Goal: Task Accomplishment & Management: Manage account settings

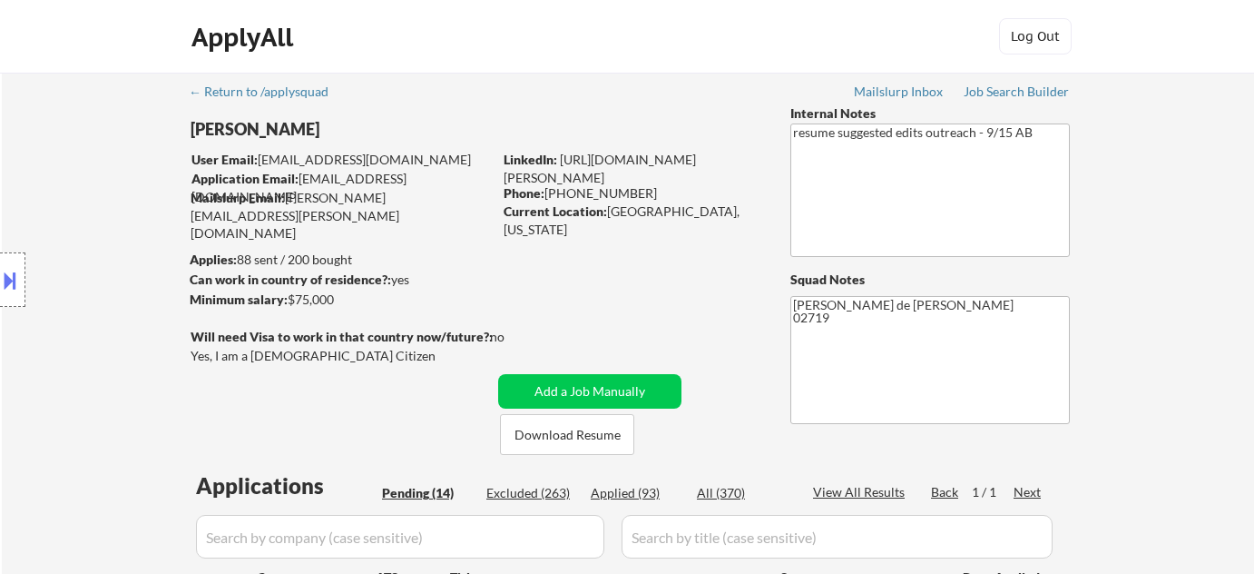
select select ""pending""
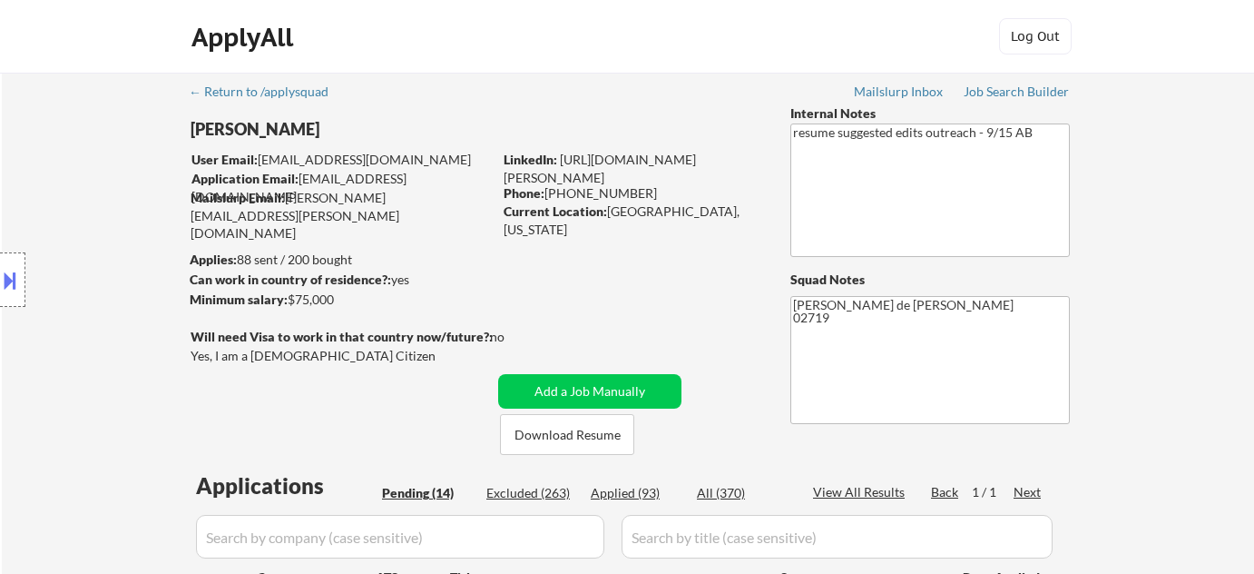
select select ""pending""
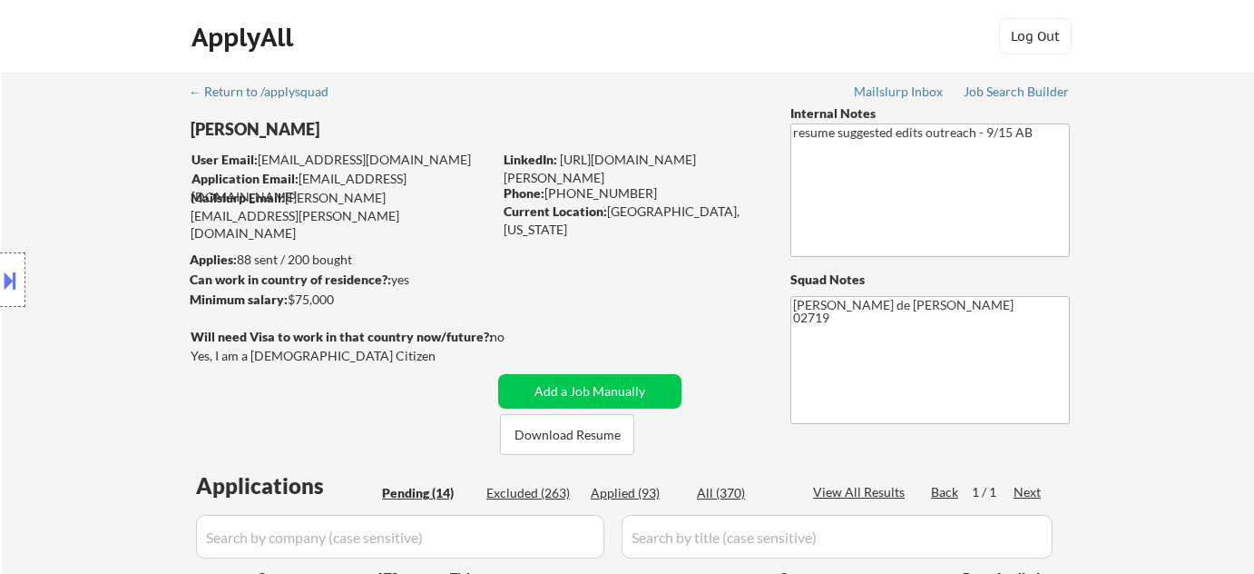
select select ""pending""
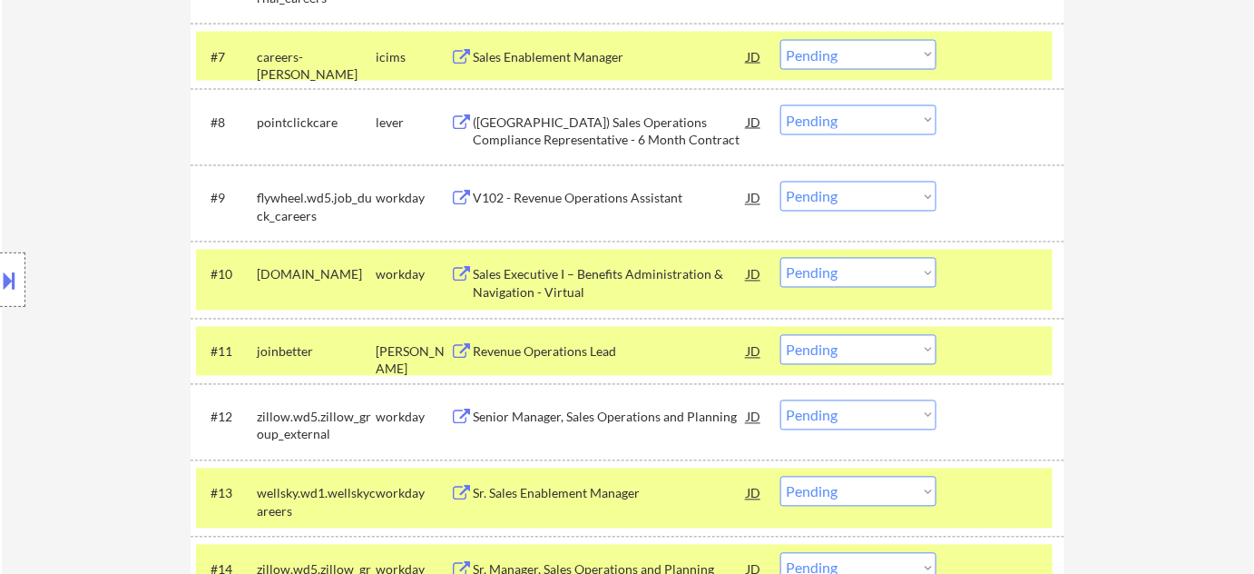
scroll to position [989, 0]
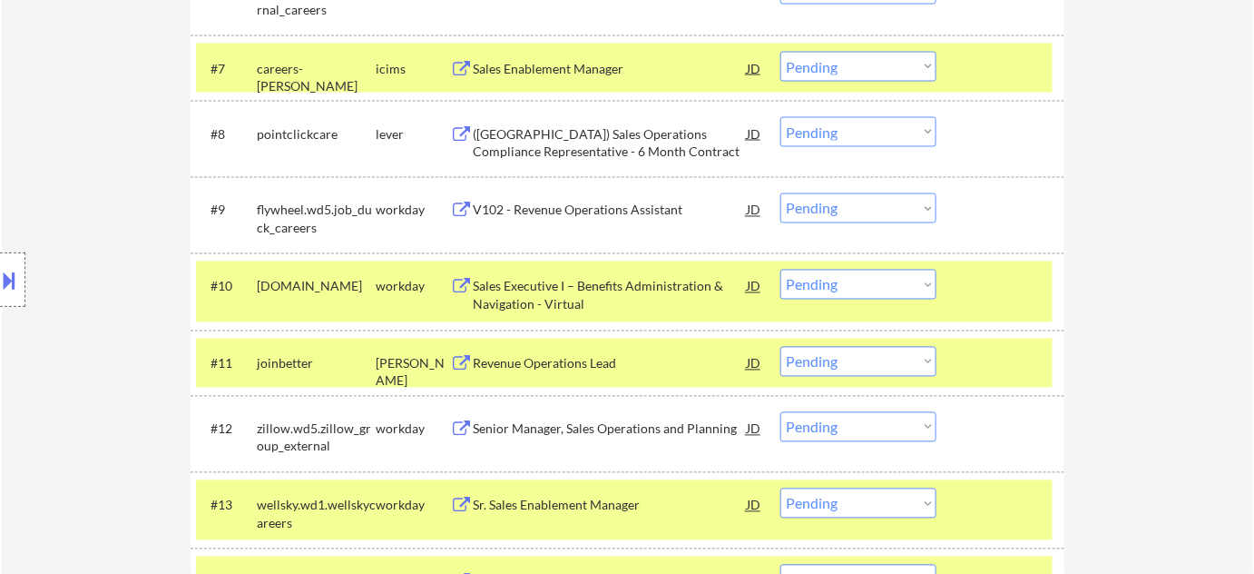
click at [536, 200] on div "V102 - Revenue Operations Assistant" at bounding box center [610, 209] width 274 height 33
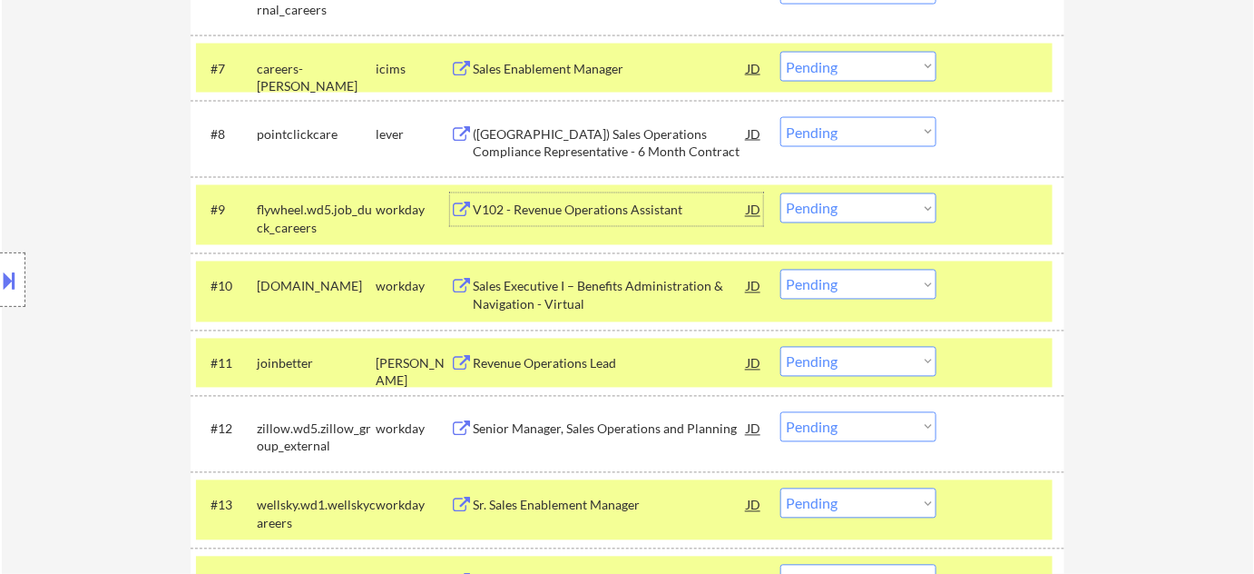
drag, startPoint x: 819, startPoint y: 210, endPoint x: 825, endPoint y: 220, distance: 11.4
click at [819, 210] on select "Choose an option... Pending Applied Excluded (Questions) Excluded (Expired) Exc…" at bounding box center [858, 208] width 156 height 30
click at [780, 193] on select "Choose an option... Pending Applied Excluded (Questions) Excluded (Expired) Exc…" at bounding box center [858, 208] width 156 height 30
select select ""pending""
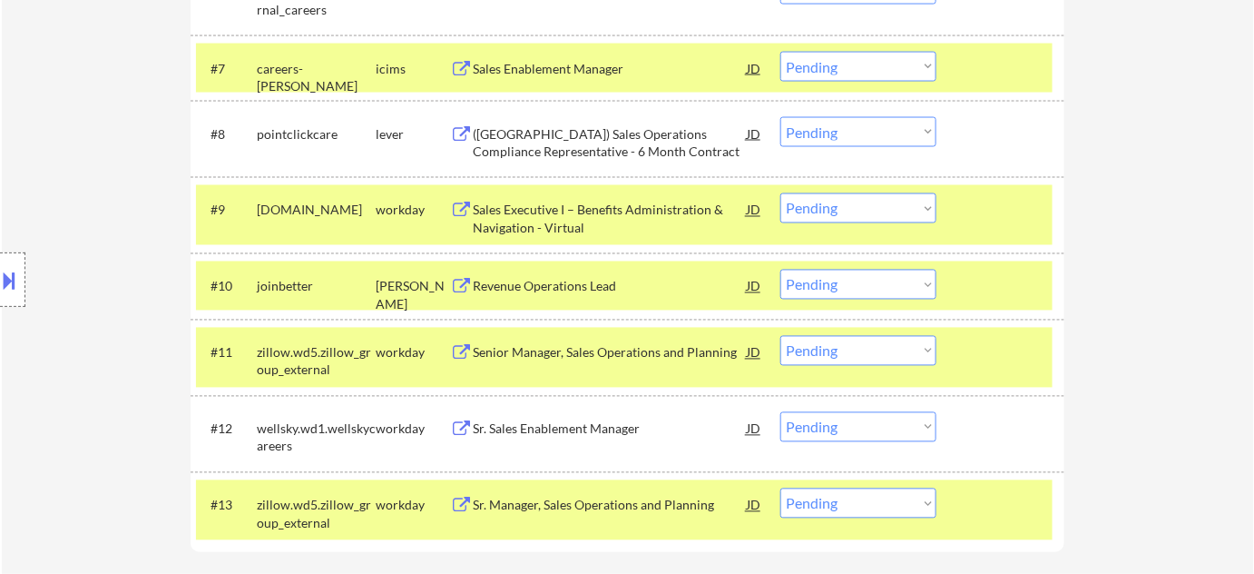
click at [528, 281] on div "Revenue Operations Lead" at bounding box center [610, 287] width 274 height 18
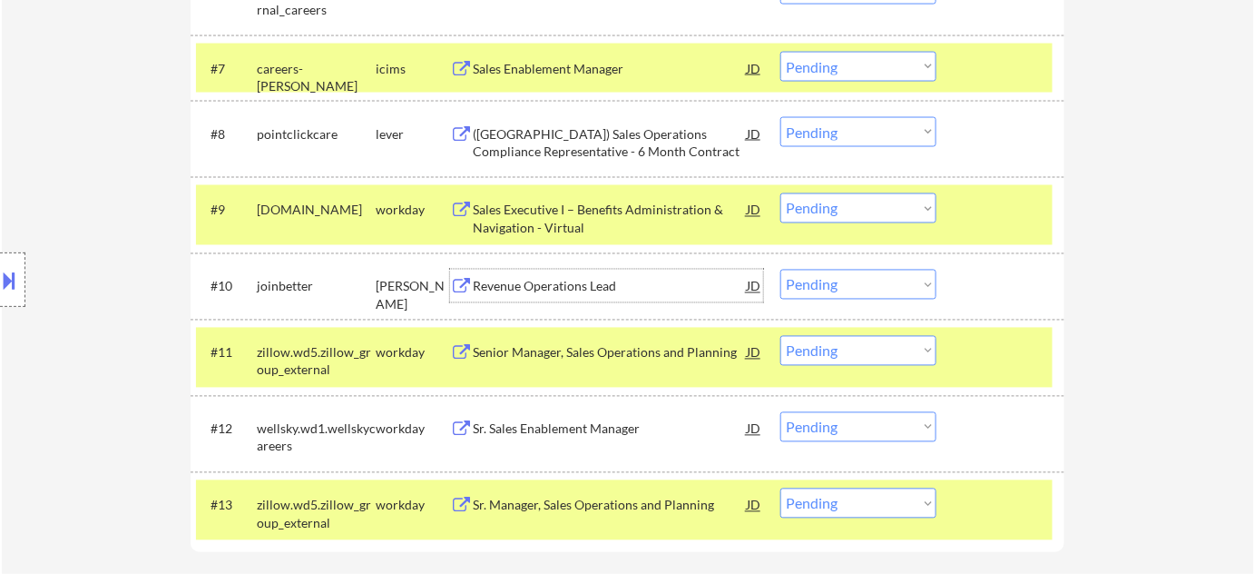
click at [894, 276] on select "Choose an option... Pending Applied Excluded (Questions) Excluded (Expired) Exc…" at bounding box center [858, 285] width 156 height 30
click at [780, 270] on select "Choose an option... Pending Applied Excluded (Questions) Excluded (Expired) Exc…" at bounding box center [858, 285] width 156 height 30
select select ""pending""
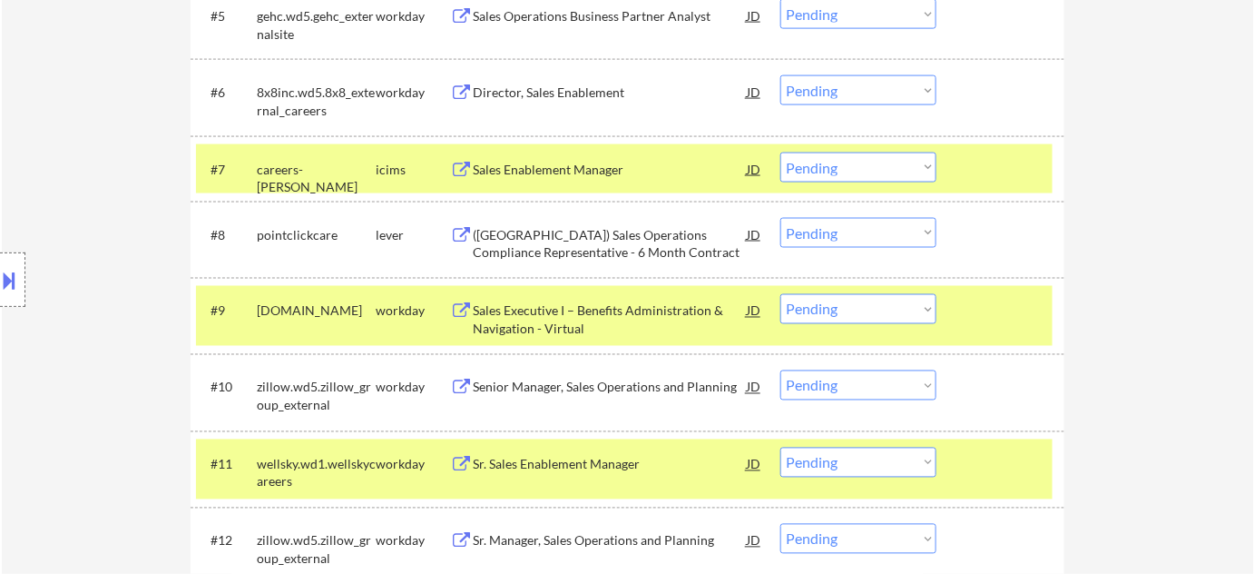
scroll to position [742, 0]
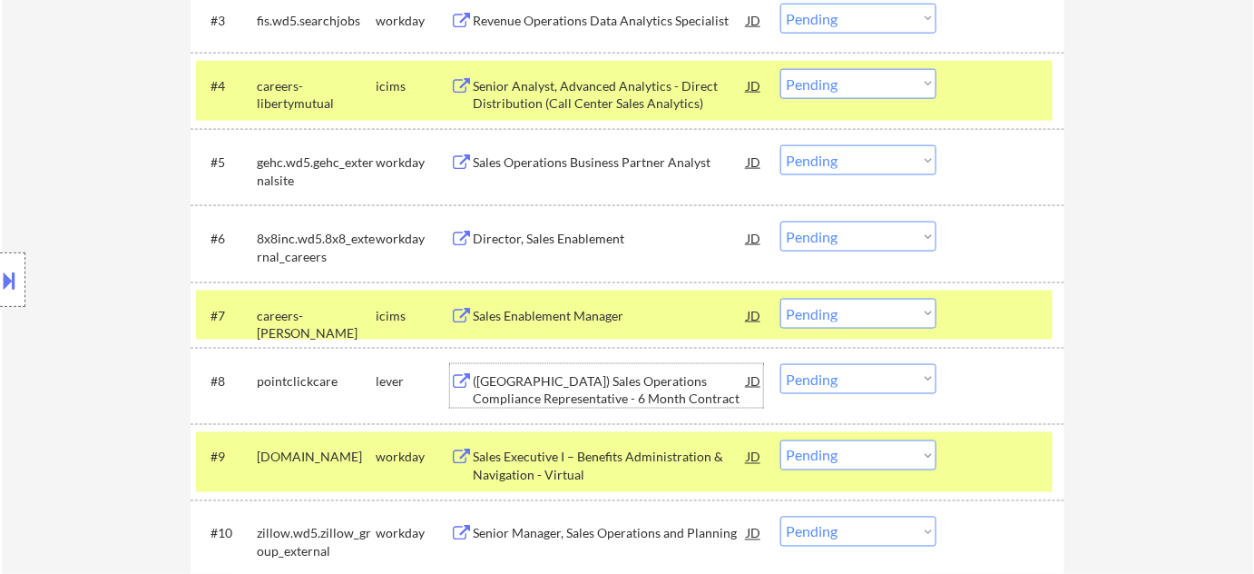
click at [557, 384] on div "(US) Sales Operations Compliance Representative - 6 Month Contract" at bounding box center [610, 389] width 274 height 35
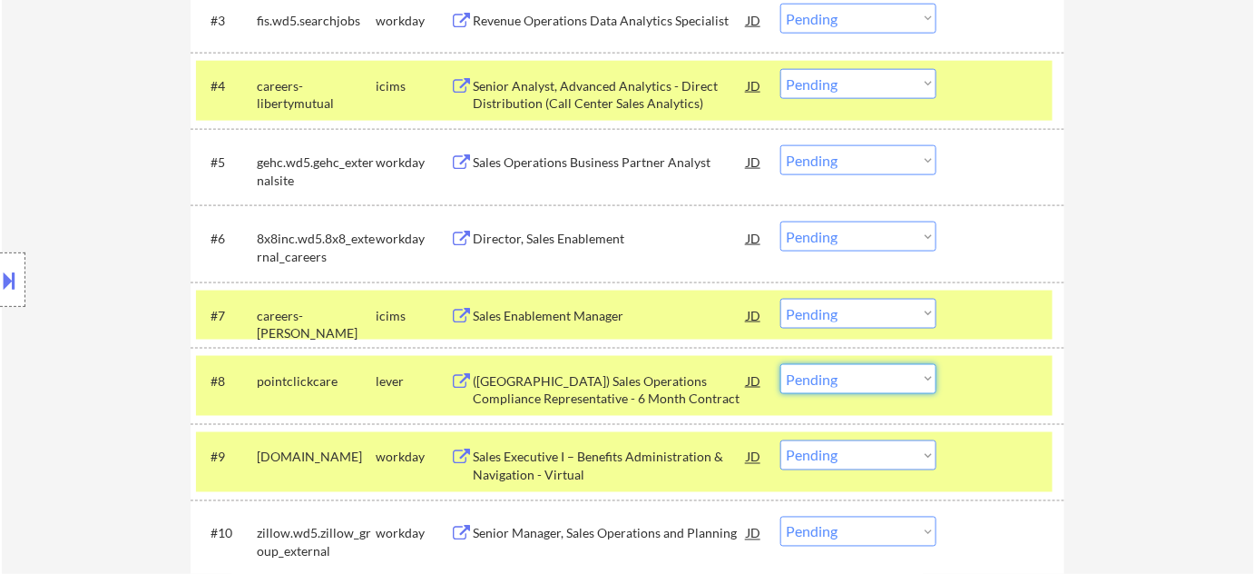
click at [841, 378] on select "Choose an option... Pending Applied Excluded (Questions) Excluded (Expired) Exc…" at bounding box center [858, 379] width 156 height 30
click at [780, 364] on select "Choose an option... Pending Applied Excluded (Questions) Excluded (Expired) Exc…" at bounding box center [858, 379] width 156 height 30
select select ""pending""
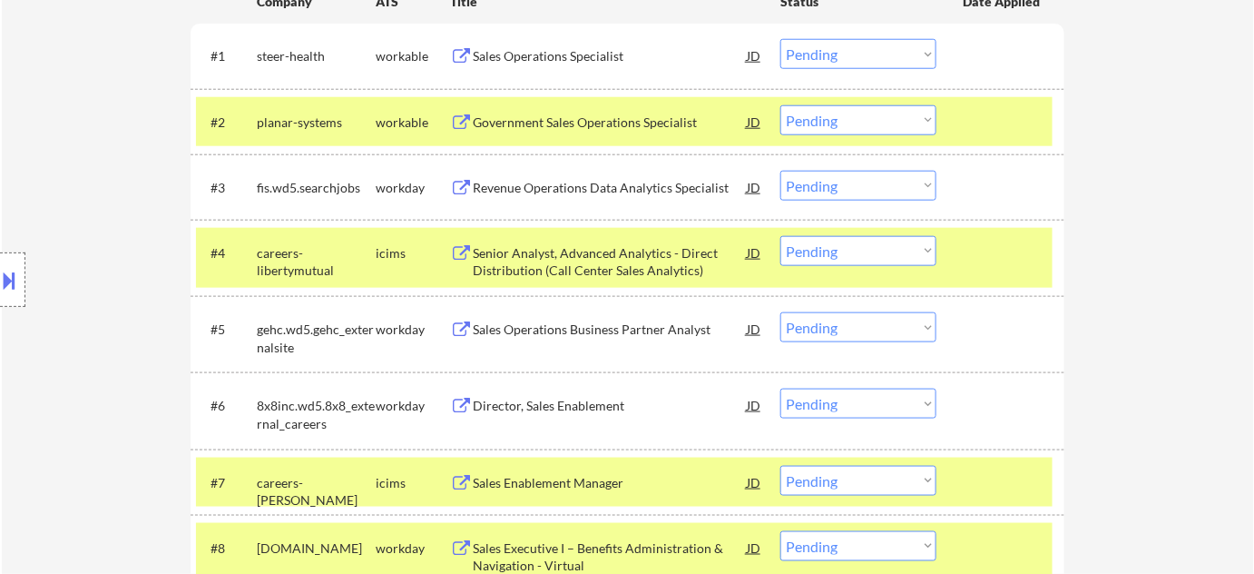
scroll to position [495, 0]
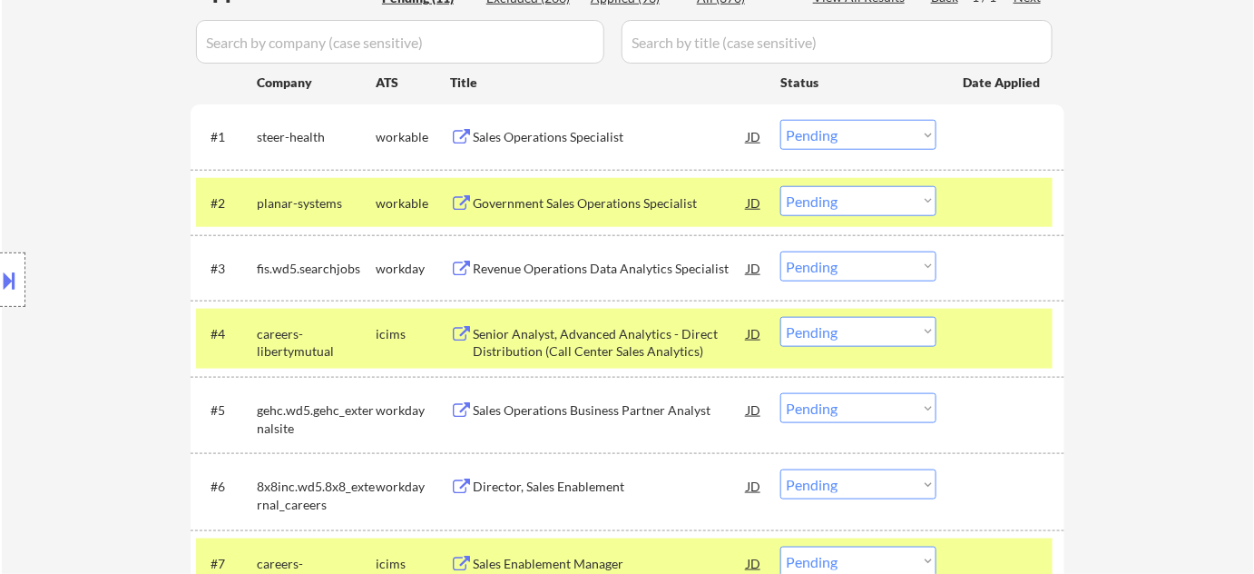
click at [584, 140] on div "Sales Operations Specialist" at bounding box center [610, 137] width 274 height 18
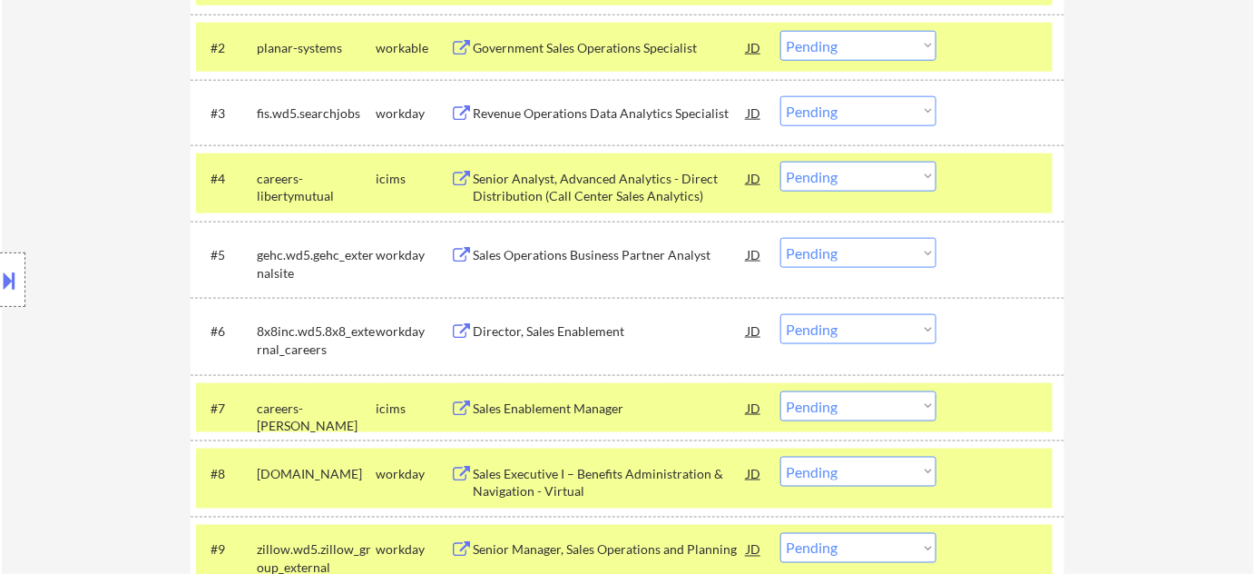
scroll to position [660, 0]
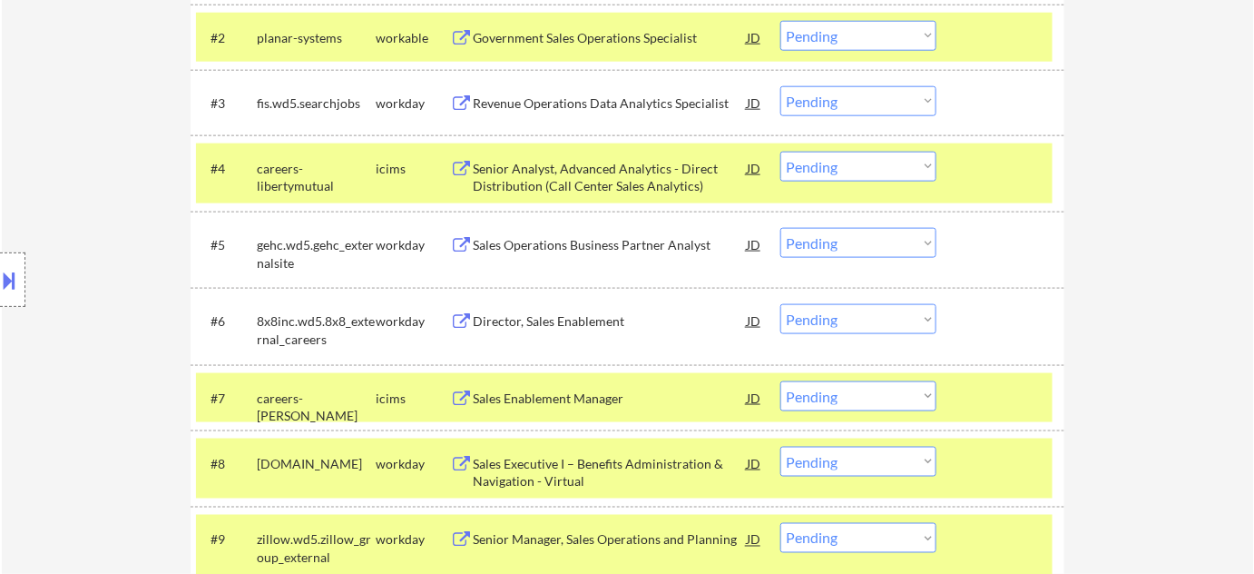
click at [570, 179] on div "Senior Analyst, Advanced Analytics - Direct Distribution (Call Center Sales Ana…" at bounding box center [610, 177] width 274 height 35
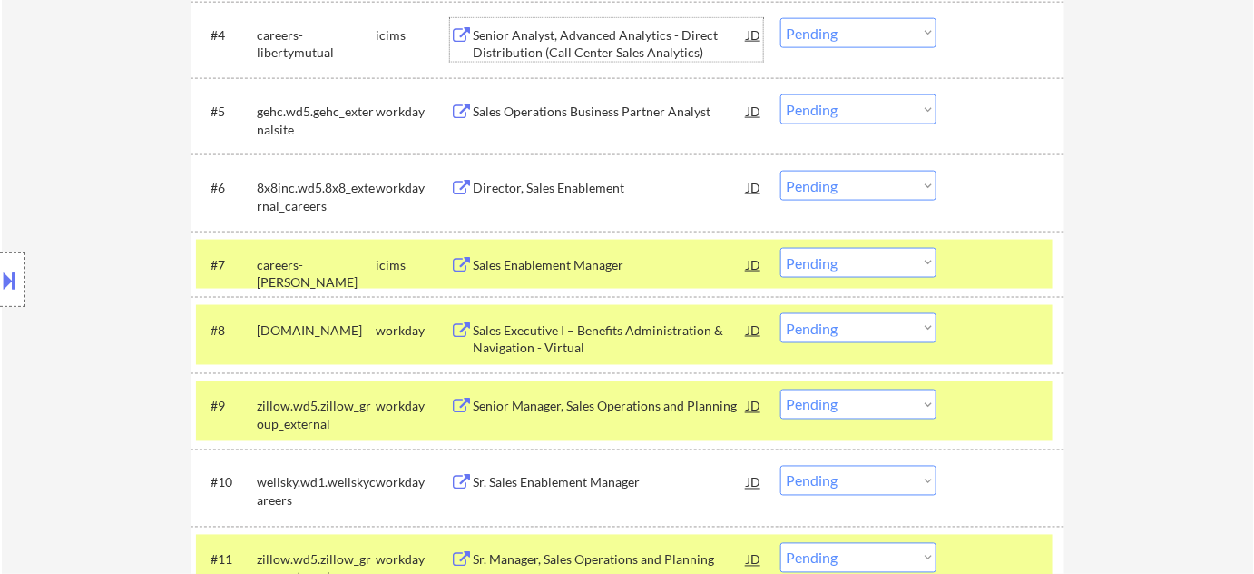
scroll to position [825, 0]
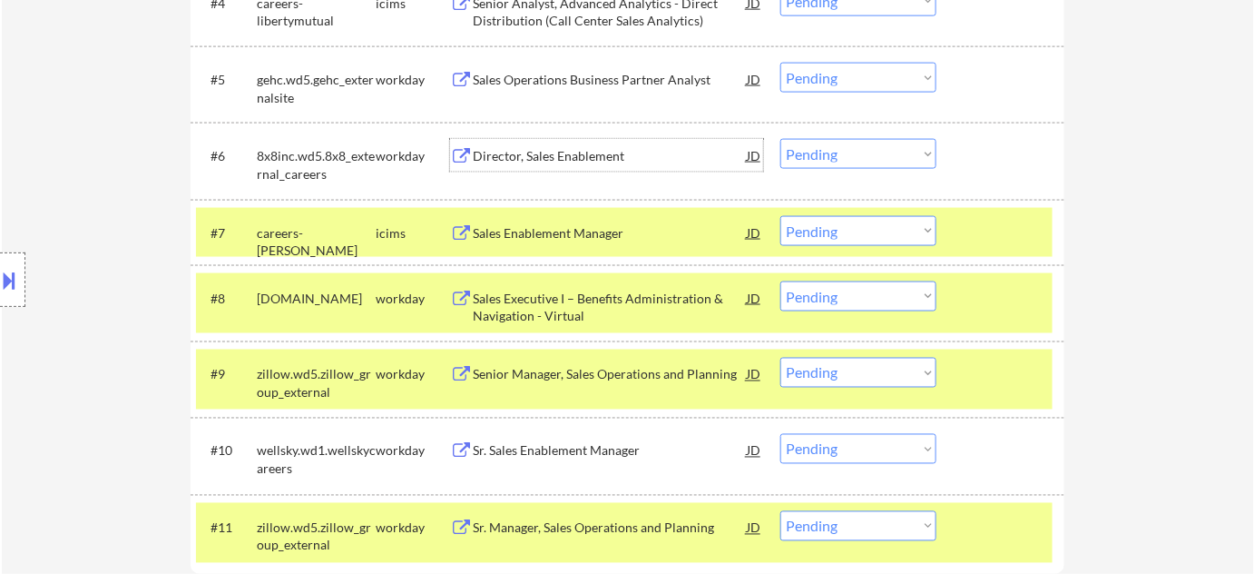
click at [513, 156] on div "Director, Sales Enablement" at bounding box center [610, 156] width 274 height 18
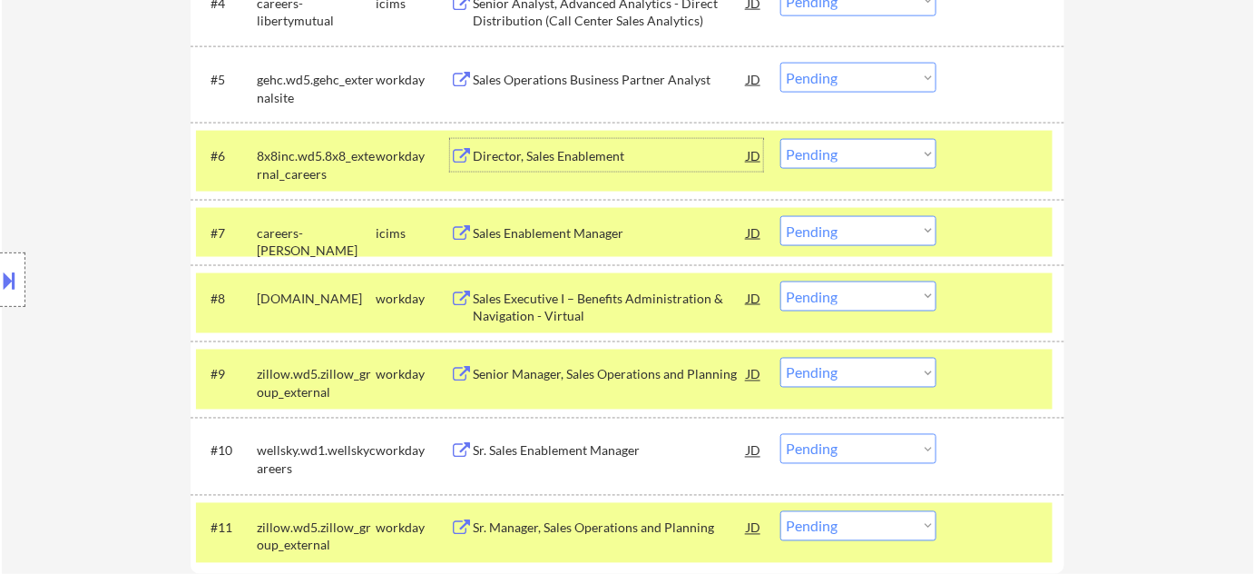
click at [900, 152] on select "Choose an option... Pending Applied Excluded (Questions) Excluded (Expired) Exc…" at bounding box center [858, 154] width 156 height 30
click at [780, 139] on select "Choose an option... Pending Applied Excluded (Questions) Excluded (Expired) Exc…" at bounding box center [858, 154] width 156 height 30
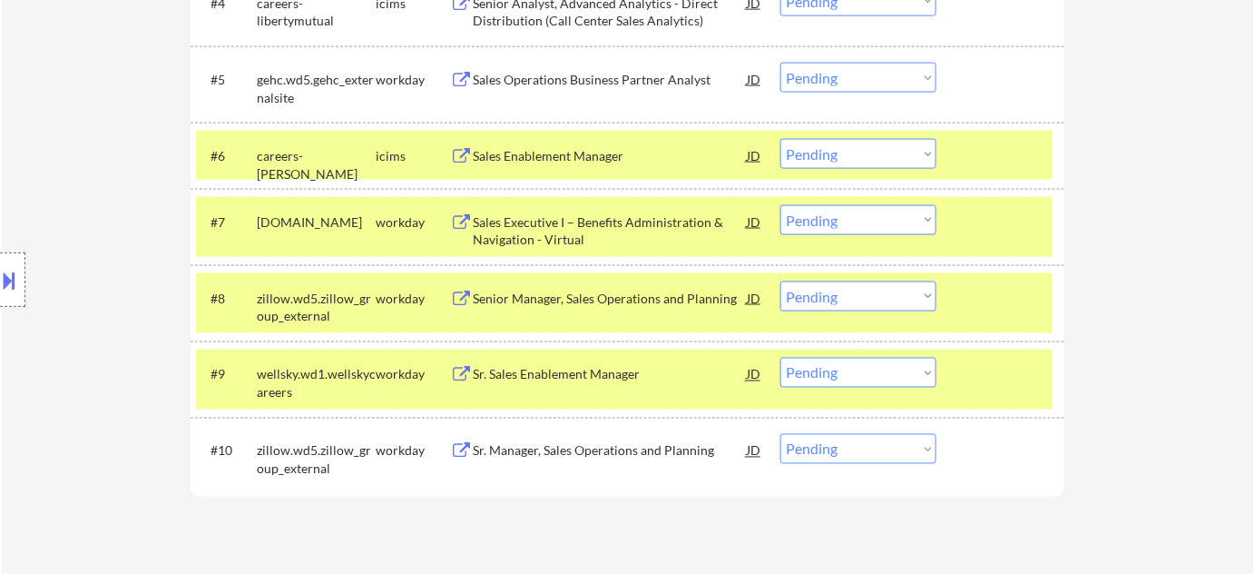
click at [515, 299] on div "Senior Manager, Sales Operations and Planning" at bounding box center [610, 298] width 274 height 18
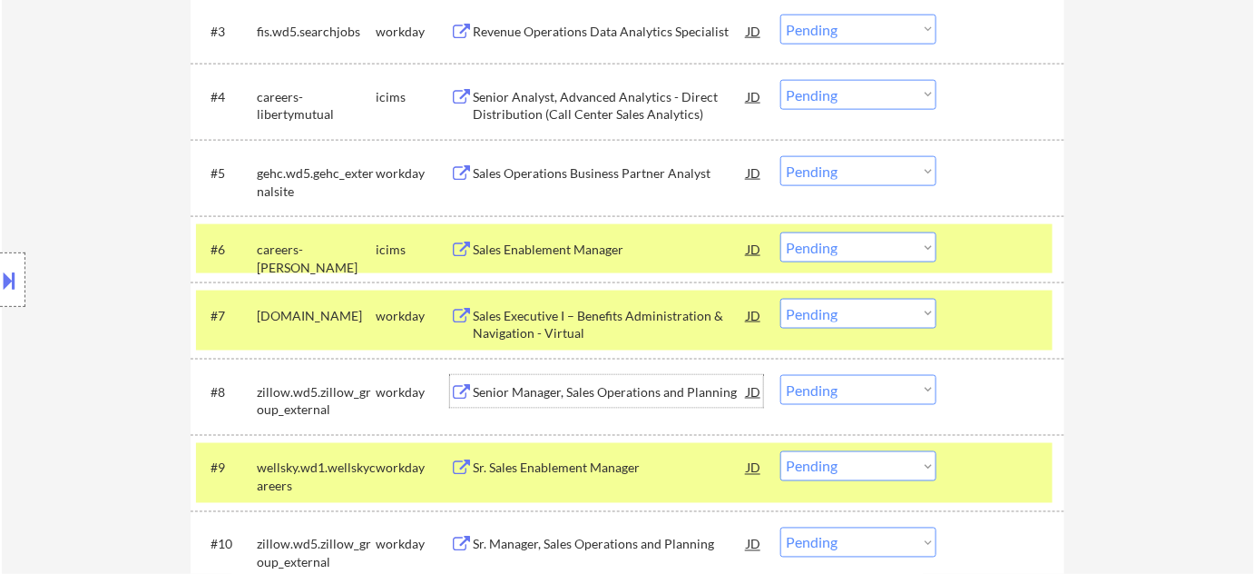
scroll to position [660, 0]
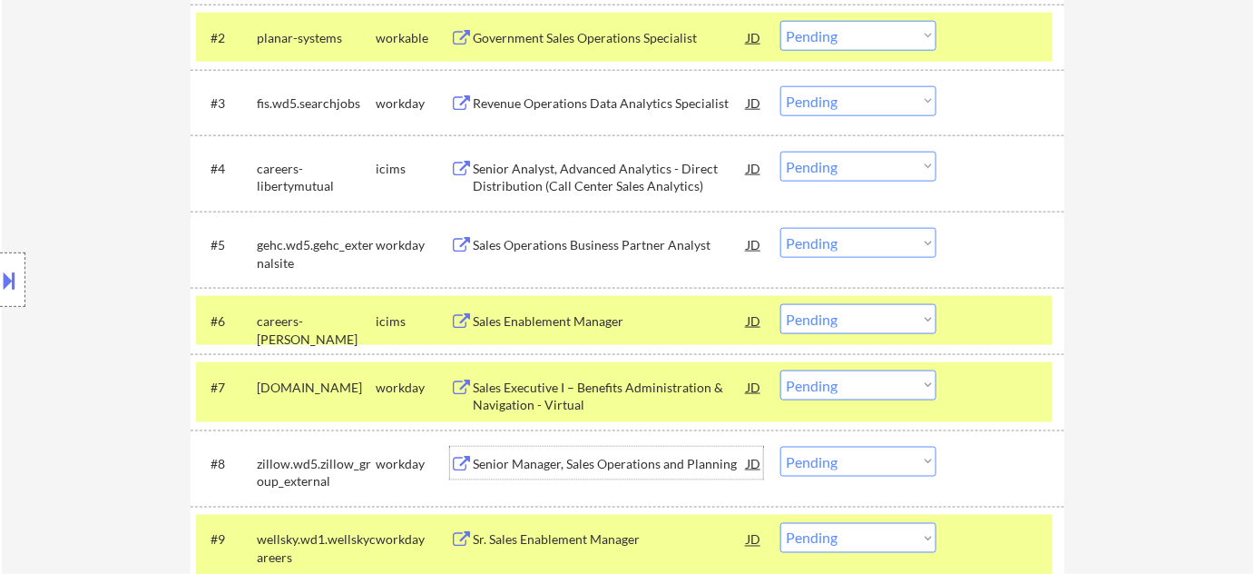
click at [590, 318] on div "Sales Enablement Manager" at bounding box center [610, 321] width 274 height 18
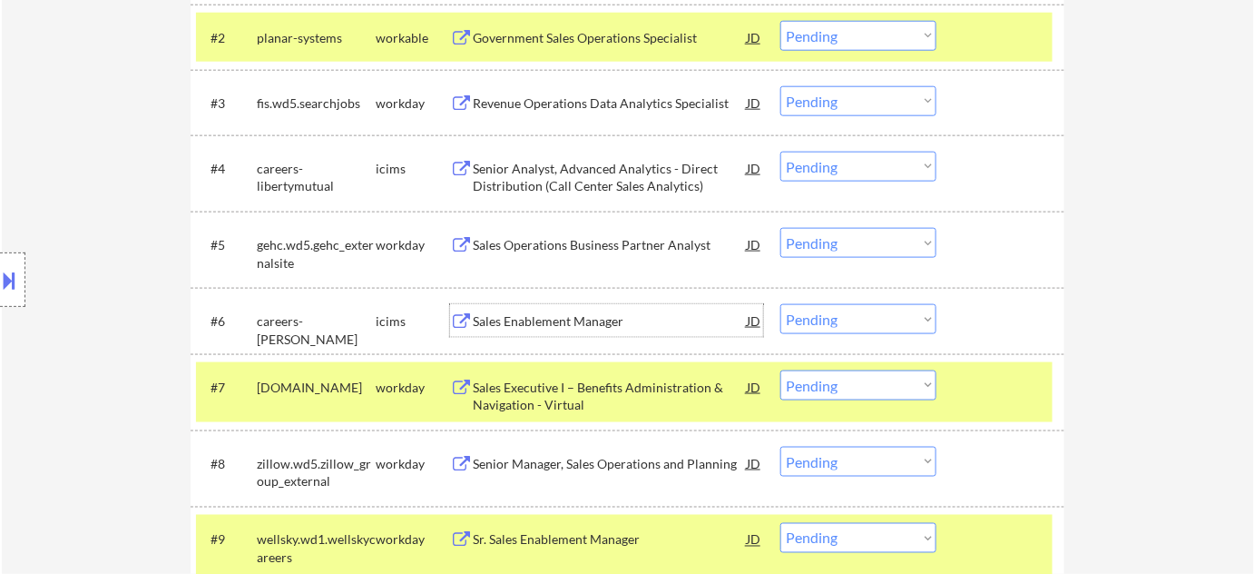
click at [818, 317] on select "Choose an option... Pending Applied Excluded (Questions) Excluded (Expired) Exc…" at bounding box center [858, 319] width 156 height 30
click at [780, 304] on select "Choose an option... Pending Applied Excluded (Questions) Excluded (Expired) Exc…" at bounding box center [858, 319] width 156 height 30
select select ""pending""
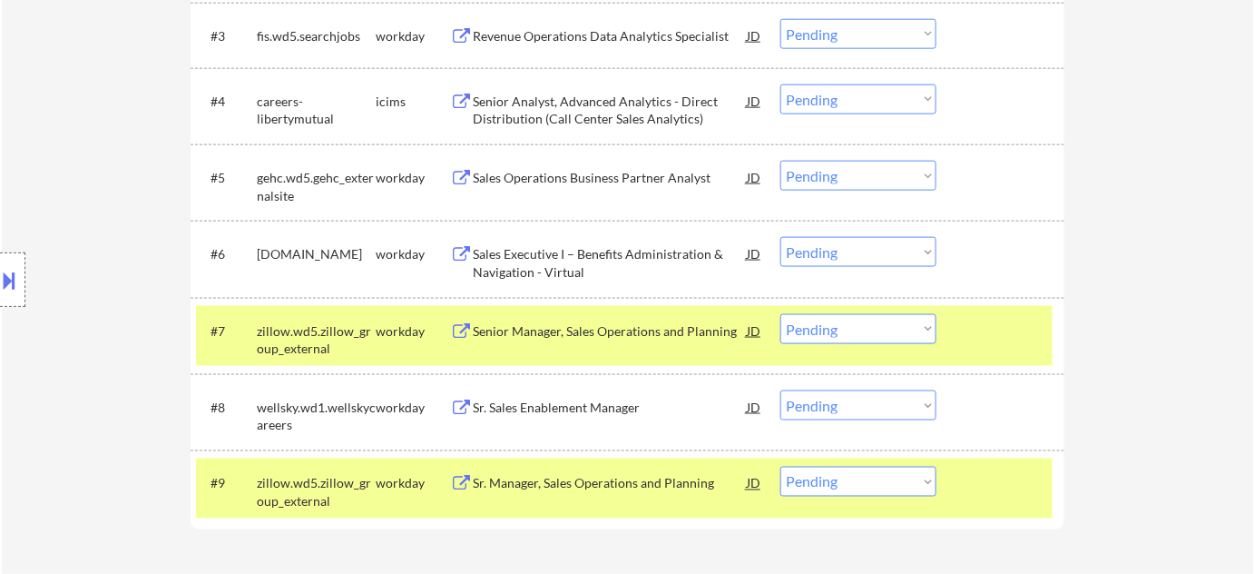
scroll to position [825, 0]
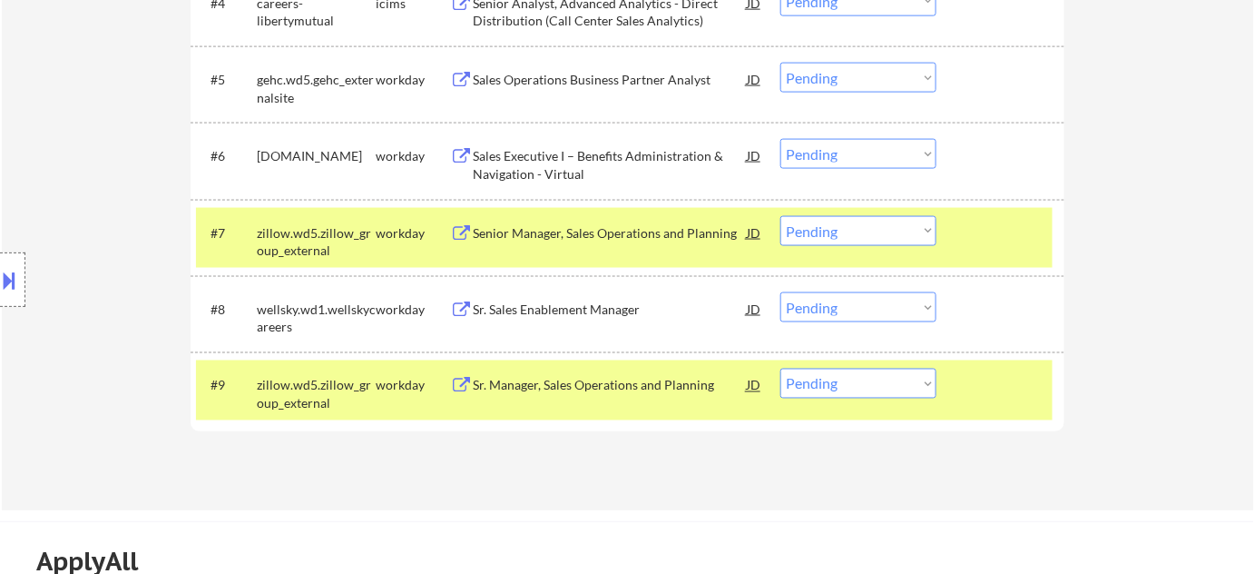
click at [561, 67] on div "Sales Operations Business Partner Analyst" at bounding box center [610, 79] width 274 height 33
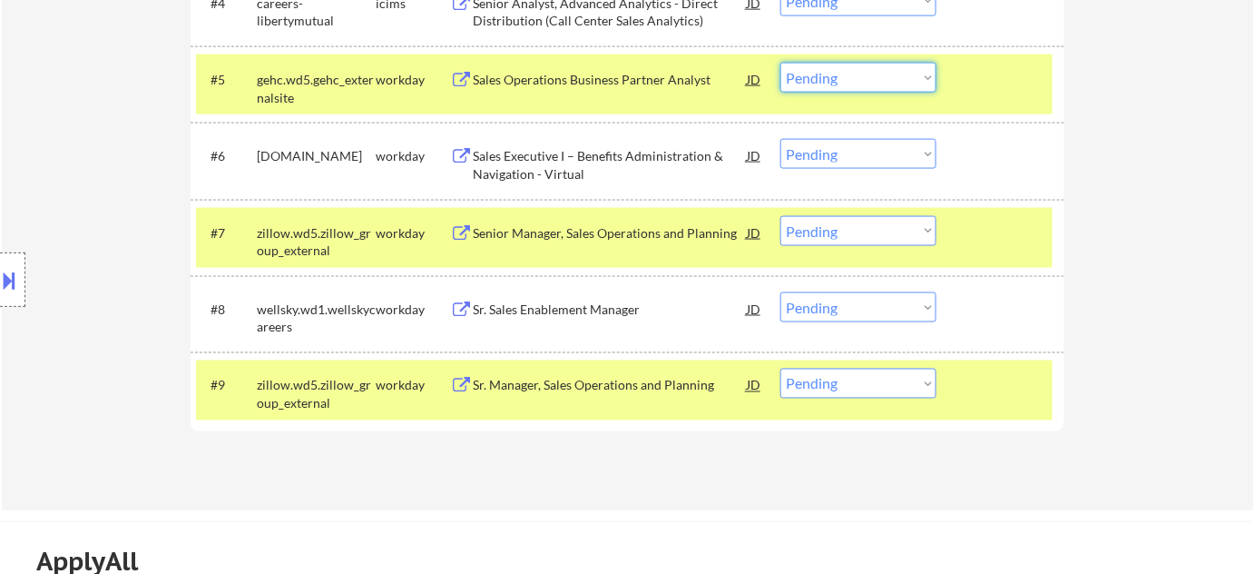
click at [848, 80] on select "Choose an option... Pending Applied Excluded (Questions) Excluded (Expired) Exc…" at bounding box center [858, 78] width 156 height 30
click at [780, 63] on select "Choose an option... Pending Applied Excluded (Questions) Excluded (Expired) Exc…" at bounding box center [858, 78] width 156 height 30
select select ""pending""
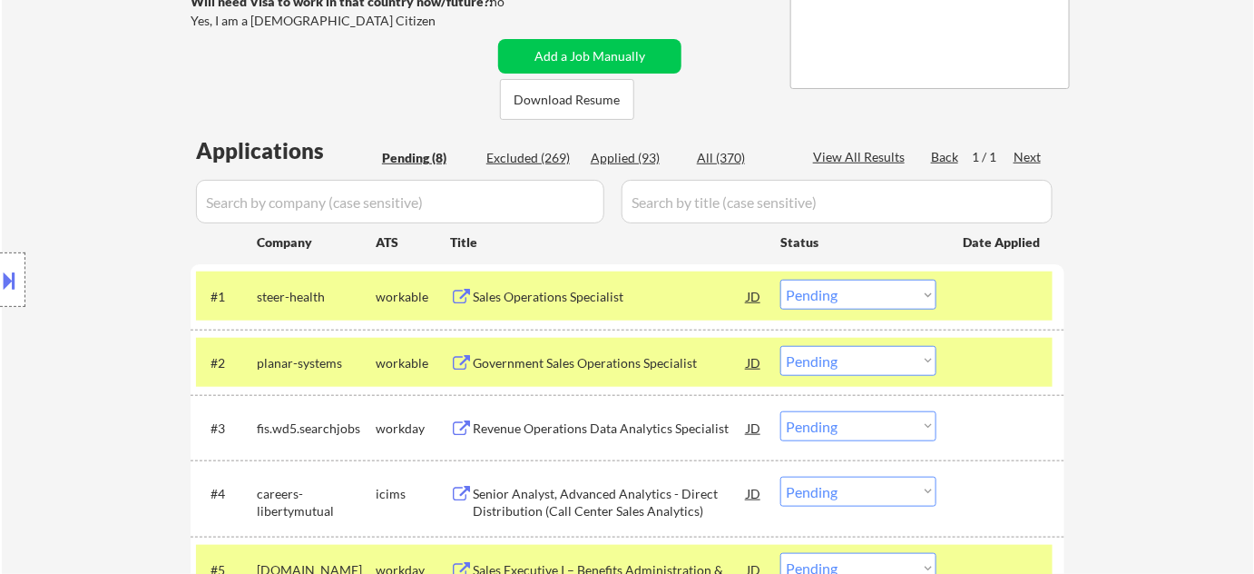
scroll to position [329, 0]
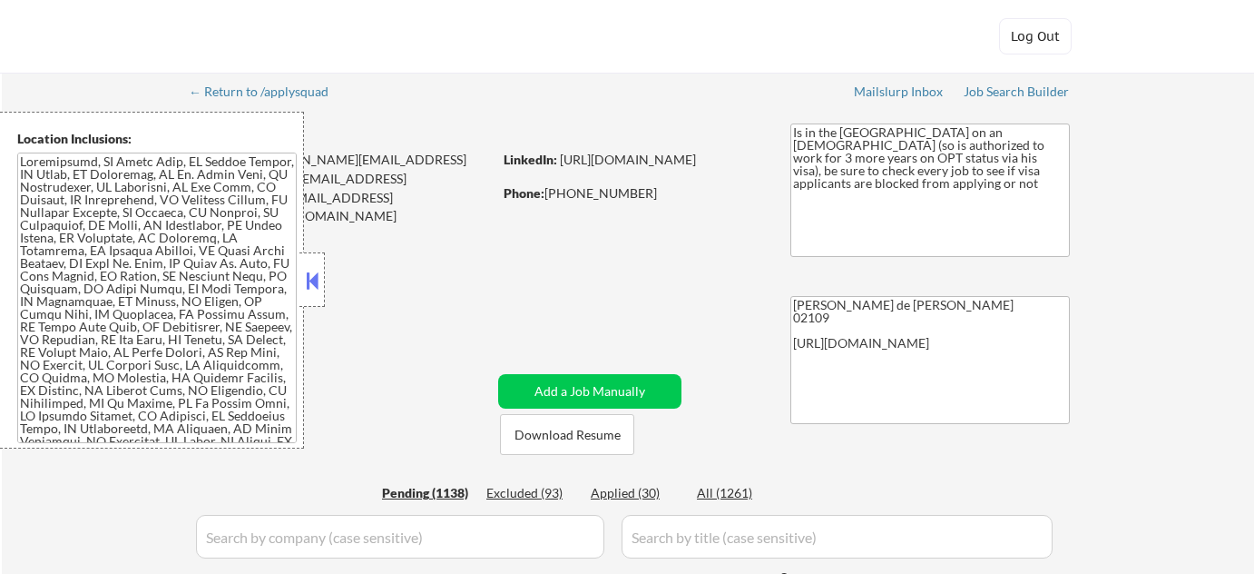
select select ""pending""
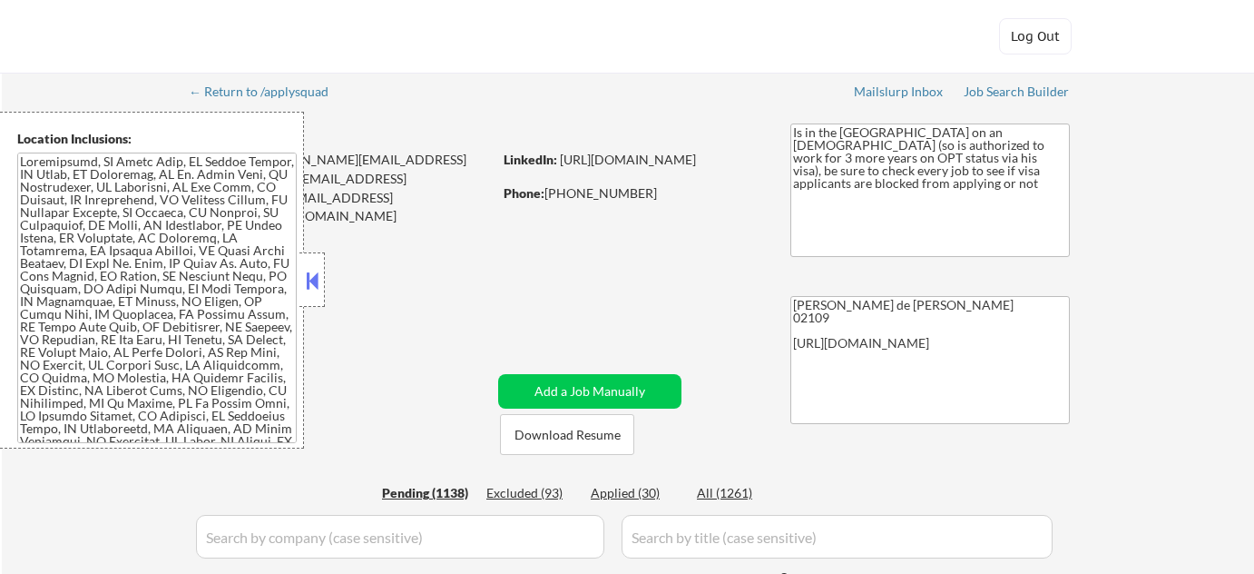
select select ""pending""
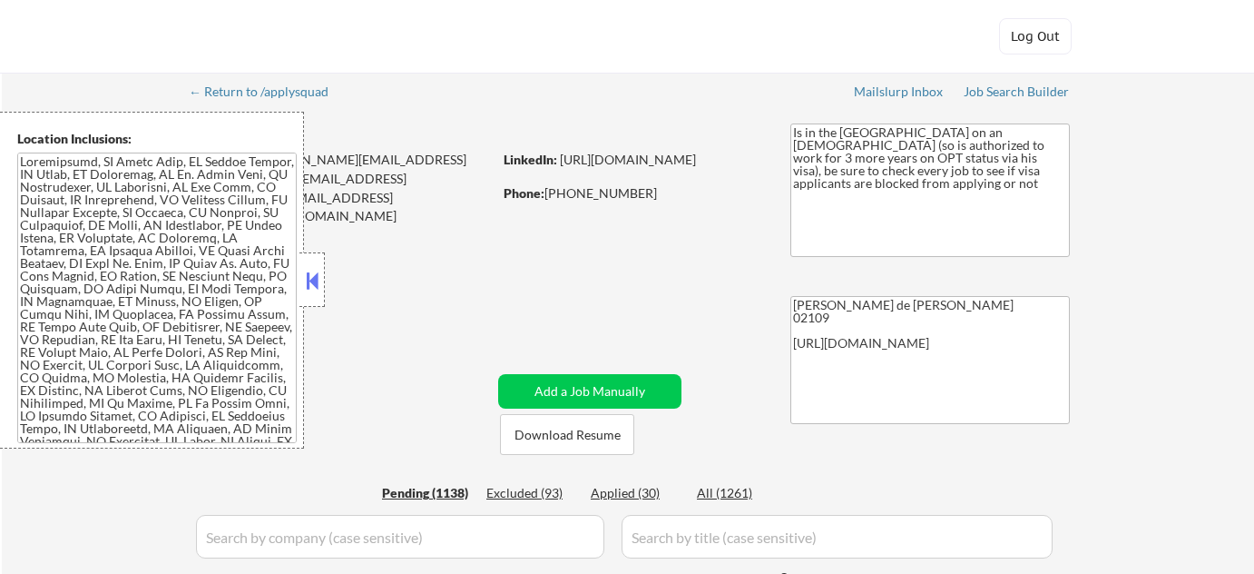
select select ""pending""
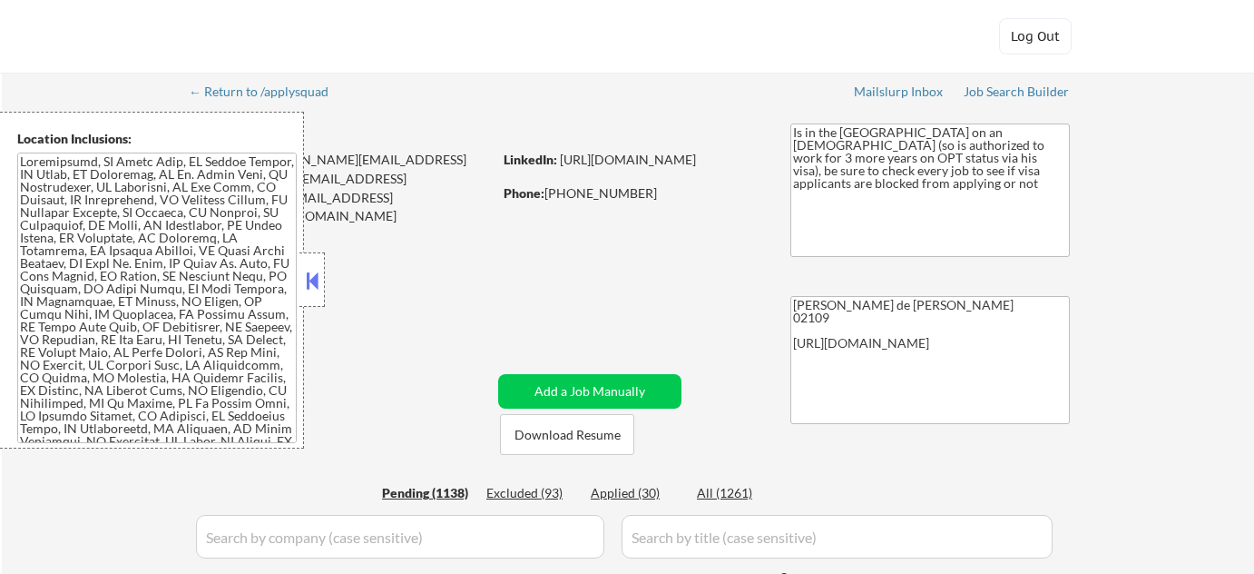
select select ""pending""
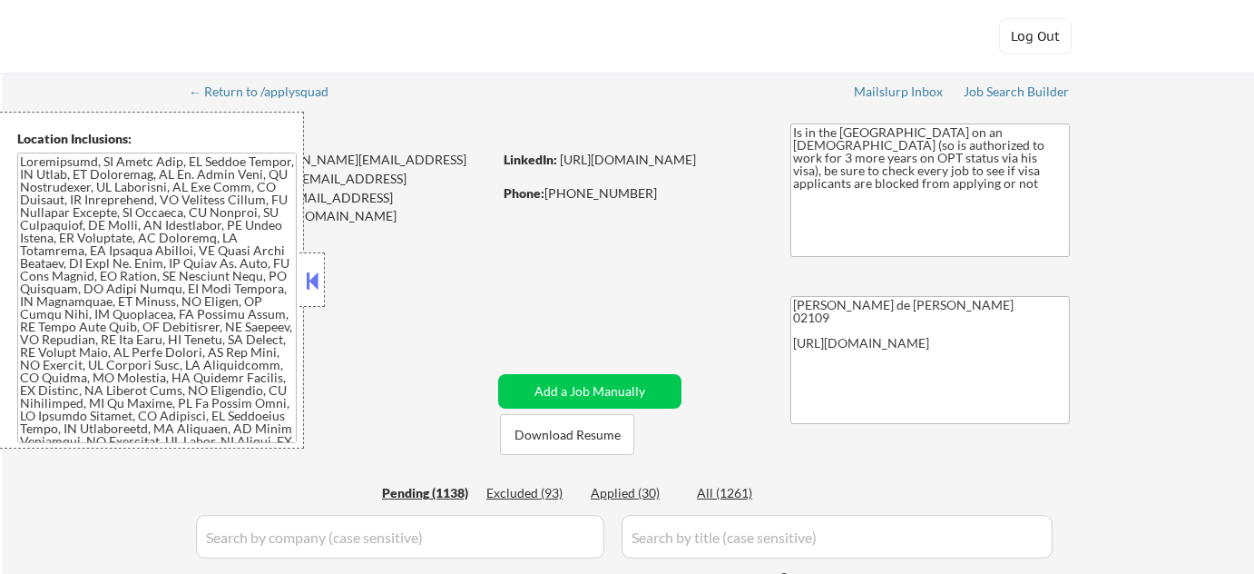
select select ""pending""
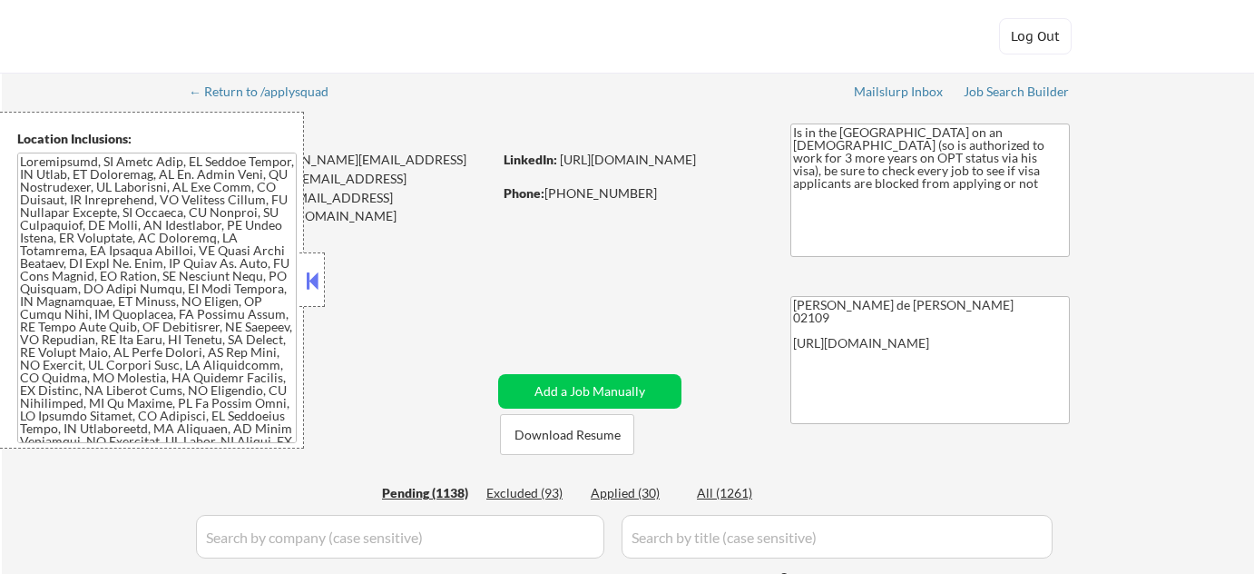
select select ""pending""
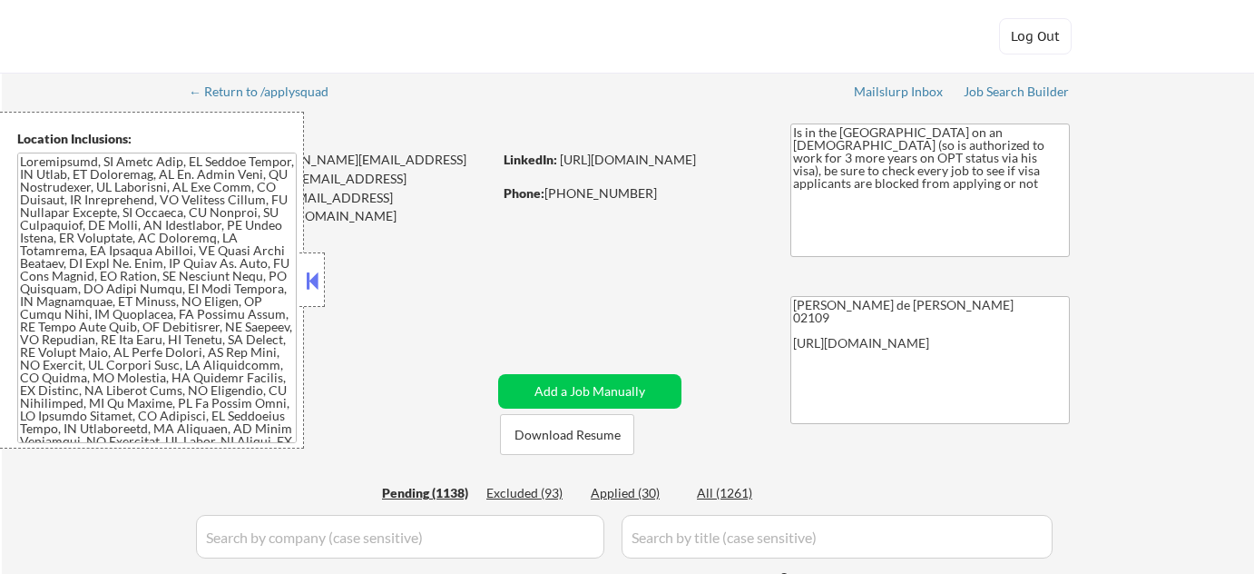
select select ""pending""
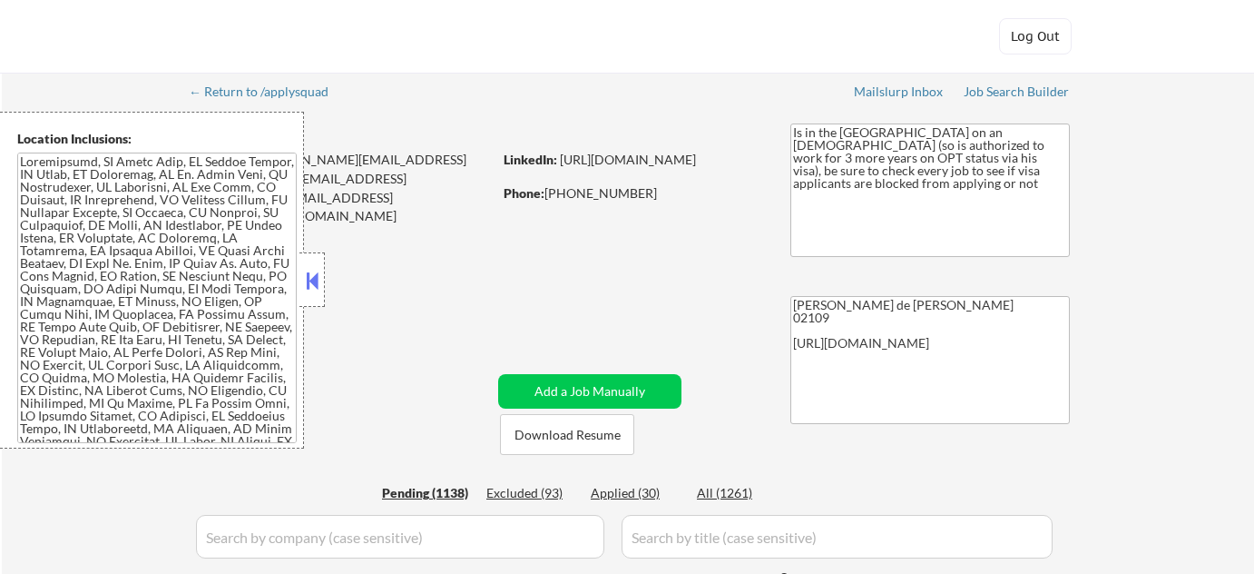
select select ""pending""
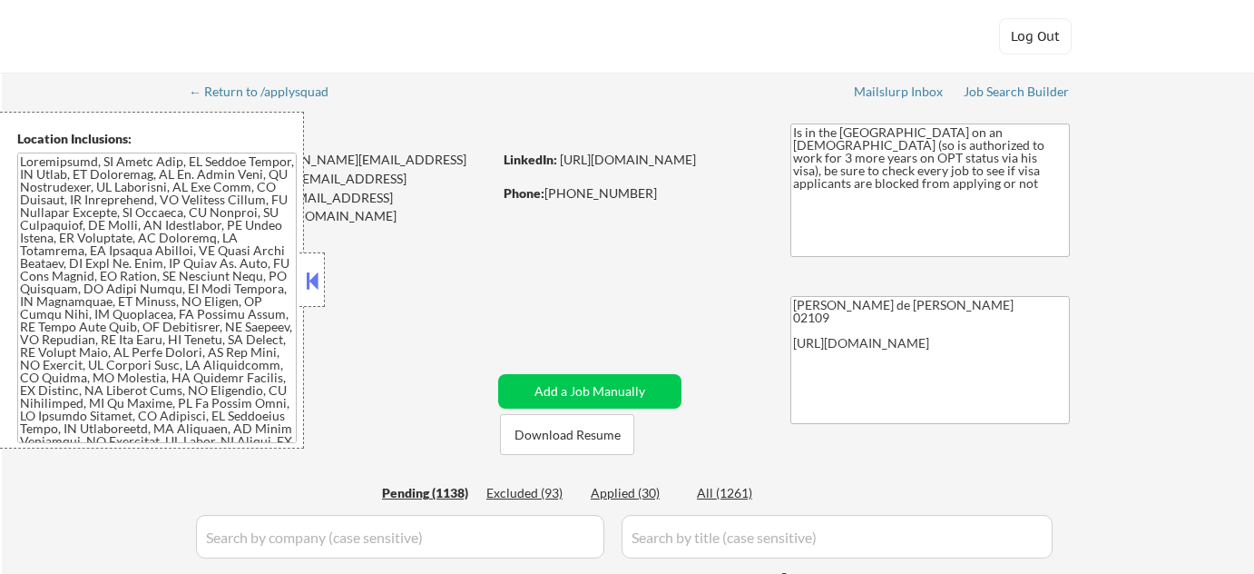
select select ""pending""
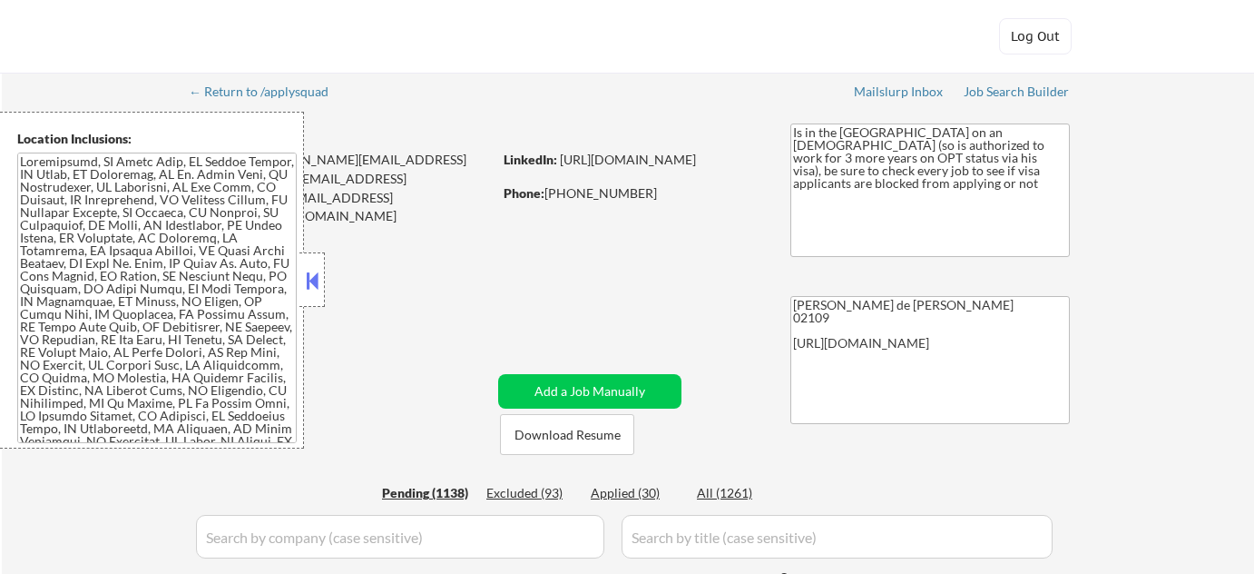
select select ""pending""
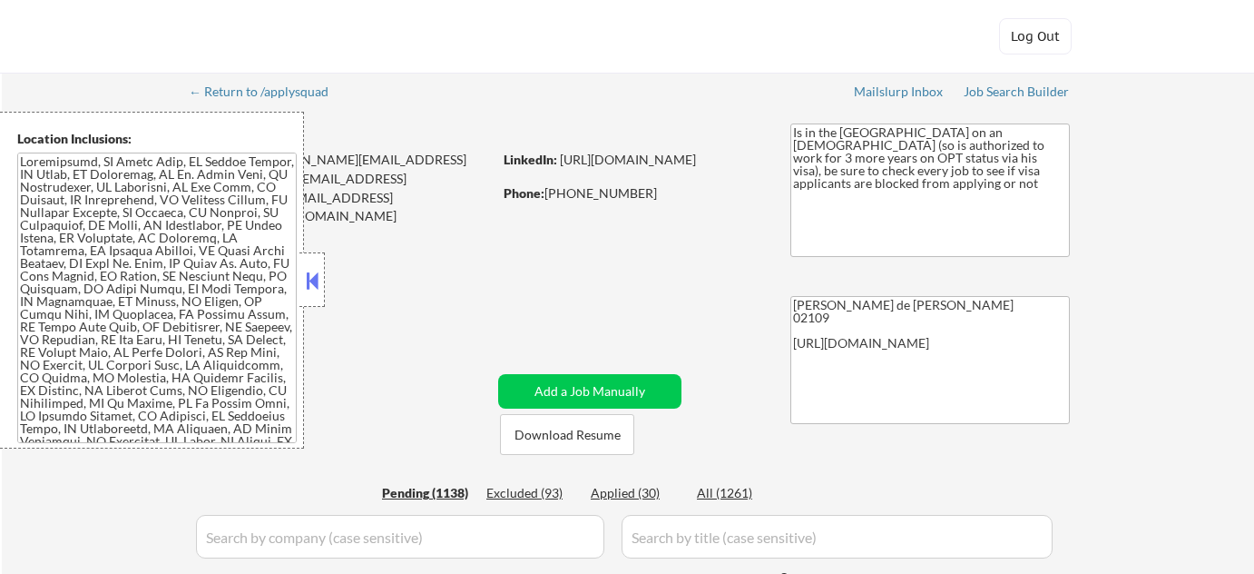
select select ""pending""
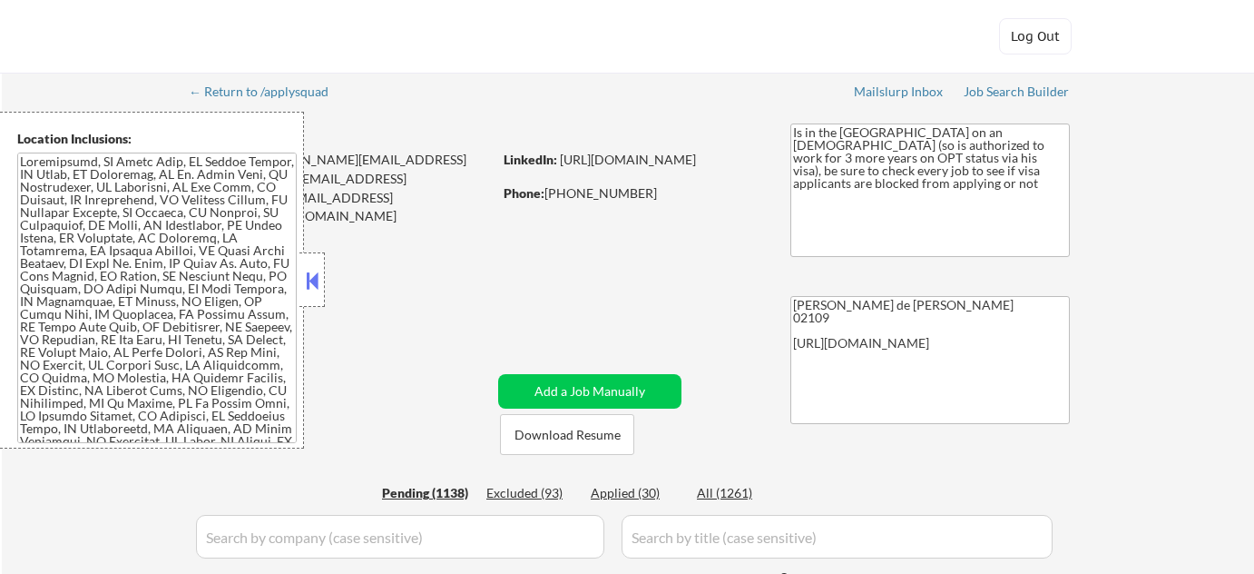
select select ""pending""
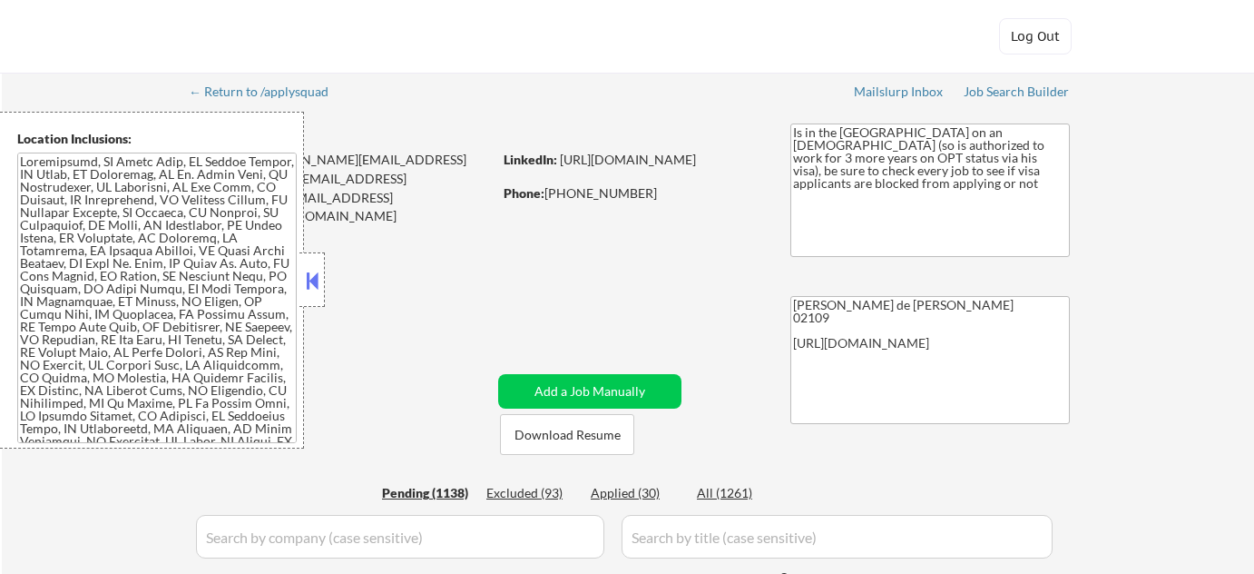
select select ""pending""
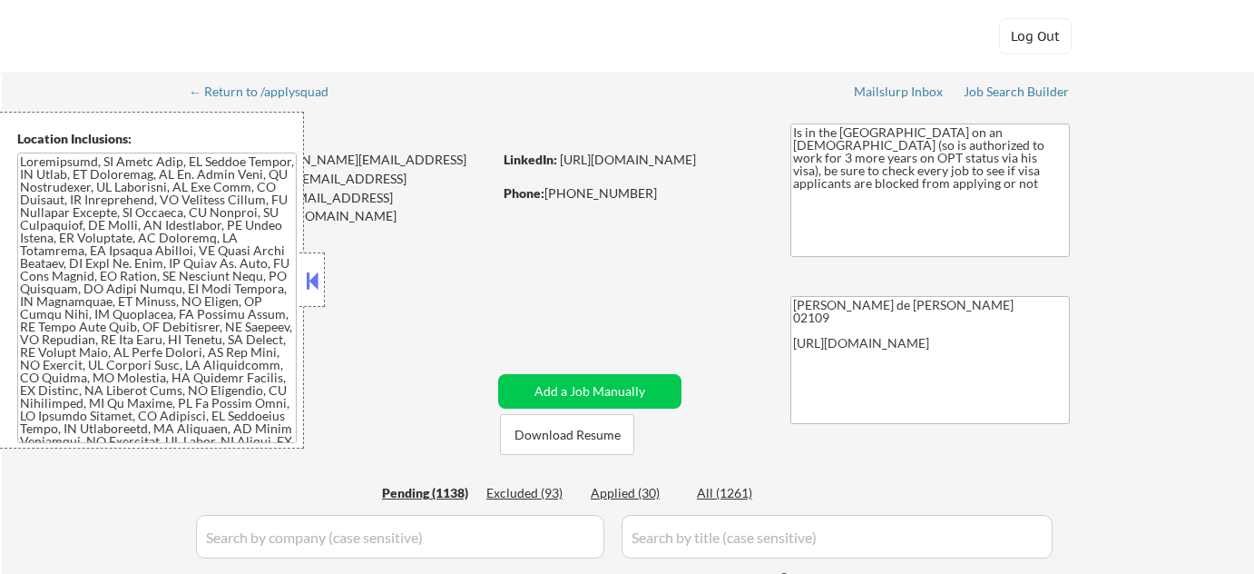
select select ""pending""
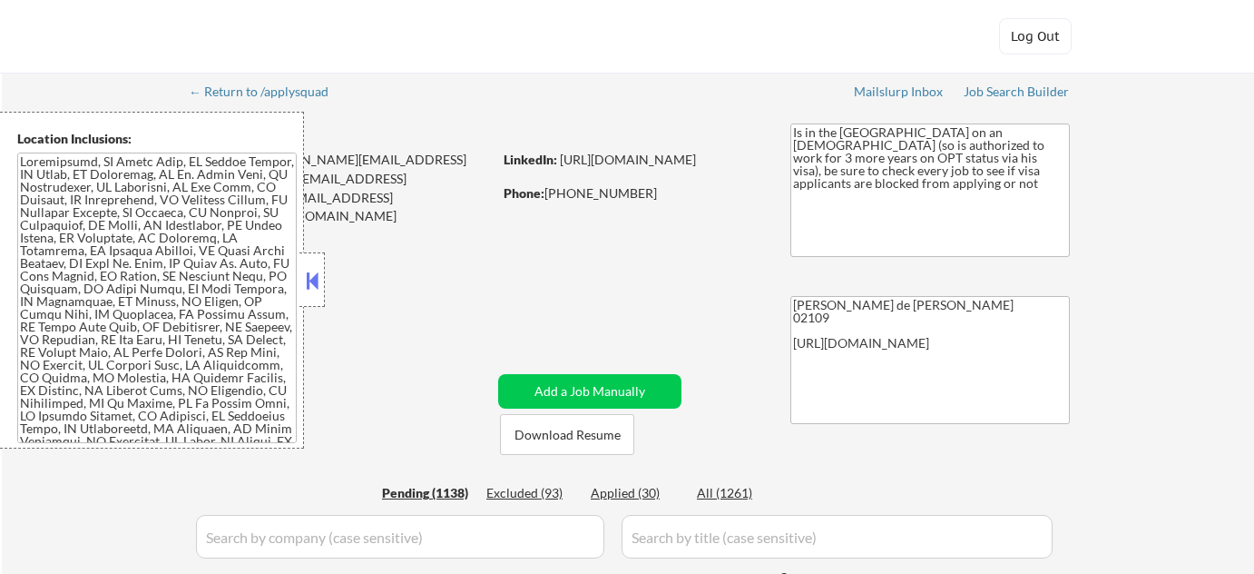
select select ""pending""
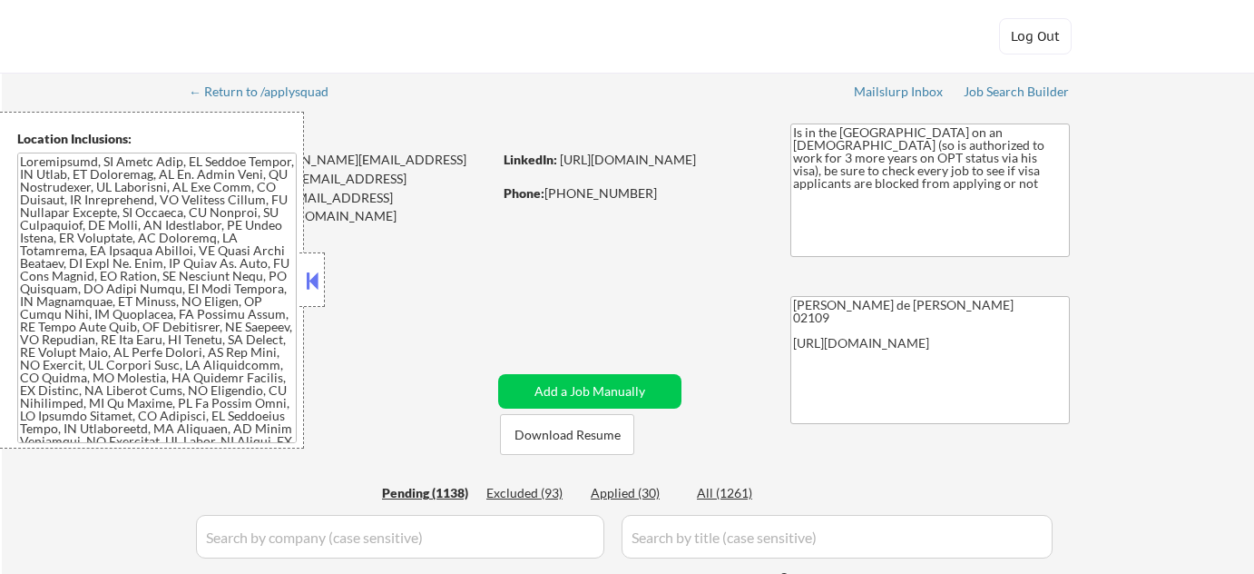
select select ""pending""
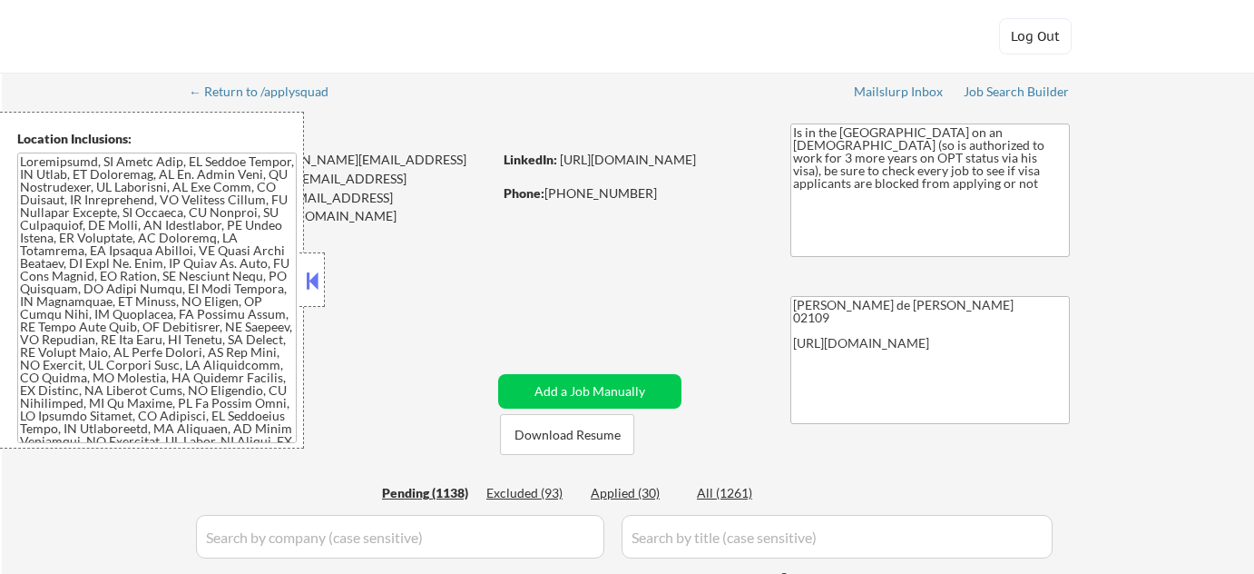
select select ""pending""
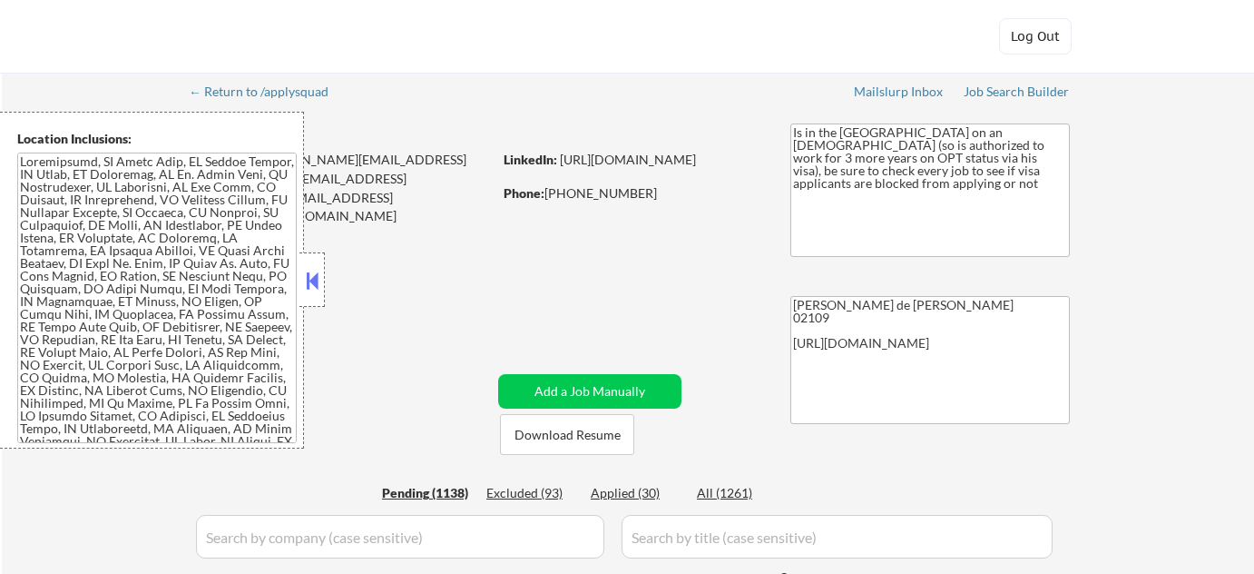
select select ""pending""
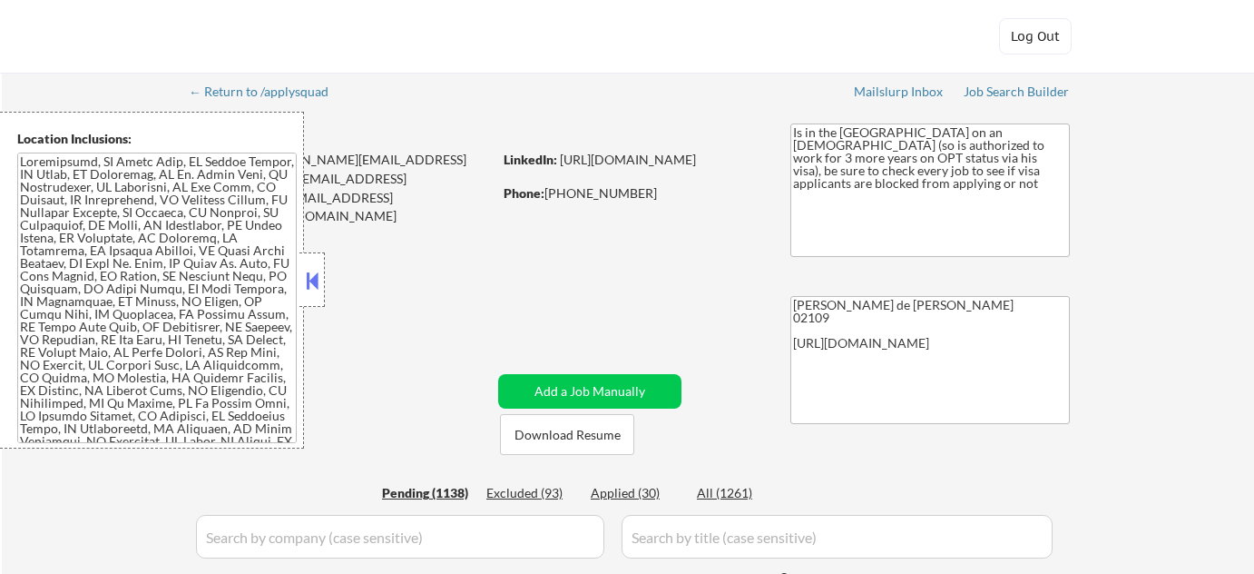
select select ""pending""
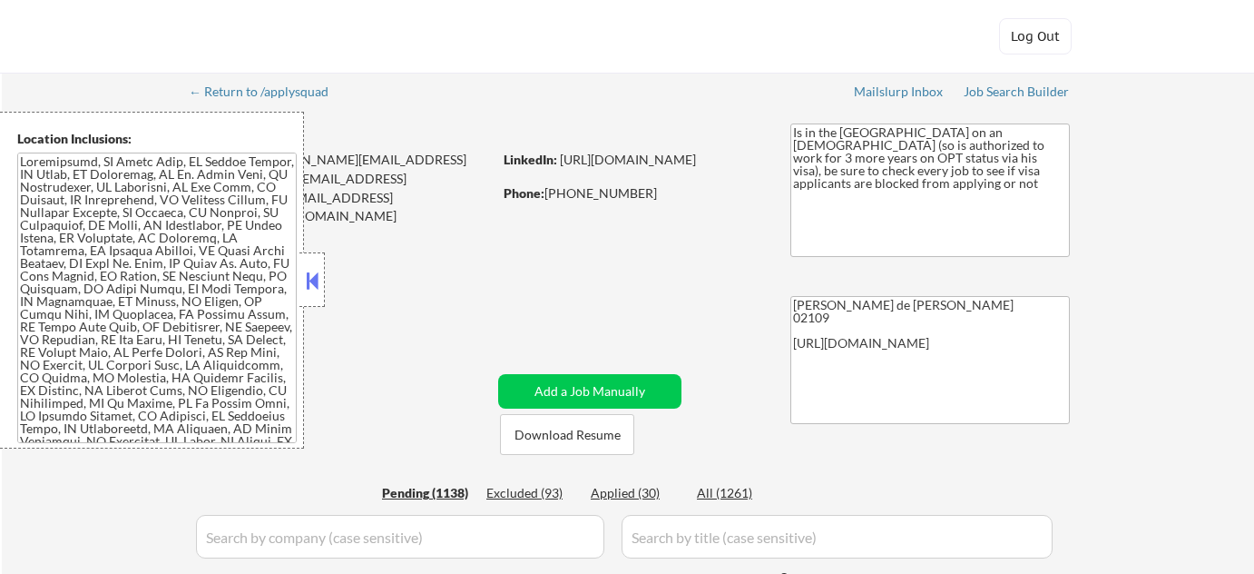
select select ""pending""
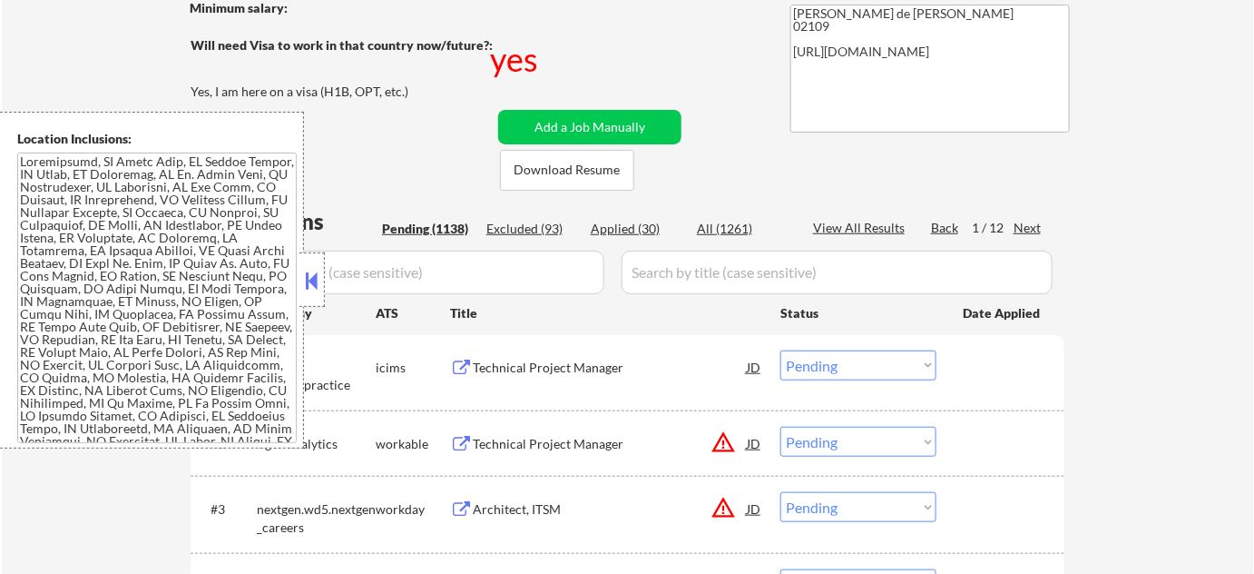
scroll to position [329, 0]
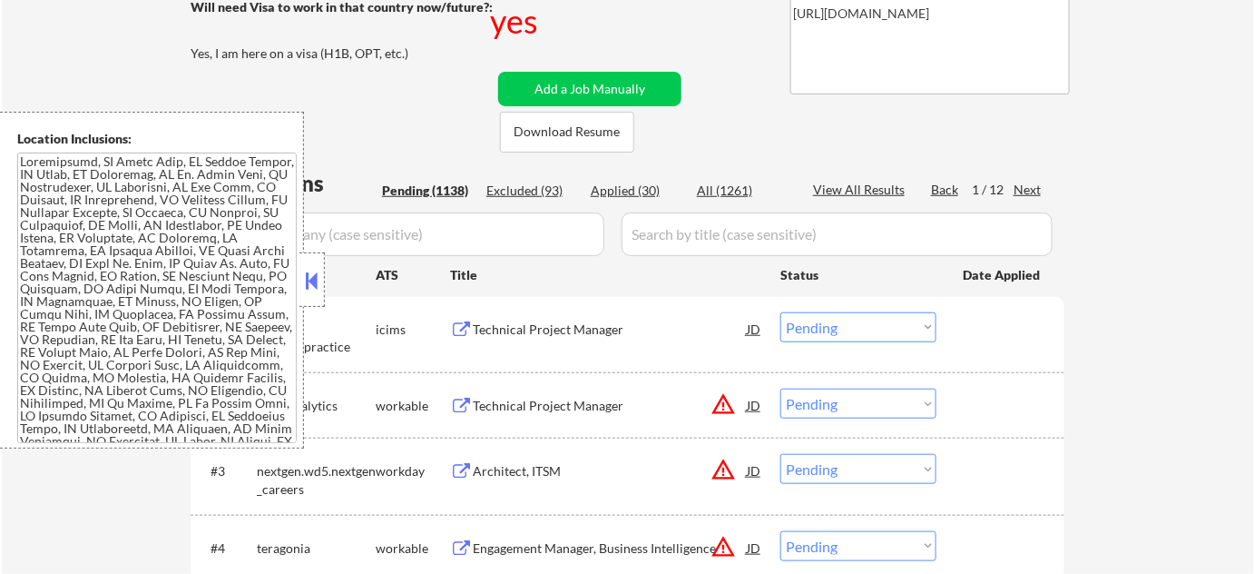
click at [309, 276] on button at bounding box center [312, 280] width 20 height 27
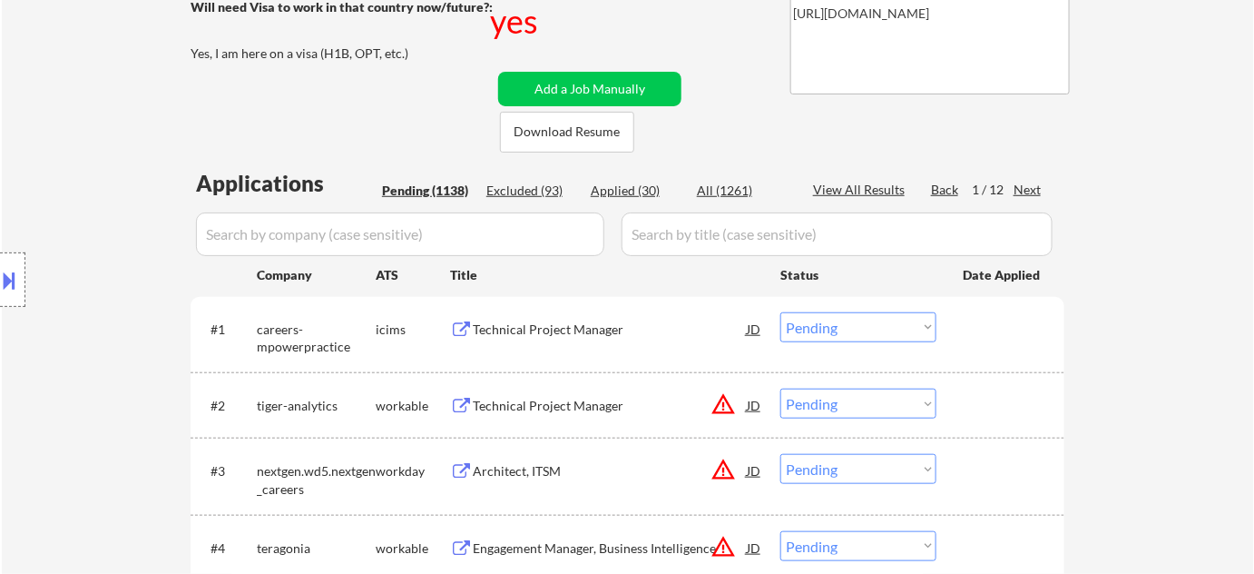
scroll to position [577, 0]
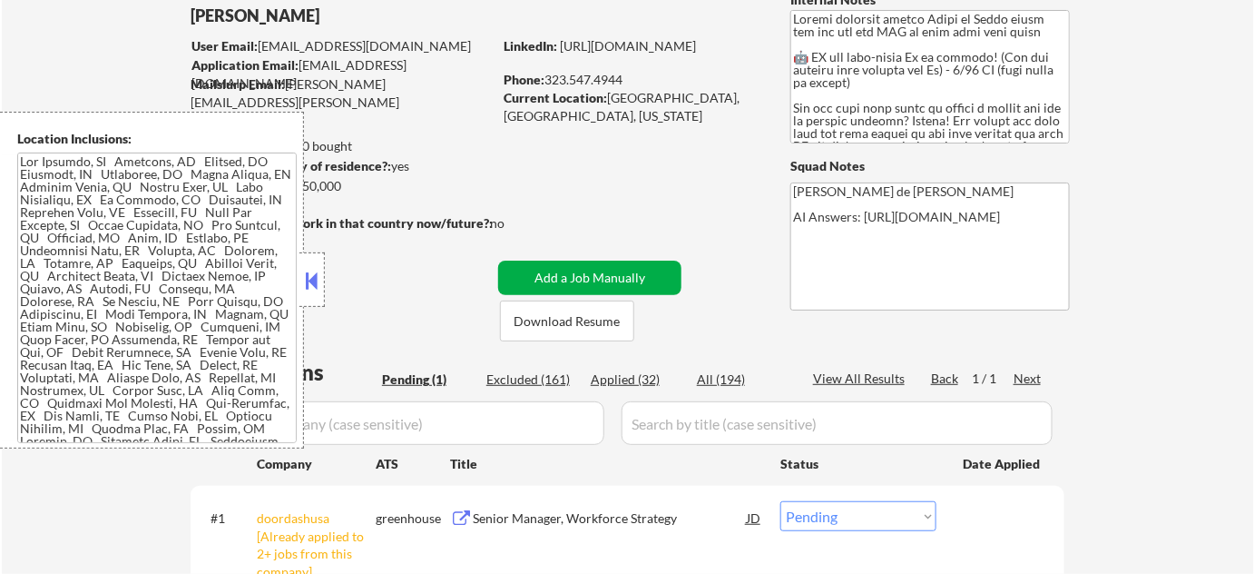
scroll to position [247, 0]
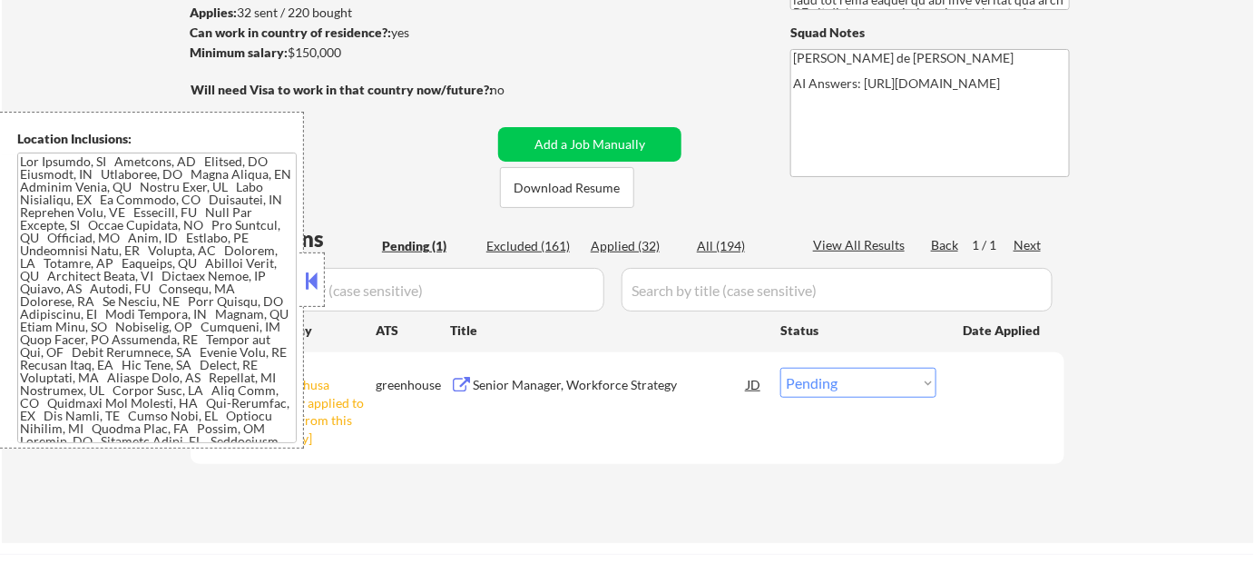
click at [319, 285] on button at bounding box center [312, 280] width 20 height 27
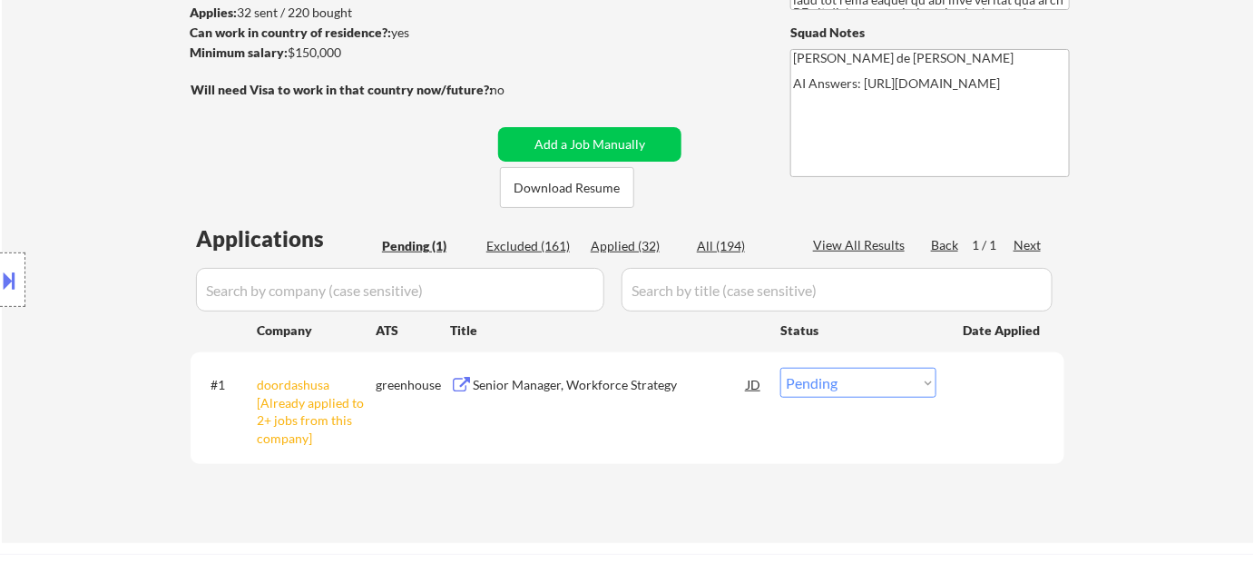
click at [868, 382] on select "Choose an option... Pending Applied Excluded (Questions) Excluded (Expired) Exc…" at bounding box center [858, 383] width 156 height 30
select select ""excluded__other_""
click at [780, 368] on select "Choose an option... Pending Applied Excluded (Questions) Excluded (Expired) Exc…" at bounding box center [858, 383] width 156 height 30
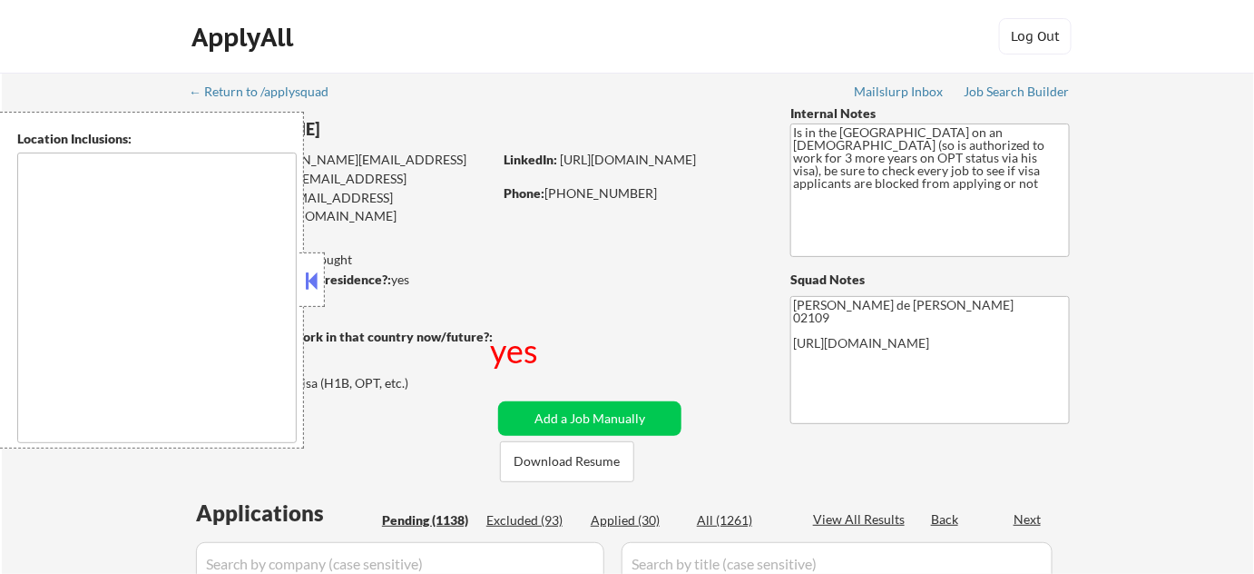
type textarea "[GEOGRAPHIC_DATA], [GEOGRAPHIC_DATA] [GEOGRAPHIC_DATA][PERSON_NAME], [GEOGRAPHI…"
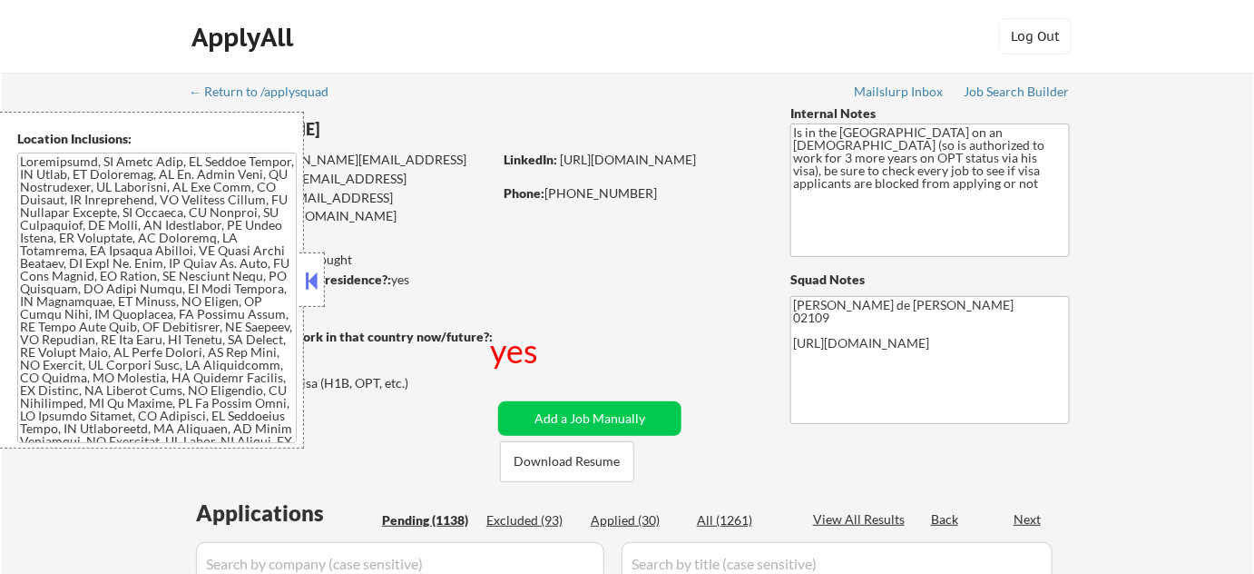
select select ""pending""
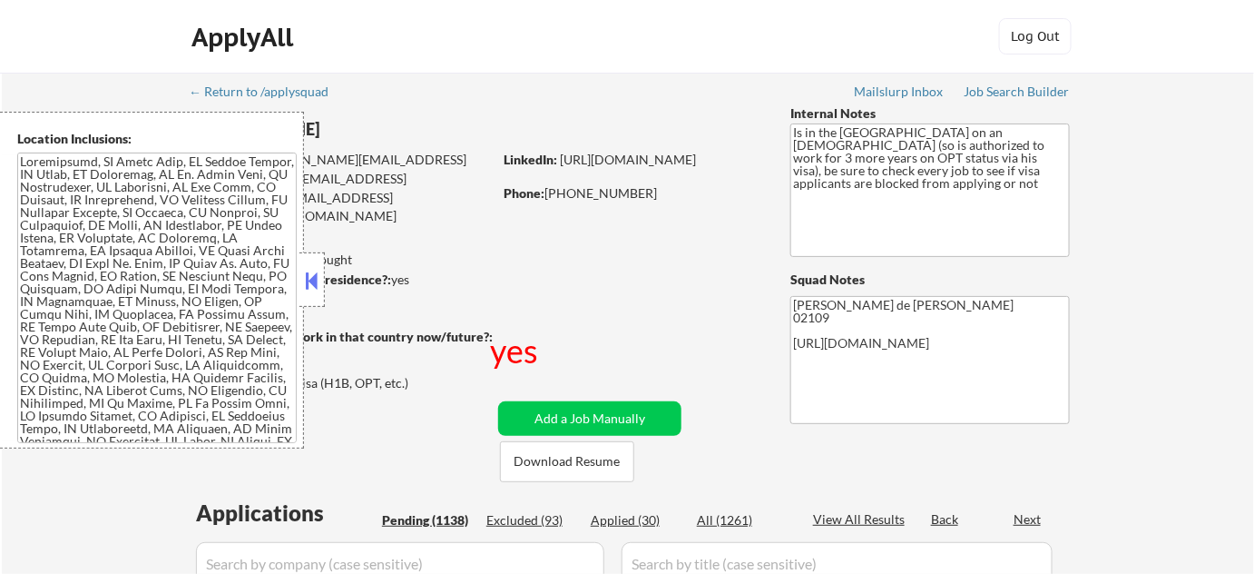
select select ""pending""
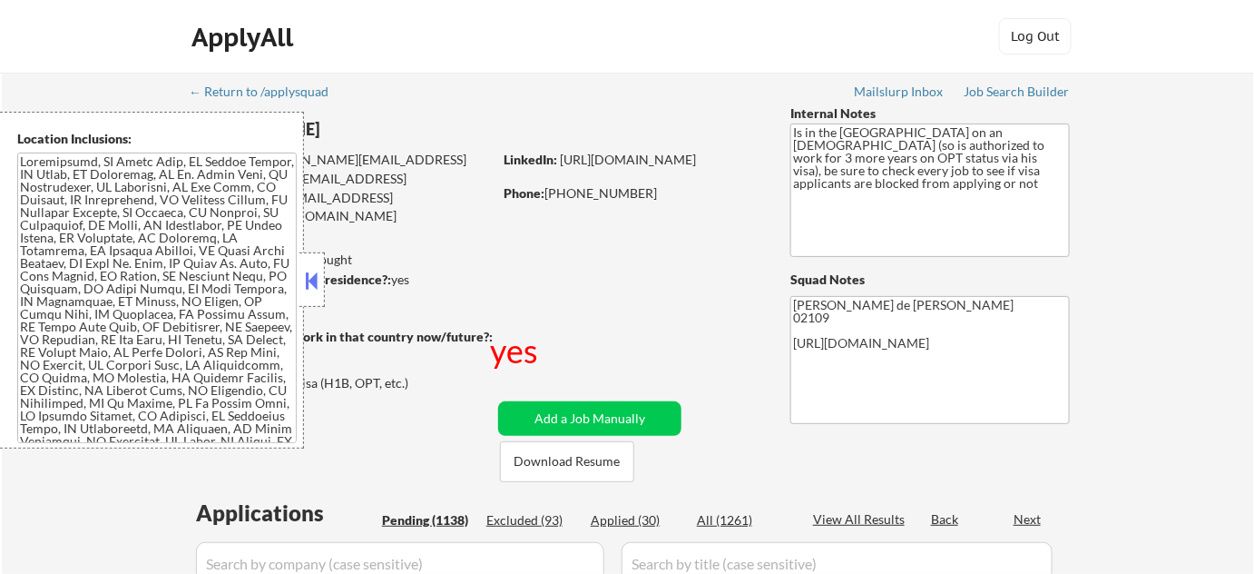
select select ""pending""
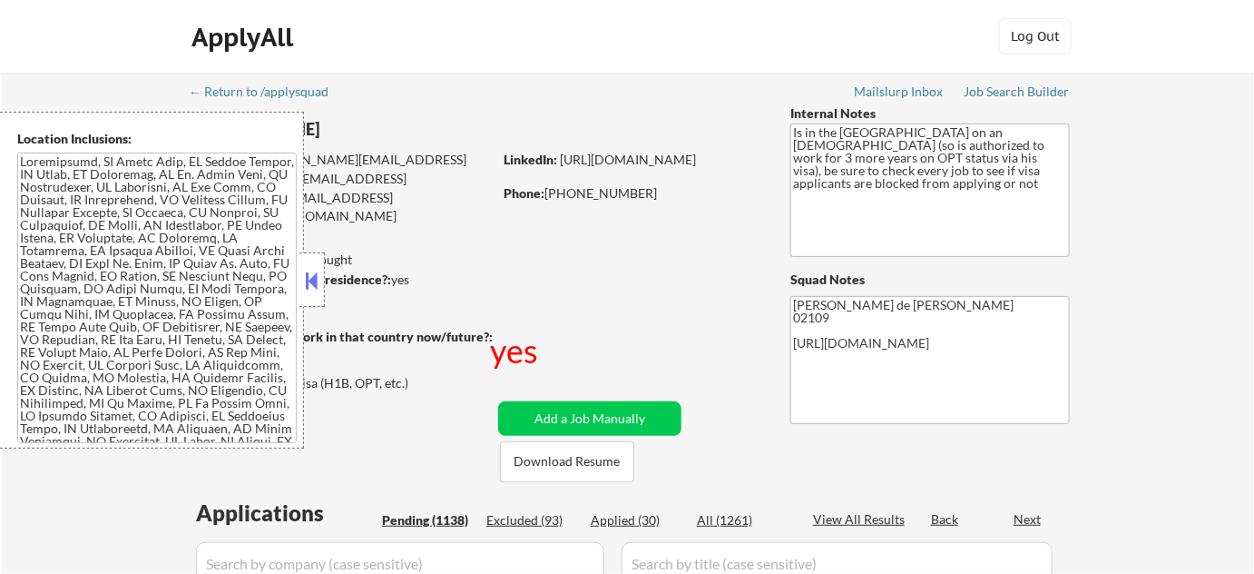
select select ""pending""
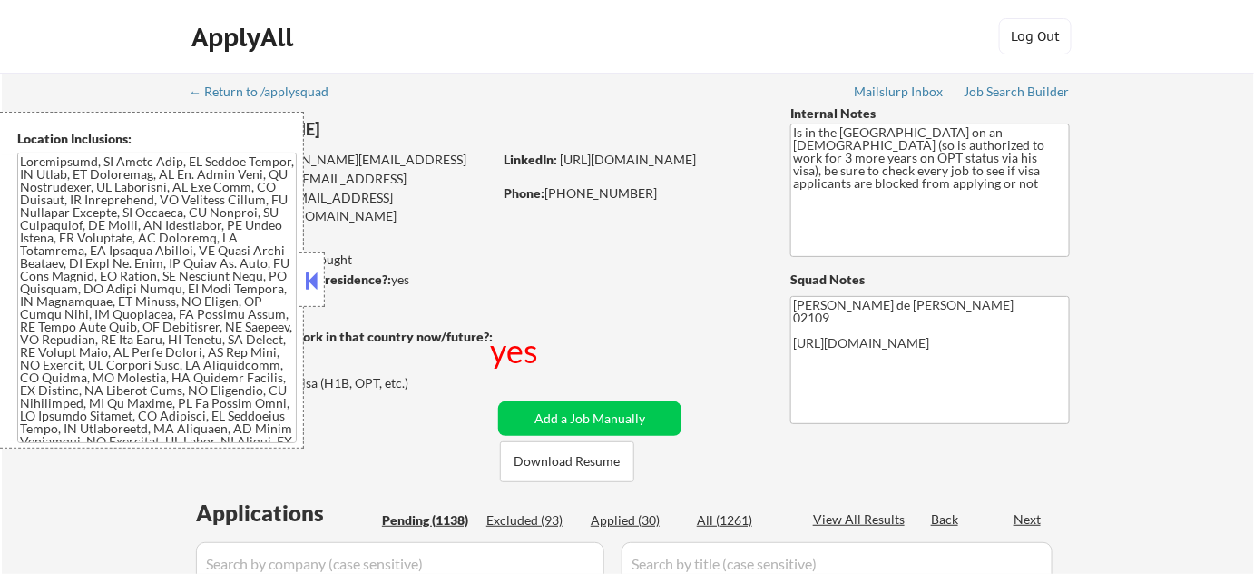
select select ""pending""
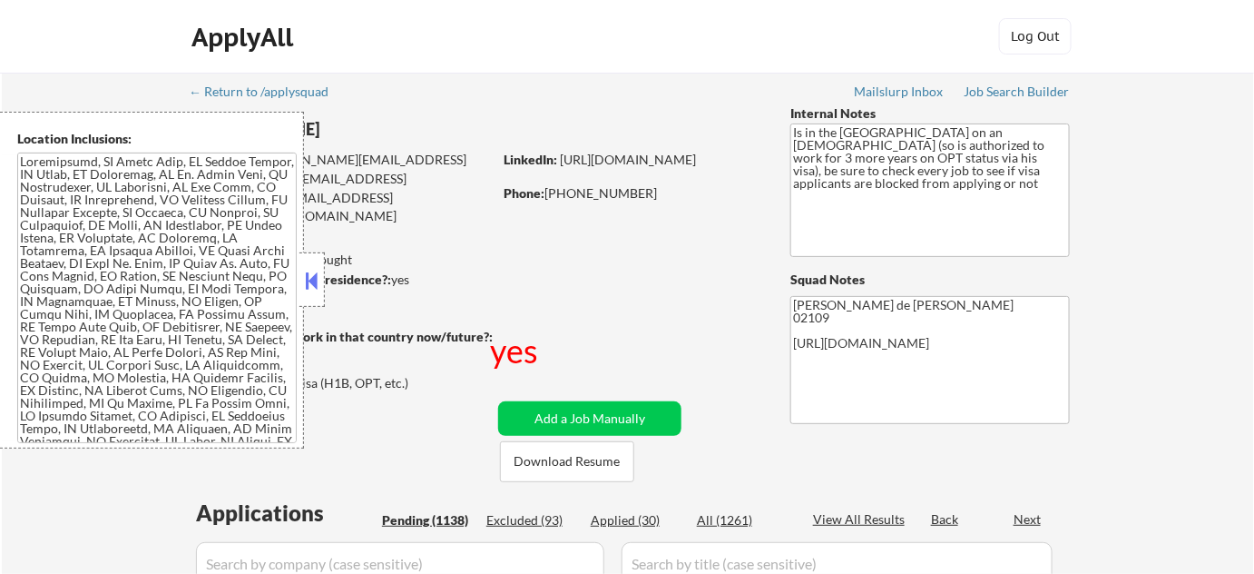
select select ""pending""
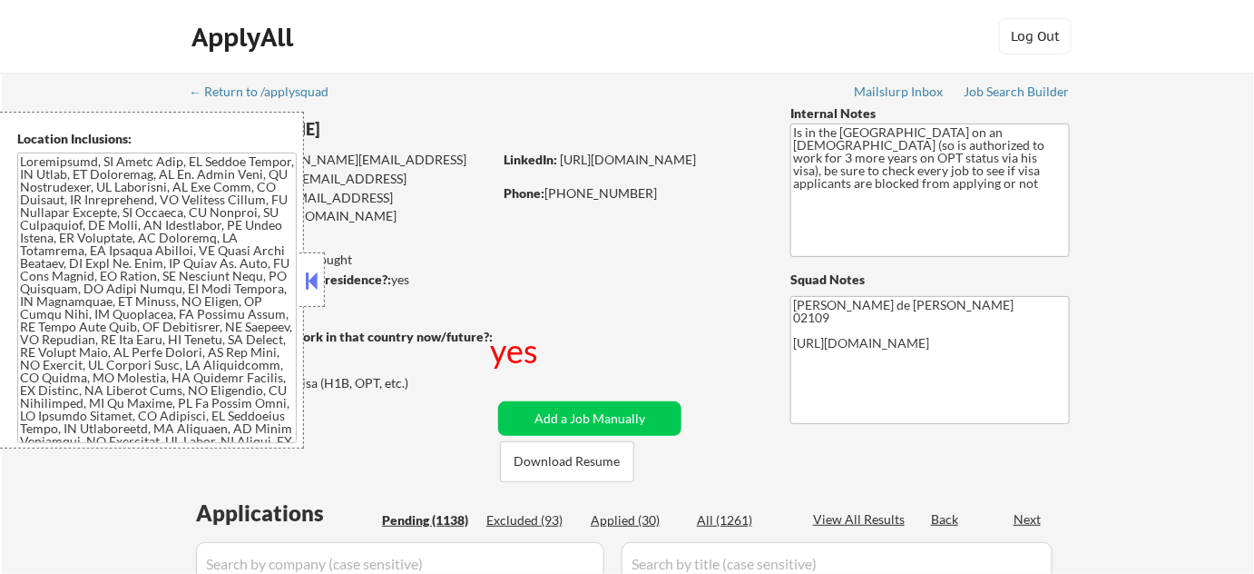
select select ""pending""
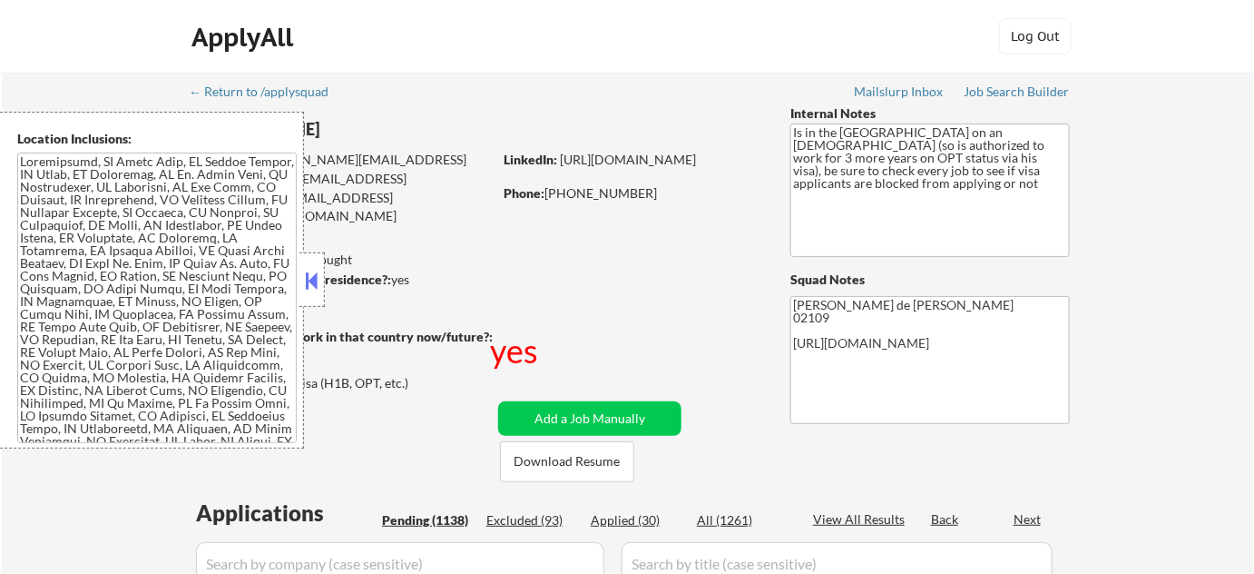
select select ""pending""
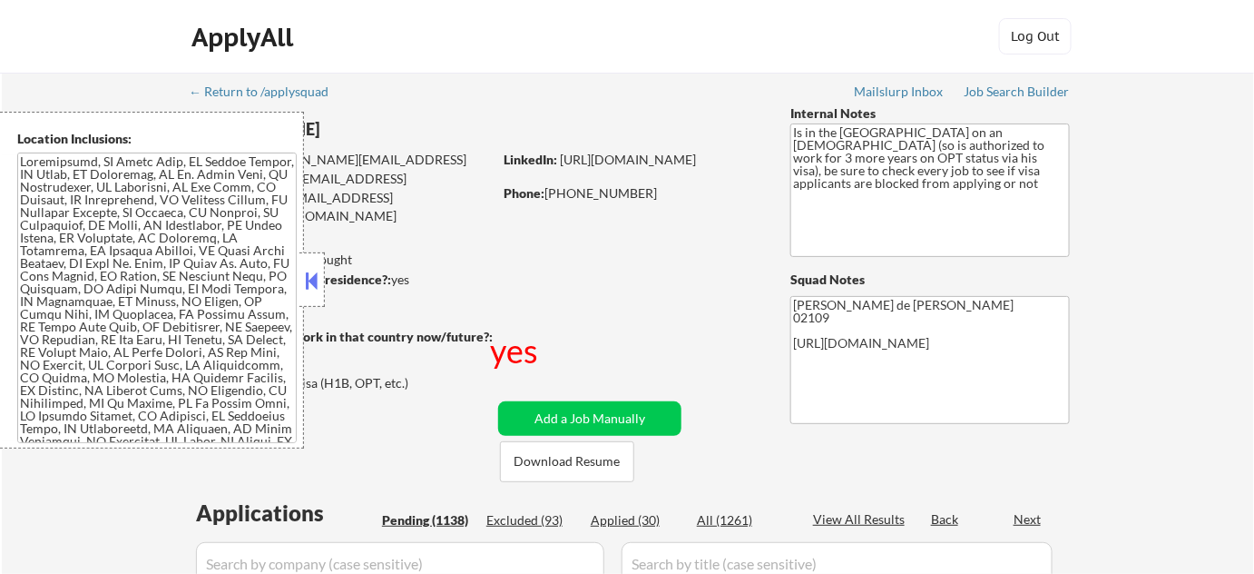
select select ""pending""
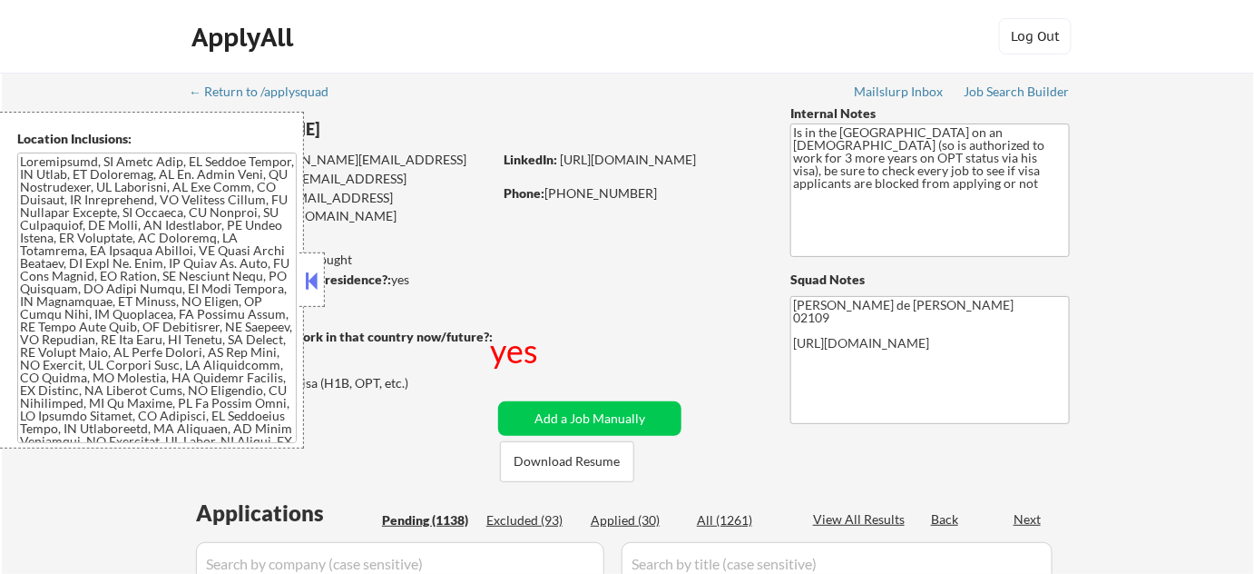
select select ""pending""
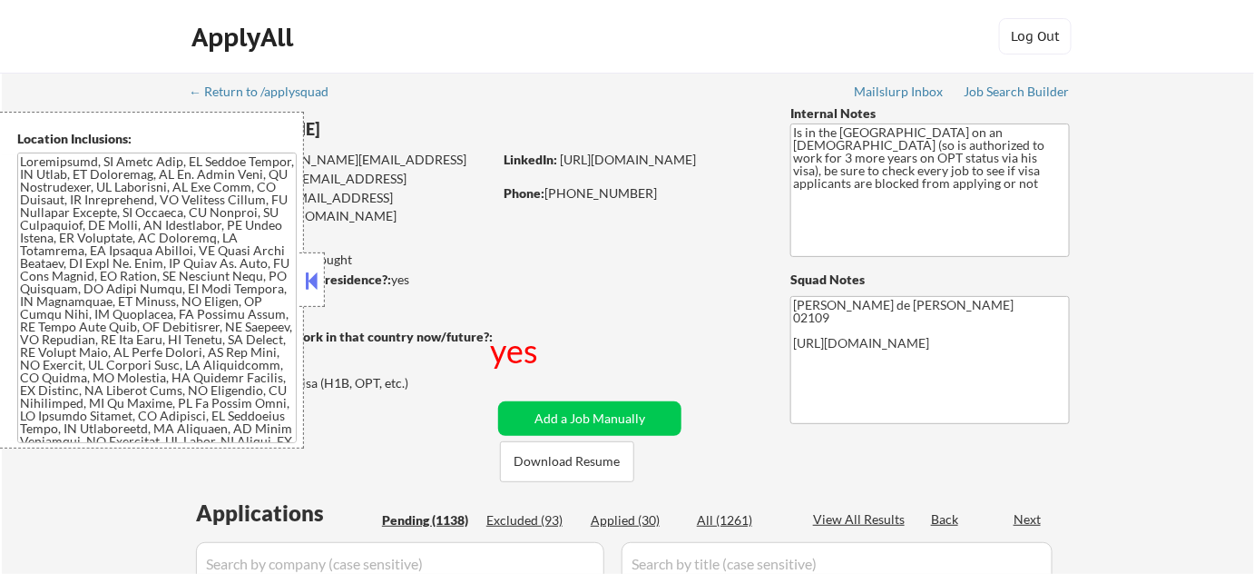
select select ""pending""
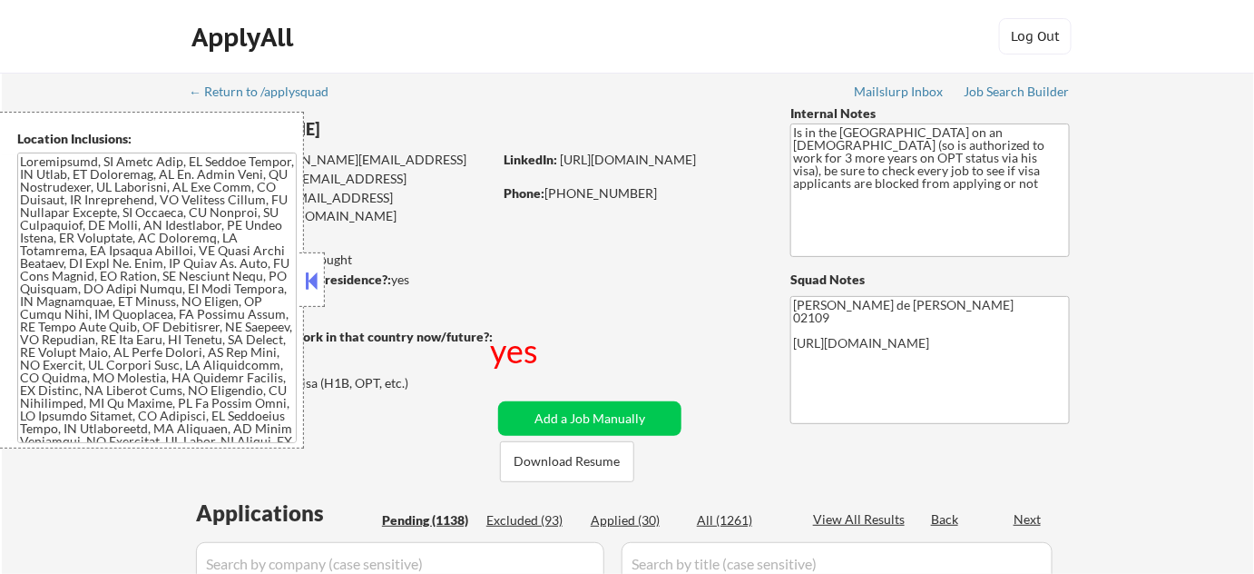
select select ""pending""
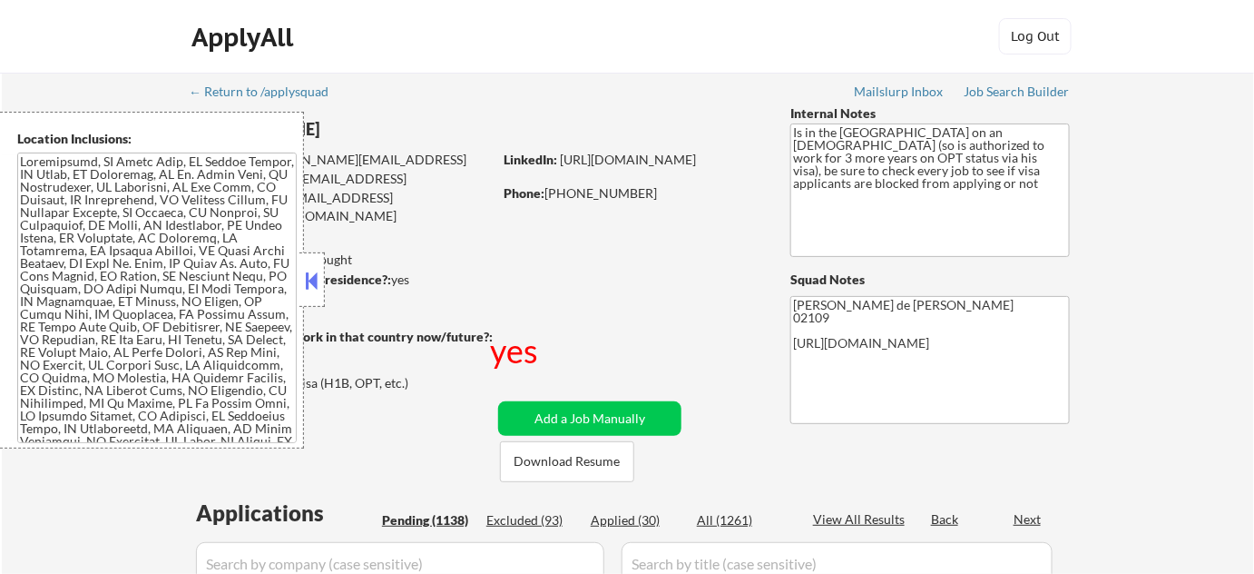
select select ""pending""
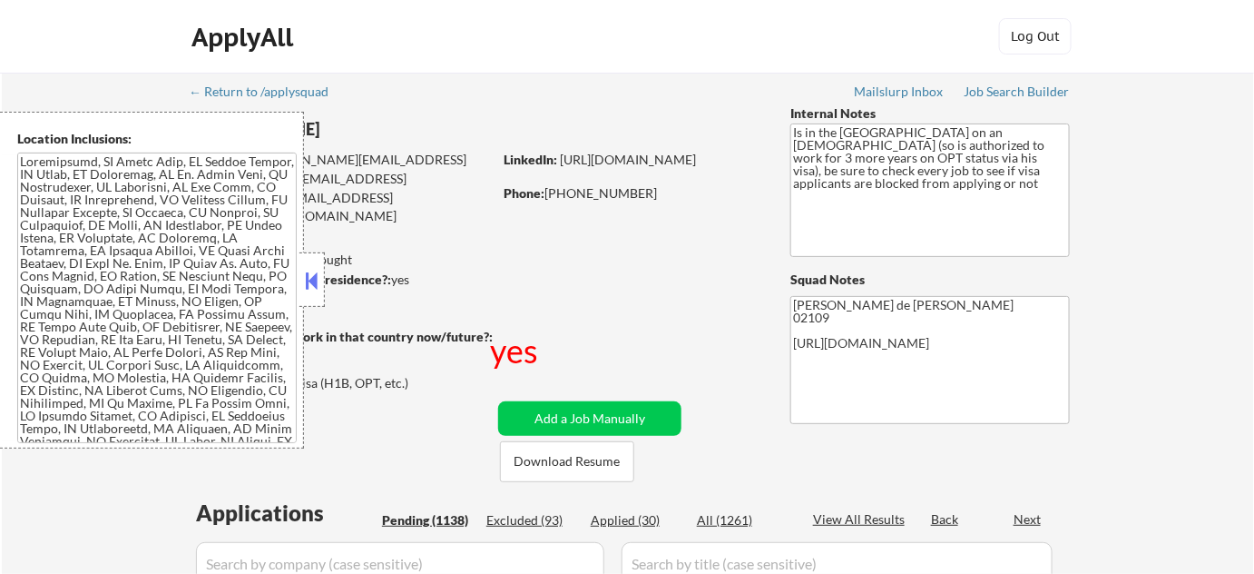
select select ""pending""
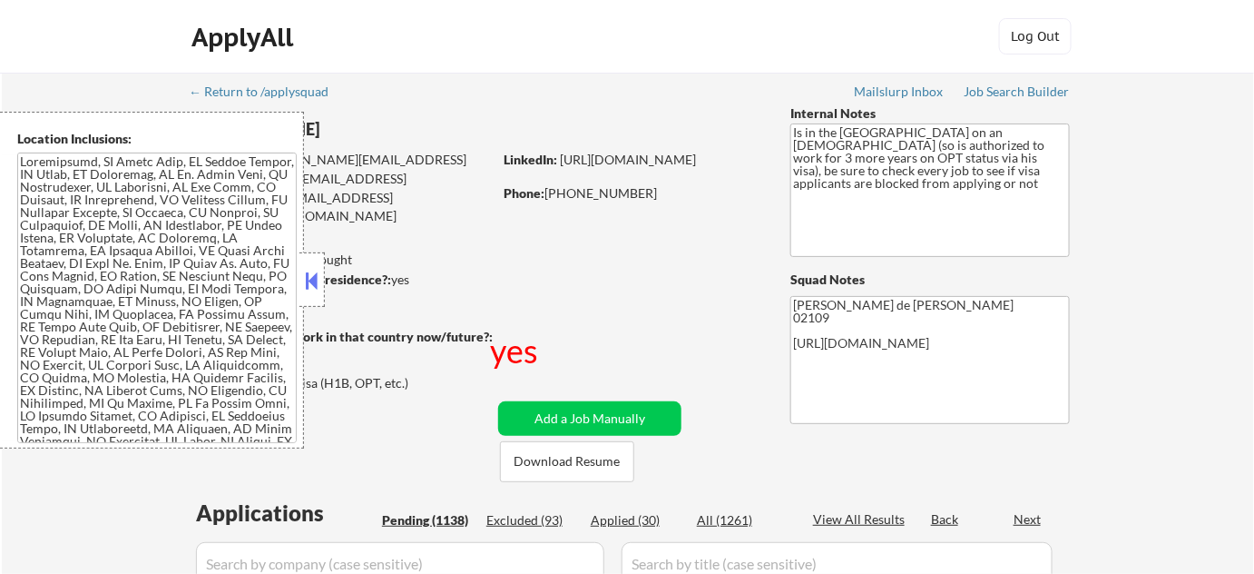
select select ""pending""
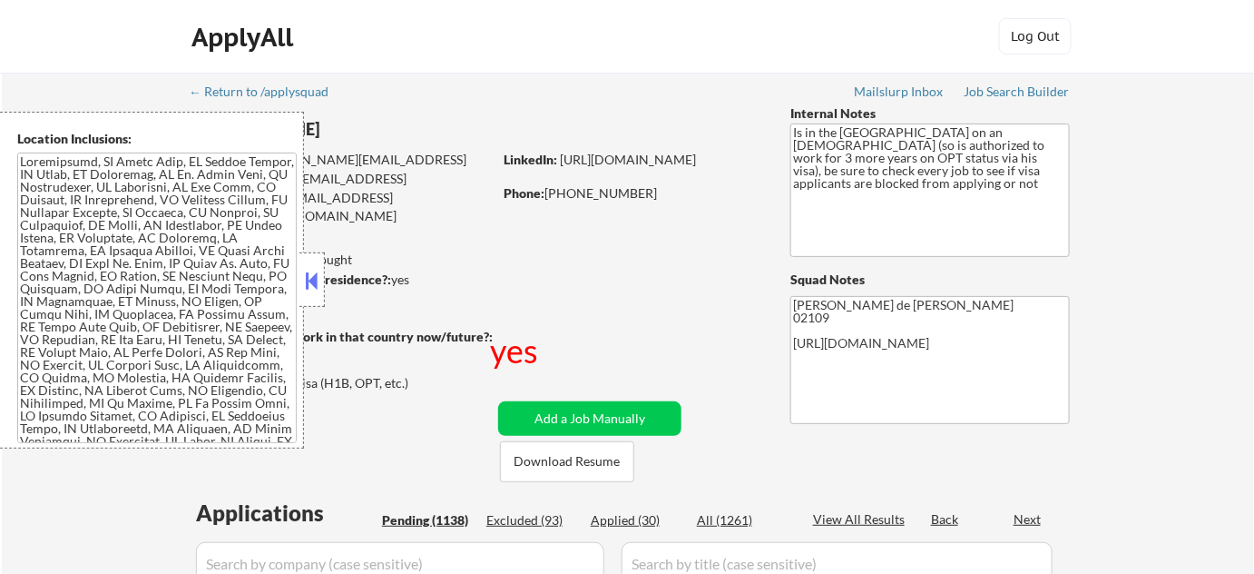
select select ""pending""
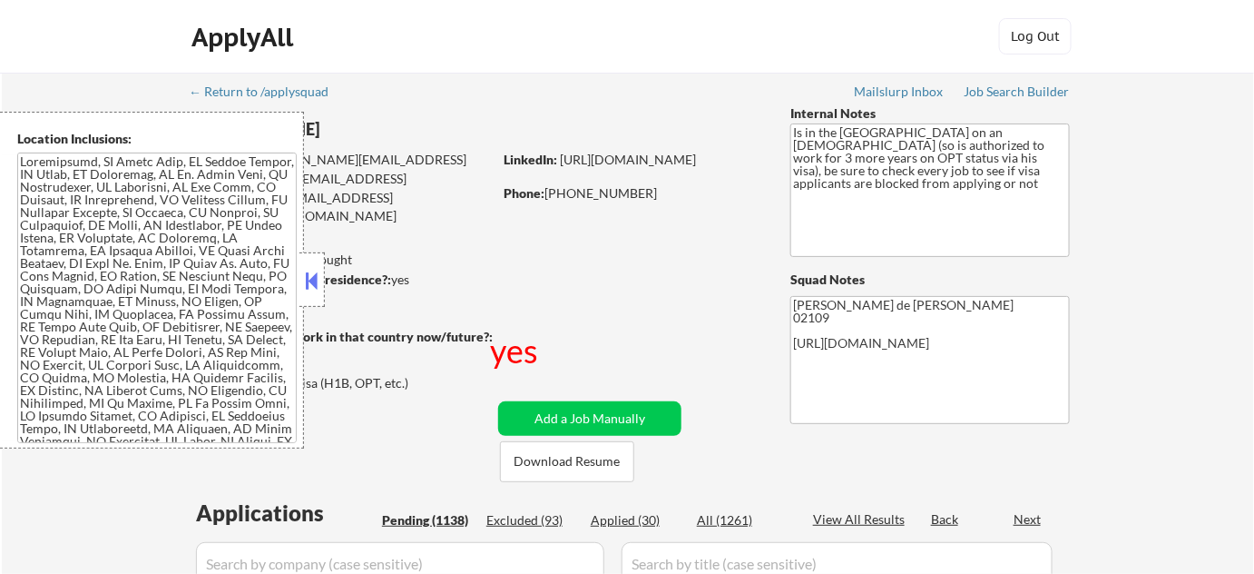
select select ""pending""
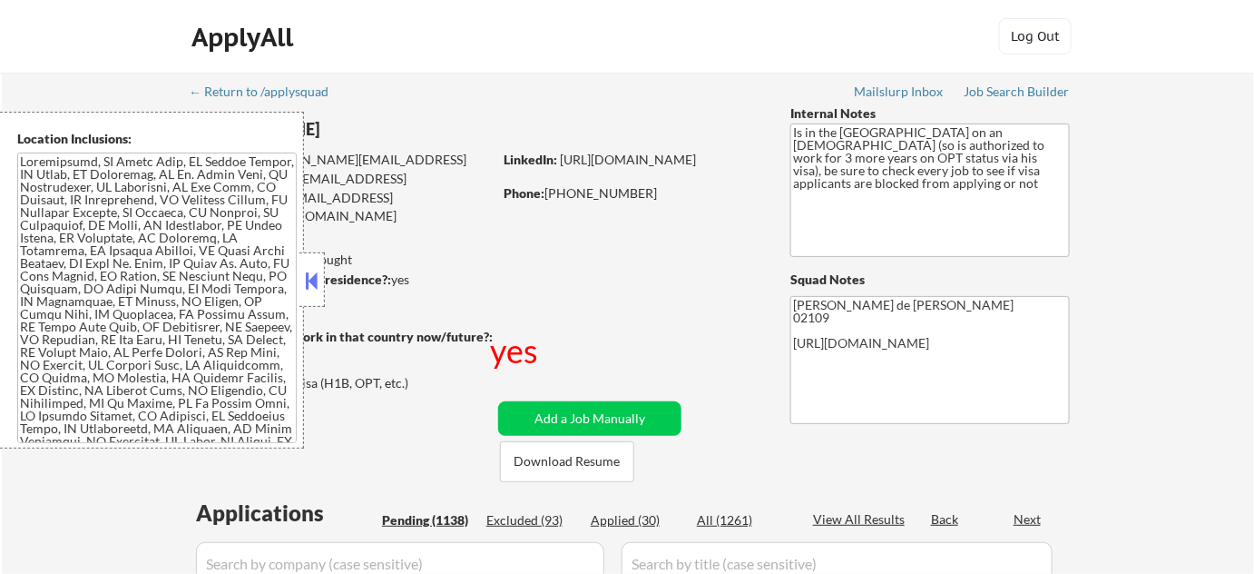
select select ""pending""
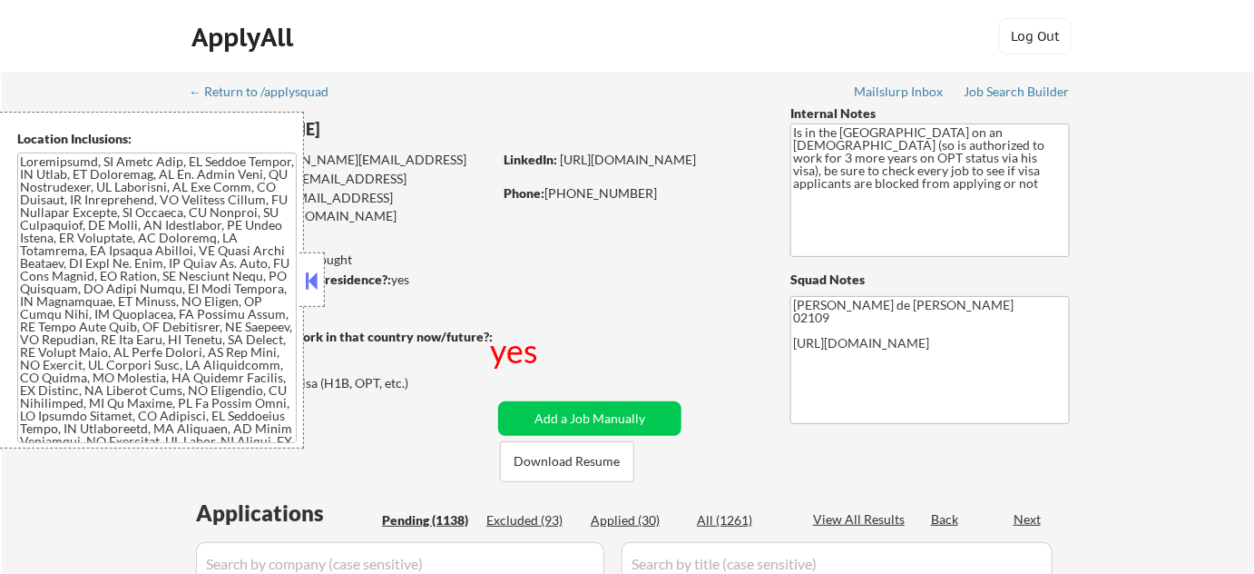
select select ""pending""
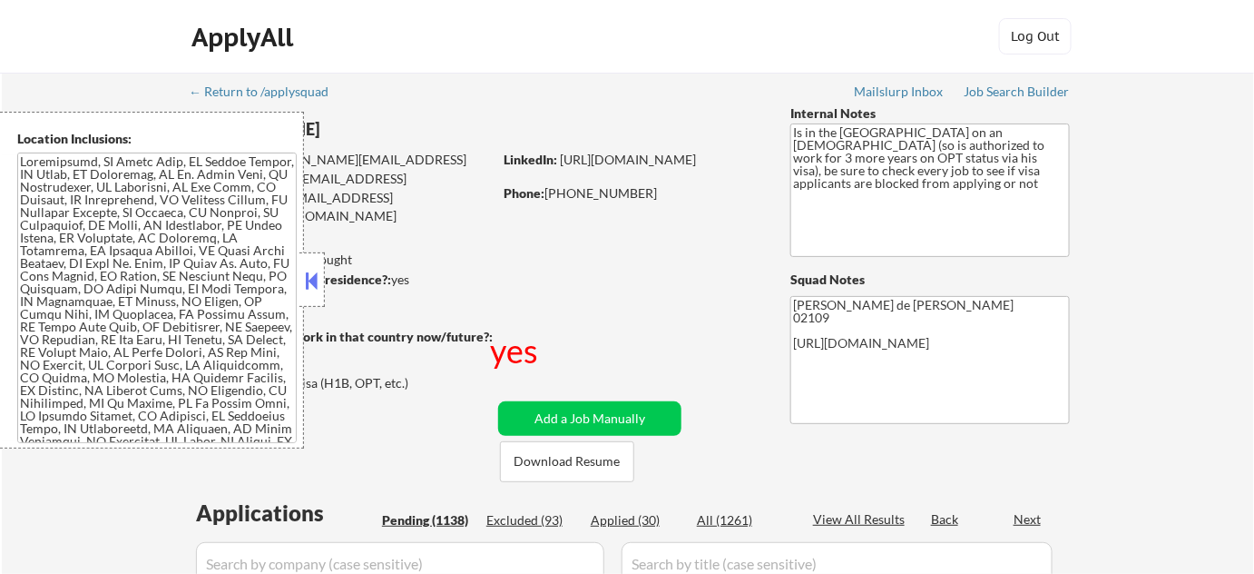
select select ""pending""
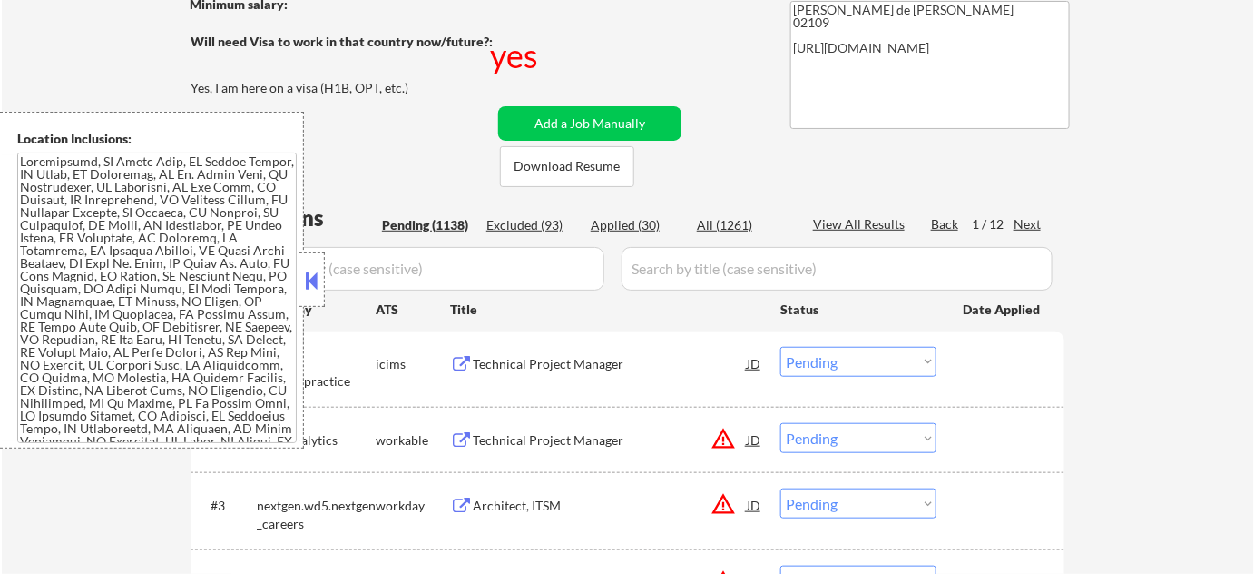
scroll to position [495, 0]
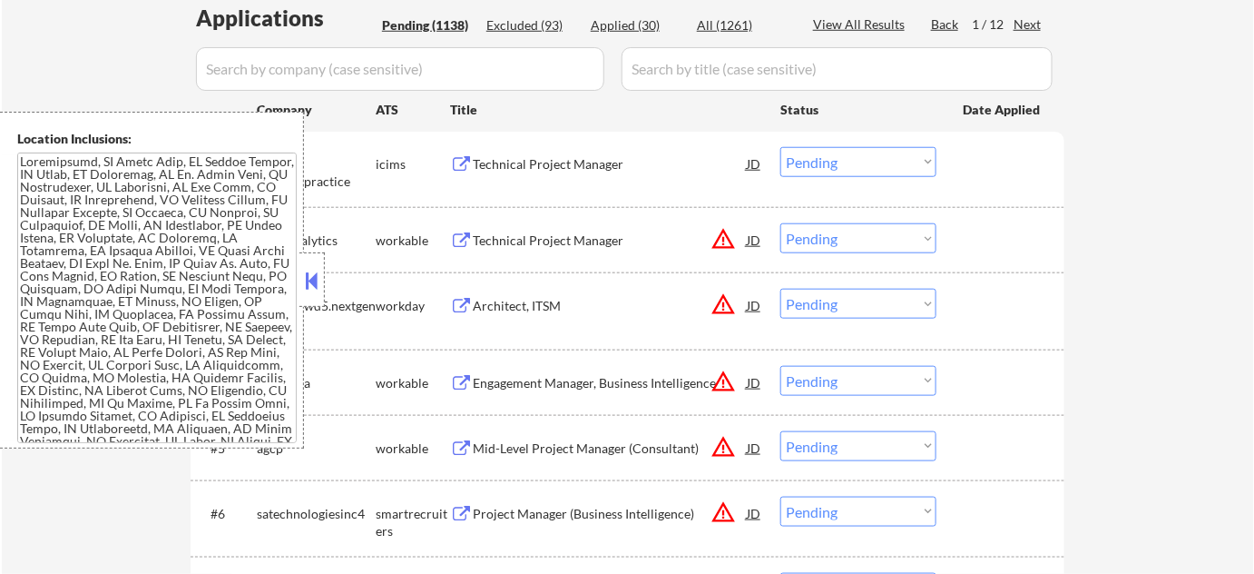
click at [315, 275] on button at bounding box center [312, 280] width 20 height 27
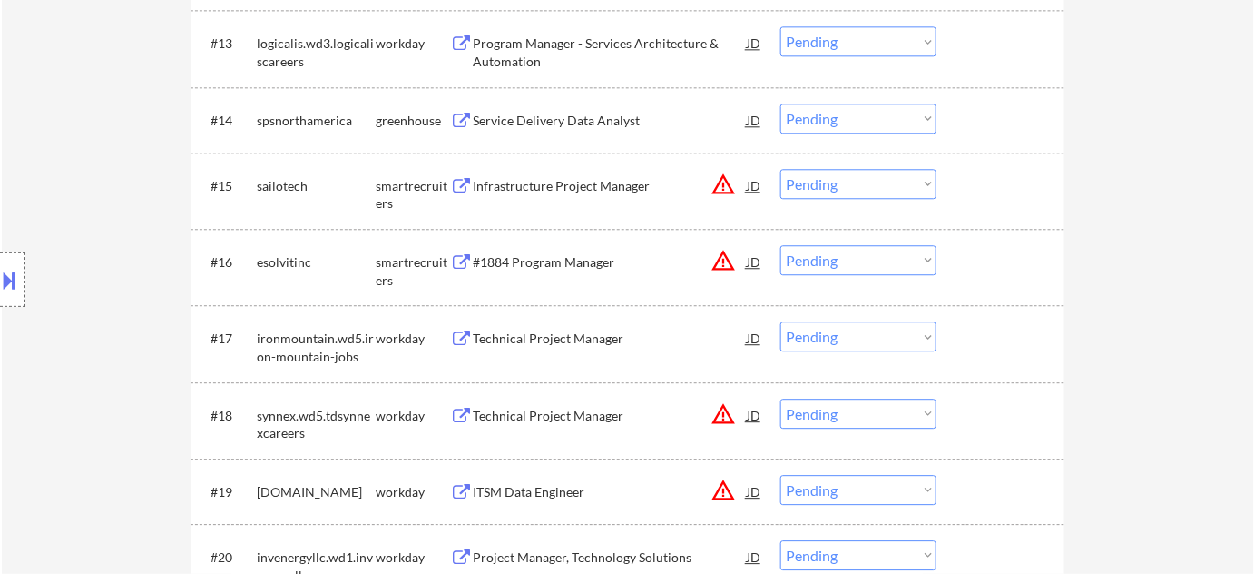
scroll to position [1485, 0]
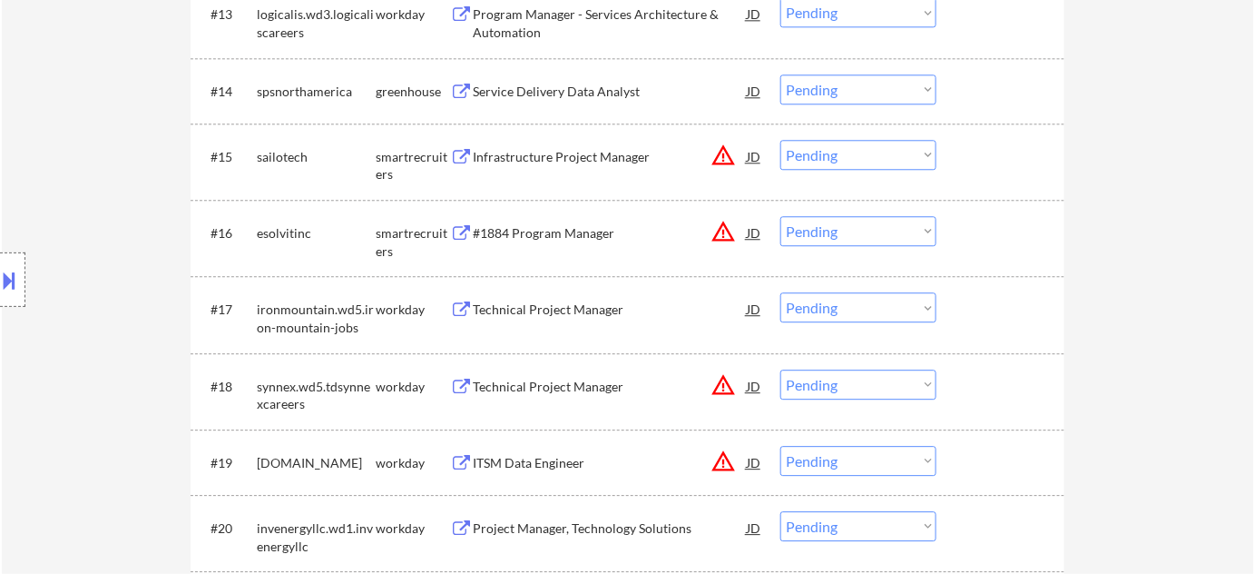
click at [550, 308] on div "Technical Project Manager" at bounding box center [610, 309] width 274 height 18
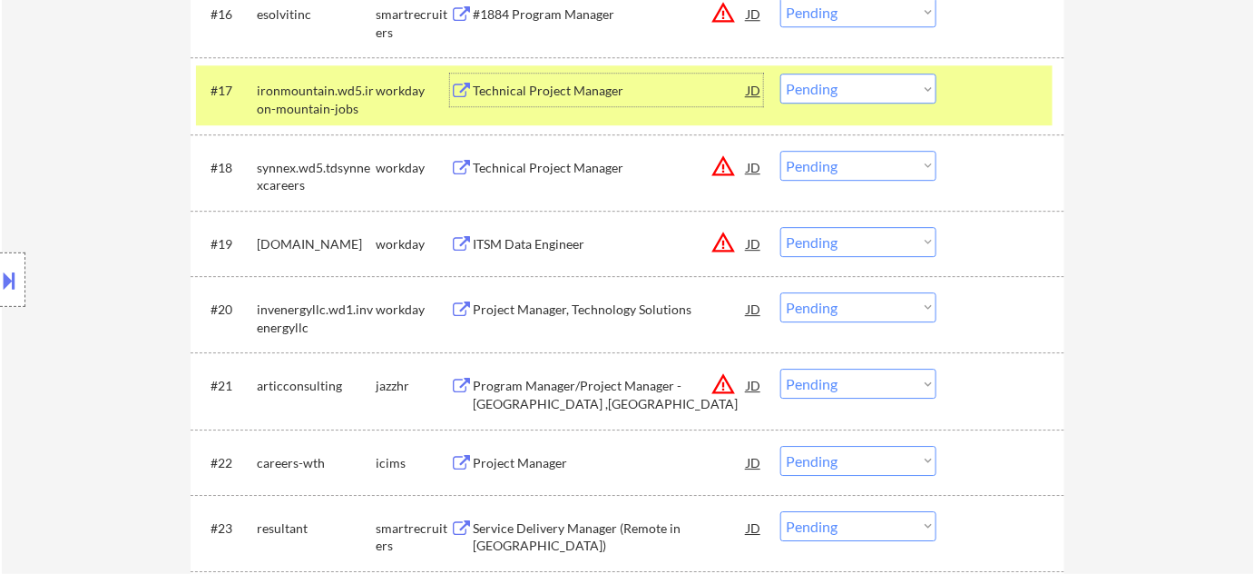
scroll to position [1732, 0]
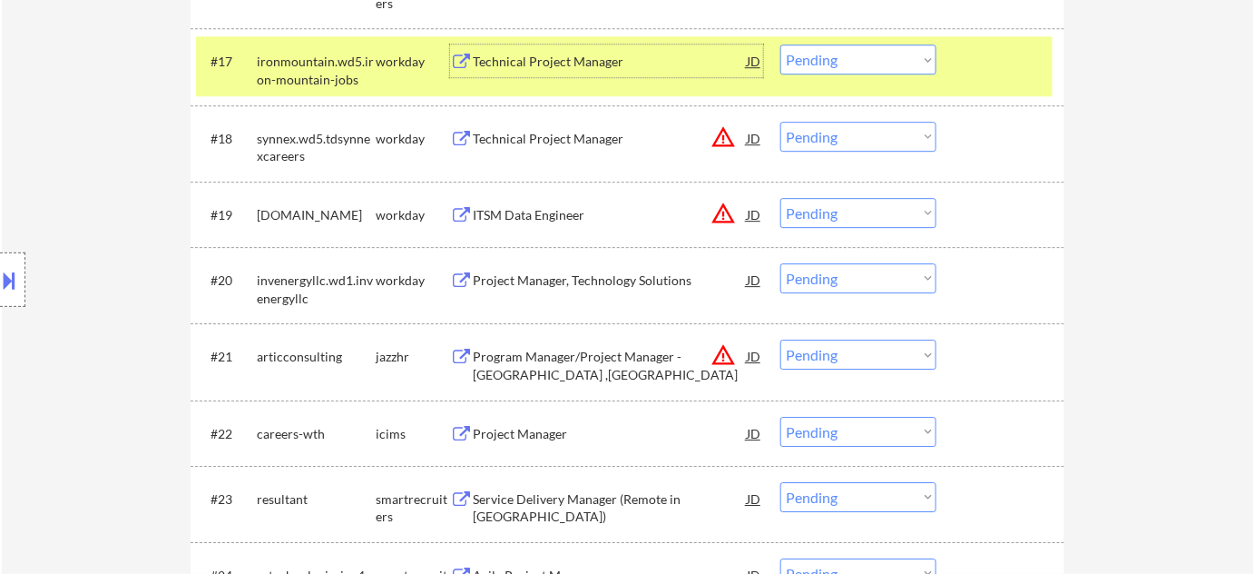
click at [574, 355] on div "Program Manager/Project Manager - Redmond ,US" at bounding box center [610, 365] width 274 height 35
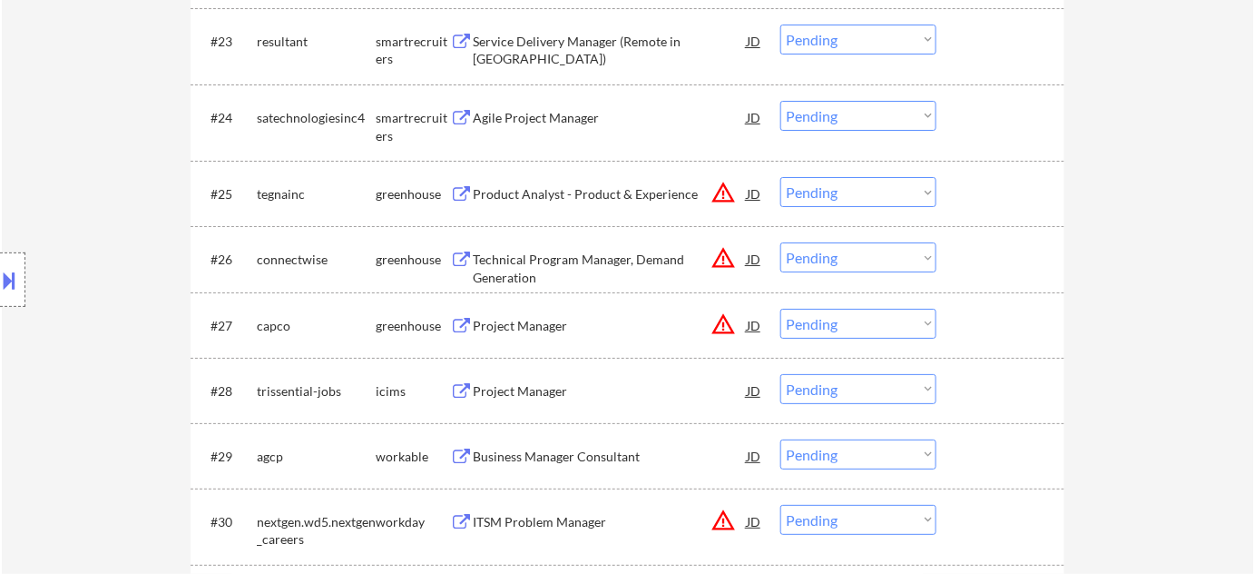
scroll to position [2227, 0]
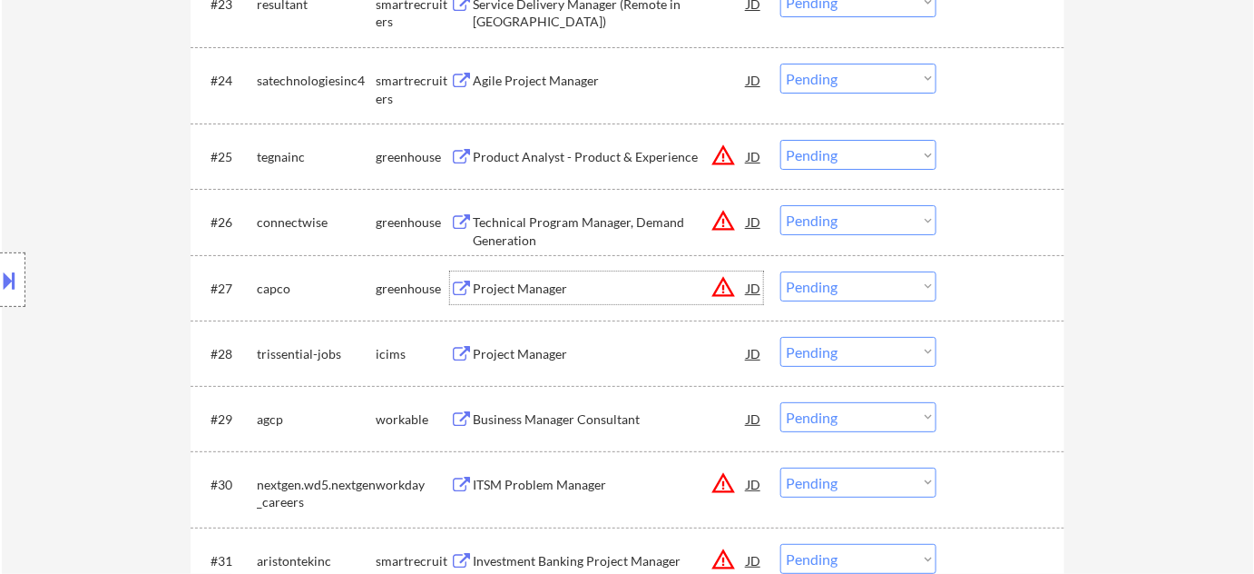
click at [563, 289] on div "Project Manager" at bounding box center [610, 289] width 274 height 18
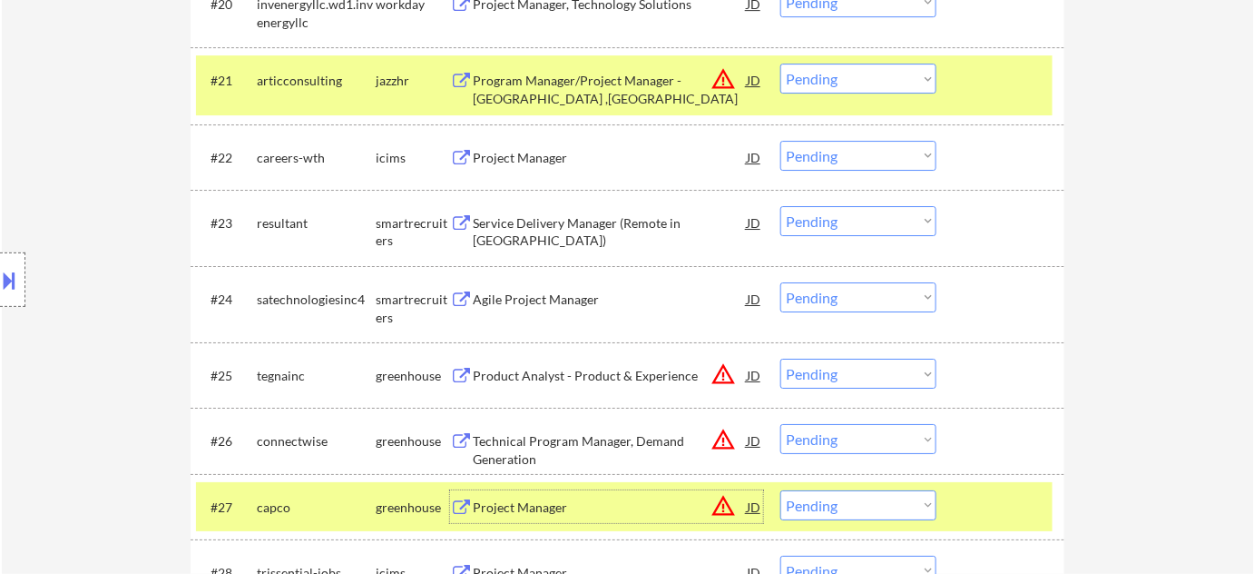
scroll to position [1979, 0]
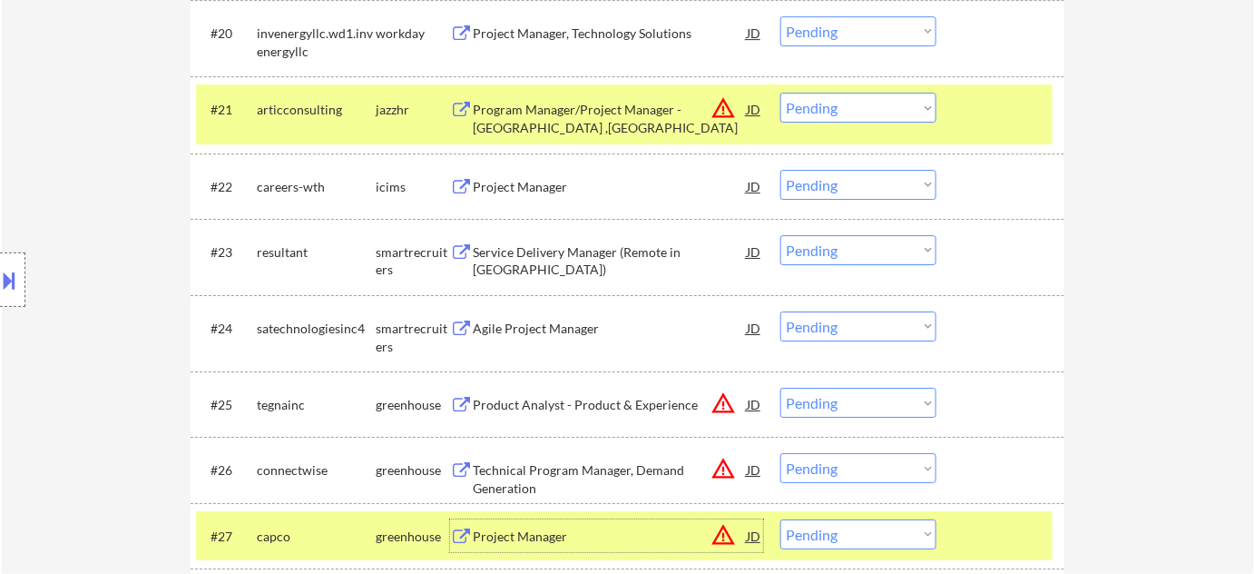
click at [838, 101] on select "Choose an option... Pending Applied Excluded (Questions) Excluded (Expired) Exc…" at bounding box center [858, 108] width 156 height 30
click at [780, 93] on select "Choose an option... Pending Applied Excluded (Questions) Excluded (Expired) Exc…" at bounding box center [858, 108] width 156 height 30
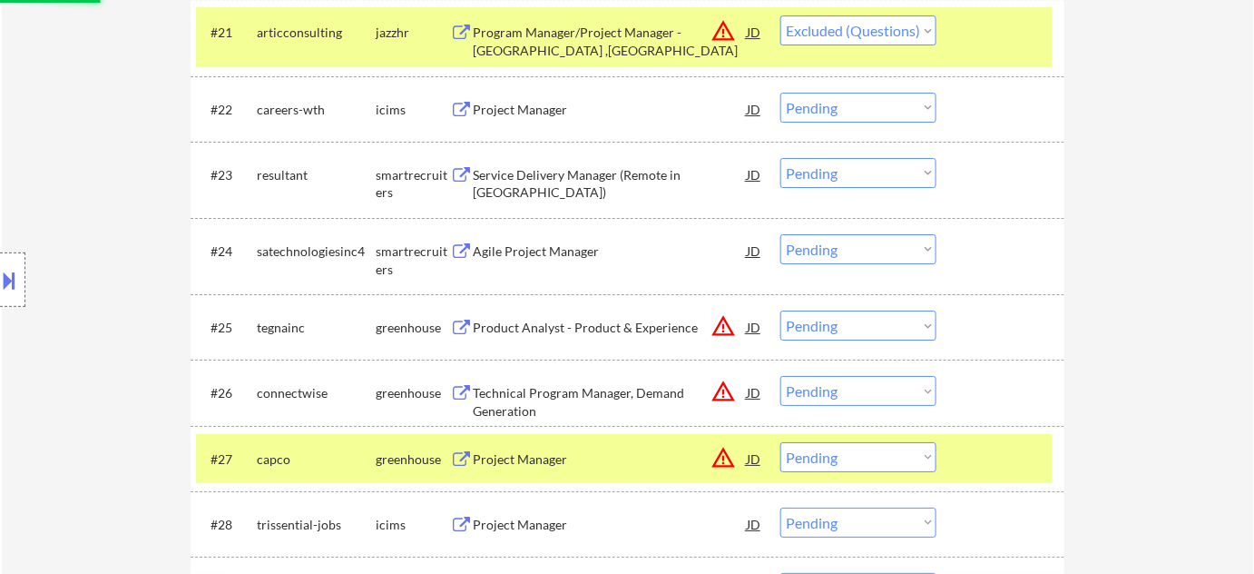
scroll to position [2310, 0]
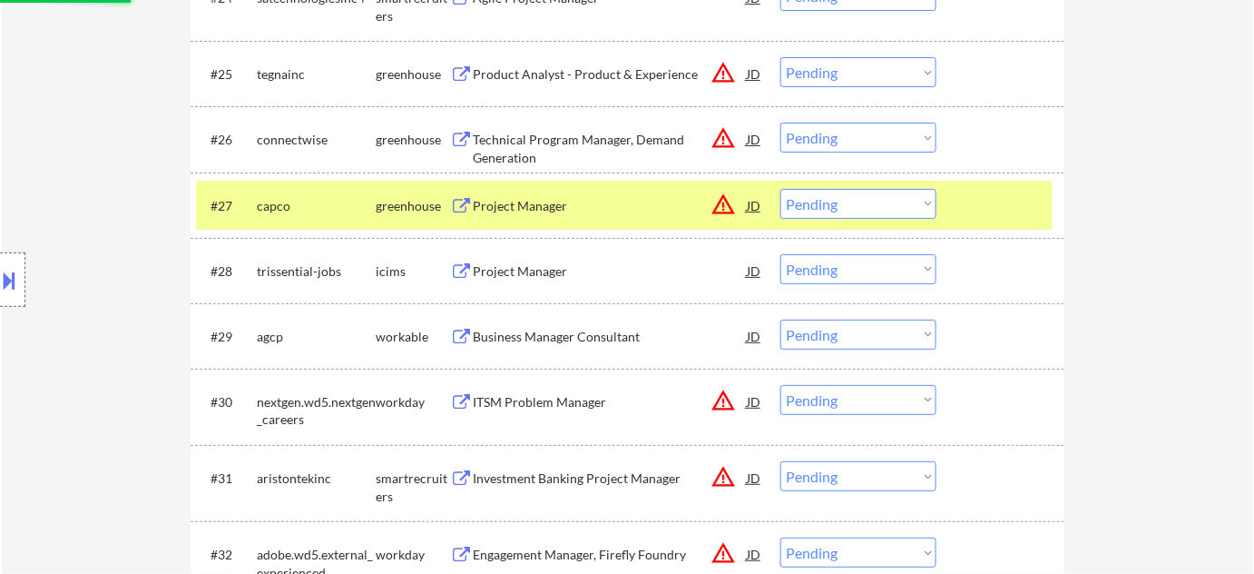
select select ""pending""
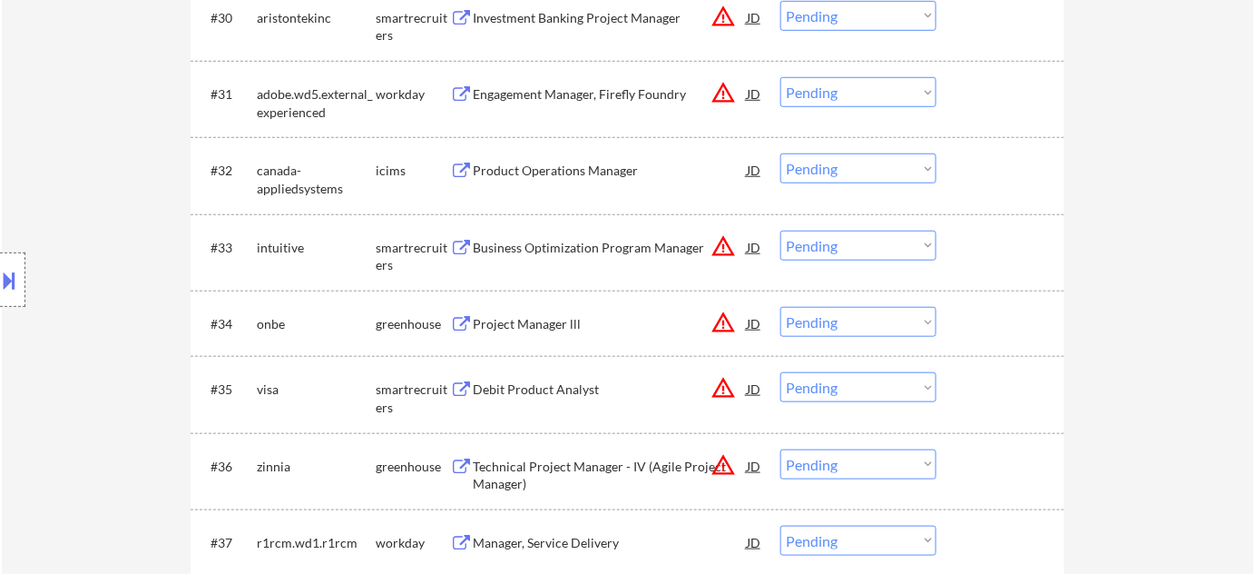
scroll to position [2723, 0]
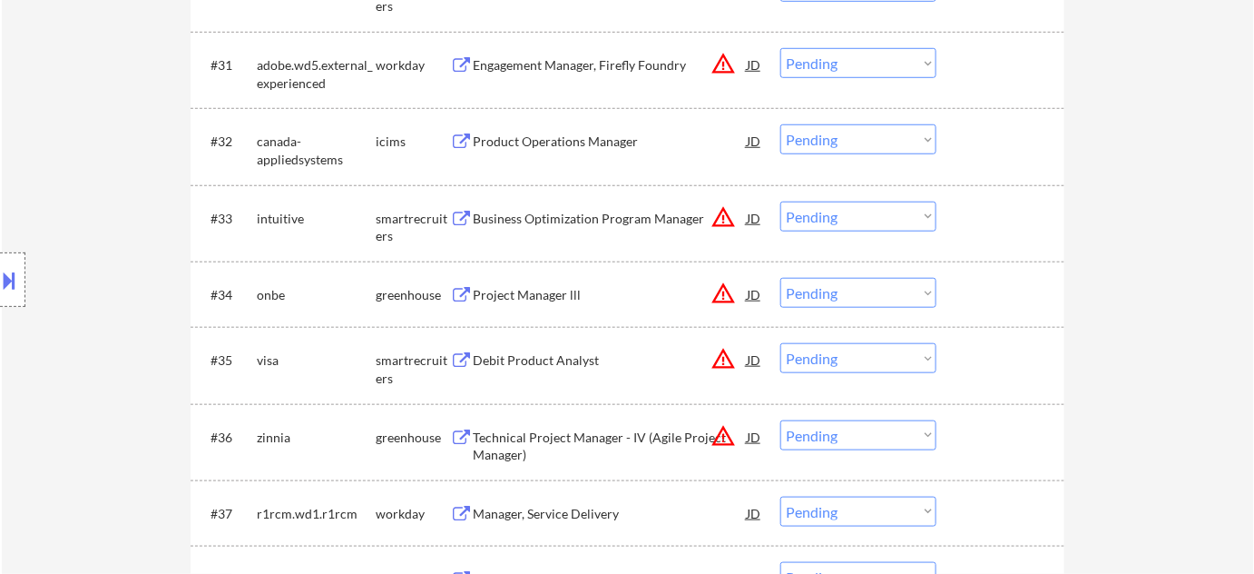
click at [589, 211] on div "Business Optimization Program Manager" at bounding box center [610, 219] width 274 height 18
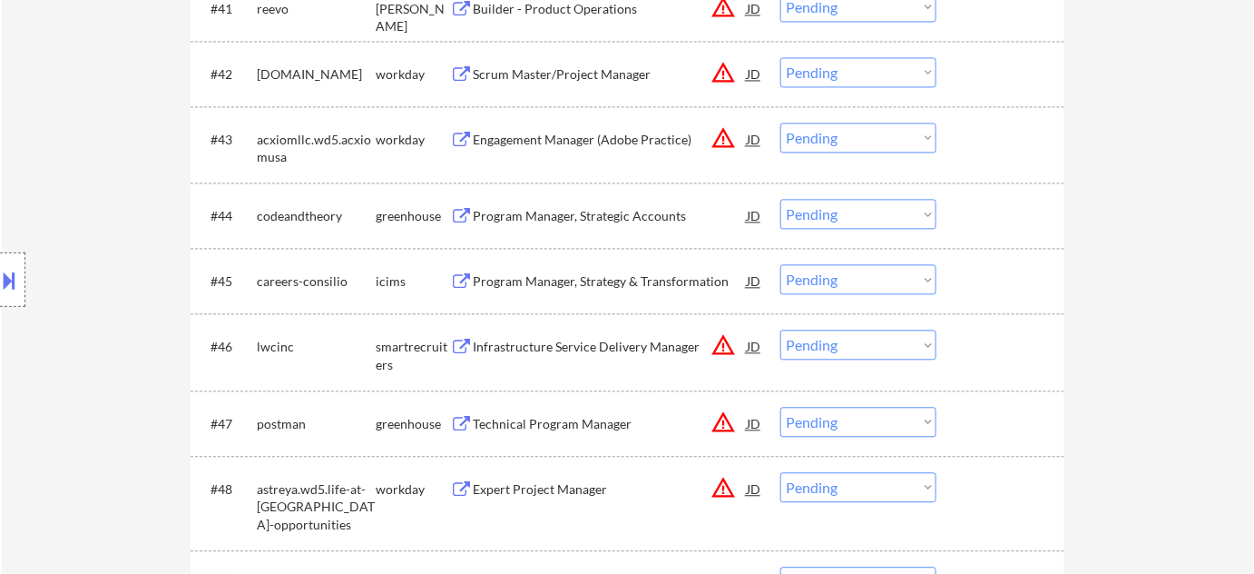
scroll to position [3547, 0]
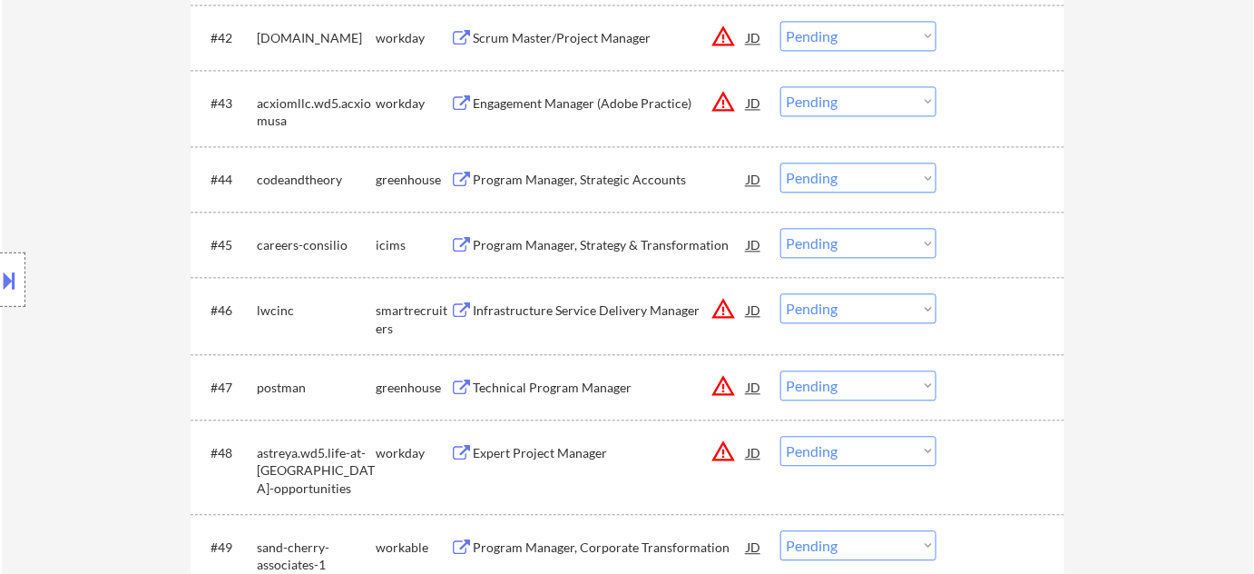
click at [581, 163] on div "Program Manager, Strategic Accounts" at bounding box center [610, 178] width 274 height 33
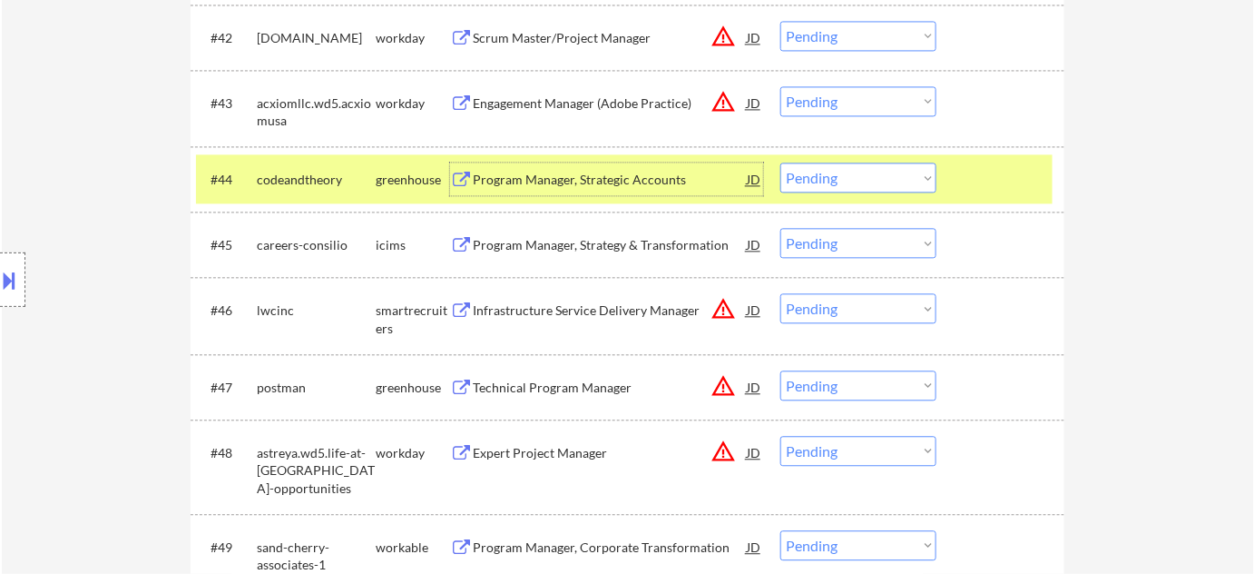
scroll to position [3712, 0]
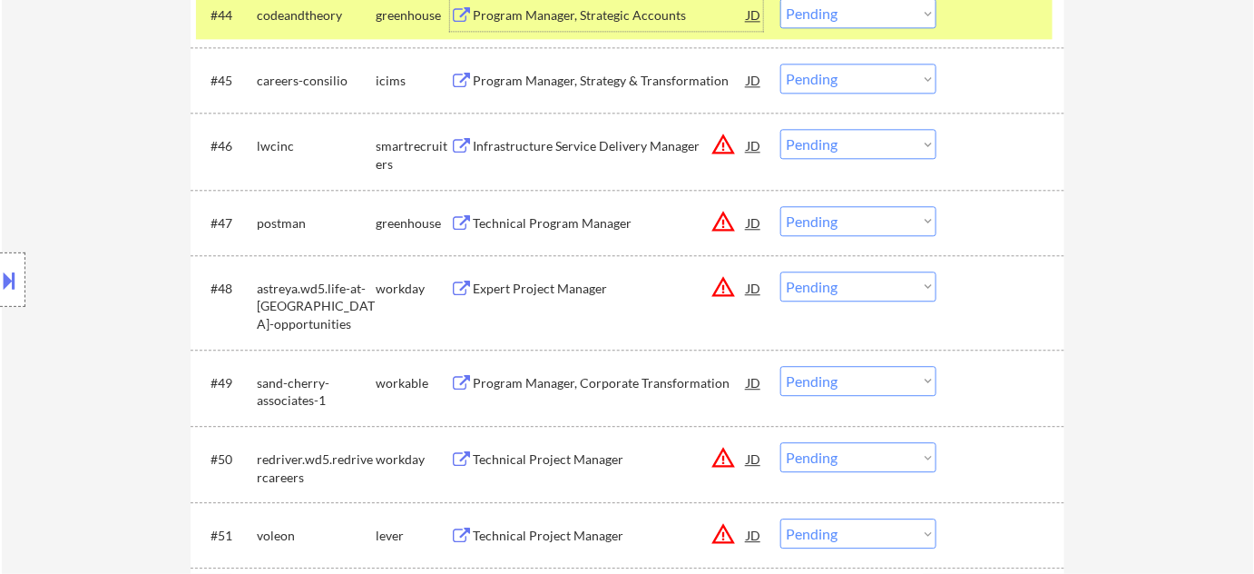
click at [564, 224] on div "Technical Program Manager" at bounding box center [610, 223] width 274 height 18
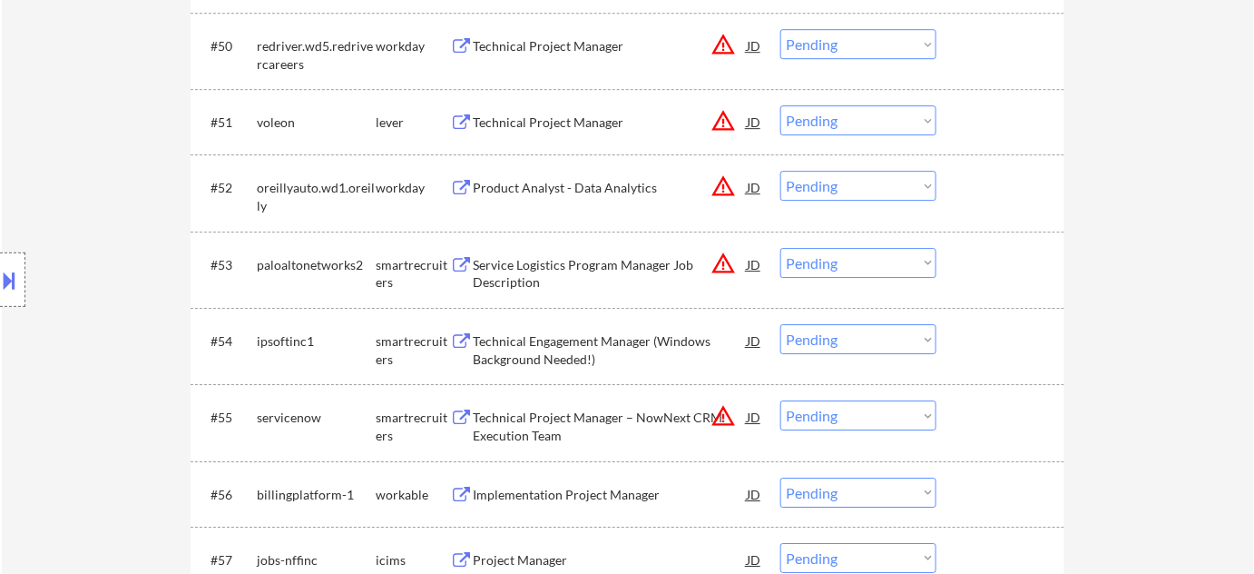
scroll to position [4207, 0]
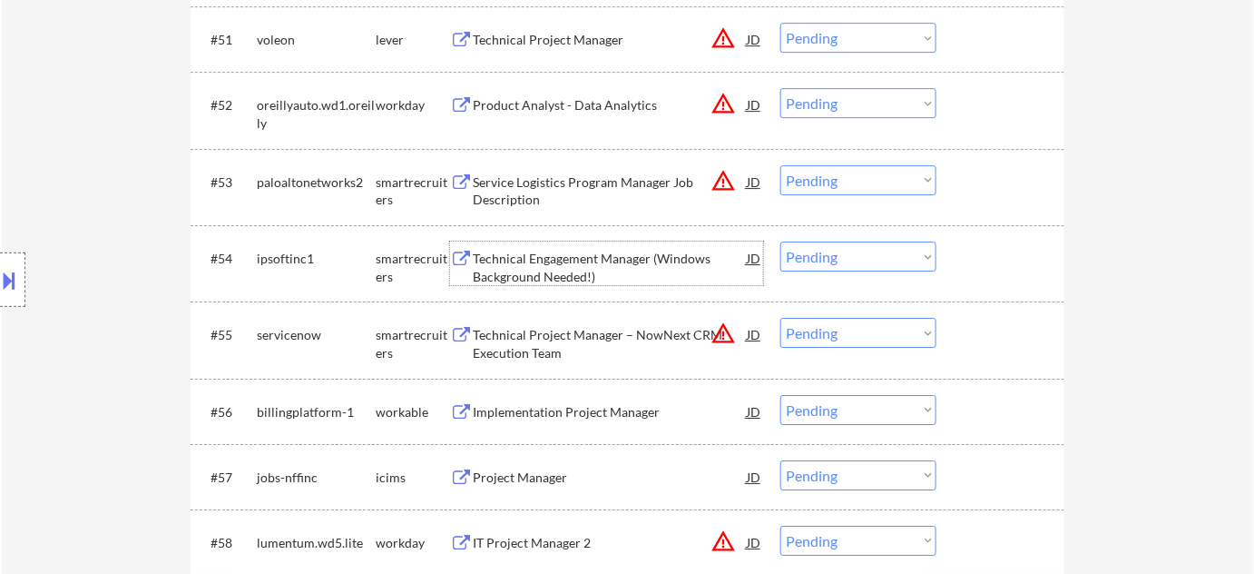
click at [576, 263] on div "Technical Engagement Manager (Windows Background Needed!)" at bounding box center [610, 267] width 274 height 35
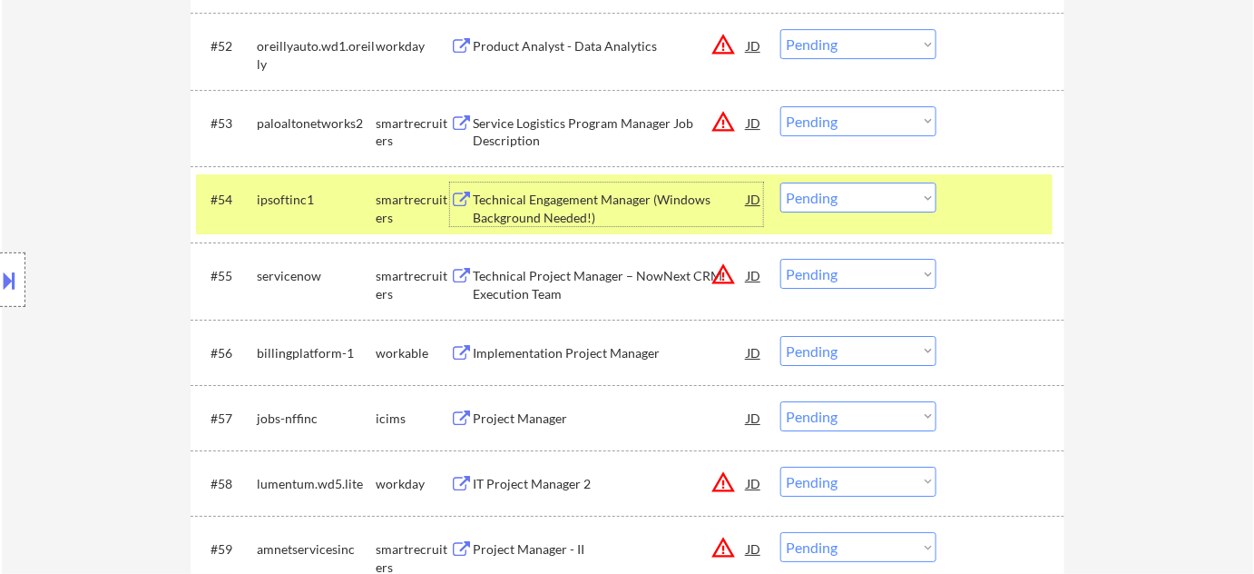
scroll to position [4372, 0]
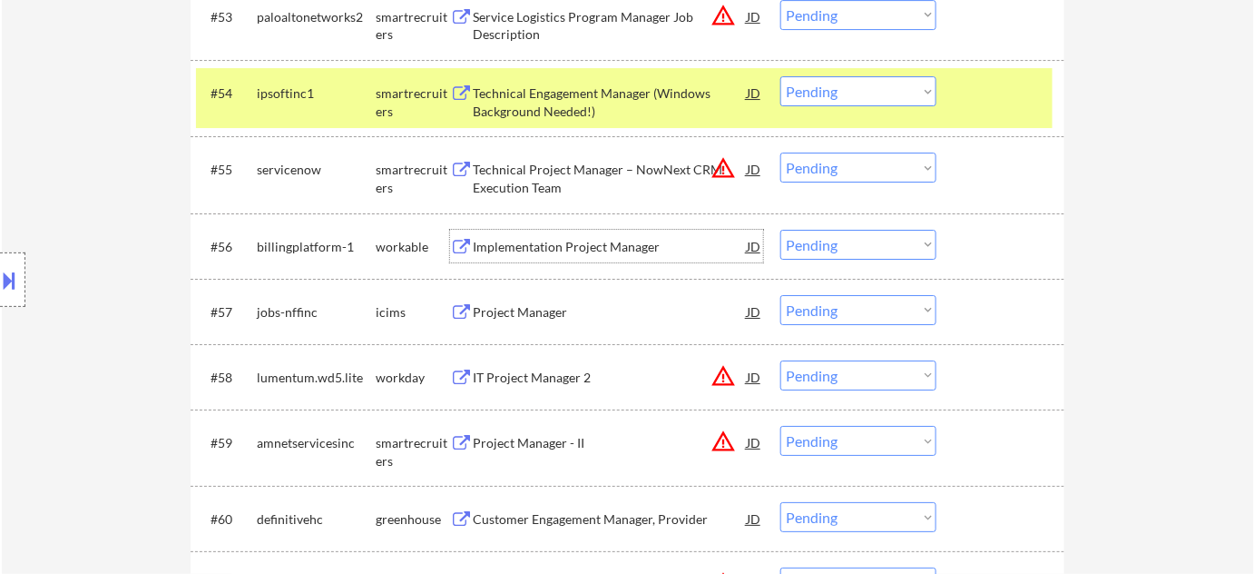
click at [571, 240] on div "Implementation Project Manager" at bounding box center [610, 247] width 274 height 18
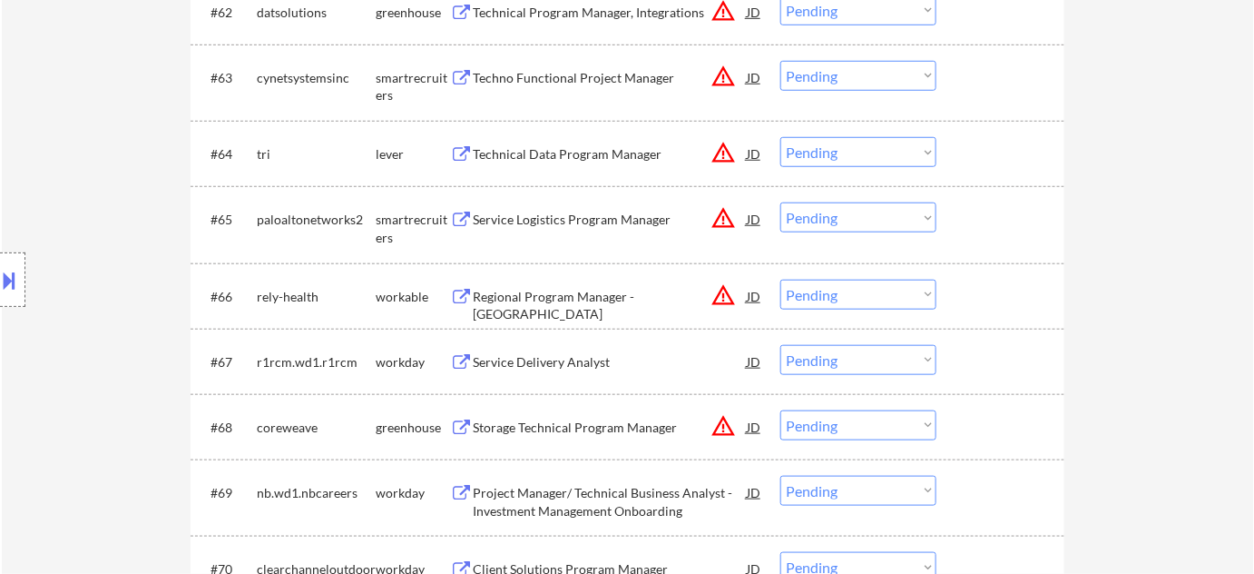
scroll to position [5032, 0]
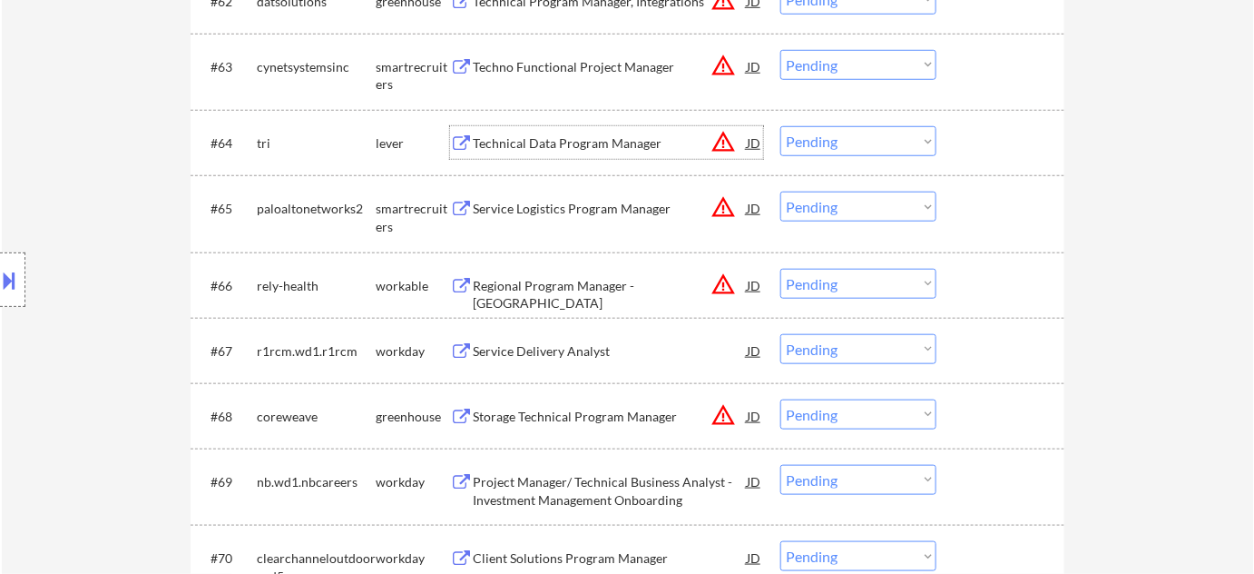
click at [584, 141] on div "Technical Data Program Manager" at bounding box center [610, 143] width 274 height 18
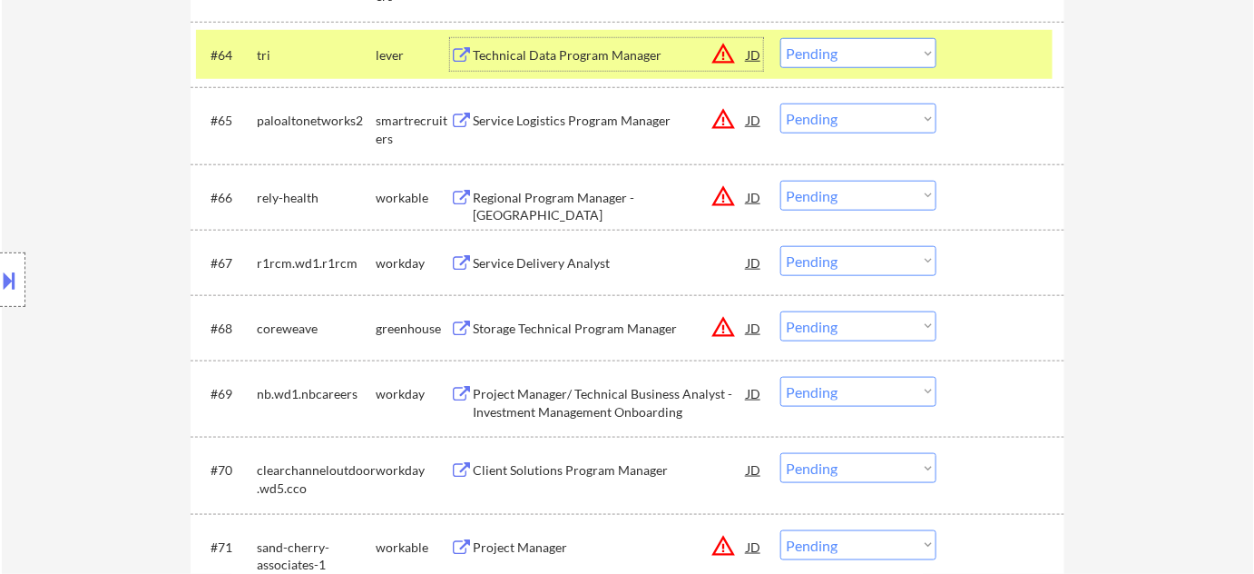
scroll to position [5280, 0]
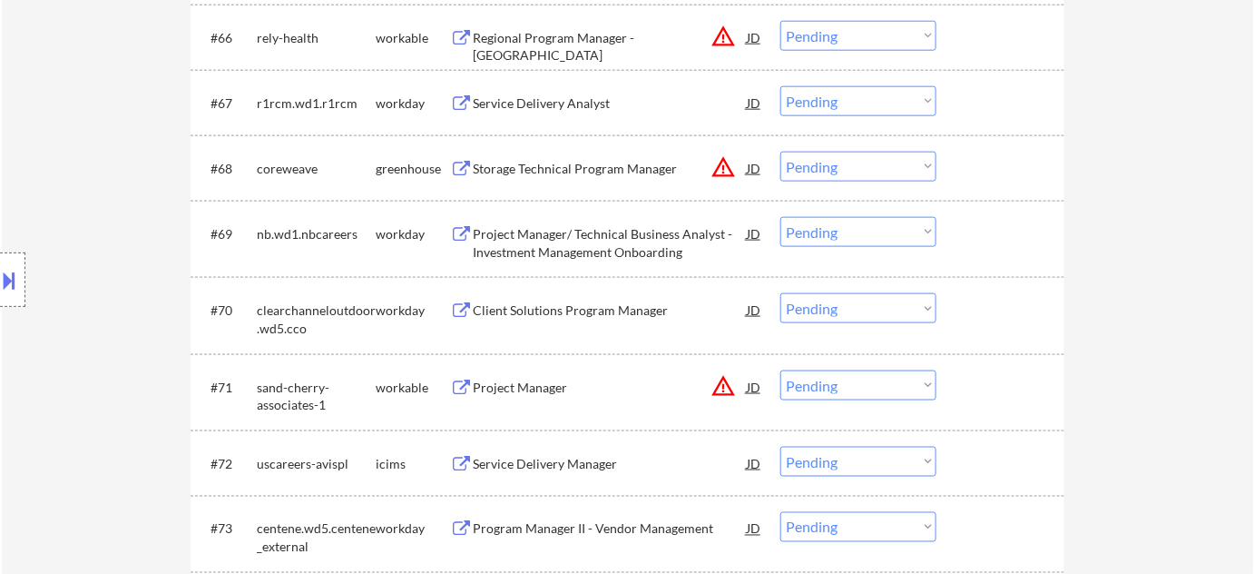
click at [615, 179] on div "Storage Technical Program Manager" at bounding box center [610, 168] width 274 height 33
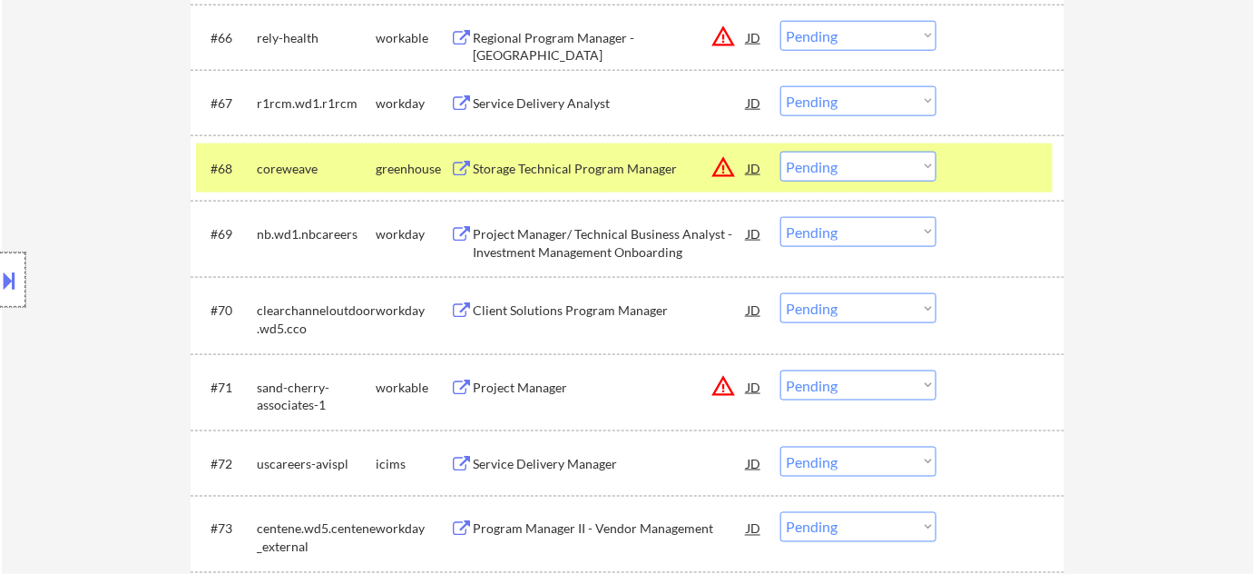
click at [12, 305] on div at bounding box center [12, 279] width 25 height 54
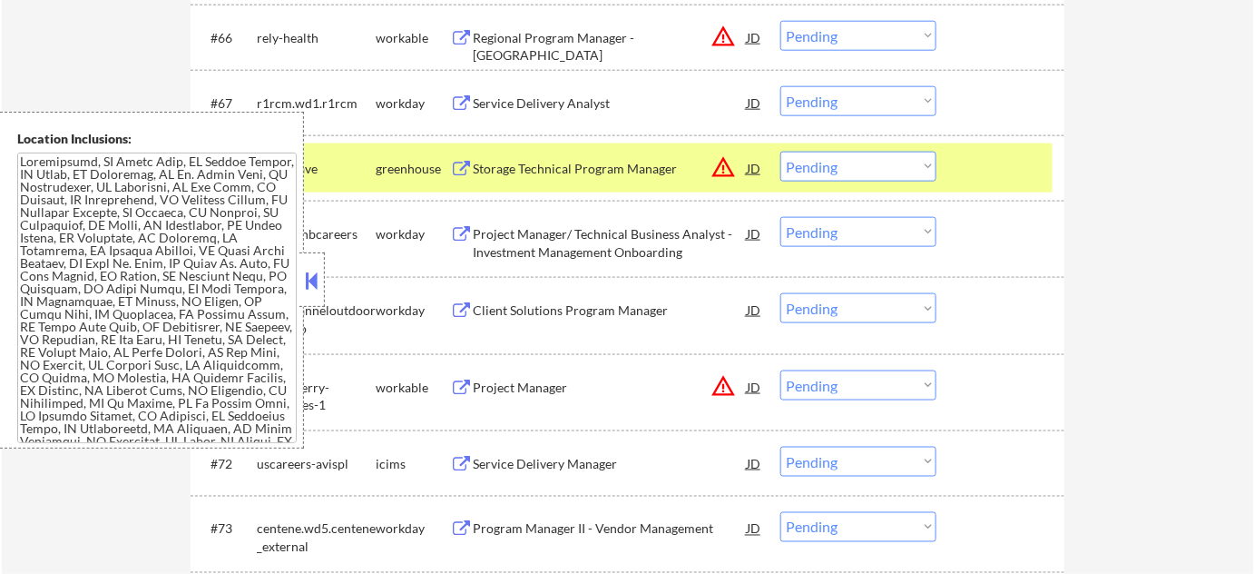
scroll to position [3636, 0]
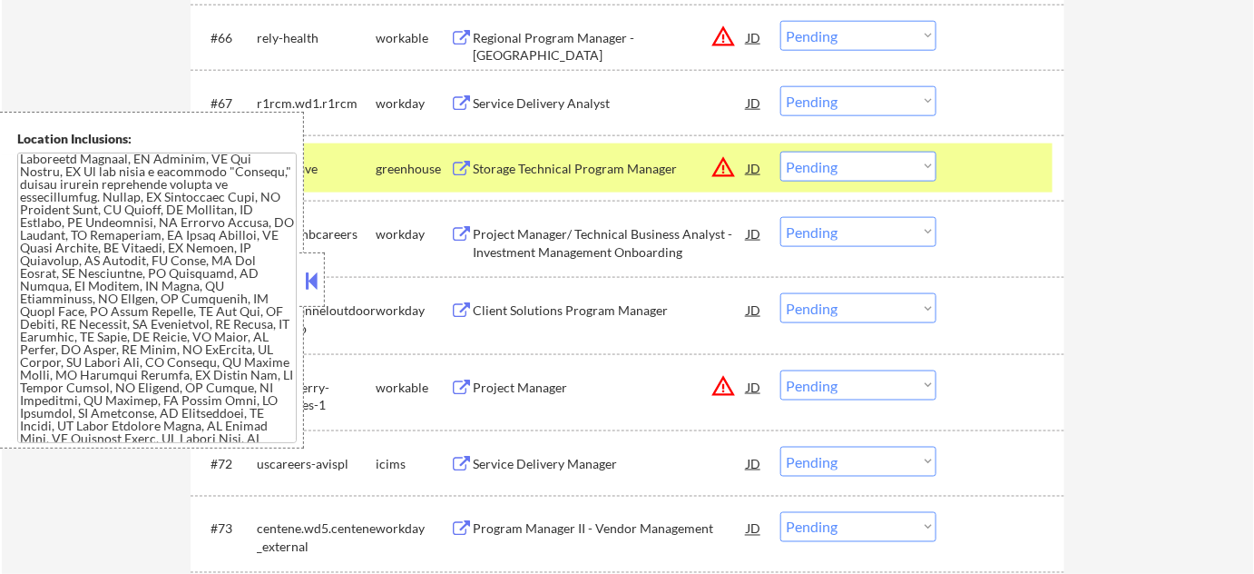
click at [308, 277] on button at bounding box center [312, 280] width 20 height 27
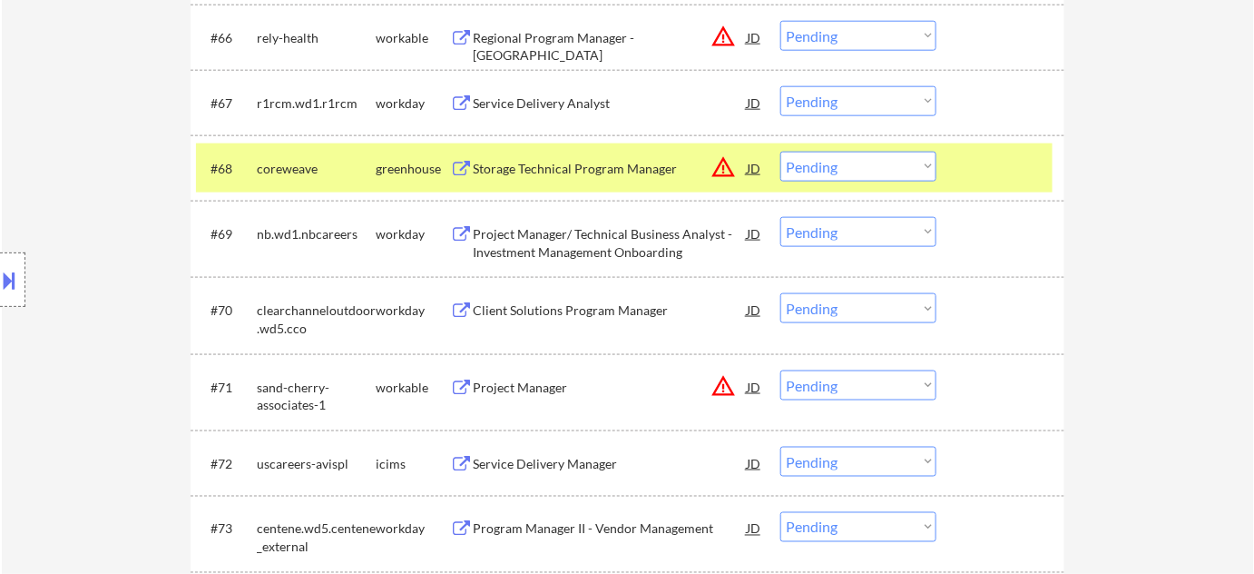
scroll to position [2151, 0]
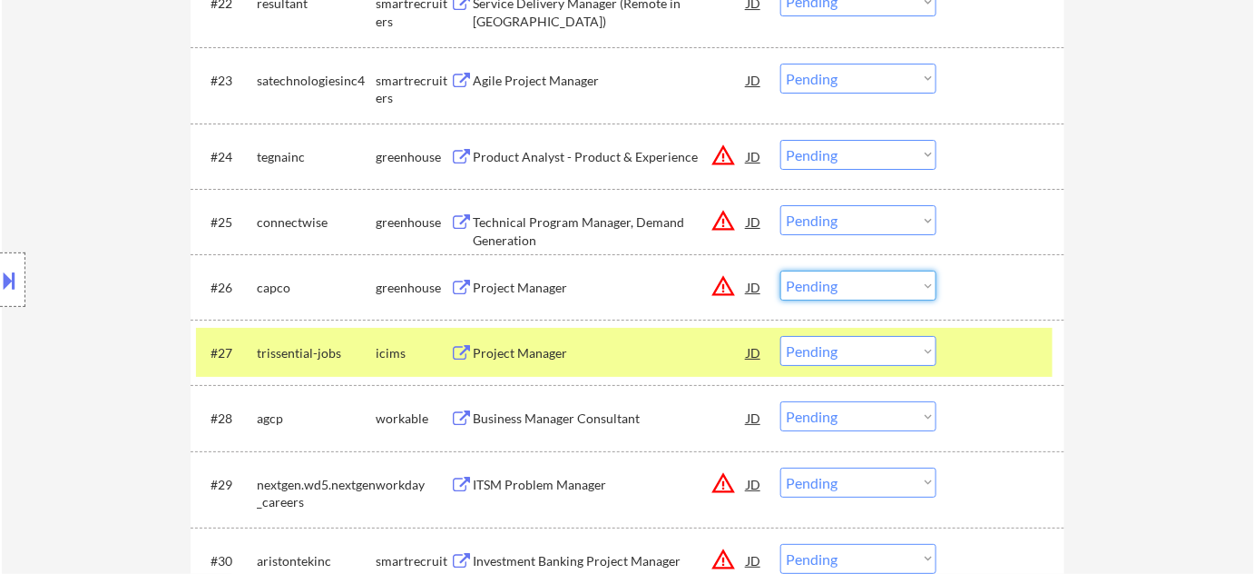
click at [835, 291] on select "Choose an option... Pending Applied Excluded (Questions) Excluded (Expired) Exc…" at bounding box center [858, 285] width 156 height 30
click at [780, 270] on select "Choose an option... Pending Applied Excluded (Questions) Excluded (Expired) Exc…" at bounding box center [858, 285] width 156 height 30
select select ""pending""
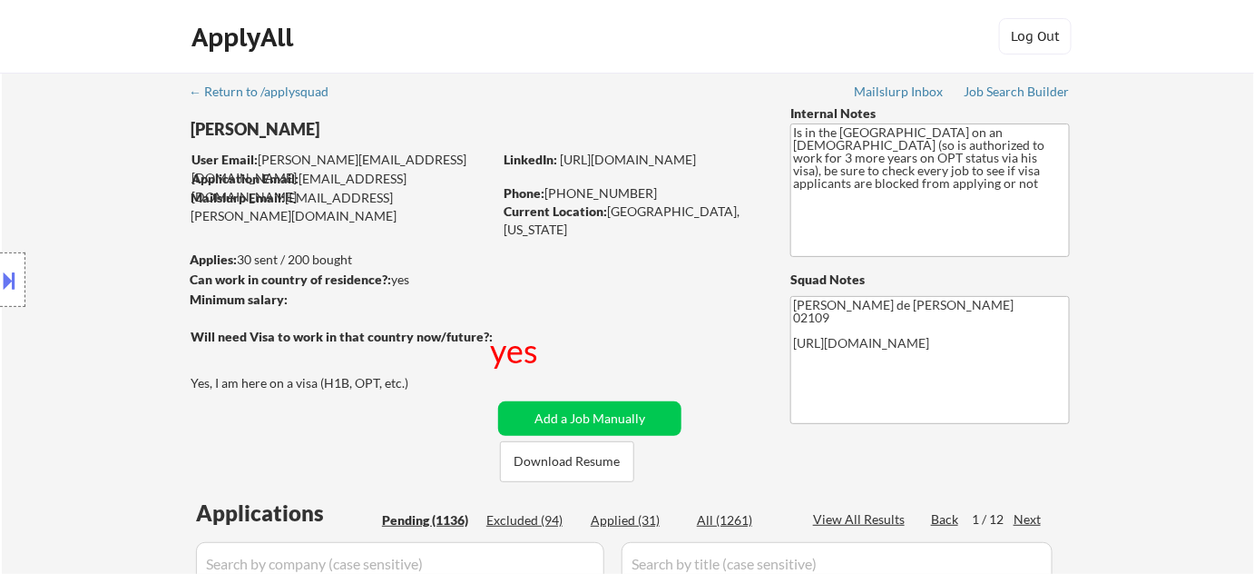
scroll to position [2587, 0]
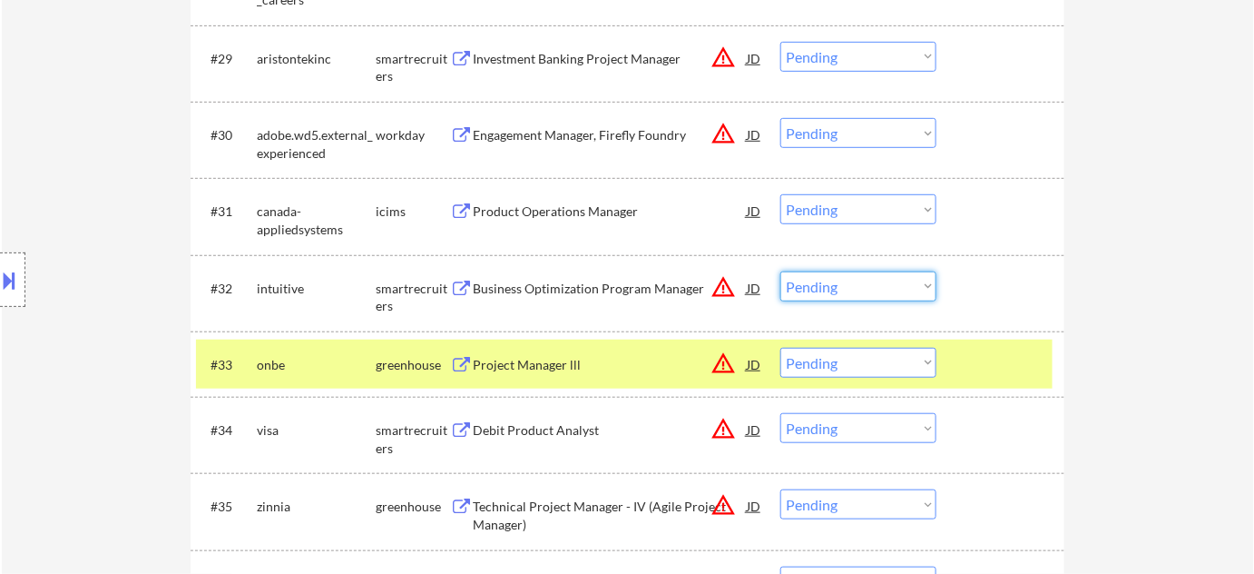
click at [840, 287] on select "Choose an option... Pending Applied Excluded (Questions) Excluded (Expired) Exc…" at bounding box center [858, 286] width 156 height 30
click at [780, 271] on select "Choose an option... Pending Applied Excluded (Questions) Excluded (Expired) Exc…" at bounding box center [858, 286] width 156 height 30
select select ""pending""
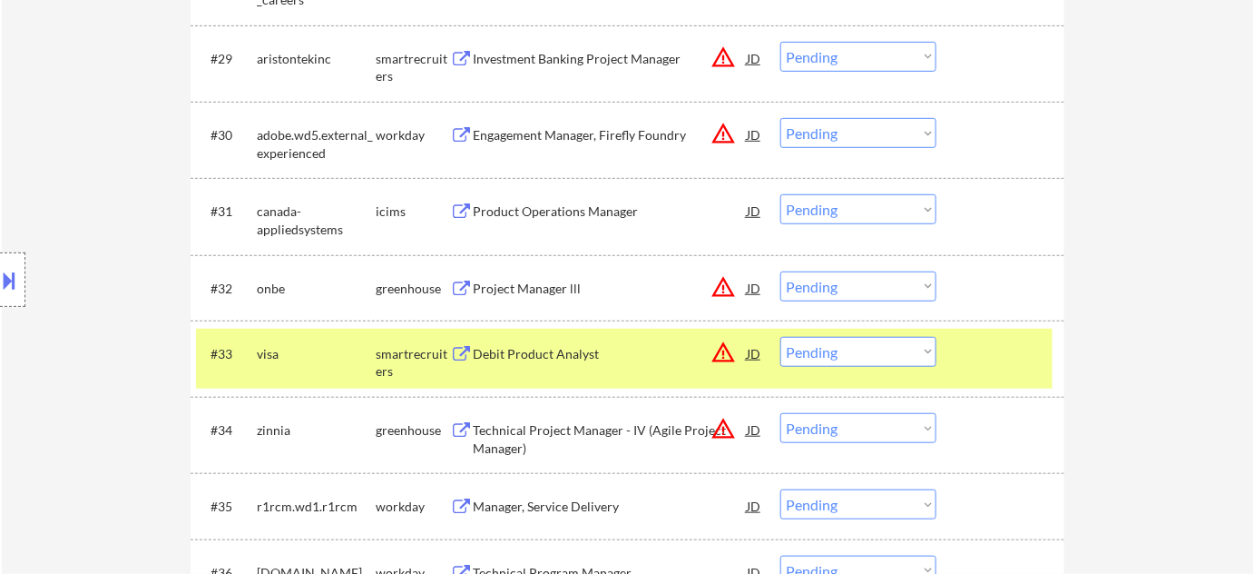
scroll to position [3298, 0]
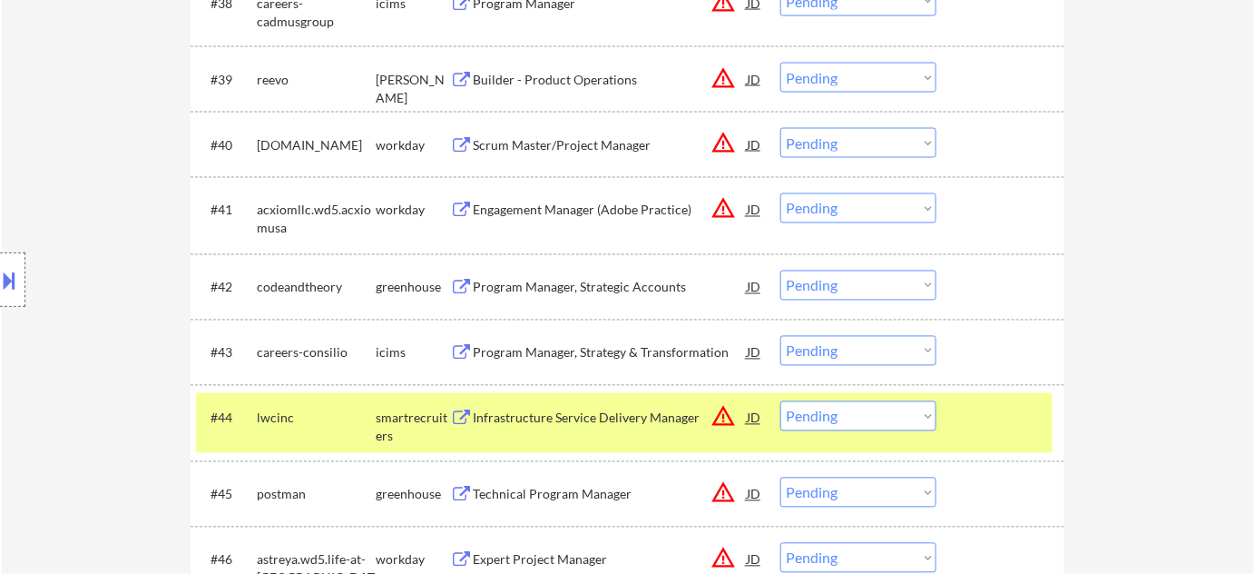
click at [828, 289] on select "Choose an option... Pending Applied Excluded (Questions) Excluded (Expired) Exc…" at bounding box center [858, 285] width 156 height 30
click at [780, 270] on select "Choose an option... Pending Applied Excluded (Questions) Excluded (Expired) Exc…" at bounding box center [858, 285] width 156 height 30
select select ""pending""
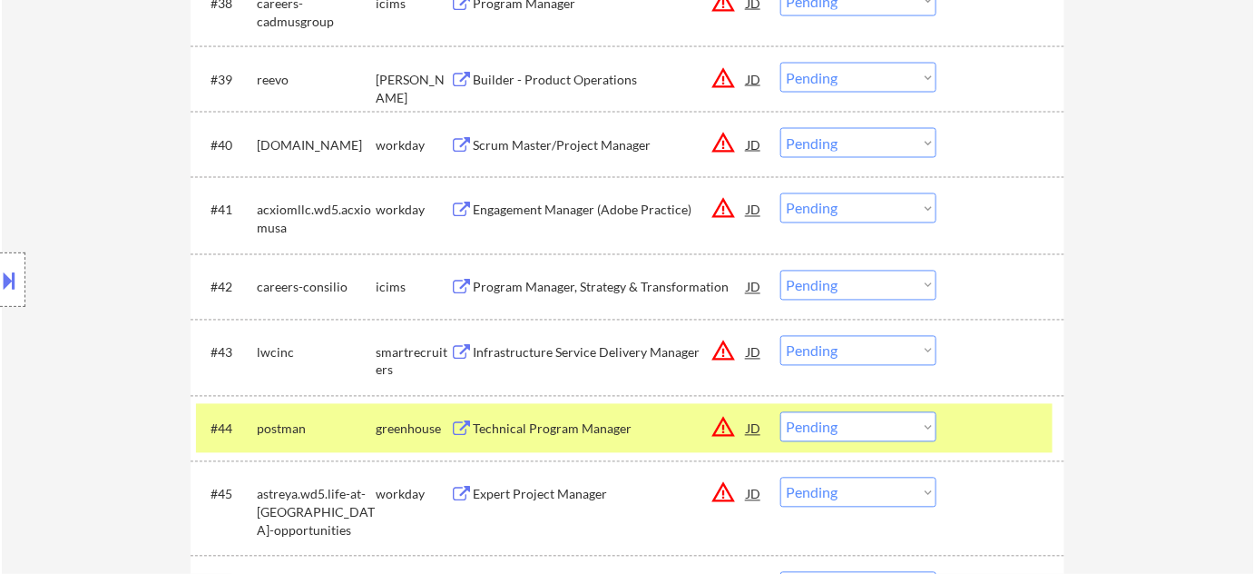
click at [866, 427] on select "Choose an option... Pending Applied Excluded (Questions) Excluded (Expired) Exc…" at bounding box center [858, 427] width 156 height 30
click at [780, 412] on select "Choose an option... Pending Applied Excluded (Questions) Excluded (Expired) Exc…" at bounding box center [858, 427] width 156 height 30
select select ""pending""
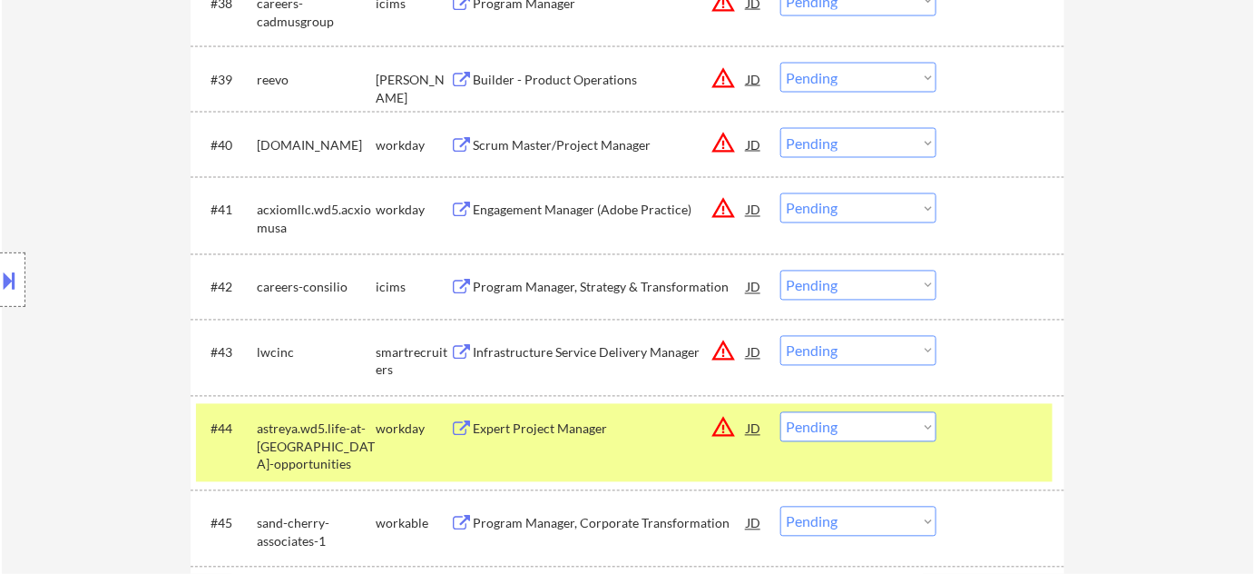
click at [9, 281] on button at bounding box center [10, 280] width 20 height 30
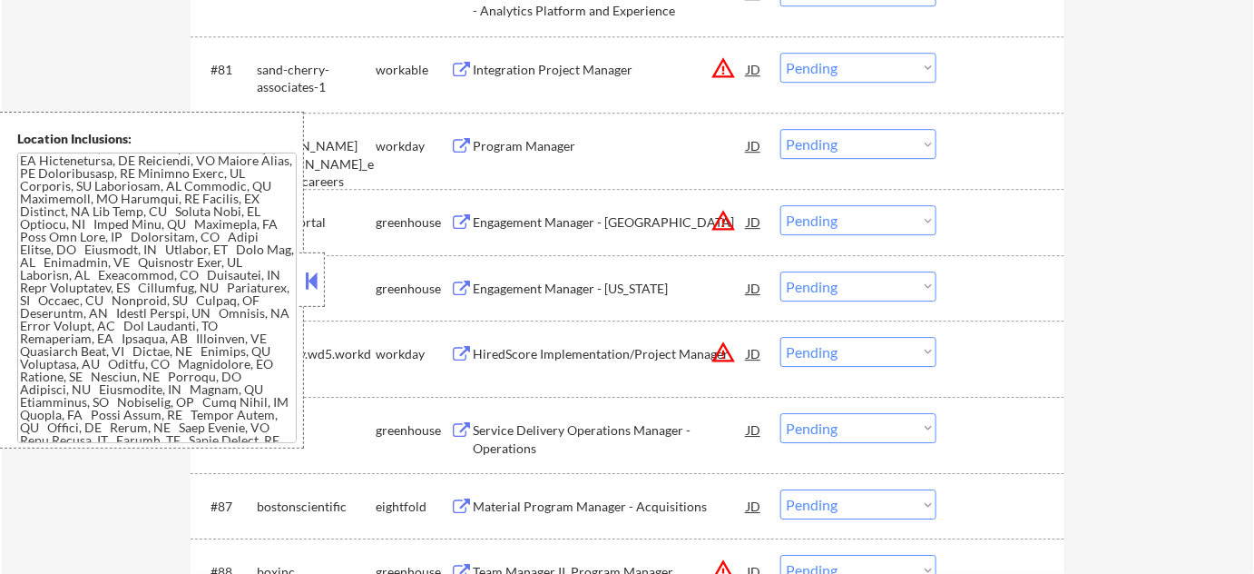
scroll to position [4212, 0]
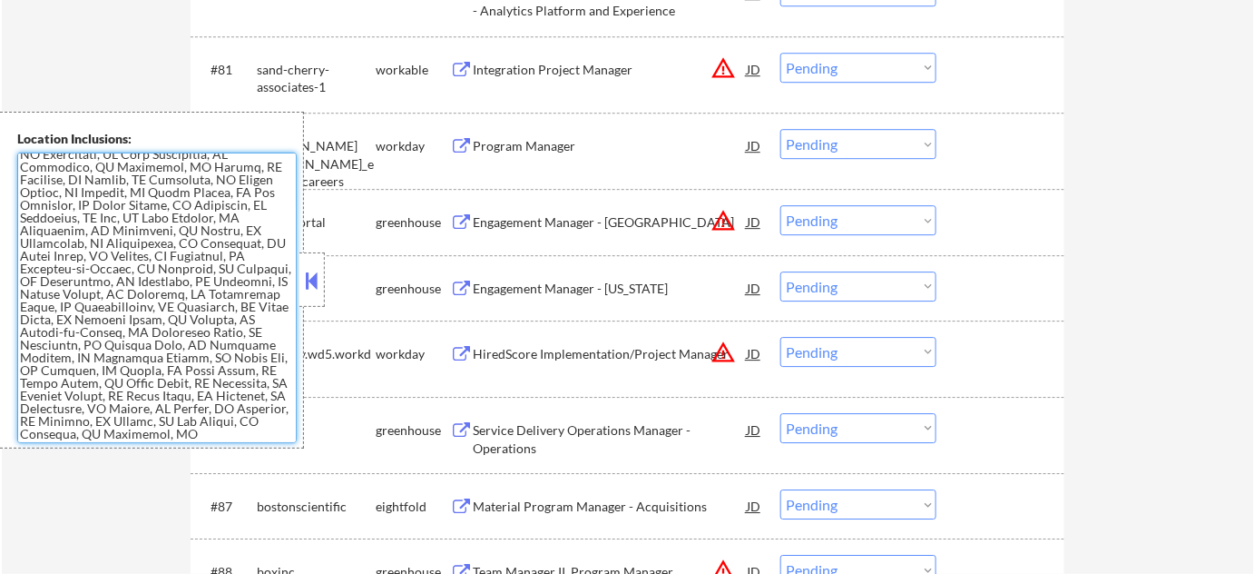
click at [309, 260] on div at bounding box center [311, 279] width 25 height 54
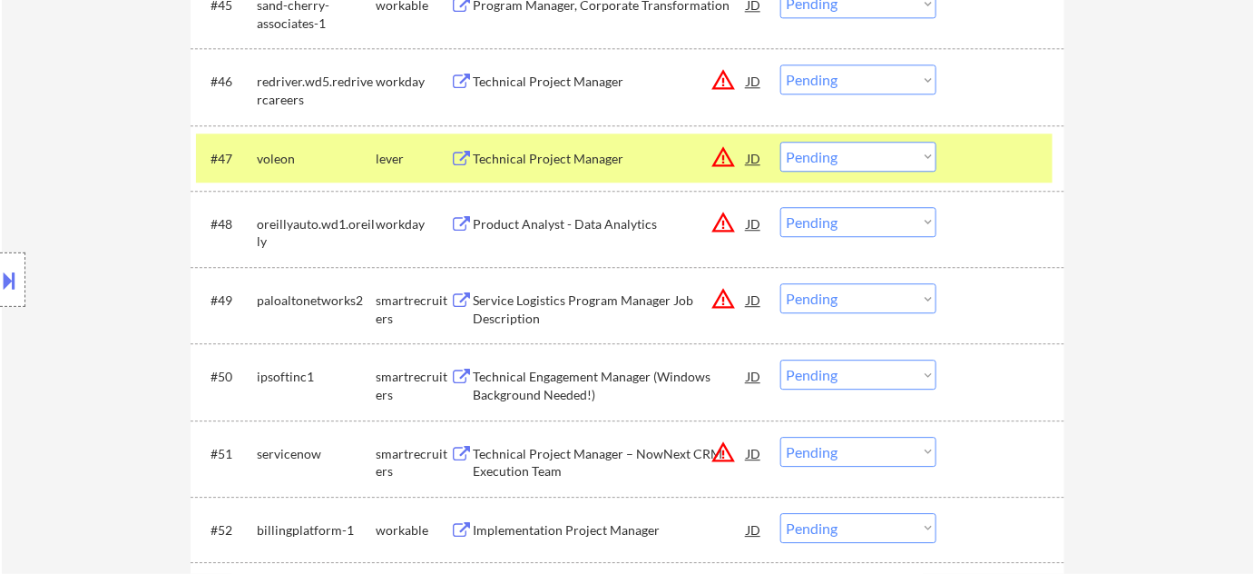
scroll to position [3926, 0]
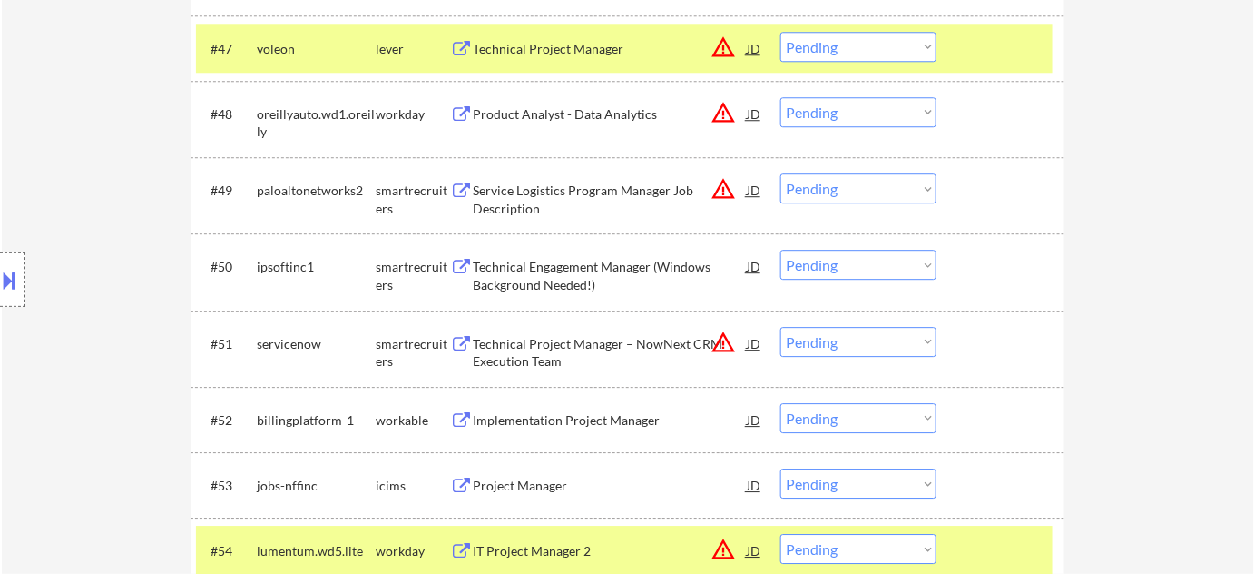
click at [824, 258] on select "Choose an option... Pending Applied Excluded (Questions) Excluded (Expired) Exc…" at bounding box center [858, 265] width 156 height 30
click at [780, 250] on select "Choose an option... Pending Applied Excluded (Questions) Excluded (Expired) Exc…" at bounding box center [858, 265] width 156 height 30
select select ""pending""
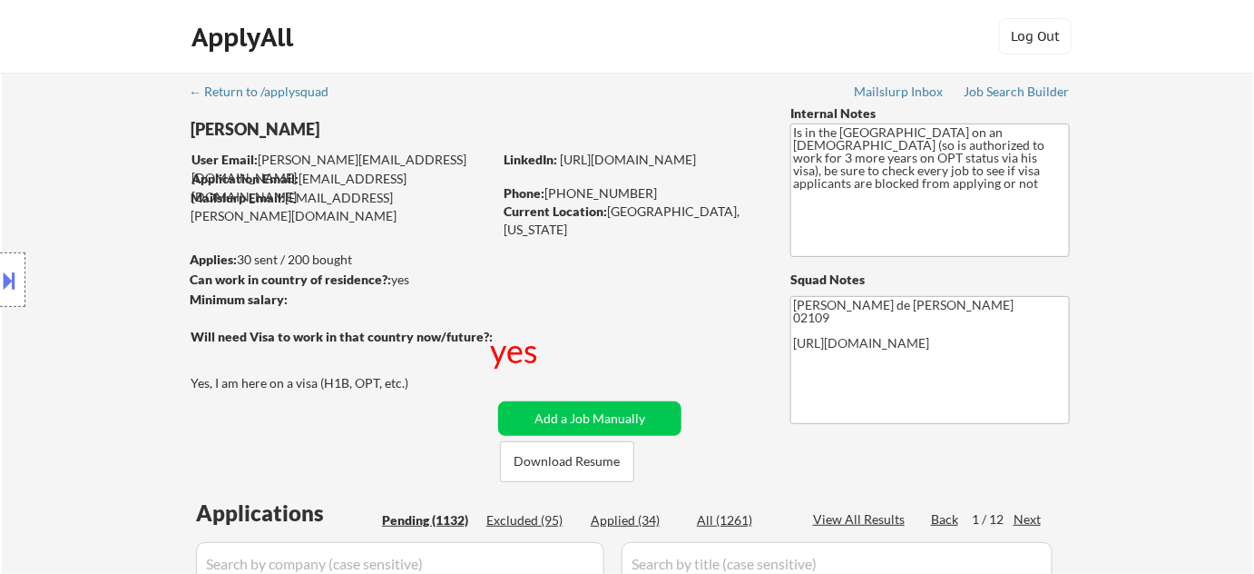
scroll to position [3982, 0]
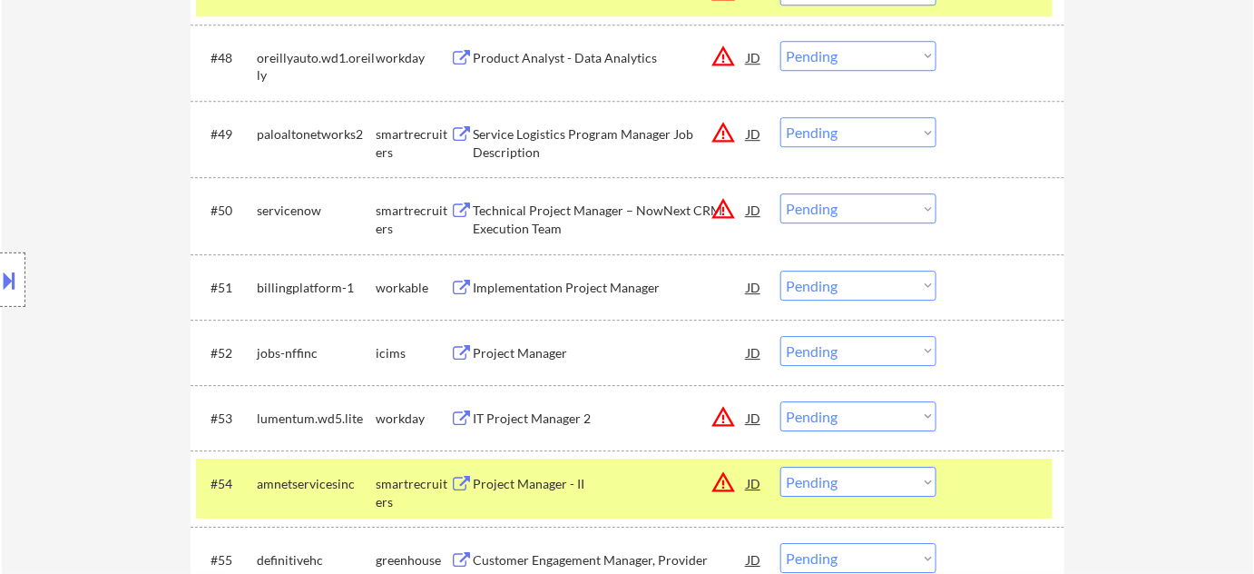
drag, startPoint x: 876, startPoint y: 287, endPoint x: 869, endPoint y: 299, distance: 13.4
click at [876, 287] on select "Choose an option... Pending Applied Excluded (Questions) Excluded (Expired) Exc…" at bounding box center [858, 285] width 156 height 30
click at [780, 270] on select "Choose an option... Pending Applied Excluded (Questions) Excluded (Expired) Exc…" at bounding box center [858, 285] width 156 height 30
select select ""pending""
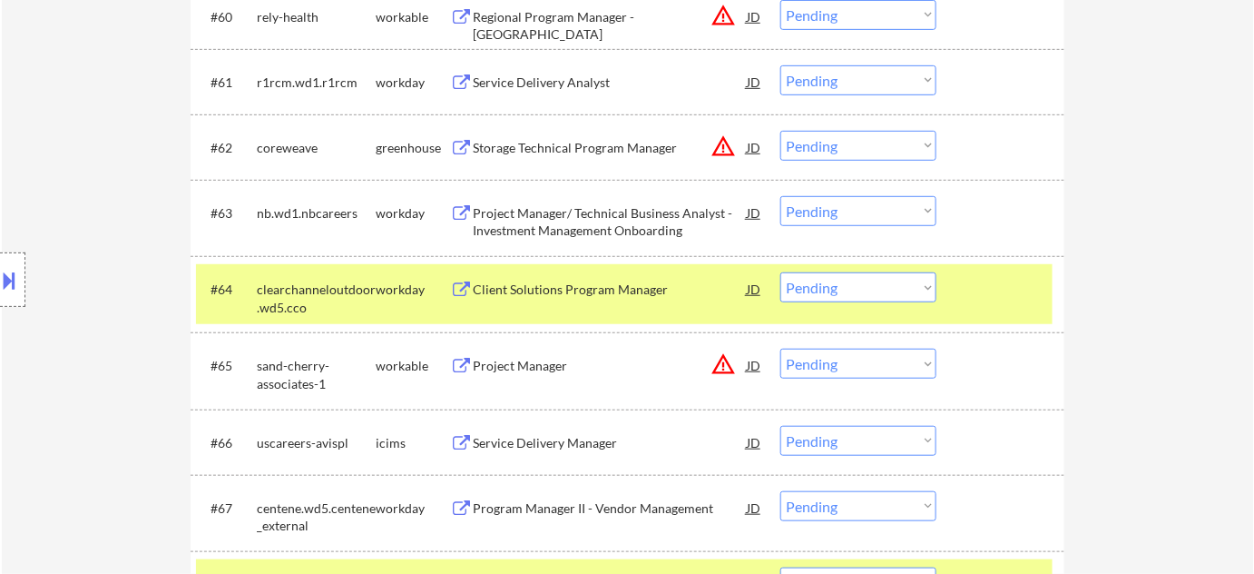
scroll to position [4784, 0]
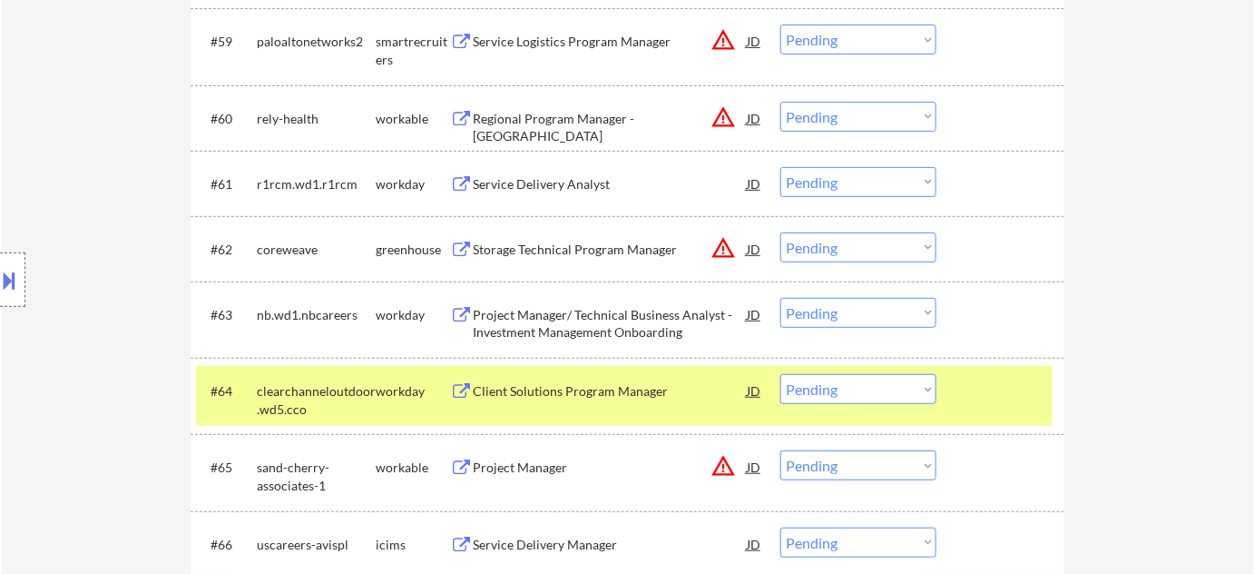
click at [861, 243] on select "Choose an option... Pending Applied Excluded (Questions) Excluded (Expired) Exc…" at bounding box center [858, 247] width 156 height 30
click at [780, 232] on select "Choose an option... Pending Applied Excluded (Questions) Excluded (Expired) Exc…" at bounding box center [858, 247] width 156 height 30
select select ""pending""
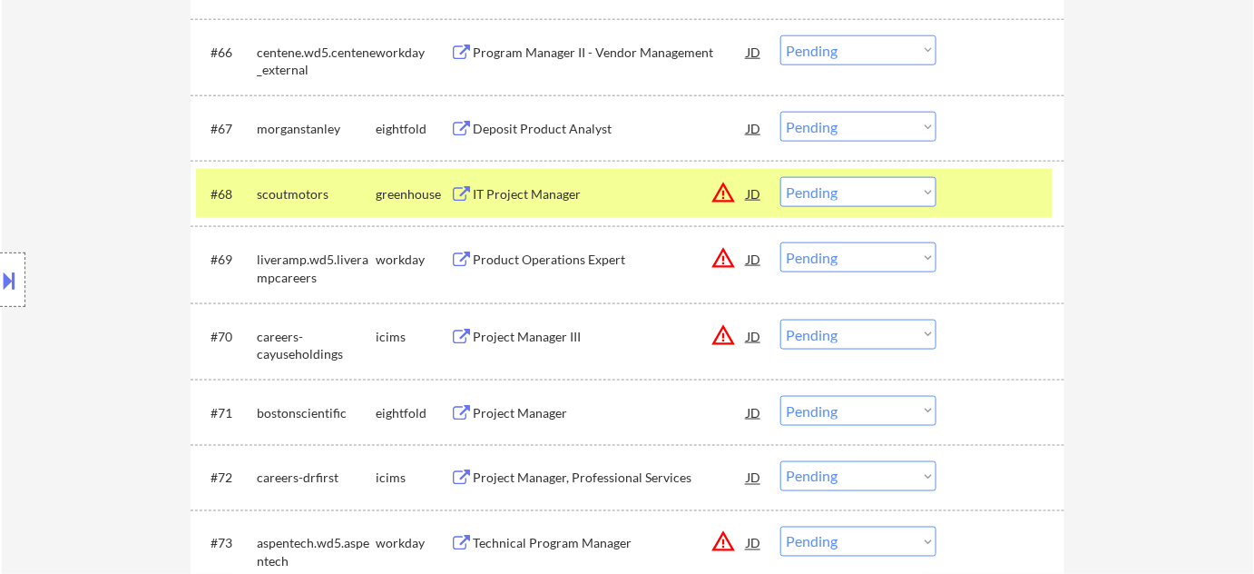
scroll to position [5362, 0]
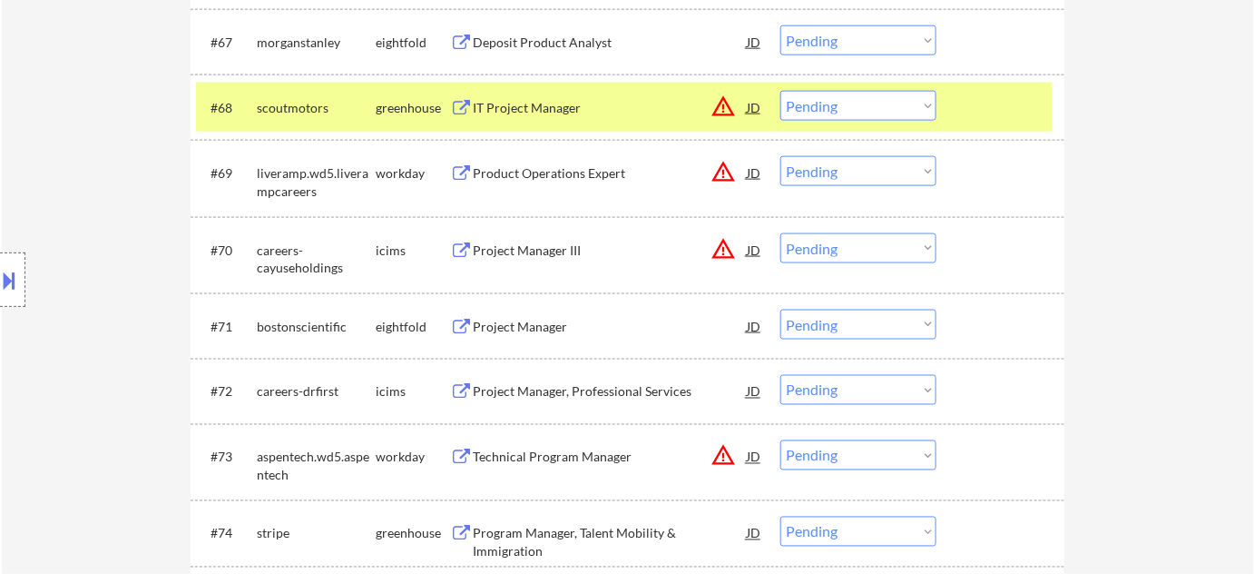
click at [536, 111] on div "IT Project Manager" at bounding box center [610, 108] width 274 height 18
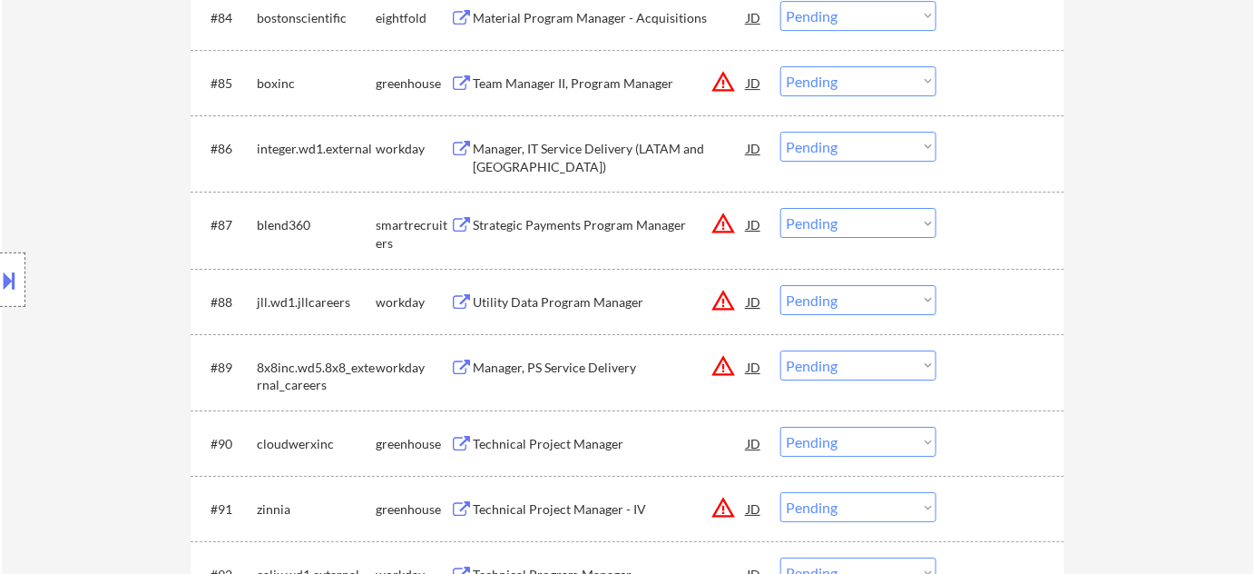
scroll to position [6765, 0]
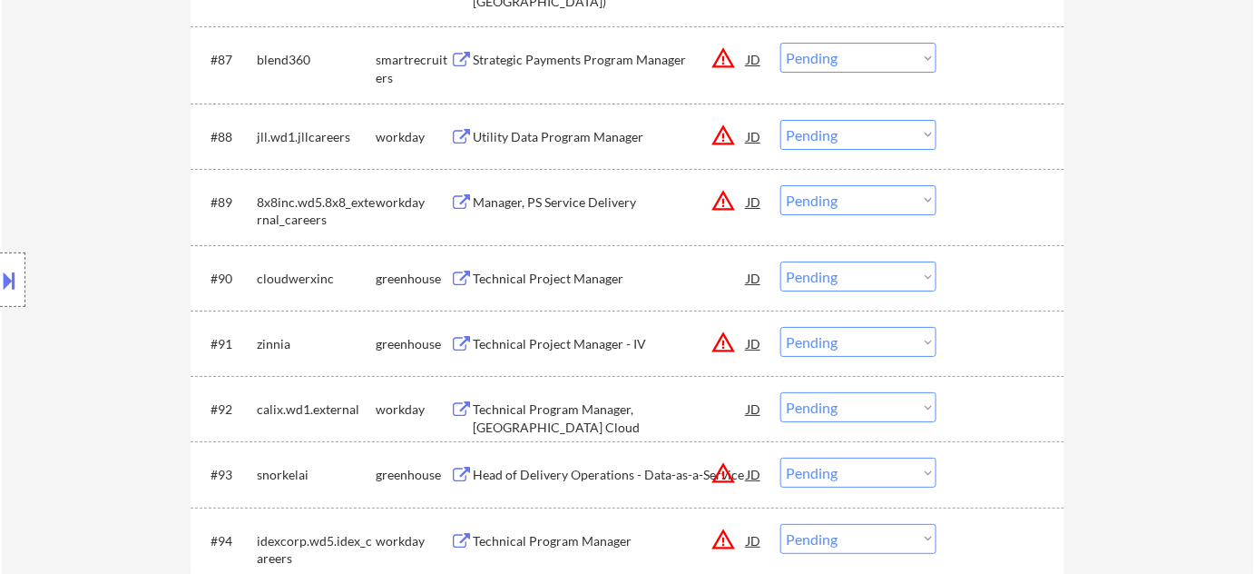
click at [584, 282] on div "Technical Project Manager" at bounding box center [610, 279] width 274 height 18
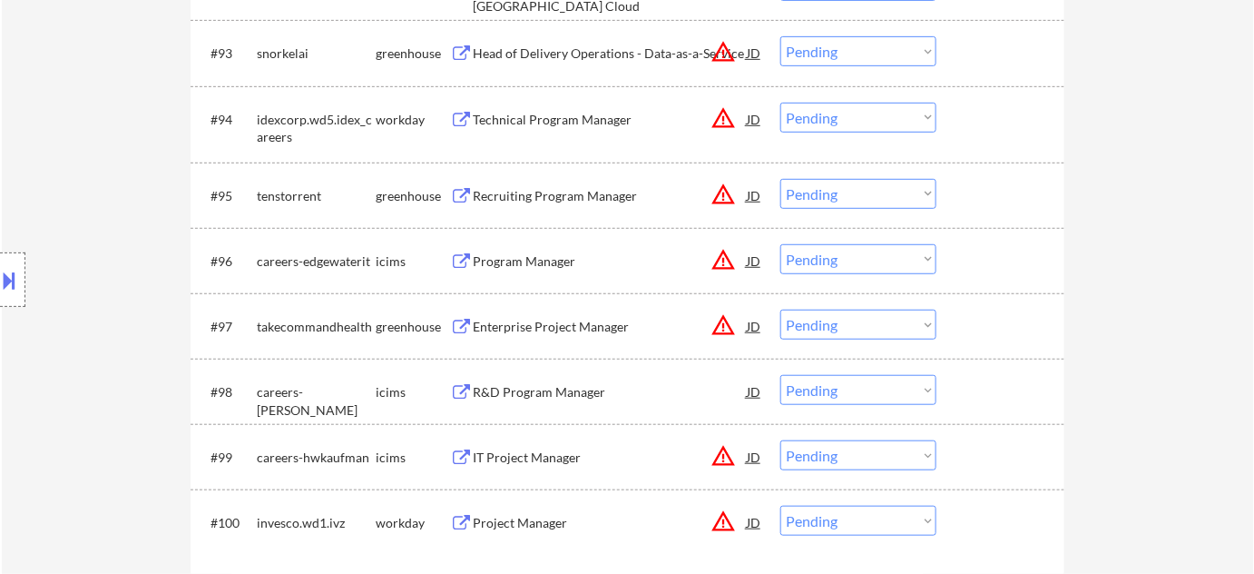
scroll to position [7342, 0]
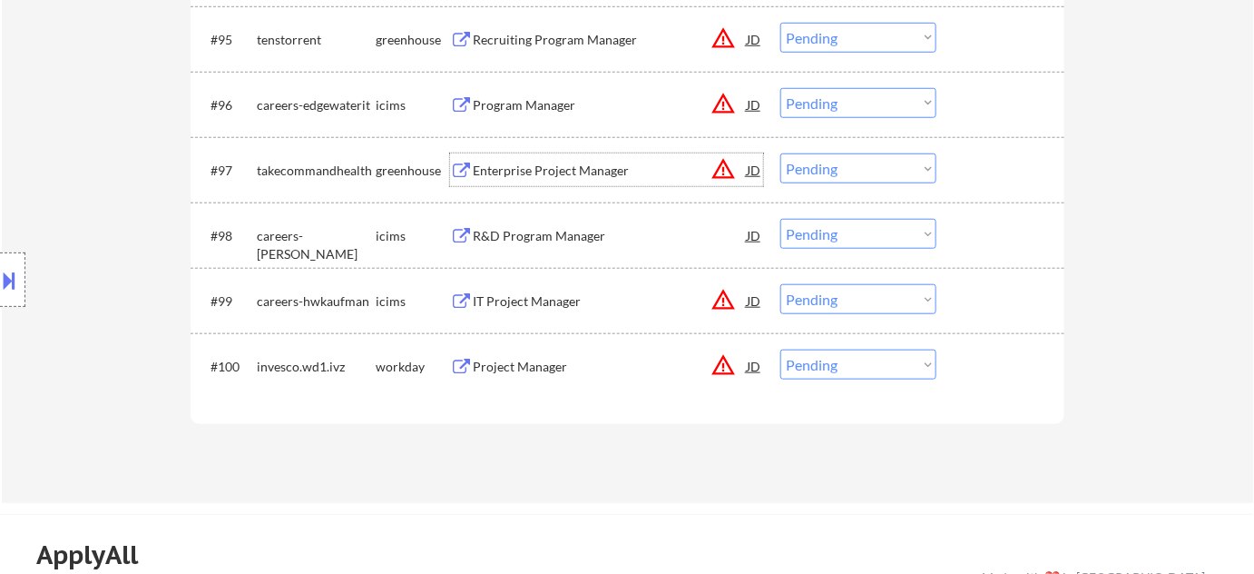
click at [525, 173] on div "Enterprise Project Manager" at bounding box center [610, 171] width 274 height 18
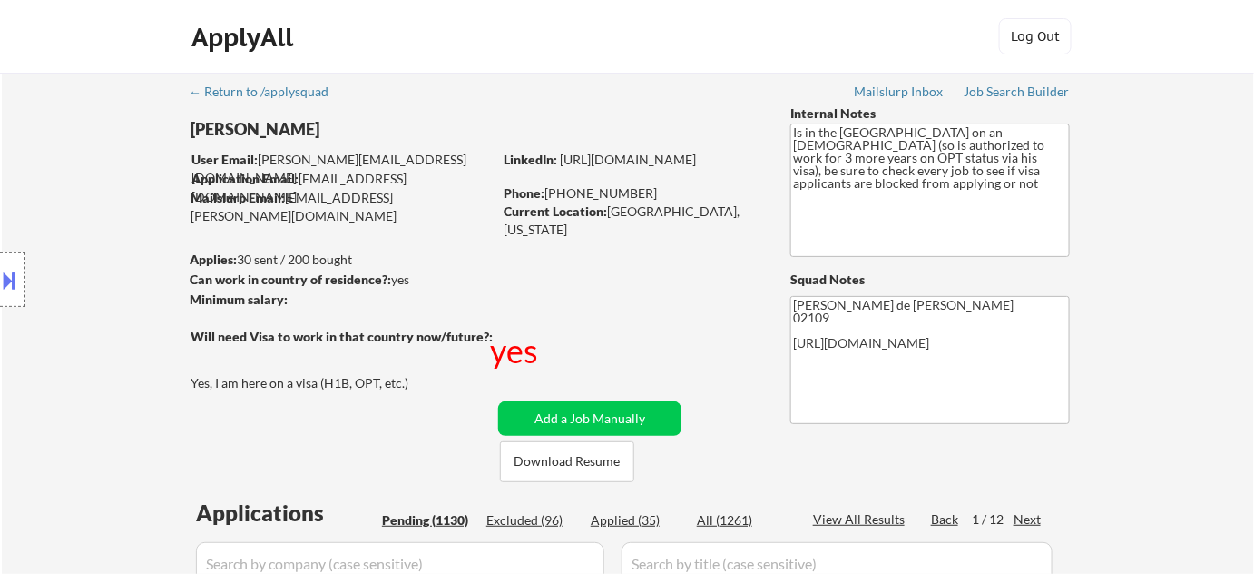
scroll to position [5184, 0]
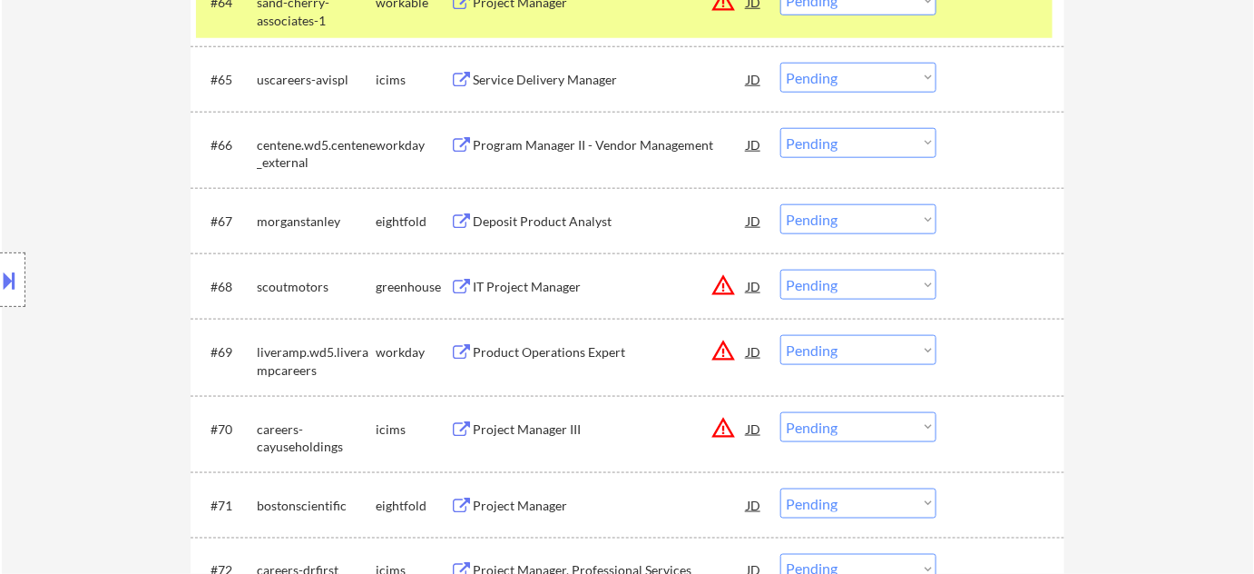
click at [820, 288] on select "Choose an option... Pending Applied Excluded (Questions) Excluded (Expired) Exc…" at bounding box center [858, 285] width 156 height 30
click at [780, 270] on select "Choose an option... Pending Applied Excluded (Questions) Excluded (Expired) Exc…" at bounding box center [858, 285] width 156 height 30
select select ""pending""
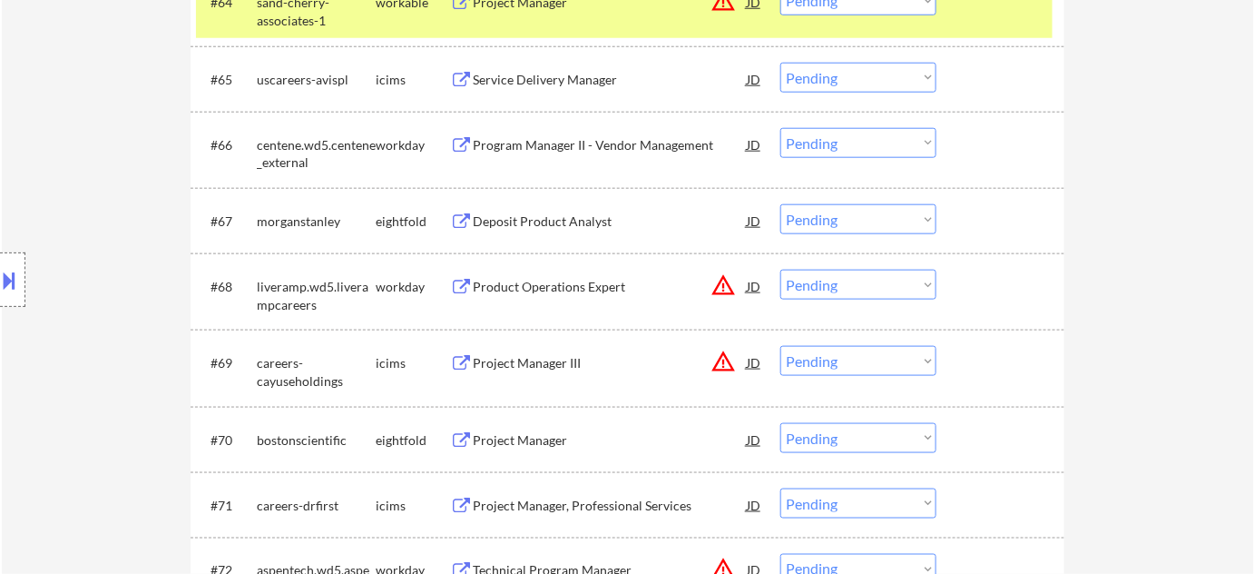
scroll to position [6690, 0]
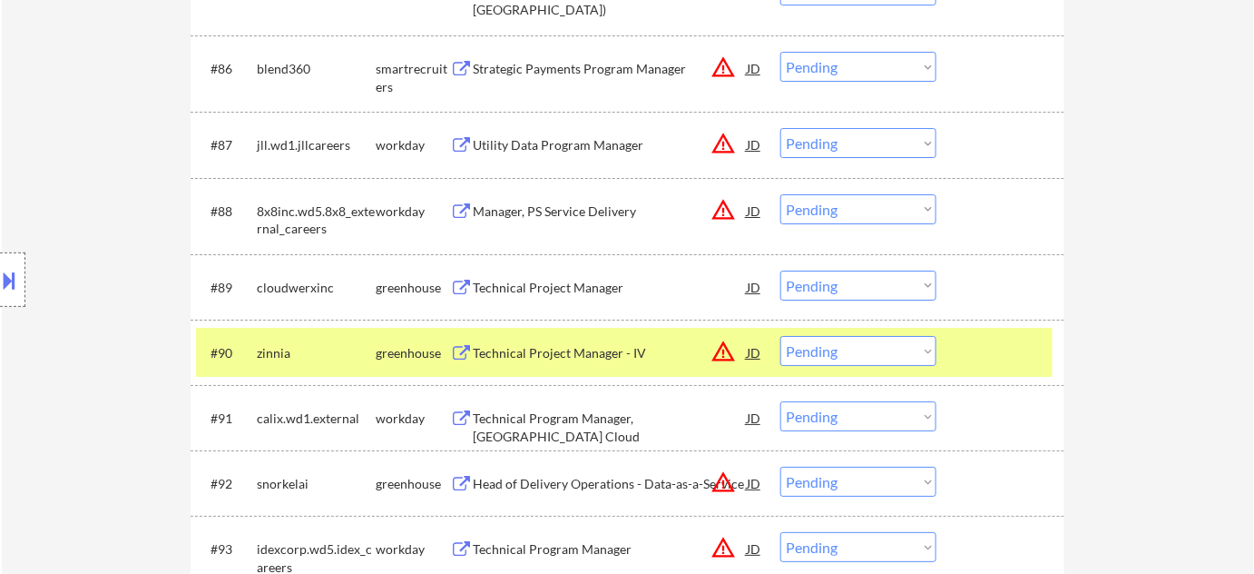
click at [837, 287] on select "Choose an option... Pending Applied Excluded (Questions) Excluded (Expired) Exc…" at bounding box center [858, 285] width 156 height 30
click at [780, 270] on select "Choose an option... Pending Applied Excluded (Questions) Excluded (Expired) Exc…" at bounding box center [858, 285] width 156 height 30
select select ""pending""
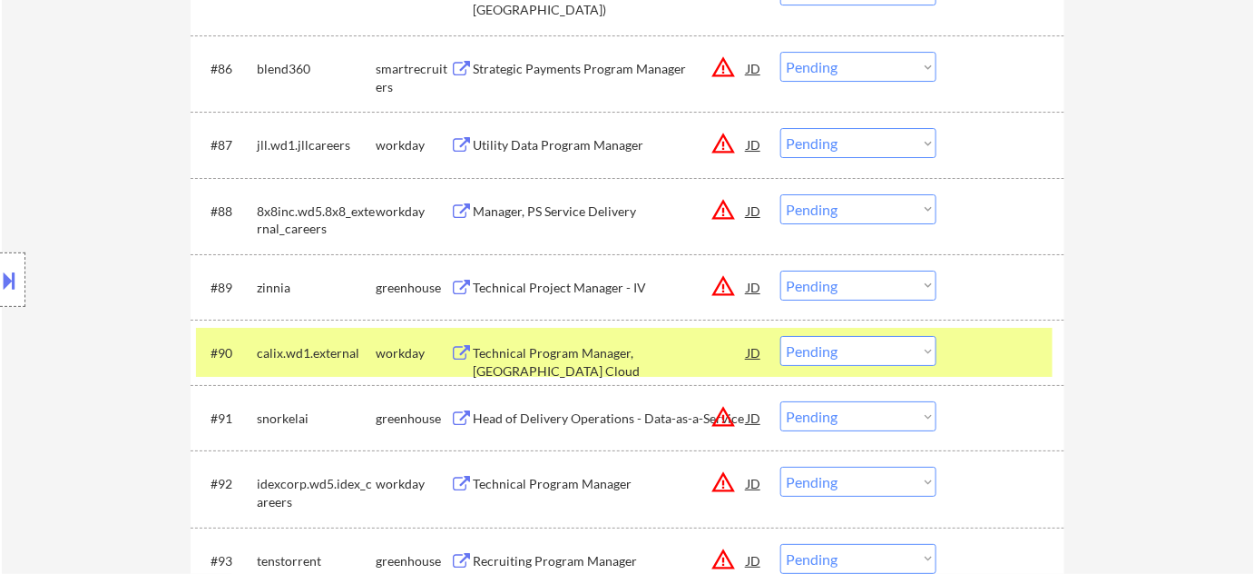
click at [0, 285] on button at bounding box center [10, 280] width 20 height 30
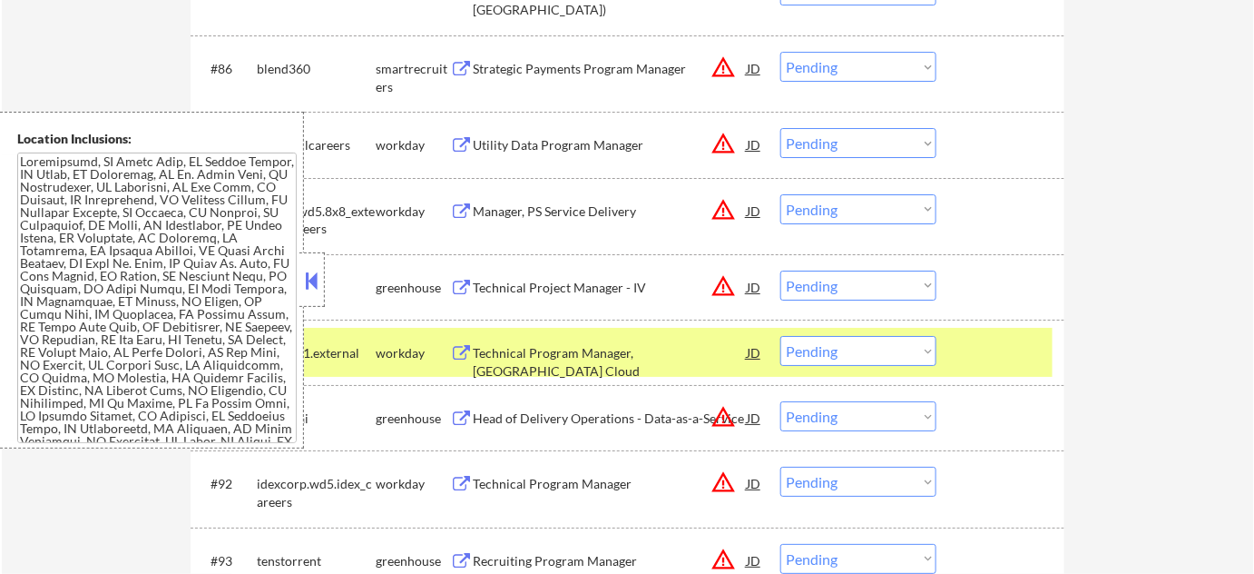
scroll to position [3636, 0]
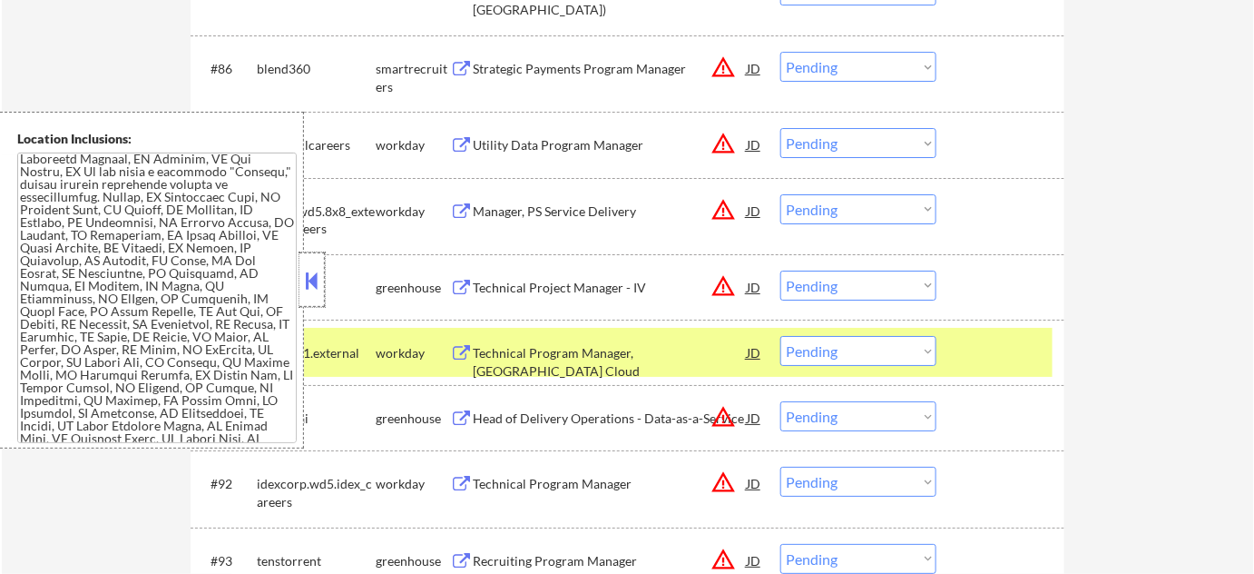
click at [305, 294] on div at bounding box center [311, 279] width 25 height 54
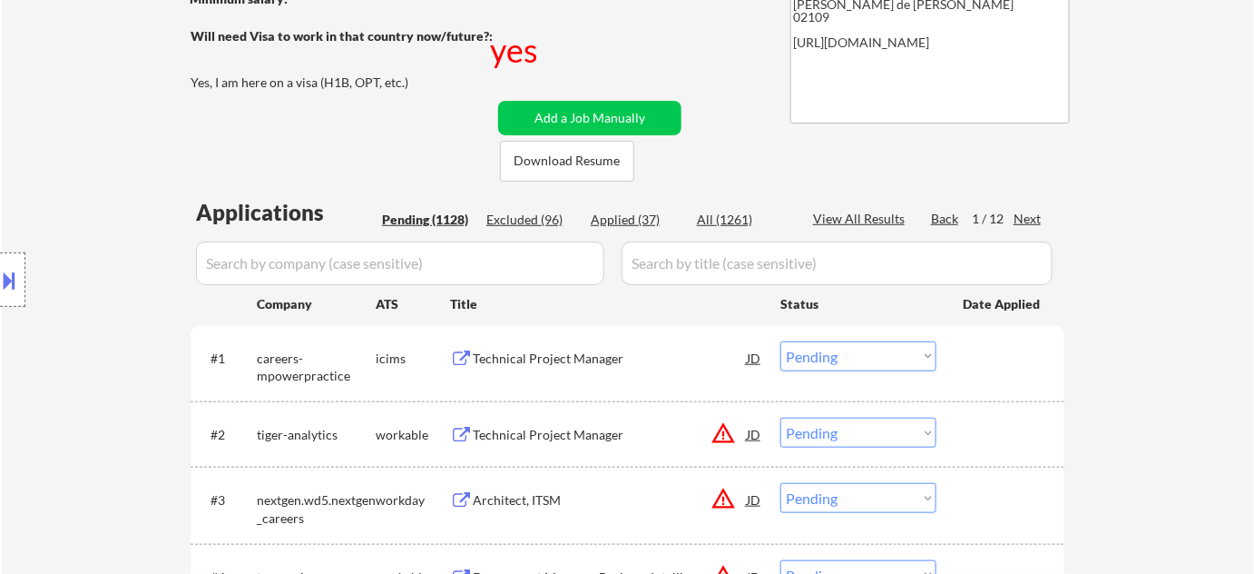
scroll to position [329, 0]
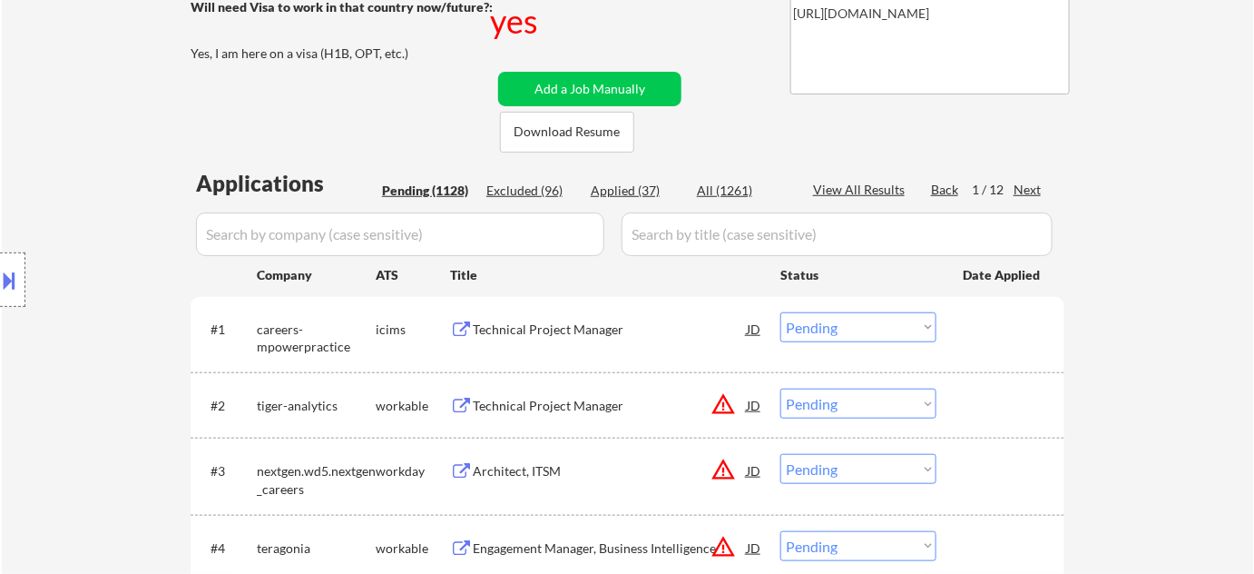
click at [1034, 191] on div "Next" at bounding box center [1028, 190] width 29 height 18
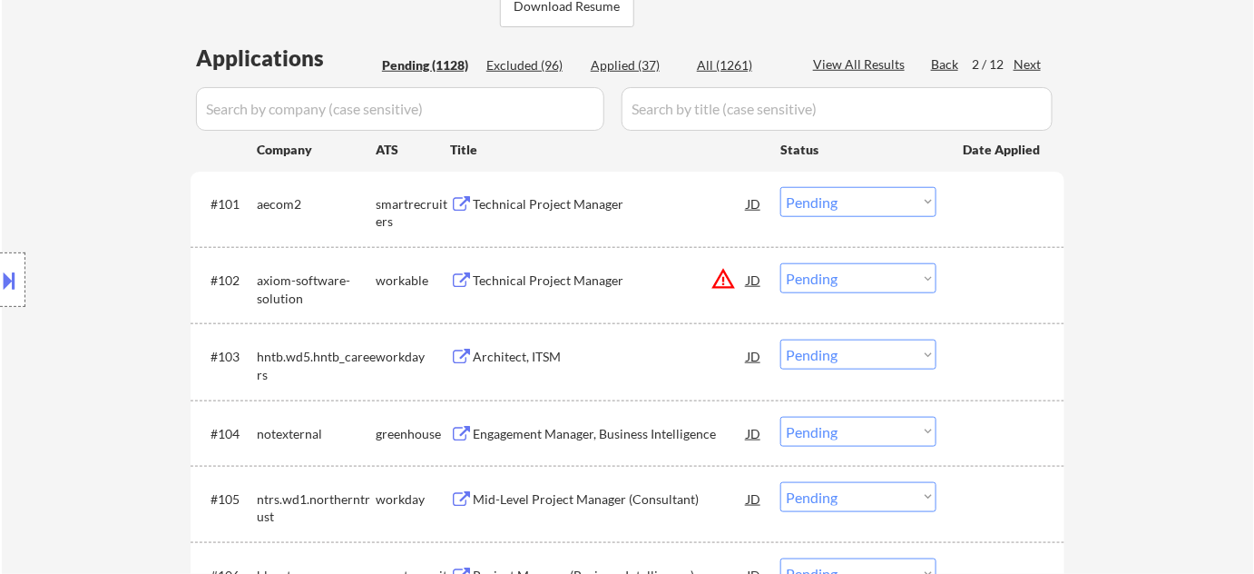
scroll to position [495, 0]
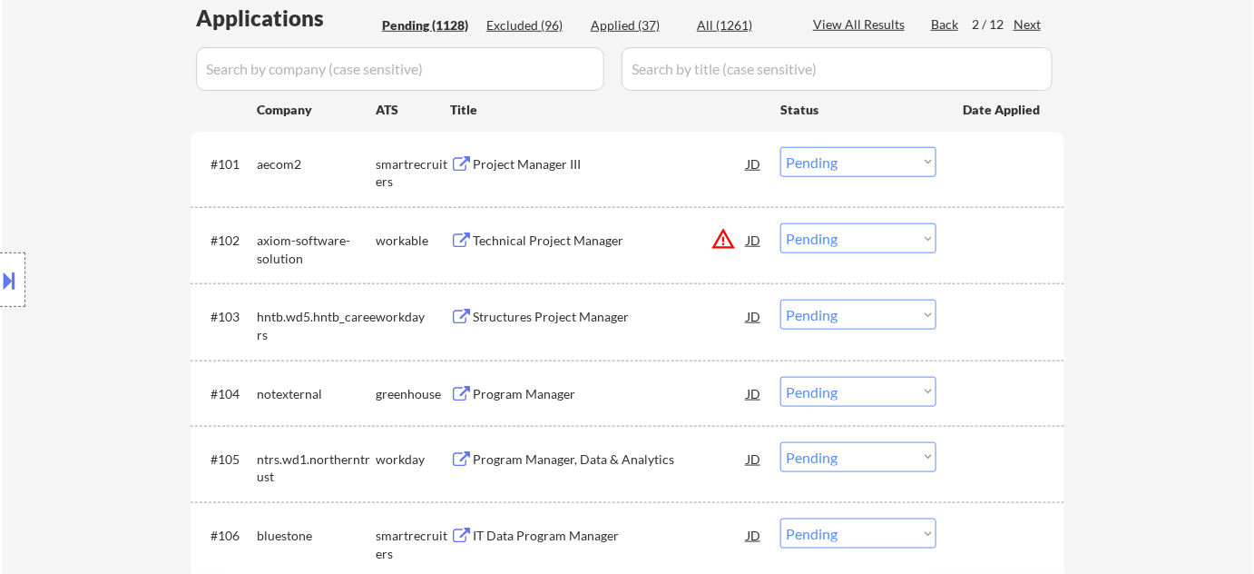
click at [604, 237] on div "Technical Project Manager" at bounding box center [610, 240] width 274 height 18
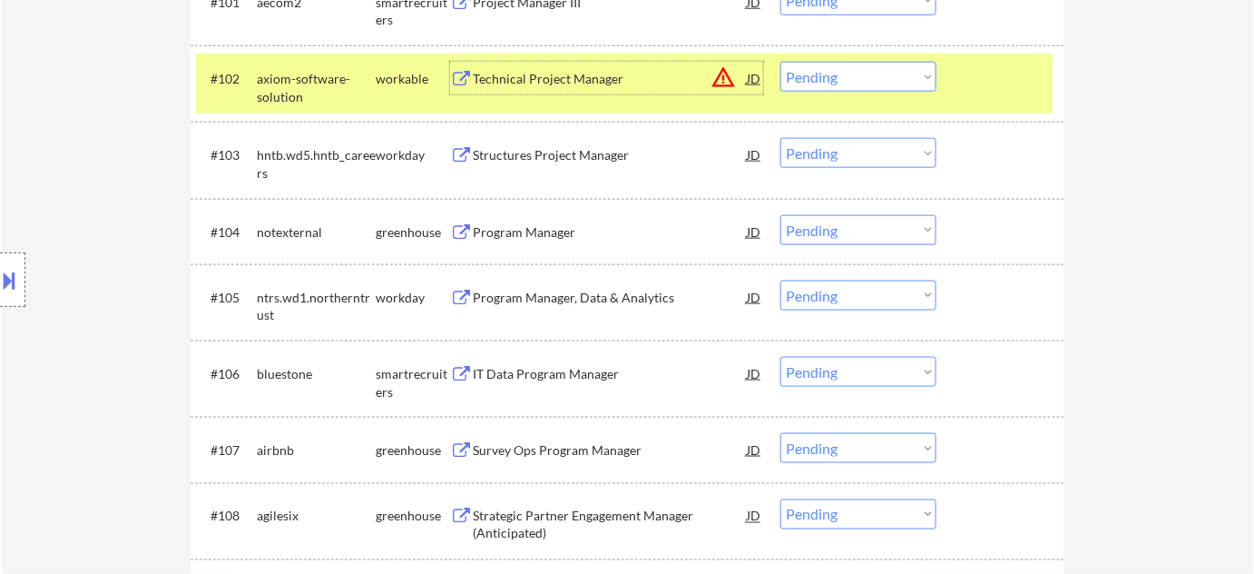
scroll to position [660, 0]
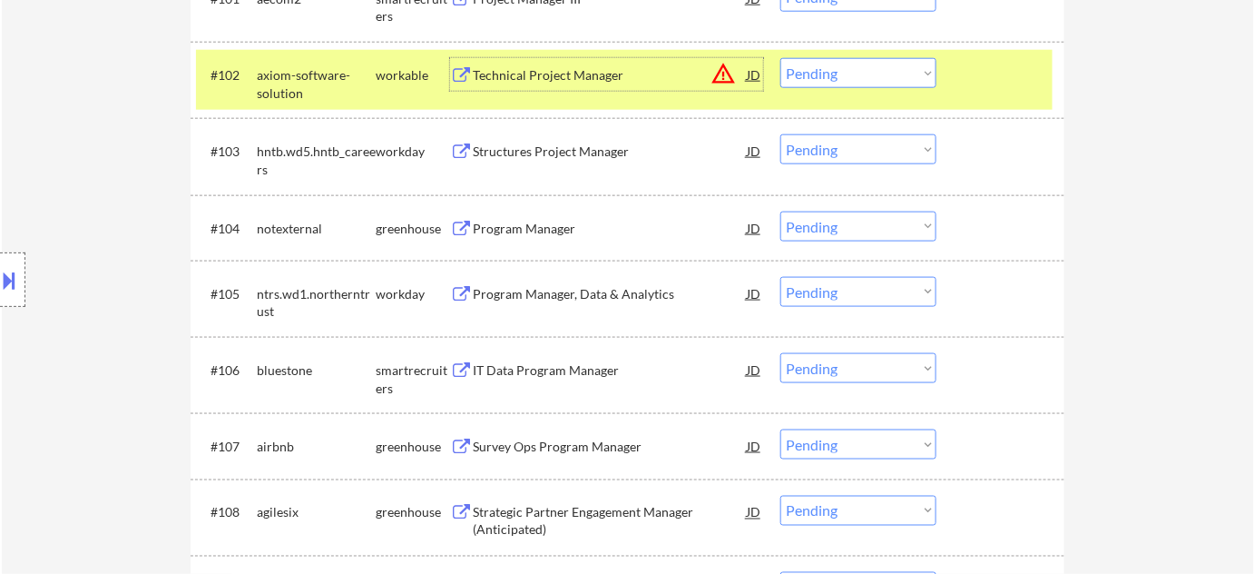
click at [507, 222] on div "Program Manager" at bounding box center [610, 229] width 274 height 18
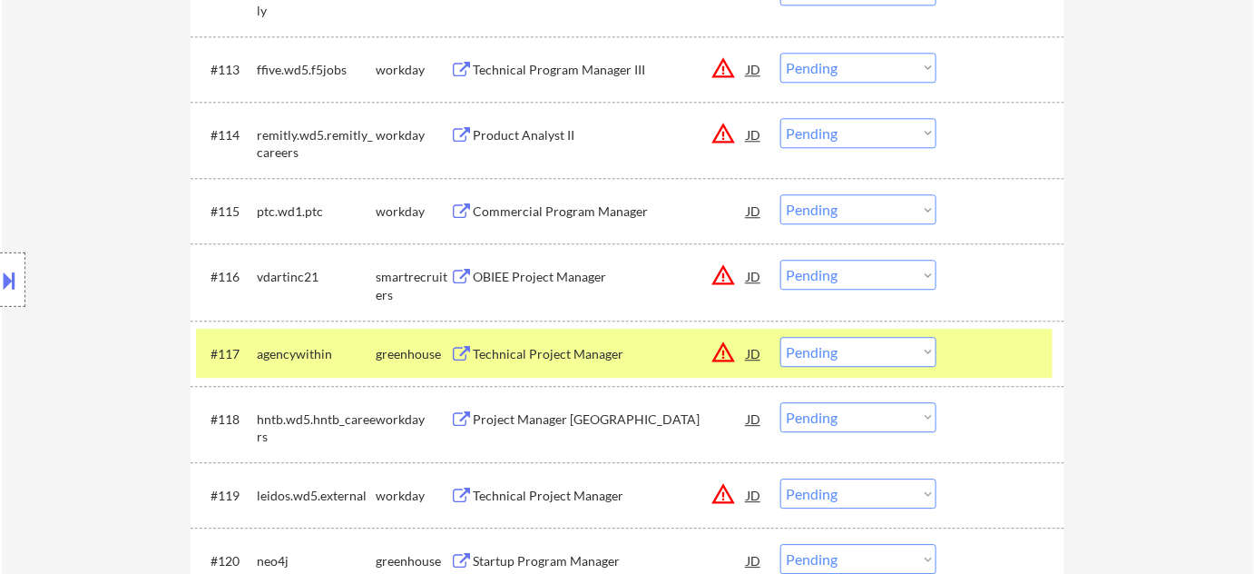
scroll to position [1485, 0]
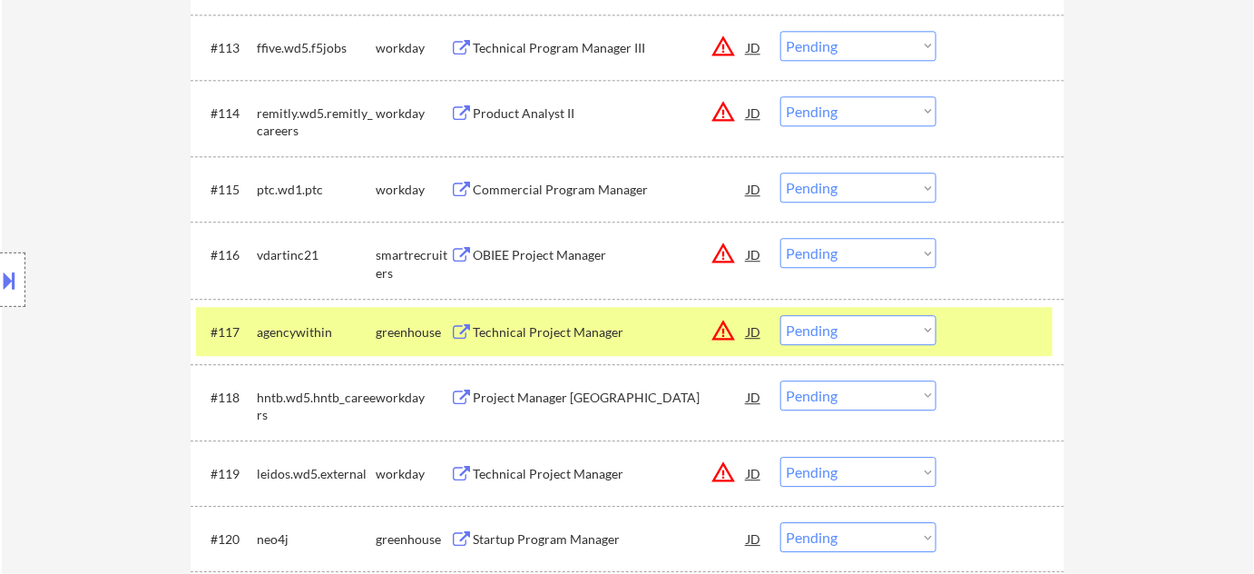
click at [579, 329] on div "Technical Project Manager" at bounding box center [610, 332] width 274 height 18
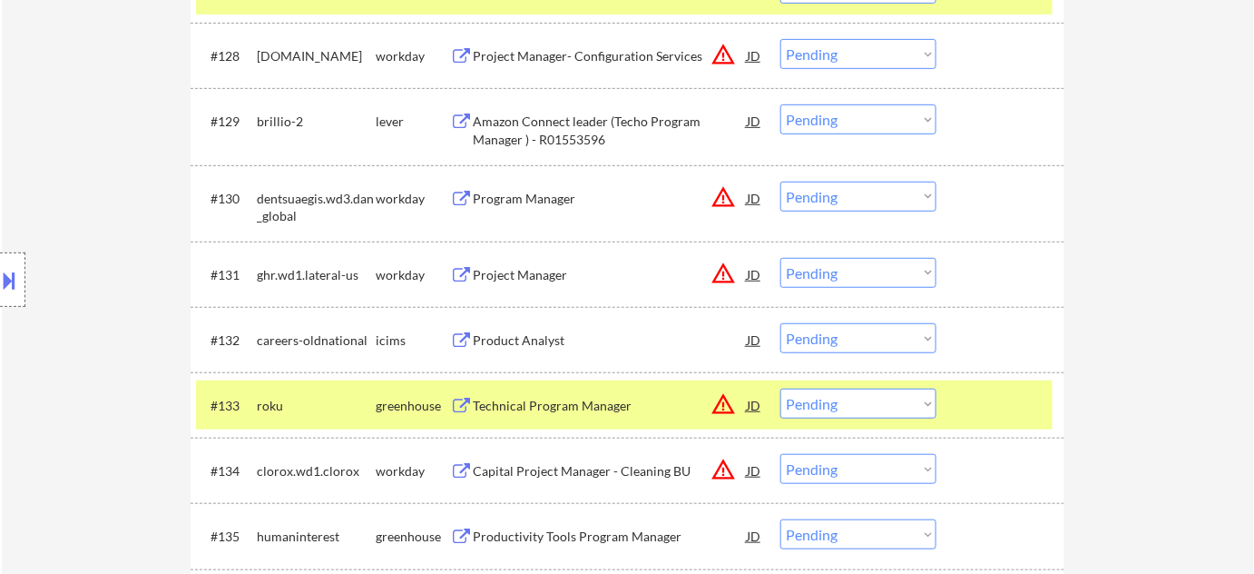
scroll to position [2640, 0]
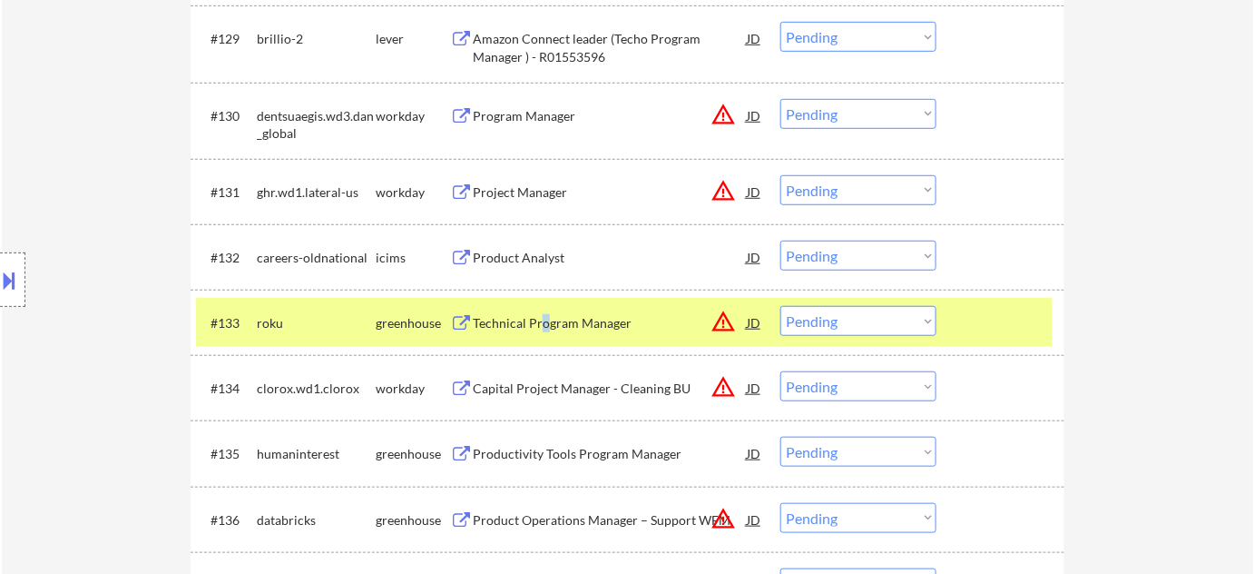
click at [541, 321] on div "Technical Program Manager" at bounding box center [610, 323] width 274 height 18
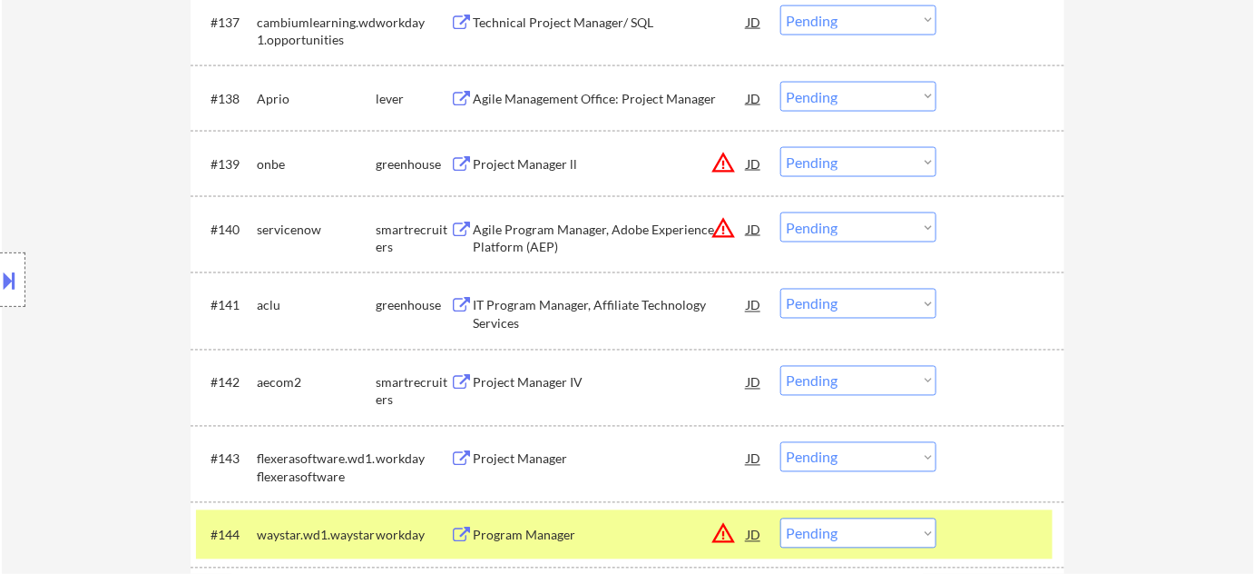
scroll to position [3217, 0]
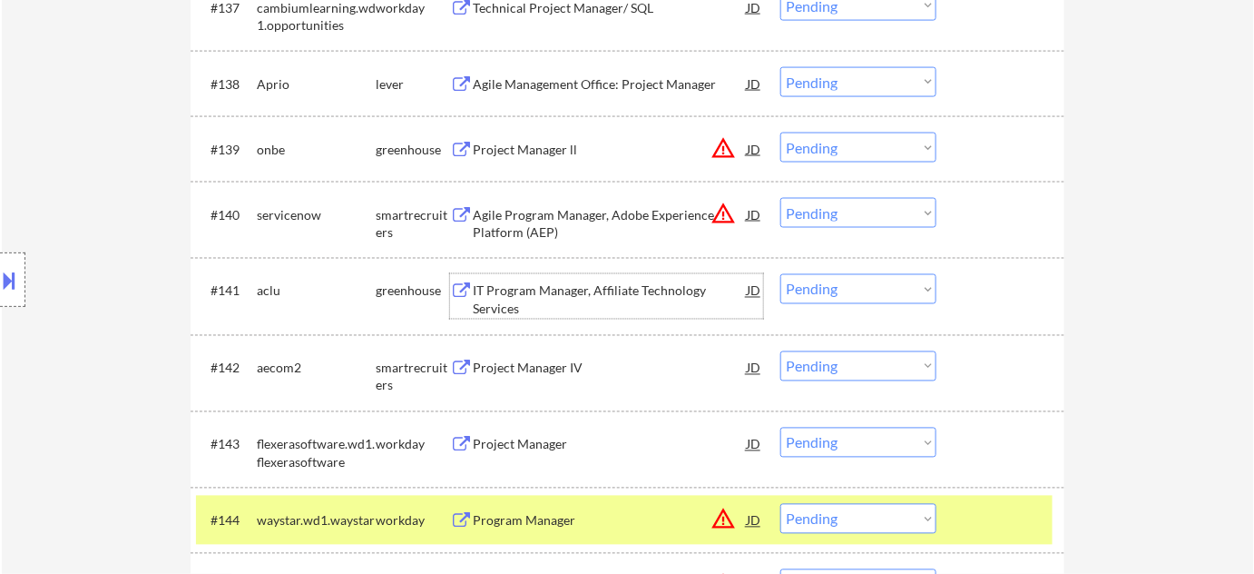
click at [516, 296] on div "IT Program Manager, Affiliate Technology Services" at bounding box center [610, 299] width 274 height 35
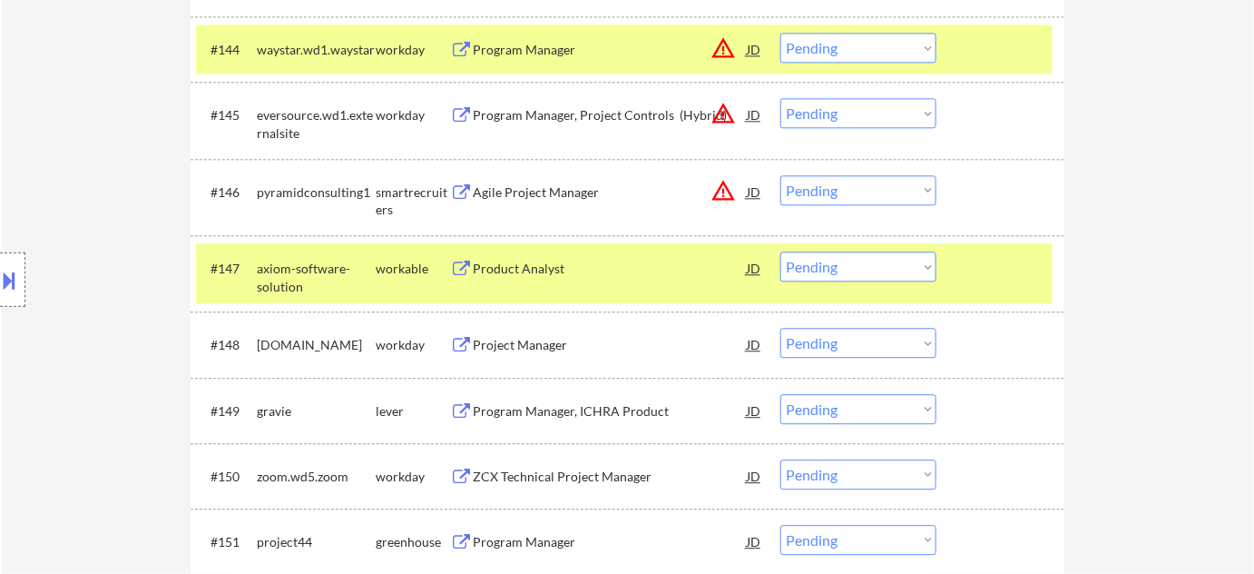
scroll to position [3794, 0]
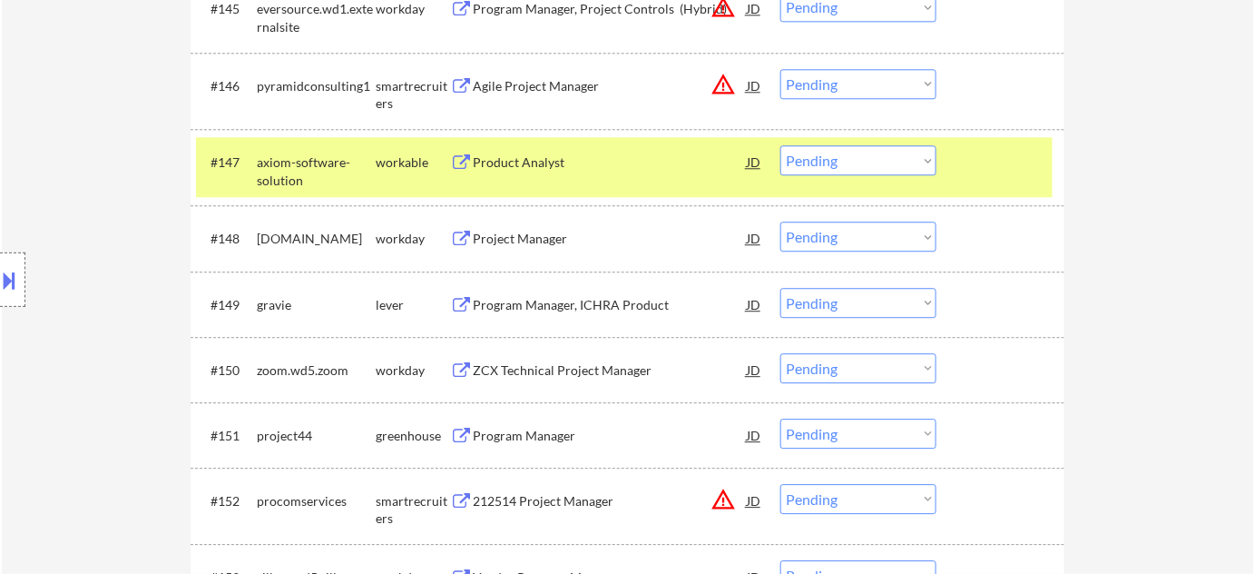
click at [586, 305] on div "Program Manager, ICHRA Product" at bounding box center [610, 305] width 274 height 18
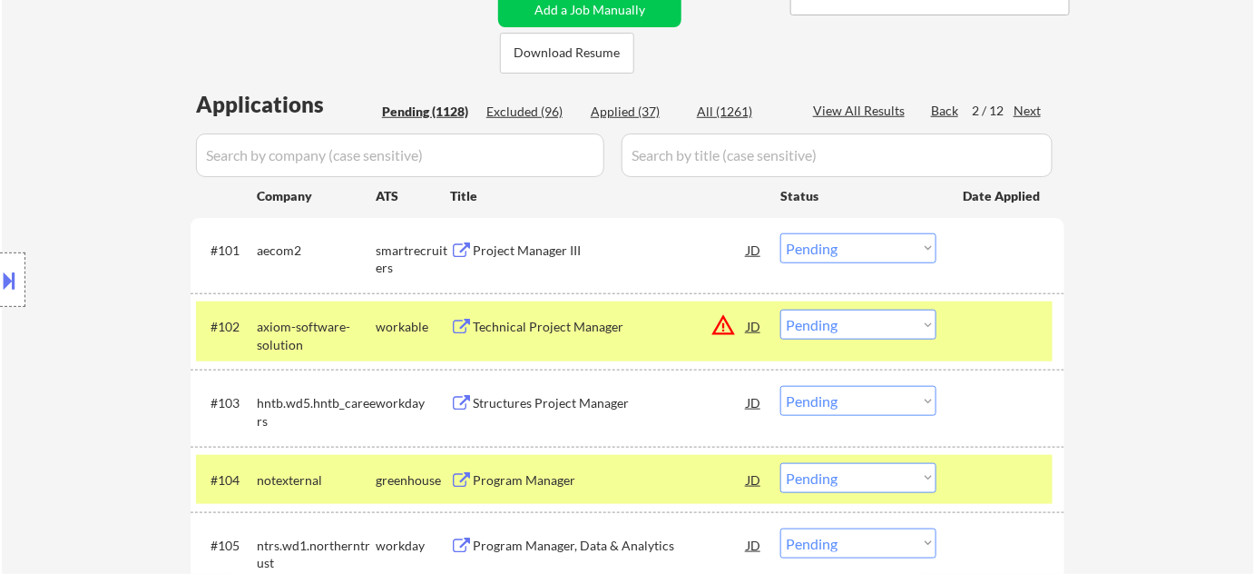
scroll to position [412, 0]
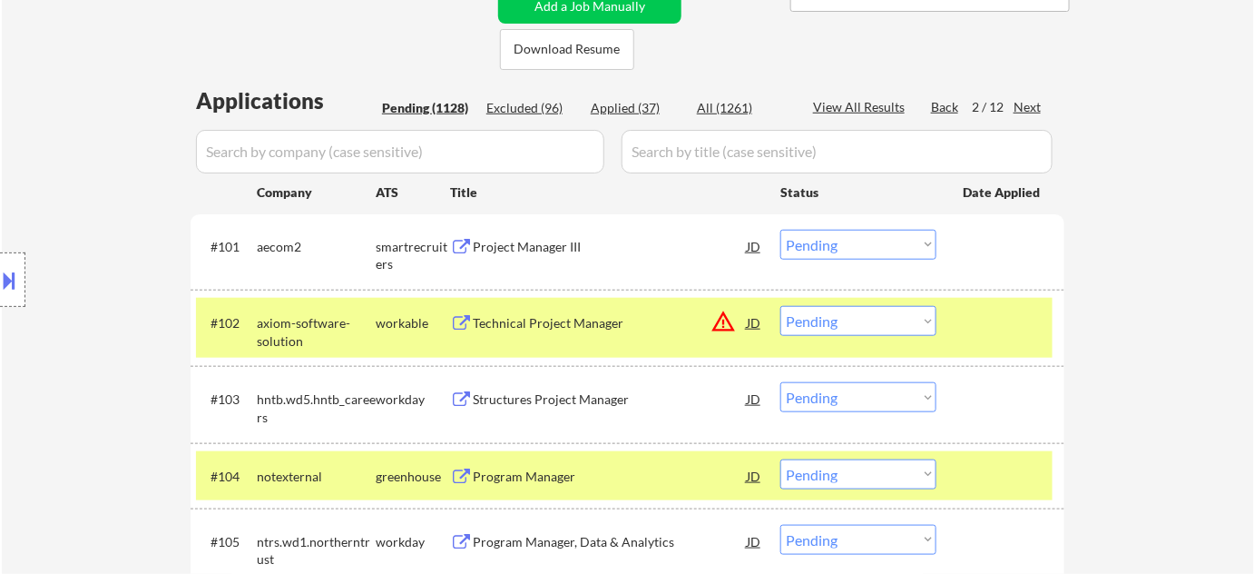
click at [886, 318] on select "Choose an option... Pending Applied Excluded (Questions) Excluded (Expired) Exc…" at bounding box center [858, 321] width 156 height 30
click at [780, 306] on select "Choose an option... Pending Applied Excluded (Questions) Excluded (Expired) Exc…" at bounding box center [858, 321] width 156 height 30
select select ""pending""
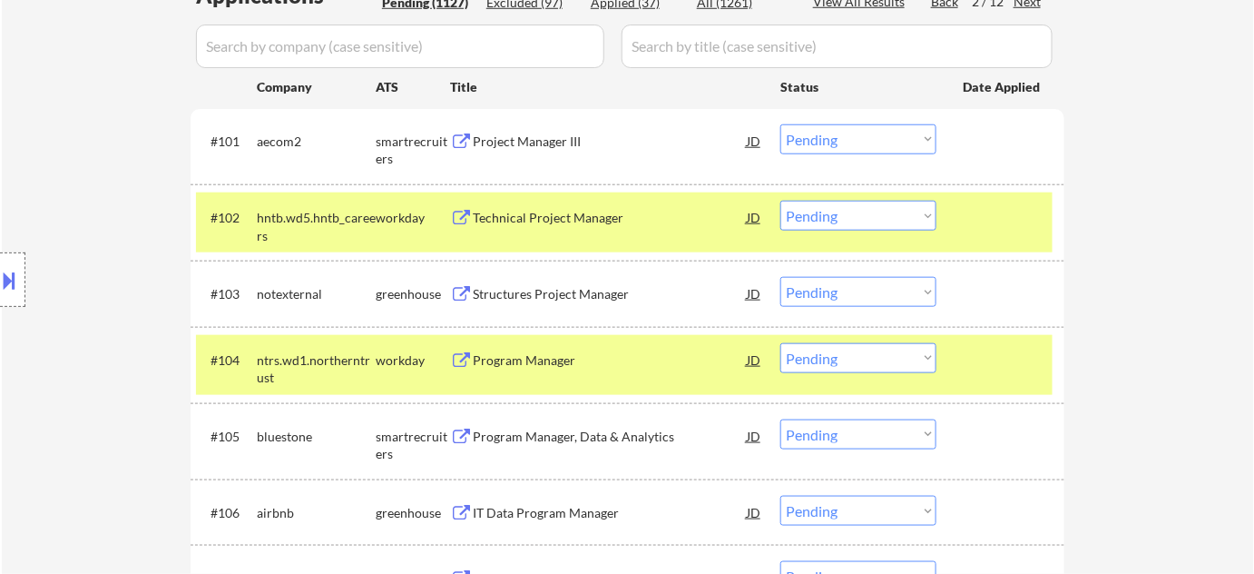
scroll to position [577, 0]
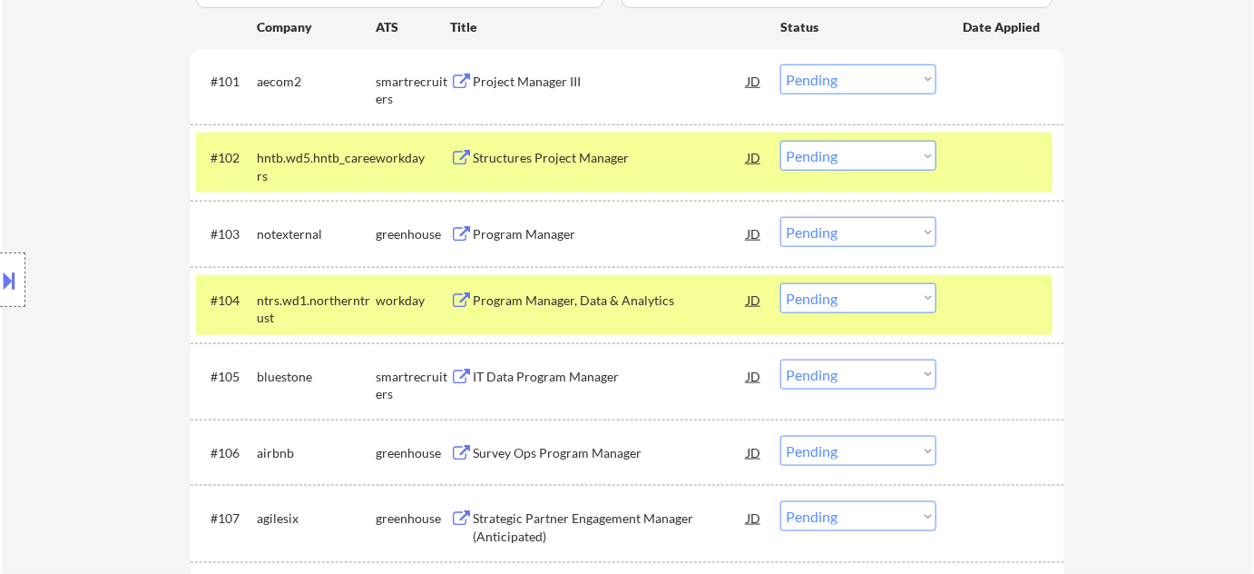
click at [0, 289] on button at bounding box center [10, 280] width 20 height 30
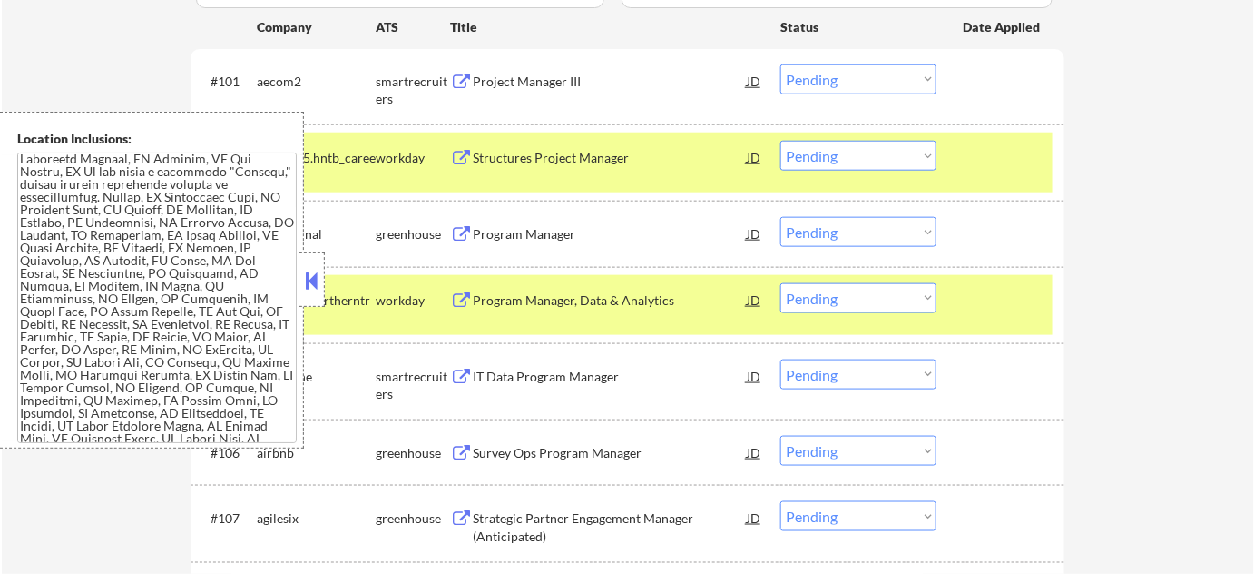
scroll to position [3306, 0]
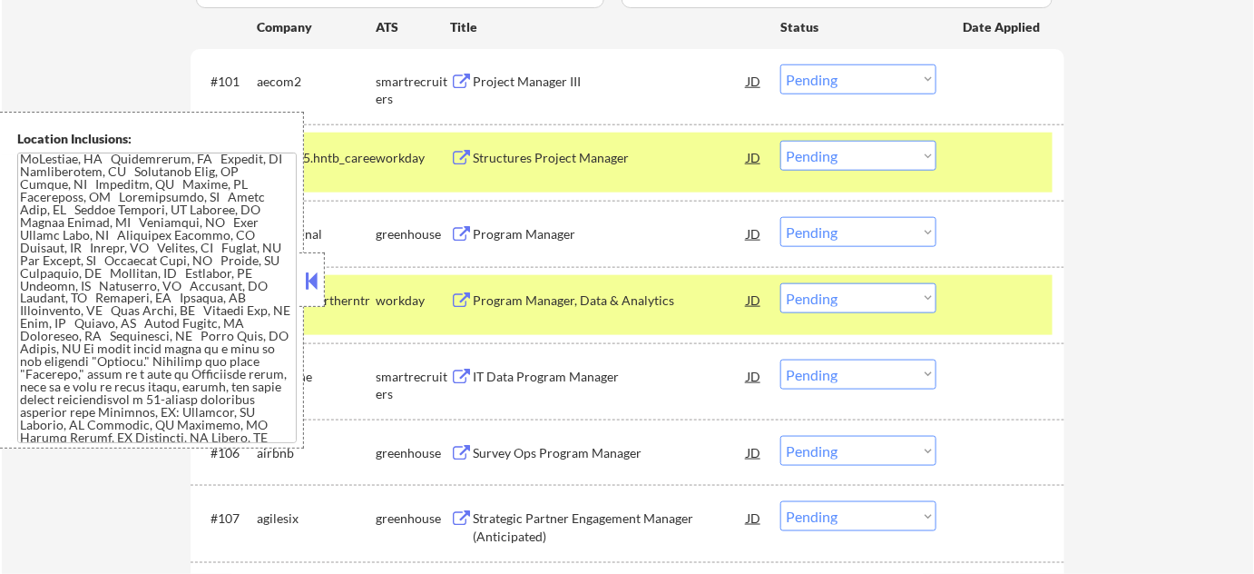
click at [311, 281] on button at bounding box center [312, 280] width 20 height 27
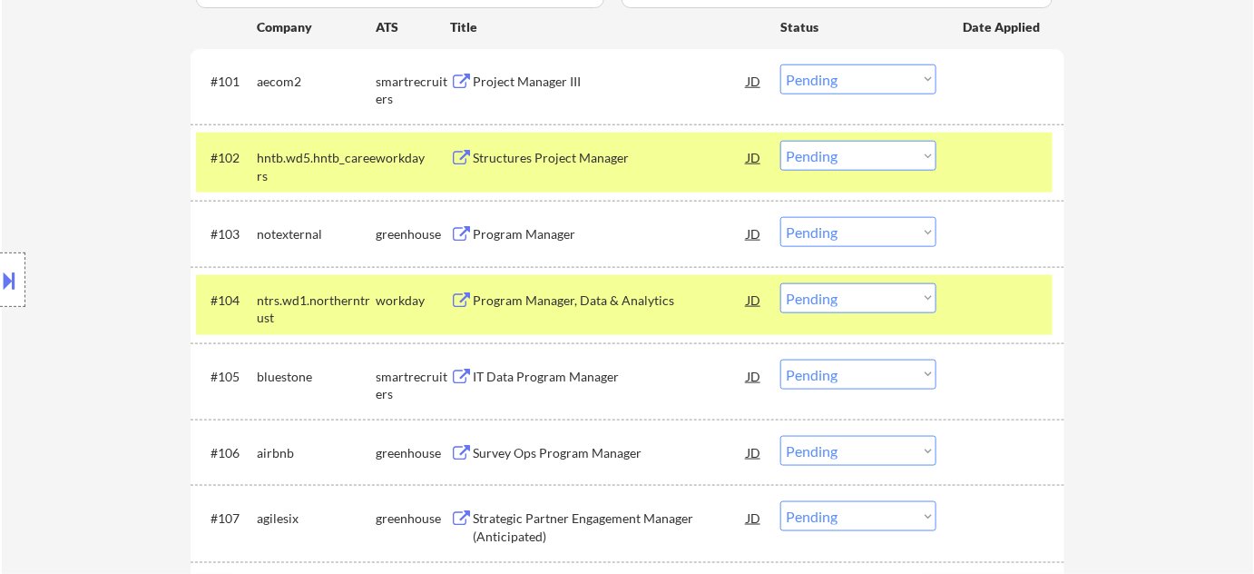
click at [899, 234] on select "Choose an option... Pending Applied Excluded (Questions) Excluded (Expired) Exc…" at bounding box center [858, 232] width 156 height 30
click at [780, 217] on select "Choose an option... Pending Applied Excluded (Questions) Excluded (Expired) Exc…" at bounding box center [858, 232] width 156 height 30
select select ""pending""
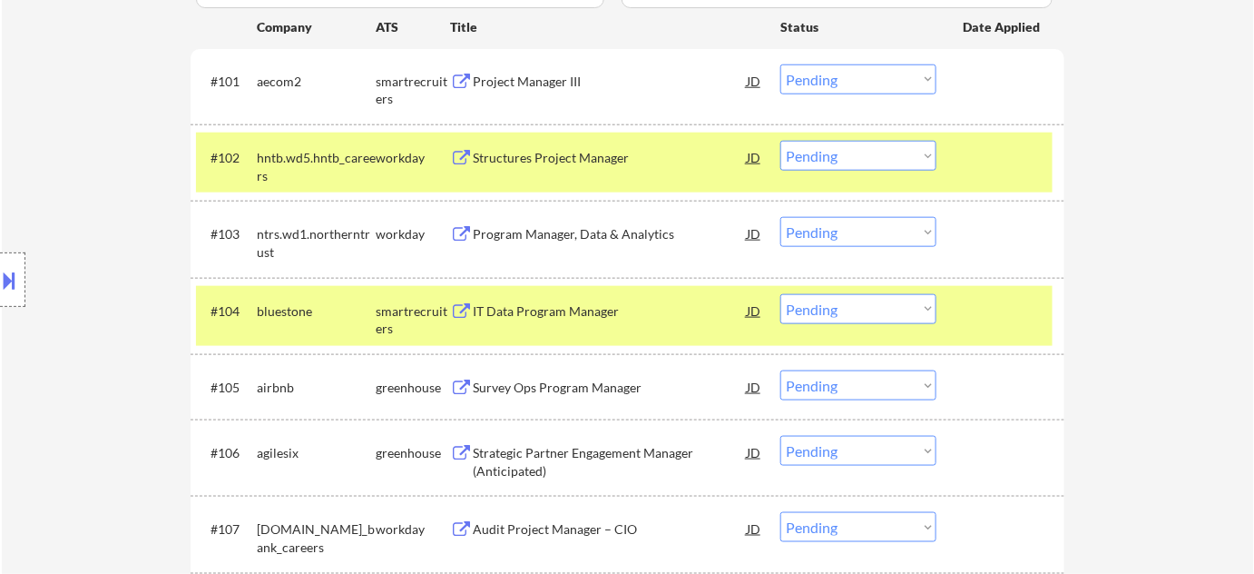
scroll to position [1387, 0]
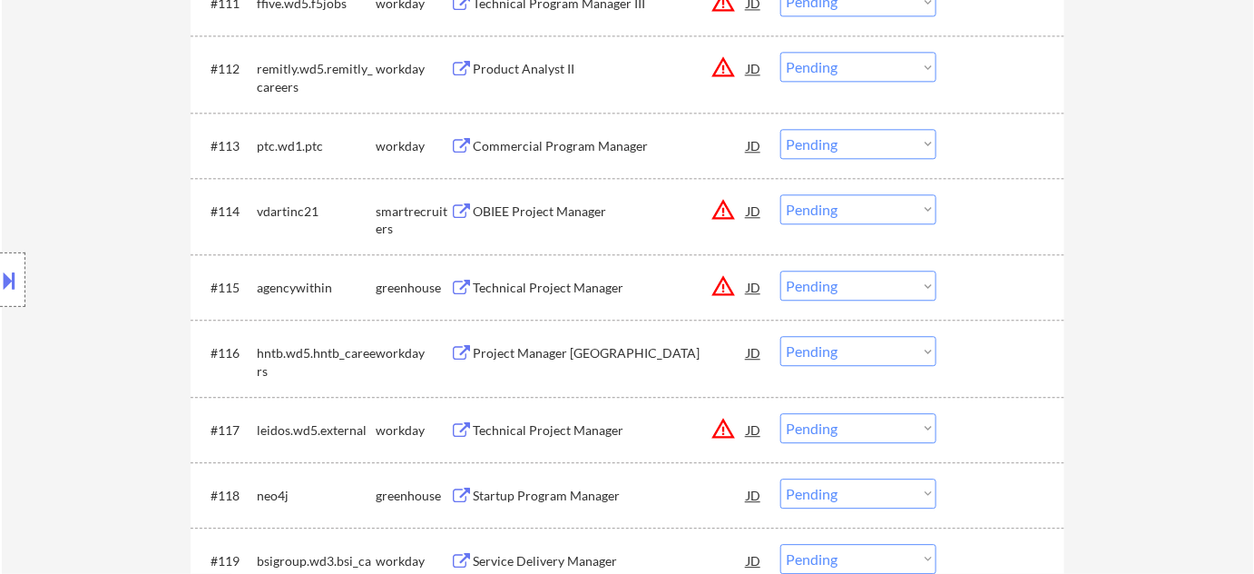
click at [821, 289] on select "Choose an option... Pending Applied Excluded (Questions) Excluded (Expired) Exc…" at bounding box center [858, 285] width 156 height 30
click at [780, 270] on select "Choose an option... Pending Applied Excluded (Questions) Excluded (Expired) Exc…" at bounding box center [858, 285] width 156 height 30
select select ""pending""
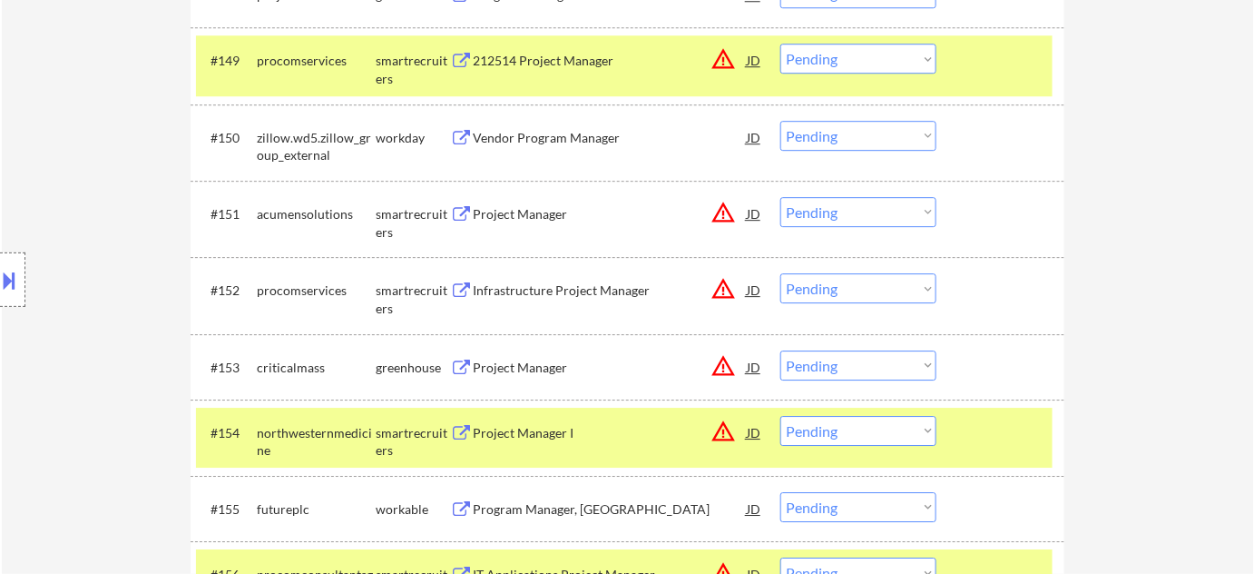
scroll to position [4109, 0]
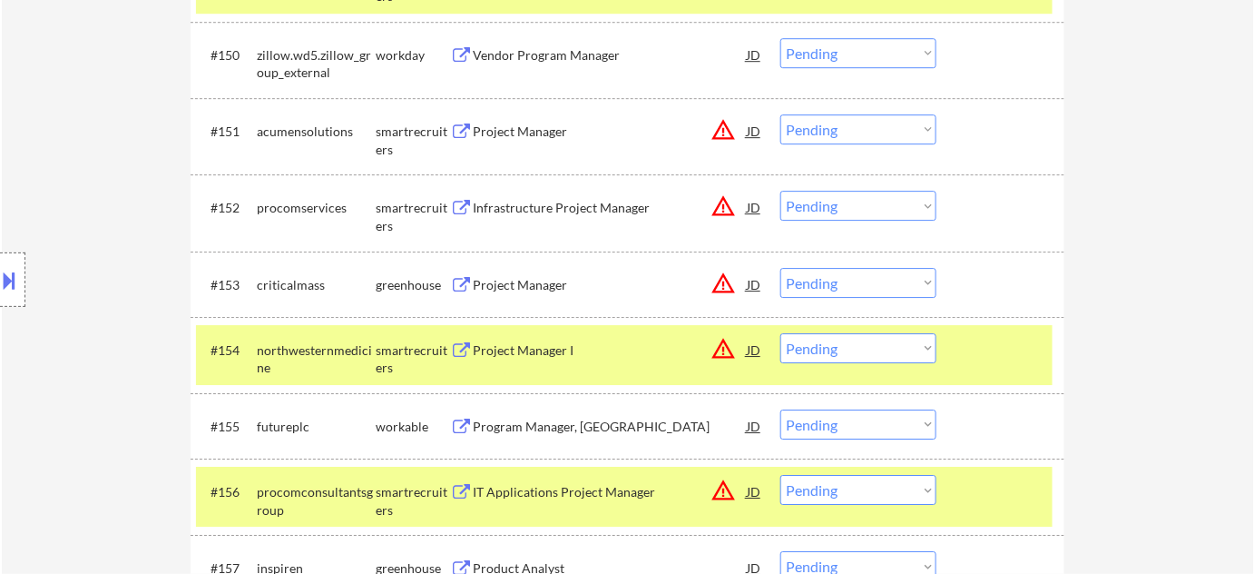
click at [515, 130] on div "Project Manager" at bounding box center [610, 132] width 274 height 18
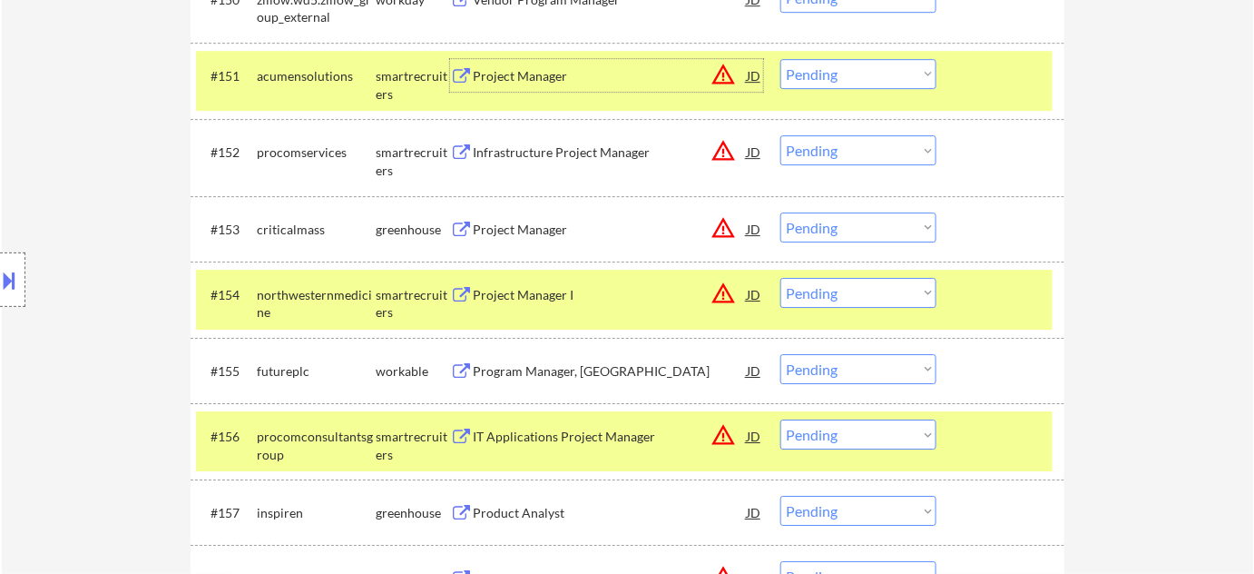
scroll to position [4274, 0]
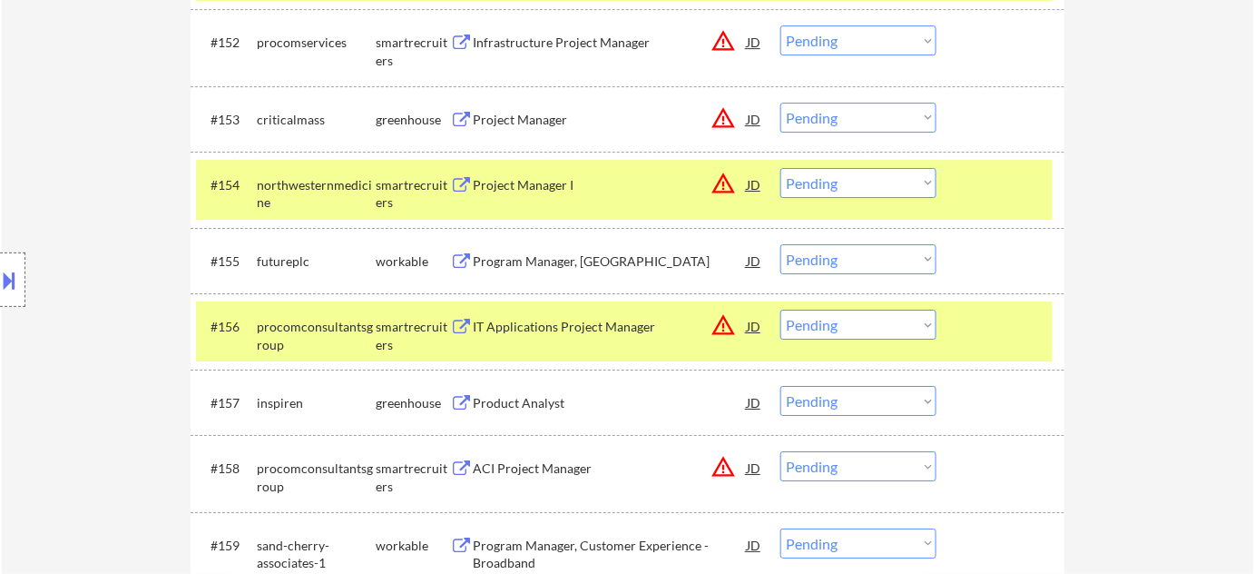
click at [549, 256] on div "Program Manager, US" at bounding box center [610, 261] width 274 height 18
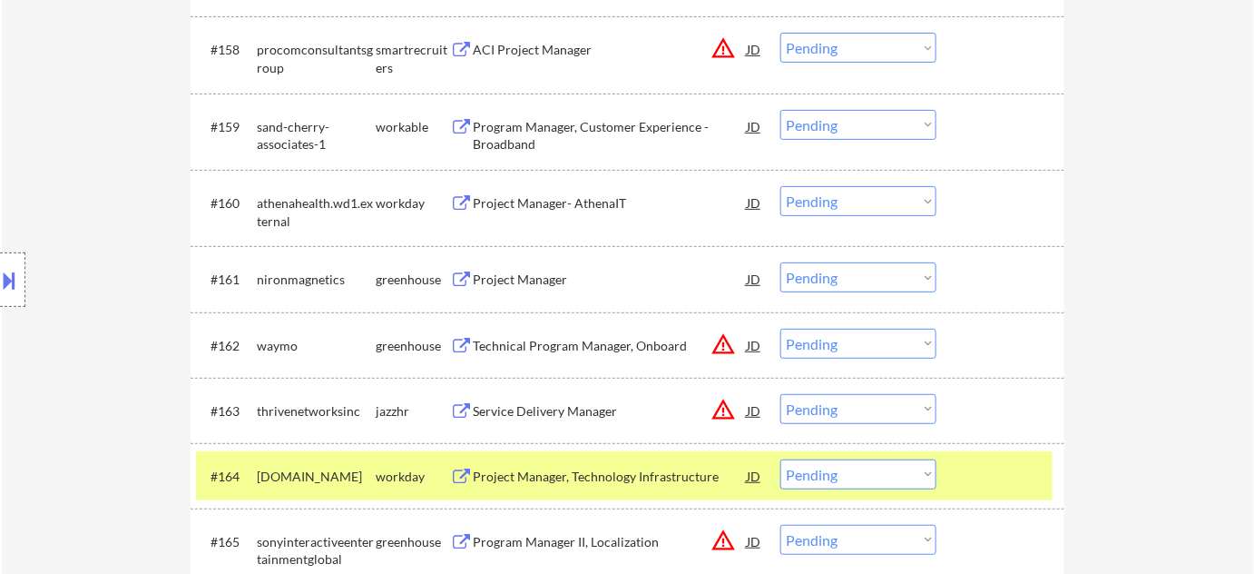
scroll to position [4852, 0]
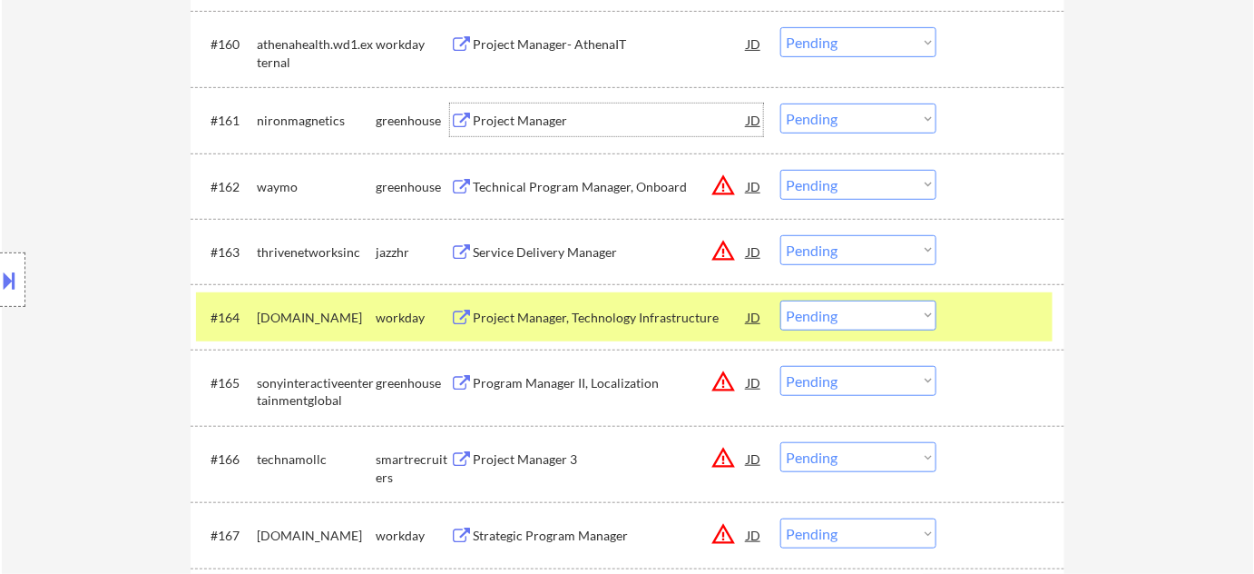
click at [529, 125] on div "Project Manager" at bounding box center [610, 121] width 274 height 18
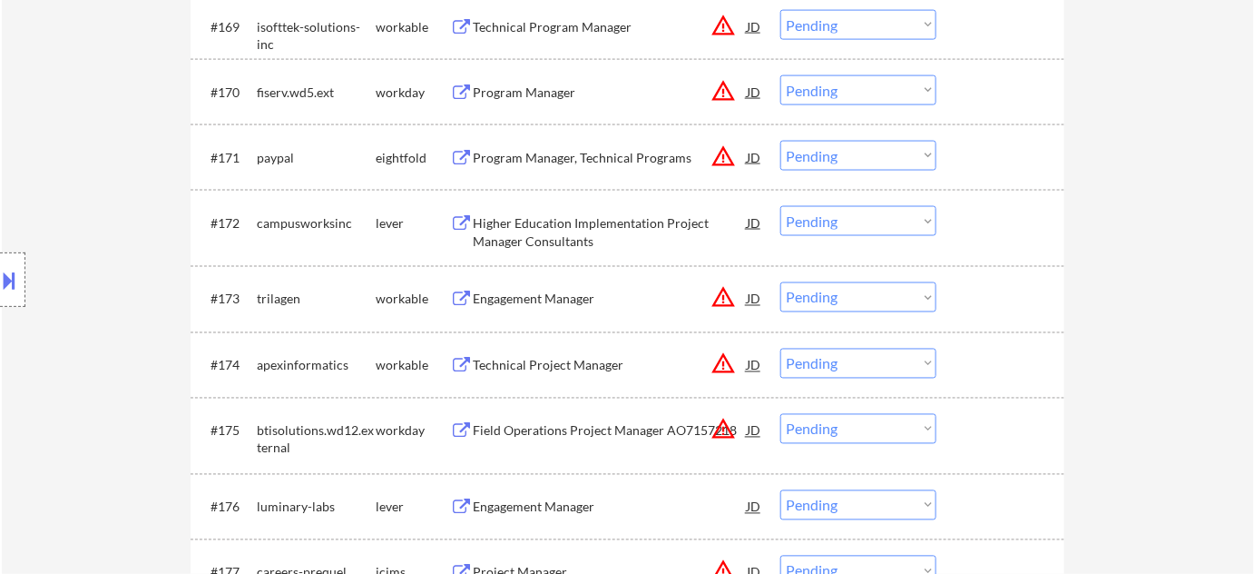
scroll to position [5595, 0]
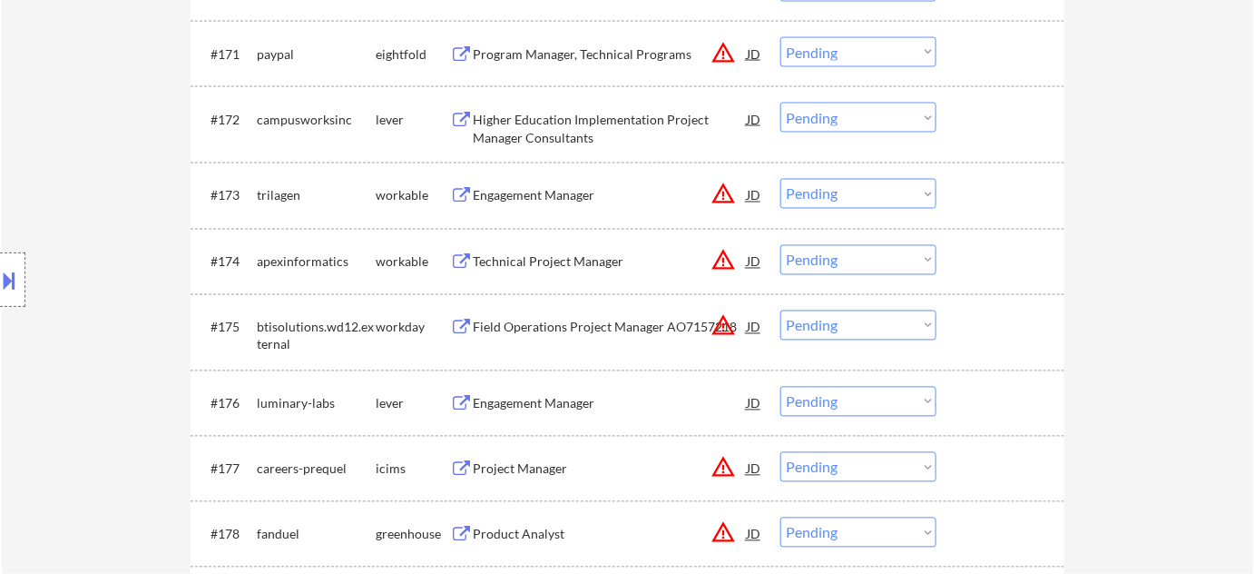
click at [564, 197] on div "Engagement Manager" at bounding box center [610, 196] width 274 height 18
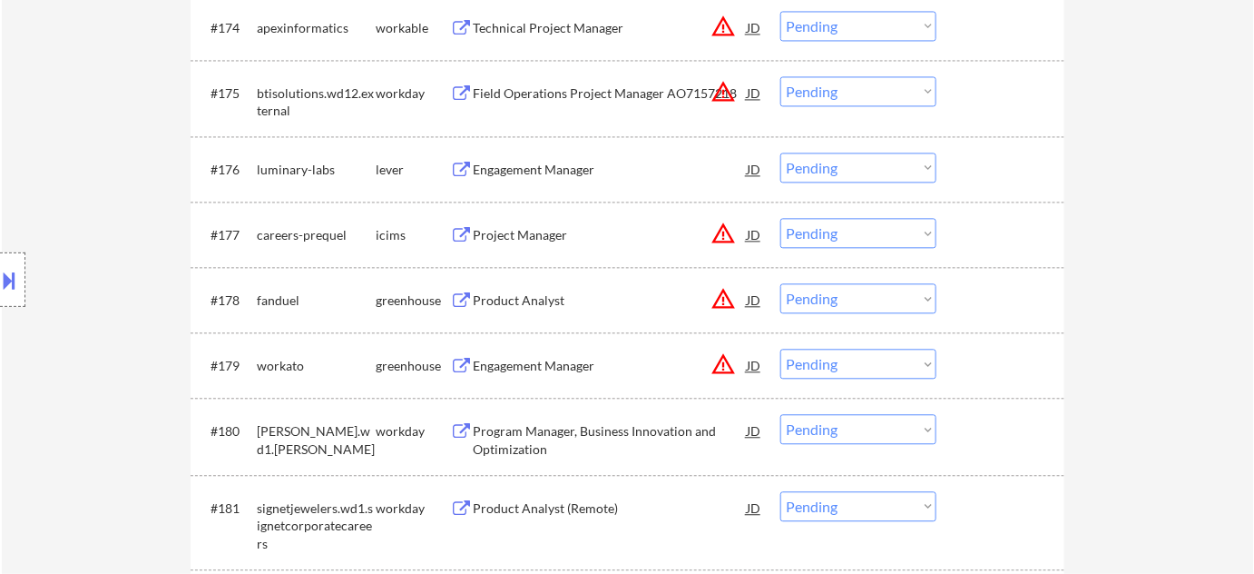
scroll to position [5842, 0]
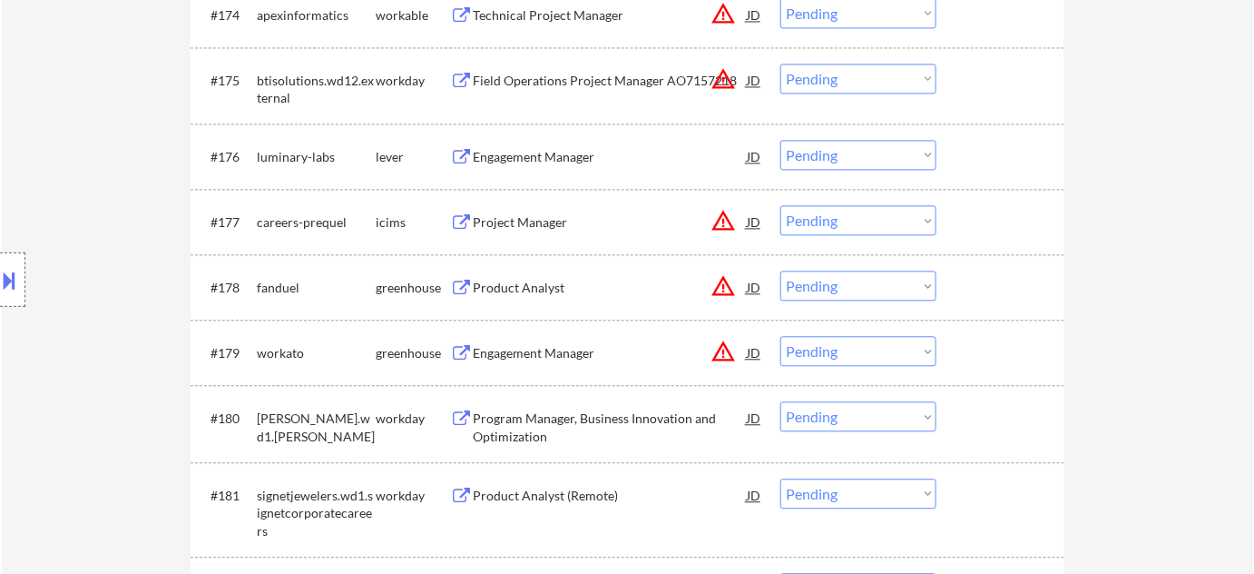
click at [537, 153] on div "Engagement Manager" at bounding box center [610, 157] width 274 height 18
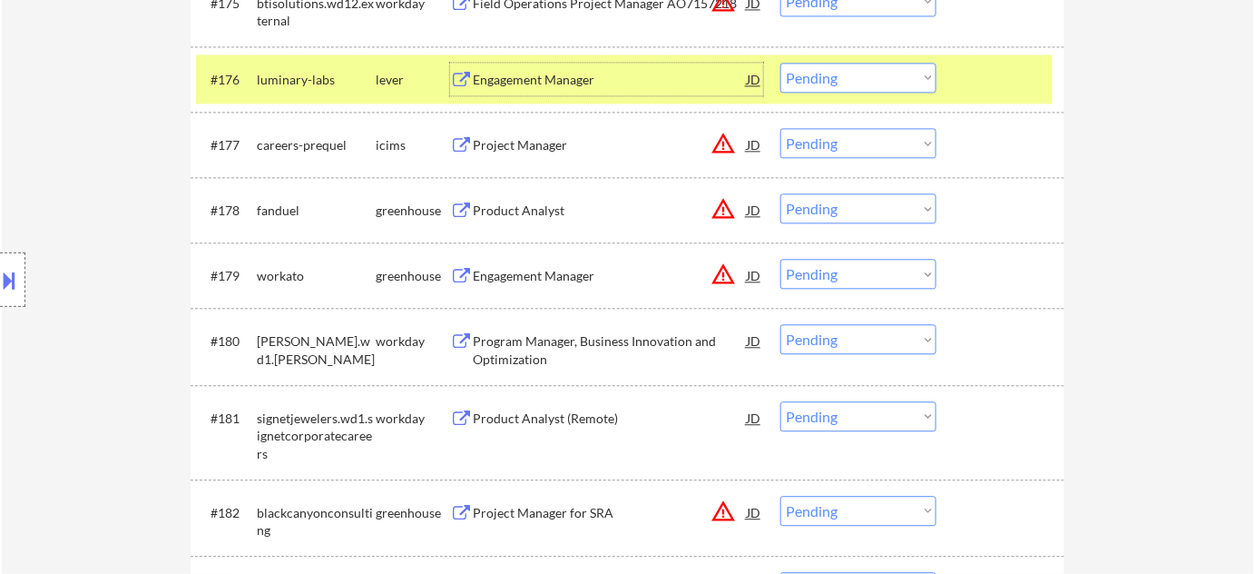
scroll to position [6007, 0]
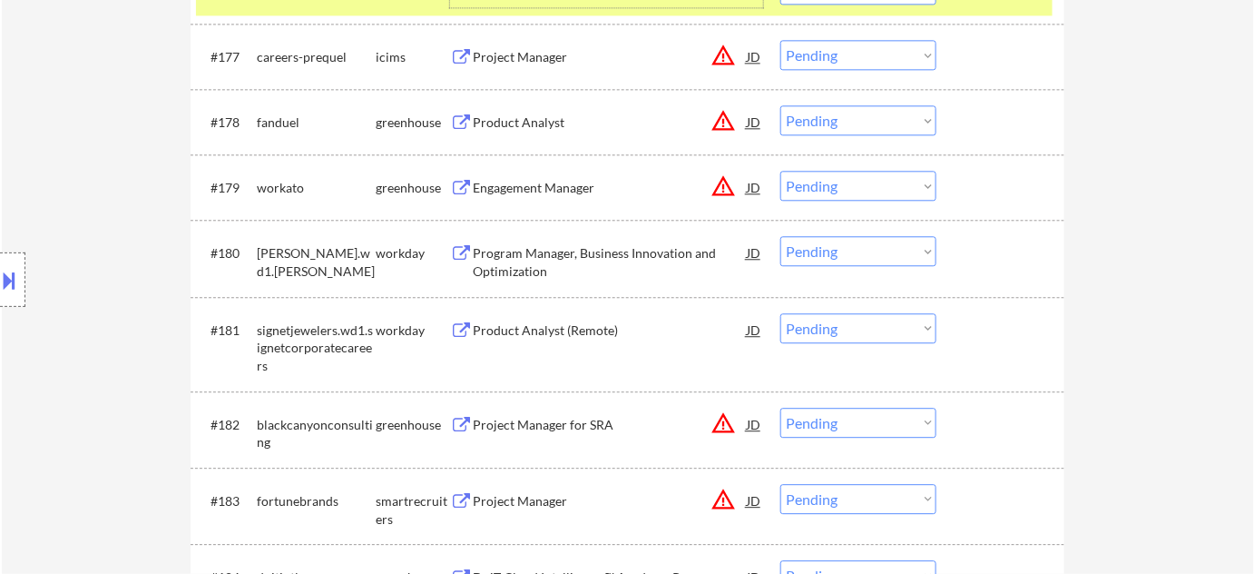
click at [560, 191] on div "Engagement Manager" at bounding box center [610, 188] width 274 height 18
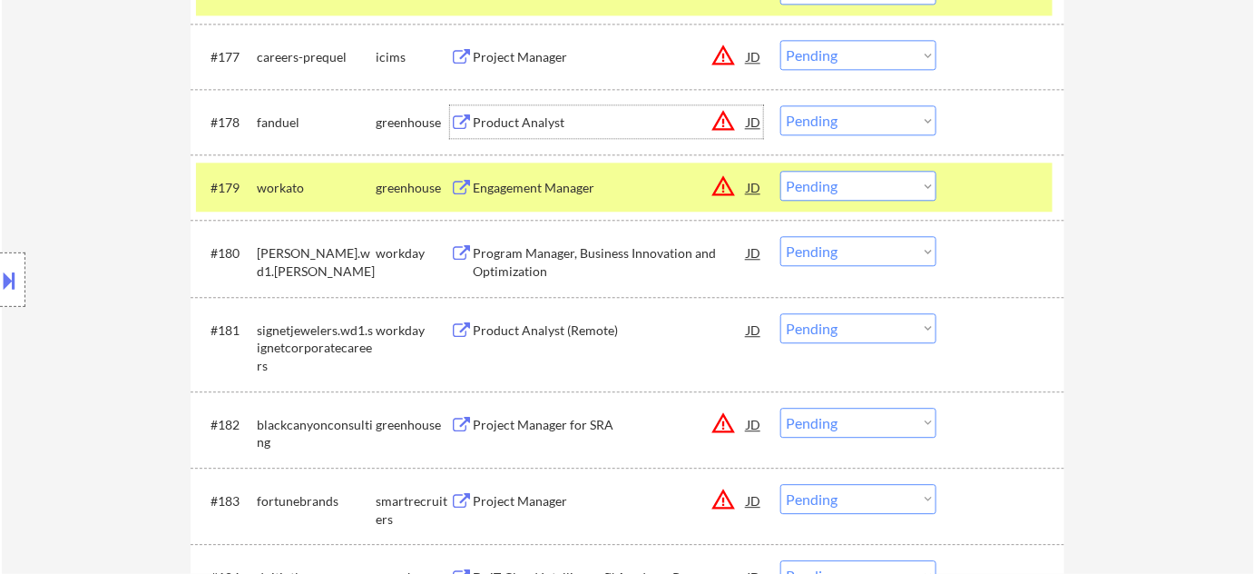
click at [525, 113] on div "Product Analyst" at bounding box center [610, 122] width 274 height 18
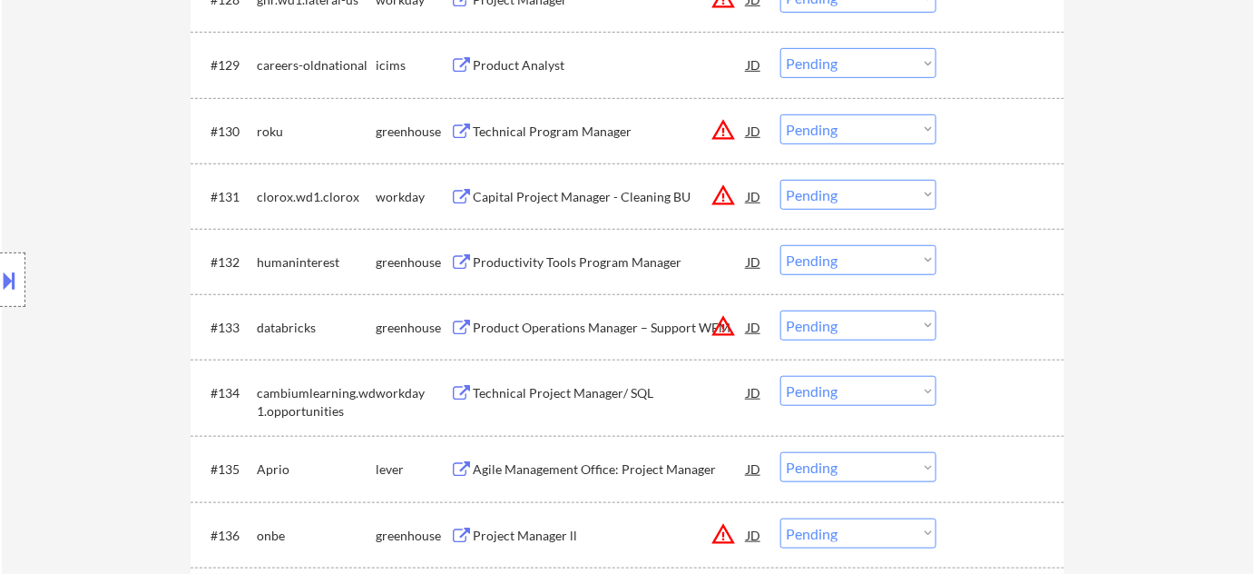
scroll to position [3037, 0]
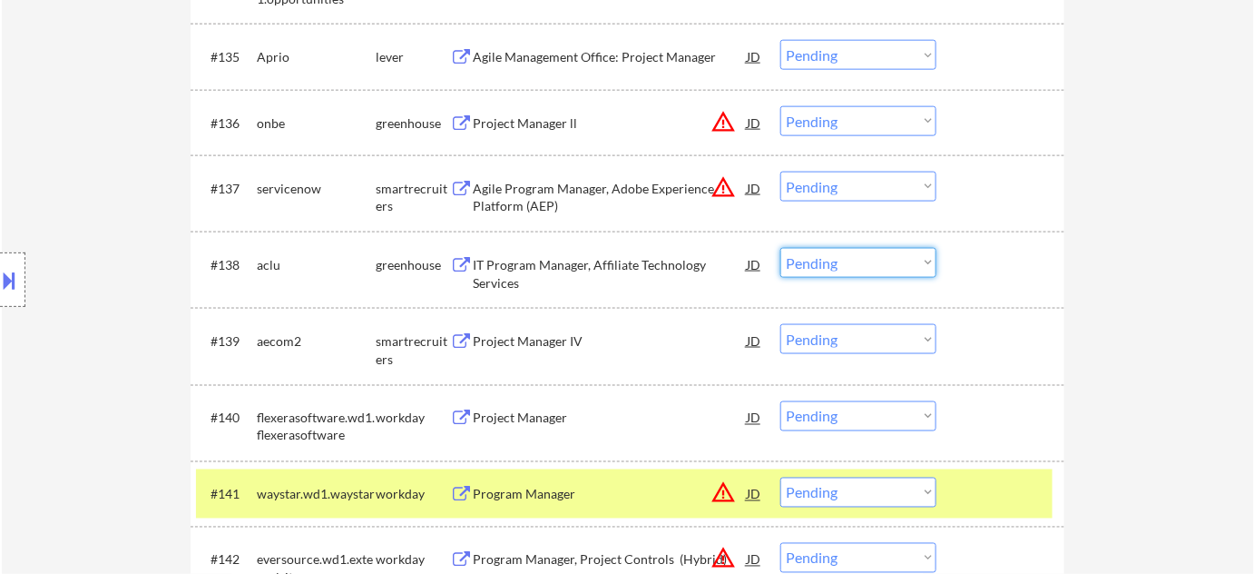
click at [815, 264] on select "Choose an option... Pending Applied Excluded (Questions) Excluded (Expired) Exc…" at bounding box center [858, 263] width 156 height 30
click at [780, 248] on select "Choose an option... Pending Applied Excluded (Questions) Excluded (Expired) Exc…" at bounding box center [858, 263] width 156 height 30
select select ""pending""
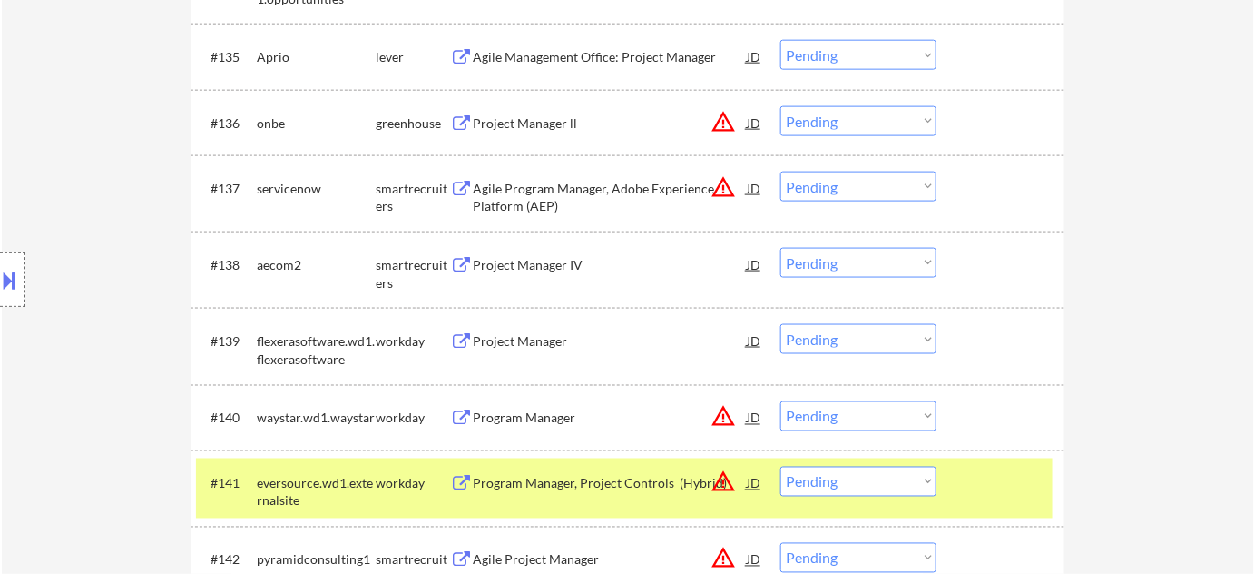
click at [0, 275] on button at bounding box center [10, 280] width 20 height 30
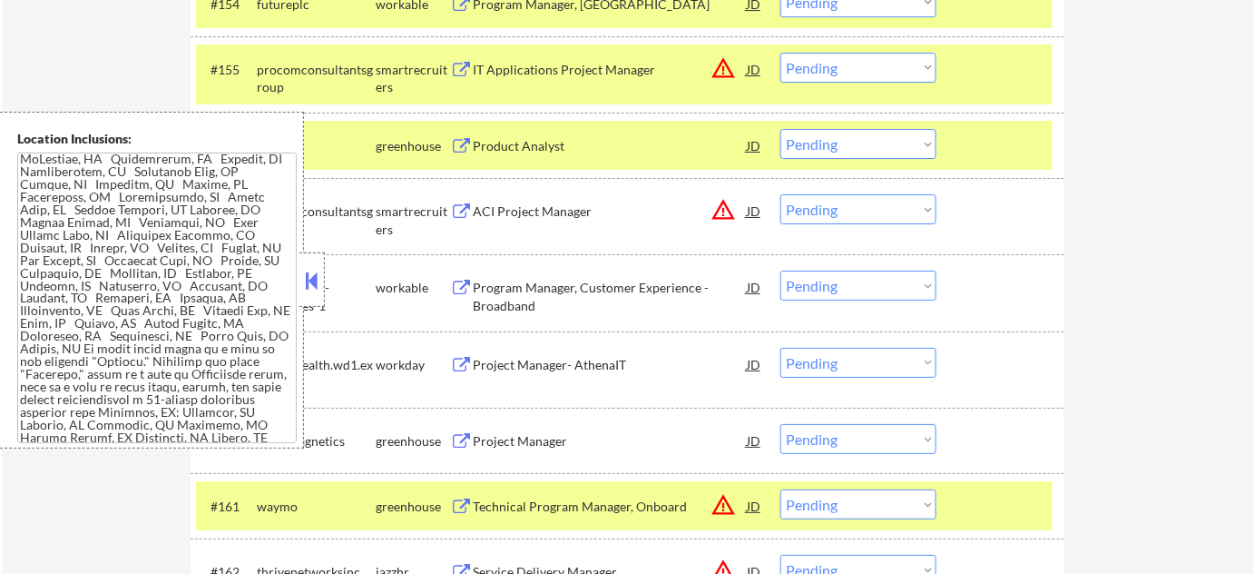
scroll to position [2061, 0]
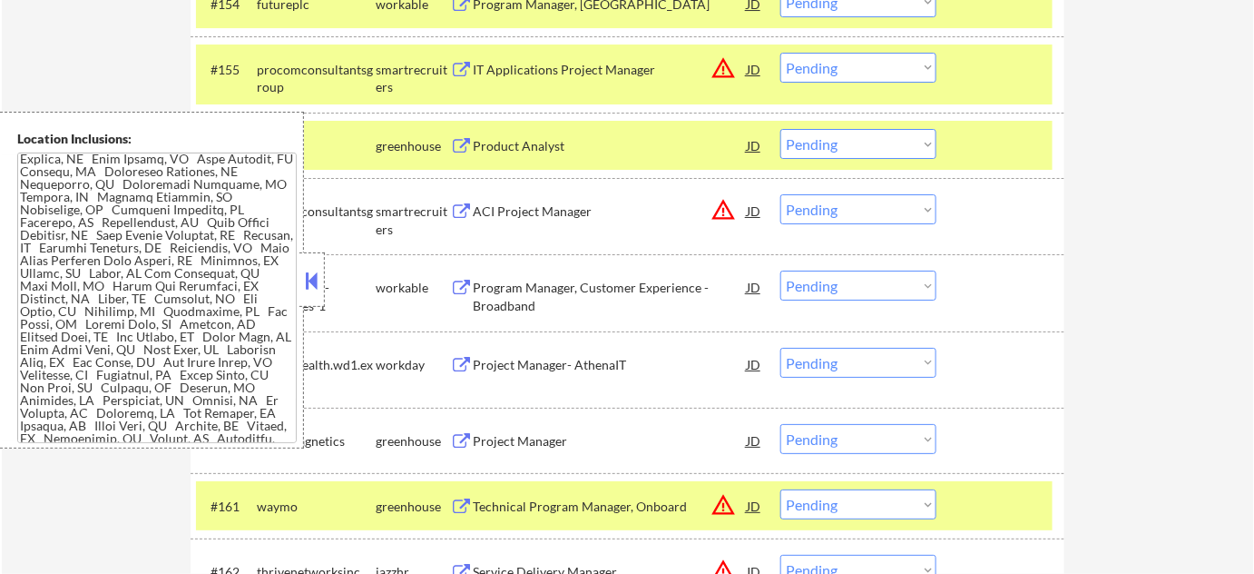
click at [314, 275] on button at bounding box center [312, 280] width 20 height 27
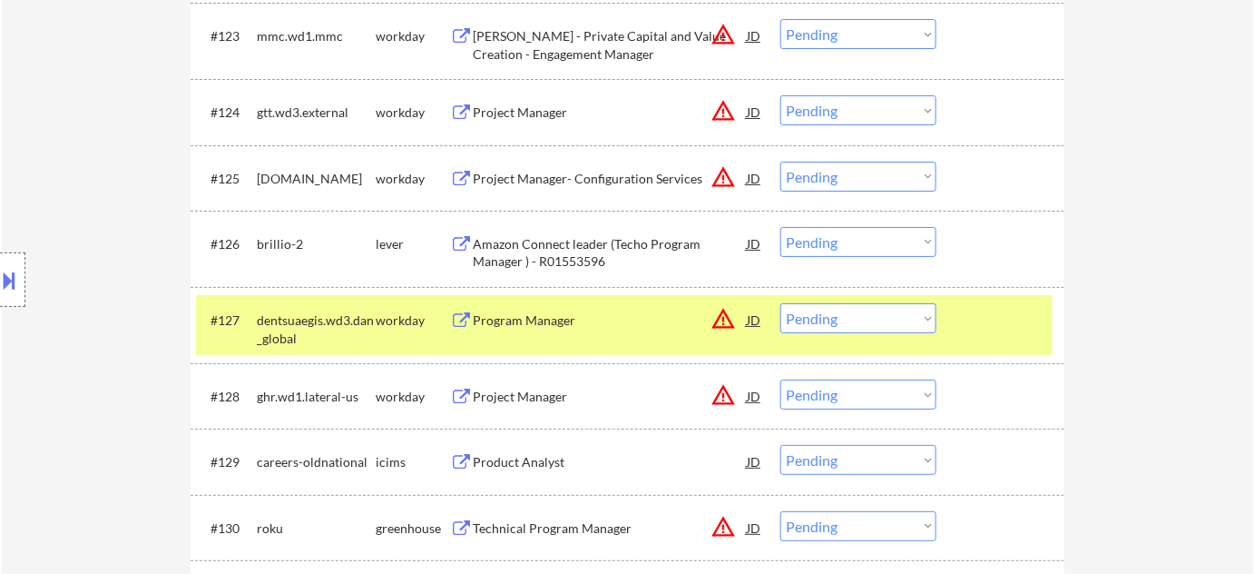
scroll to position [2393, 0]
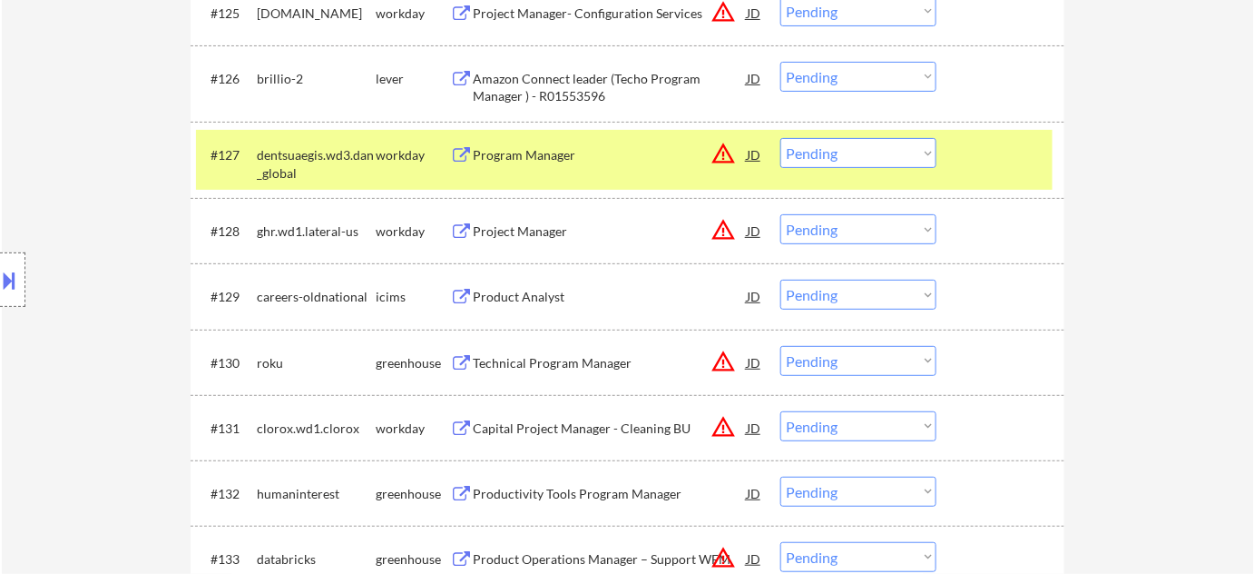
click at [814, 365] on select "Choose an option... Pending Applied Excluded (Questions) Excluded (Expired) Exc…" at bounding box center [858, 361] width 156 height 30
click at [780, 346] on select "Choose an option... Pending Applied Excluded (Questions) Excluded (Expired) Exc…" at bounding box center [858, 361] width 156 height 30
select select ""pending""
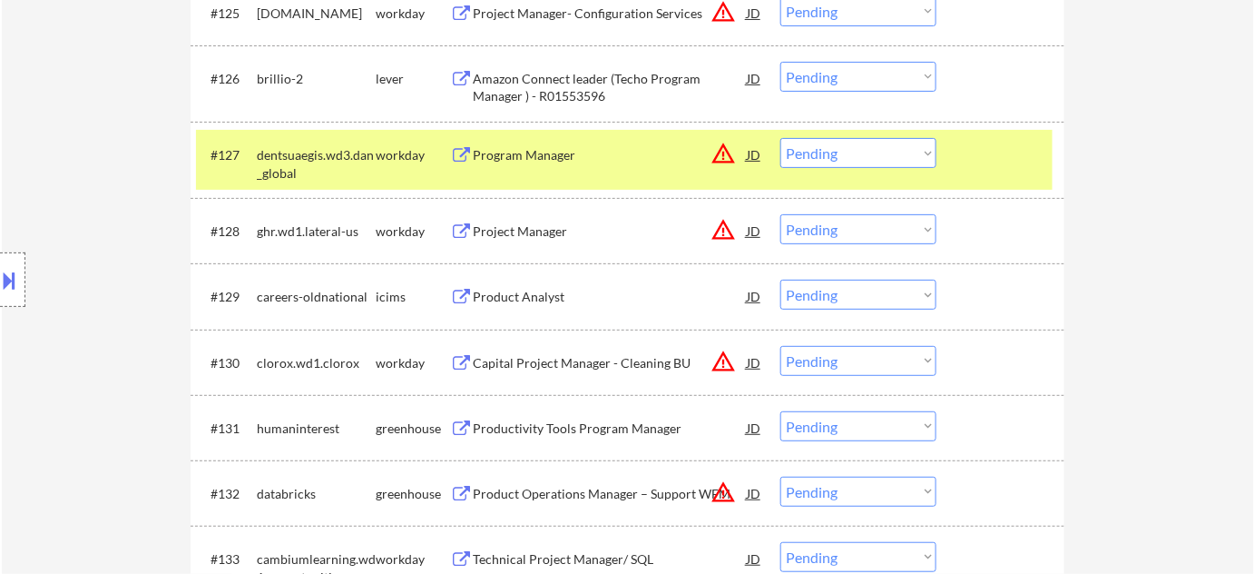
scroll to position [3462, 0]
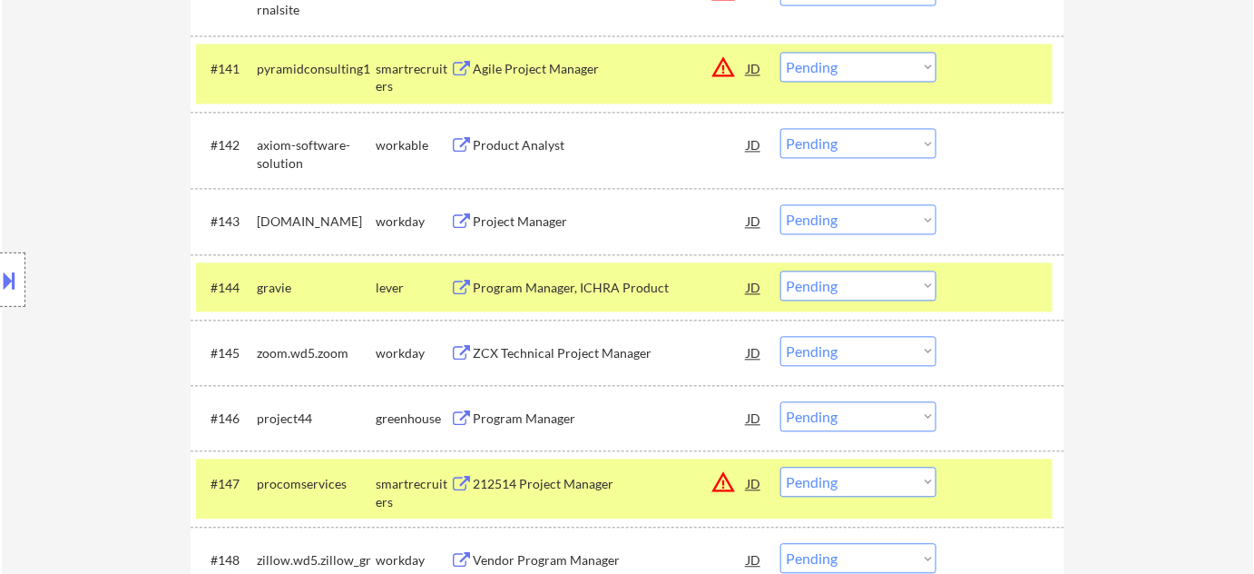
drag, startPoint x: 864, startPoint y: 279, endPoint x: 864, endPoint y: 297, distance: 18.2
click at [864, 279] on select "Choose an option... Pending Applied Excluded (Questions) Excluded (Expired) Exc…" at bounding box center [858, 285] width 156 height 30
click at [780, 270] on select "Choose an option... Pending Applied Excluded (Questions) Excluded (Expired) Exc…" at bounding box center [858, 285] width 156 height 30
select select ""pending""
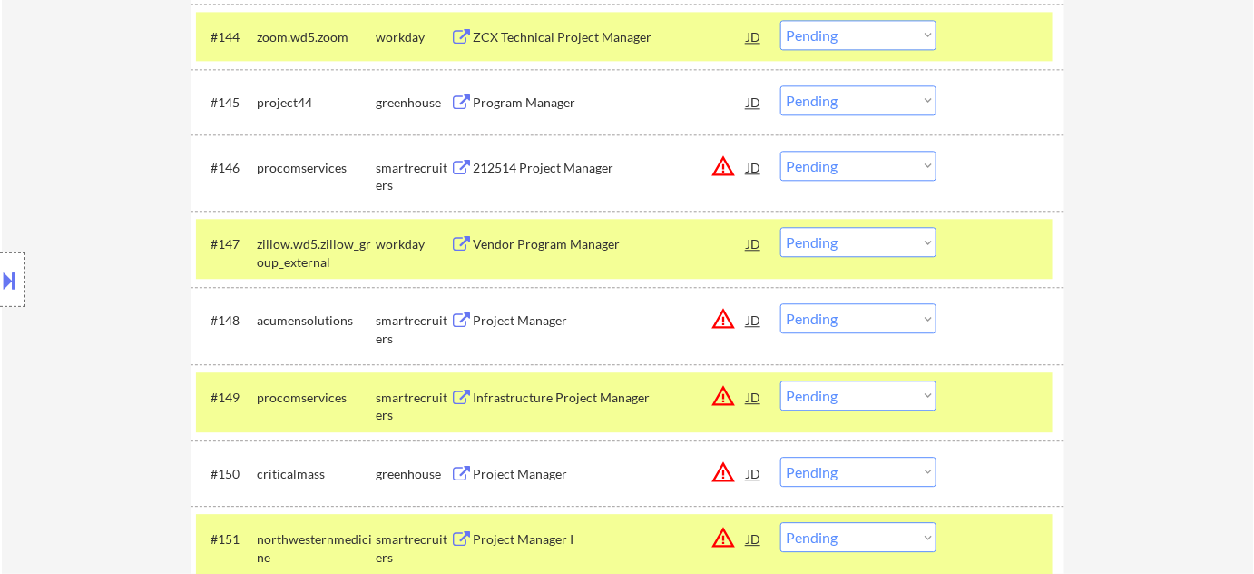
scroll to position [3714, 0]
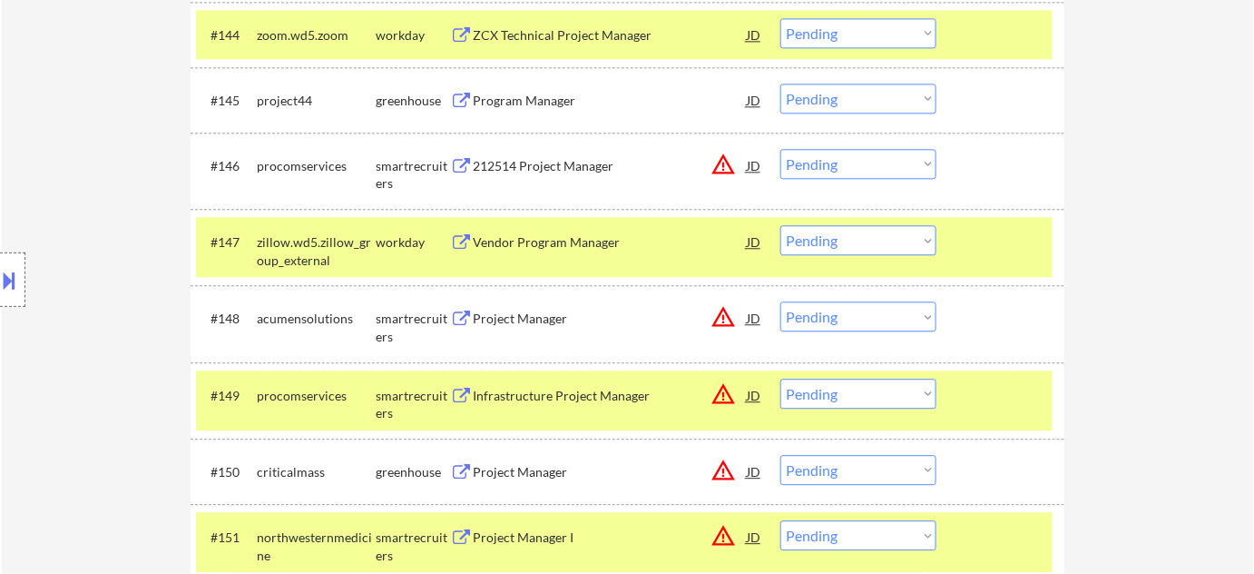
click at [896, 330] on select "Choose an option... Pending Applied Excluded (Questions) Excluded (Expired) Exc…" at bounding box center [858, 316] width 156 height 30
click at [780, 301] on select "Choose an option... Pending Applied Excluded (Questions) Excluded (Expired) Exc…" at bounding box center [858, 316] width 156 height 30
select select ""pending""
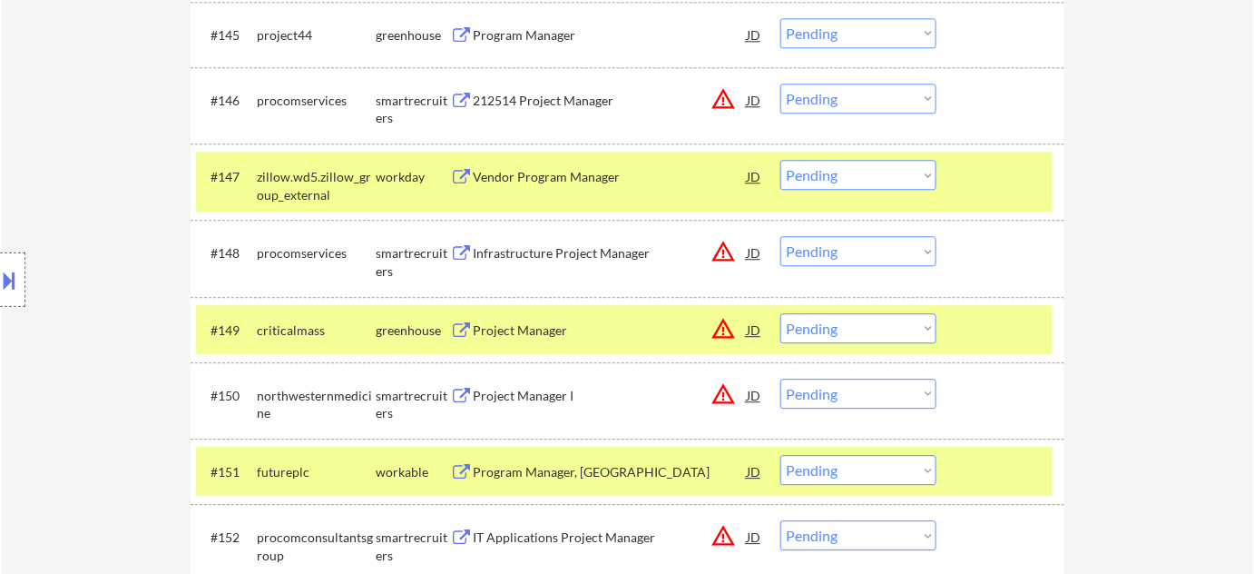
scroll to position [3879, 0]
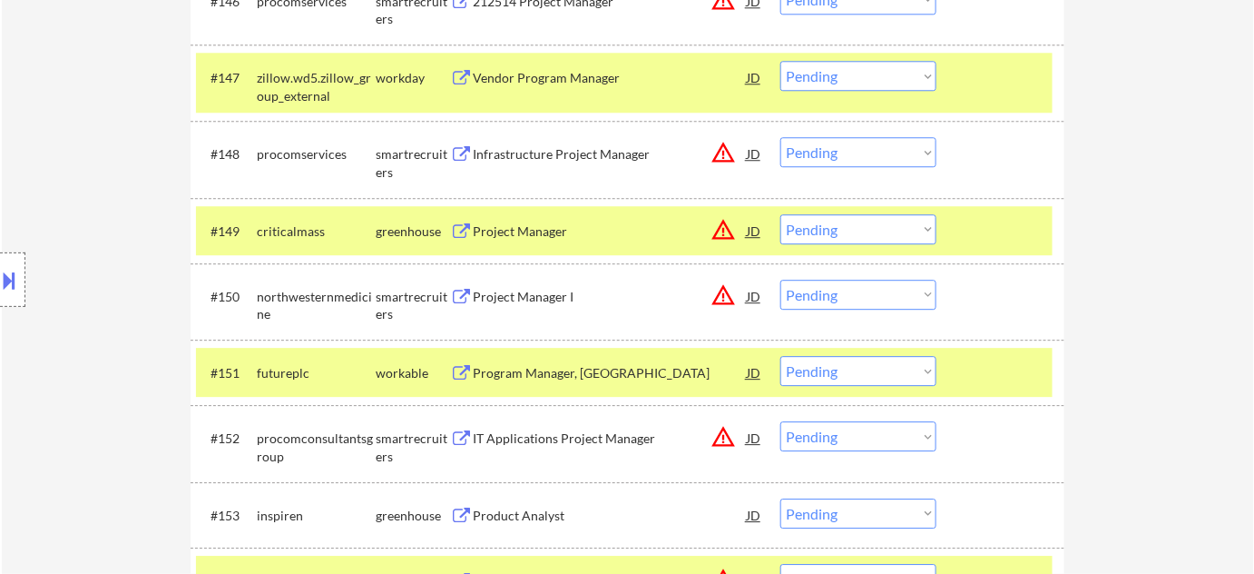
click at [832, 339] on div "#151 futureplc workable Program Manager, US JD warning_amber Choose an option..…" at bounding box center [628, 371] width 874 height 65
click at [827, 375] on select "Choose an option... Pending Applied Excluded (Questions) Excluded (Expired) Exc…" at bounding box center [858, 371] width 156 height 30
click at [780, 356] on select "Choose an option... Pending Applied Excluded (Questions) Excluded (Expired) Exc…" at bounding box center [858, 371] width 156 height 30
select select ""pending""
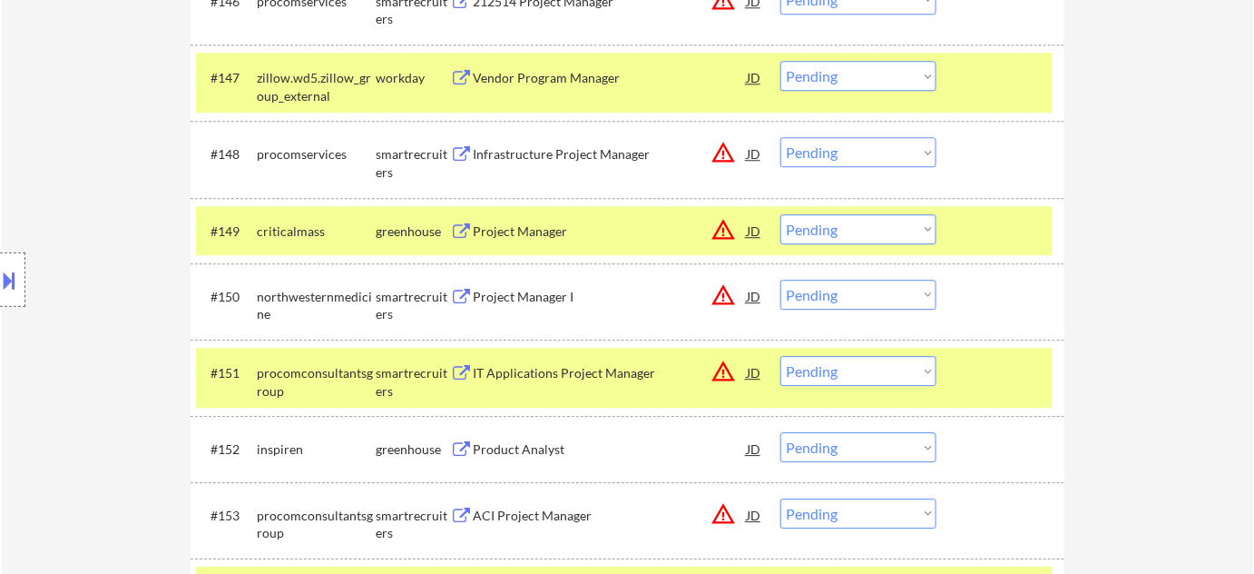
scroll to position [5155, 0]
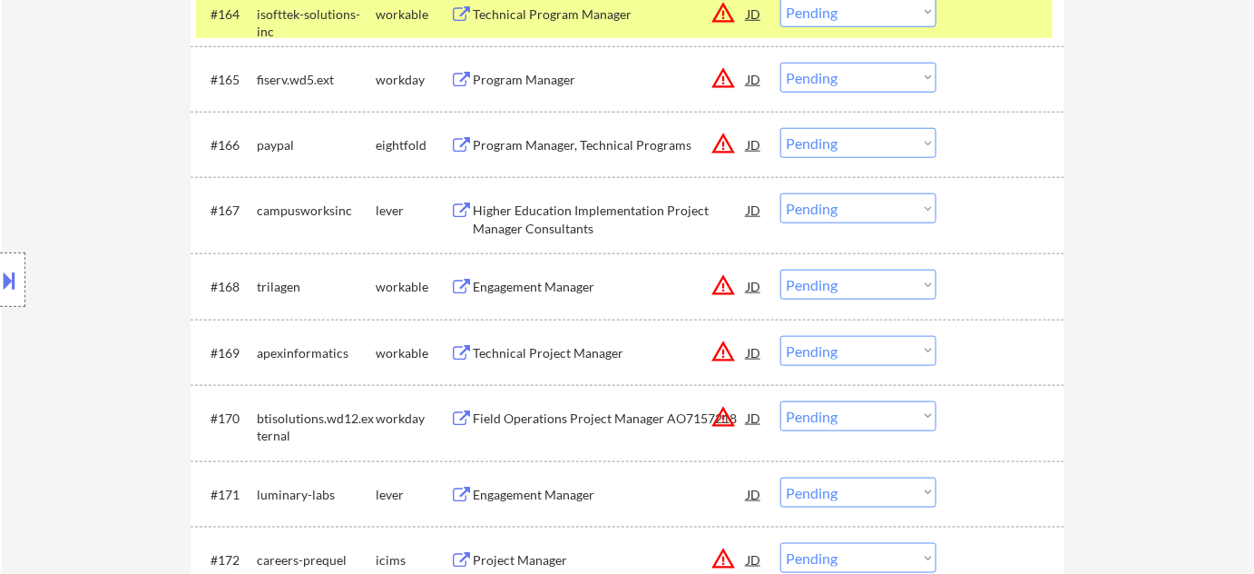
click at [840, 287] on select "Choose an option... Pending Applied Excluded (Questions) Excluded (Expired) Exc…" at bounding box center [858, 285] width 156 height 30
click at [780, 270] on select "Choose an option... Pending Applied Excluded (Questions) Excluded (Expired) Exc…" at bounding box center [858, 285] width 156 height 30
select select ""pending""
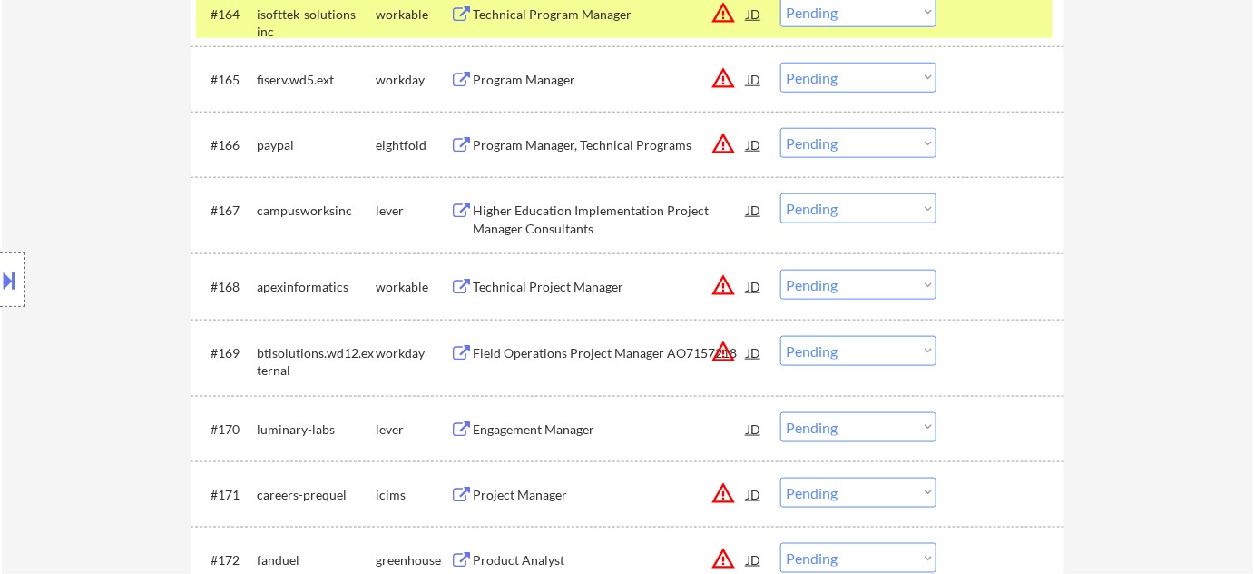
click at [866, 433] on select "Choose an option... Pending Applied Excluded (Questions) Excluded (Expired) Exc…" at bounding box center [858, 427] width 156 height 30
click at [780, 412] on select "Choose an option... Pending Applied Excluded (Questions) Excluded (Expired) Exc…" at bounding box center [858, 427] width 156 height 30
select select ""pending""
click at [882, 510] on div "#171 fanduel greenhouse Product Analyst JD warning_amber Choose an option... Pe…" at bounding box center [624, 493] width 857 height 49
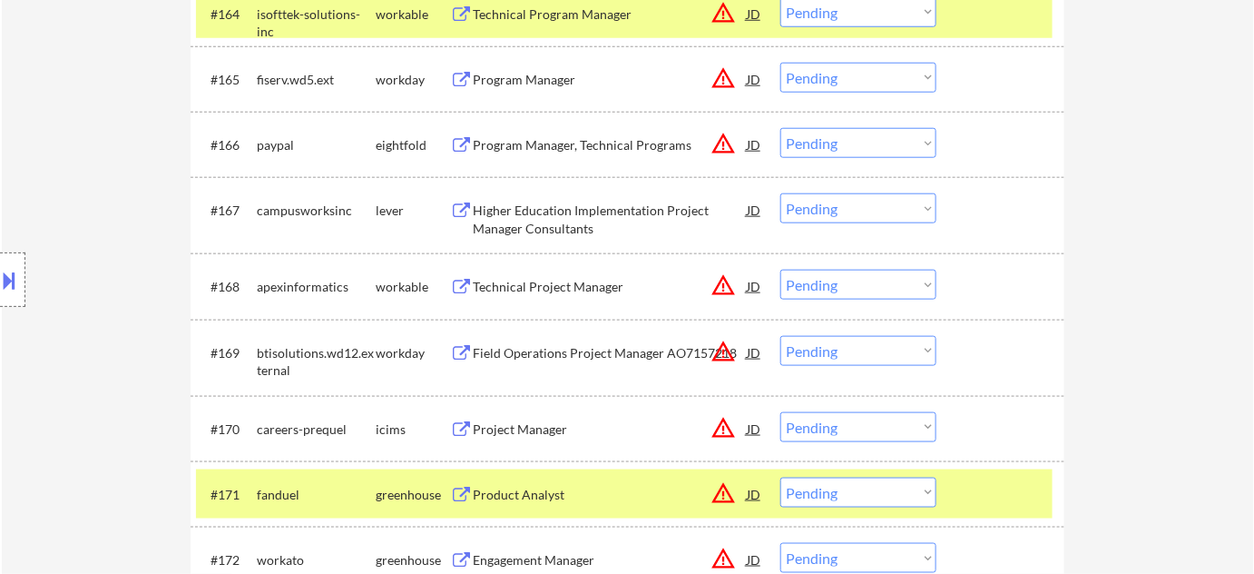
click at [870, 481] on select "Choose an option... Pending Applied Excluded (Questions) Excluded (Expired) Exc…" at bounding box center [858, 492] width 156 height 30
click at [780, 477] on select "Choose an option... Pending Applied Excluded (Questions) Excluded (Expired) Exc…" at bounding box center [858, 492] width 156 height 30
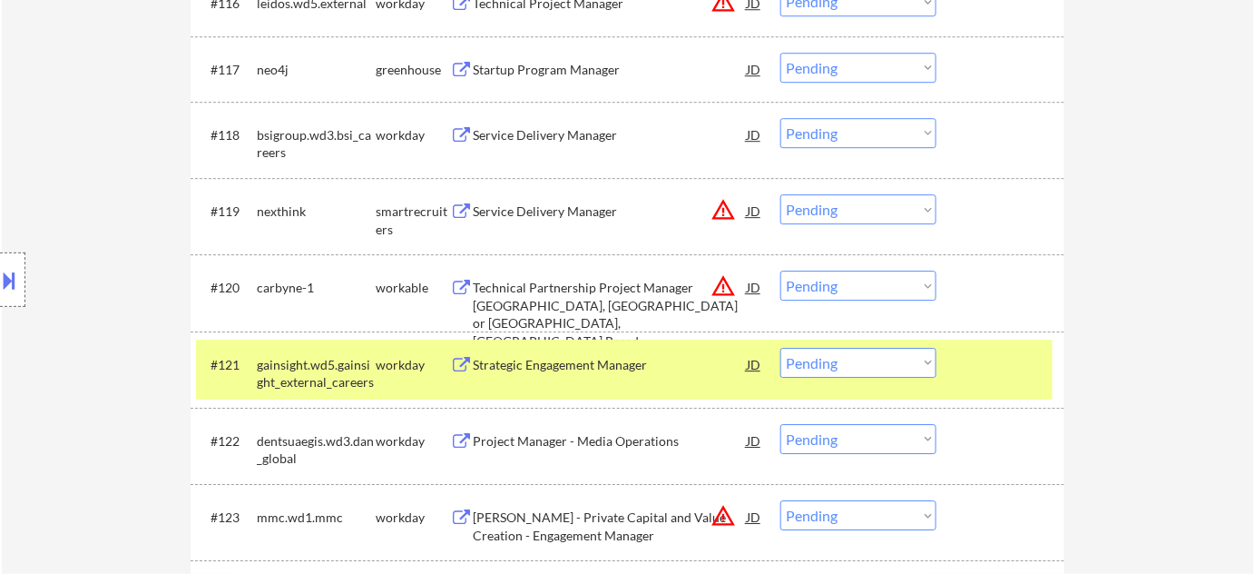
scroll to position [5362, 0]
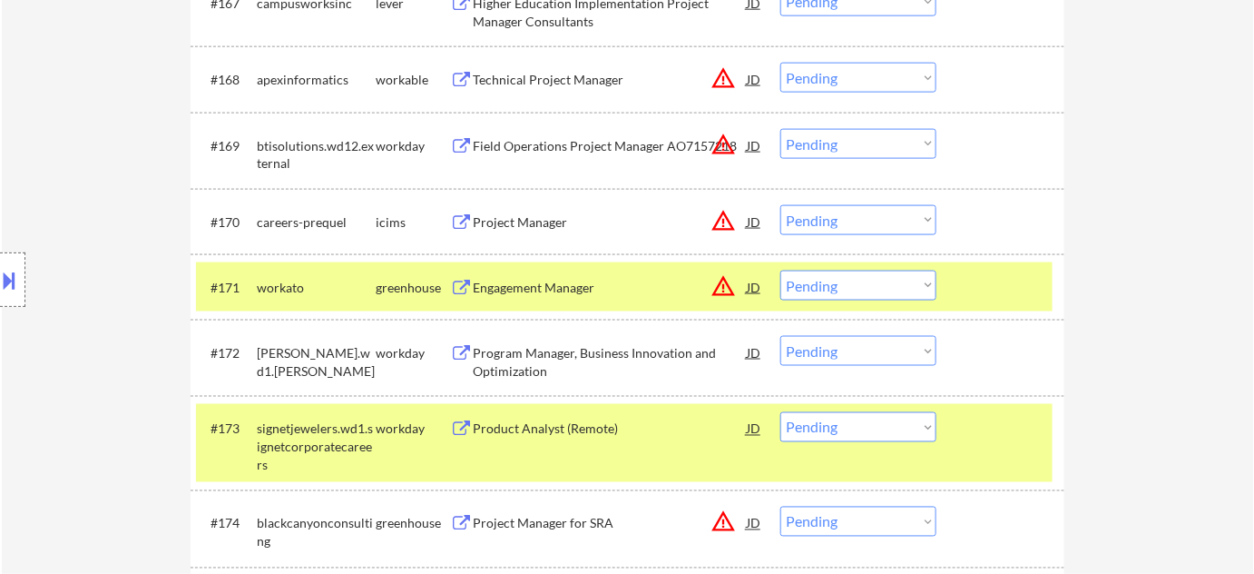
click at [888, 287] on select "Choose an option... Pending Applied Excluded (Questions) Excluded (Expired) Exc…" at bounding box center [858, 285] width 156 height 30
click at [780, 270] on select "Choose an option... Pending Applied Excluded (Questions) Excluded (Expired) Exc…" at bounding box center [858, 285] width 156 height 30
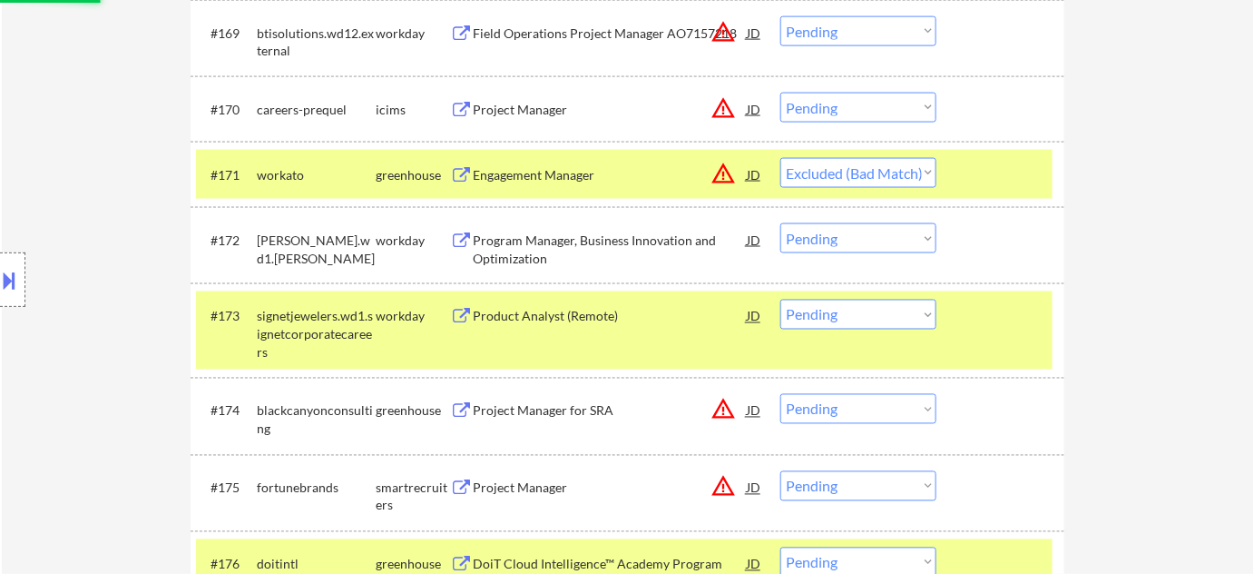
scroll to position [5692, 0]
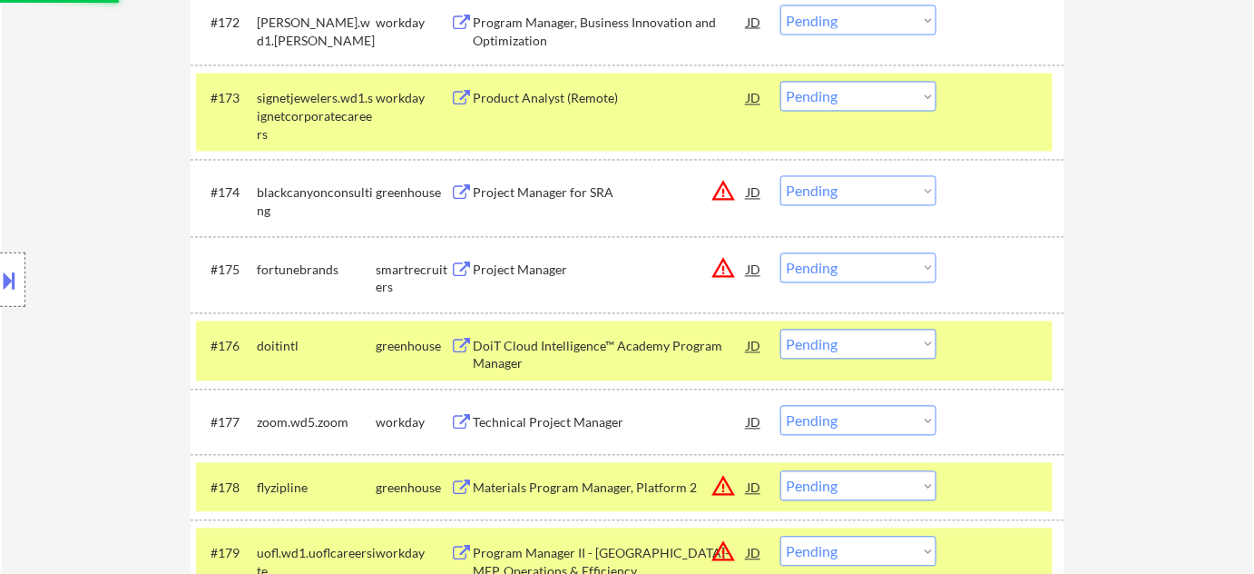
select select ""pending""
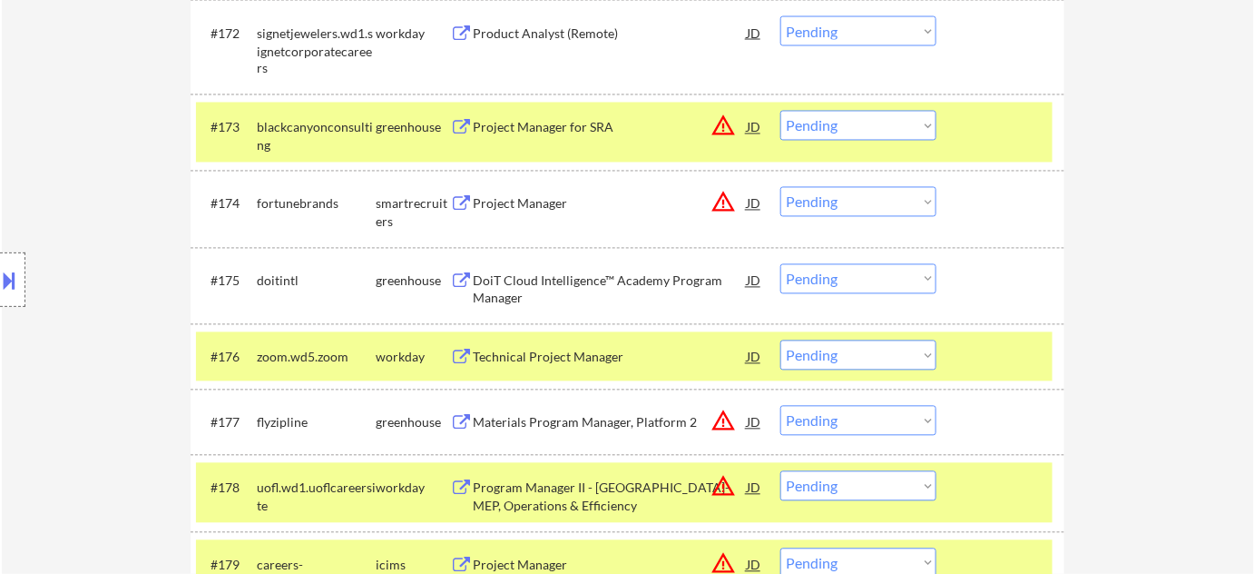
click at [508, 191] on div "Project Manager" at bounding box center [610, 203] width 274 height 33
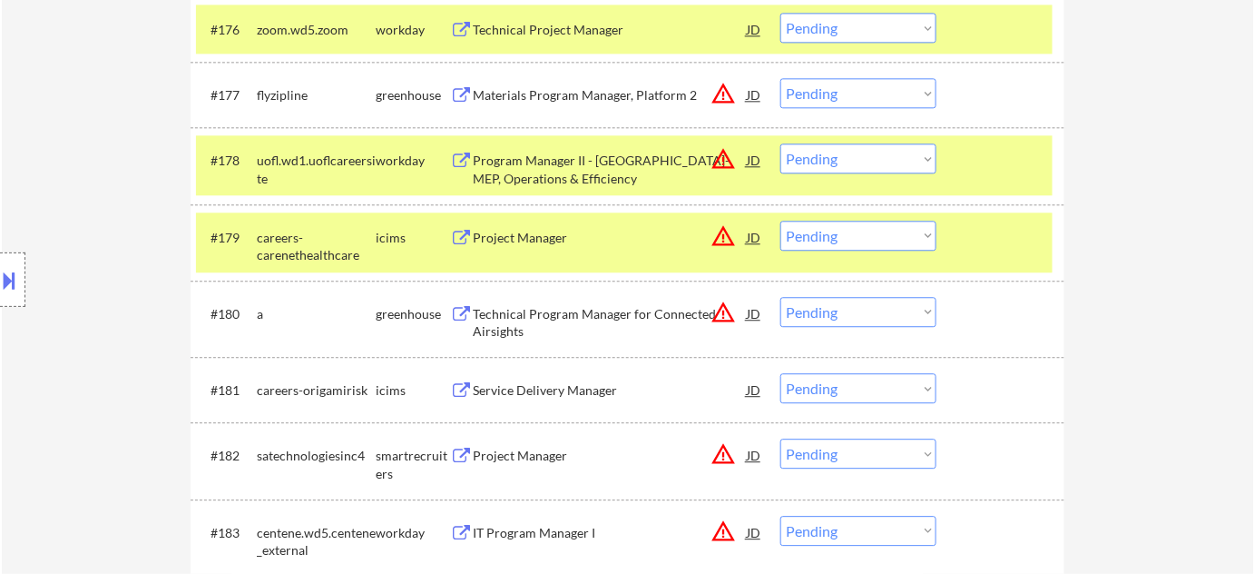
scroll to position [6021, 0]
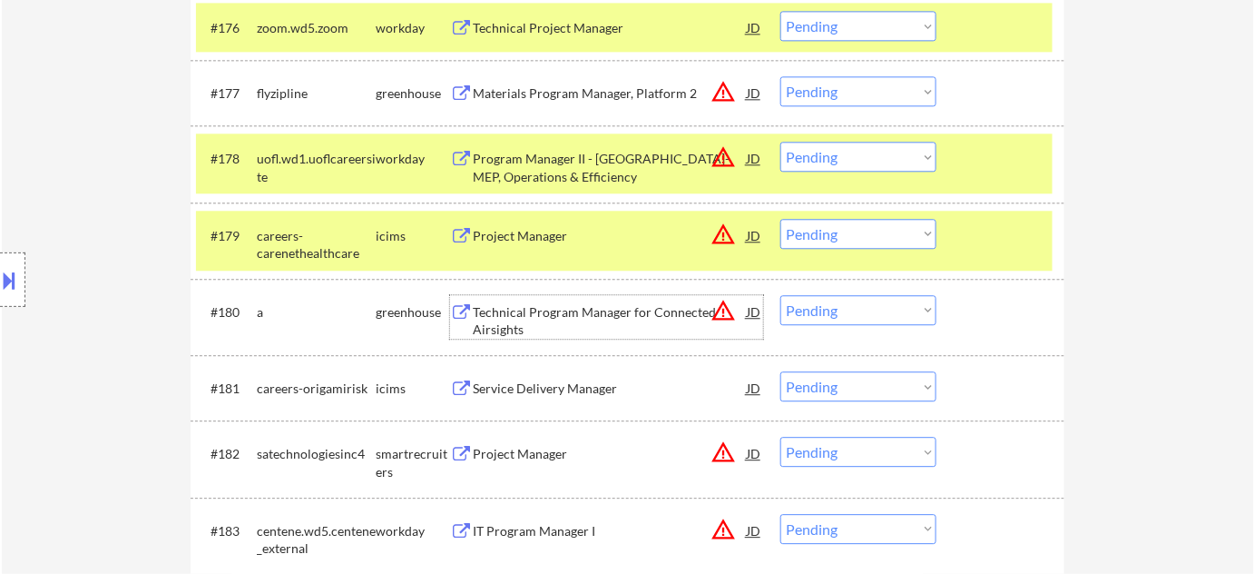
click at [618, 309] on div "Technical Program Manager for Connected Airsights" at bounding box center [610, 320] width 274 height 35
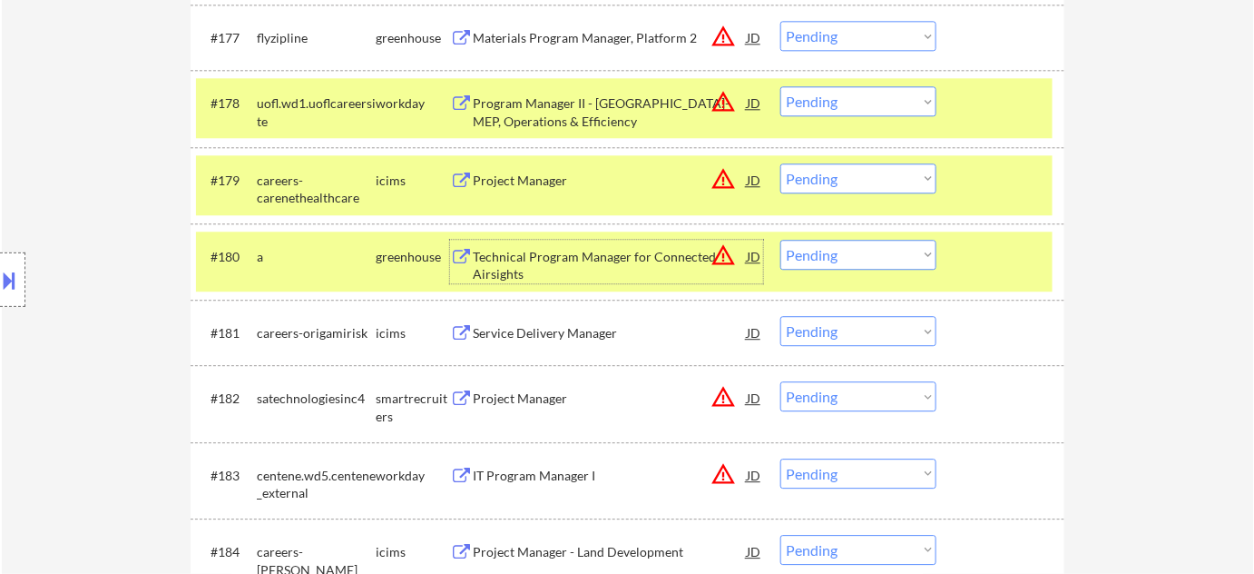
scroll to position [6104, 0]
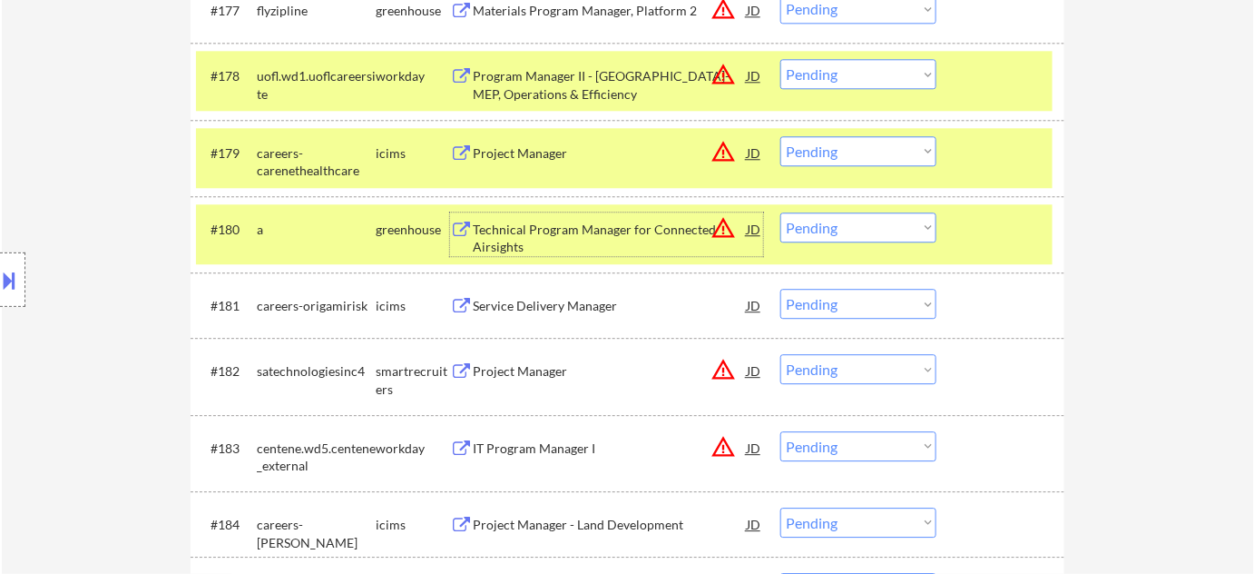
click at [535, 368] on div "Project Manager" at bounding box center [610, 371] width 274 height 18
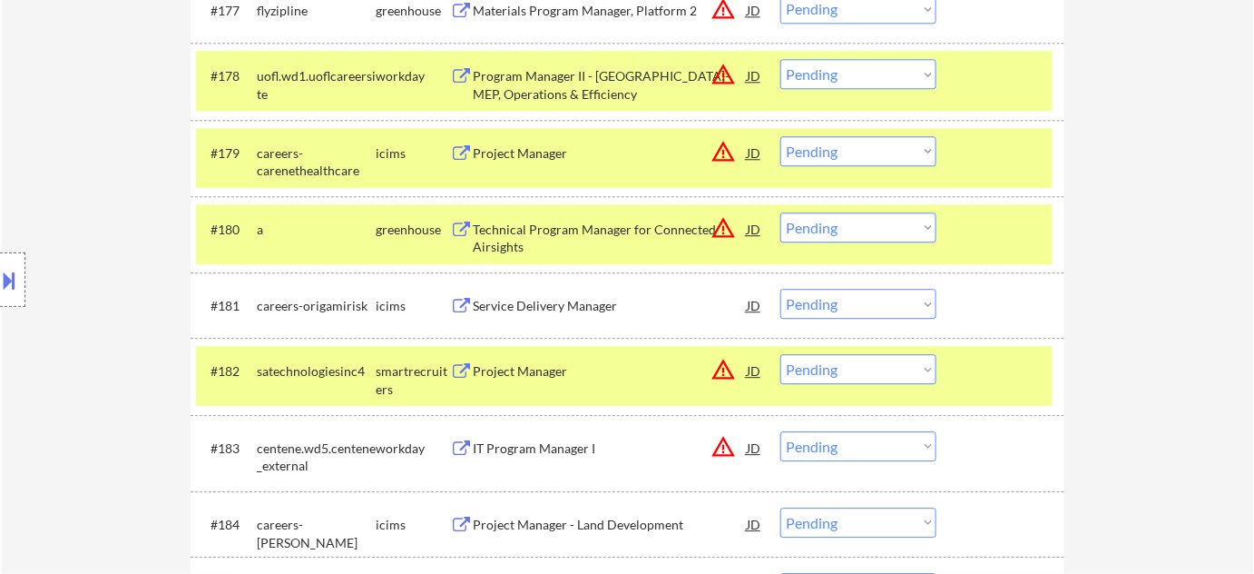
scroll to position [5609, 0]
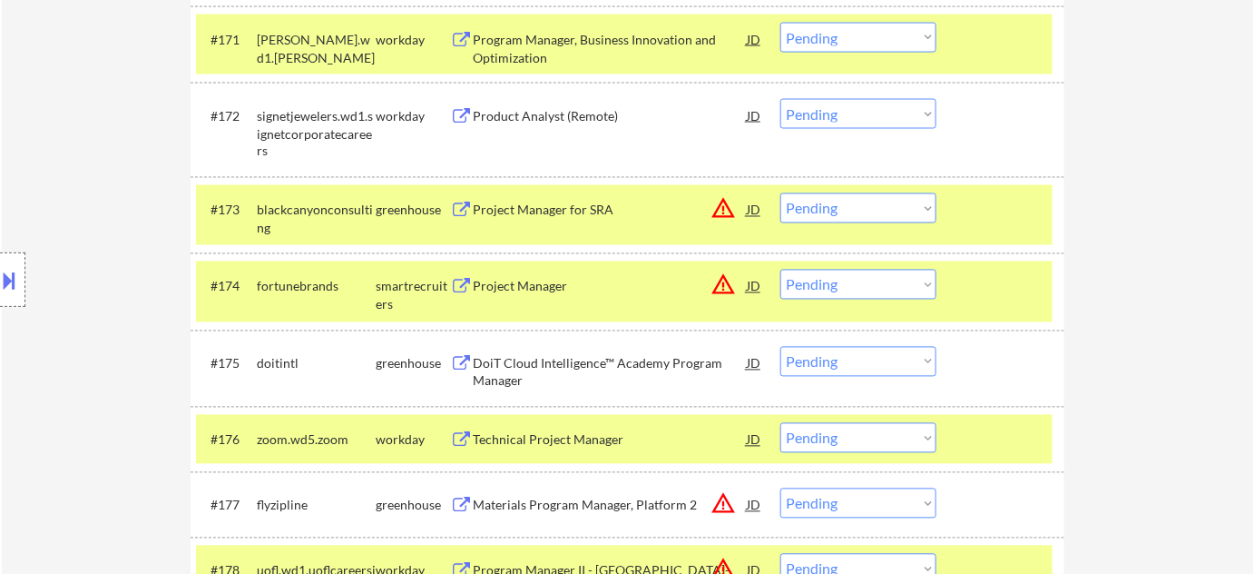
click at [858, 250] on div "#173 blackcanyonconsulting greenhouse Project Manager for SRA JD warning_amber …" at bounding box center [628, 215] width 874 height 76
click at [847, 280] on select "Choose an option... Pending Applied Excluded (Questions) Excluded (Expired) Exc…" at bounding box center [858, 285] width 156 height 30
click at [780, 270] on select "Choose an option... Pending Applied Excluded (Questions) Excluded (Expired) Exc…" at bounding box center [858, 285] width 156 height 30
select select ""pending""
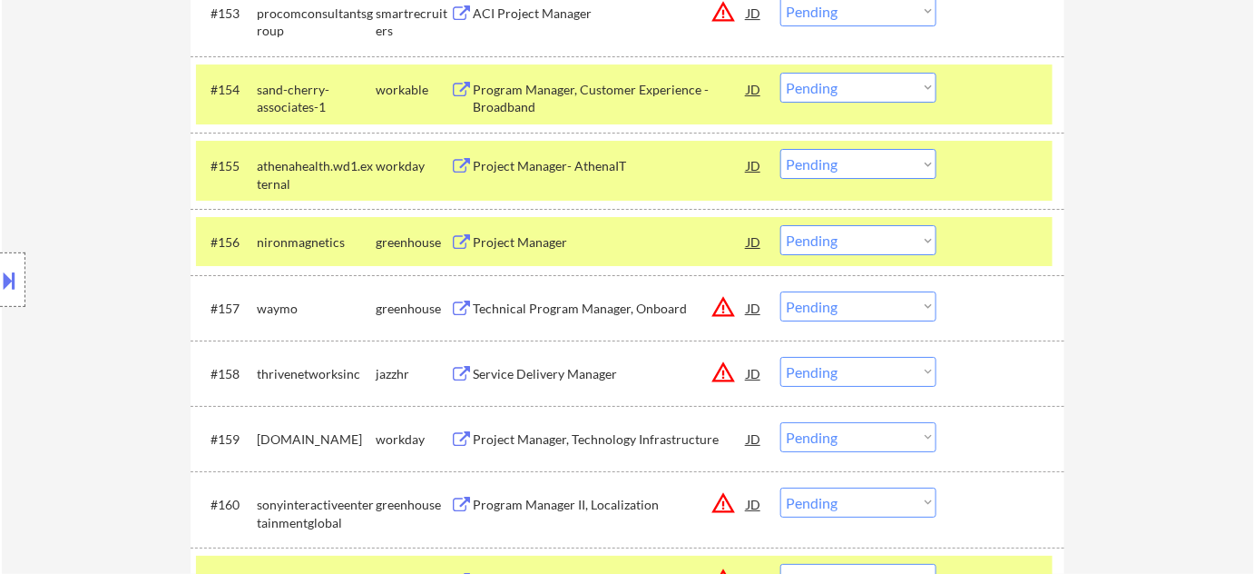
scroll to position [4371, 0]
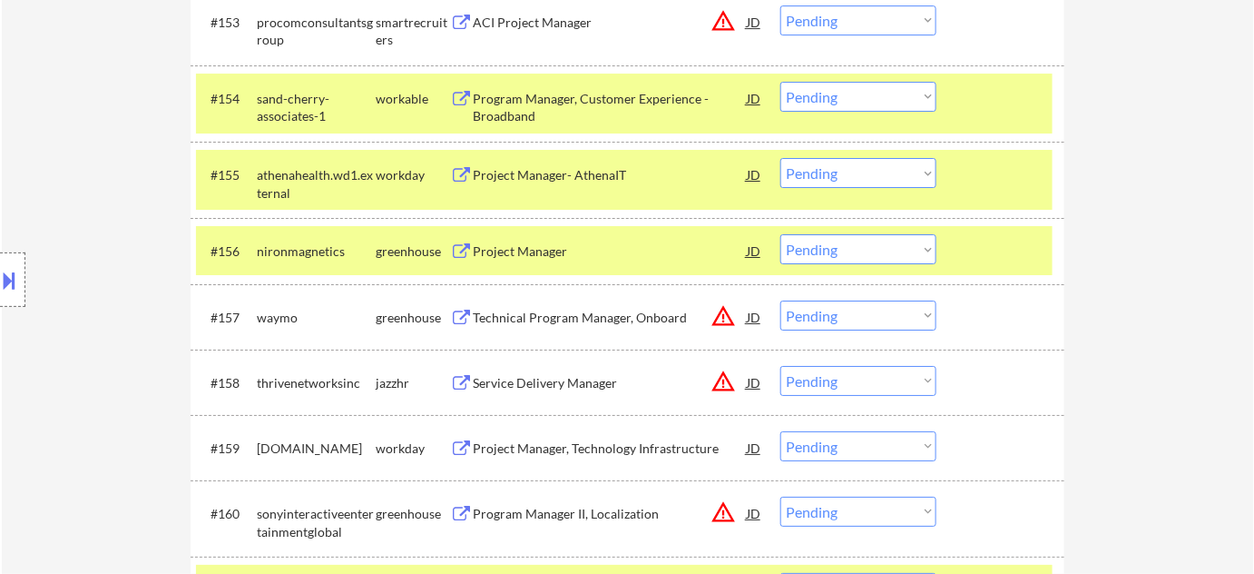
click at [614, 309] on div "Technical Program Manager, Onboard" at bounding box center [610, 318] width 274 height 18
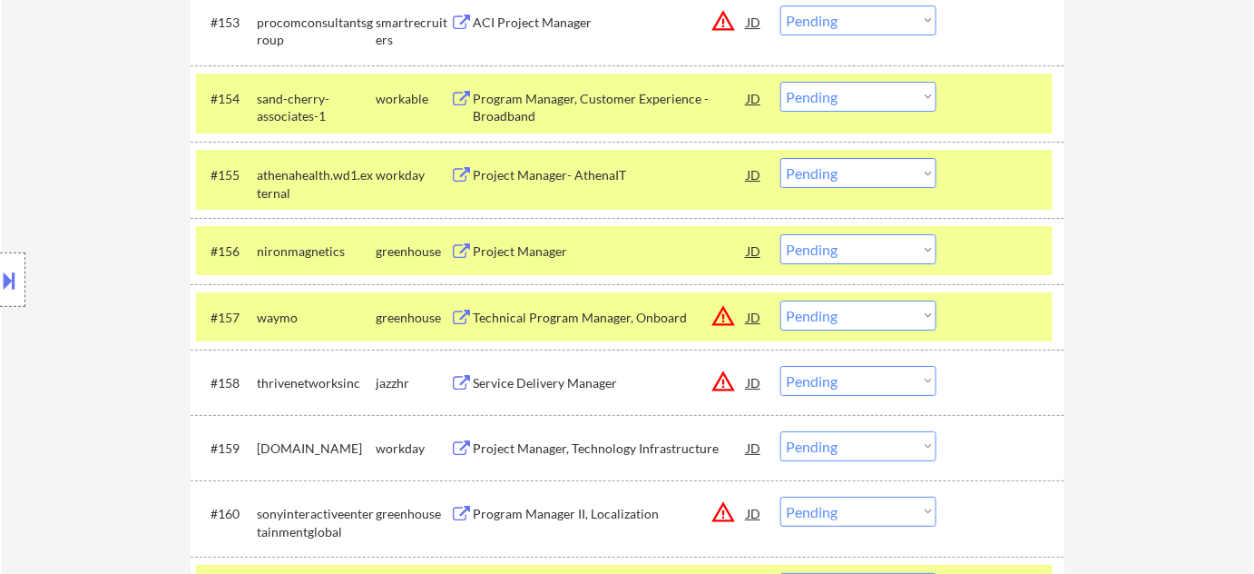
click at [816, 321] on select "Choose an option... Pending Applied Excluded (Questions) Excluded (Expired) Exc…" at bounding box center [858, 315] width 156 height 30
click at [780, 300] on select "Choose an option... Pending Applied Excluded (Questions) Excluded (Expired) Exc…" at bounding box center [858, 315] width 156 height 30
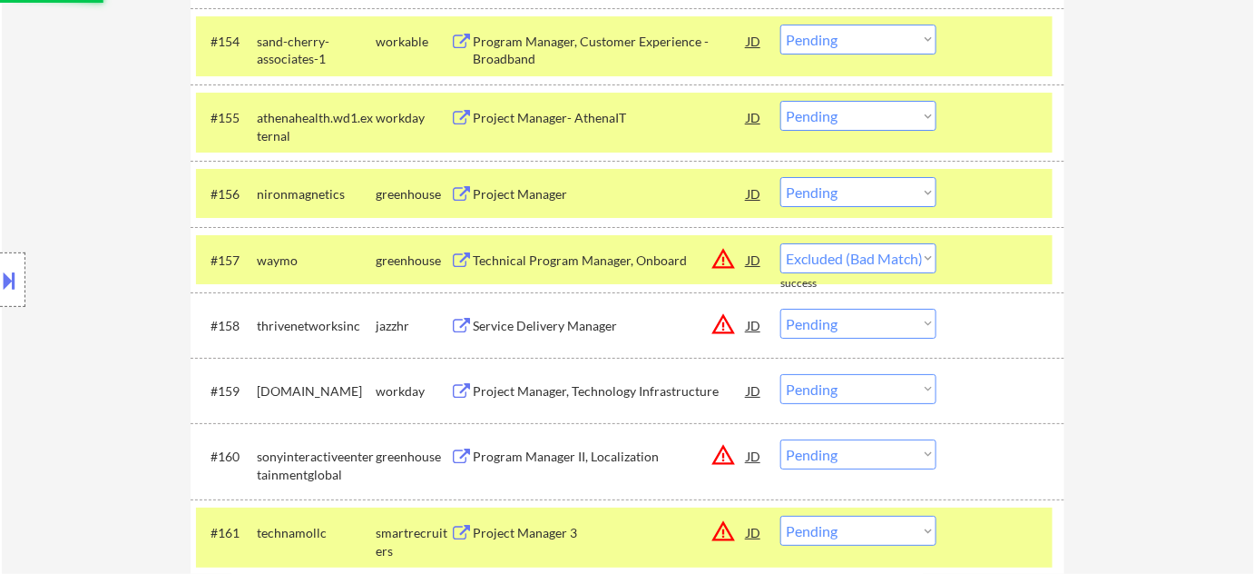
select select ""pending""
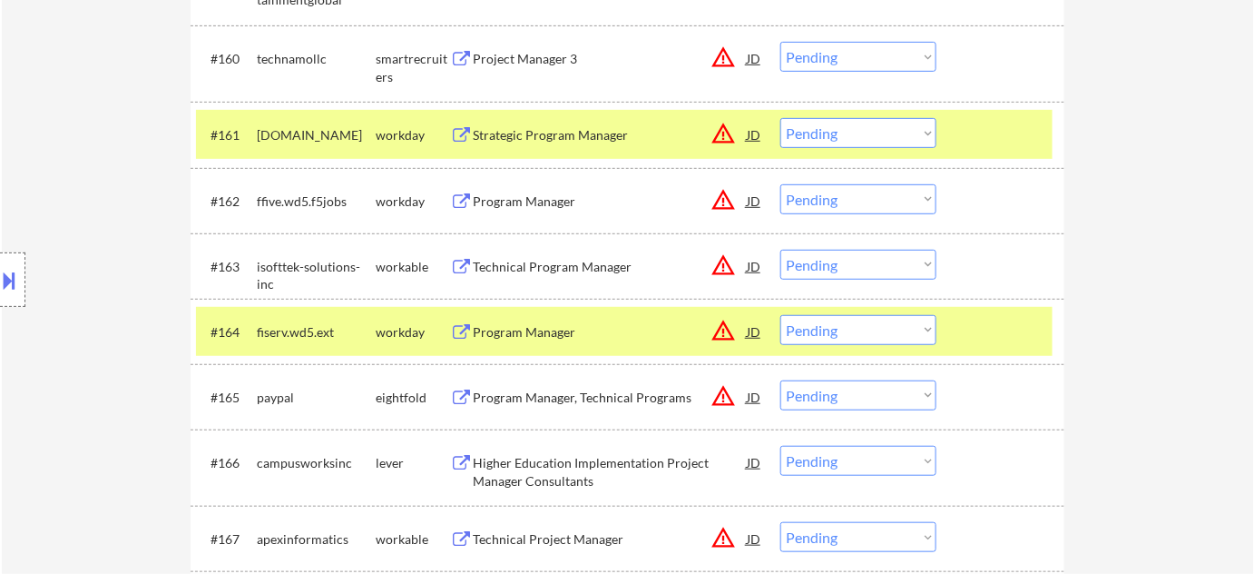
scroll to position [4866, 0]
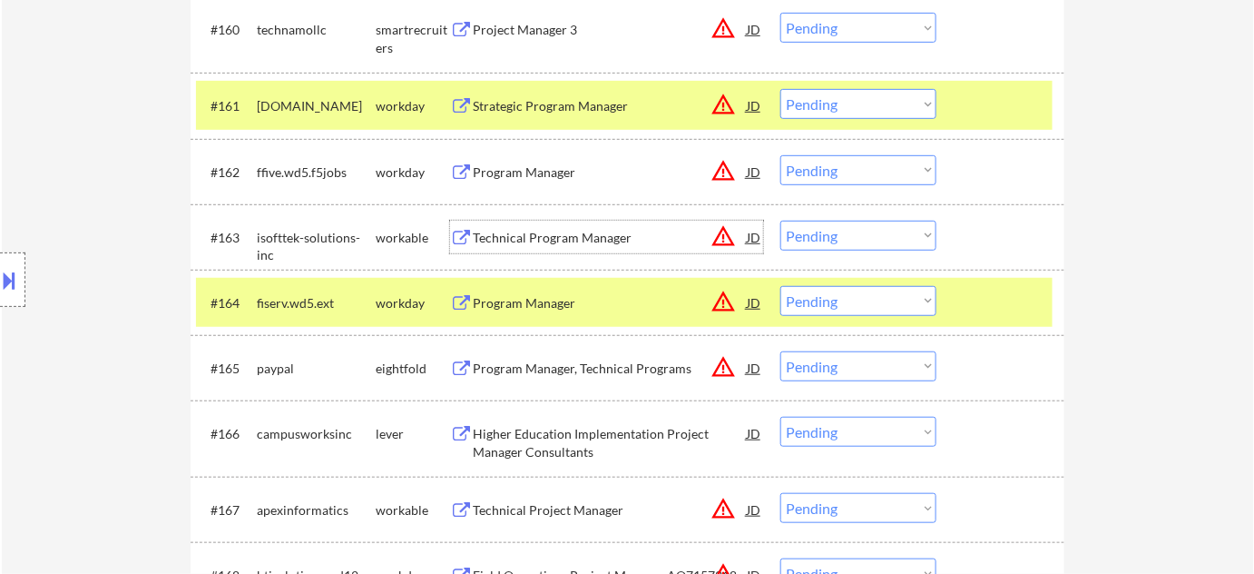
click at [545, 236] on div "Technical Program Manager" at bounding box center [610, 238] width 274 height 18
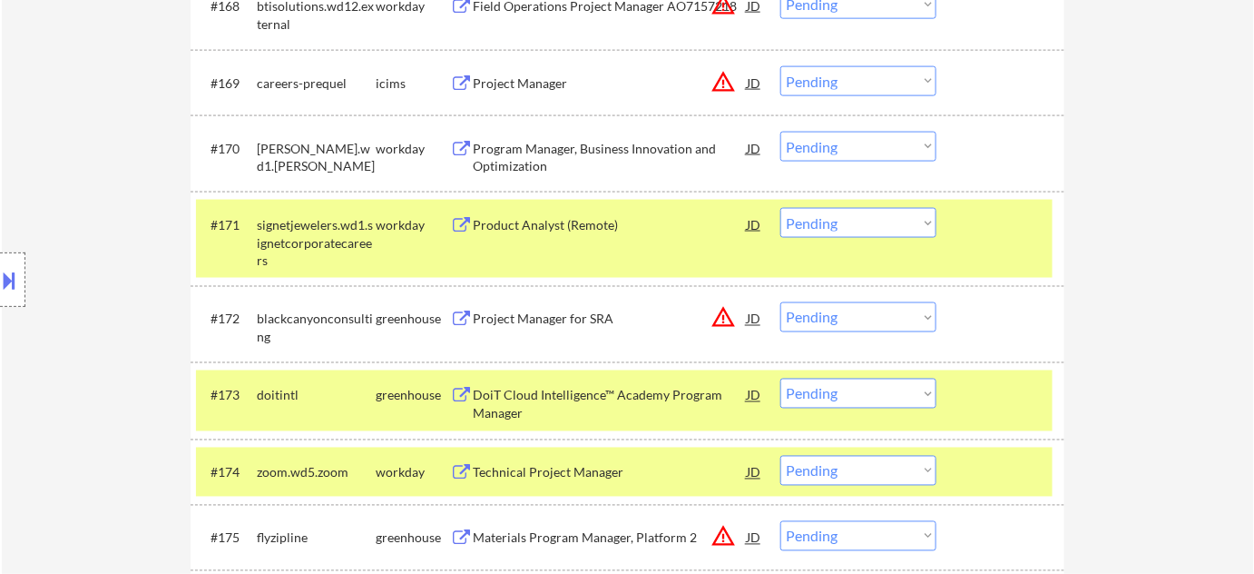
scroll to position [5444, 0]
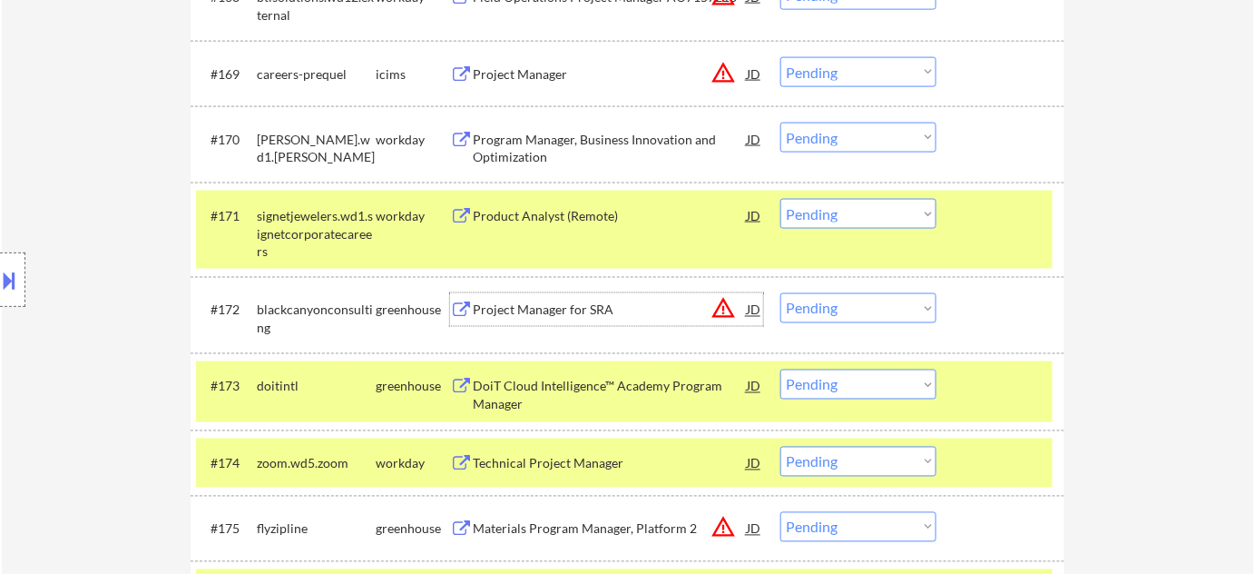
click at [578, 304] on div "Project Manager for SRA" at bounding box center [610, 310] width 274 height 18
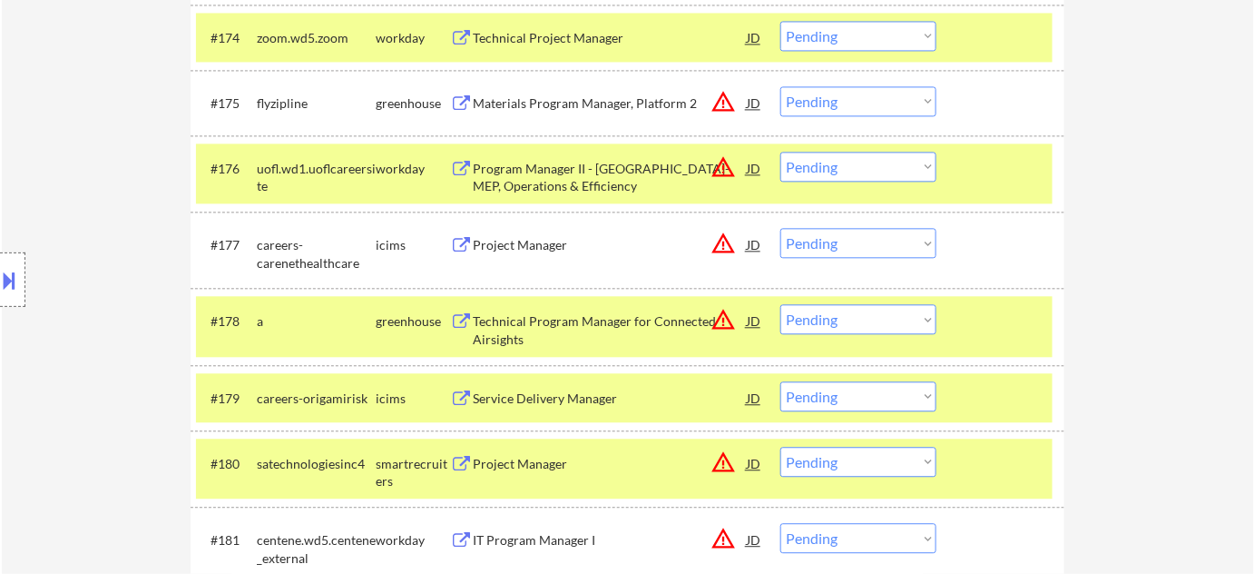
scroll to position [6021, 0]
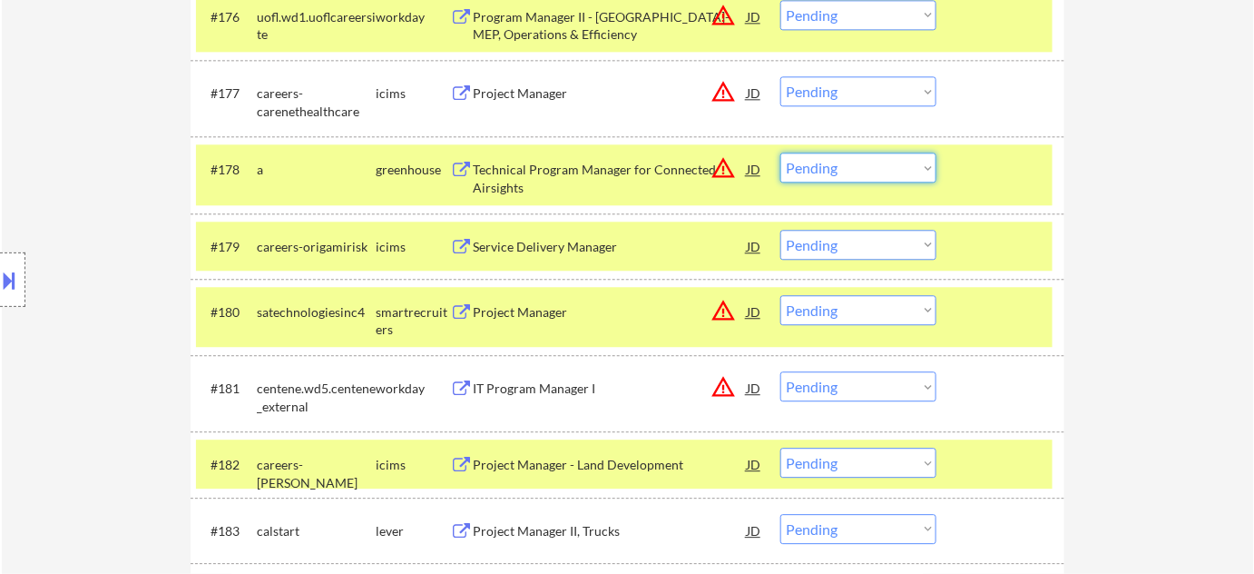
click at [871, 172] on select "Choose an option... Pending Applied Excluded (Questions) Excluded (Expired) Exc…" at bounding box center [858, 167] width 156 height 30
click at [780, 152] on select "Choose an option... Pending Applied Excluded (Questions) Excluded (Expired) Exc…" at bounding box center [858, 167] width 156 height 30
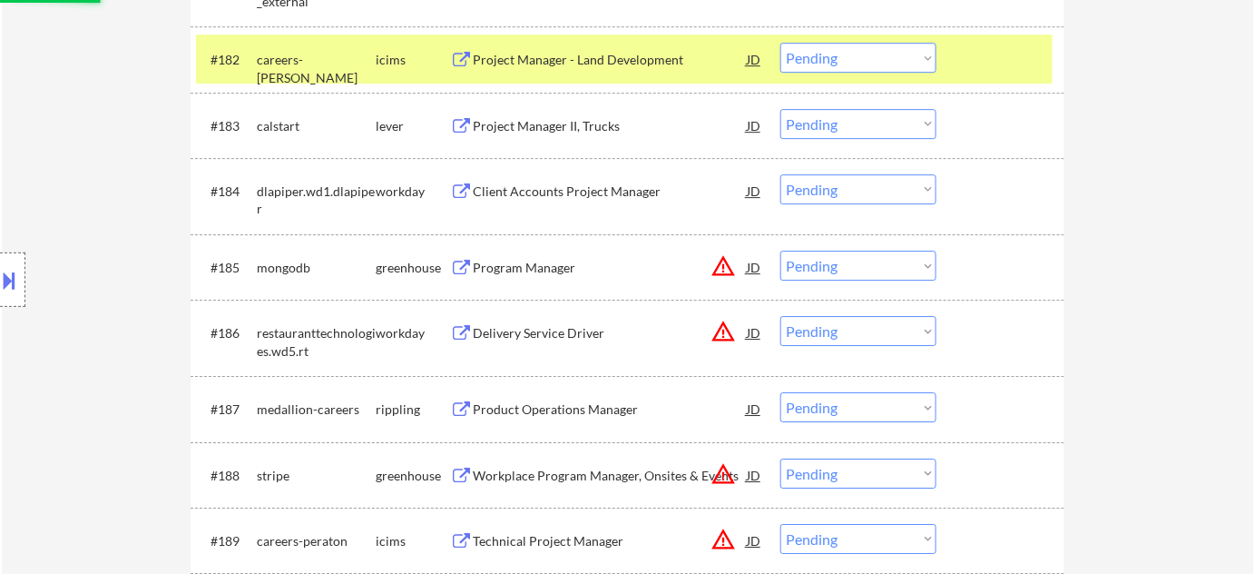
scroll to position [6434, 0]
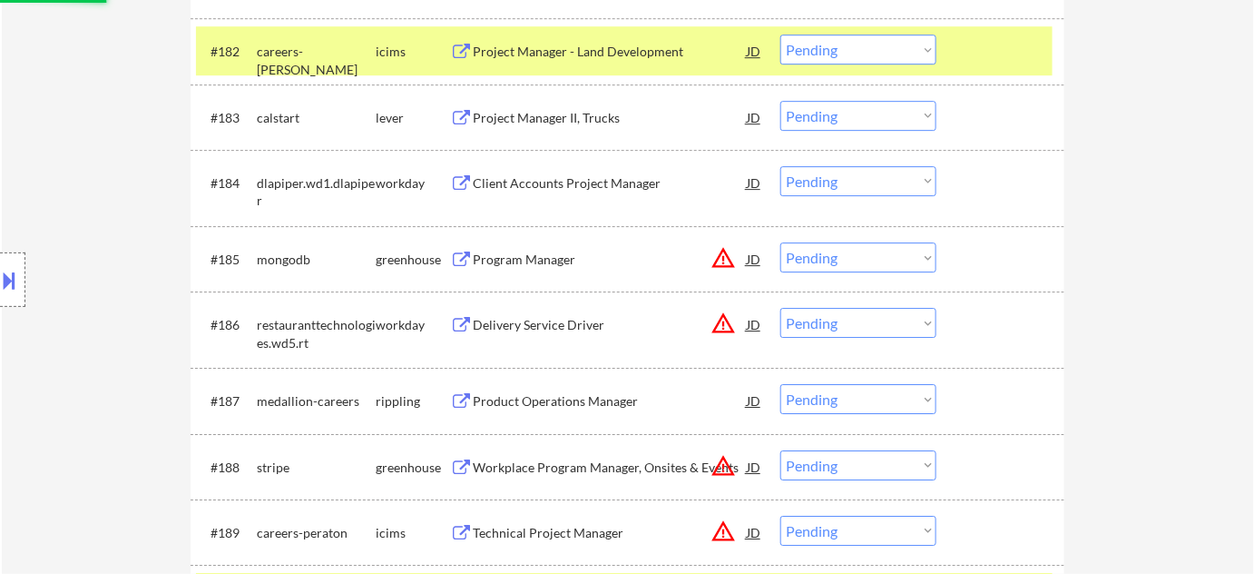
select select ""pending""
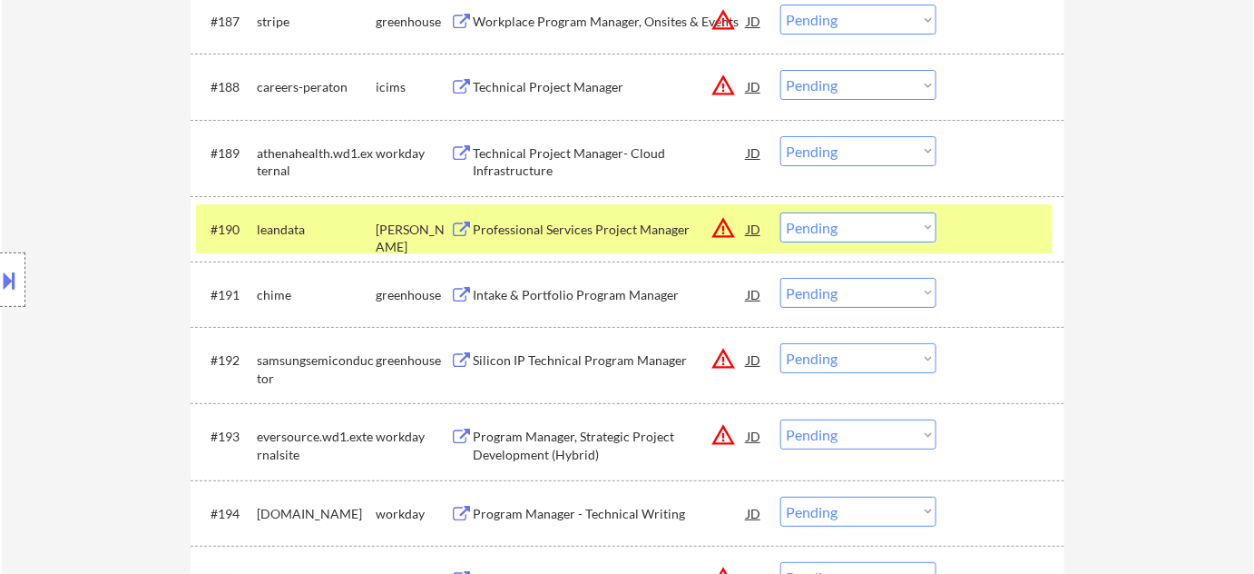
scroll to position [6846, 0]
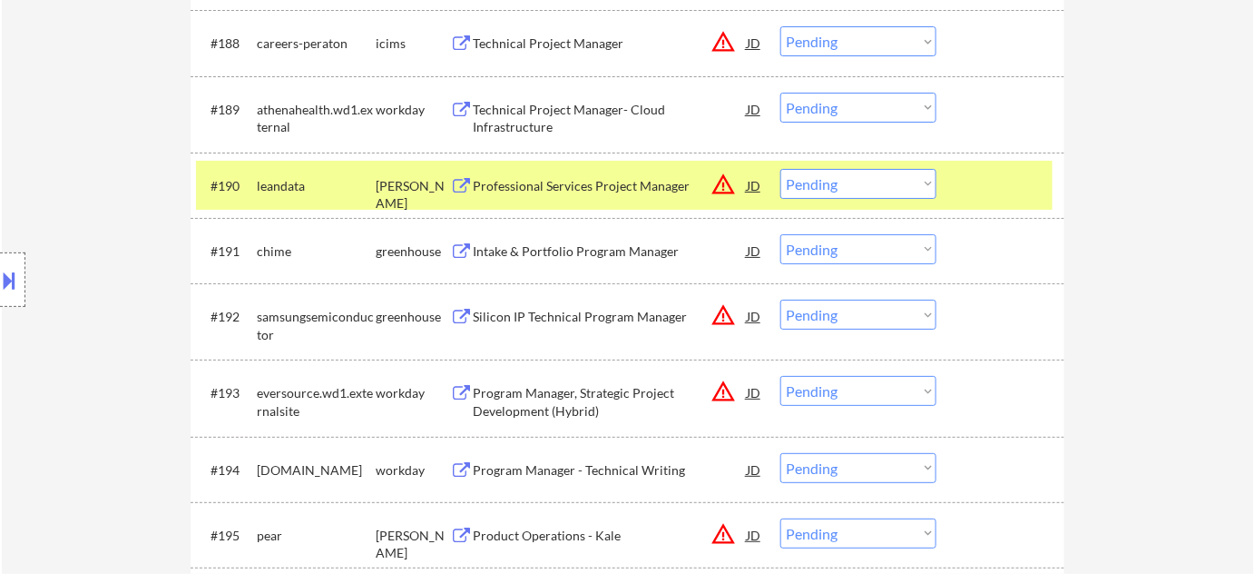
click at [621, 185] on div "Professional Services Project Manager" at bounding box center [610, 186] width 274 height 18
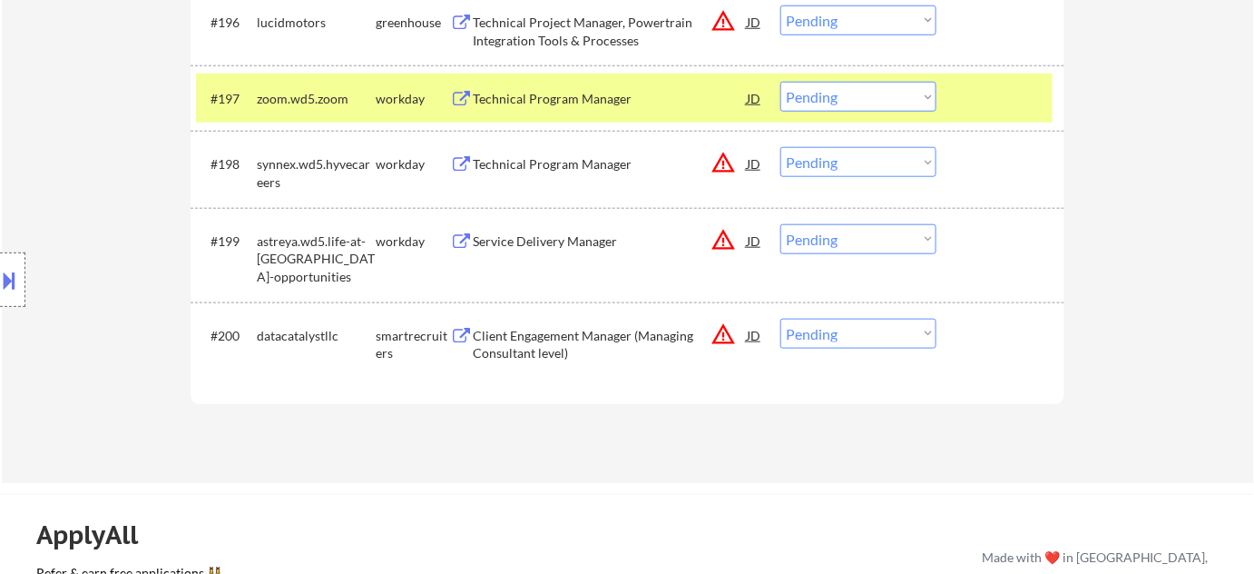
scroll to position [4815, 0]
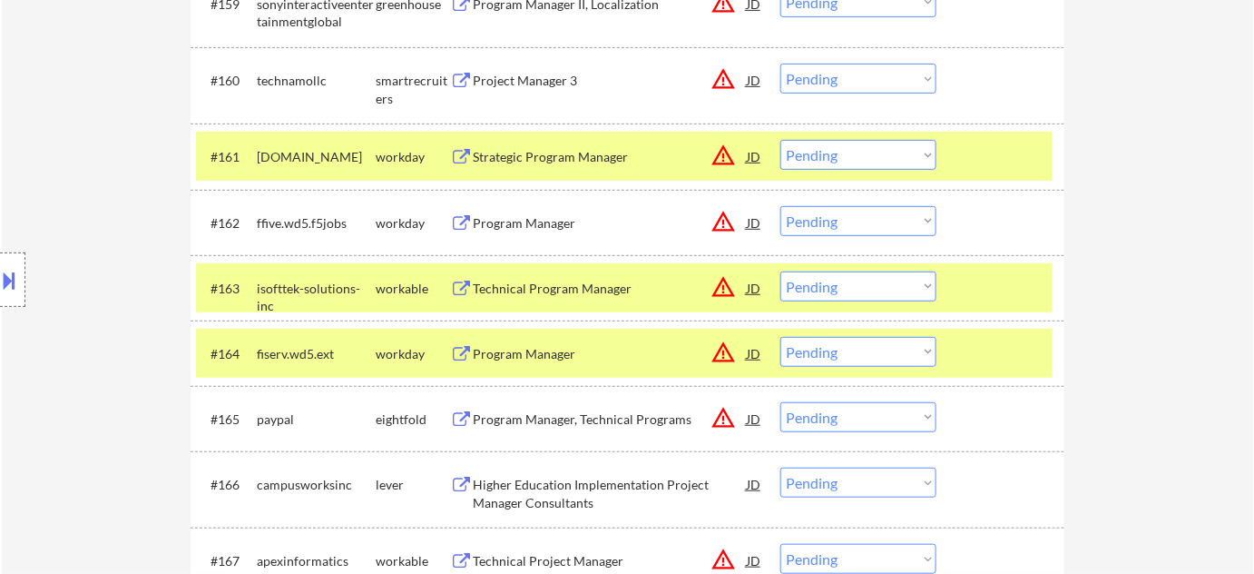
drag, startPoint x: 818, startPoint y: 285, endPoint x: 822, endPoint y: 297, distance: 12.6
click at [818, 285] on select "Choose an option... Pending Applied Excluded (Questions) Excluded (Expired) Exc…" at bounding box center [858, 286] width 156 height 30
click at [780, 271] on select "Choose an option... Pending Applied Excluded (Questions) Excluded (Expired) Exc…" at bounding box center [858, 286] width 156 height 30
select select ""pending""
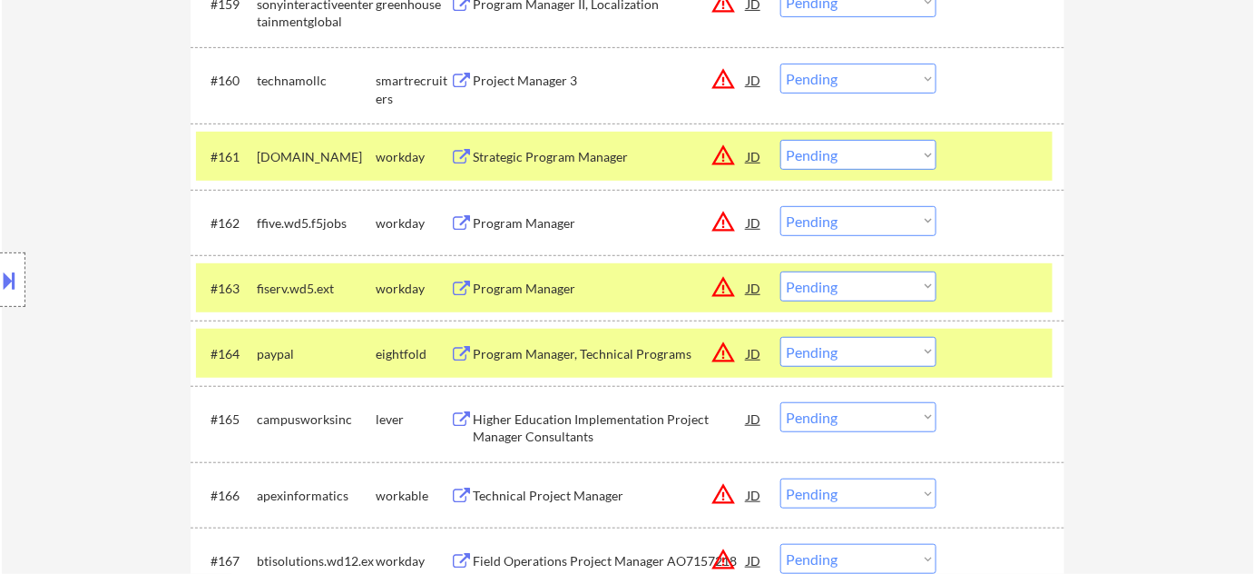
scroll to position [5401, 0]
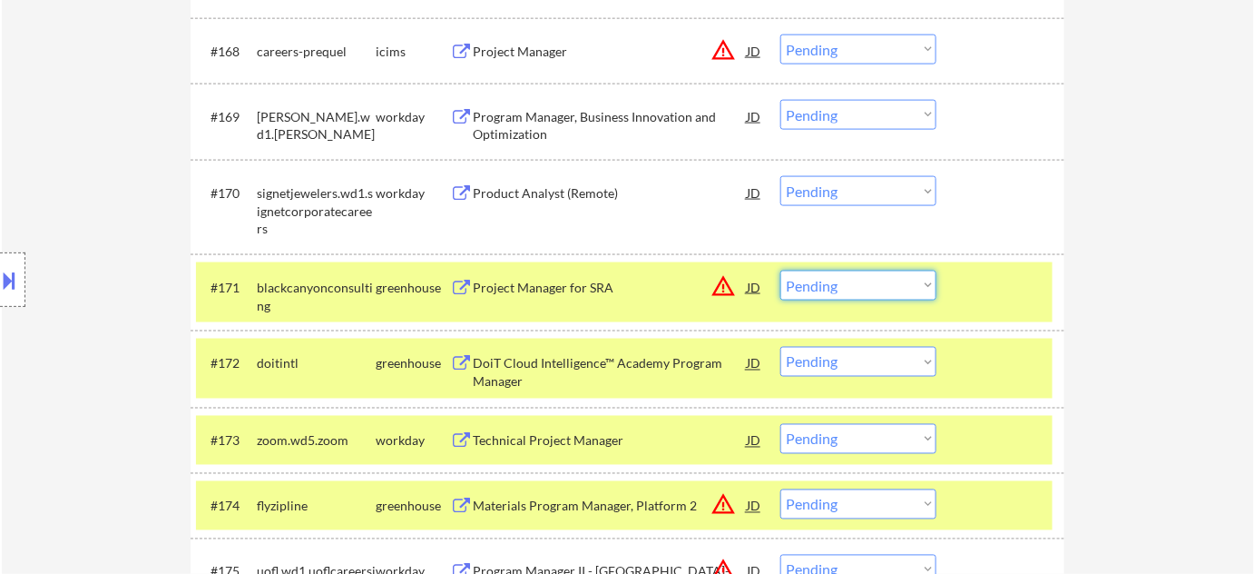
click at [832, 293] on select "Choose an option... Pending Applied Excluded (Questions) Excluded (Expired) Exc…" at bounding box center [858, 285] width 156 height 30
click at [780, 270] on select "Choose an option... Pending Applied Excluded (Questions) Excluded (Expired) Exc…" at bounding box center [858, 285] width 156 height 30
select select ""pending""
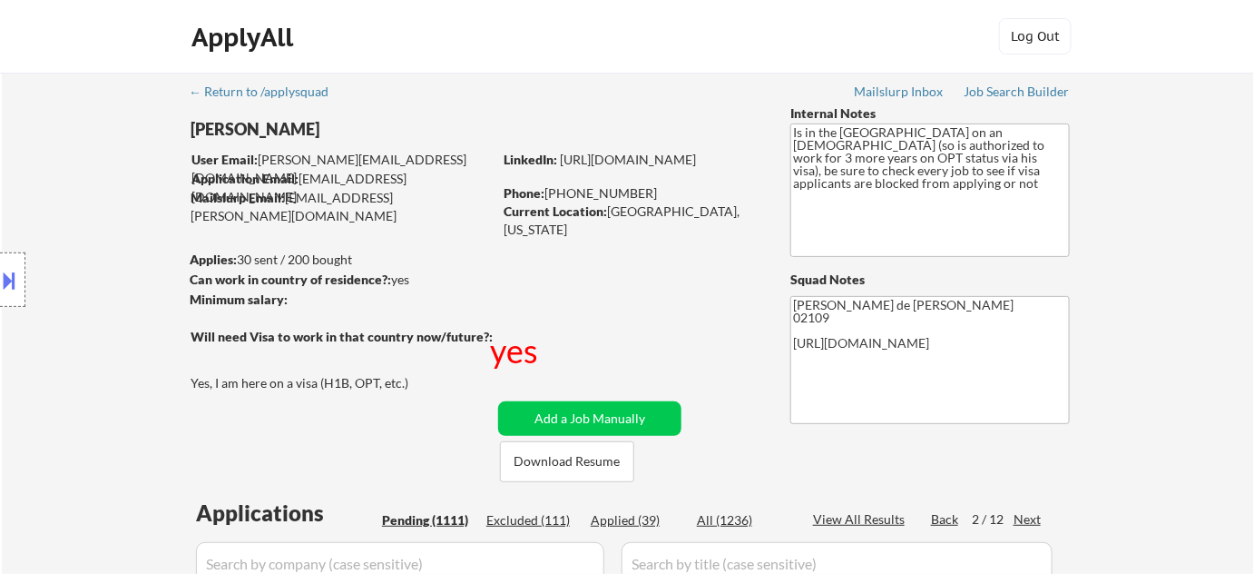
scroll to position [6603, 0]
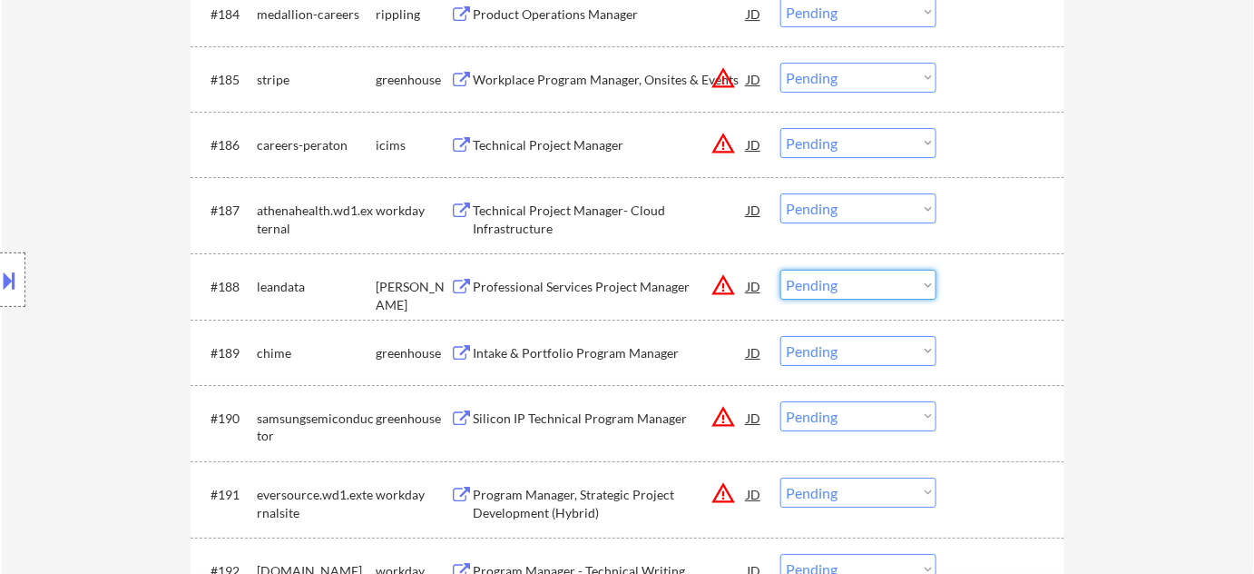
drag, startPoint x: 864, startPoint y: 280, endPoint x: 855, endPoint y: 295, distance: 17.1
click at [864, 280] on select "Choose an option... Pending Applied Excluded (Questions) Excluded (Expired) Exc…" at bounding box center [858, 285] width 156 height 30
click at [780, 270] on select "Choose an option... Pending Applied Excluded (Questions) Excluded (Expired) Exc…" at bounding box center [858, 285] width 156 height 30
select select ""pending""
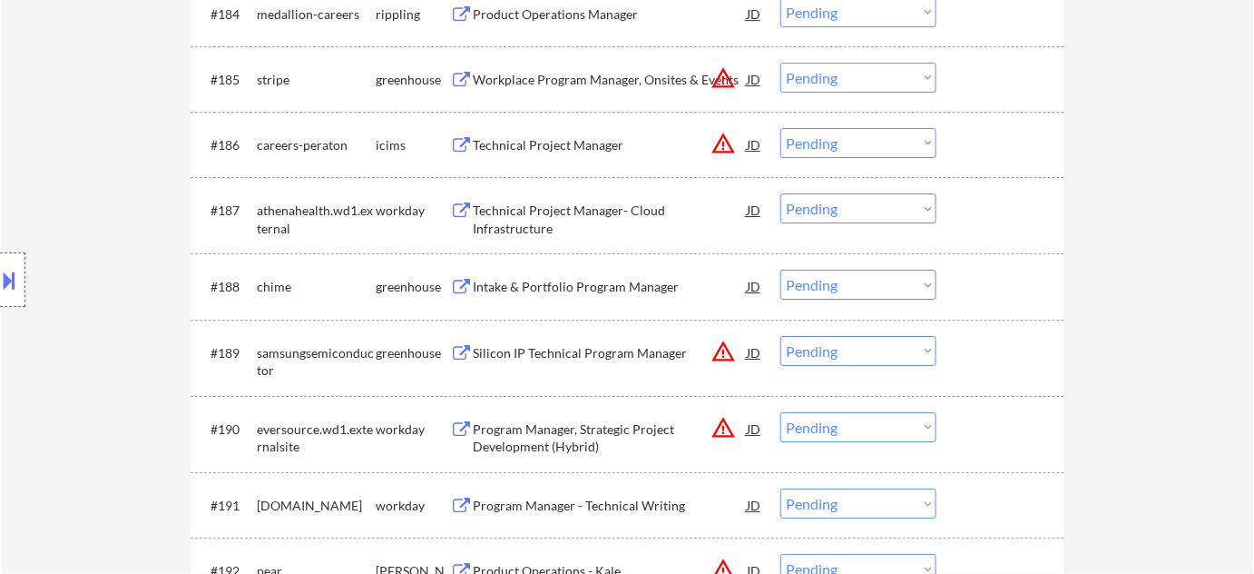
click at [597, 275] on div "Intake & Portfolio Program Manager" at bounding box center [610, 286] width 274 height 33
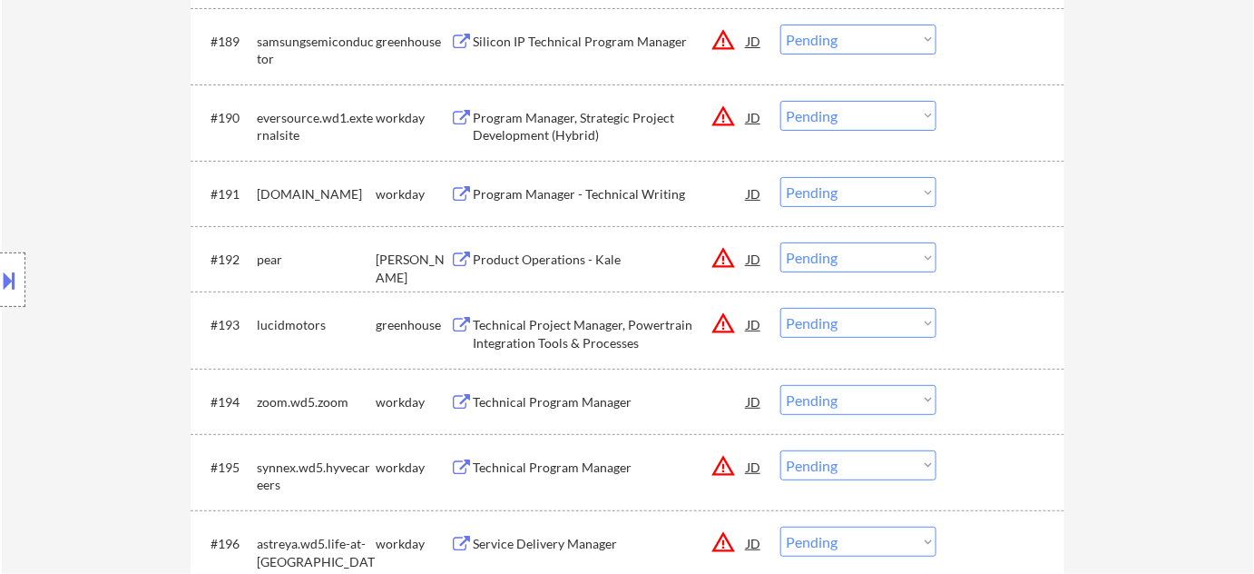
scroll to position [7015, 0]
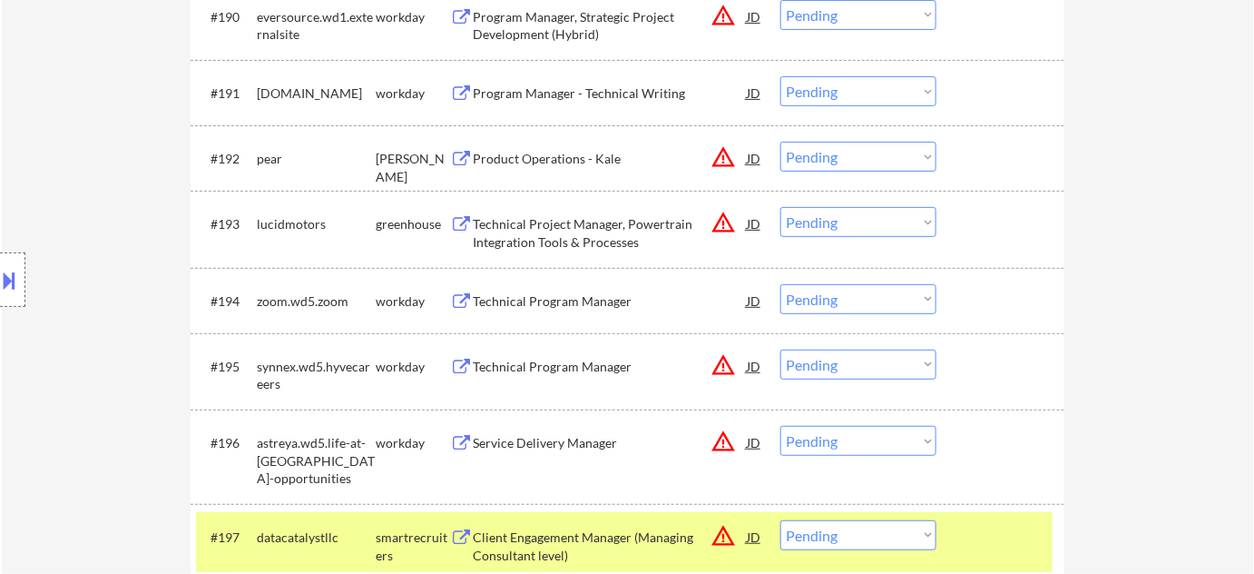
click at [552, 157] on div "Product Operations - Kale" at bounding box center [610, 159] width 274 height 18
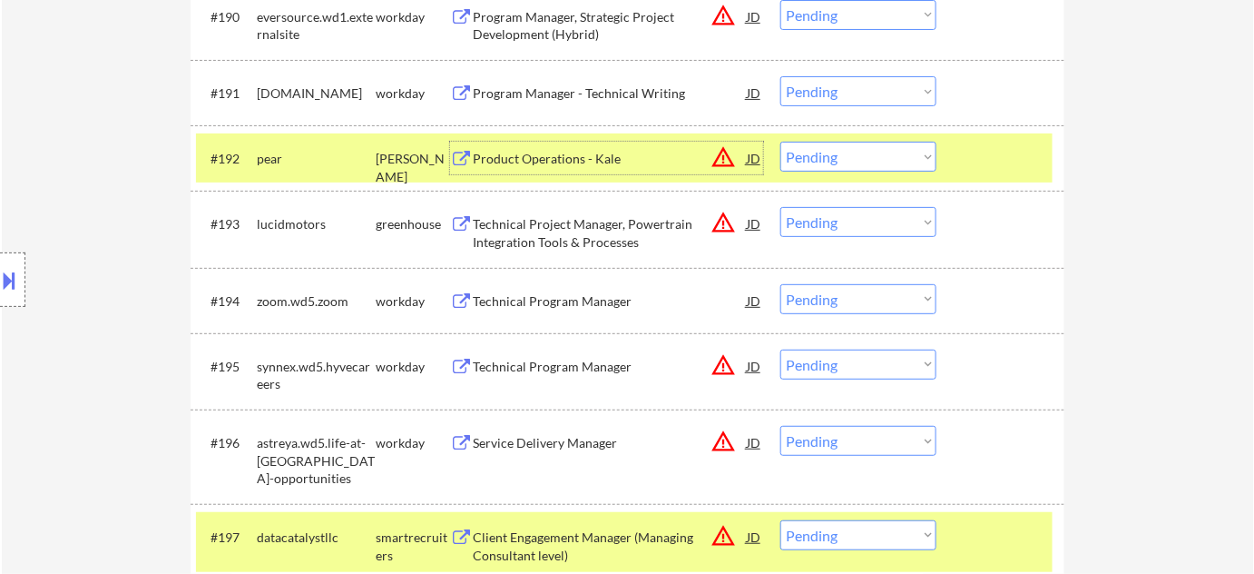
click at [871, 166] on select "Choose an option... Pending Applied Excluded (Questions) Excluded (Expired) Exc…" at bounding box center [858, 157] width 156 height 30
click at [780, 142] on select "Choose an option... Pending Applied Excluded (Questions) Excluded (Expired) Exc…" at bounding box center [858, 157] width 156 height 30
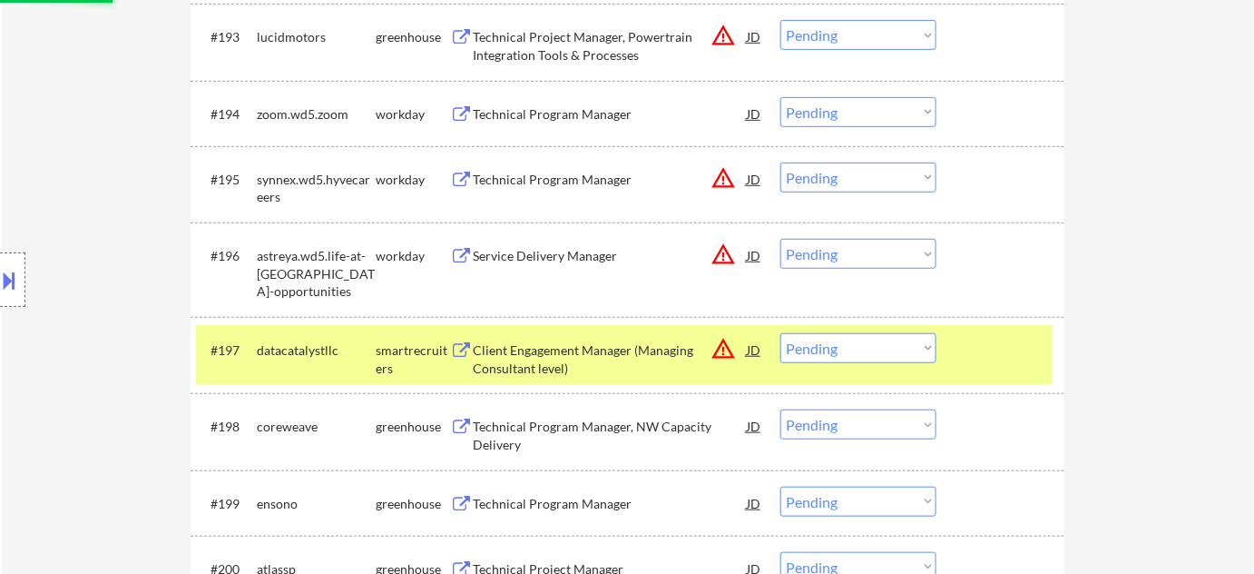
scroll to position [7345, 0]
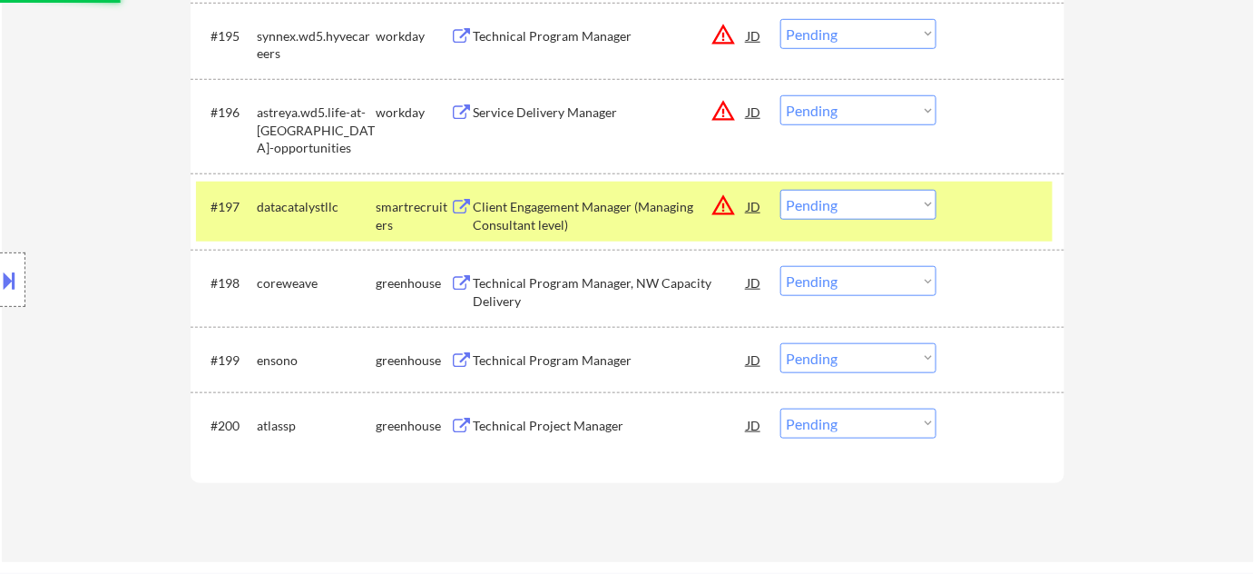
select select ""pending""
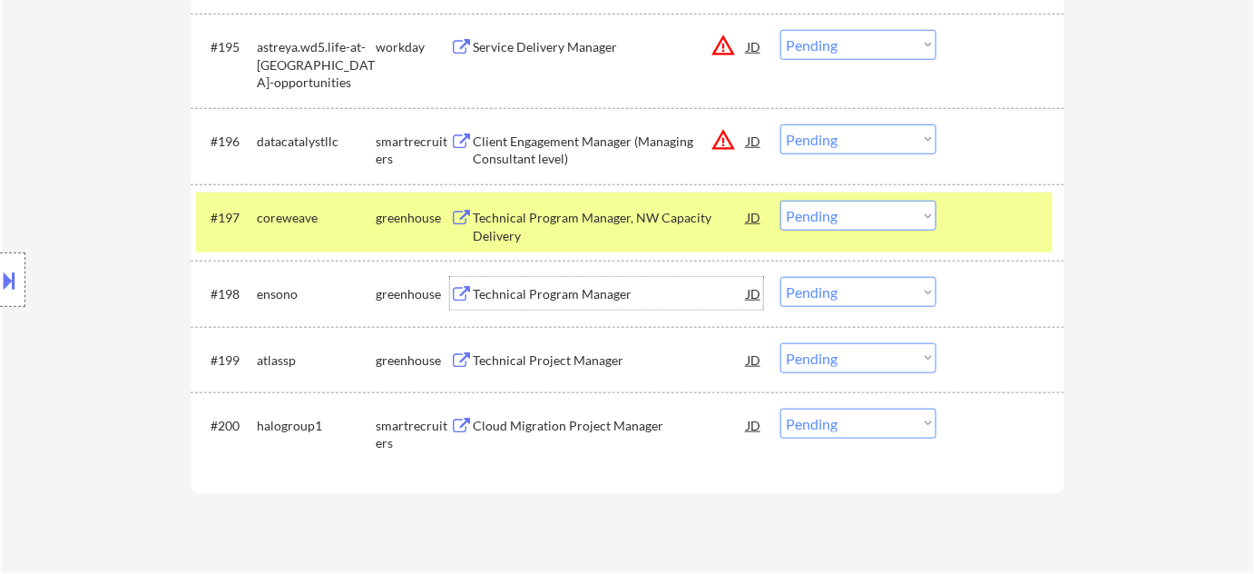
click at [544, 287] on div "Technical Program Manager" at bounding box center [610, 294] width 274 height 18
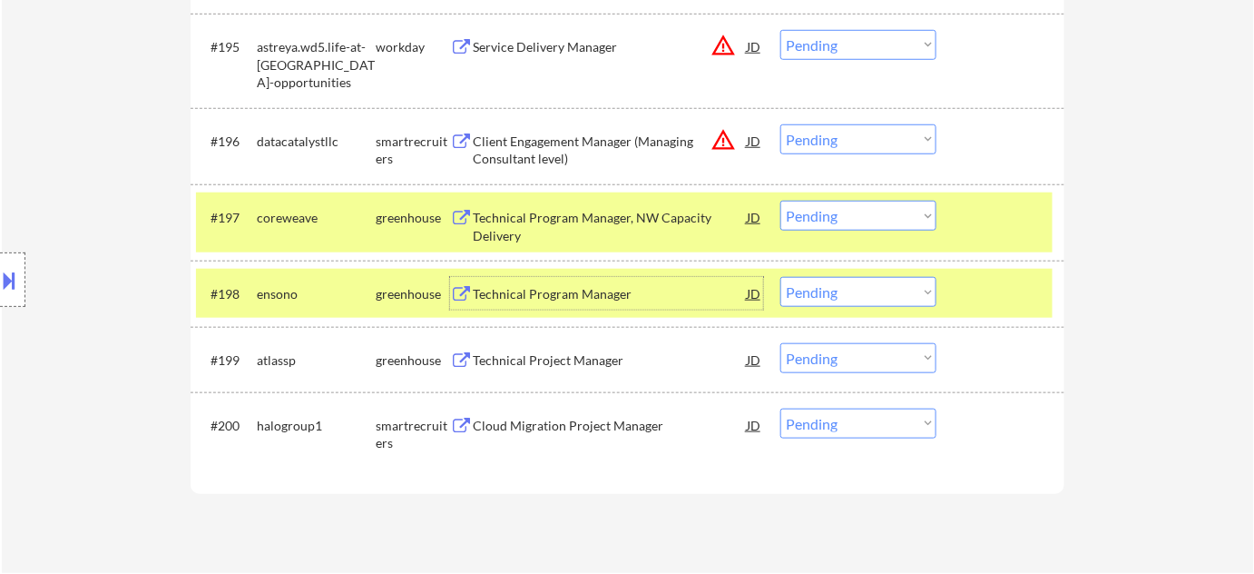
click at [500, 356] on div "Technical Project Manager" at bounding box center [610, 360] width 274 height 18
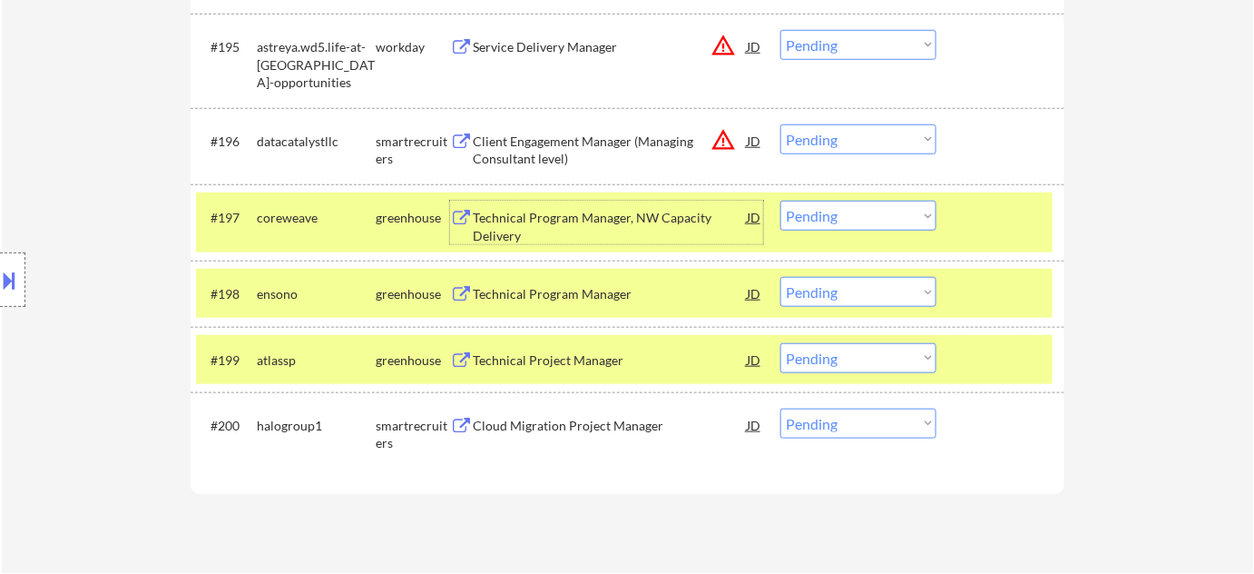
click at [534, 225] on div "Technical Program Manager, NW Capacity Delivery" at bounding box center [610, 226] width 274 height 35
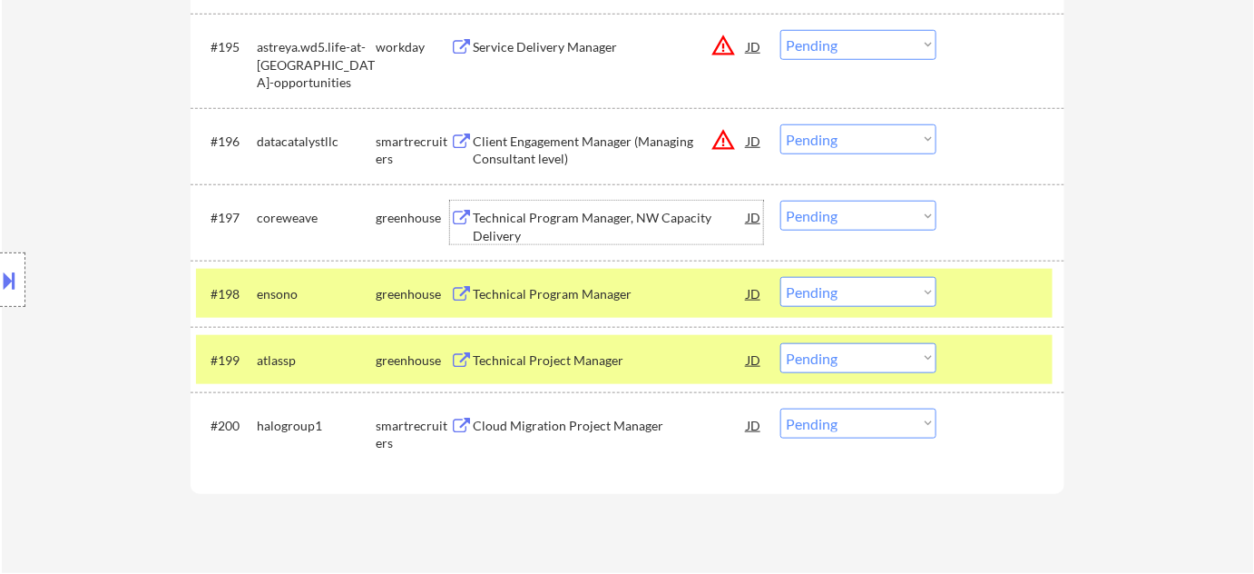
drag, startPoint x: 803, startPoint y: 287, endPoint x: 808, endPoint y: 296, distance: 10.1
click at [803, 287] on select "Choose an option... Pending Applied Excluded (Questions) Excluded (Expired) Exc…" at bounding box center [858, 292] width 156 height 30
click at [780, 277] on select "Choose an option... Pending Applied Excluded (Questions) Excluded (Expired) Exc…" at bounding box center [858, 292] width 156 height 30
select select ""pending""
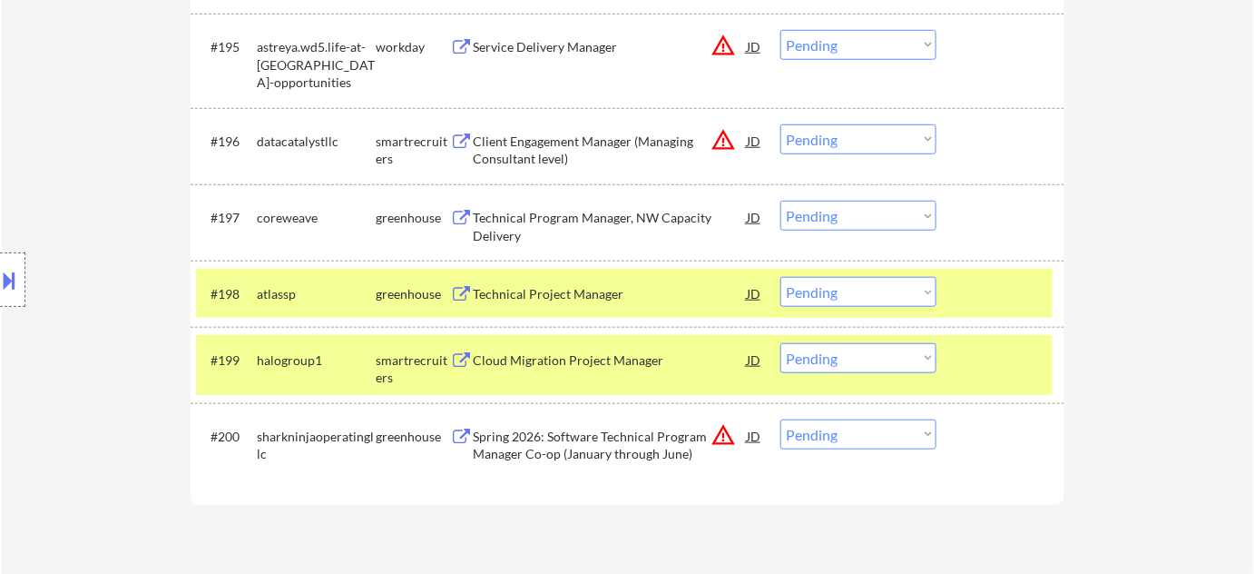
scroll to position [6603, 0]
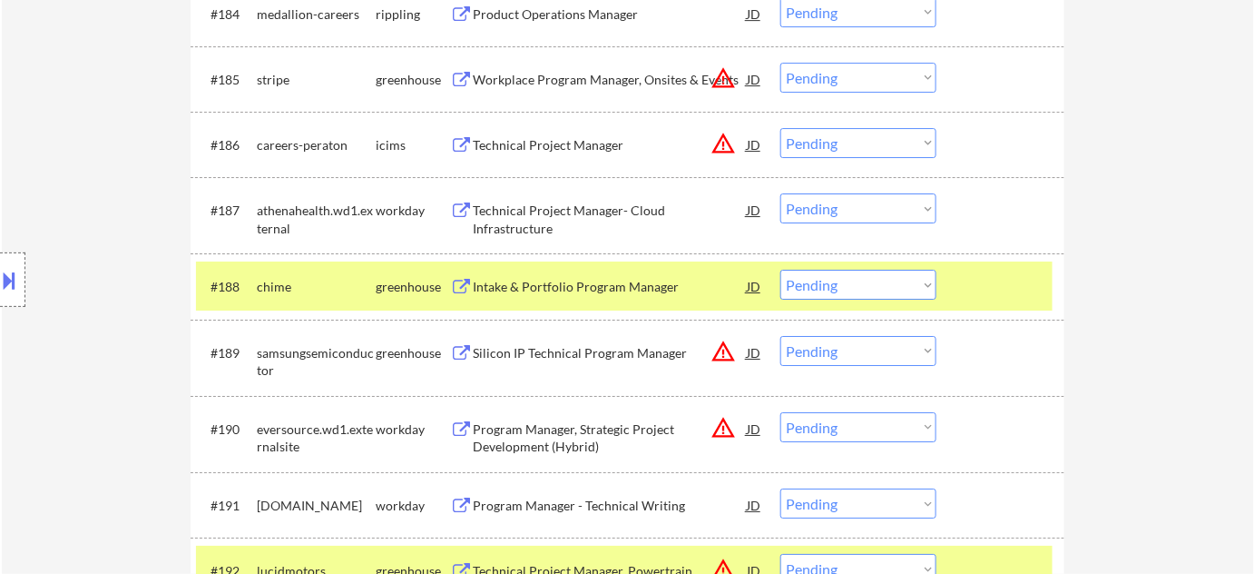
click at [839, 278] on select "Choose an option... Pending Applied Excluded (Questions) Excluded (Expired) Exc…" at bounding box center [858, 285] width 156 height 30
click at [780, 270] on select "Choose an option... Pending Applied Excluded (Questions) Excluded (Expired) Exc…" at bounding box center [858, 285] width 156 height 30
select select ""pending""
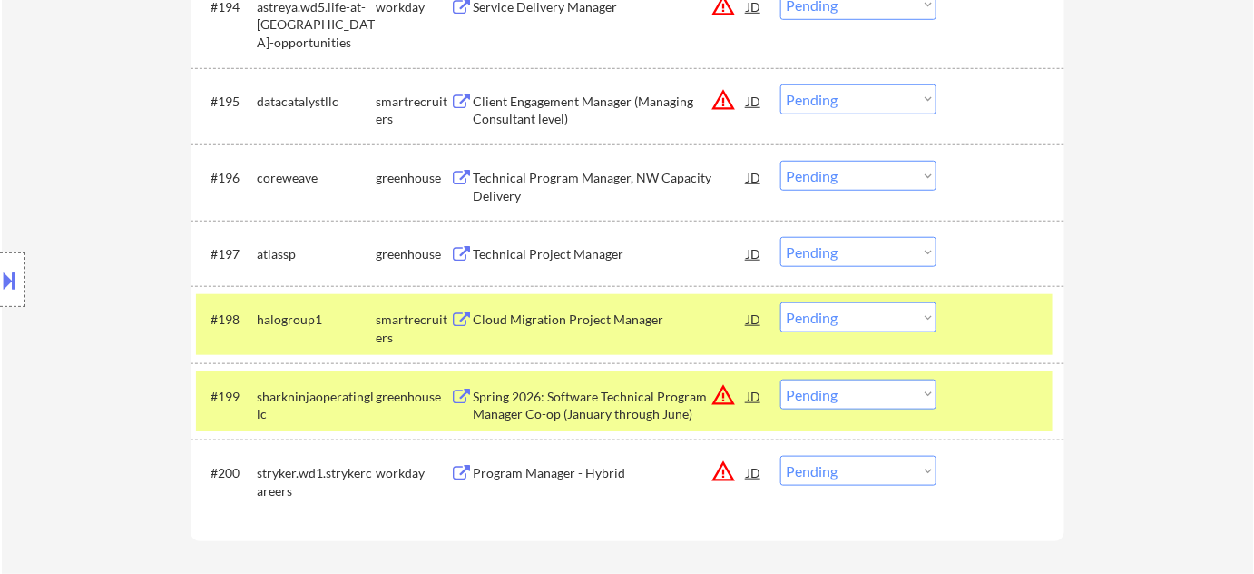
scroll to position [7345, 0]
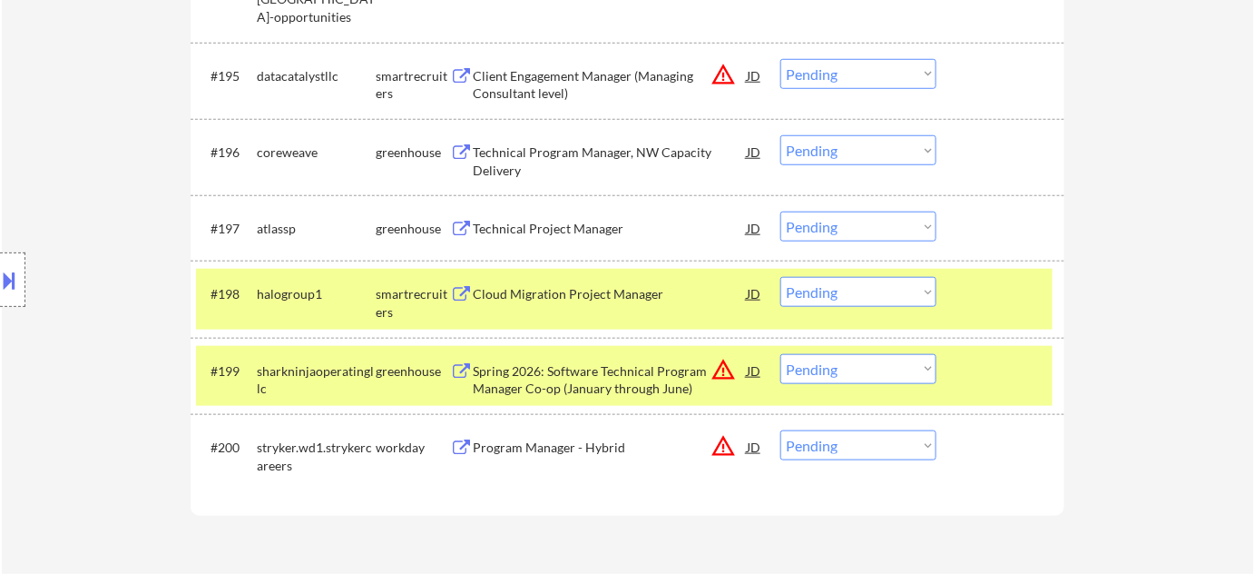
click at [825, 370] on select "Choose an option... Pending Applied Excluded (Questions) Excluded (Expired) Exc…" at bounding box center [858, 369] width 156 height 30
click at [780, 354] on select "Choose an option... Pending Applied Excluded (Questions) Excluded (Expired) Exc…" at bounding box center [858, 369] width 156 height 30
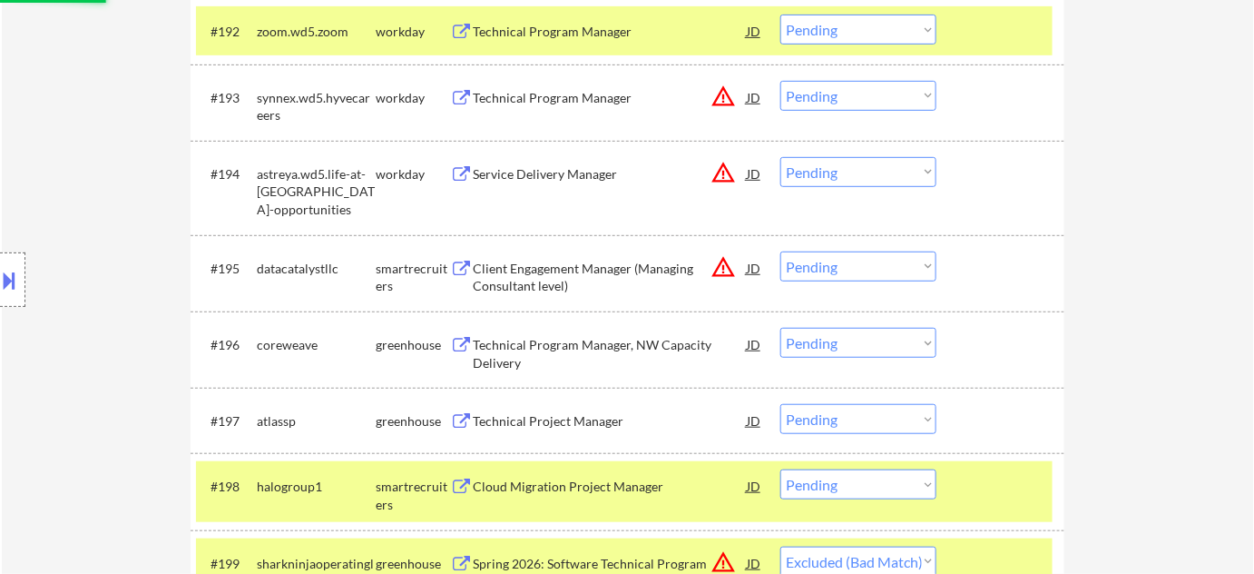
scroll to position [7098, 0]
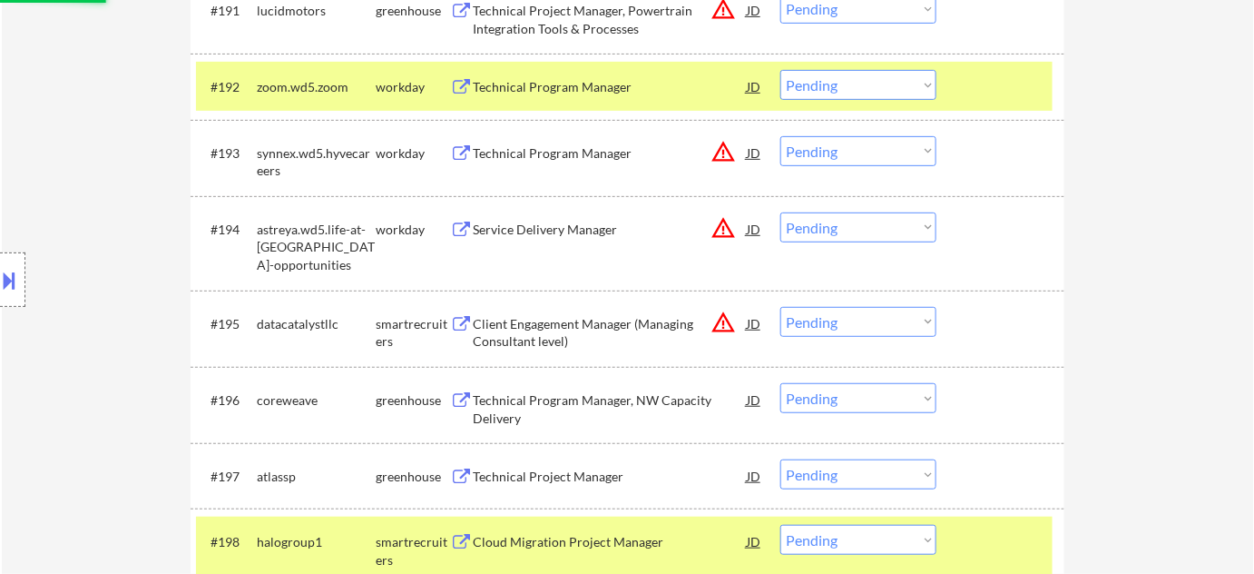
select select ""pending""
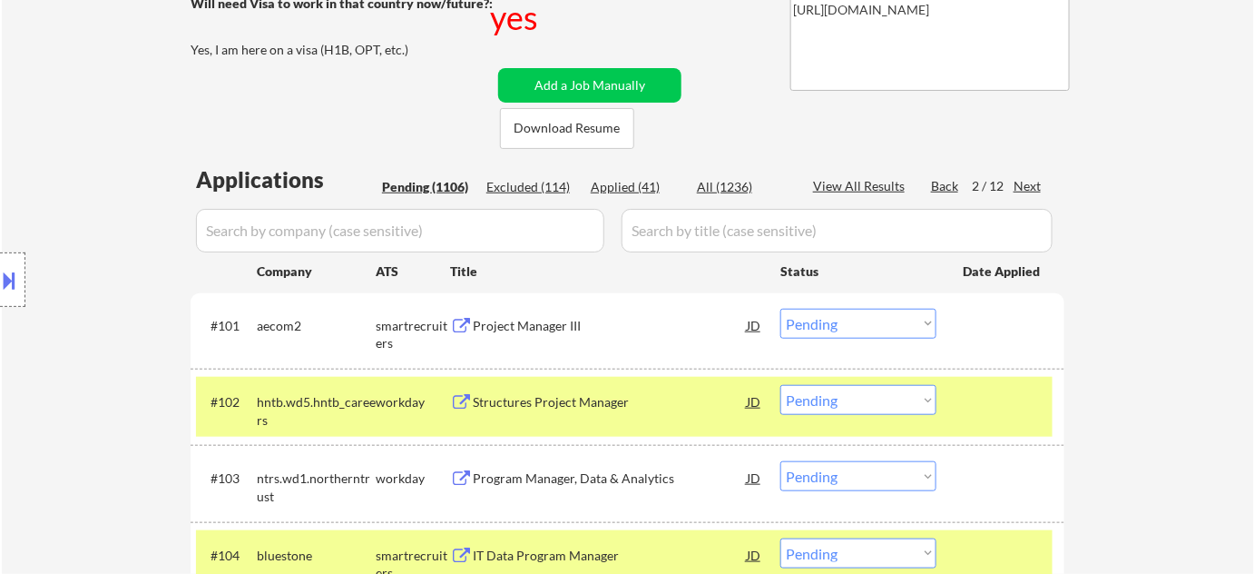
scroll to position [7210, 0]
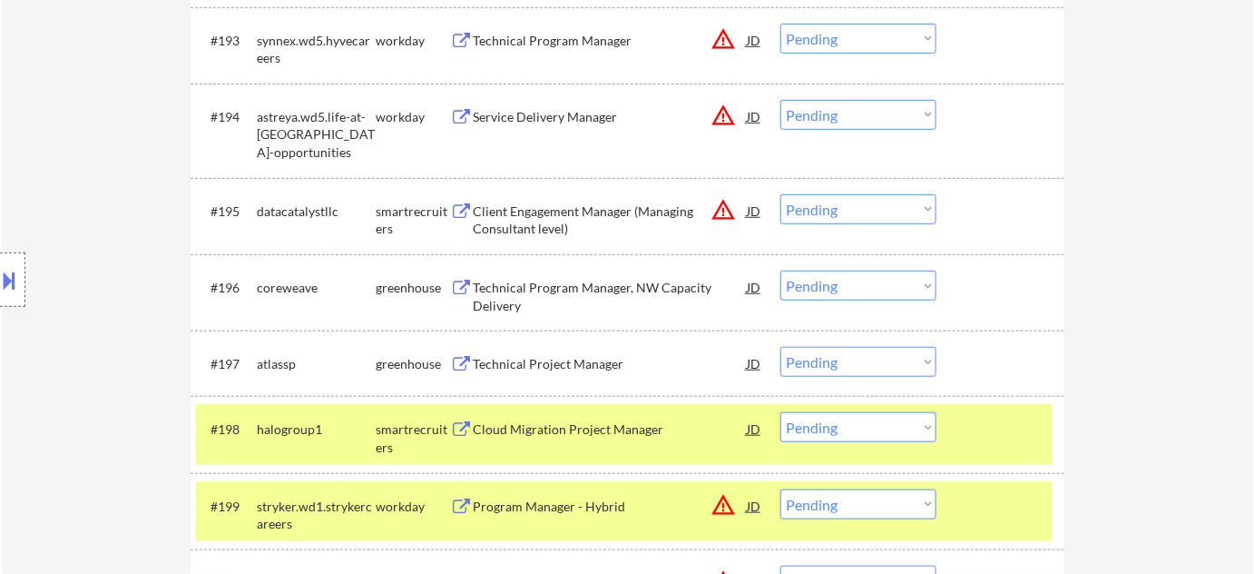
click at [839, 297] on select "Choose an option... Pending Applied Excluded (Questions) Excluded (Expired) Exc…" at bounding box center [858, 285] width 156 height 30
click at [780, 270] on select "Choose an option... Pending Applied Excluded (Questions) Excluded (Expired) Exc…" at bounding box center [858, 285] width 156 height 30
select select ""pending""
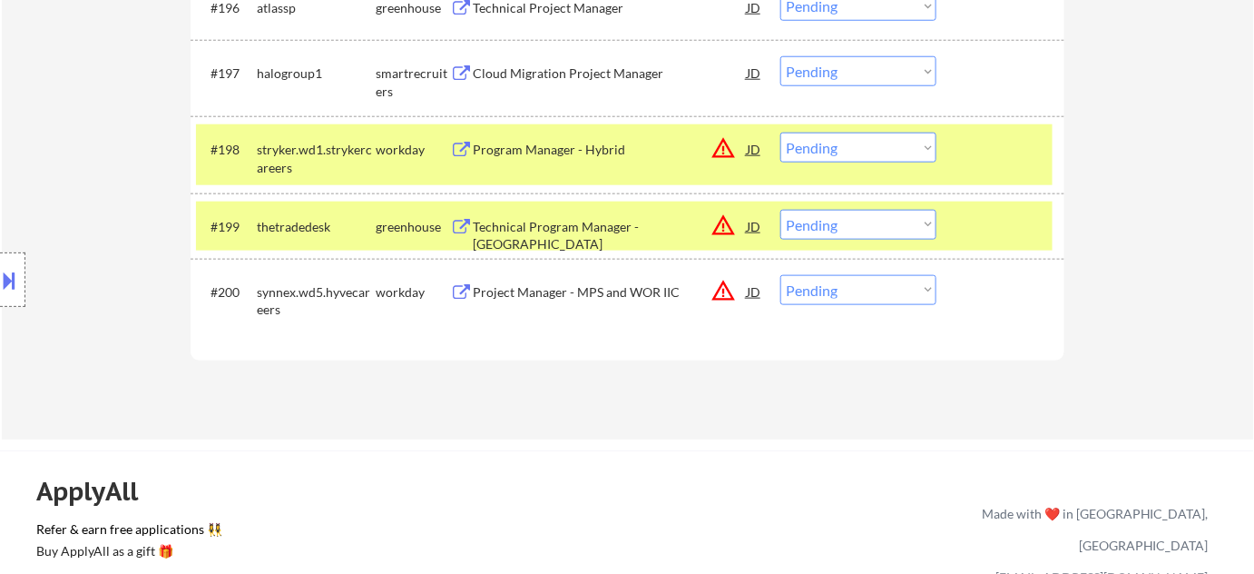
scroll to position [247, 0]
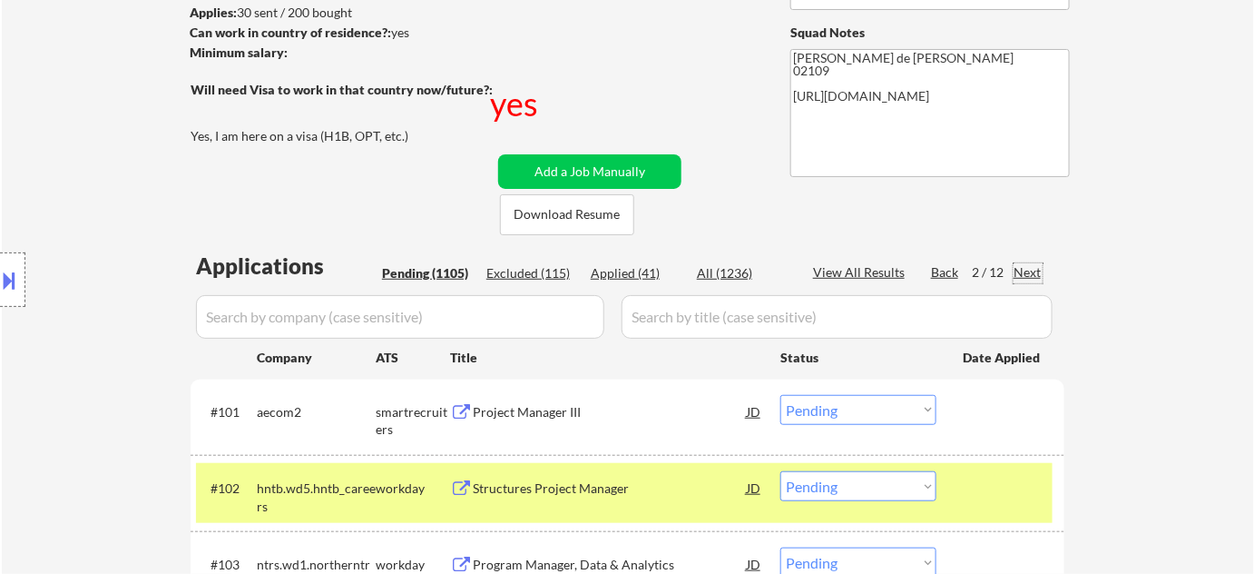
click at [1031, 268] on div "Next" at bounding box center [1028, 272] width 29 height 18
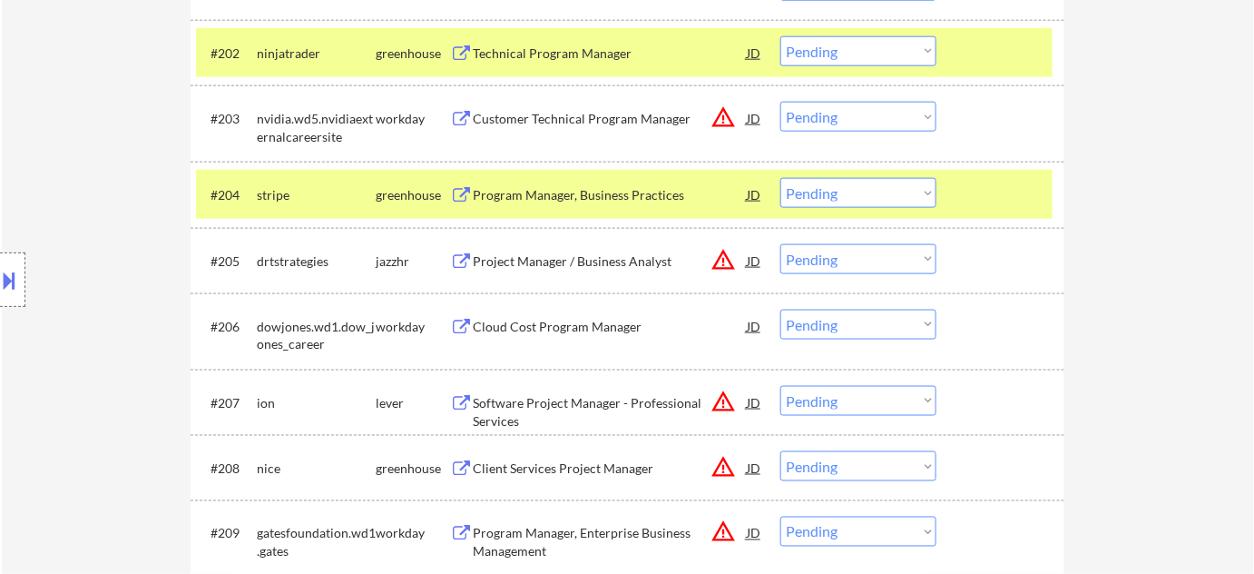
scroll to position [825, 0]
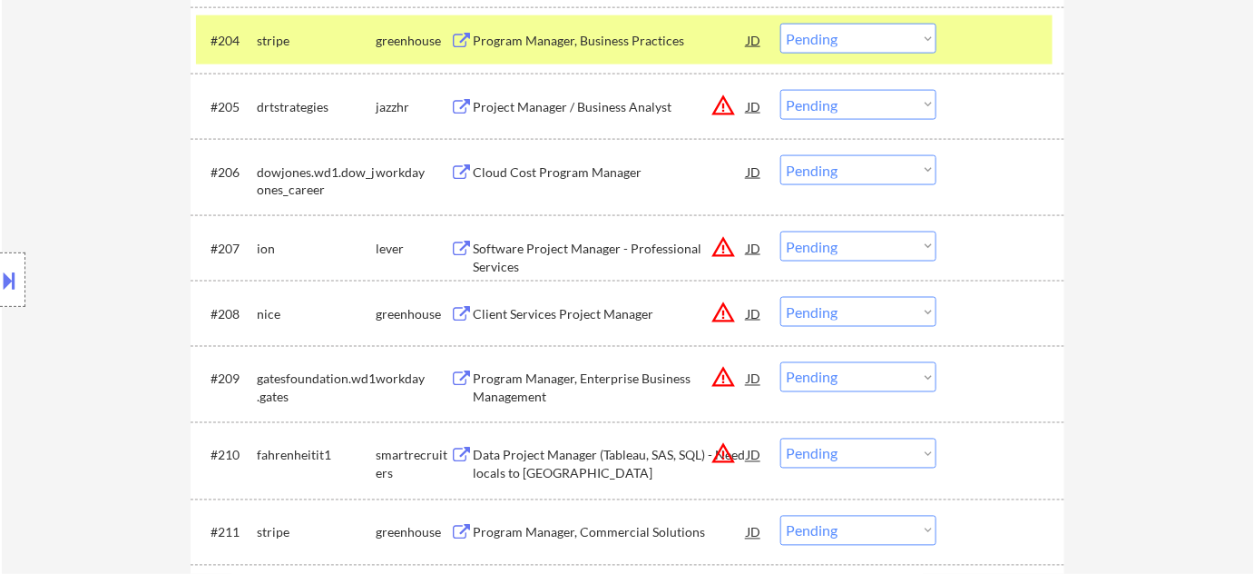
click at [595, 308] on div "Client Services Project Manager" at bounding box center [610, 314] width 274 height 18
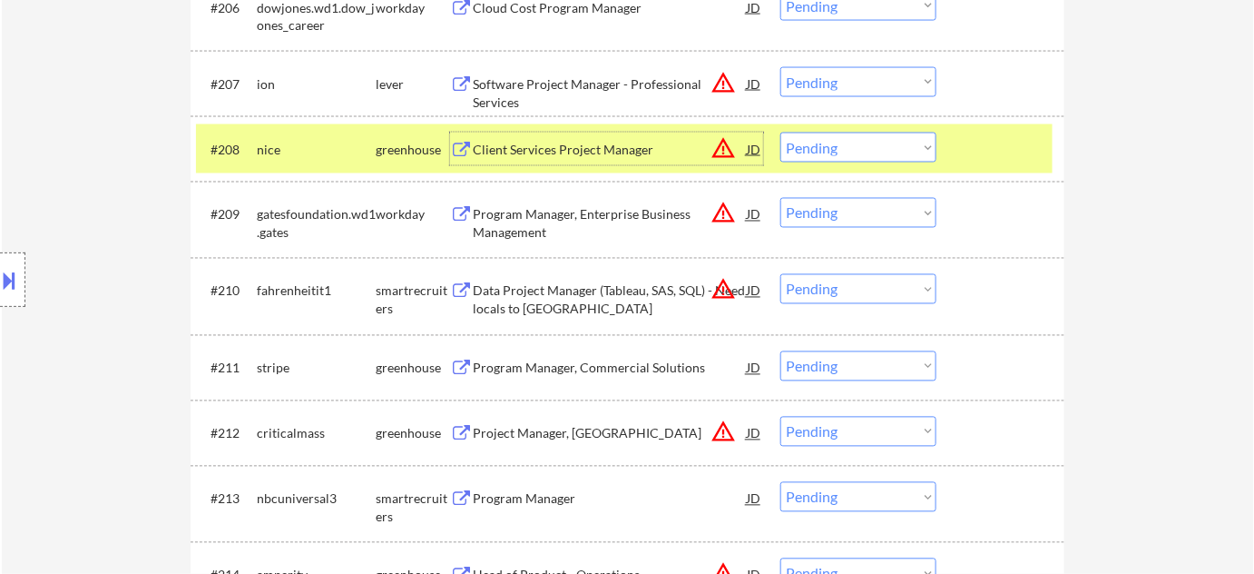
scroll to position [1072, 0]
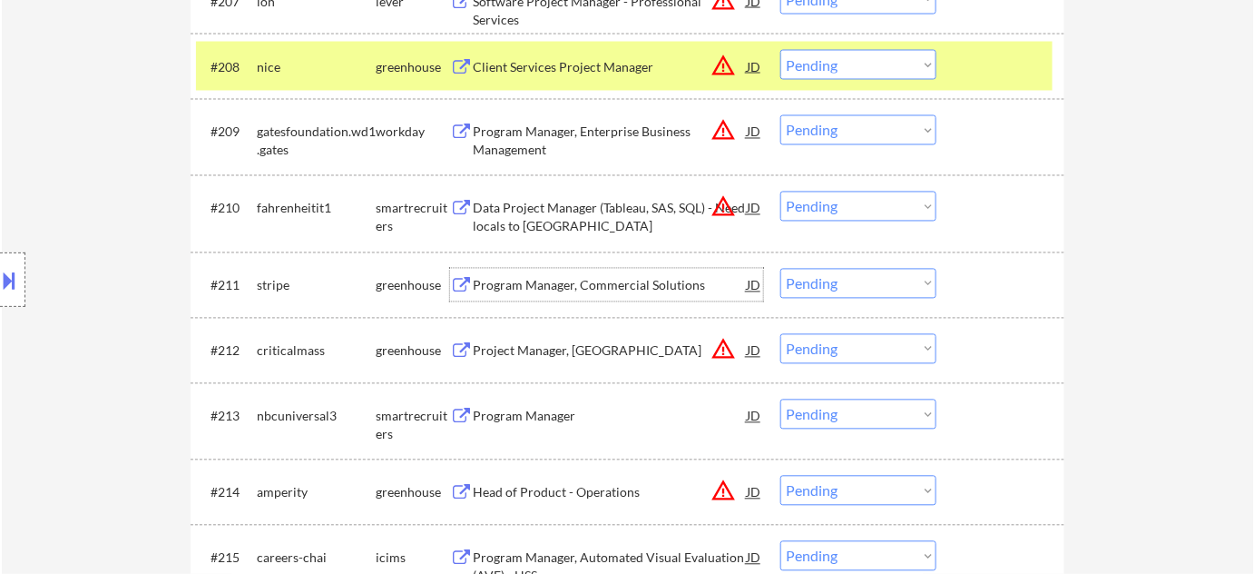
click at [593, 290] on div "Program Manager, Commercial Solutions" at bounding box center [610, 286] width 274 height 18
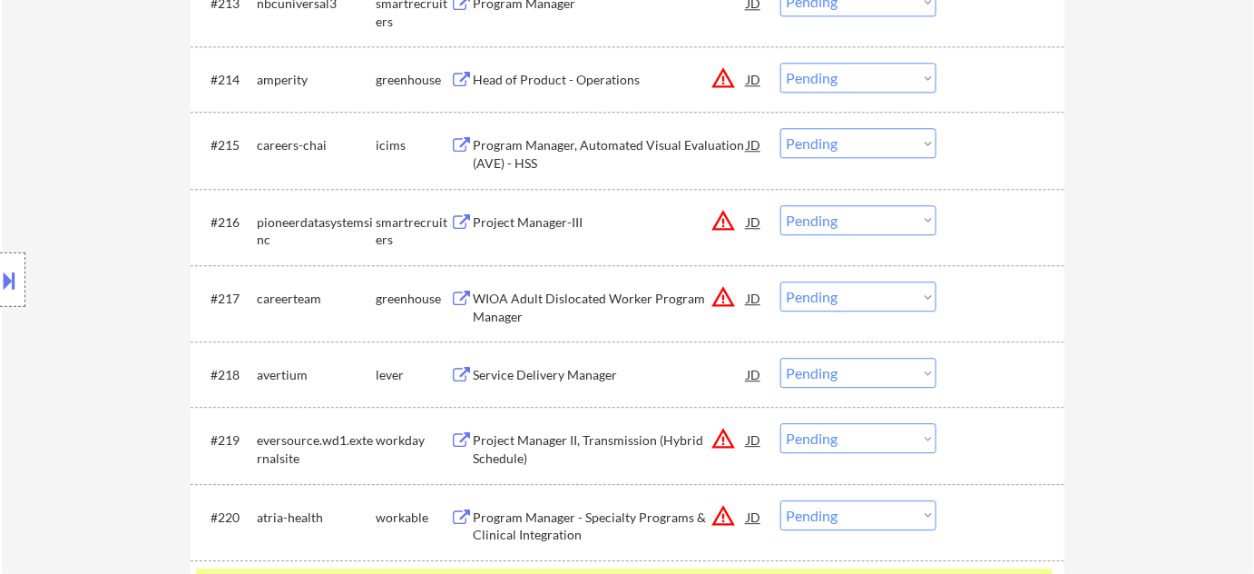
scroll to position [1897, 0]
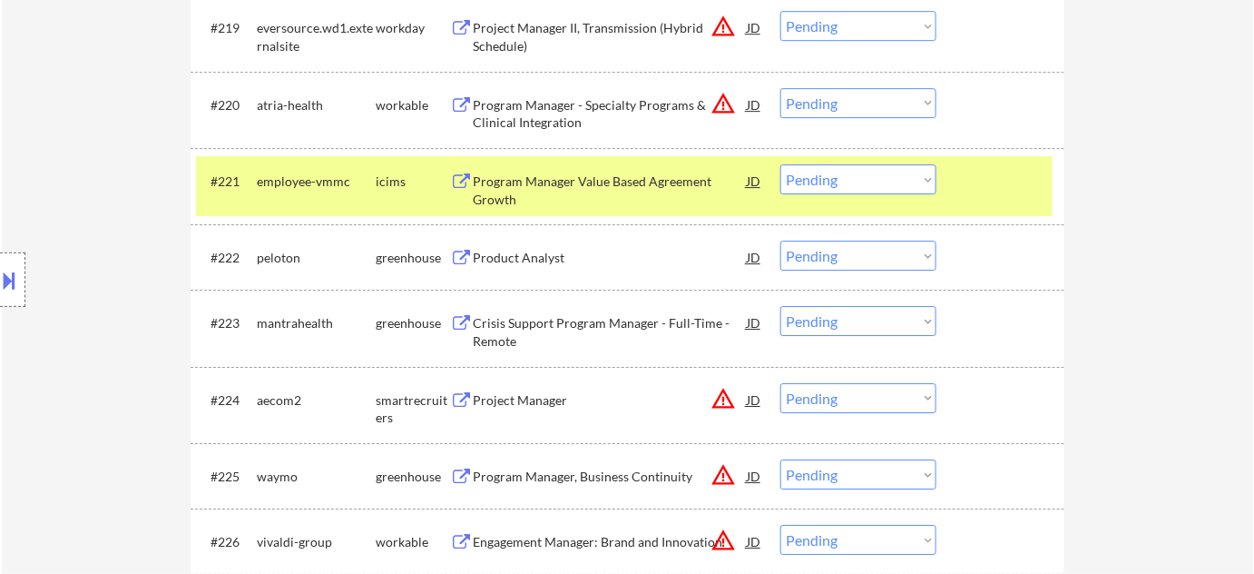
click at [554, 265] on div "Product Analyst" at bounding box center [610, 258] width 274 height 18
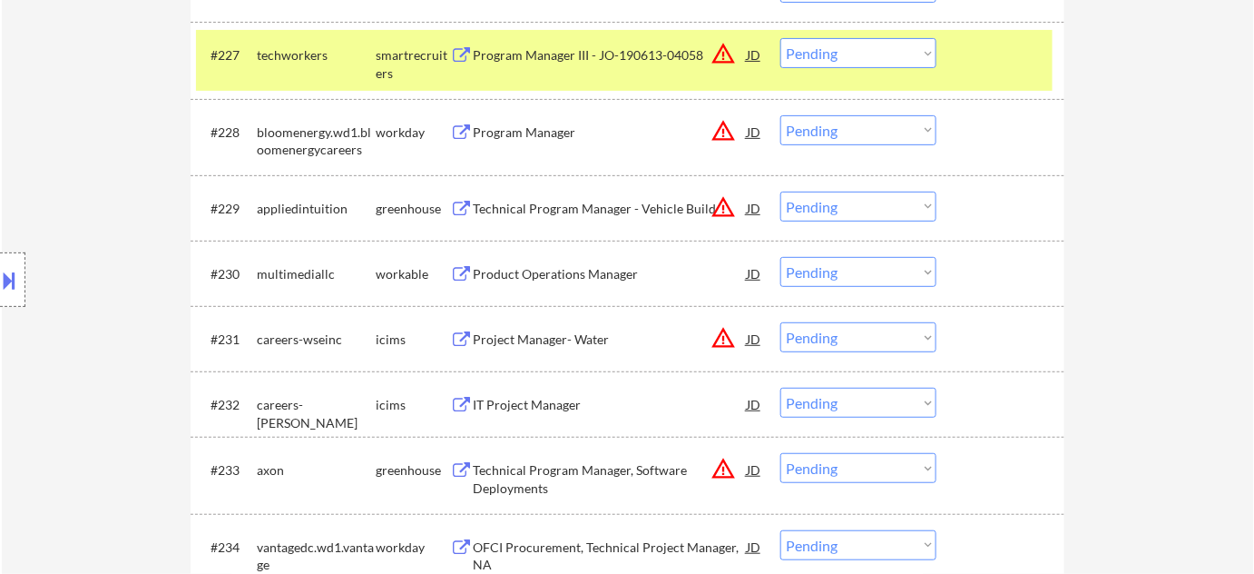
scroll to position [2475, 0]
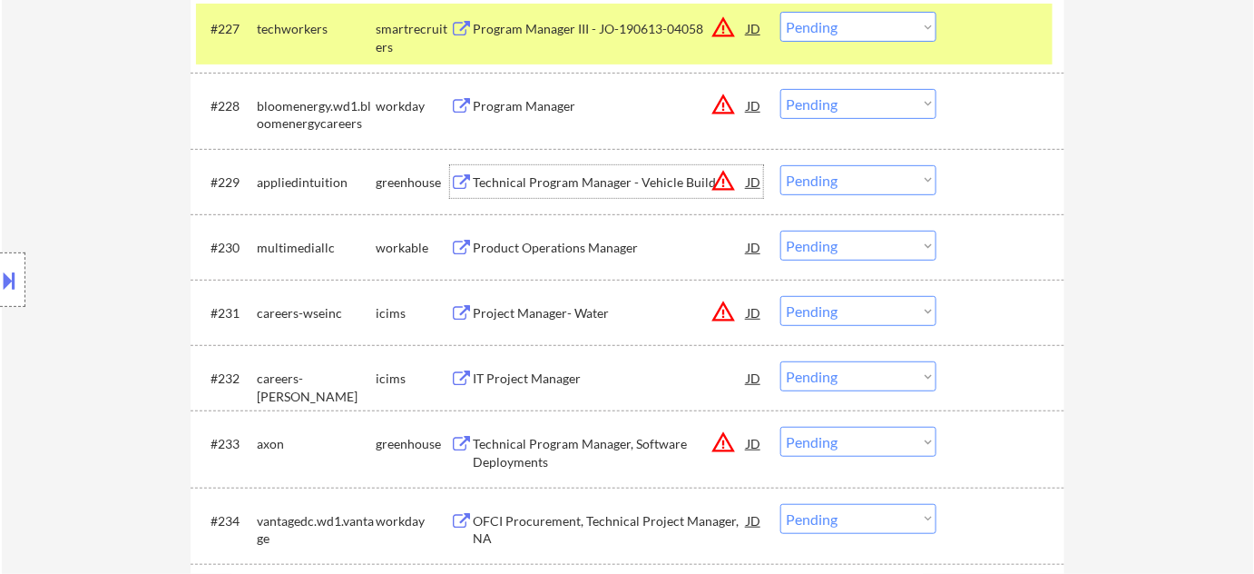
click at [593, 191] on div "Technical Program Manager - Vehicle Build" at bounding box center [610, 181] width 274 height 33
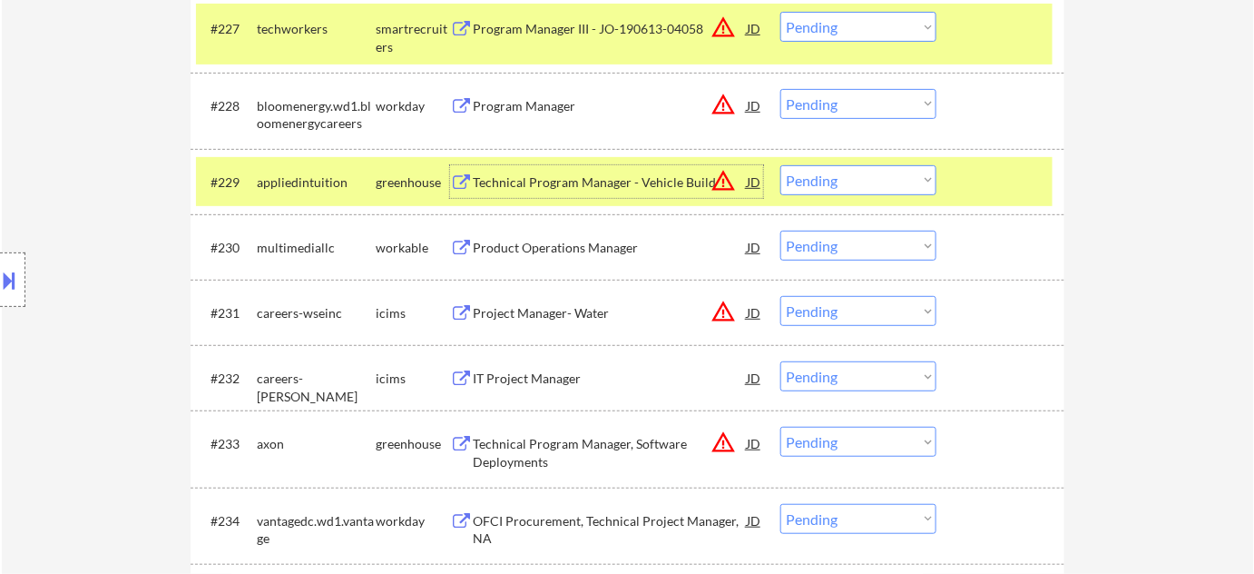
click at [581, 251] on div "Product Operations Manager" at bounding box center [610, 248] width 274 height 18
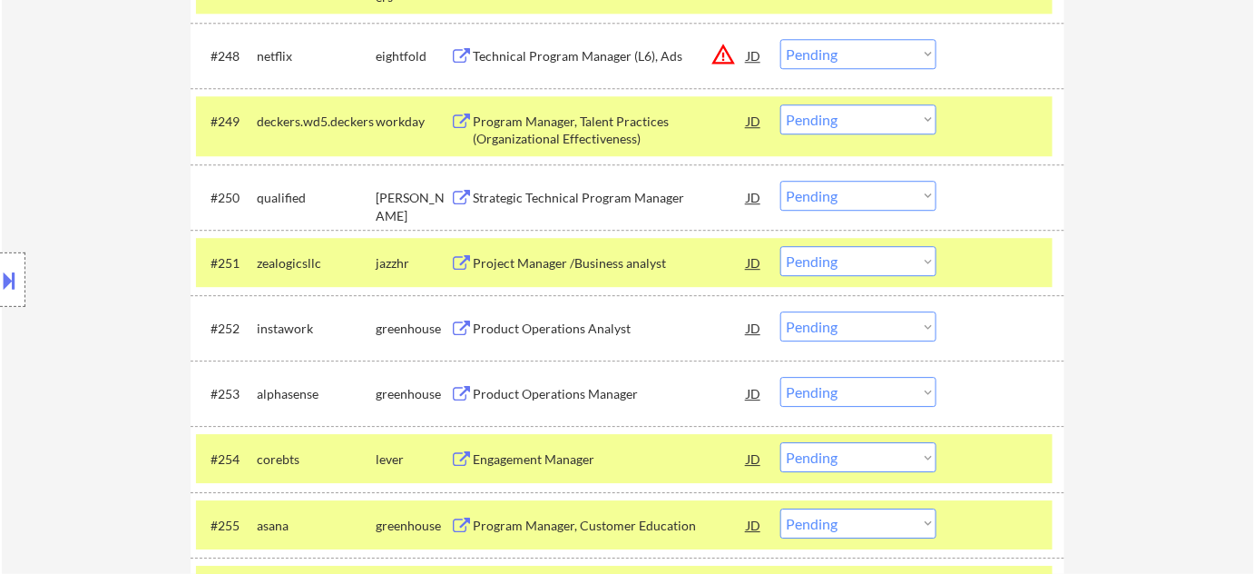
scroll to position [3959, 0]
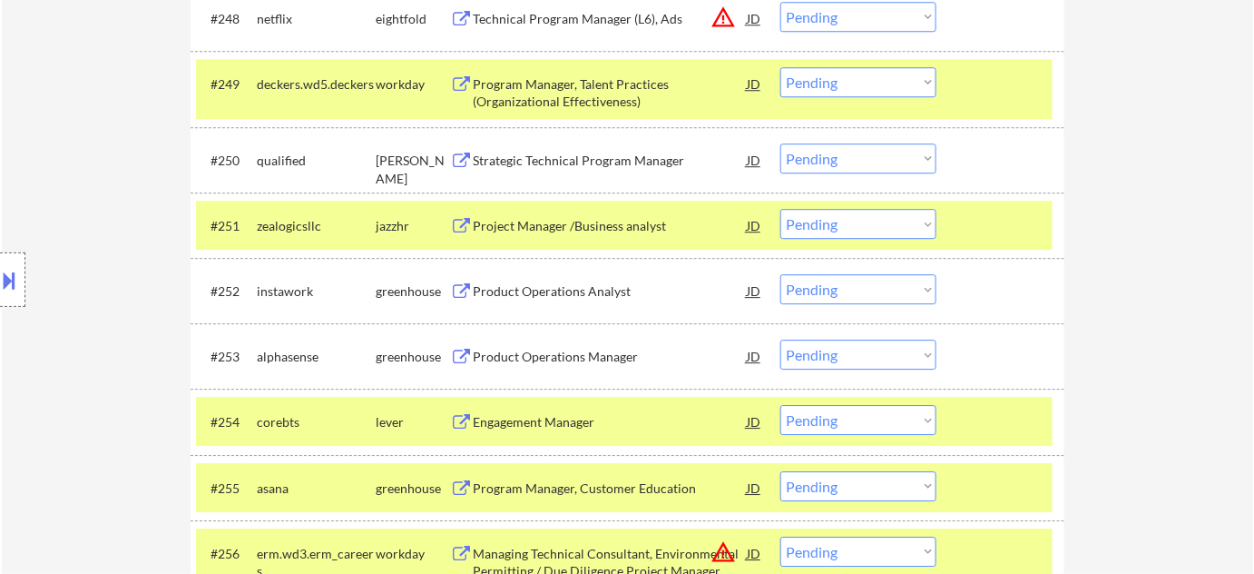
click at [564, 163] on div "Strategic Technical Program Manager" at bounding box center [610, 161] width 274 height 18
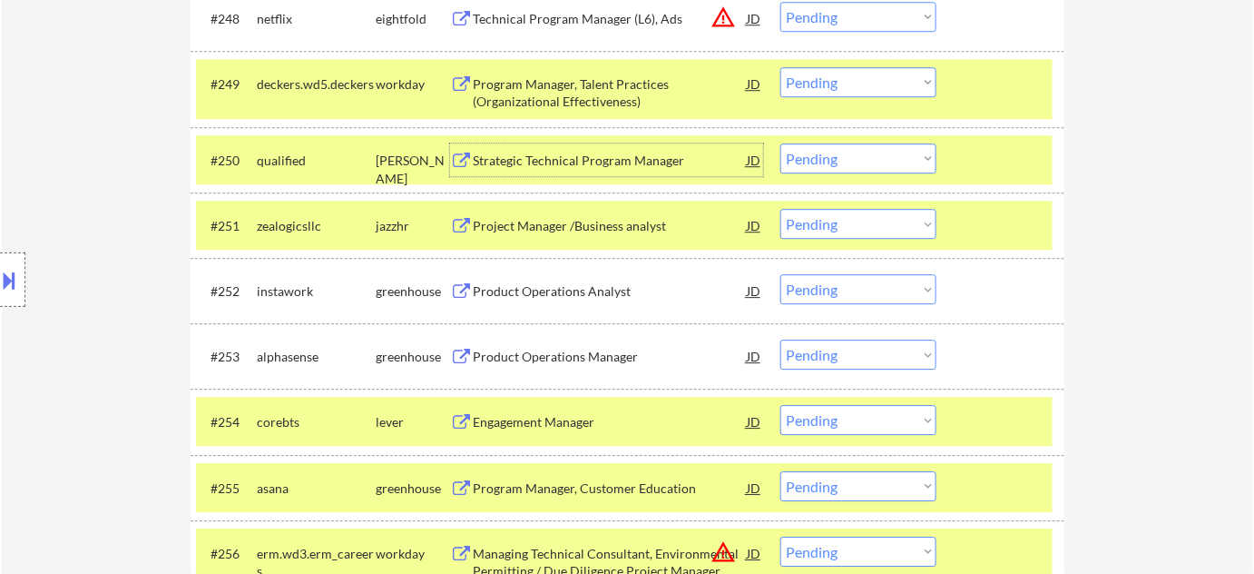
click at [0, 277] on button at bounding box center [10, 280] width 20 height 30
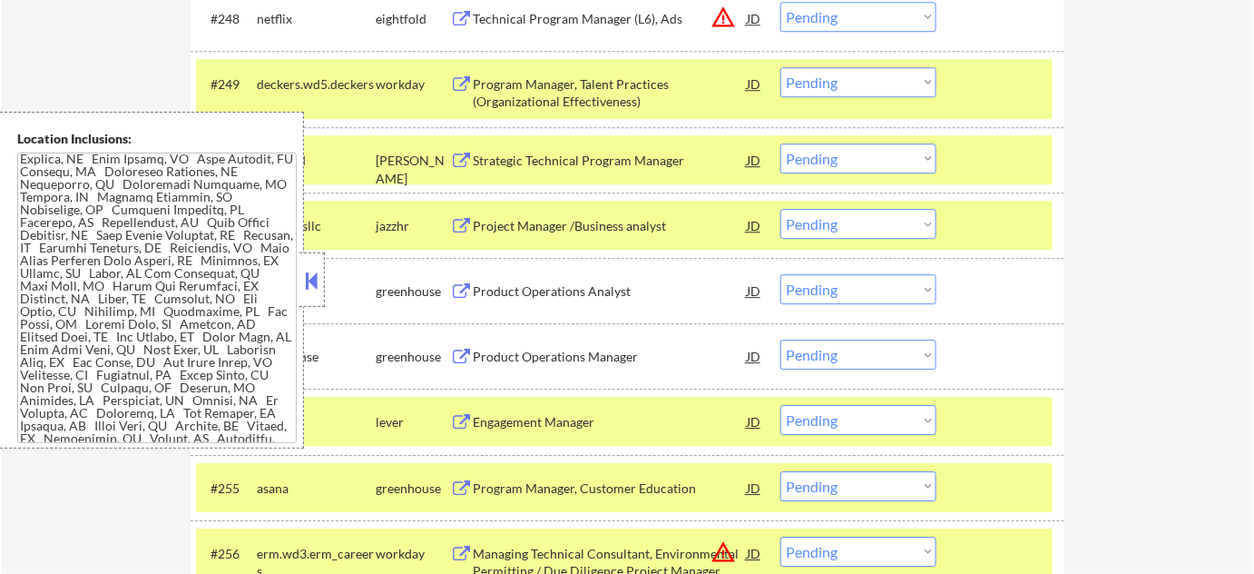
scroll to position [625, 0]
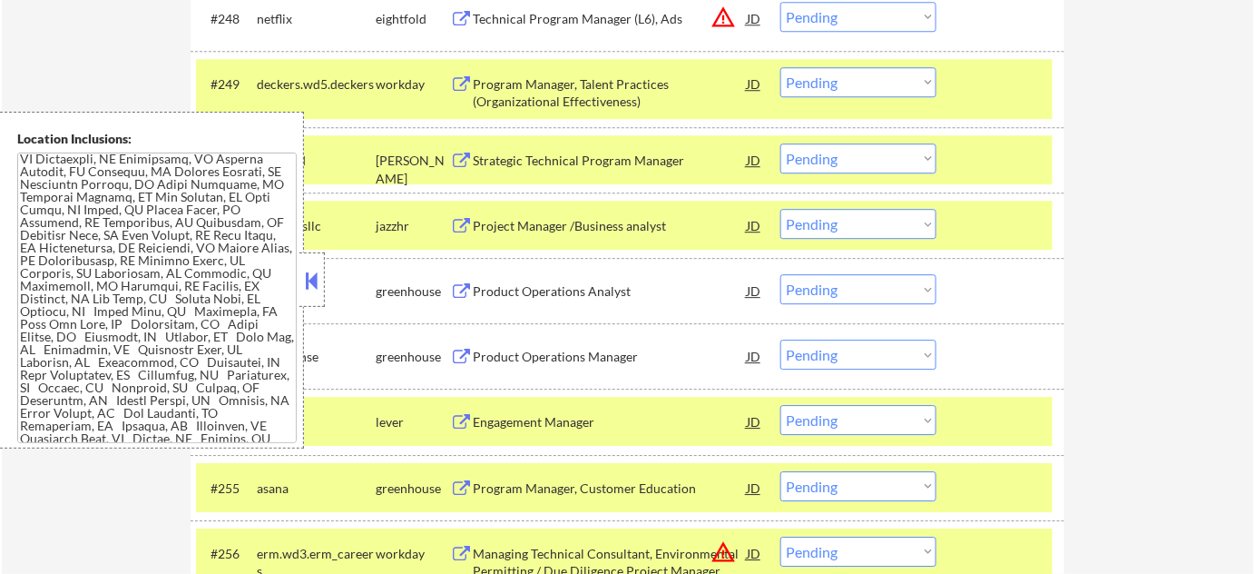
click at [321, 287] on button at bounding box center [312, 280] width 20 height 27
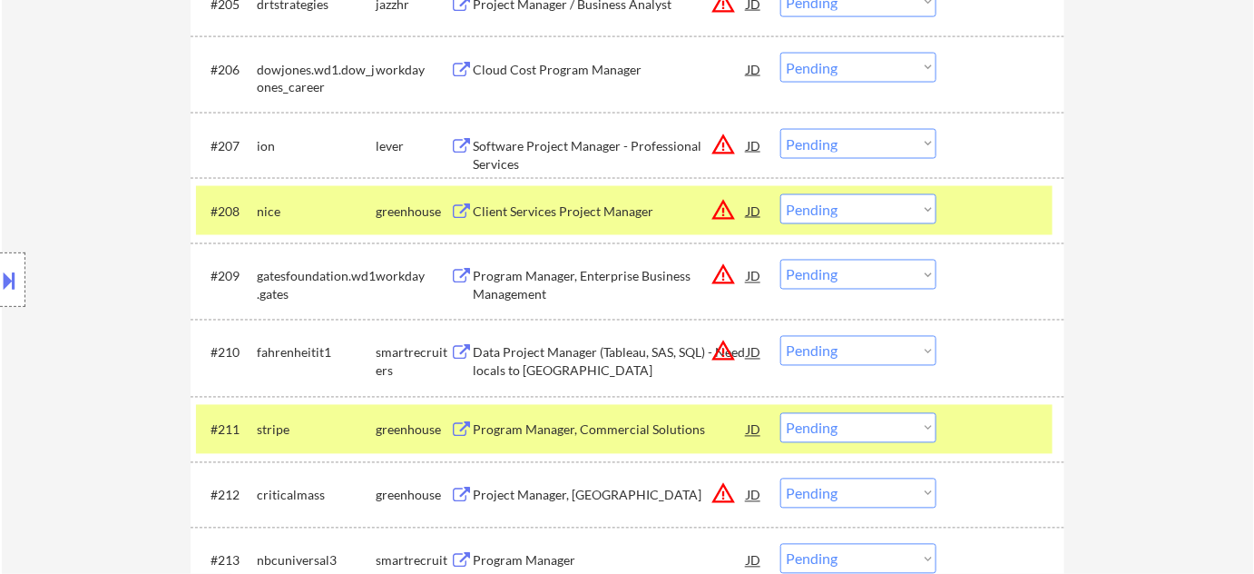
scroll to position [825, 0]
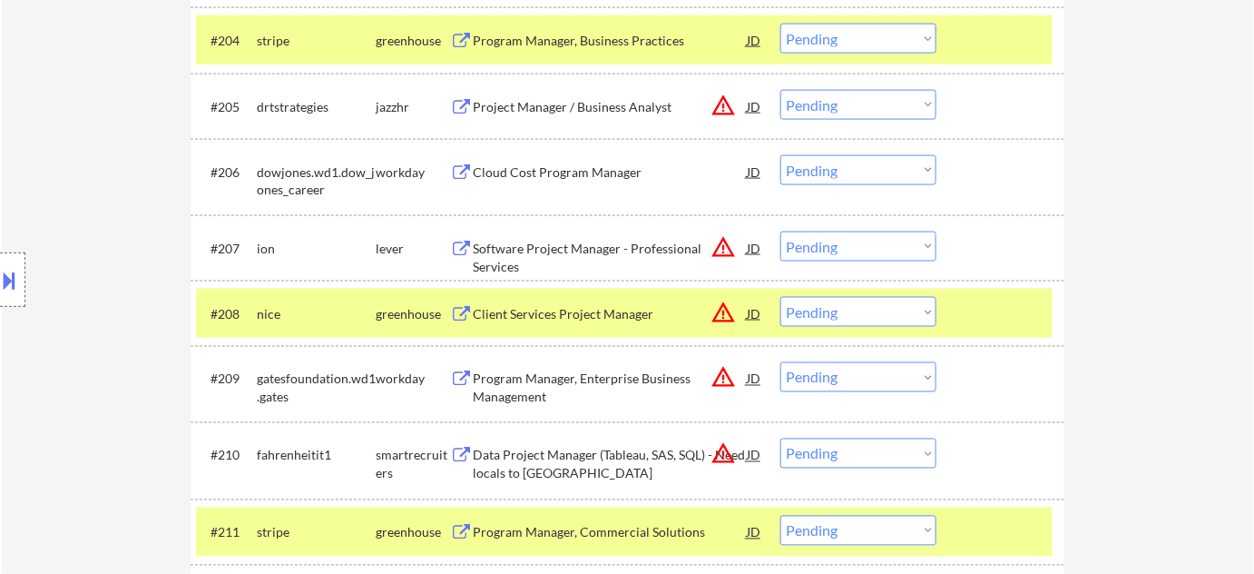
click at [796, 316] on select "Choose an option... Pending Applied Excluded (Questions) Excluded (Expired) Exc…" at bounding box center [858, 312] width 156 height 30
click at [780, 297] on select "Choose an option... Pending Applied Excluded (Questions) Excluded (Expired) Exc…" at bounding box center [858, 312] width 156 height 30
select select ""pending""
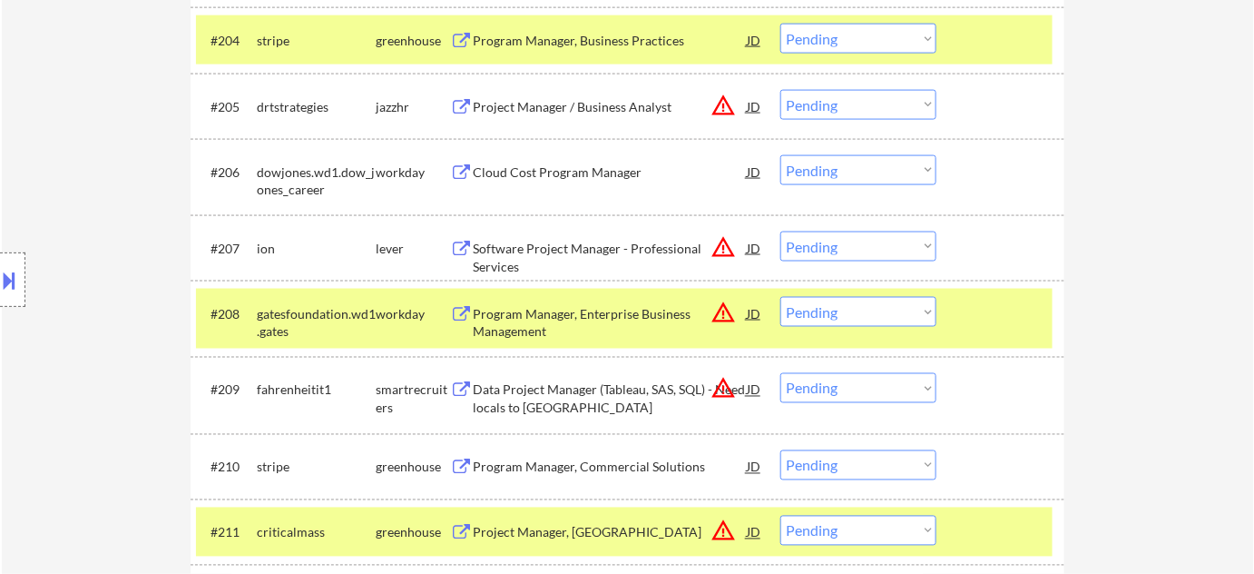
drag, startPoint x: 854, startPoint y: 35, endPoint x: 856, endPoint y: 50, distance: 14.6
click at [854, 35] on select "Choose an option... Pending Applied Excluded (Questions) Excluded (Expired) Exc…" at bounding box center [858, 39] width 156 height 30
click at [780, 24] on select "Choose an option... Pending Applied Excluded (Questions) Excluded (Expired) Exc…" at bounding box center [858, 39] width 156 height 30
click at [854, 482] on div "#210 stripe greenhouse Program Manager, Commercial Solutions JD warning_amber C…" at bounding box center [624, 466] width 857 height 49
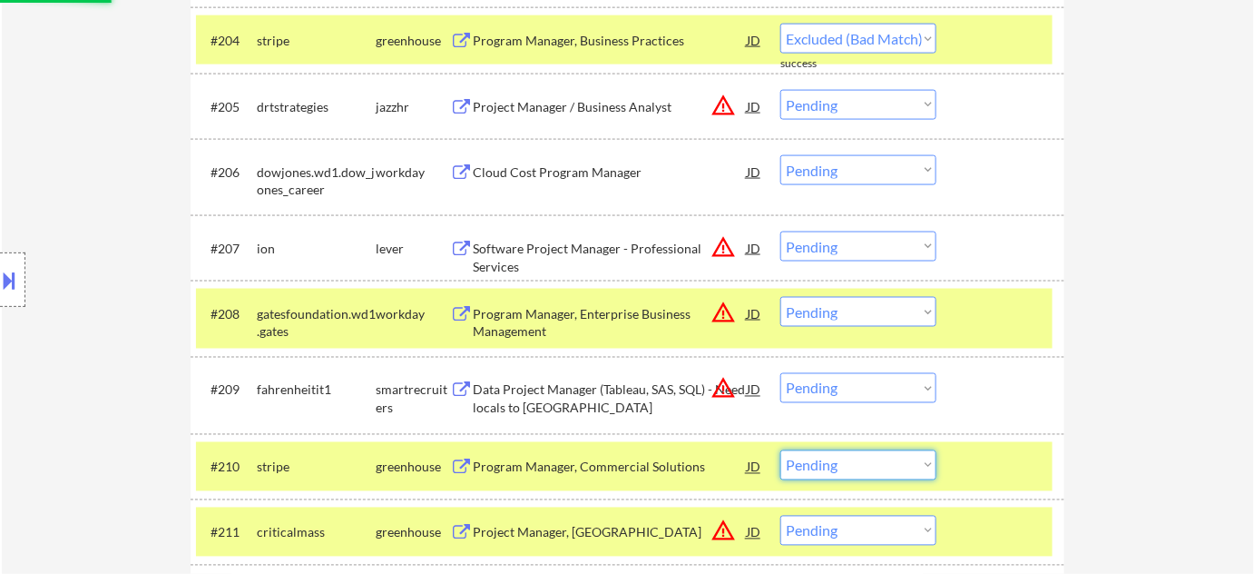
drag, startPoint x: 861, startPoint y: 464, endPoint x: 866, endPoint y: 449, distance: 15.2
click at [861, 464] on select "Choose an option... Pending Applied Excluded (Questions) Excluded (Expired) Exc…" at bounding box center [858, 465] width 156 height 30
select select ""pending""
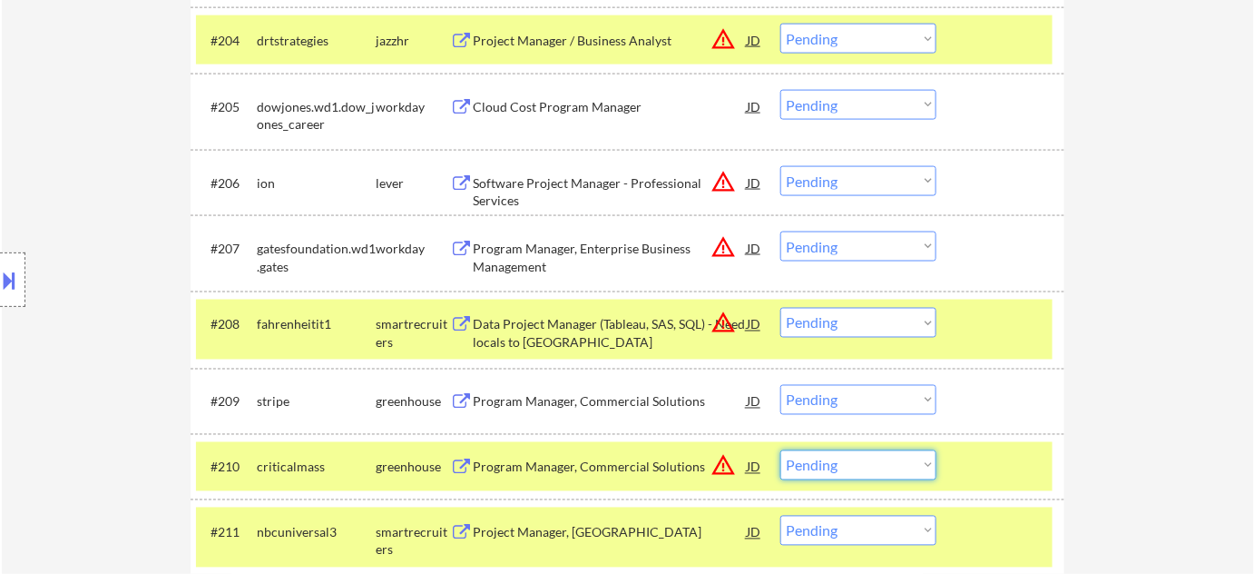
click at [862, 407] on select "Choose an option... Pending Applied Excluded (Questions) Excluded (Expired) Exc…" at bounding box center [858, 400] width 156 height 30
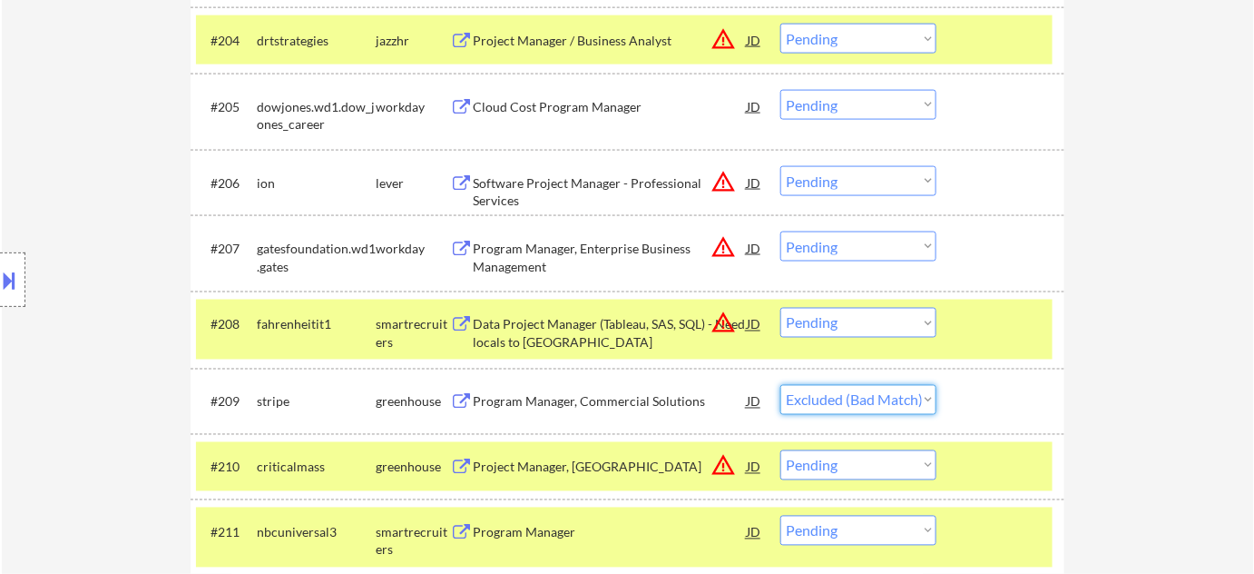
click at [780, 385] on select "Choose an option... Pending Applied Excluded (Questions) Excluded (Expired) Exc…" at bounding box center [858, 400] width 156 height 30
select select ""pending""
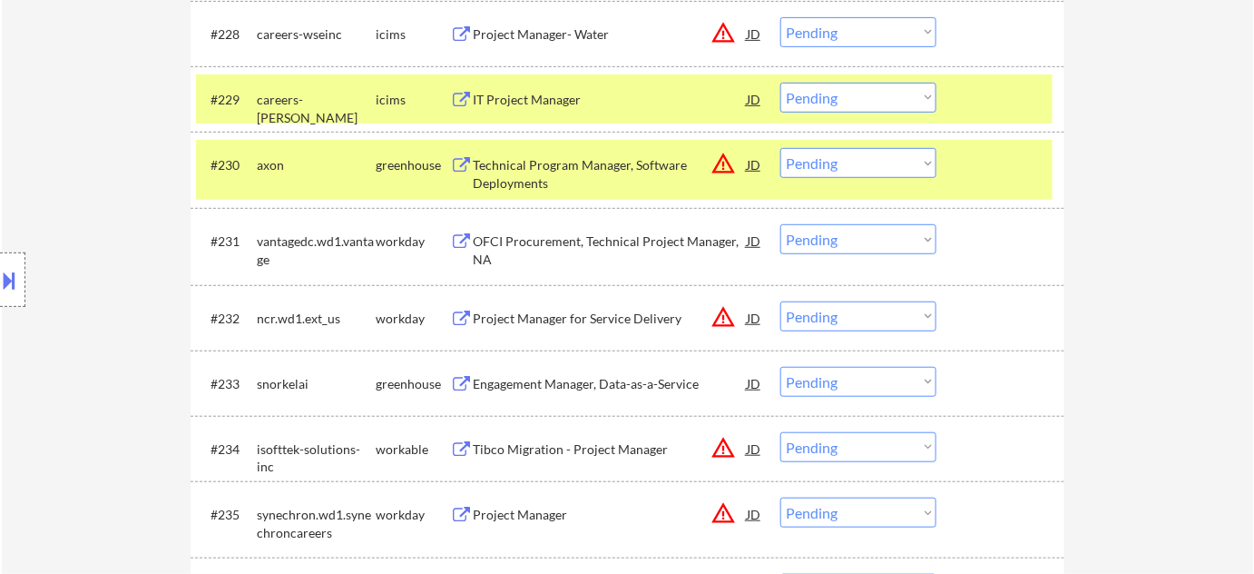
scroll to position [1671, 0]
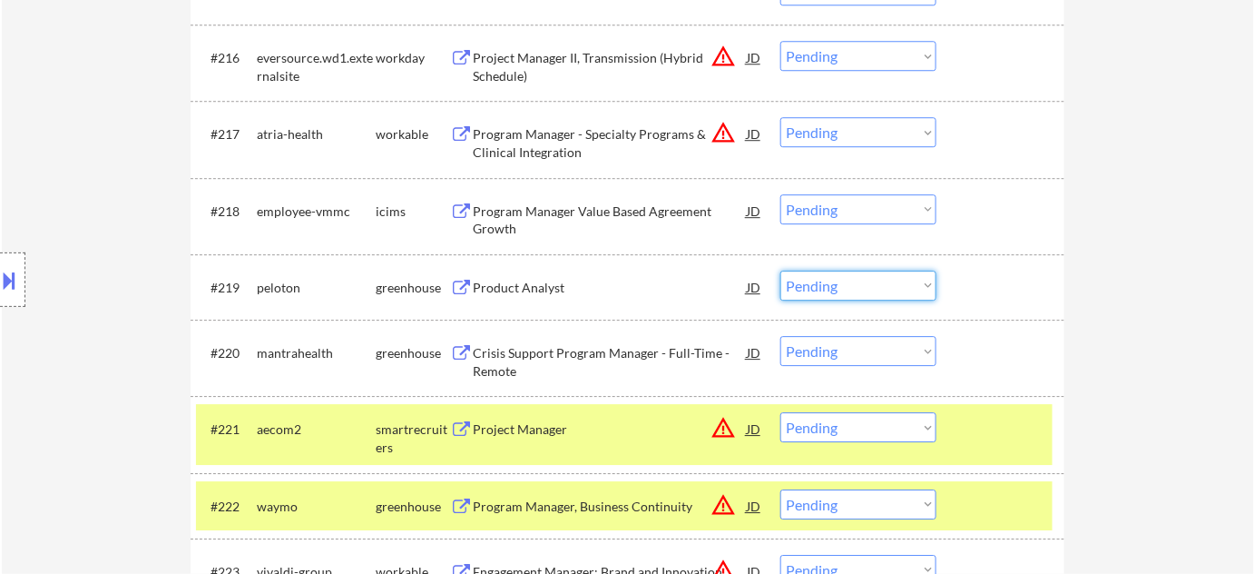
click at [890, 290] on select "Choose an option... Pending Applied Excluded (Questions) Excluded (Expired) Exc…" at bounding box center [858, 285] width 156 height 30
click at [780, 270] on select "Choose an option... Pending Applied Excluded (Questions) Excluded (Expired) Exc…" at bounding box center [858, 285] width 156 height 30
select select ""pending""
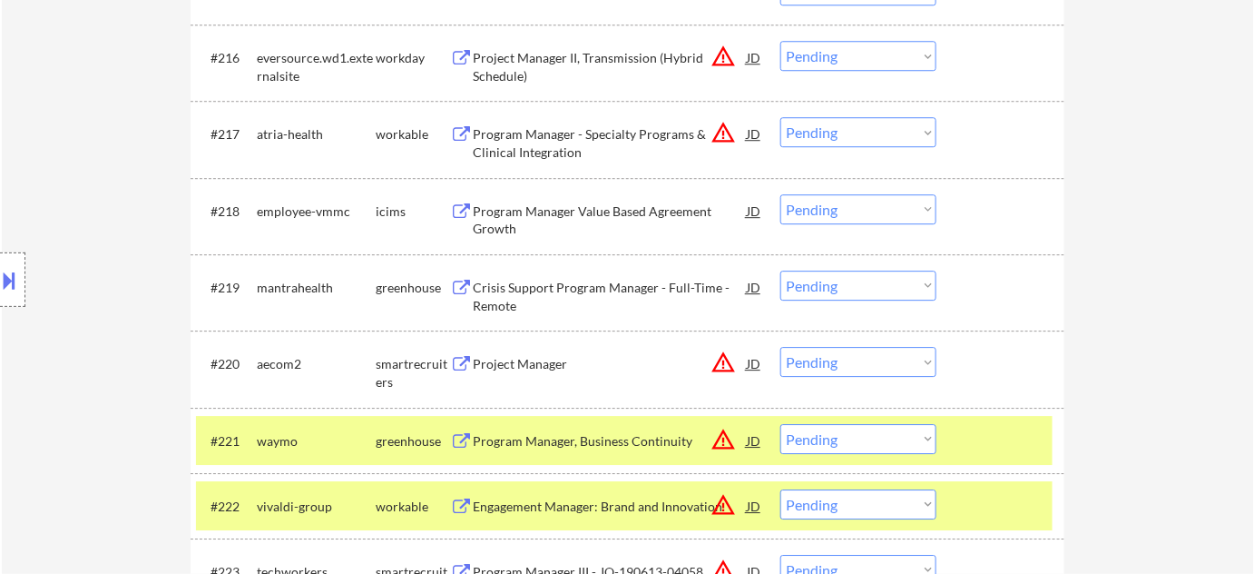
scroll to position [2107, 0]
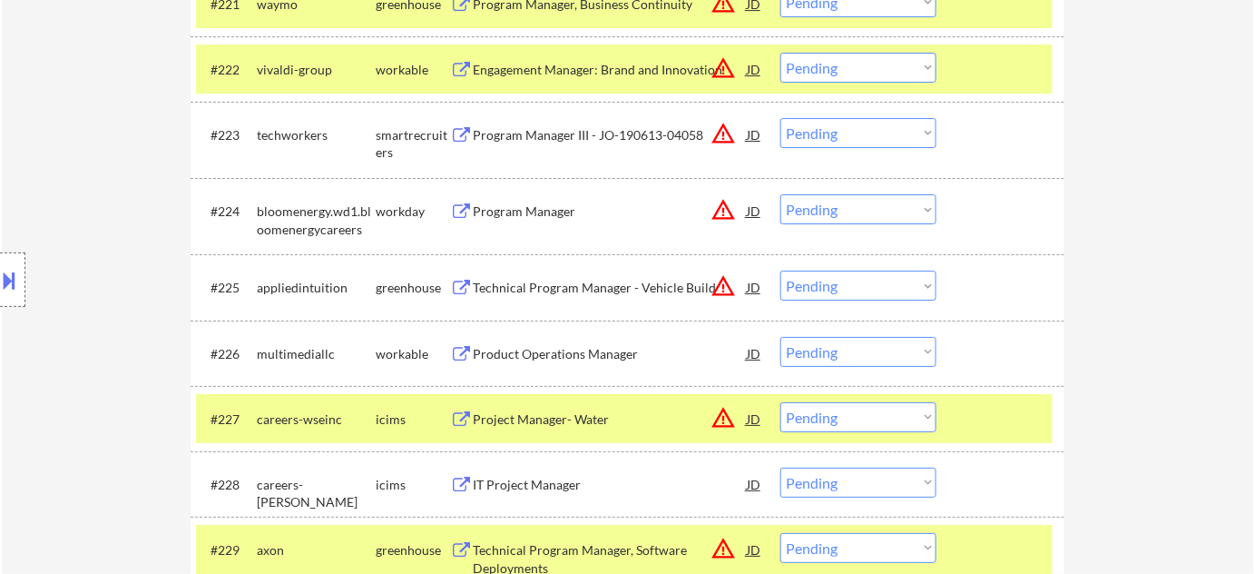
click at [809, 287] on select "Choose an option... Pending Applied Excluded (Questions) Excluded (Expired) Exc…" at bounding box center [858, 285] width 156 height 30
click at [780, 270] on select "Choose an option... Pending Applied Excluded (Questions) Excluded (Expired) Exc…" at bounding box center [858, 285] width 156 height 30
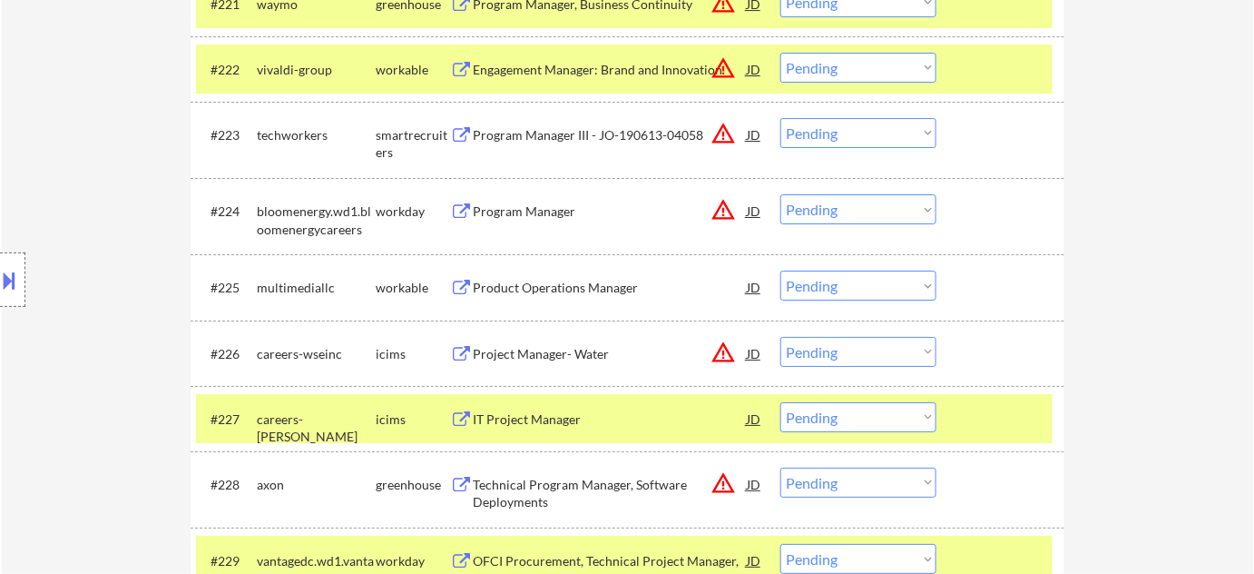
click at [847, 282] on select "Choose an option... Pending Applied Excluded (Questions) Excluded (Expired) Exc…" at bounding box center [858, 285] width 156 height 30
click at [780, 270] on select "Choose an option... Pending Applied Excluded (Questions) Excluded (Expired) Exc…" at bounding box center [858, 285] width 156 height 30
select select ""pending""
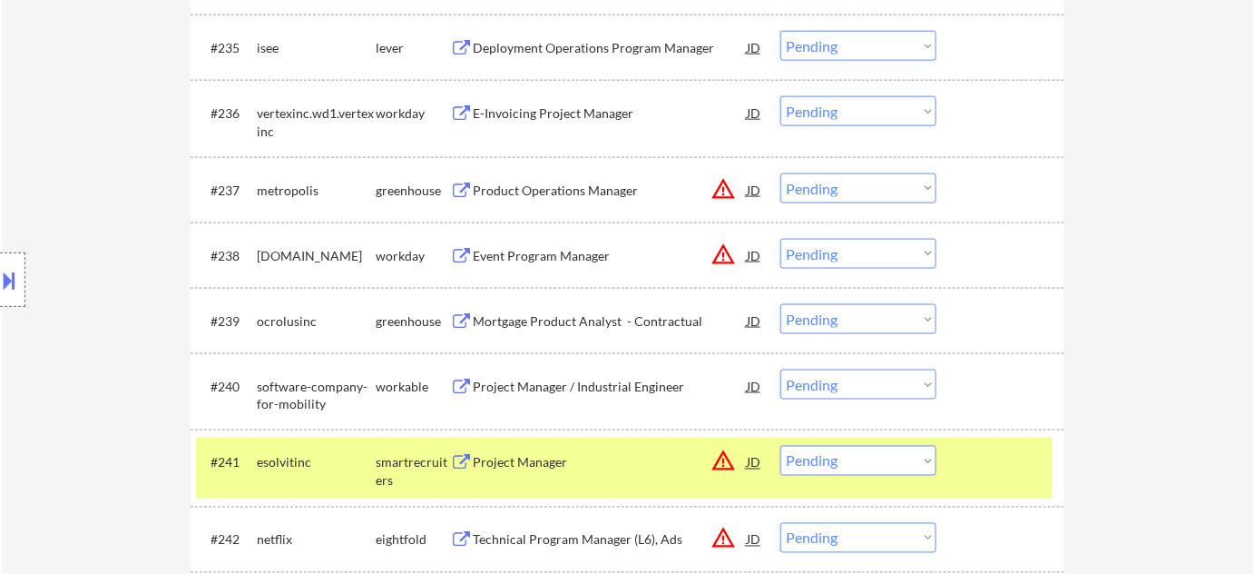
scroll to position [3507, 0]
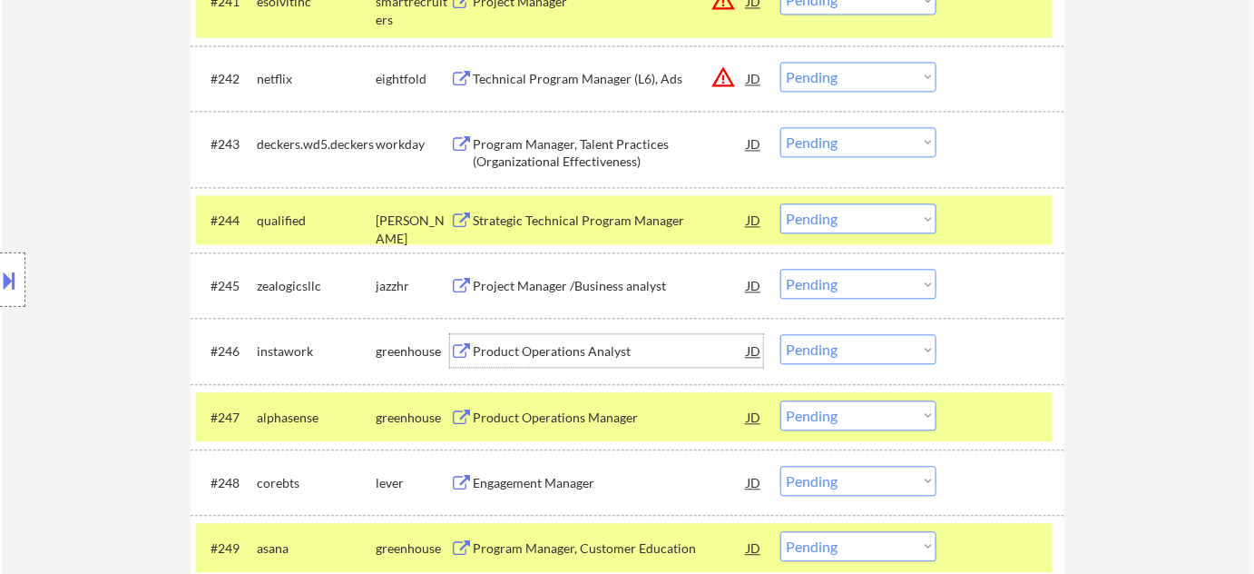
click at [556, 345] on div "Product Operations Analyst" at bounding box center [610, 351] width 274 height 18
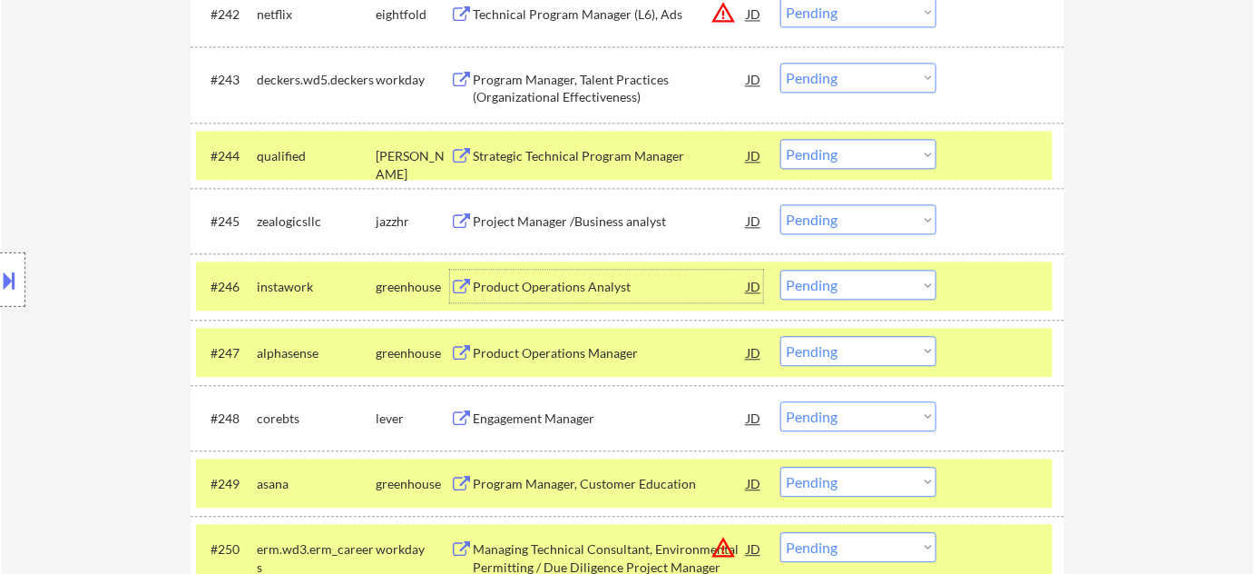
scroll to position [3671, 0]
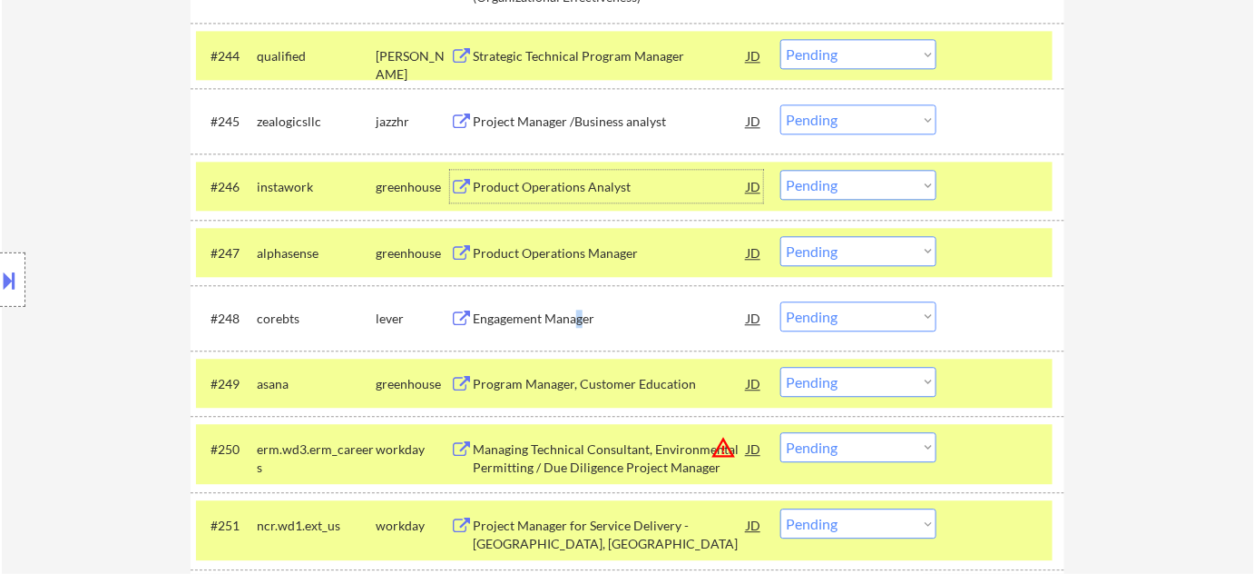
click at [578, 320] on div "Engagement Manager" at bounding box center [610, 318] width 274 height 18
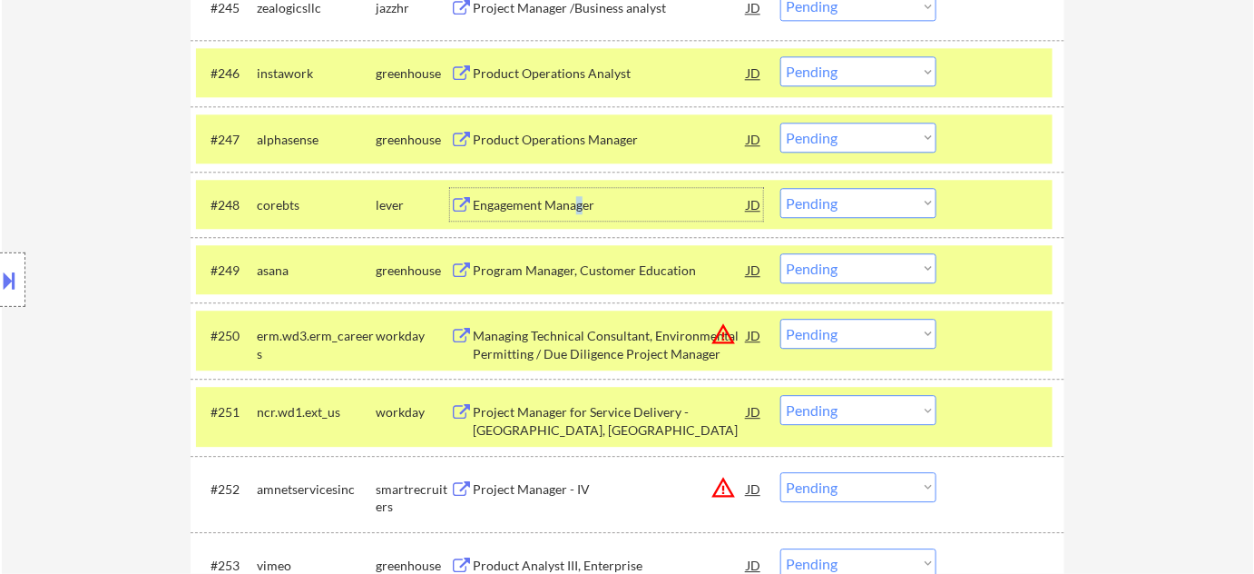
scroll to position [3836, 0]
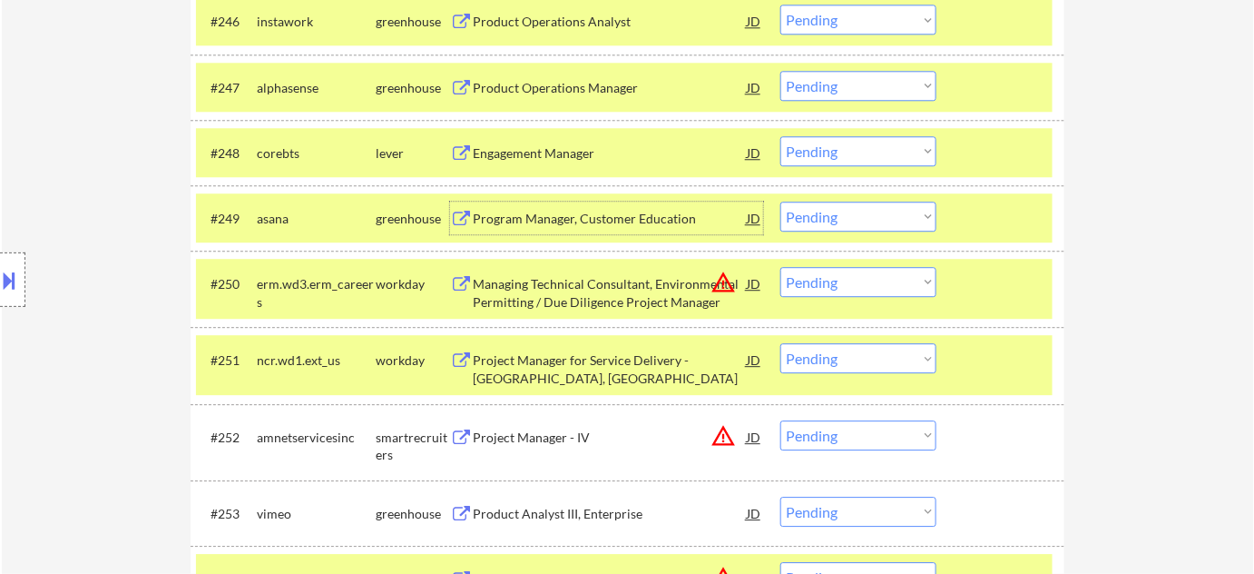
click at [559, 221] on div "Program Manager, Customer Education" at bounding box center [610, 219] width 274 height 18
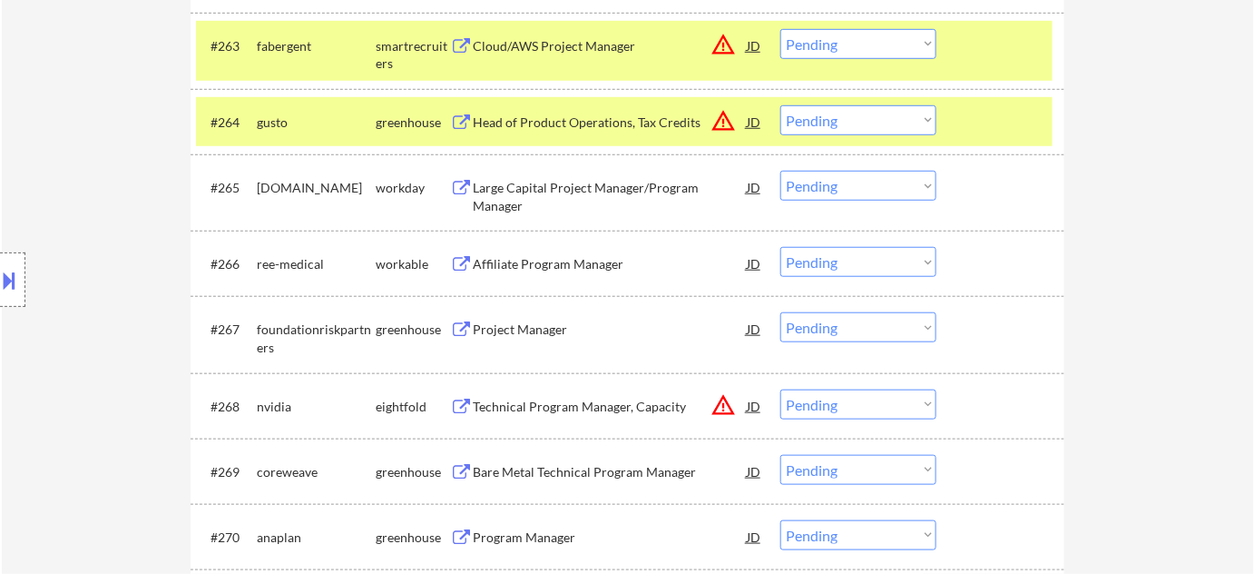
scroll to position [5074, 0]
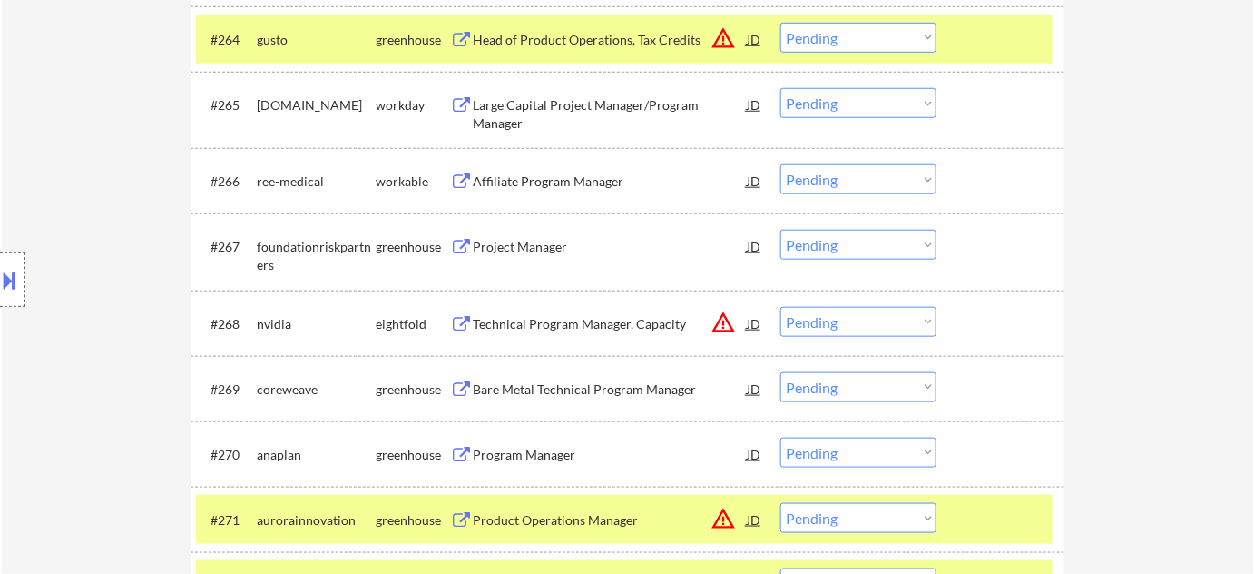
click at [505, 238] on div "Project Manager" at bounding box center [610, 247] width 274 height 18
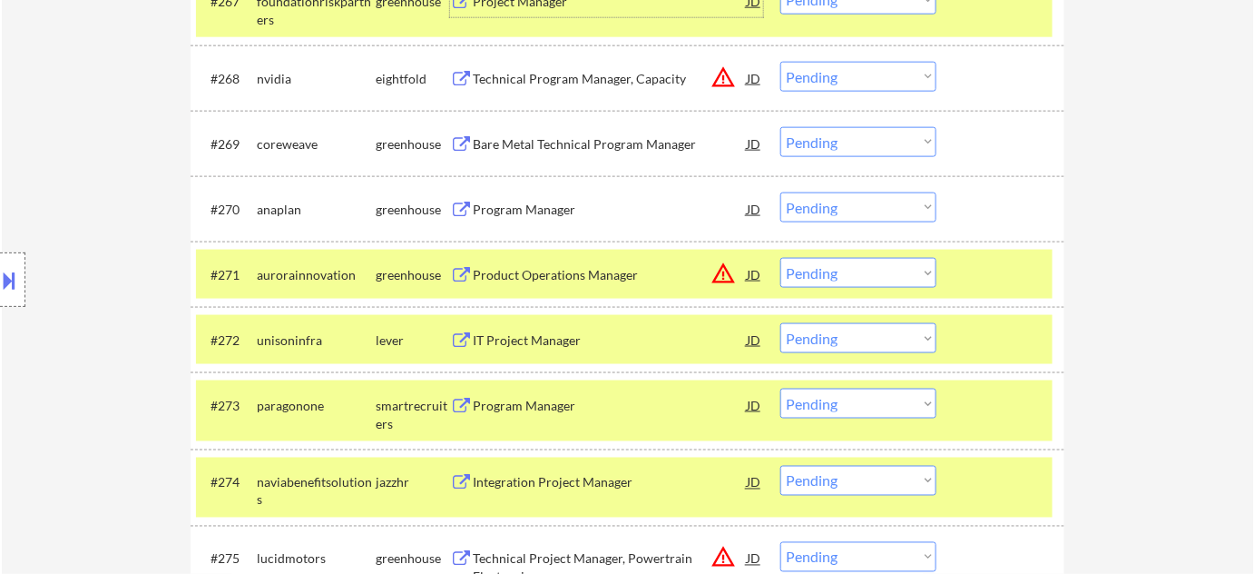
scroll to position [5322, 0]
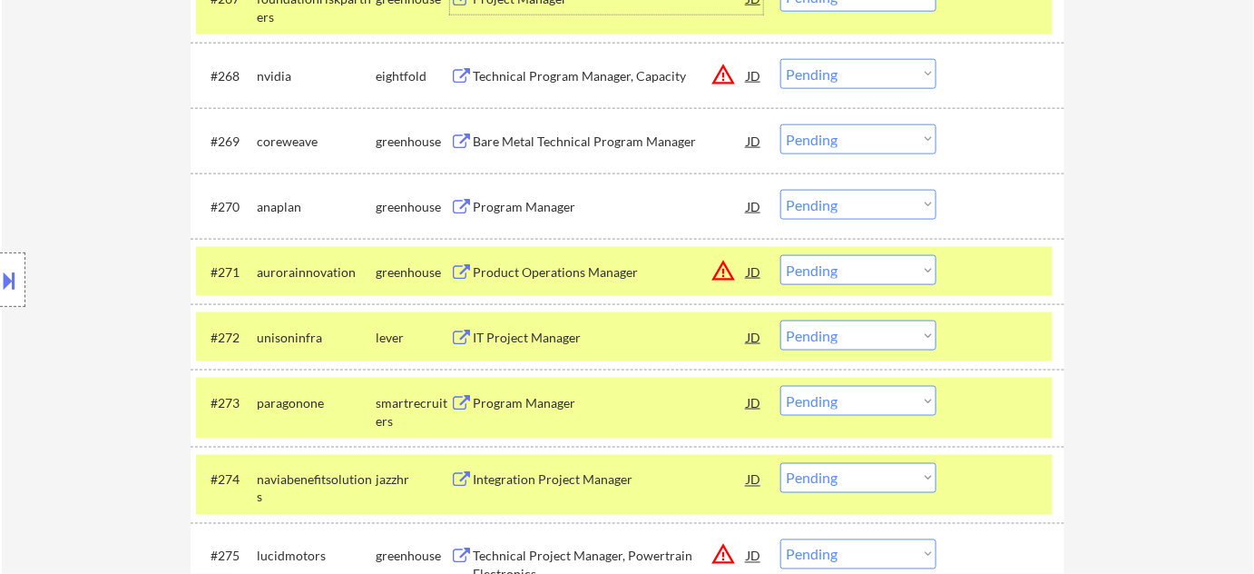
click at [530, 197] on div "Program Manager" at bounding box center [610, 206] width 274 height 33
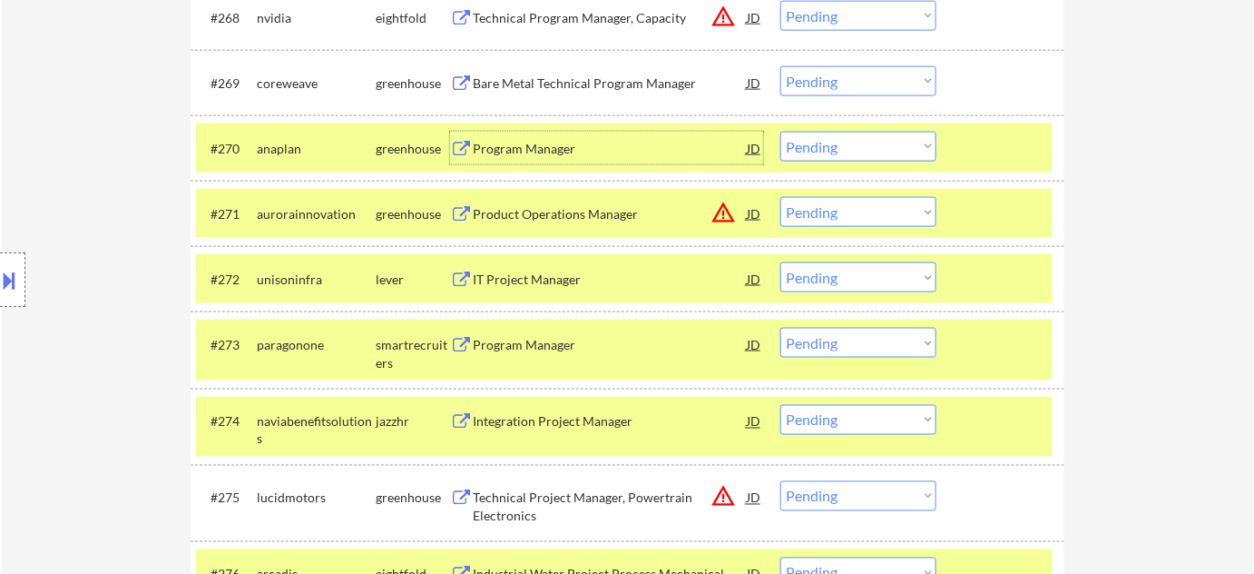
scroll to position [5486, 0]
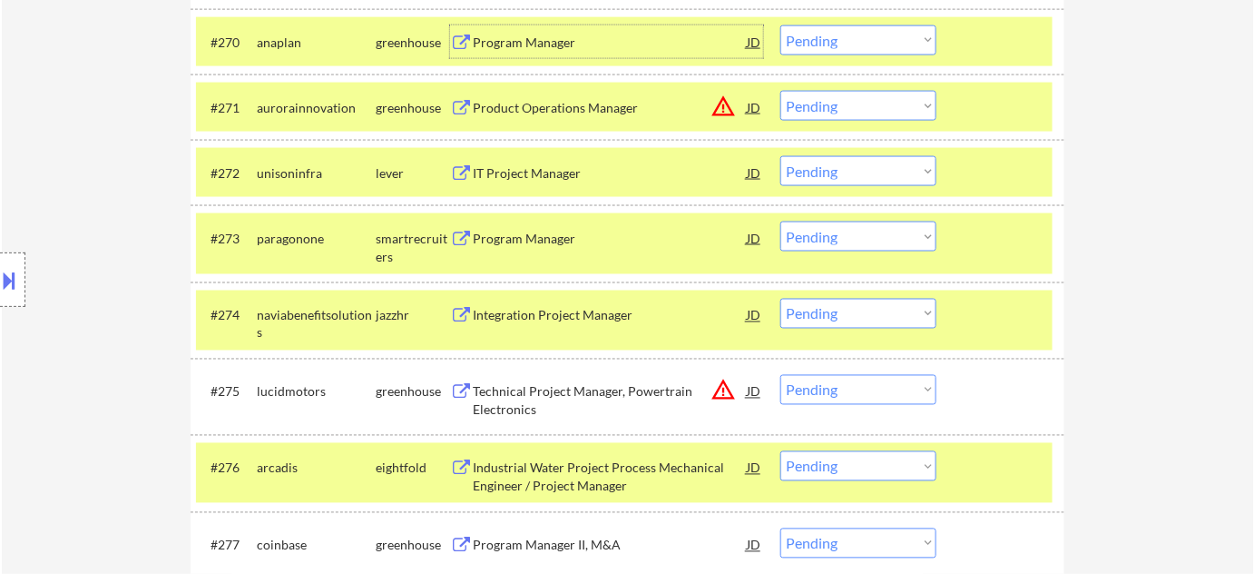
click at [515, 171] on div "IT Project Manager" at bounding box center [610, 173] width 274 height 18
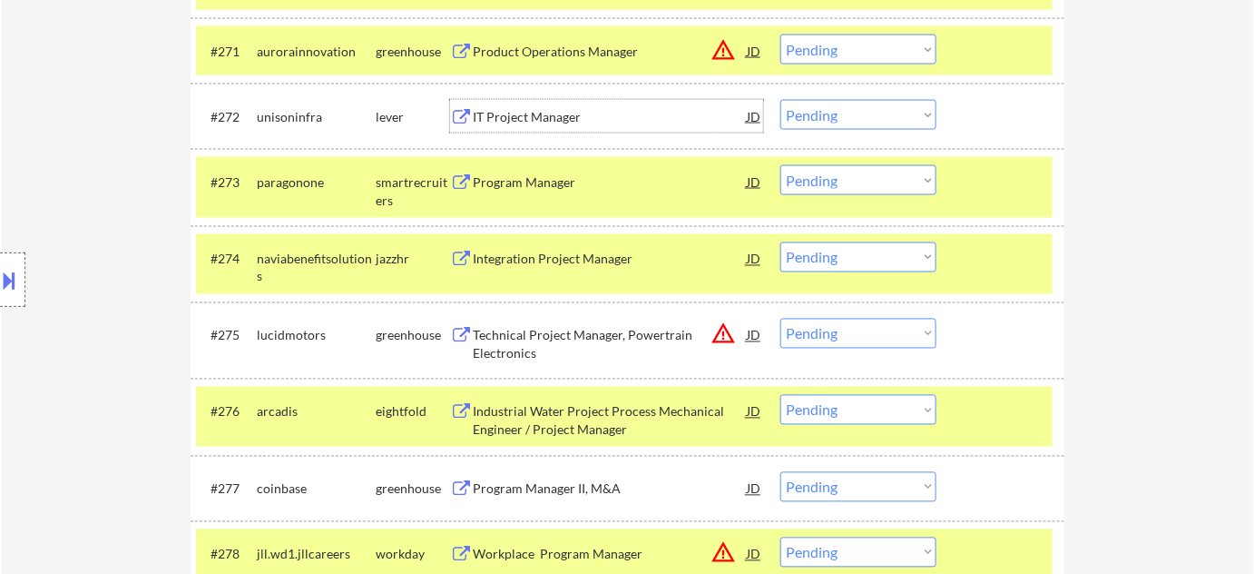
scroll to position [5568, 0]
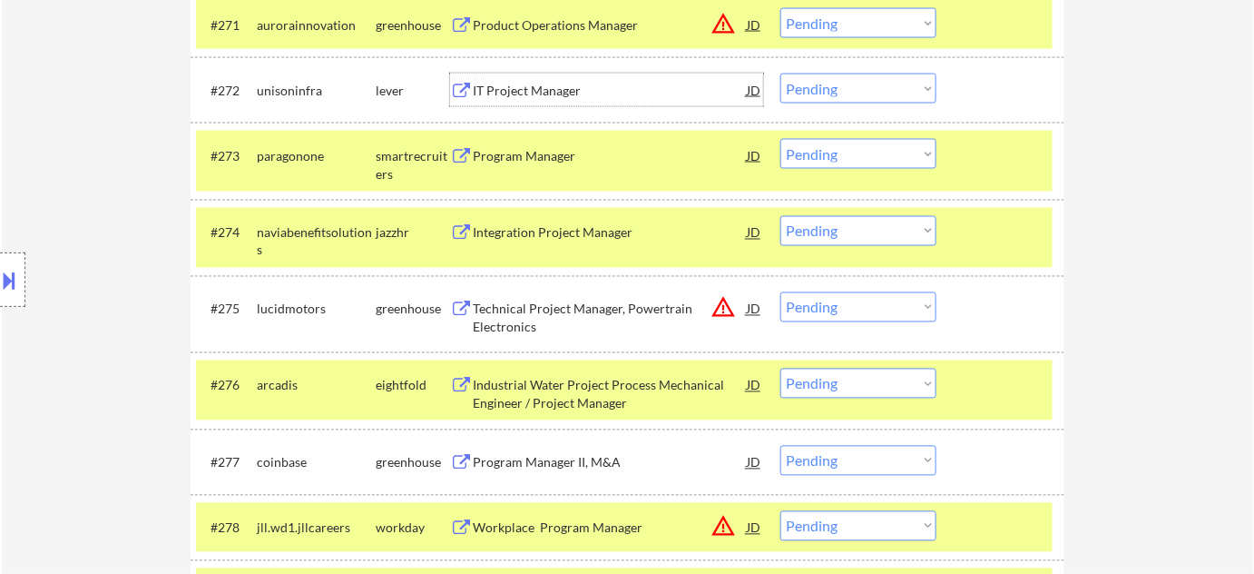
click at [530, 155] on div "Program Manager" at bounding box center [610, 156] width 274 height 18
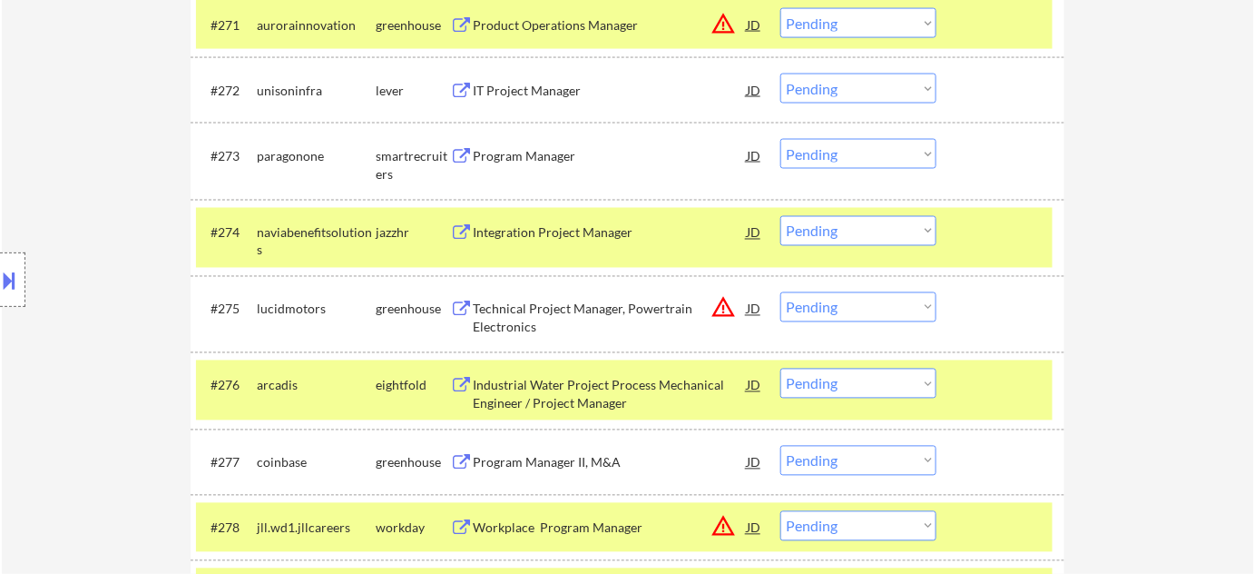
scroll to position [3570, 0]
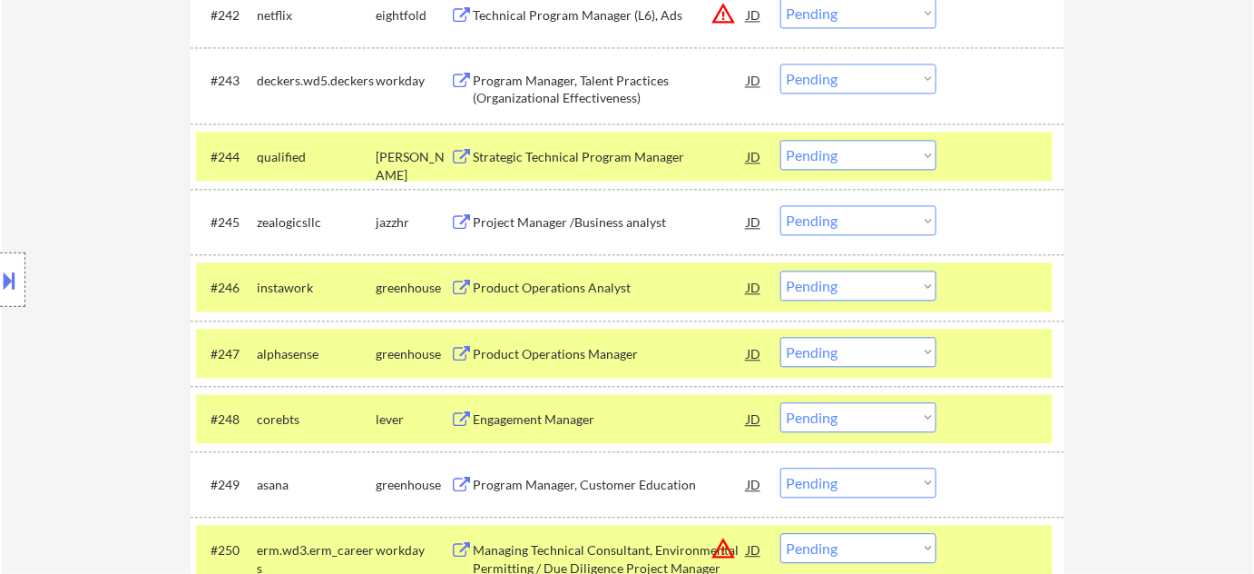
drag, startPoint x: 886, startPoint y: 278, endPoint x: 886, endPoint y: 299, distance: 21.8
click at [886, 278] on select "Choose an option... Pending Applied Excluded (Questions) Excluded (Expired) Exc…" at bounding box center [858, 285] width 156 height 30
click at [780, 270] on select "Choose an option... Pending Applied Excluded (Questions) Excluded (Expired) Exc…" at bounding box center [858, 285] width 156 height 30
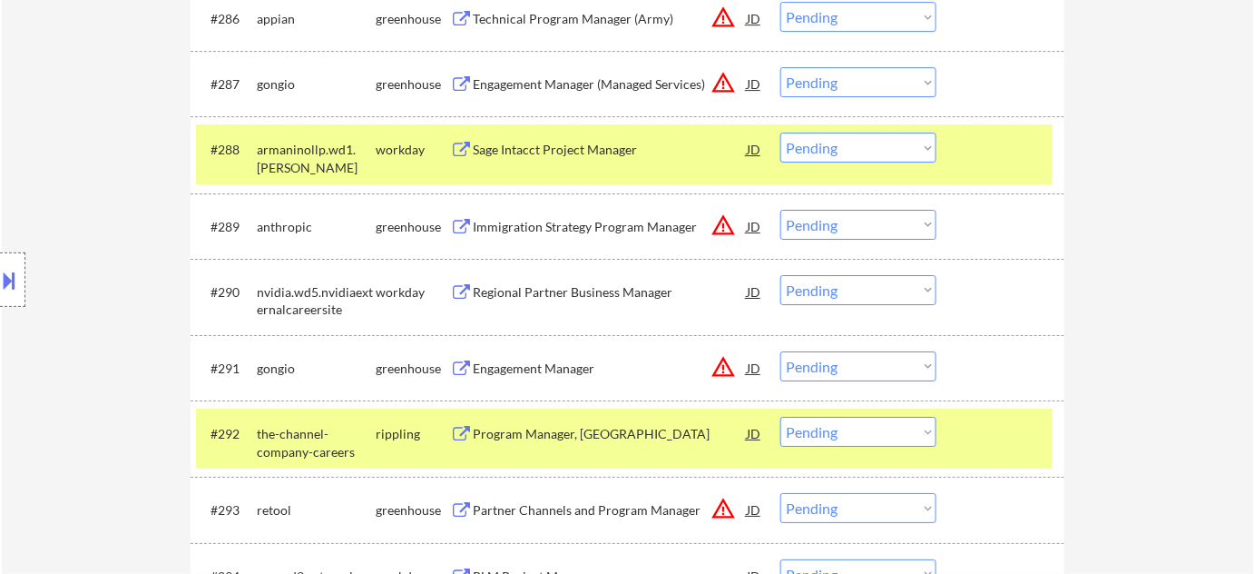
scroll to position [3767, 0]
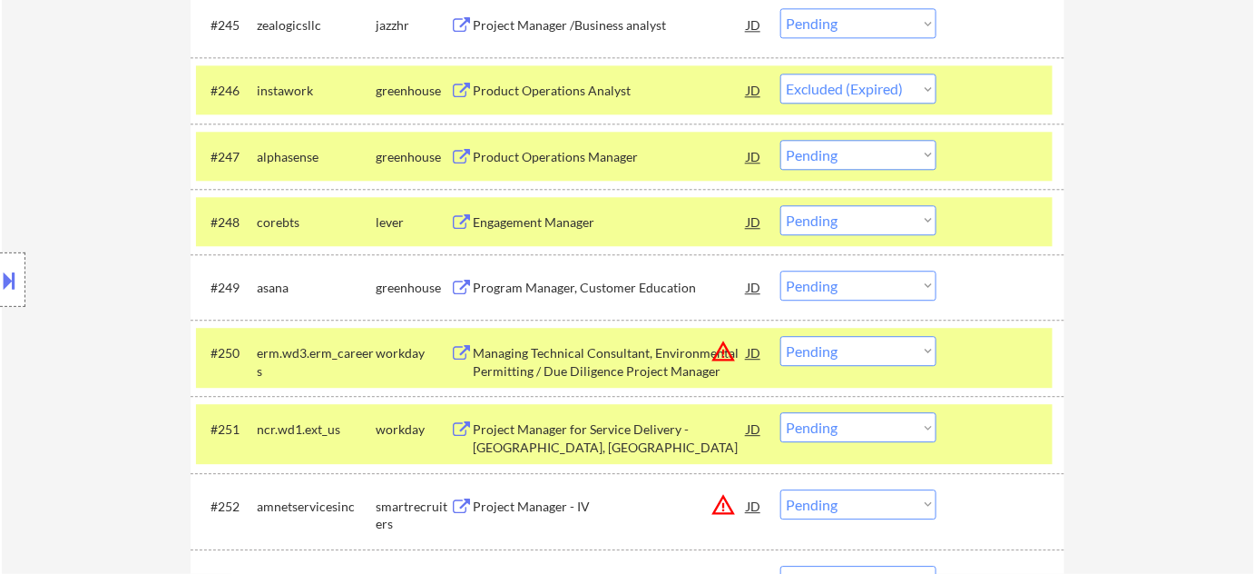
click at [869, 288] on select "Choose an option... Pending Applied Excluded (Questions) Excluded (Expired) Exc…" at bounding box center [858, 285] width 156 height 30
select select ""pending""
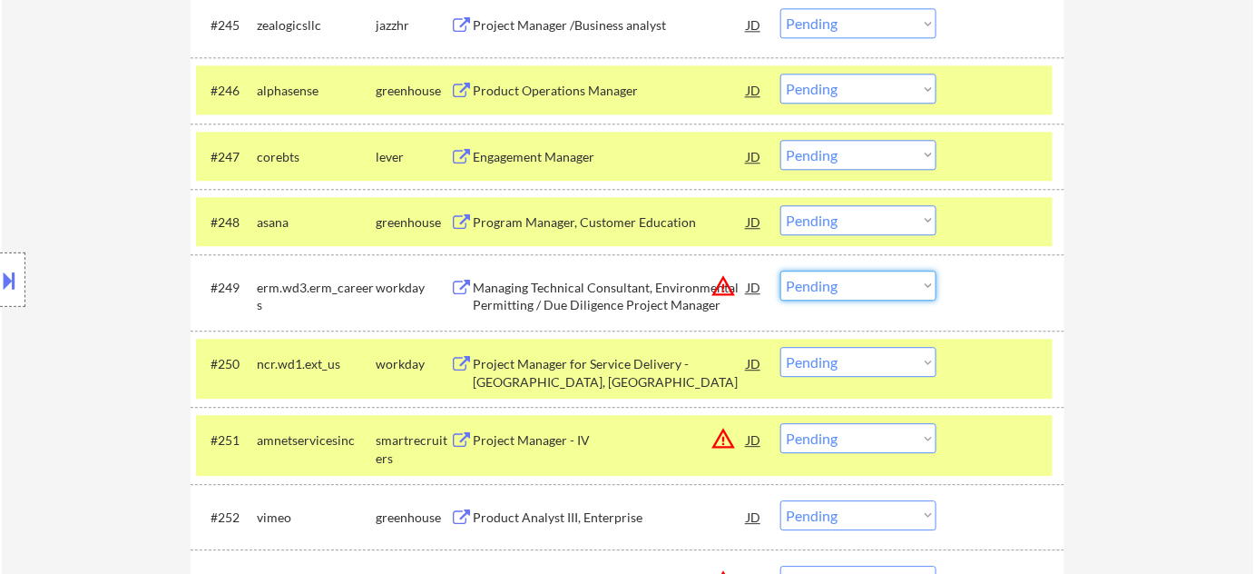
drag, startPoint x: 815, startPoint y: 216, endPoint x: 825, endPoint y: 232, distance: 19.1
click at [815, 216] on select "Choose an option... Pending Applied Excluded (Questions) Excluded (Expired) Exc…" at bounding box center [858, 220] width 156 height 30
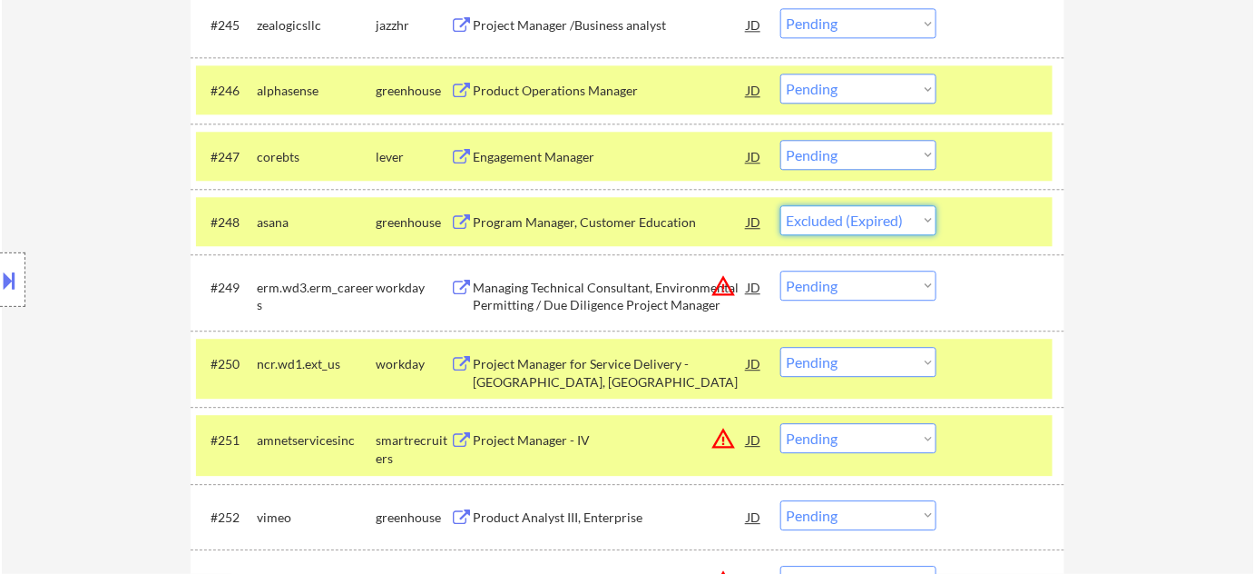
click at [780, 205] on select "Choose an option... Pending Applied Excluded (Questions) Excluded (Expired) Exc…" at bounding box center [858, 220] width 156 height 30
select select ""pending""
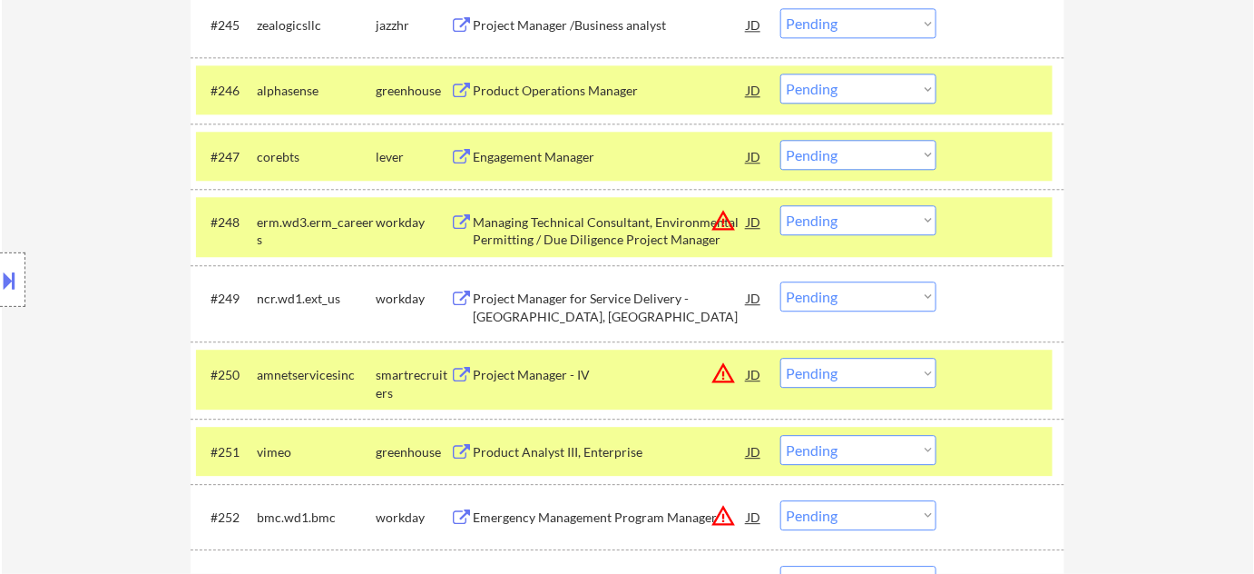
scroll to position [3439, 0]
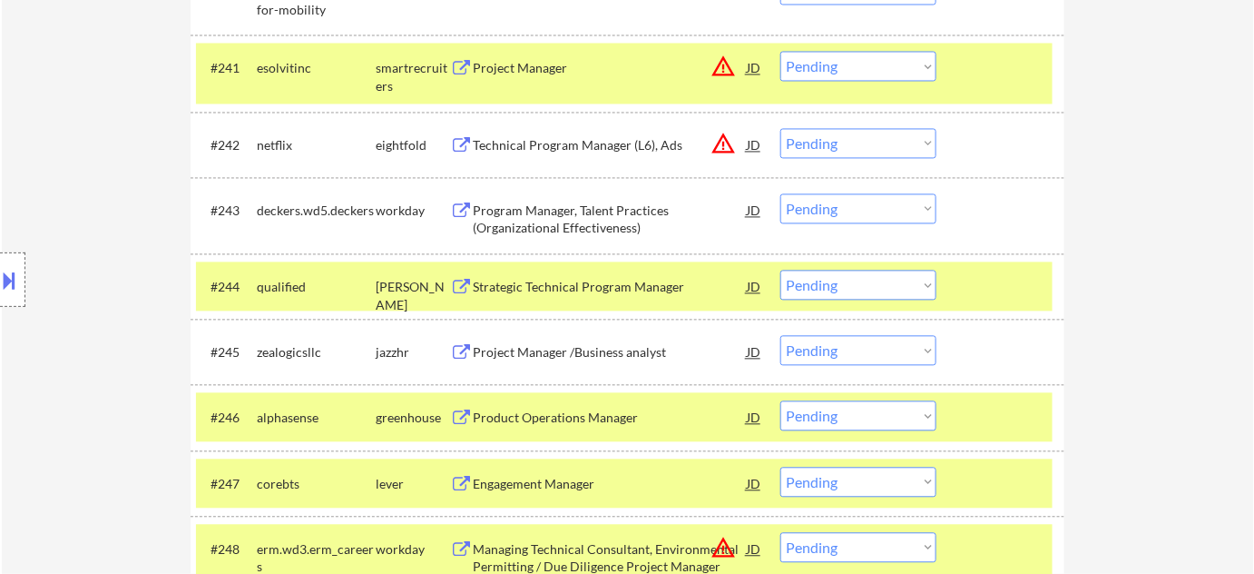
click at [861, 289] on select "Choose an option... Pending Applied Excluded (Questions) Excluded (Expired) Exc…" at bounding box center [858, 285] width 156 height 30
click at [780, 270] on select "Choose an option... Pending Applied Excluded (Questions) Excluded (Expired) Exc…" at bounding box center [858, 285] width 156 height 30
select select ""pending""
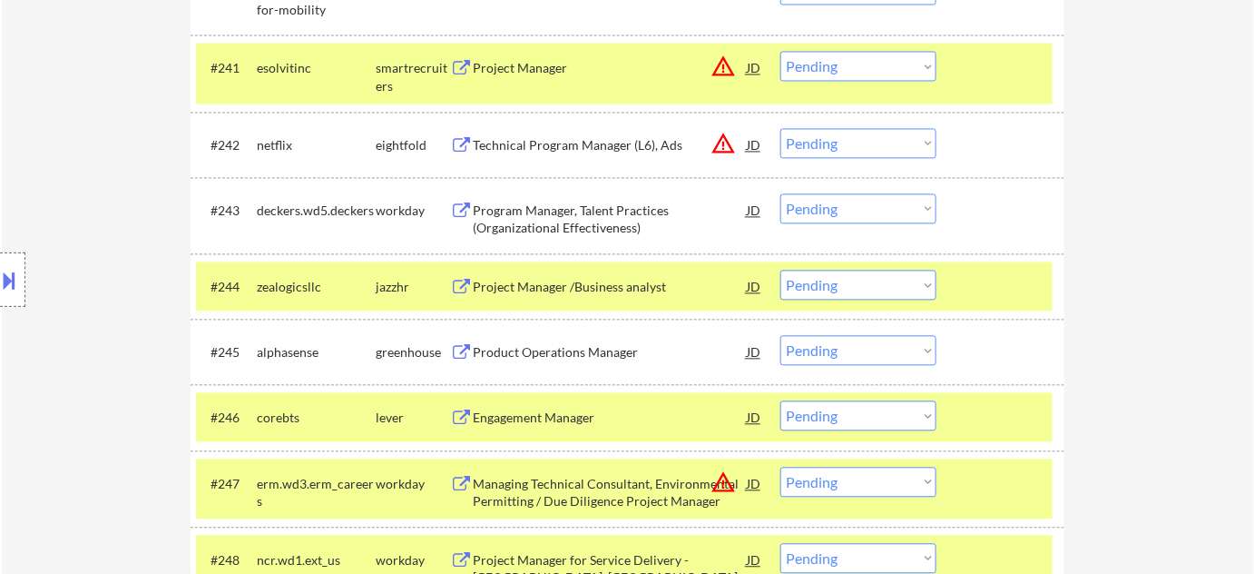
click at [15, 283] on button at bounding box center [10, 280] width 20 height 30
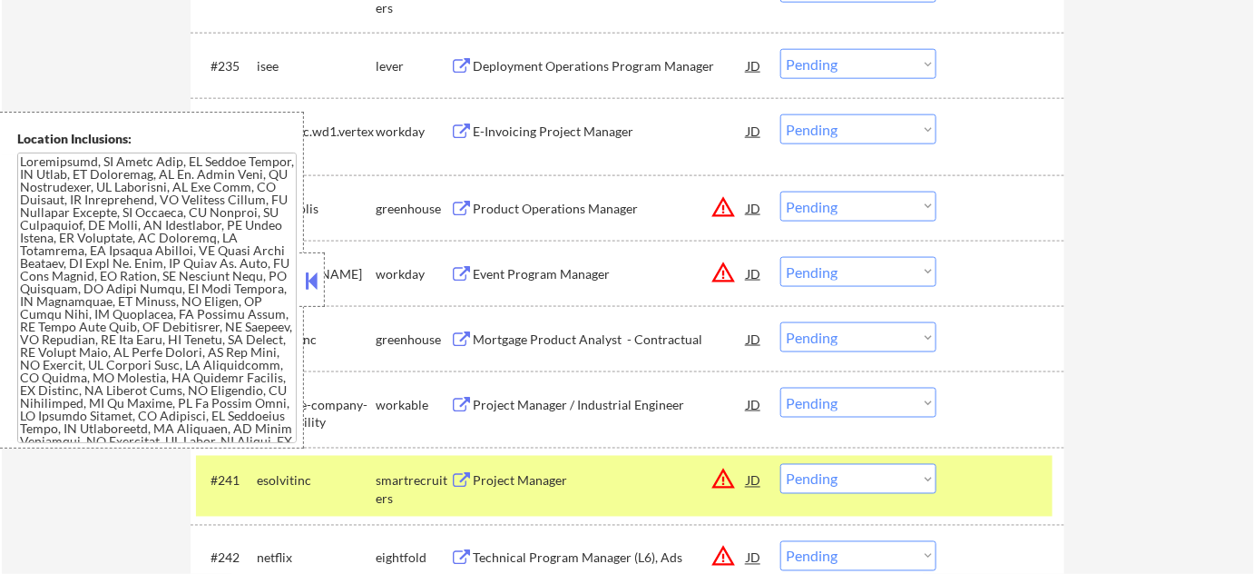
scroll to position [5045, 0]
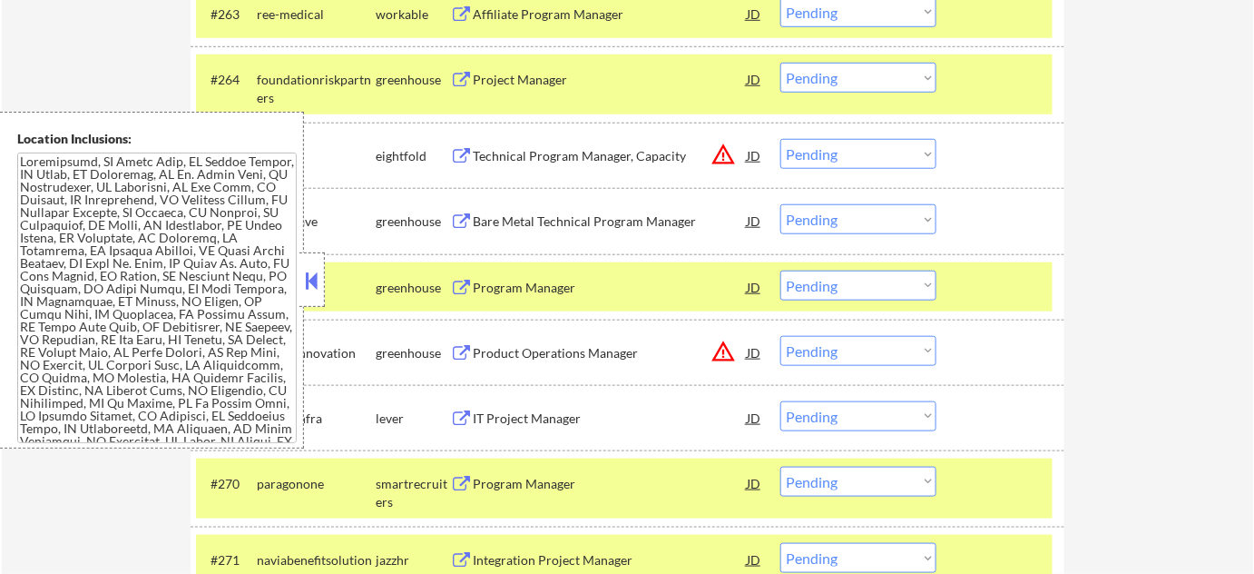
click at [316, 274] on button at bounding box center [312, 280] width 20 height 27
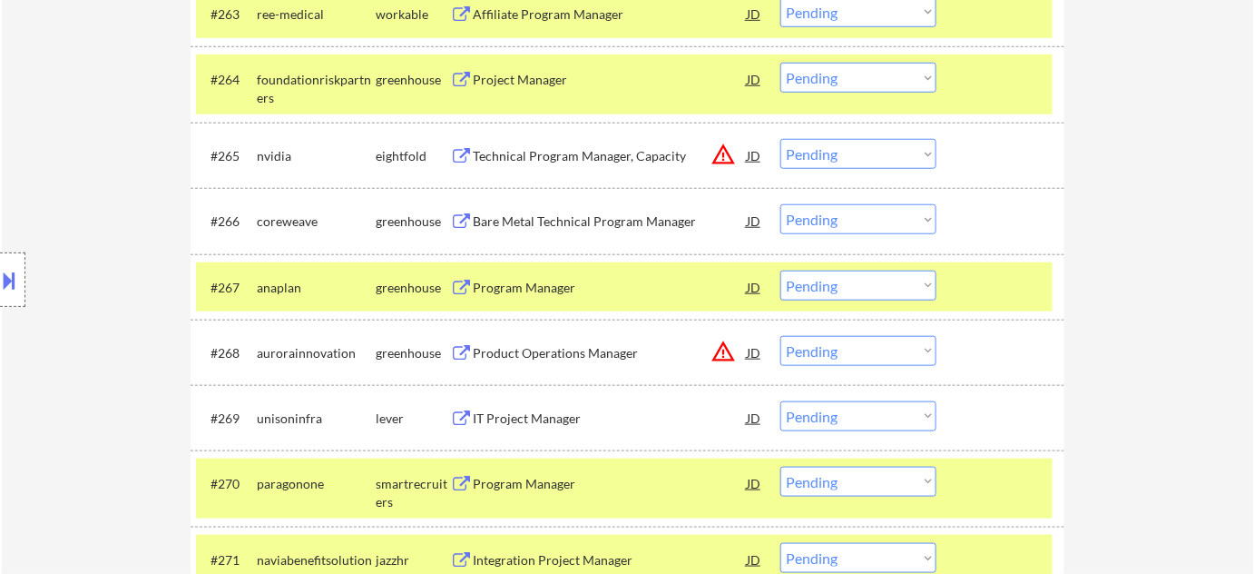
click at [821, 289] on select "Choose an option... Pending Applied Excluded (Questions) Excluded (Expired) Exc…" at bounding box center [858, 285] width 156 height 30
click at [780, 270] on select "Choose an option... Pending Applied Excluded (Questions) Excluded (Expired) Exc…" at bounding box center [858, 285] width 156 height 30
select select ""pending""
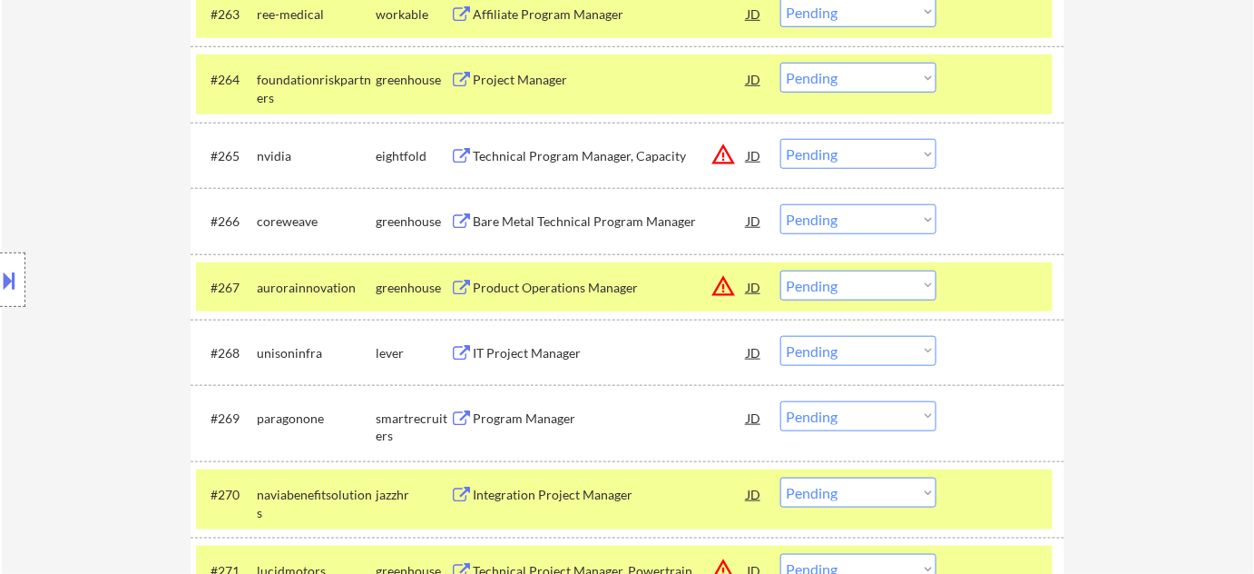
click at [883, 345] on select "Choose an option... Pending Applied Excluded (Questions) Excluded (Expired) Exc…" at bounding box center [858, 351] width 156 height 30
click at [780, 336] on select "Choose an option... Pending Applied Excluded (Questions) Excluded (Expired) Exc…" at bounding box center [858, 351] width 156 height 30
select select ""pending""
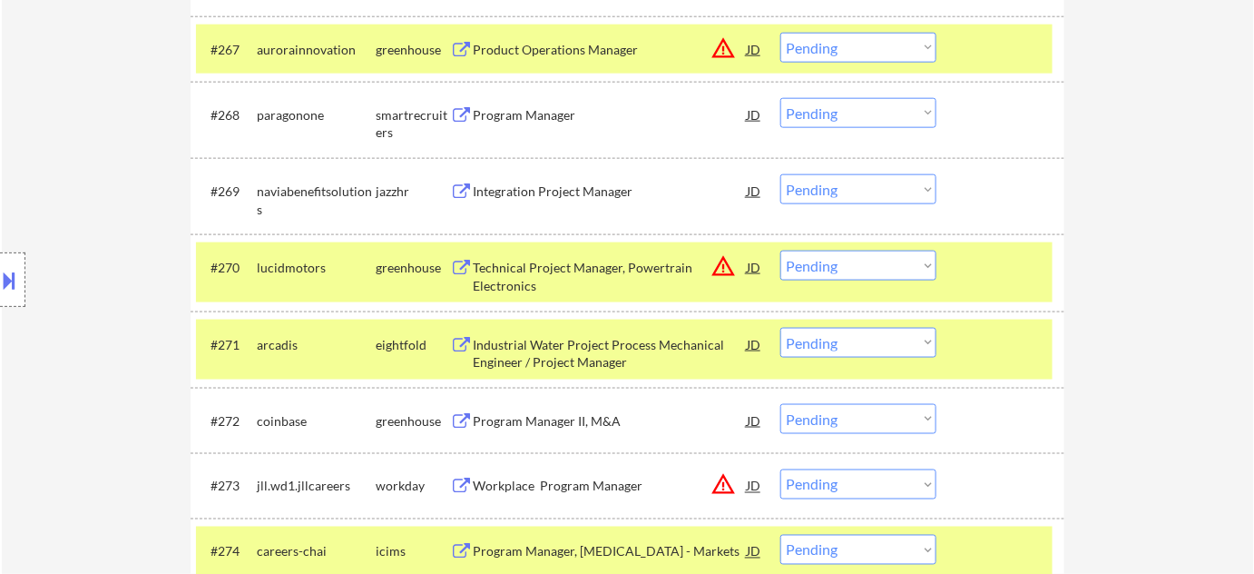
scroll to position [5293, 0]
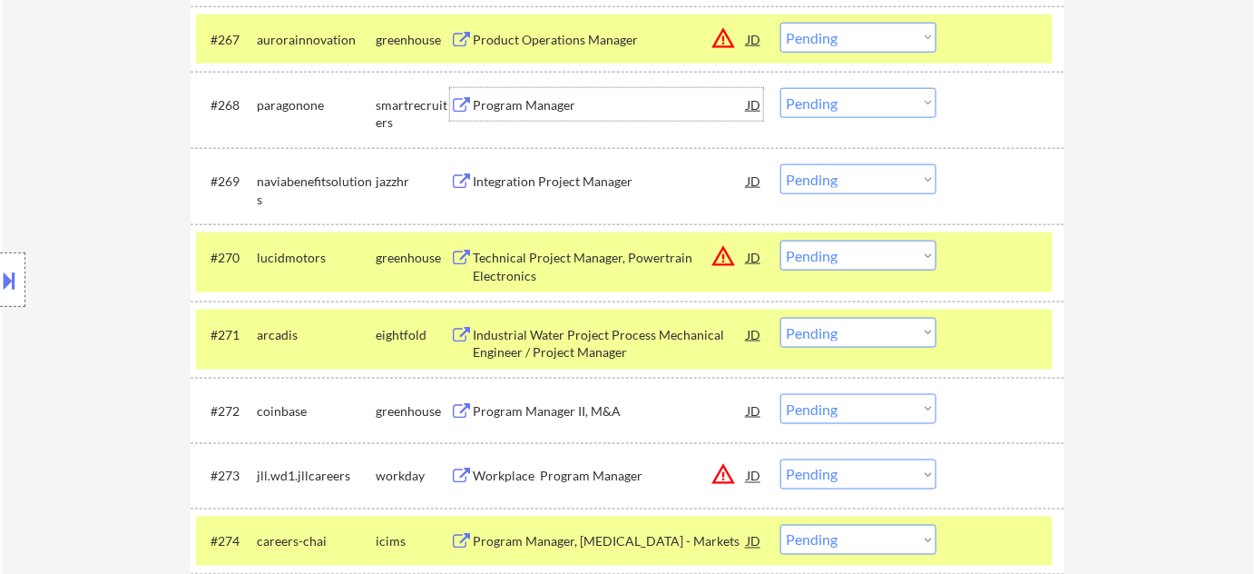
click at [529, 109] on div "Program Manager" at bounding box center [610, 105] width 274 height 18
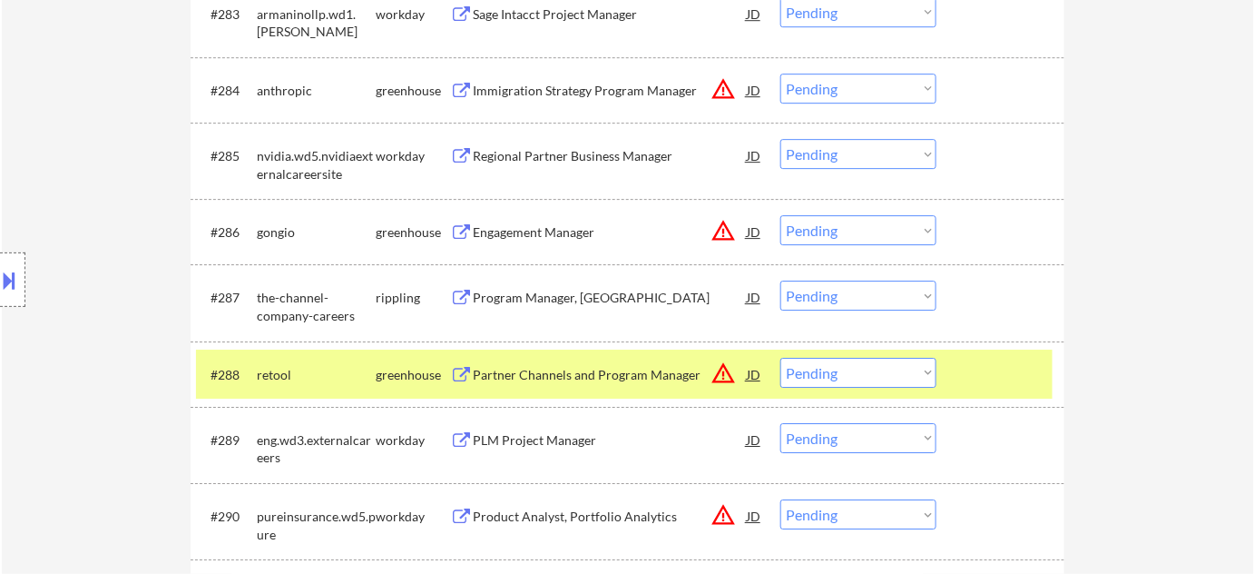
scroll to position [6447, 0]
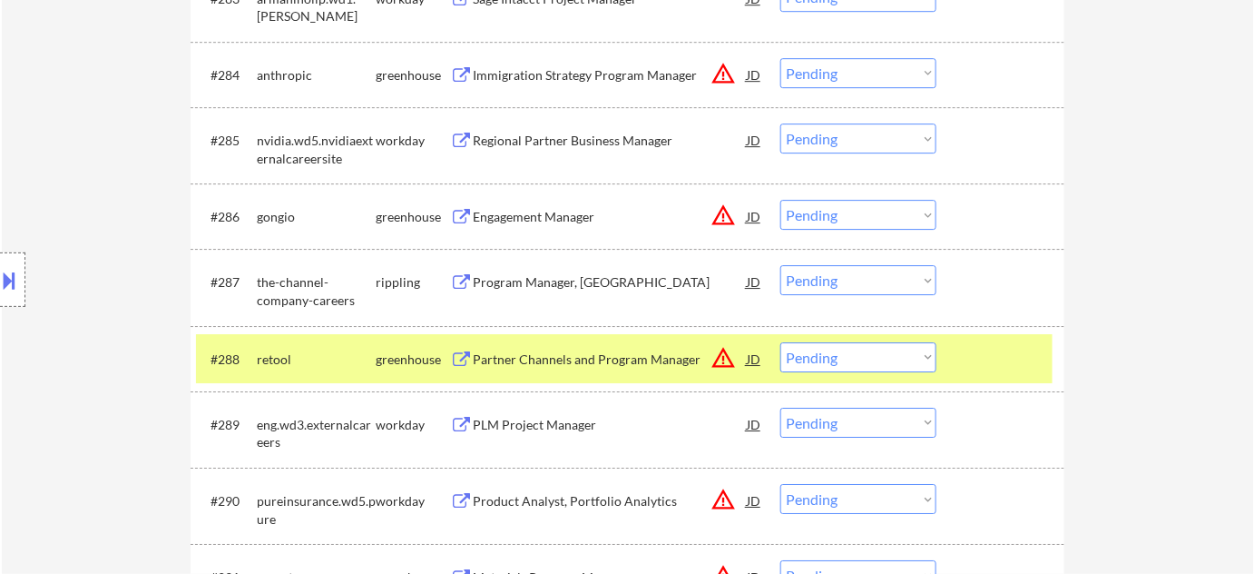
click at [559, 212] on div "Engagement Manager" at bounding box center [610, 217] width 274 height 18
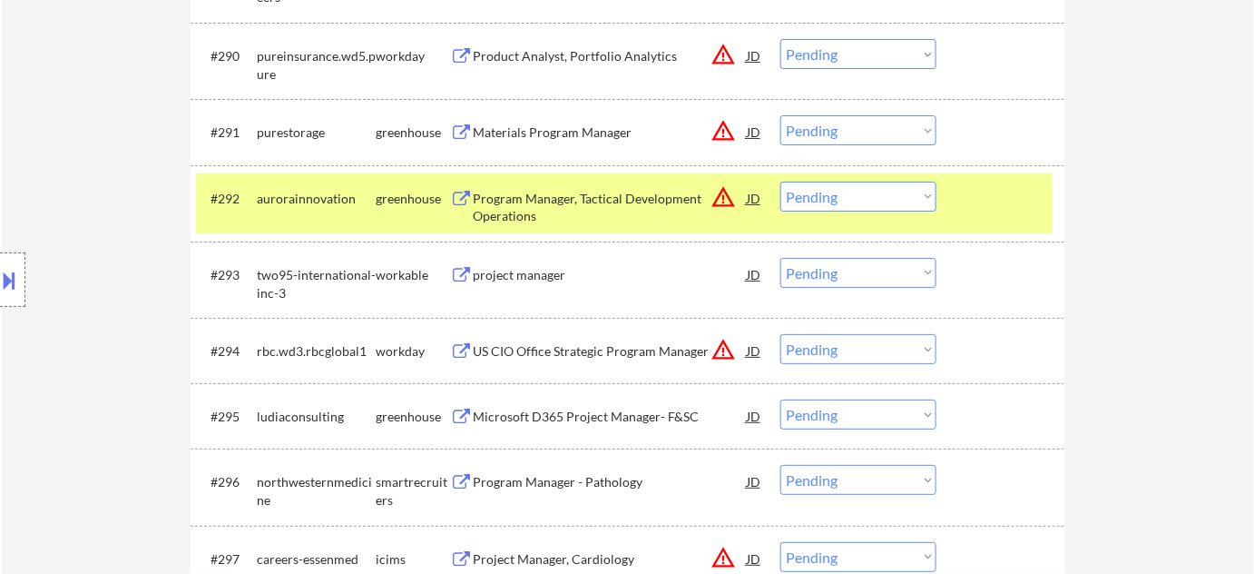
scroll to position [6942, 0]
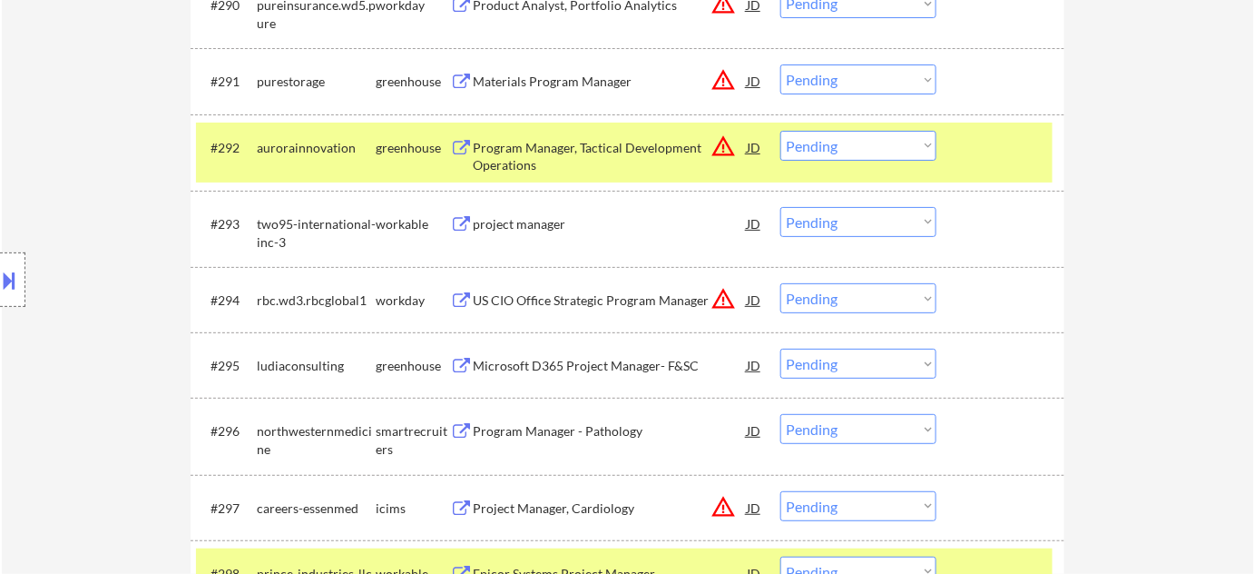
click at [538, 224] on div "project manager" at bounding box center [610, 224] width 274 height 18
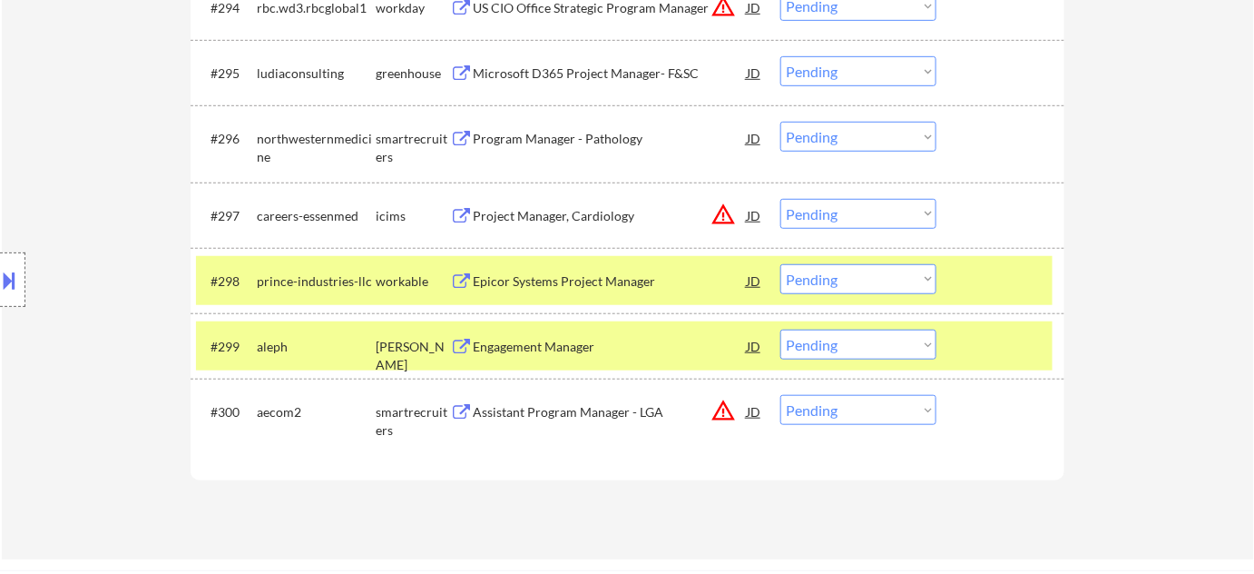
scroll to position [7272, 0]
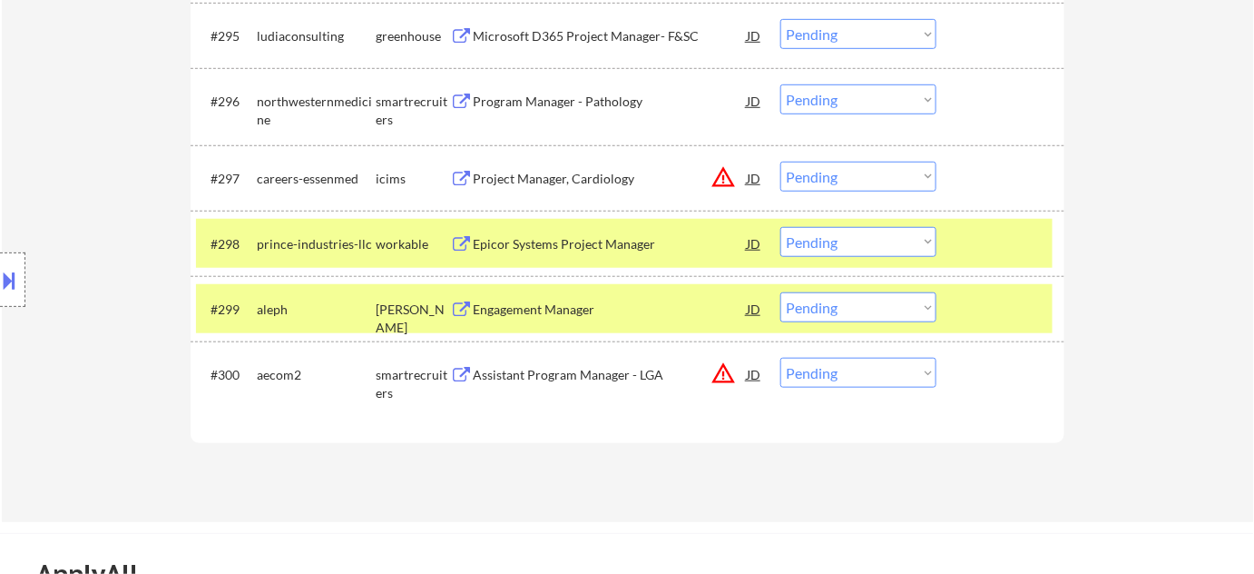
click at [575, 300] on div "Engagement Manager" at bounding box center [610, 309] width 274 height 18
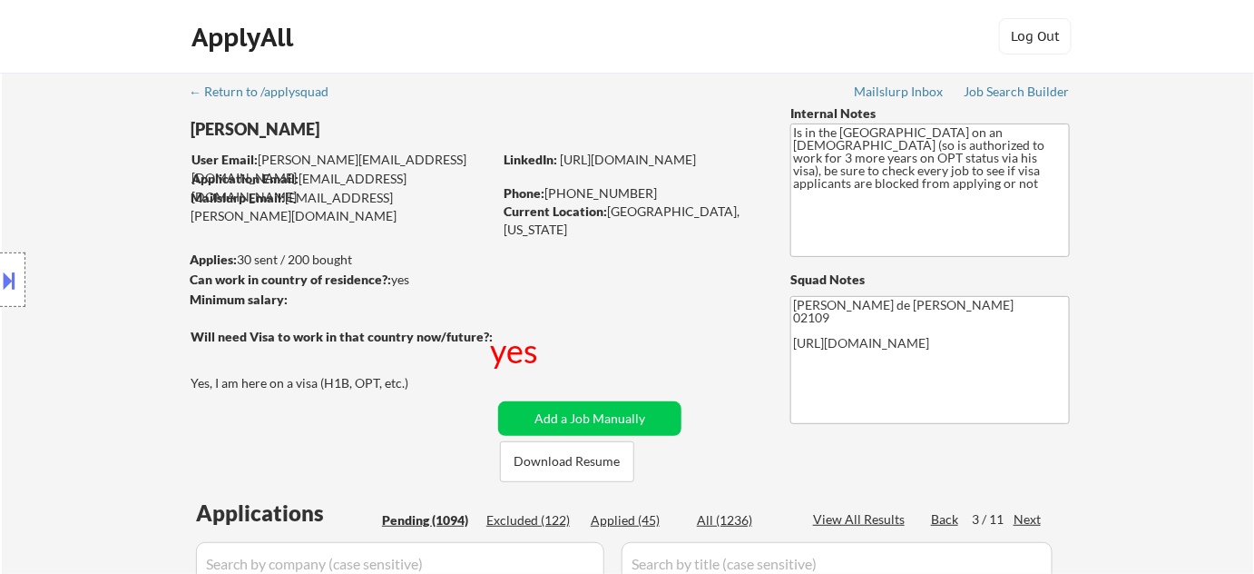
scroll to position [3570, 0]
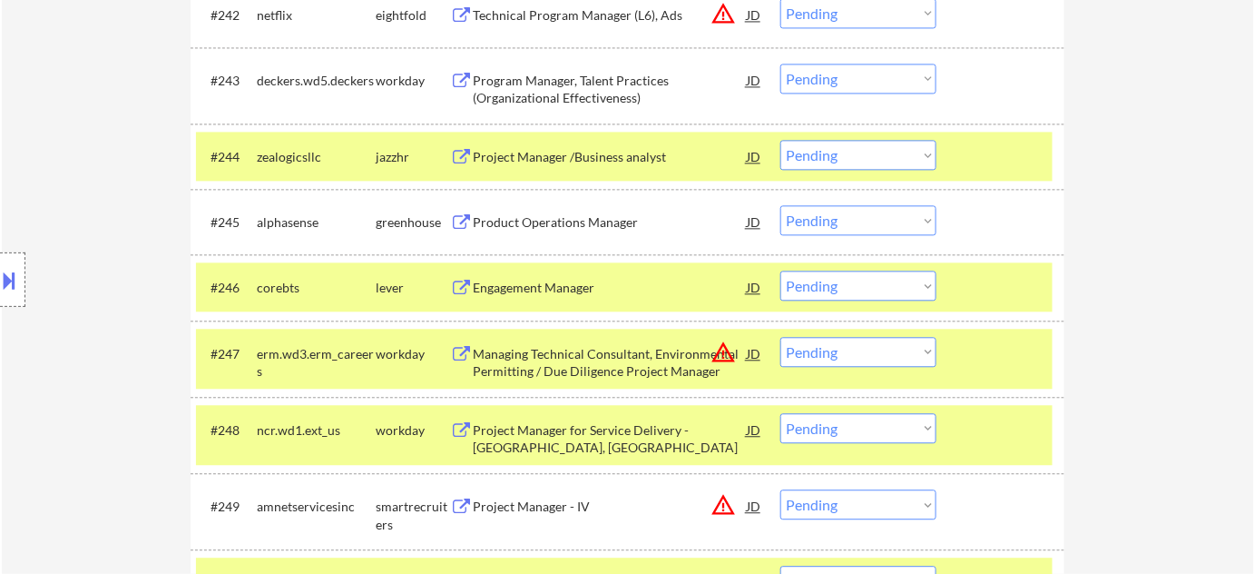
click at [839, 283] on select "Choose an option... Pending Applied Excluded (Questions) Excluded (Expired) Exc…" at bounding box center [858, 285] width 156 height 30
click at [780, 270] on select "Choose an option... Pending Applied Excluded (Questions) Excluded (Expired) Exc…" at bounding box center [858, 285] width 156 height 30
select select ""pending""
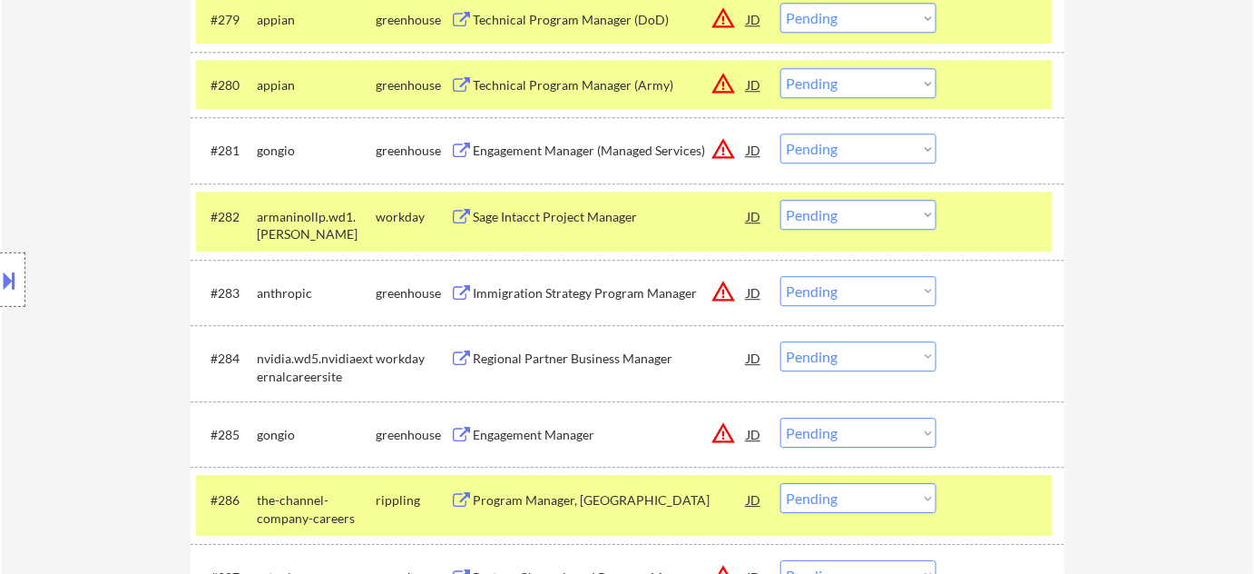
scroll to position [6193, 0]
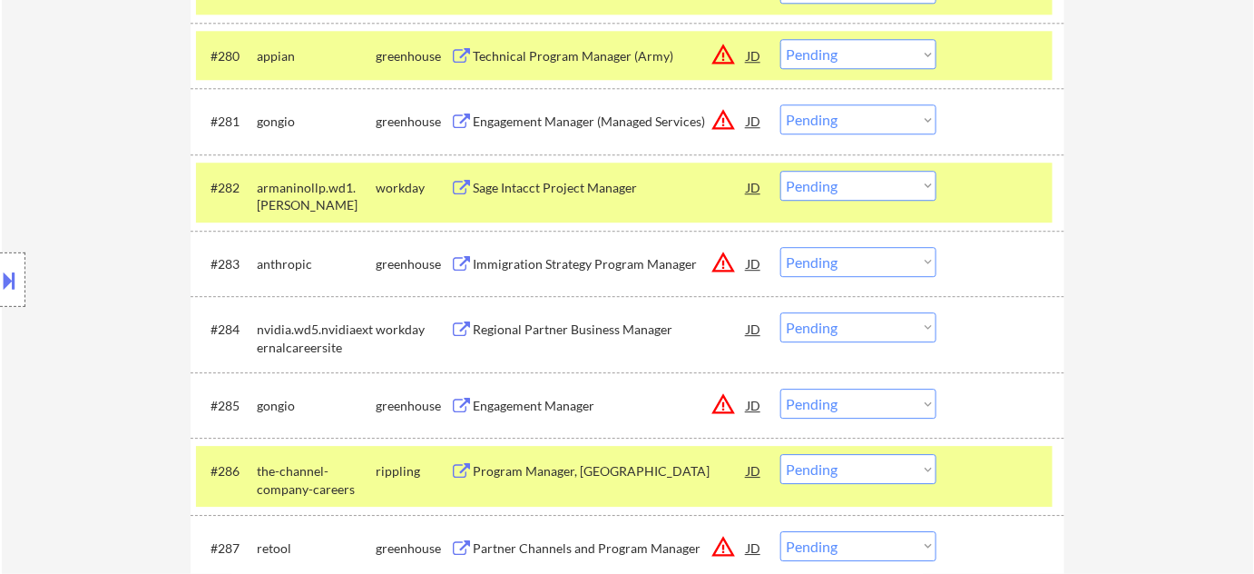
click at [832, 408] on select "Choose an option... Pending Applied Excluded (Questions) Excluded (Expired) Exc…" at bounding box center [858, 403] width 156 height 30
click at [780, 388] on select "Choose an option... Pending Applied Excluded (Questions) Excluded (Expired) Exc…" at bounding box center [858, 403] width 156 height 30
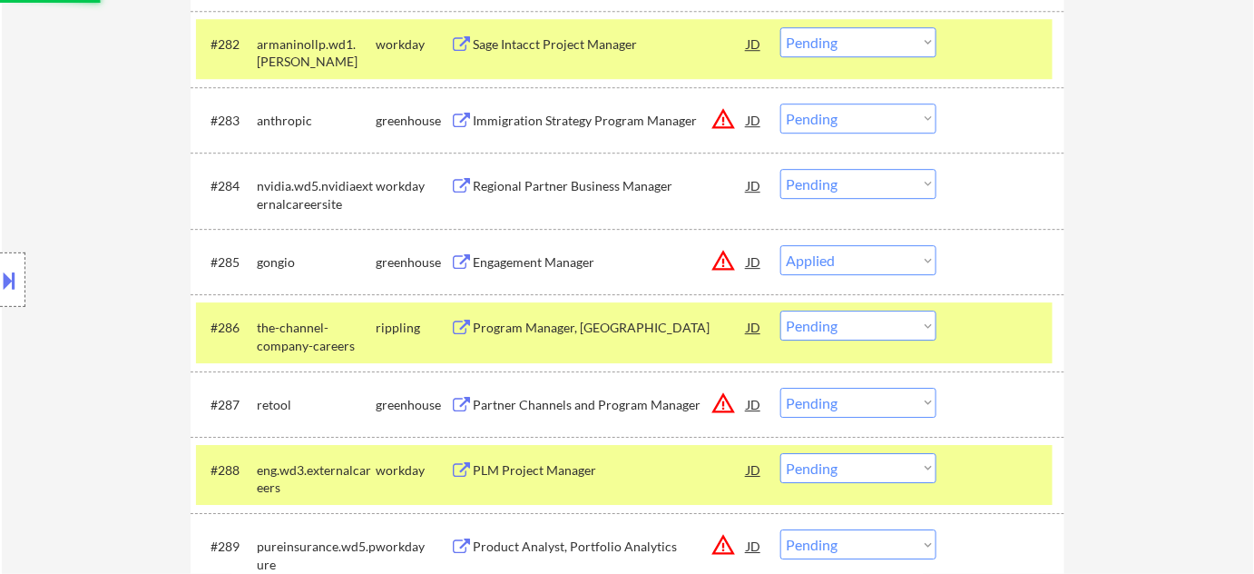
scroll to position [6440, 0]
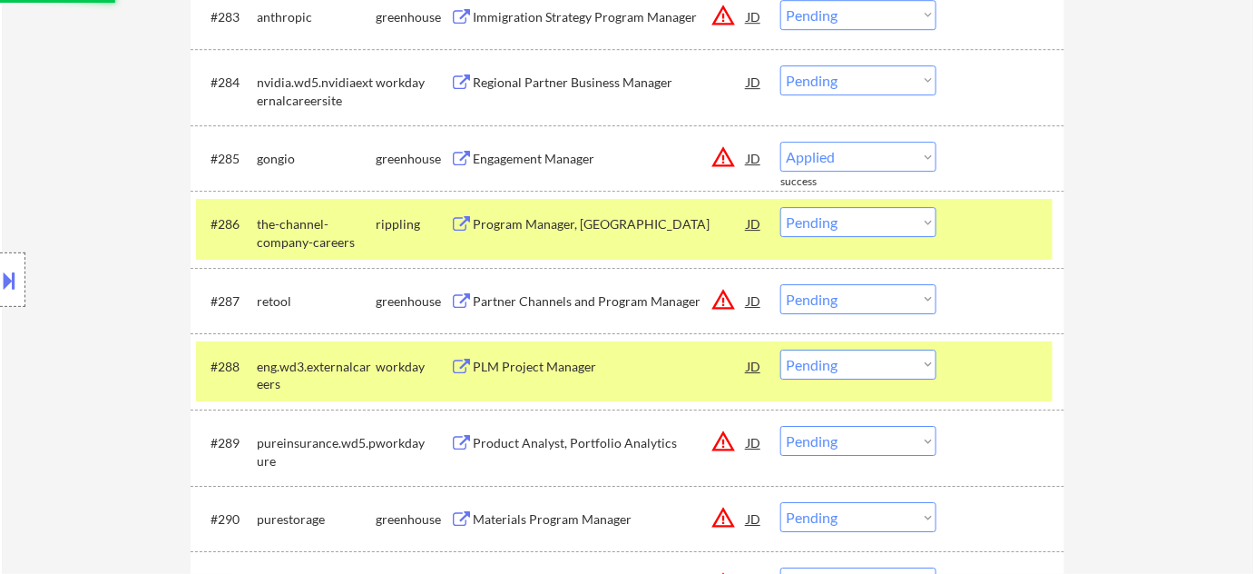
select select ""pending""
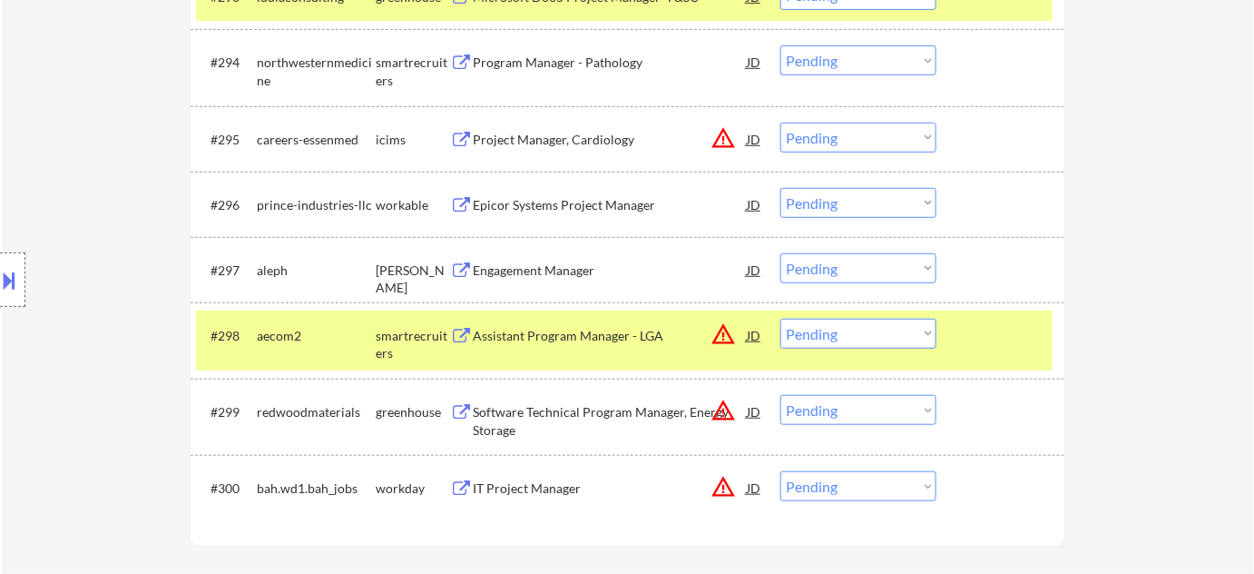
scroll to position [7182, 0]
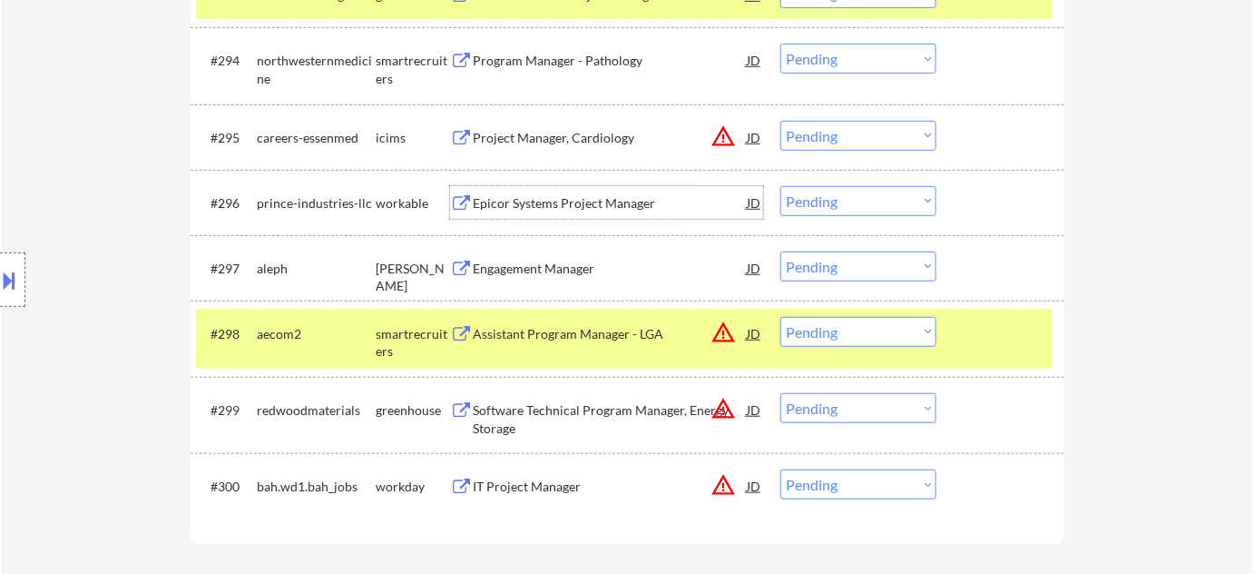
click at [563, 202] on div "Epicor Systems Project Manager" at bounding box center [610, 203] width 274 height 18
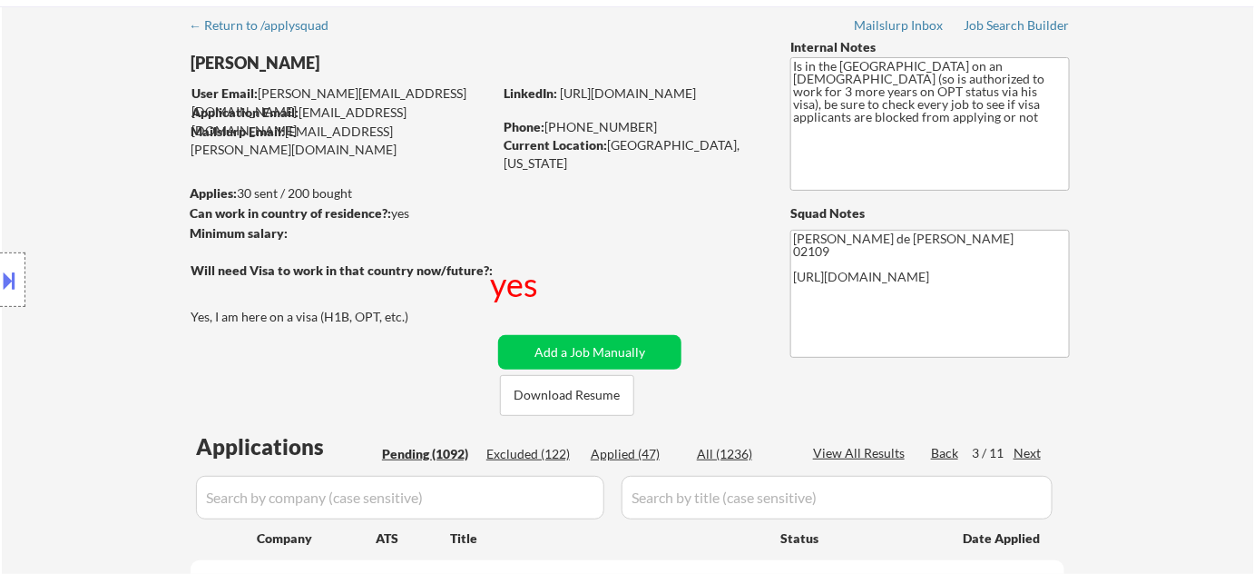
scroll to position [5, 0]
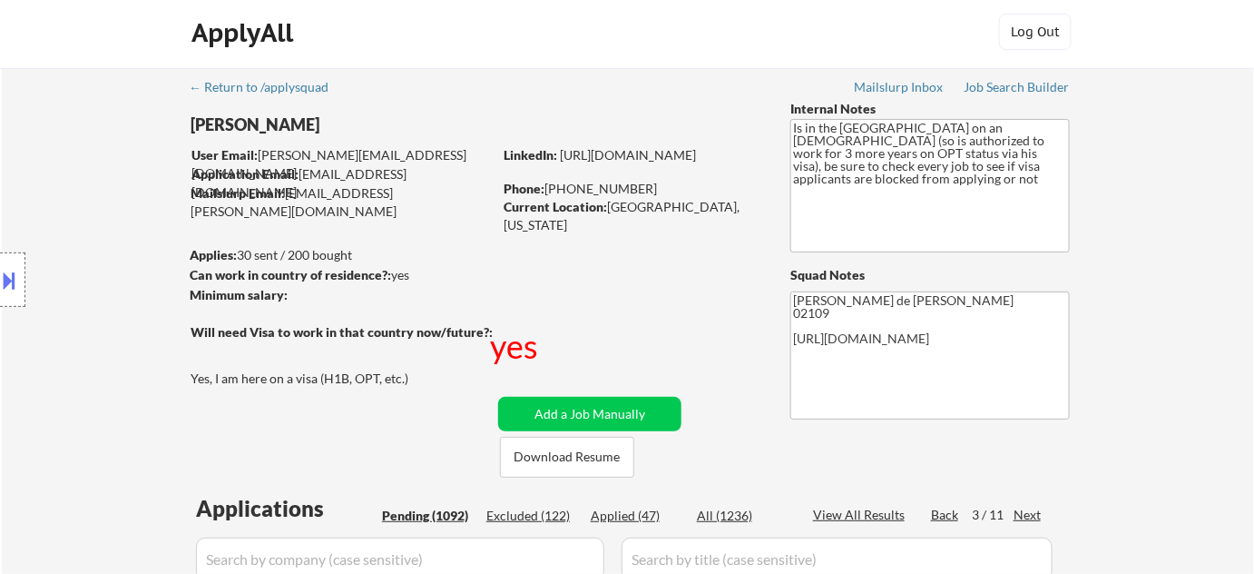
click at [1025, 513] on div "Next" at bounding box center [1028, 514] width 29 height 18
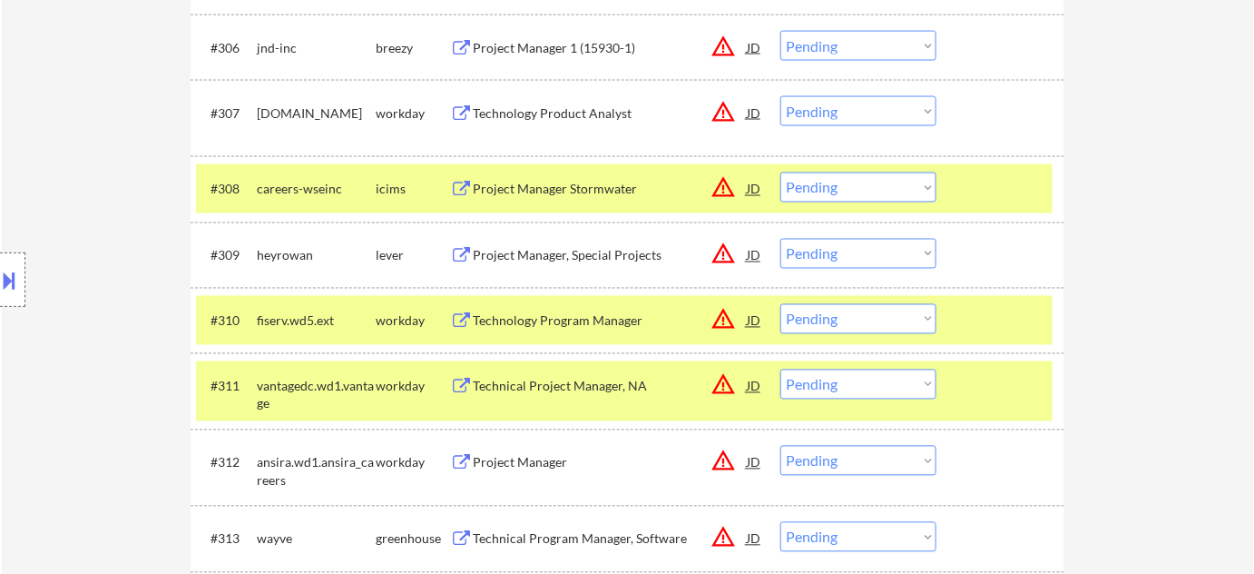
scroll to position [995, 0]
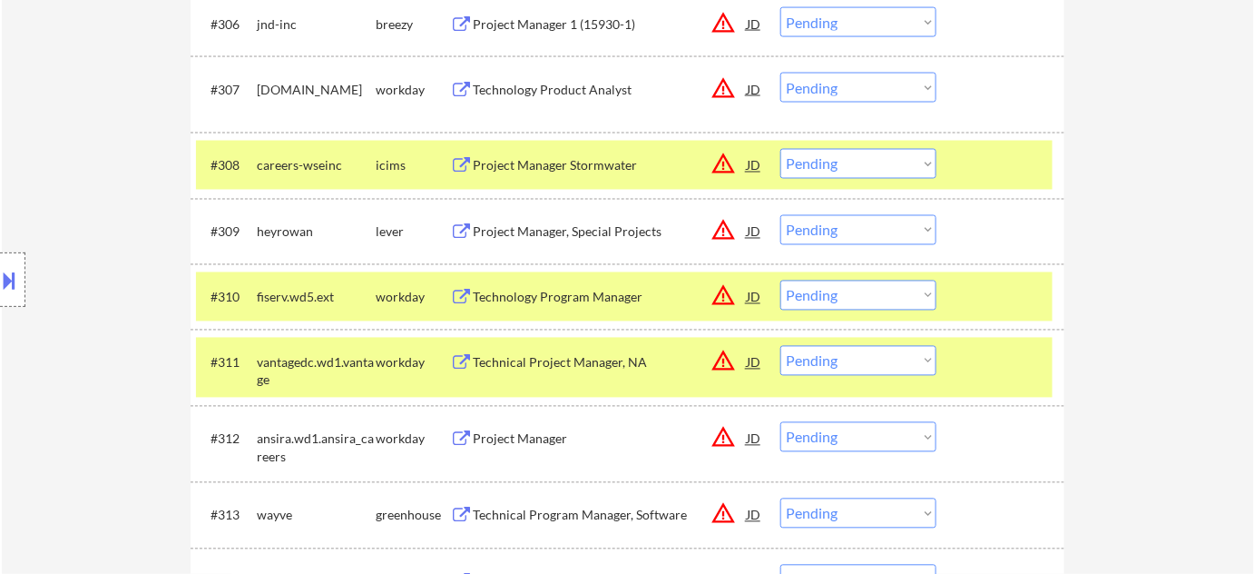
click at [602, 223] on div "Project Manager, Special Projects" at bounding box center [610, 232] width 274 height 18
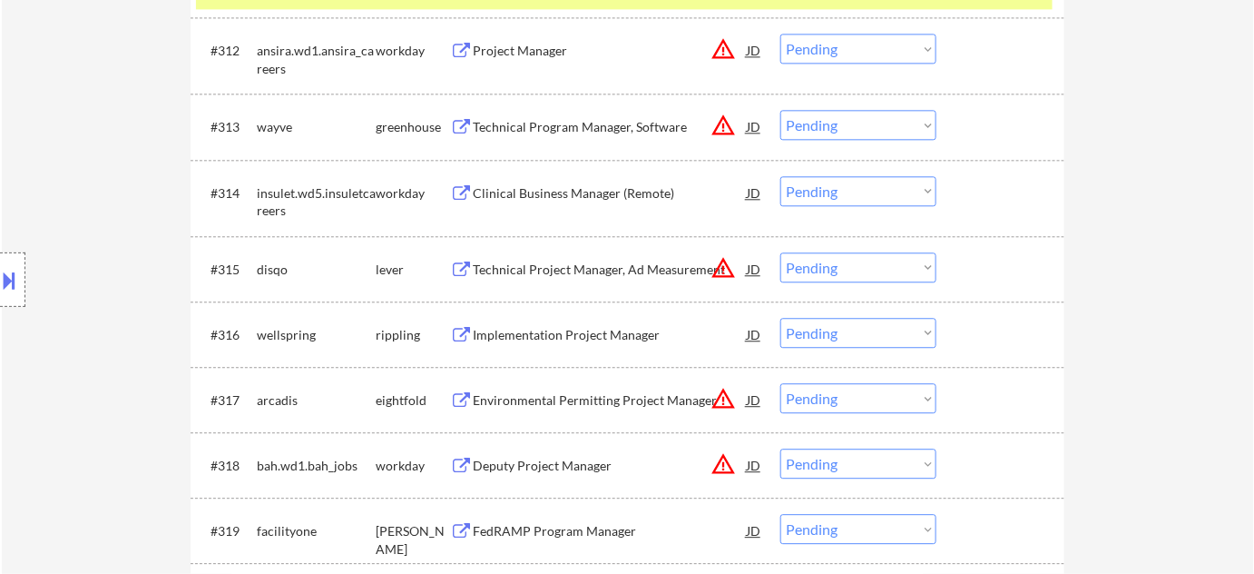
scroll to position [1408, 0]
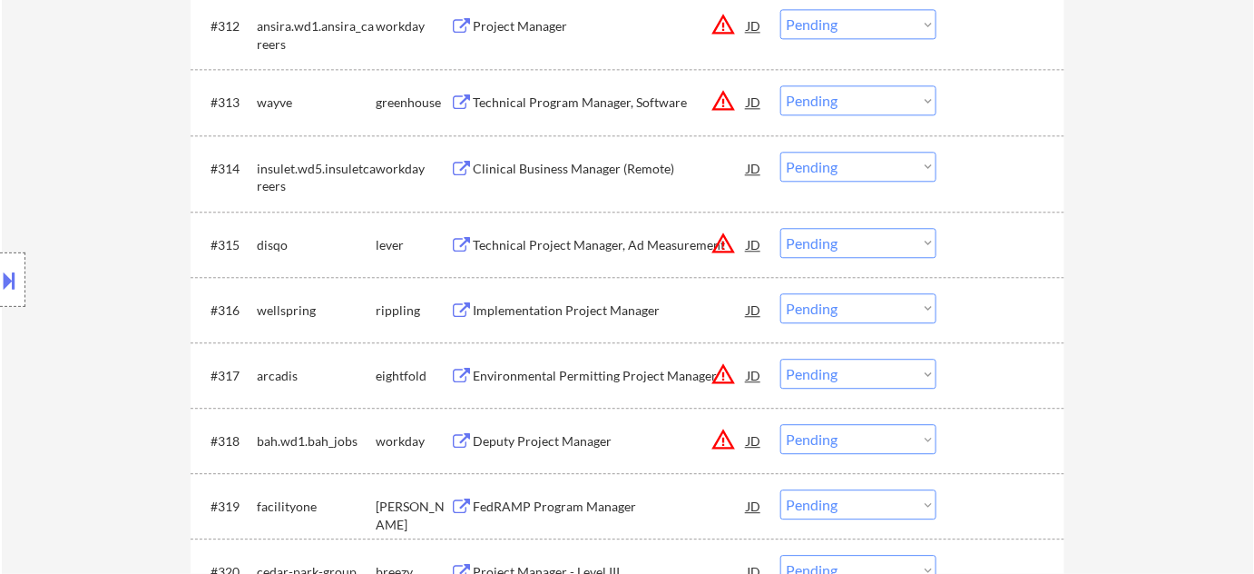
click at [603, 246] on div "Technical Project Manager, Ad Measurement" at bounding box center [610, 245] width 274 height 18
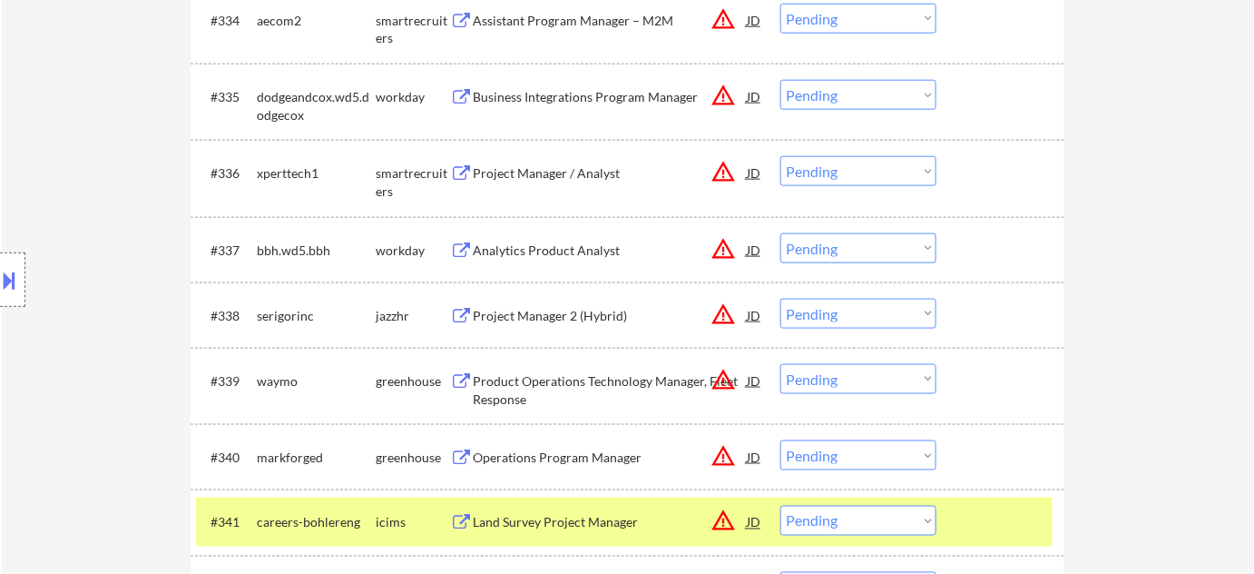
scroll to position [2975, 0]
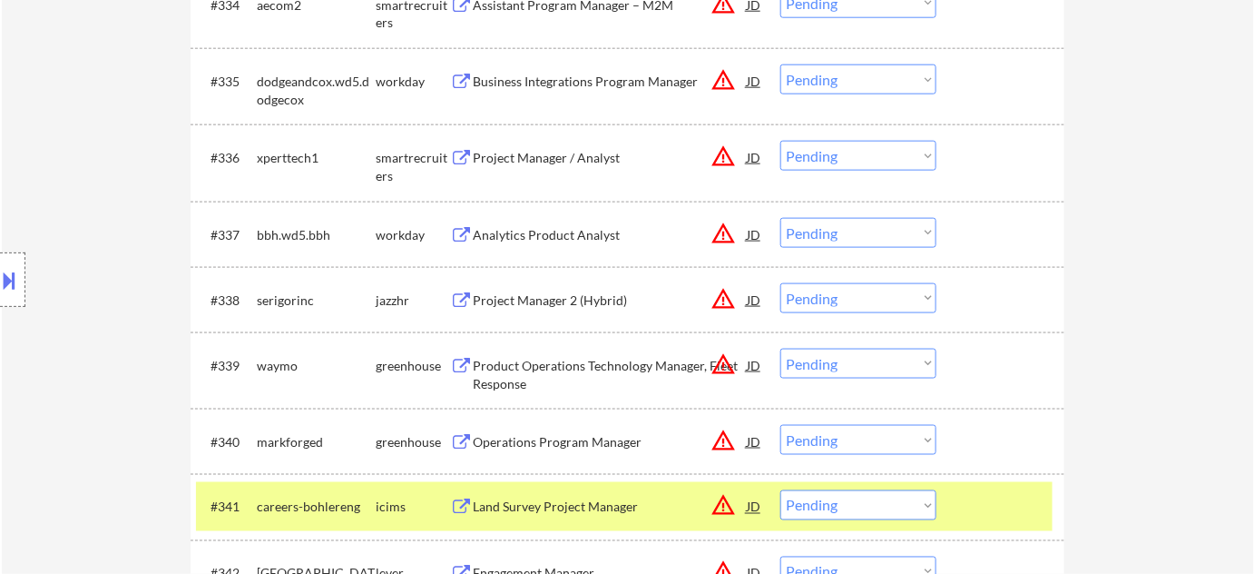
click at [561, 156] on div "Project Manager / Analyst" at bounding box center [610, 158] width 274 height 18
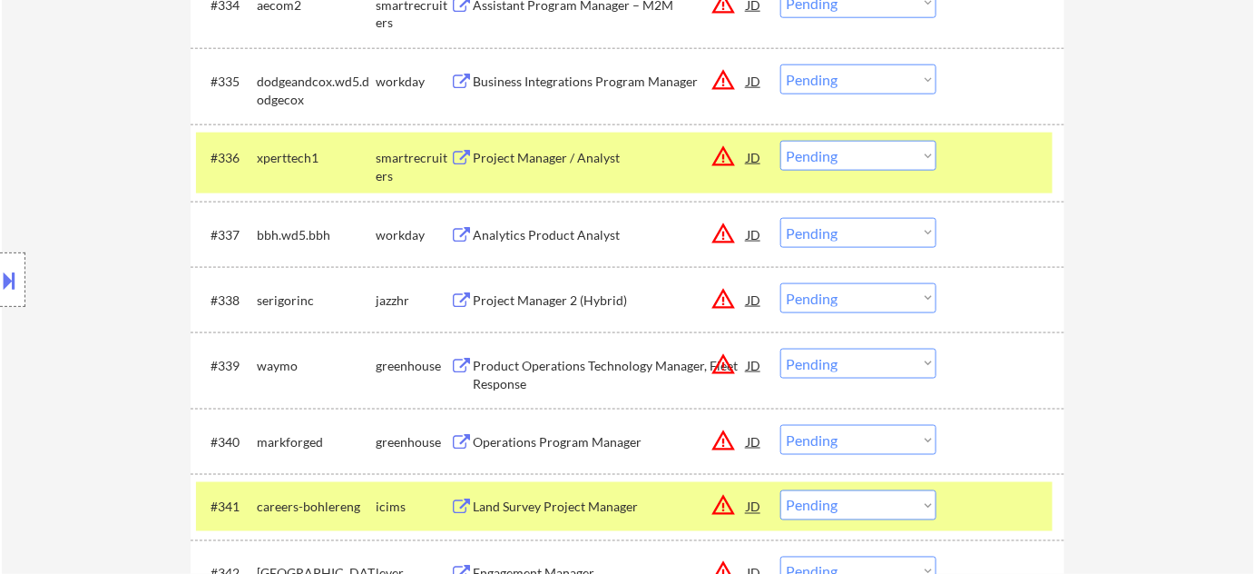
scroll to position [938, 0]
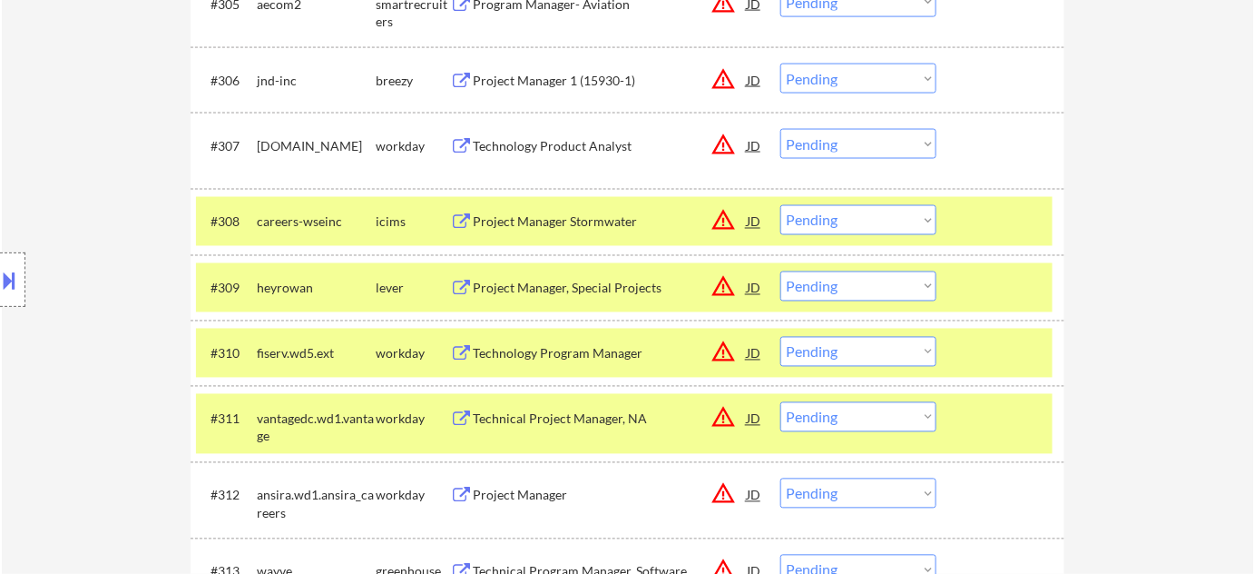
drag, startPoint x: 864, startPoint y: 287, endPoint x: 862, endPoint y: 298, distance: 11.0
click at [864, 287] on select "Choose an option... Pending Applied Excluded (Questions) Excluded (Expired) Exc…" at bounding box center [858, 286] width 156 height 30
click at [780, 271] on select "Choose an option... Pending Applied Excluded (Questions) Excluded (Expired) Exc…" at bounding box center [858, 286] width 156 height 30
select select ""pending""
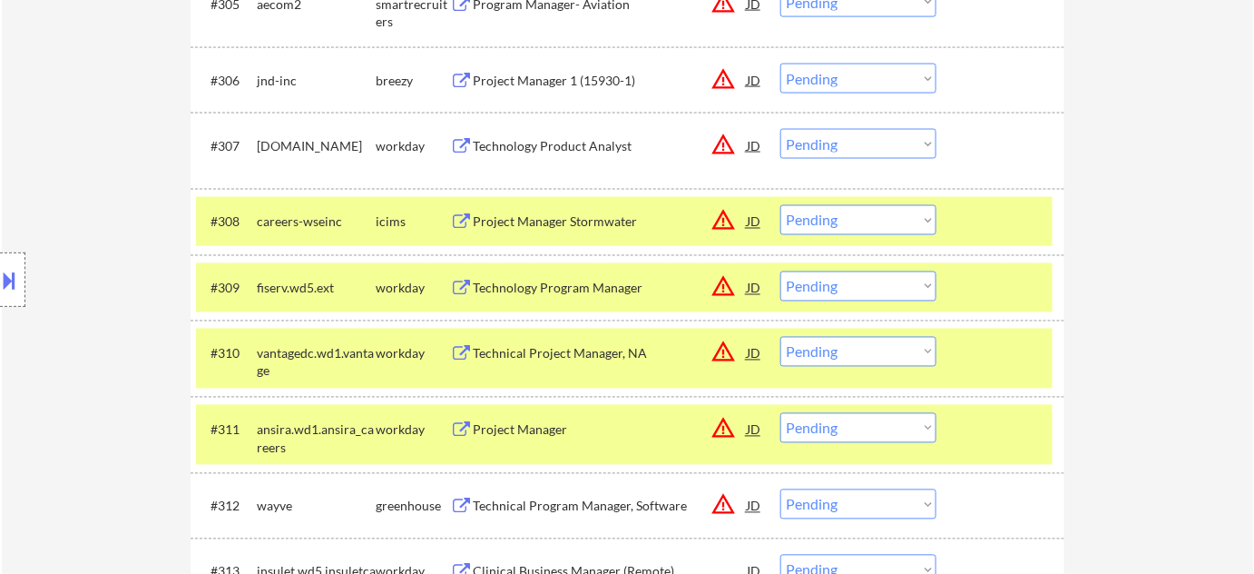
scroll to position [1300, 0]
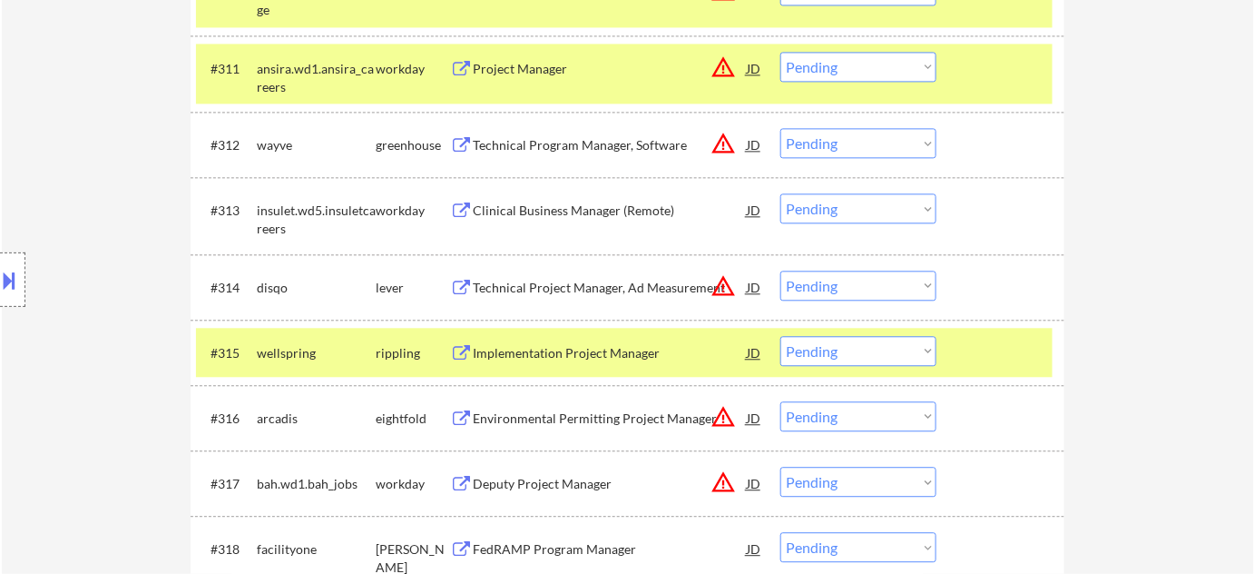
click at [868, 274] on select "Choose an option... Pending Applied Excluded (Questions) Excluded (Expired) Exc…" at bounding box center [858, 285] width 156 height 30
click at [780, 270] on select "Choose an option... Pending Applied Excluded (Questions) Excluded (Expired) Exc…" at bounding box center [858, 285] width 156 height 30
select select ""pending""
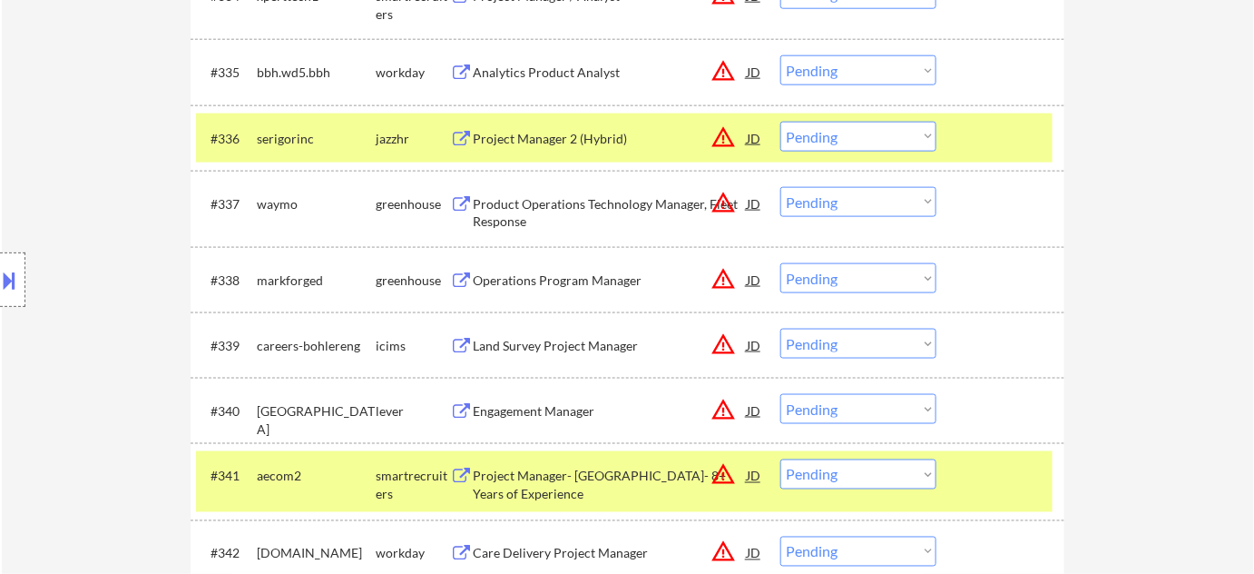
scroll to position [3115, 0]
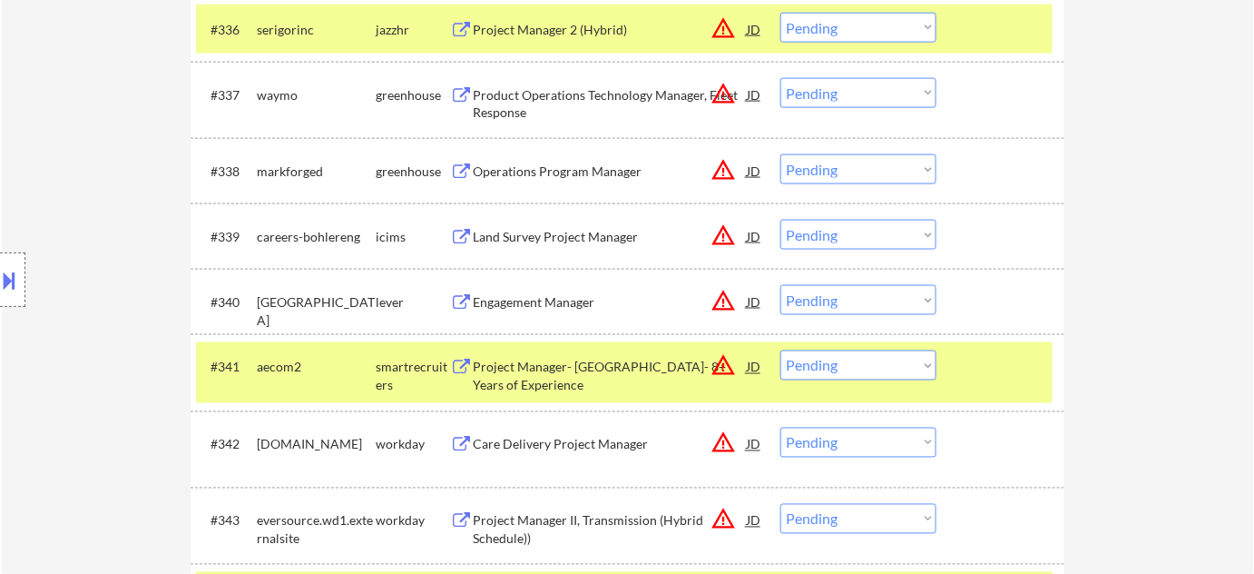
click at [562, 177] on div "Operations Program Manager" at bounding box center [610, 171] width 274 height 18
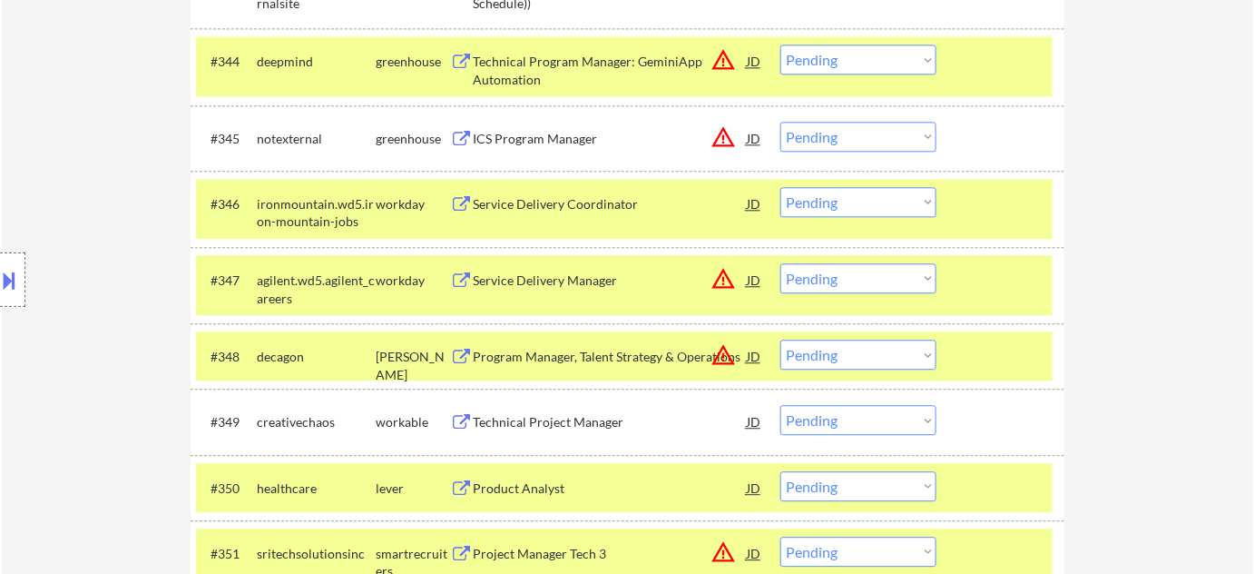
scroll to position [3857, 0]
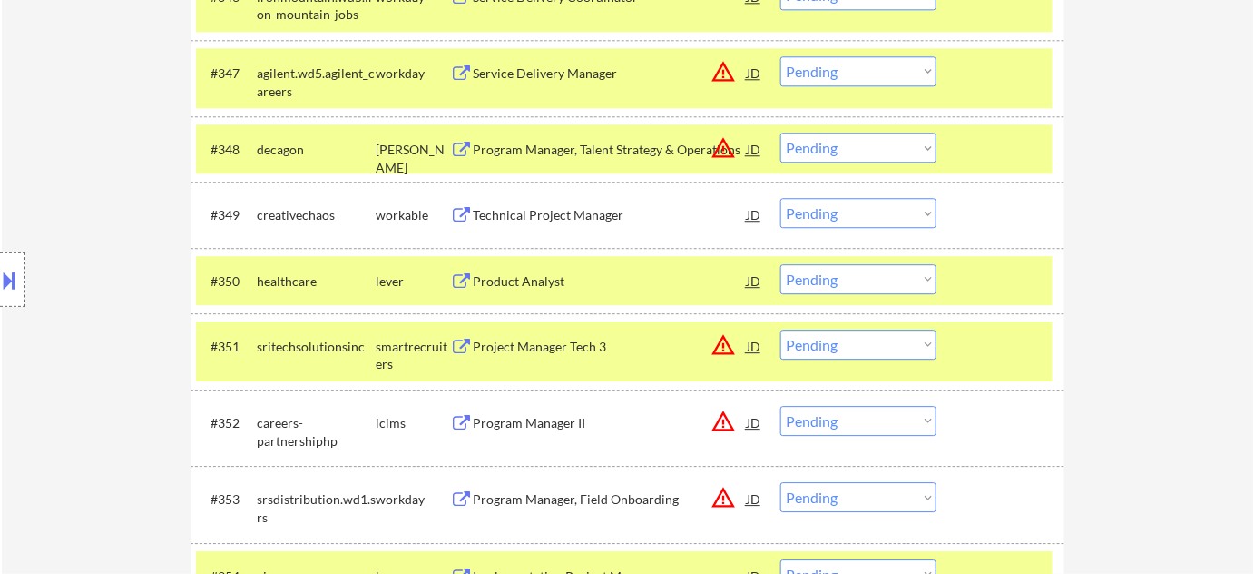
click at [533, 221] on div "Technical Project Manager" at bounding box center [610, 215] width 274 height 18
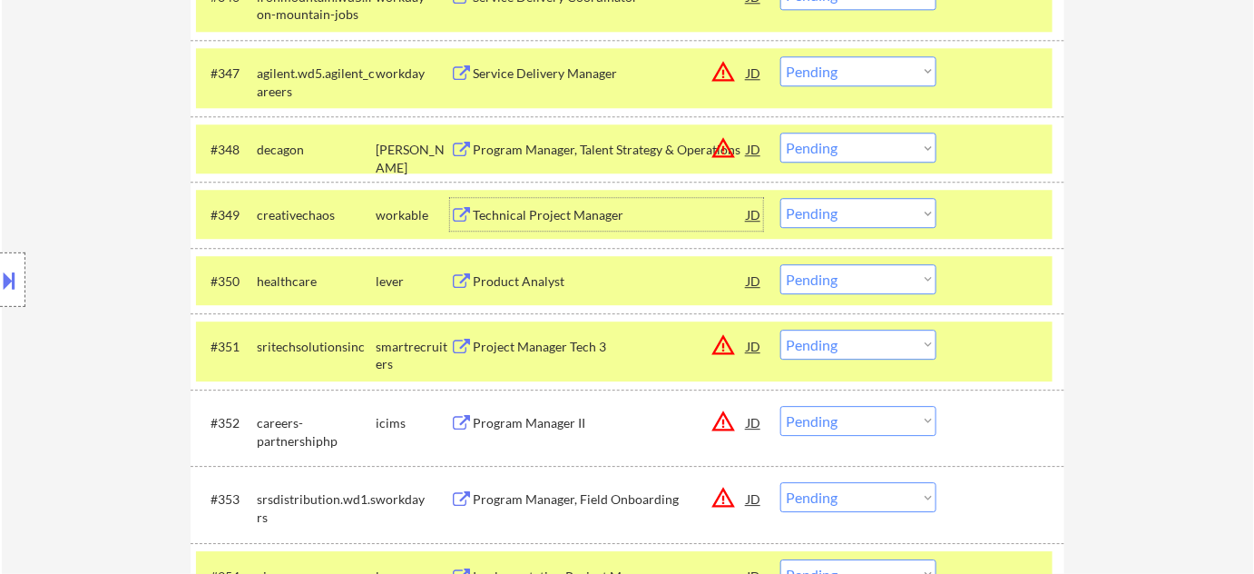
click at [518, 267] on div "Product Analyst" at bounding box center [610, 280] width 274 height 33
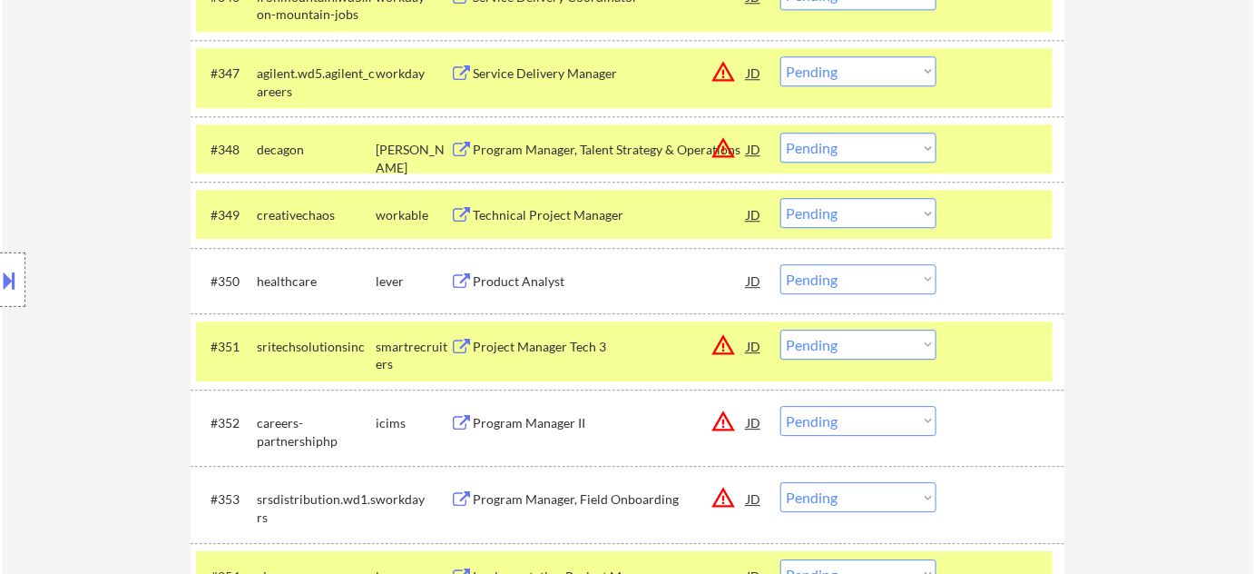
scroll to position [2714, 0]
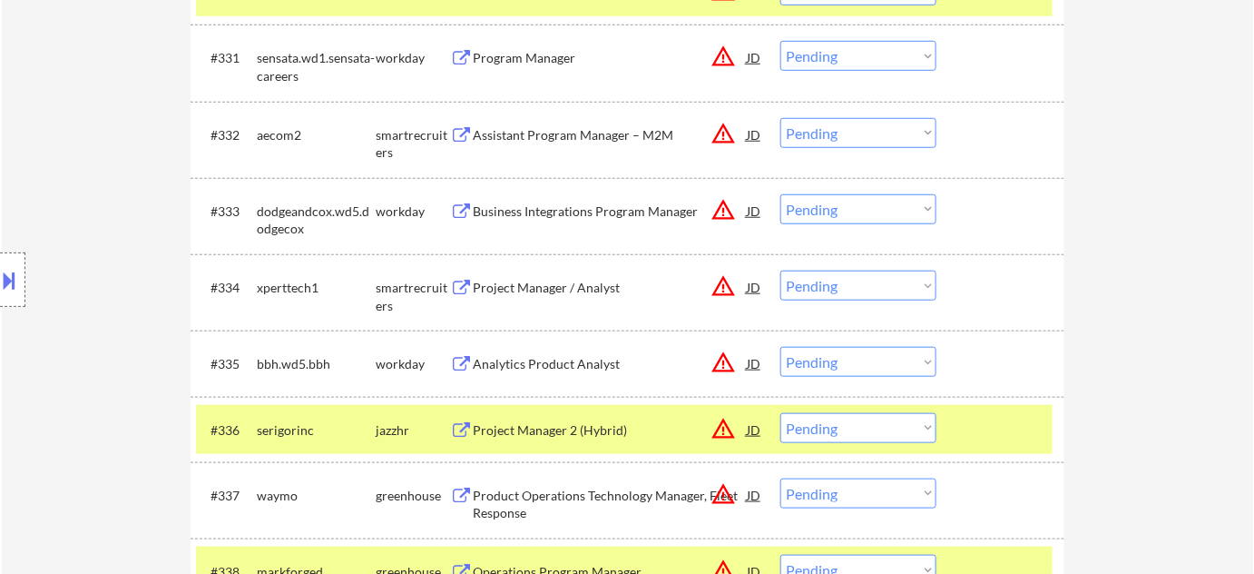
click at [820, 298] on select "Choose an option... Pending Applied Excluded (Questions) Excluded (Expired) Exc…" at bounding box center [858, 285] width 156 height 30
click at [780, 270] on select "Choose an option... Pending Applied Excluded (Questions) Excluded (Expired) Exc…" at bounding box center [858, 285] width 156 height 30
select select ""pending""
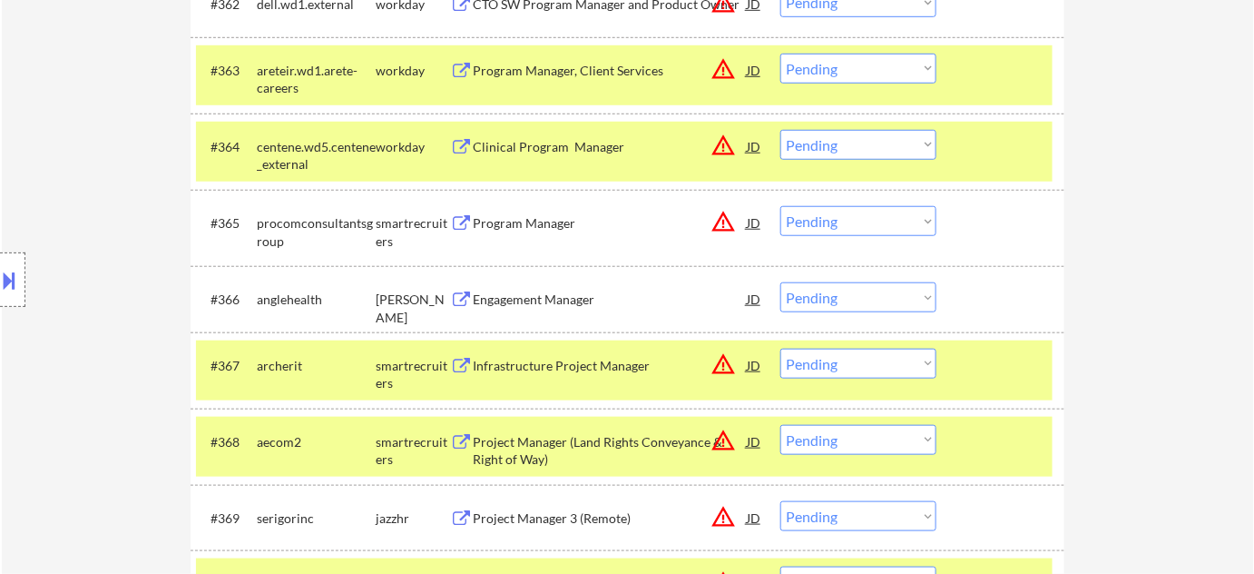
scroll to position [5156, 0]
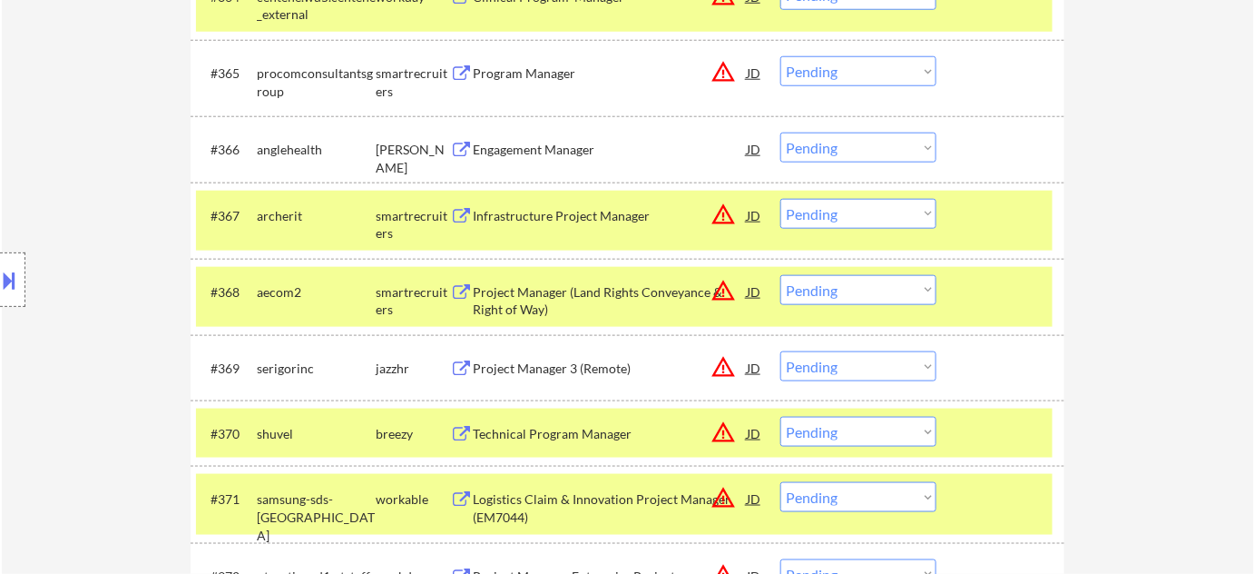
click at [552, 150] on div "Engagement Manager" at bounding box center [610, 150] width 274 height 18
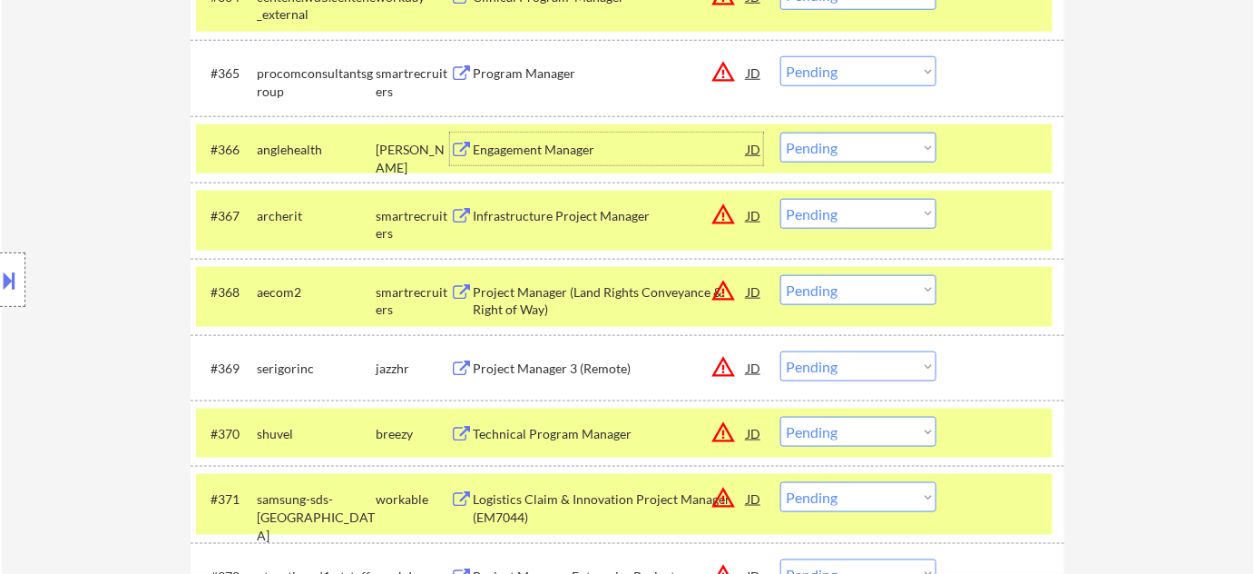
click at [7, 287] on button at bounding box center [10, 280] width 20 height 30
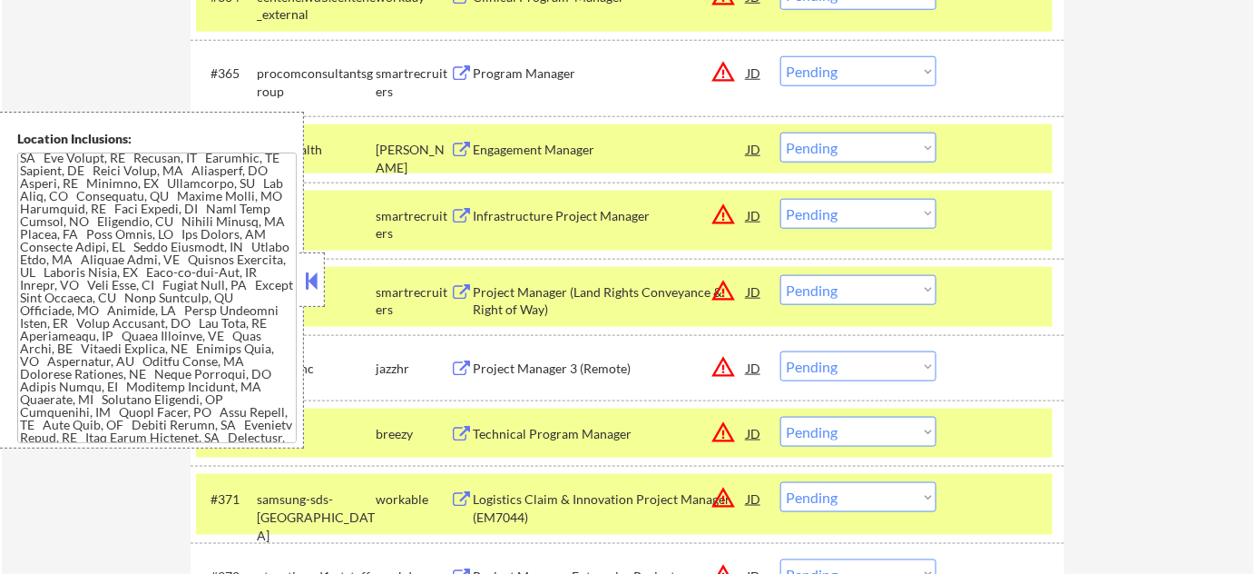
scroll to position [2328, 0]
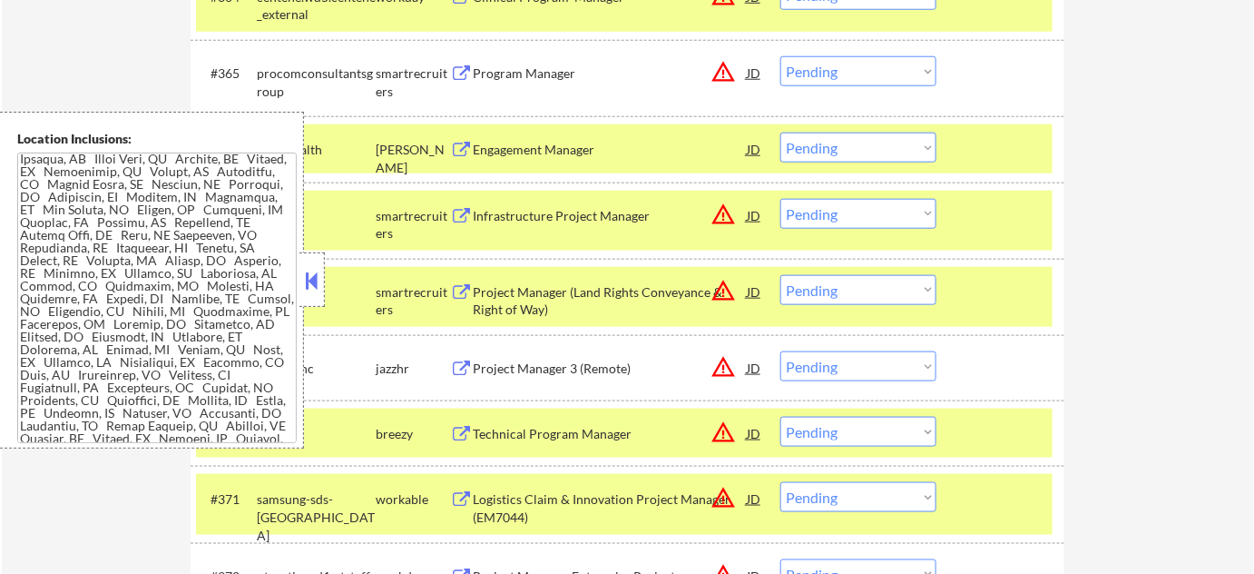
click at [314, 275] on button at bounding box center [312, 280] width 20 height 27
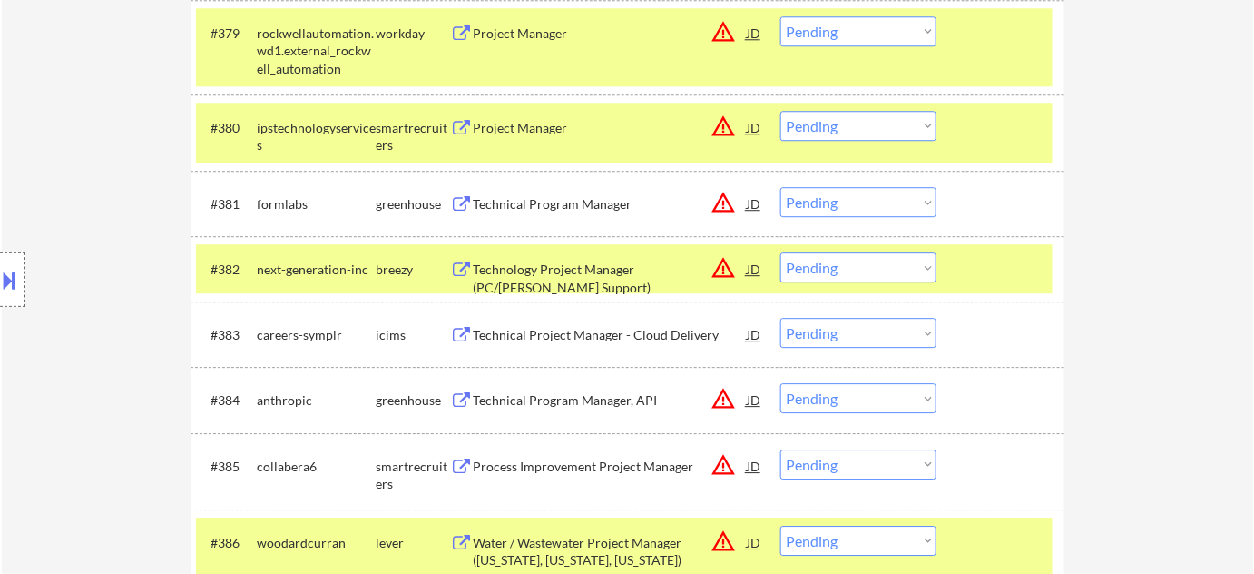
scroll to position [6229, 0]
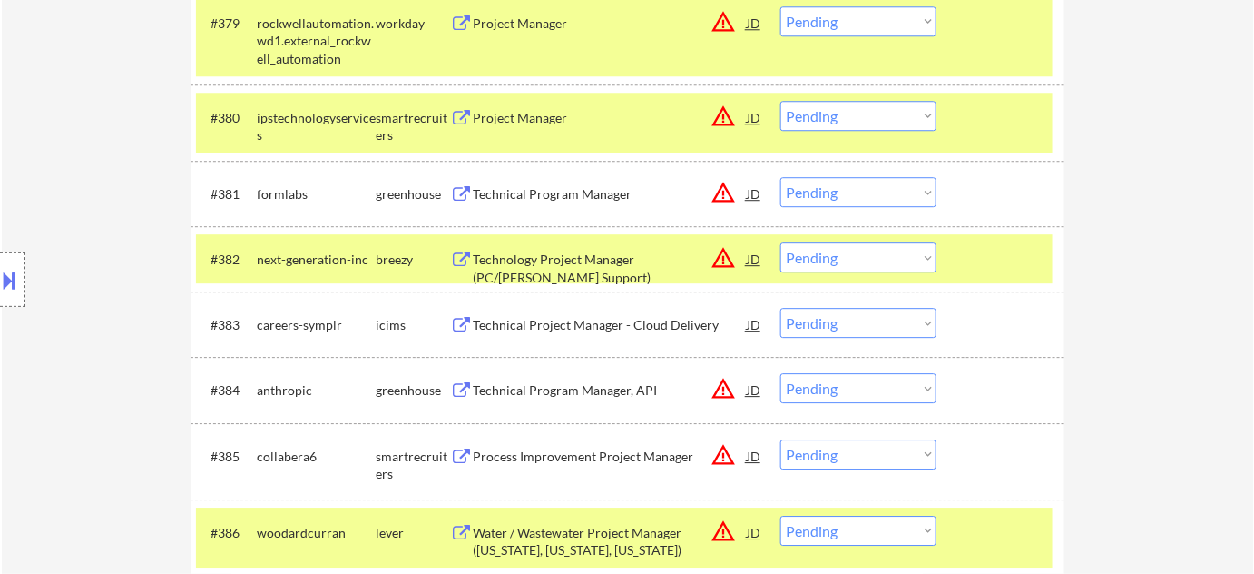
click at [554, 186] on div "Technical Program Manager" at bounding box center [610, 194] width 274 height 18
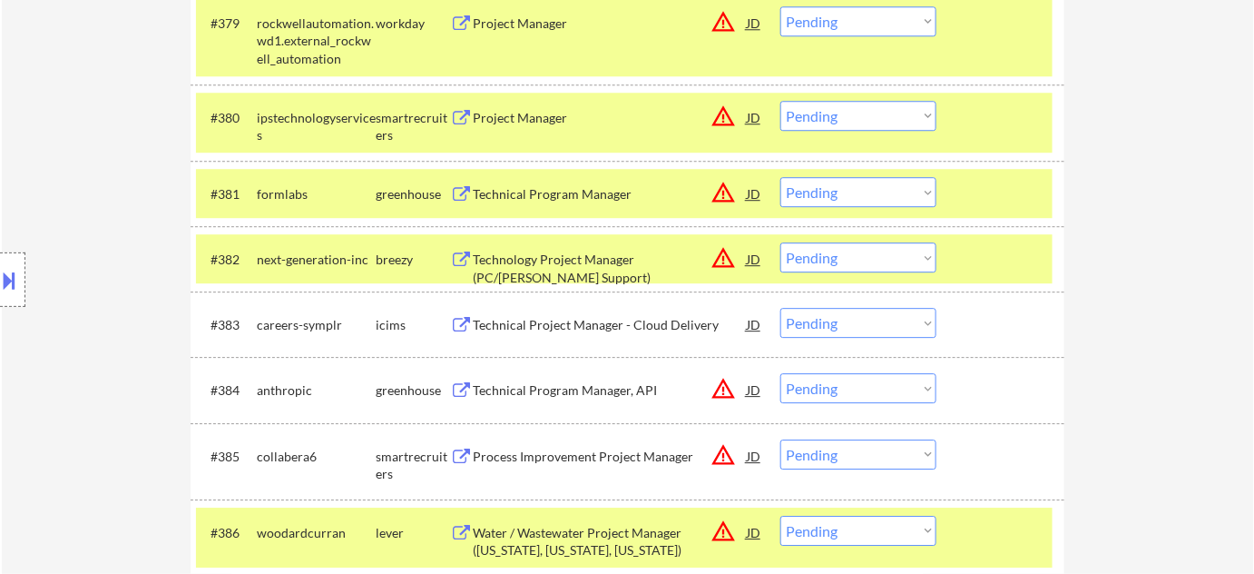
scroll to position [5019, 0]
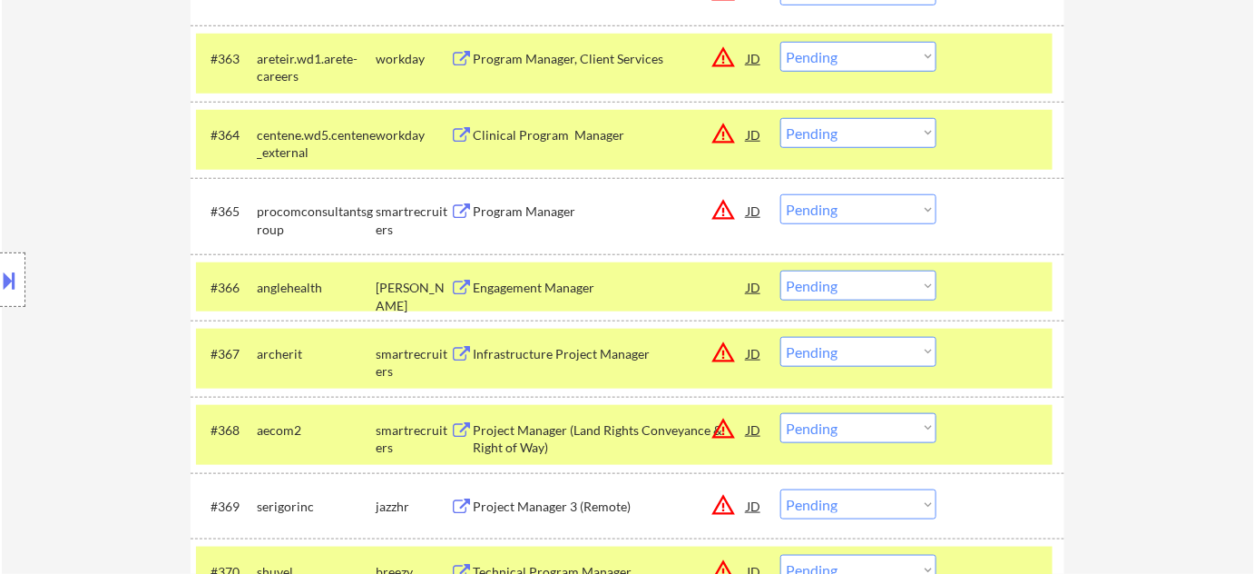
click at [880, 283] on select "Choose an option... Pending Applied Excluded (Questions) Excluded (Expired) Exc…" at bounding box center [858, 285] width 156 height 30
click at [780, 270] on select "Choose an option... Pending Applied Excluded (Questions) Excluded (Expired) Exc…" at bounding box center [858, 285] width 156 height 30
select select ""pending""
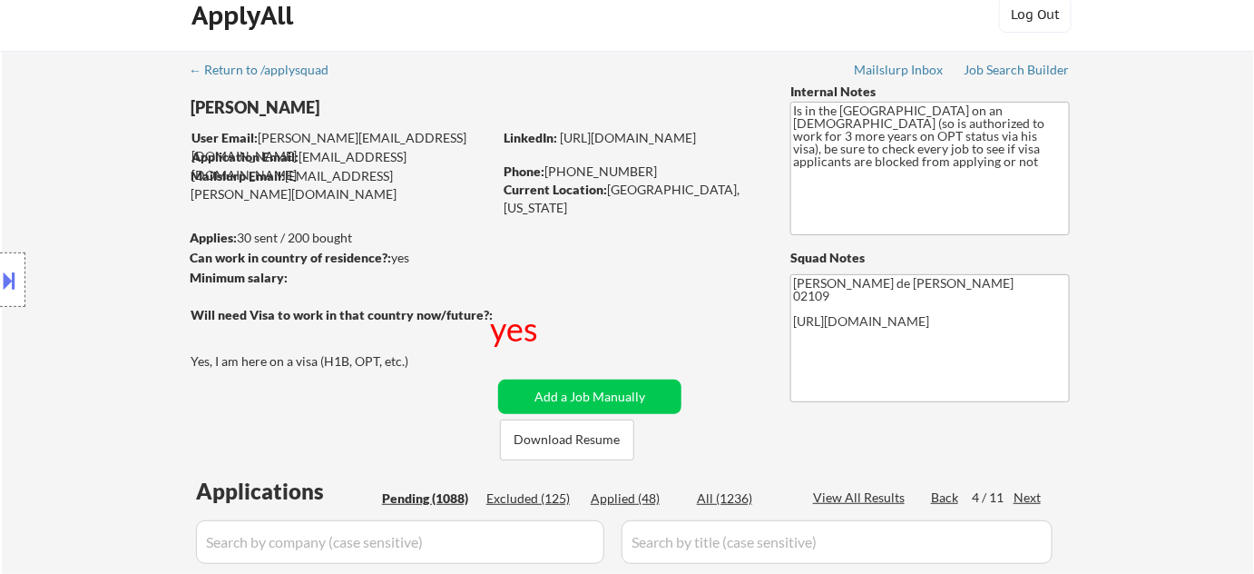
scroll to position [247, 0]
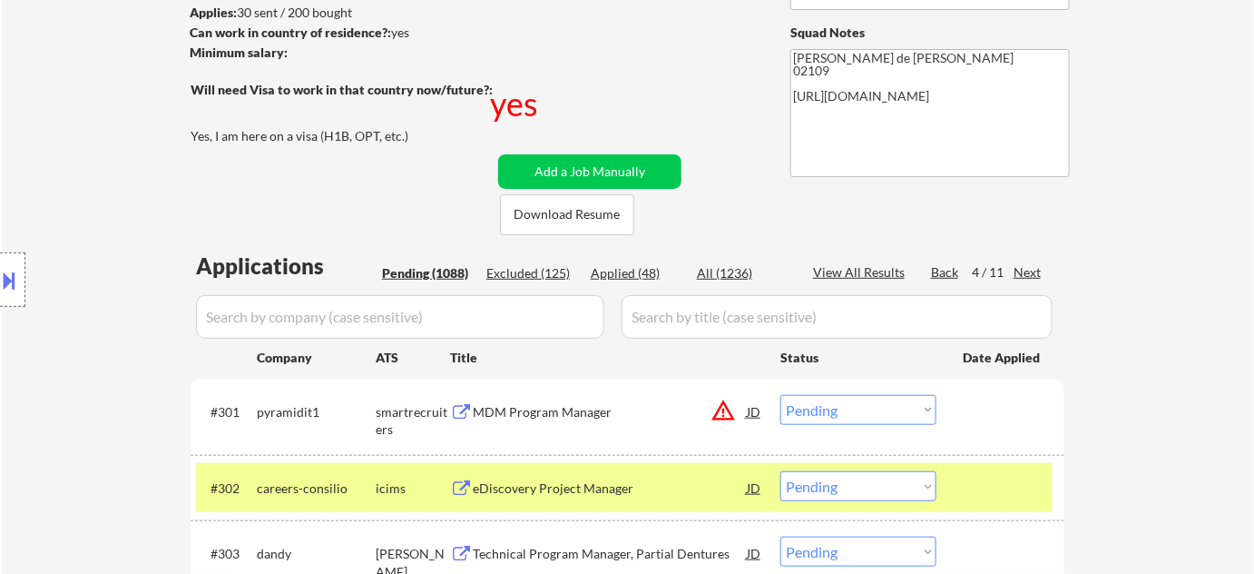
click at [1029, 269] on div "Next" at bounding box center [1028, 272] width 29 height 18
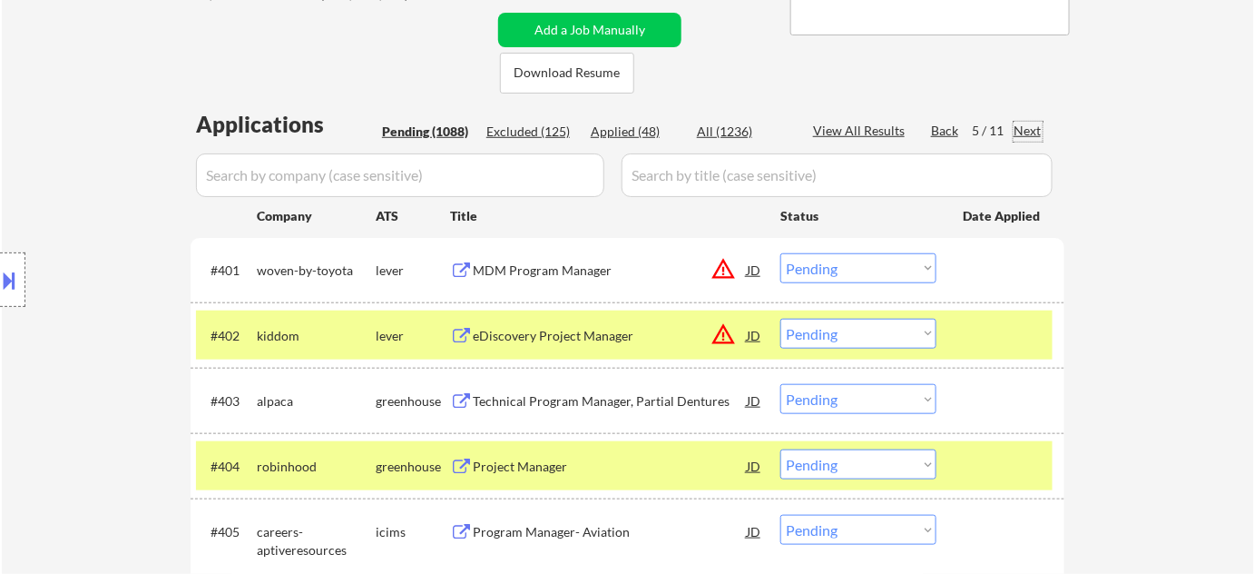
scroll to position [495, 0]
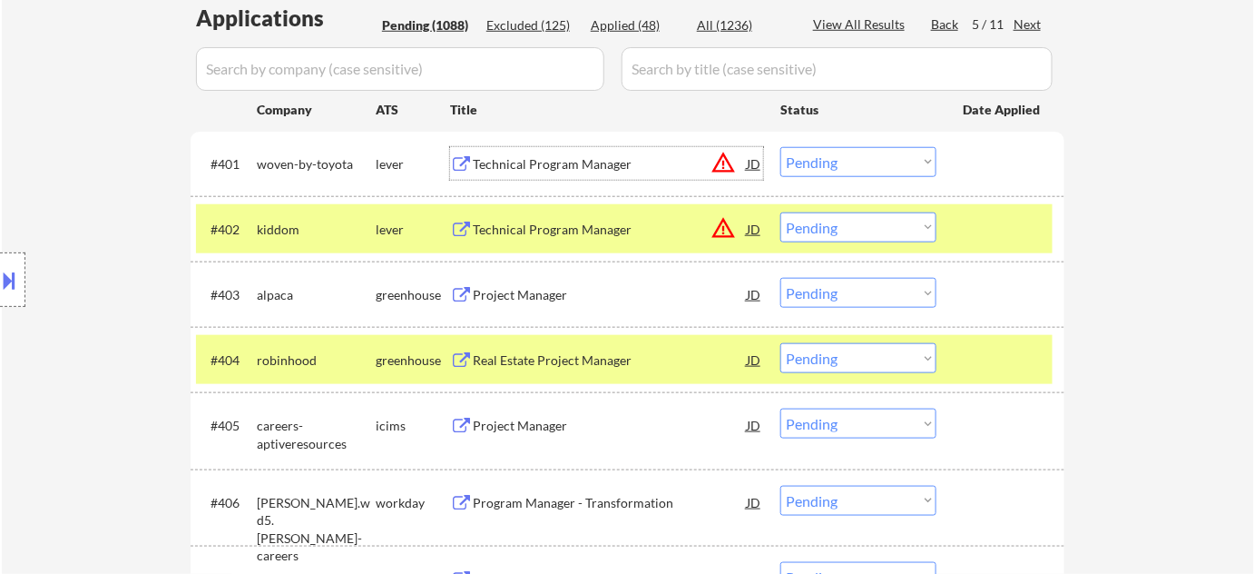
click at [550, 162] on div "Technical Program Manager" at bounding box center [610, 164] width 274 height 18
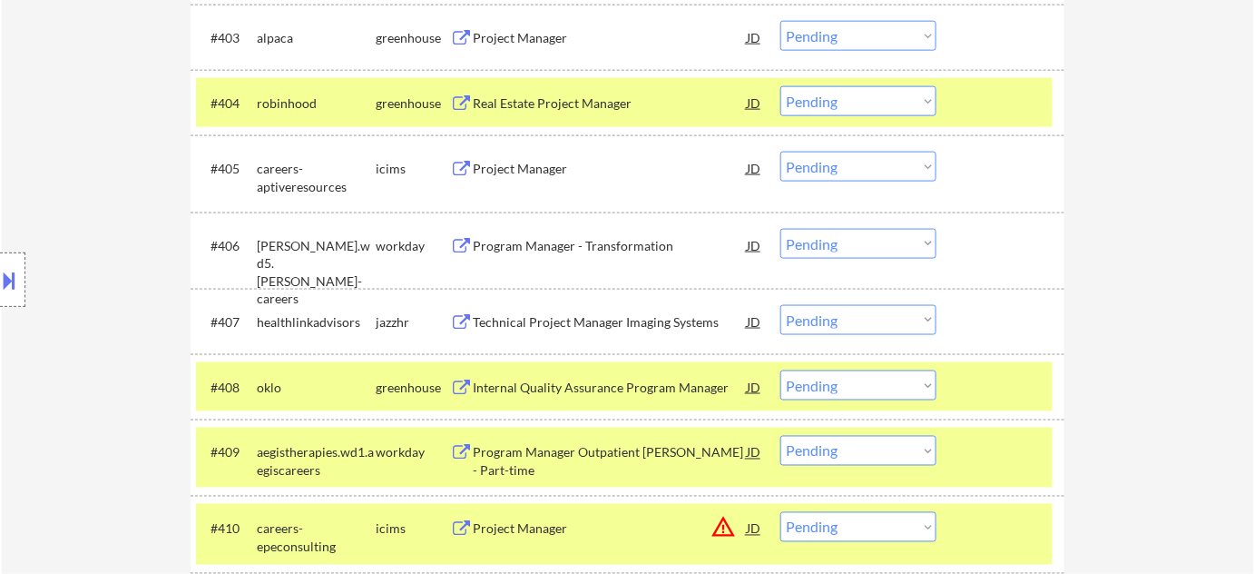
scroll to position [825, 0]
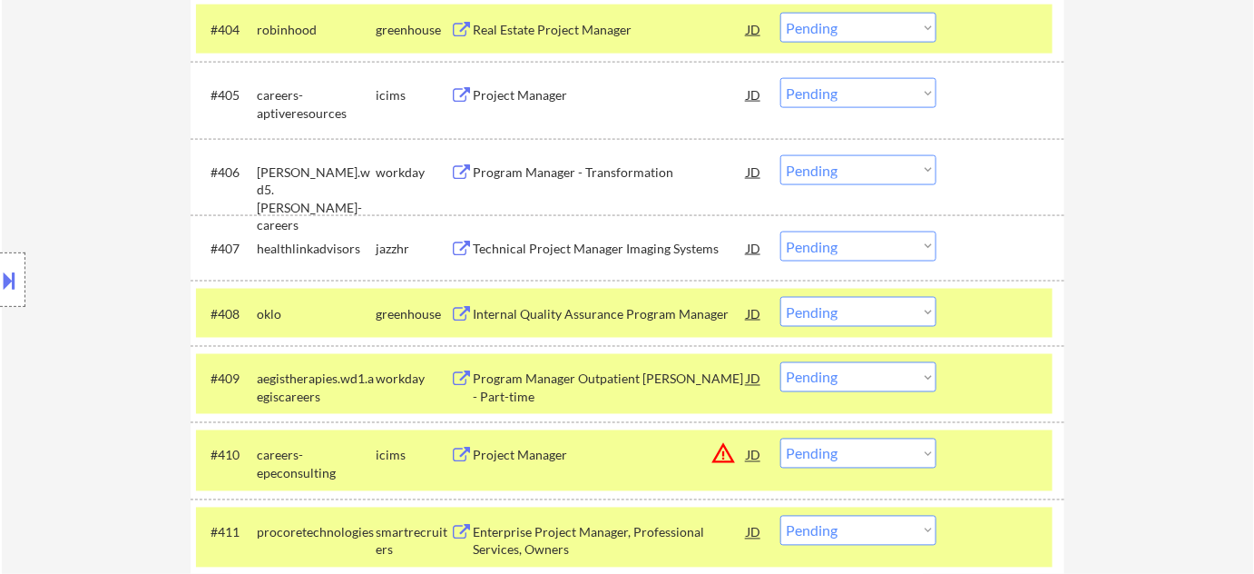
click at [578, 257] on div "Technical Project Manager Imaging Systems" at bounding box center [610, 247] width 274 height 33
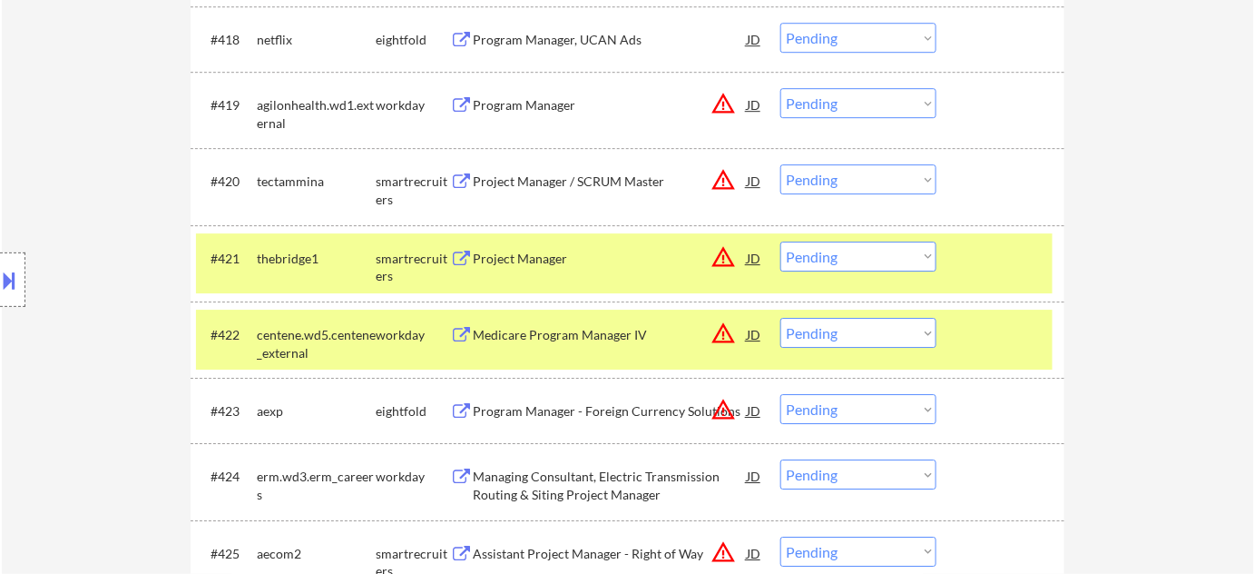
scroll to position [1815, 0]
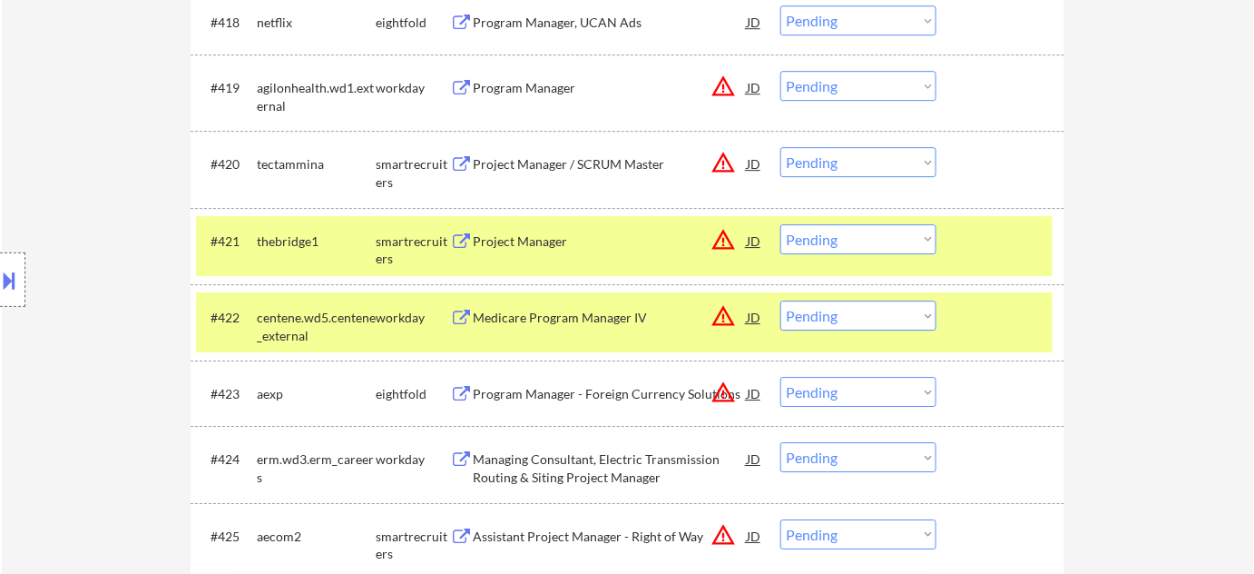
click at [530, 241] on div "Project Manager" at bounding box center [610, 241] width 274 height 18
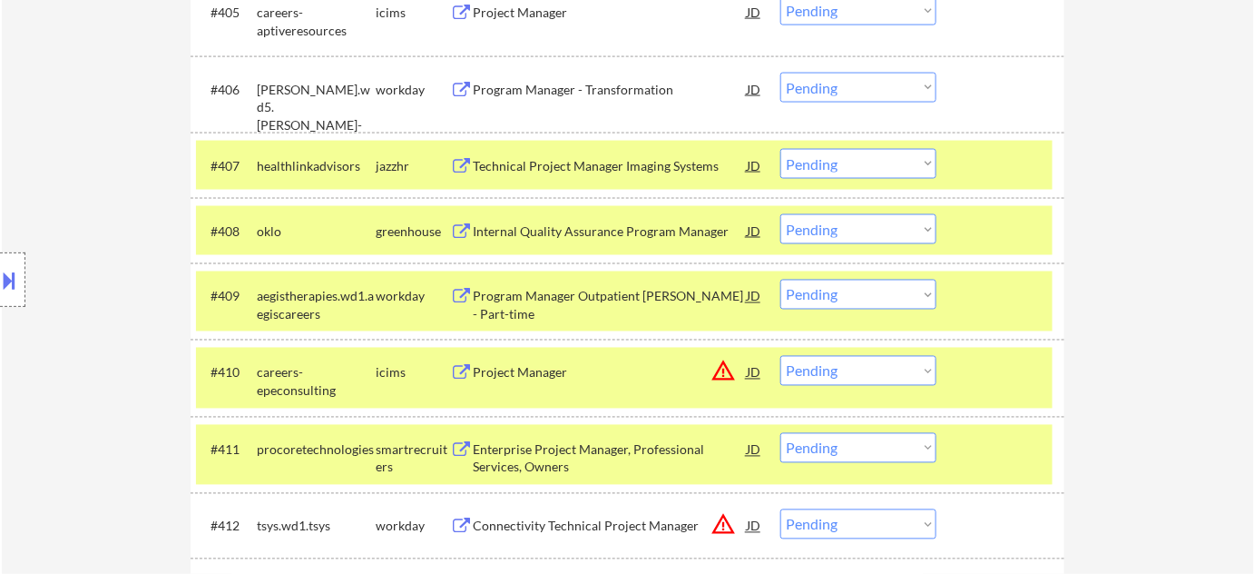
scroll to position [825, 0]
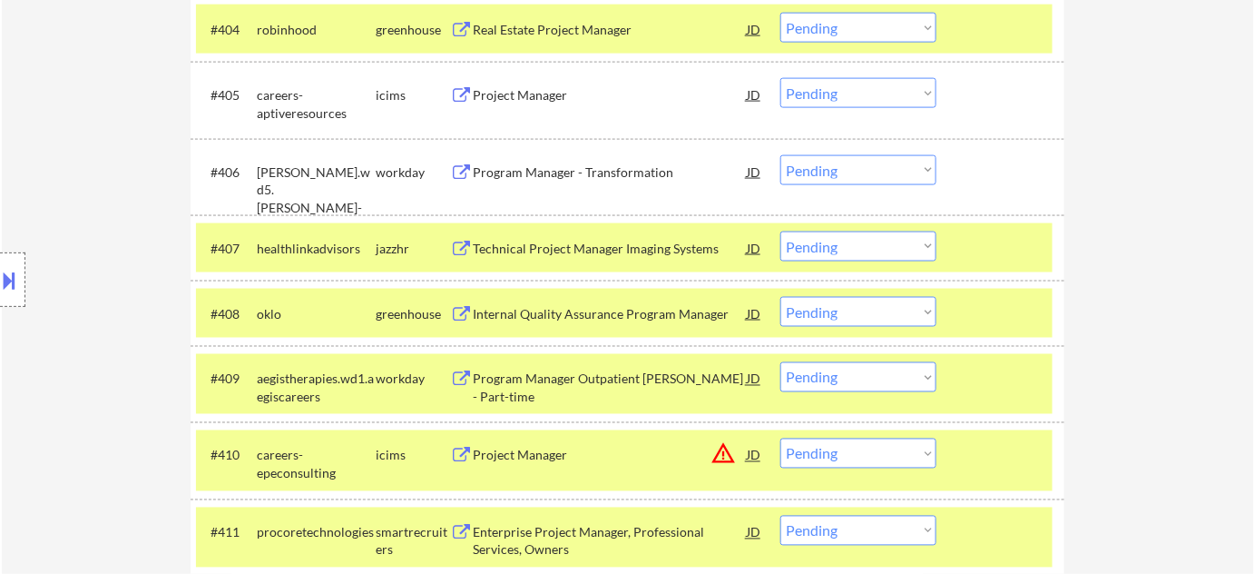
drag, startPoint x: 852, startPoint y: 241, endPoint x: 858, endPoint y: 250, distance: 10.3
click at [852, 241] on select "Choose an option... Pending Applied Excluded (Questions) Excluded (Expired) Exc…" at bounding box center [858, 246] width 156 height 30
click at [780, 231] on select "Choose an option... Pending Applied Excluded (Questions) Excluded (Expired) Exc…" at bounding box center [858, 246] width 156 height 30
select select ""pending""
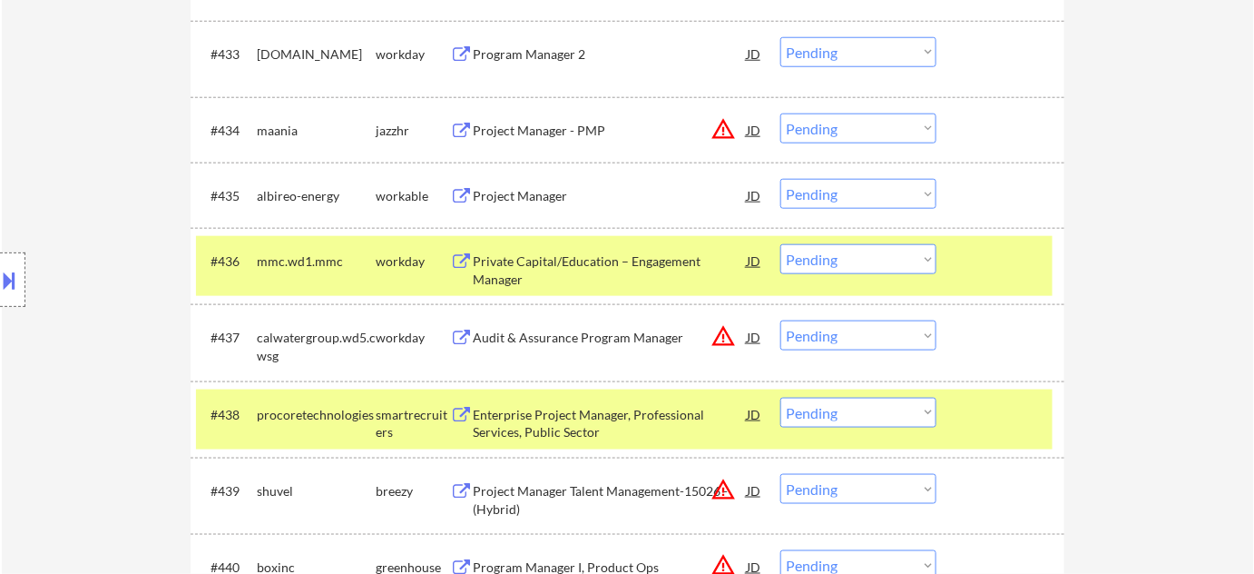
scroll to position [2887, 0]
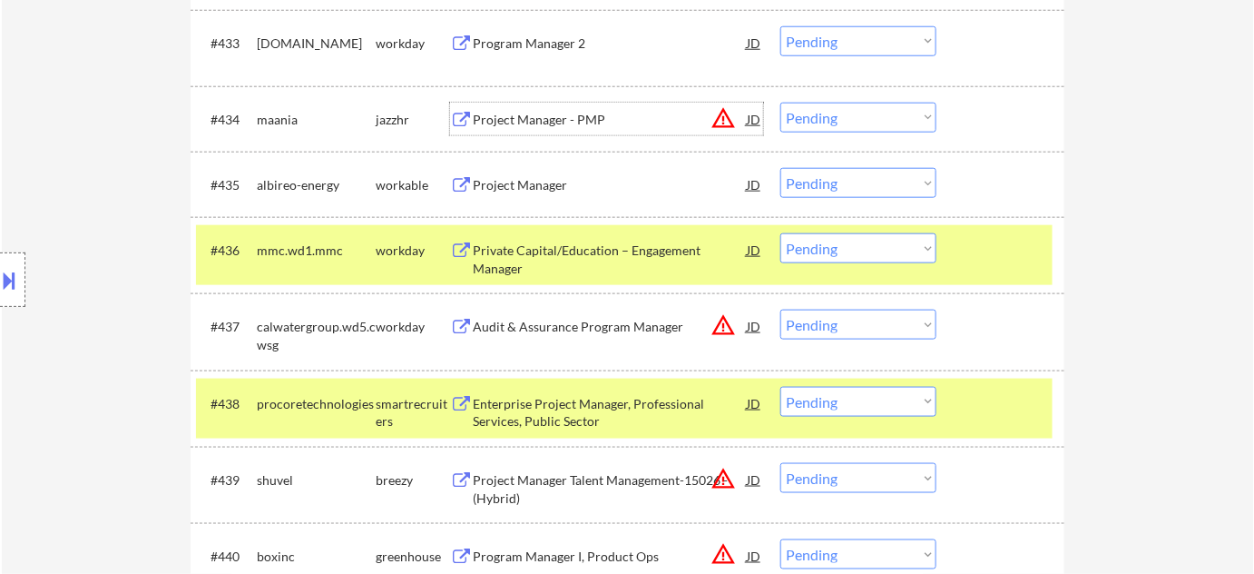
click at [542, 117] on div "Project Manager - PMP" at bounding box center [610, 120] width 274 height 18
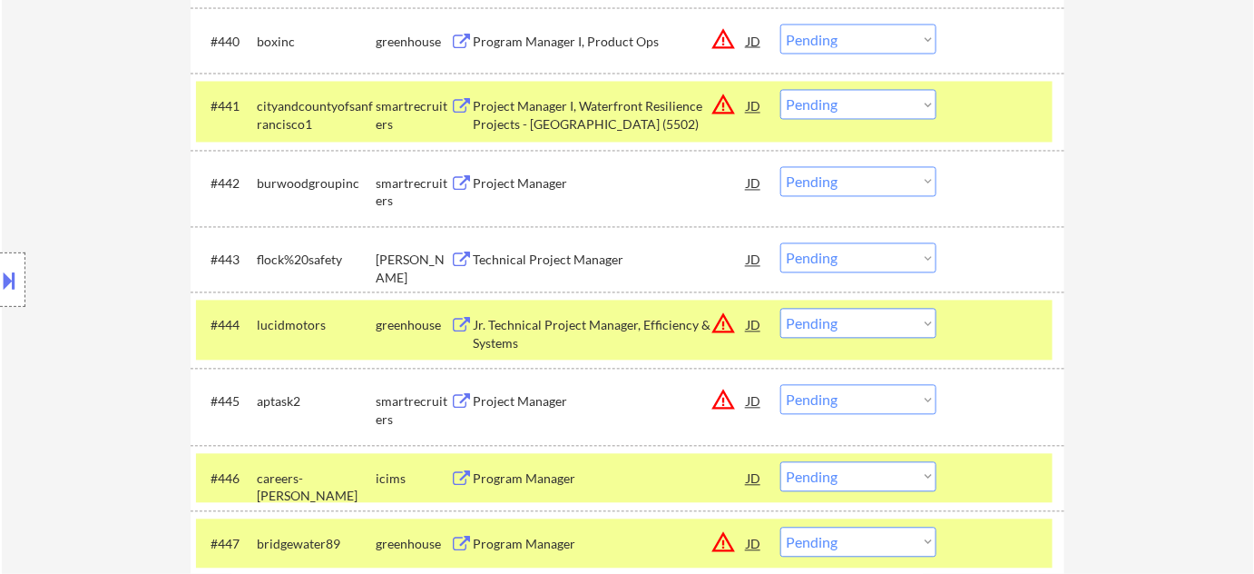
scroll to position [3465, 0]
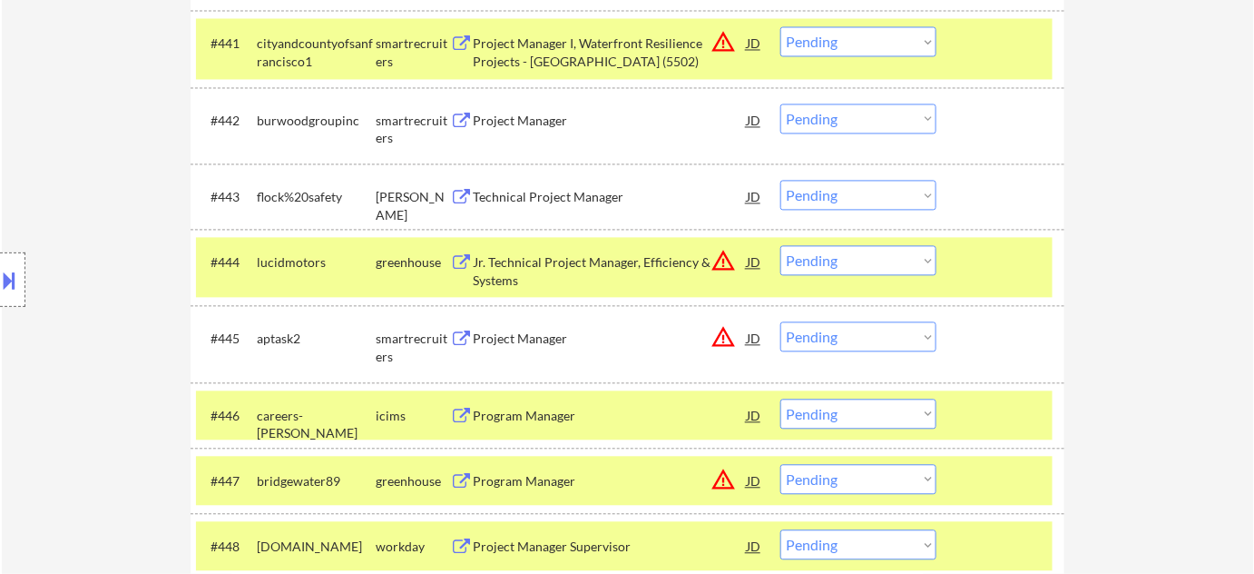
click at [581, 195] on div "Technical Project Manager" at bounding box center [610, 197] width 274 height 18
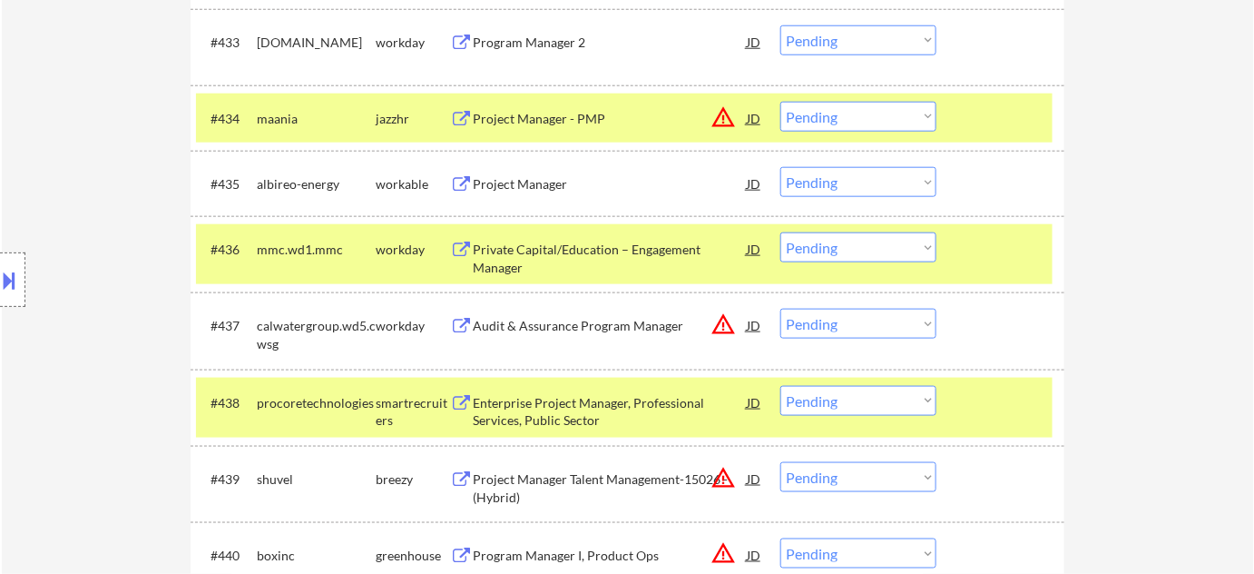
scroll to position [2887, 0]
click at [878, 108] on select "Choose an option... Pending Applied Excluded (Questions) Excluded (Expired) Exc…" at bounding box center [858, 118] width 156 height 30
click at [780, 103] on select "Choose an option... Pending Applied Excluded (Questions) Excluded (Expired) Exc…" at bounding box center [858, 118] width 156 height 30
select select ""pending""
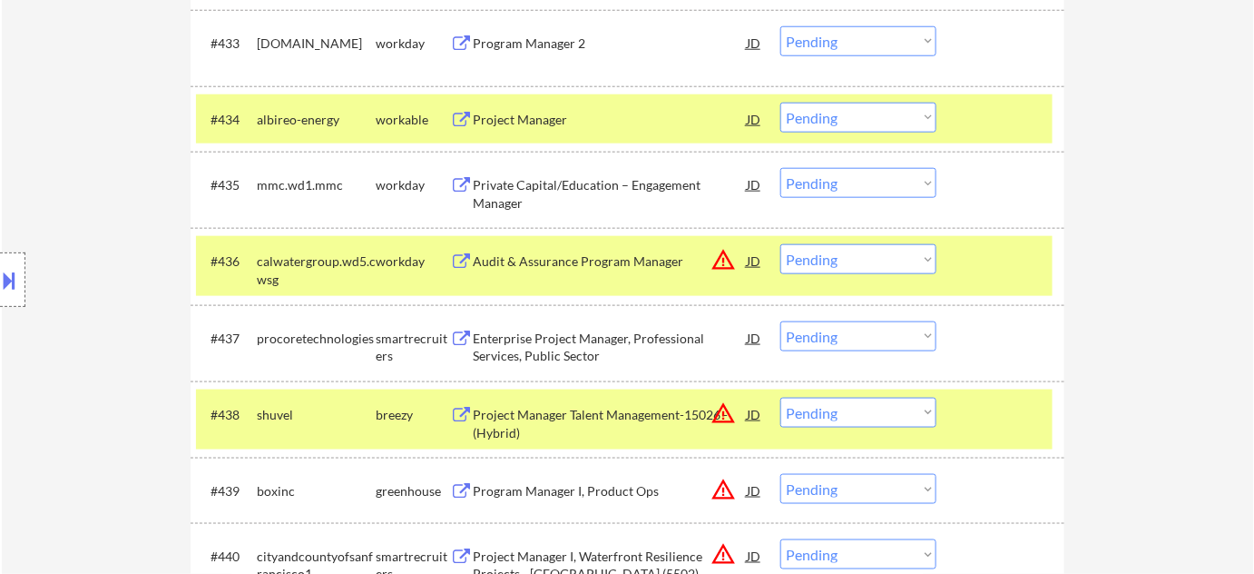
scroll to position [3309, 0]
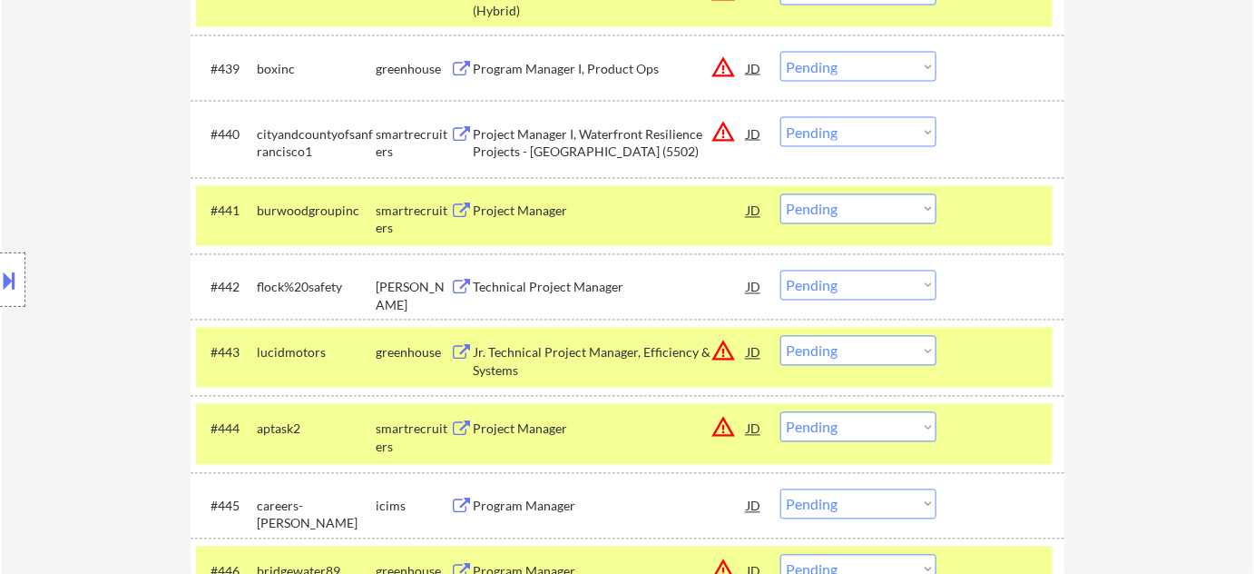
drag, startPoint x: 832, startPoint y: 274, endPoint x: 833, endPoint y: 289, distance: 15.5
click at [832, 274] on select "Choose an option... Pending Applied Excluded (Questions) Excluded (Expired) Exc…" at bounding box center [858, 285] width 156 height 30
click at [780, 270] on select "Choose an option... Pending Applied Excluded (Questions) Excluded (Expired) Exc…" at bounding box center [858, 285] width 156 height 30
select select ""pending""
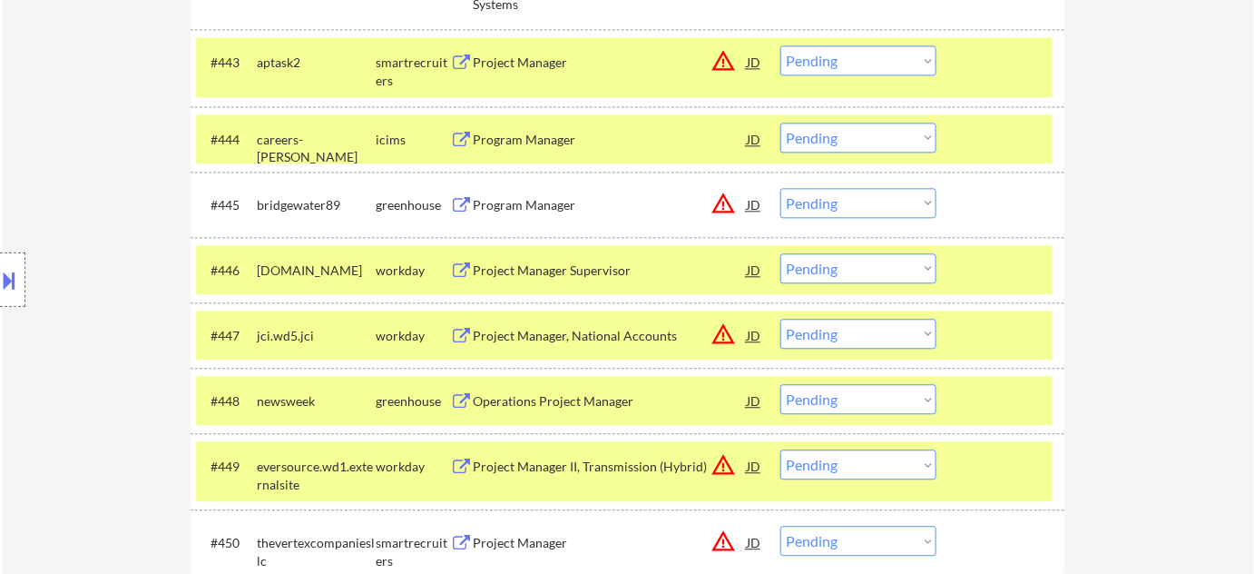
scroll to position [3639, 0]
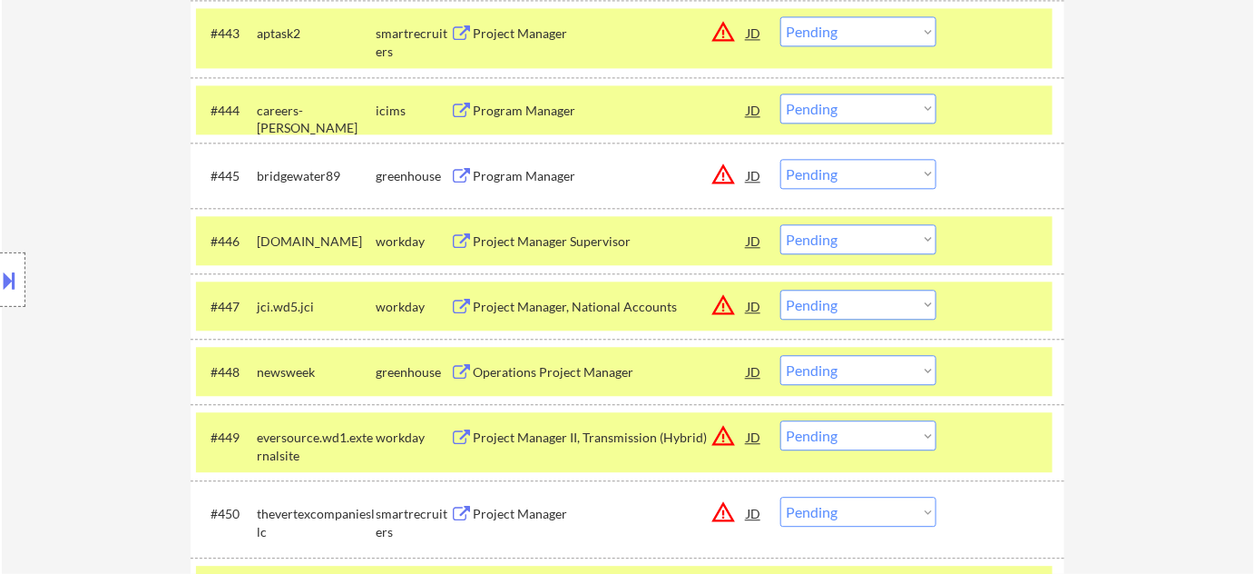
click at [559, 169] on div "Program Manager" at bounding box center [610, 176] width 274 height 18
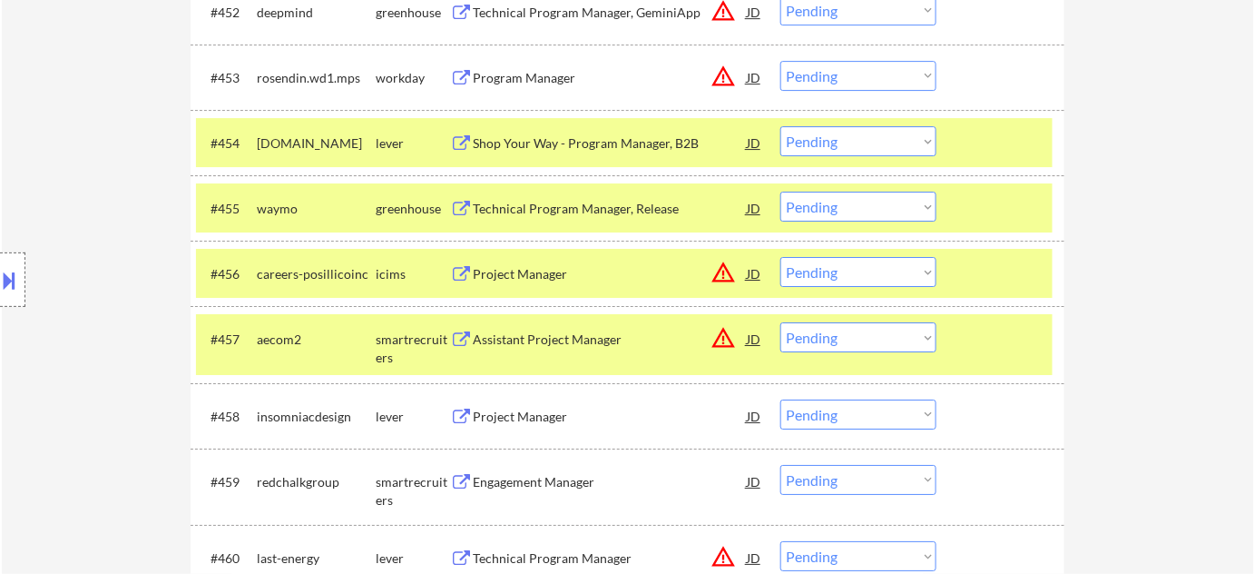
scroll to position [4381, 0]
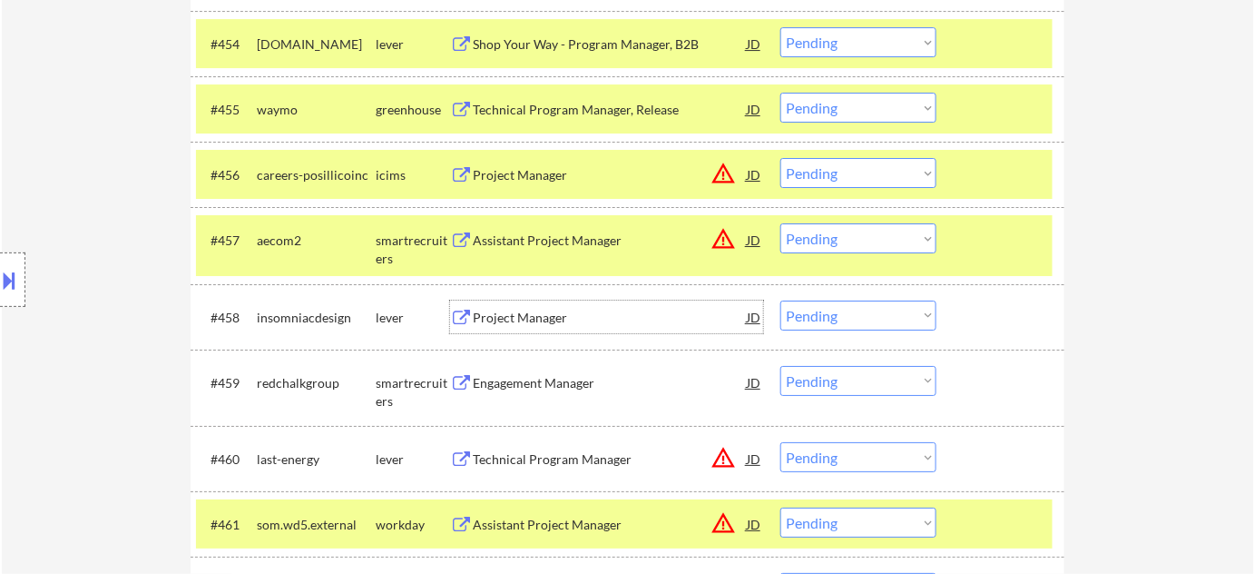
click at [512, 319] on div "Project Manager" at bounding box center [610, 318] width 274 height 18
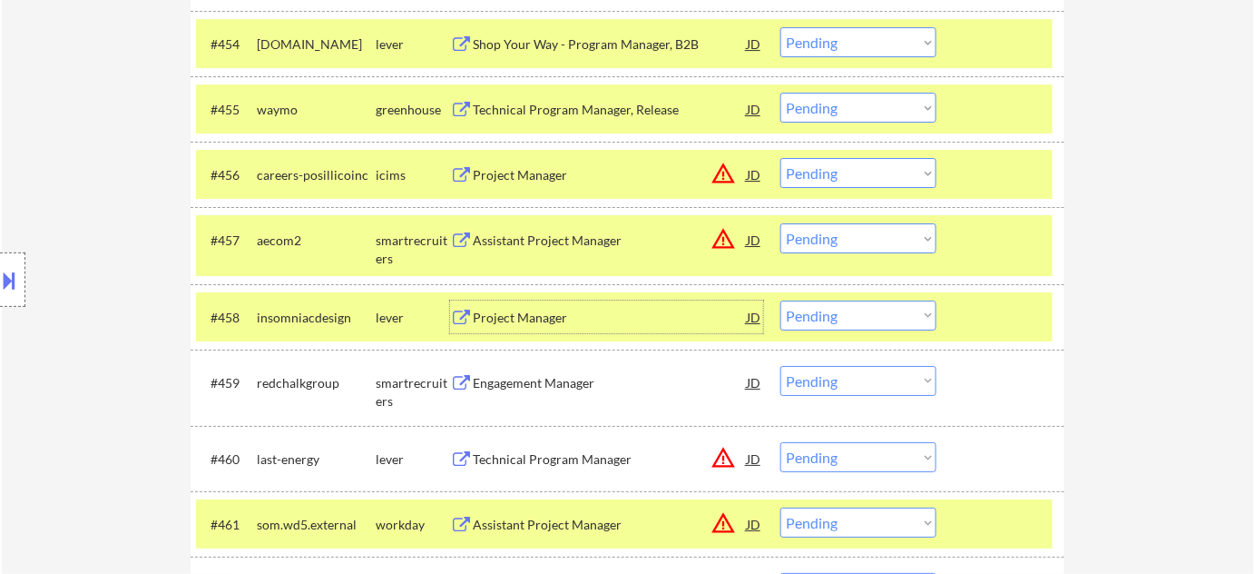
click at [857, 308] on select "Choose an option... Pending Applied Excluded (Questions) Excluded (Expired) Exc…" at bounding box center [858, 315] width 156 height 30
click at [780, 300] on select "Choose an option... Pending Applied Excluded (Questions) Excluded (Expired) Exc…" at bounding box center [858, 315] width 156 height 30
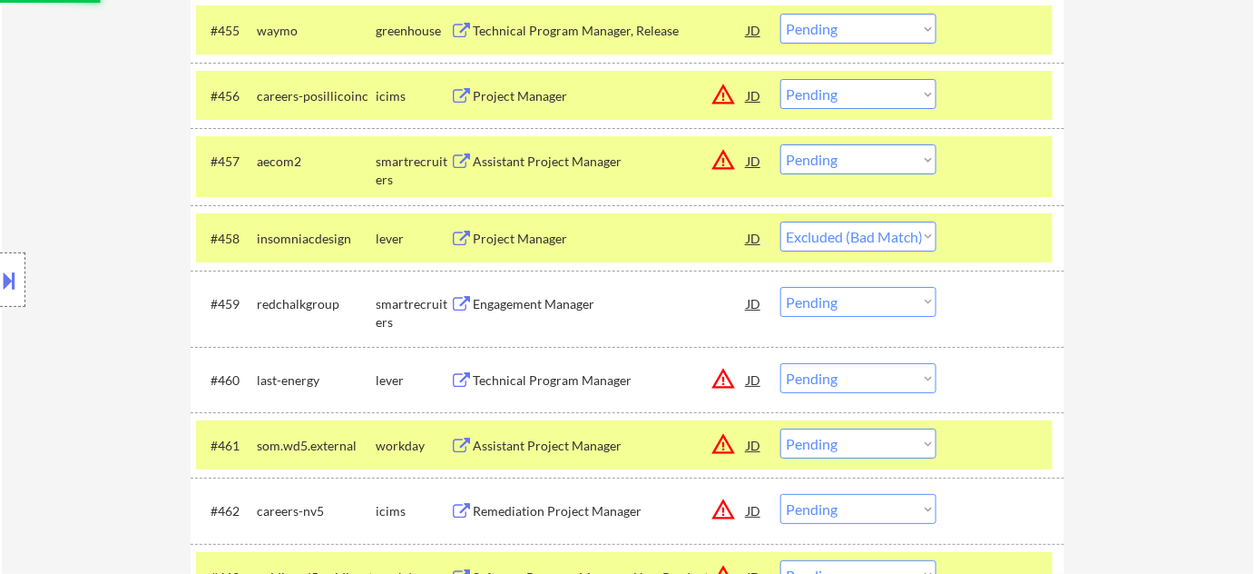
scroll to position [4629, 0]
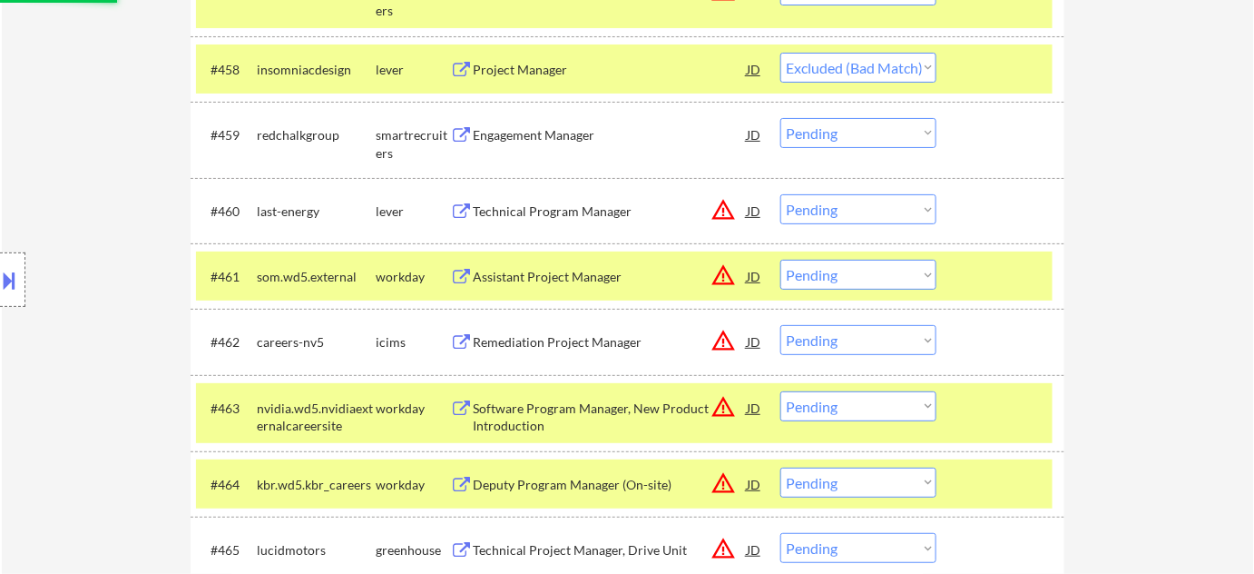
click at [532, 135] on div "Engagement Manager" at bounding box center [610, 135] width 274 height 18
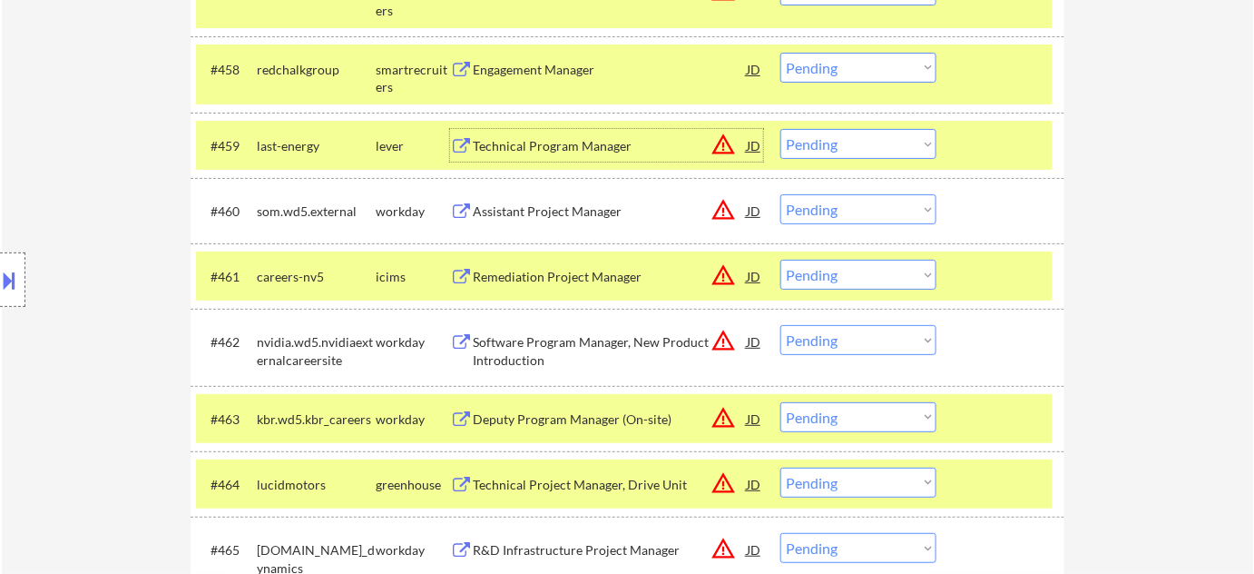
click at [14, 295] on div at bounding box center [12, 279] width 25 height 54
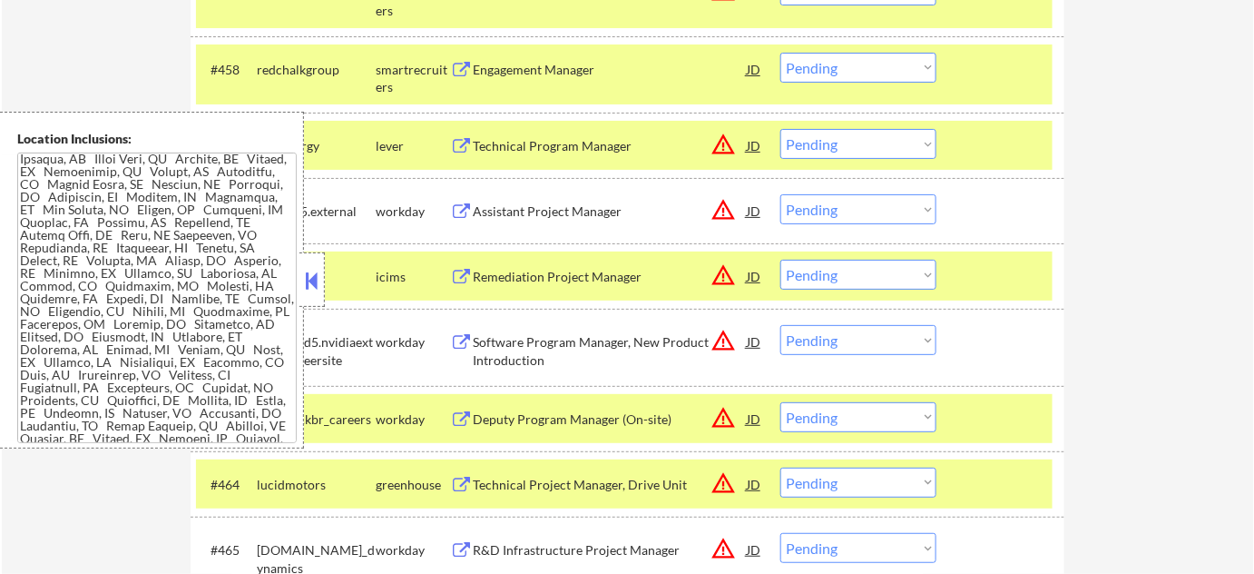
scroll to position [54, 0]
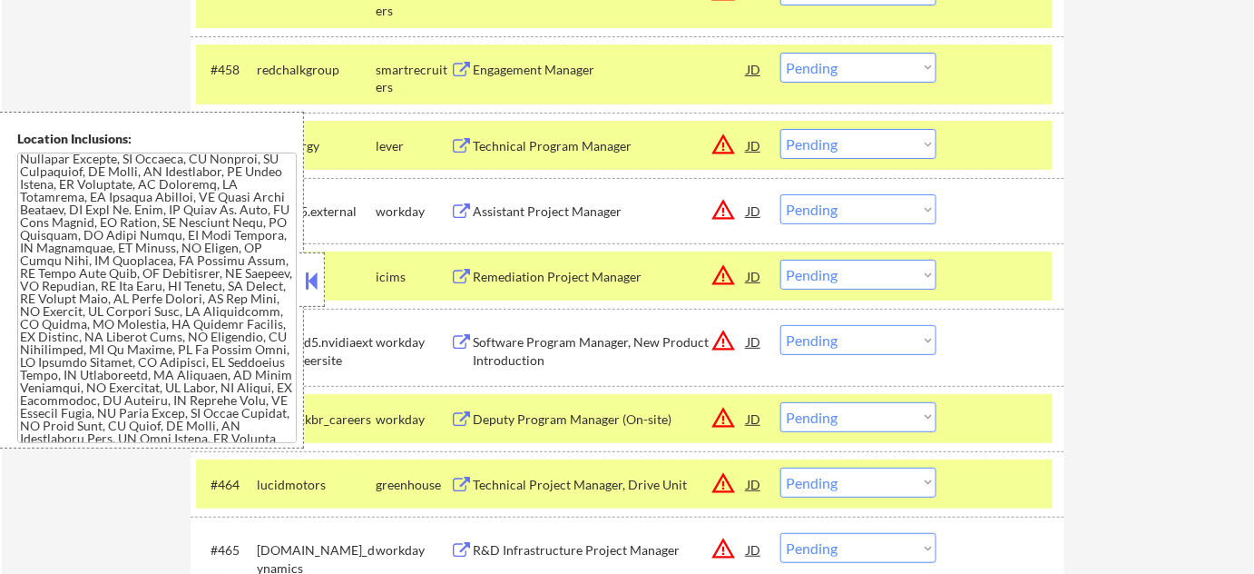
click at [315, 286] on button at bounding box center [312, 280] width 20 height 27
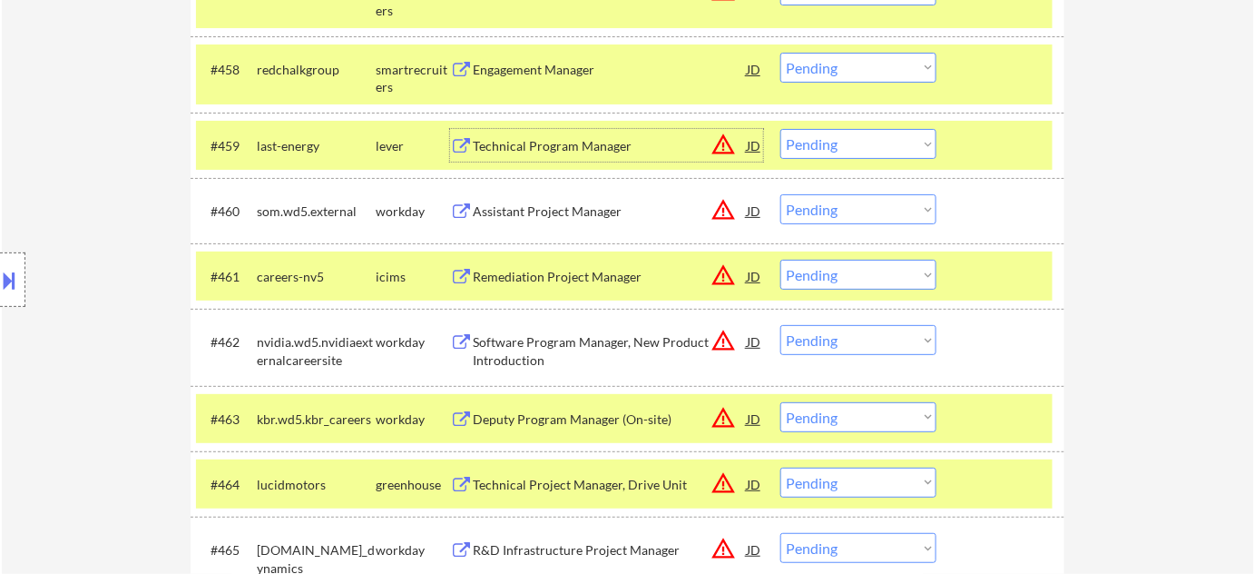
click at [588, 137] on div "Technical Program Manager" at bounding box center [610, 146] width 274 height 18
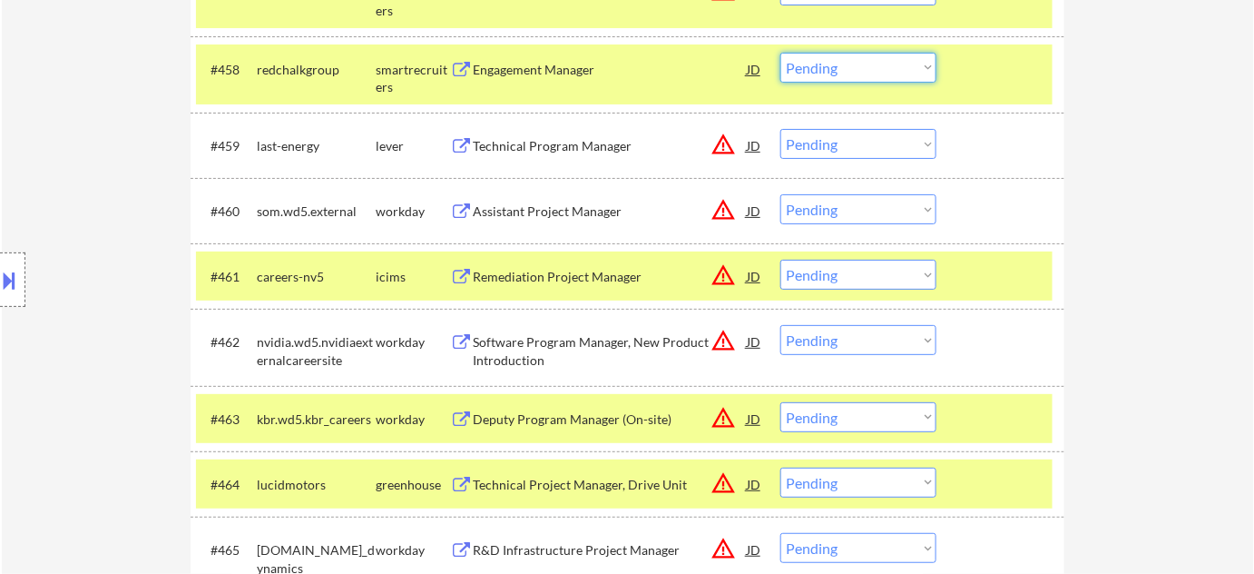
click at [858, 74] on select "Choose an option... Pending Applied Excluded (Questions) Excluded (Expired) Exc…" at bounding box center [858, 68] width 156 height 30
click at [780, 53] on select "Choose an option... Pending Applied Excluded (Questions) Excluded (Expired) Exc…" at bounding box center [858, 68] width 156 height 30
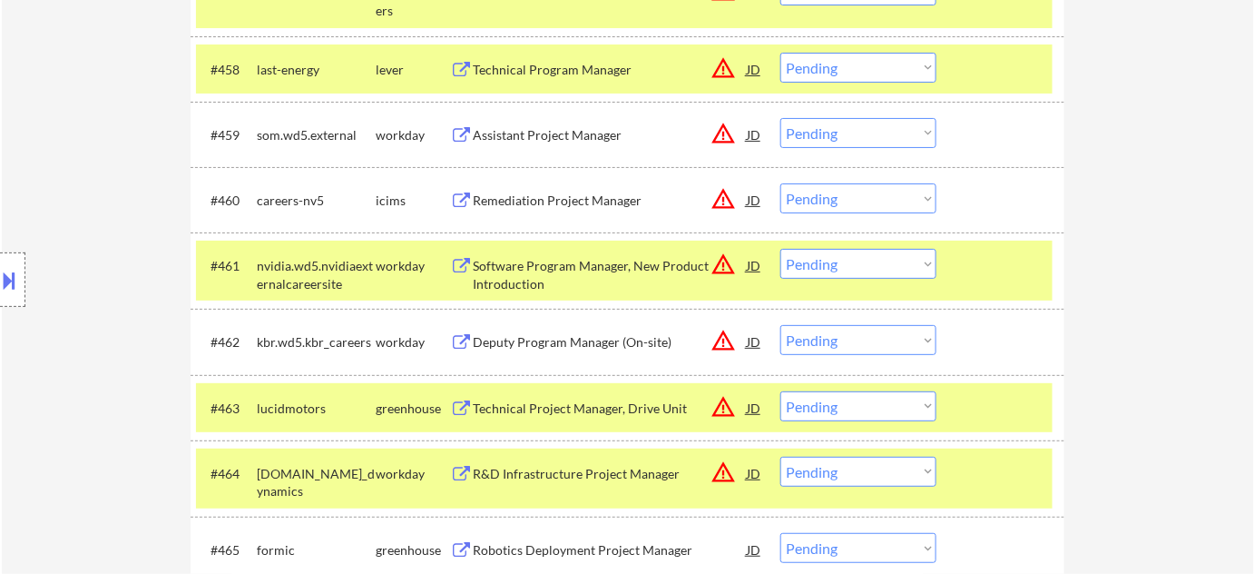
click at [902, 73] on select "Choose an option... Pending Applied Excluded (Questions) Excluded (Expired) Exc…" at bounding box center [858, 68] width 156 height 30
click at [780, 53] on select "Choose an option... Pending Applied Excluded (Questions) Excluded (Expired) Exc…" at bounding box center [858, 68] width 156 height 30
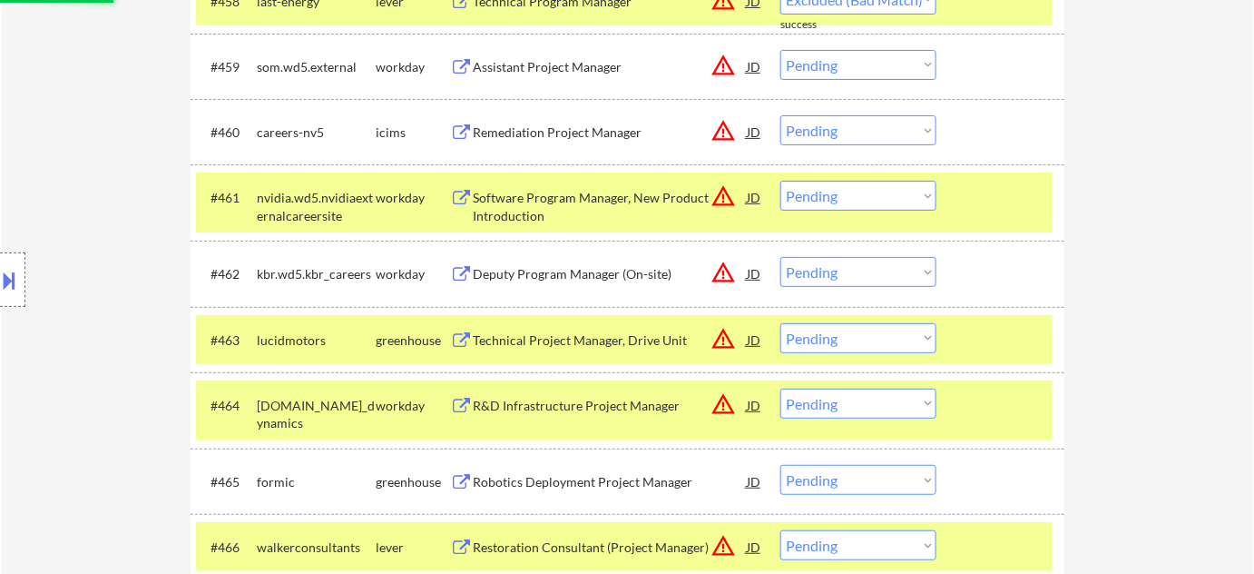
scroll to position [4793, 0]
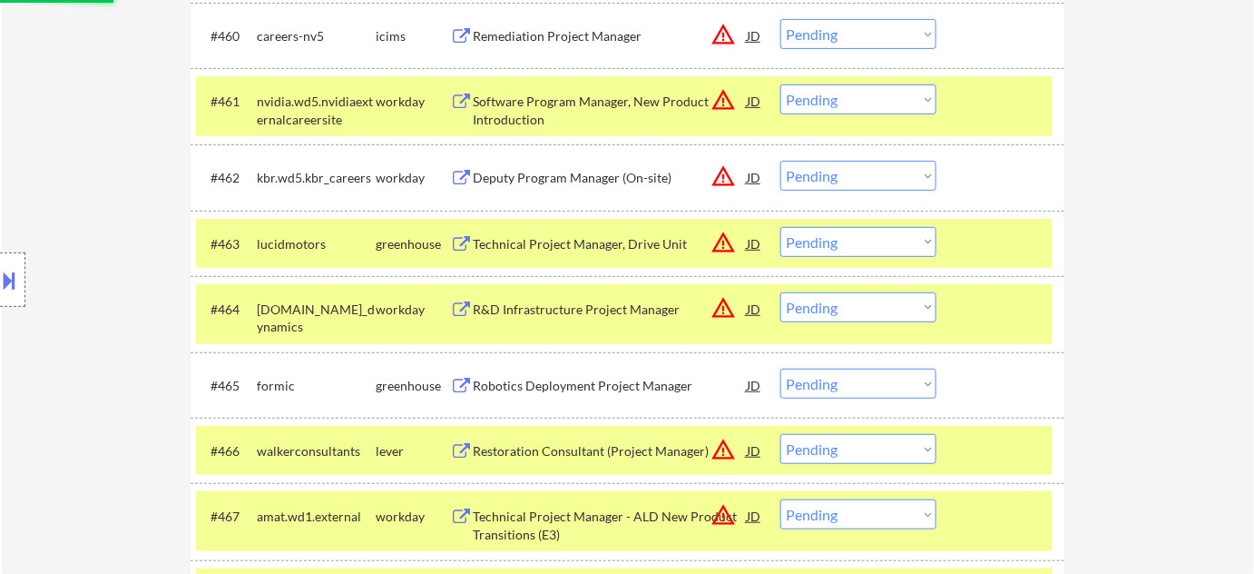
select select ""pending""
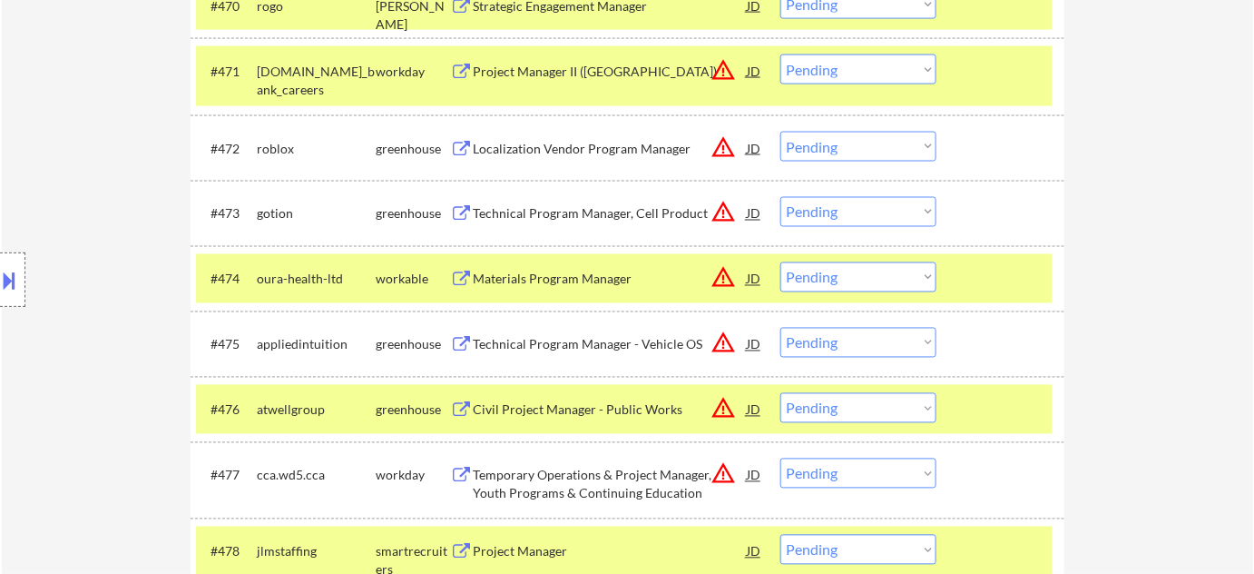
scroll to position [5537, 0]
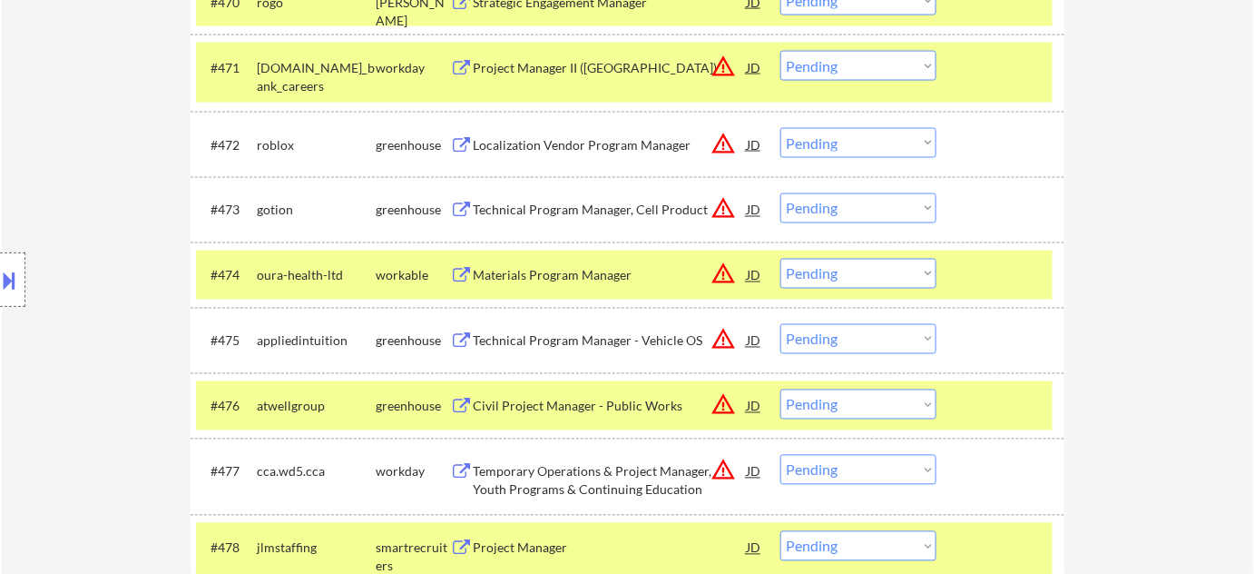
click at [588, 202] on div "Technical Program Manager, Cell Product" at bounding box center [610, 210] width 274 height 18
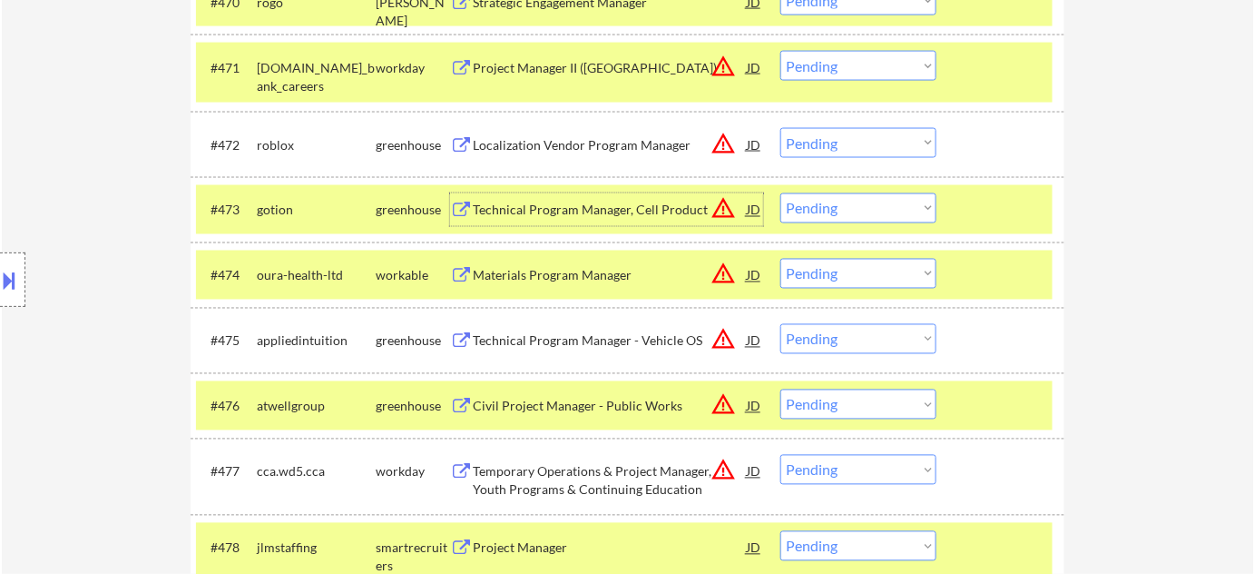
drag, startPoint x: 816, startPoint y: 197, endPoint x: 822, endPoint y: 221, distance: 25.3
click at [816, 197] on select "Choose an option... Pending Applied Excluded (Questions) Excluded (Expired) Exc…" at bounding box center [858, 208] width 156 height 30
click at [780, 193] on select "Choose an option... Pending Applied Excluded (Questions) Excluded (Expired) Exc…" at bounding box center [858, 208] width 156 height 30
select select ""pending""
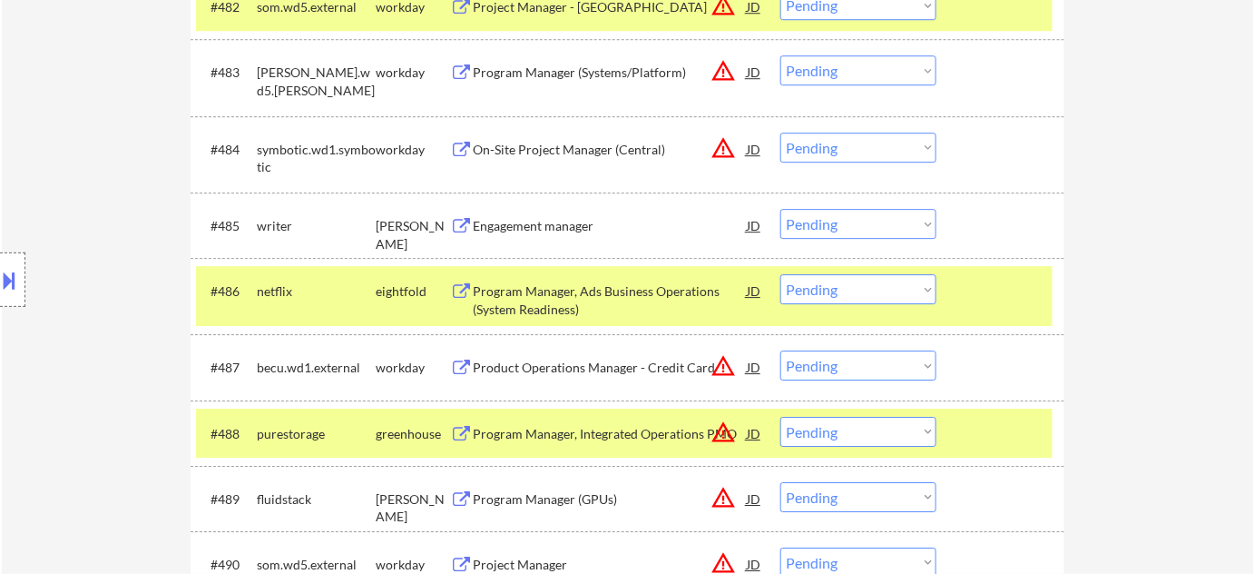
scroll to position [6527, 0]
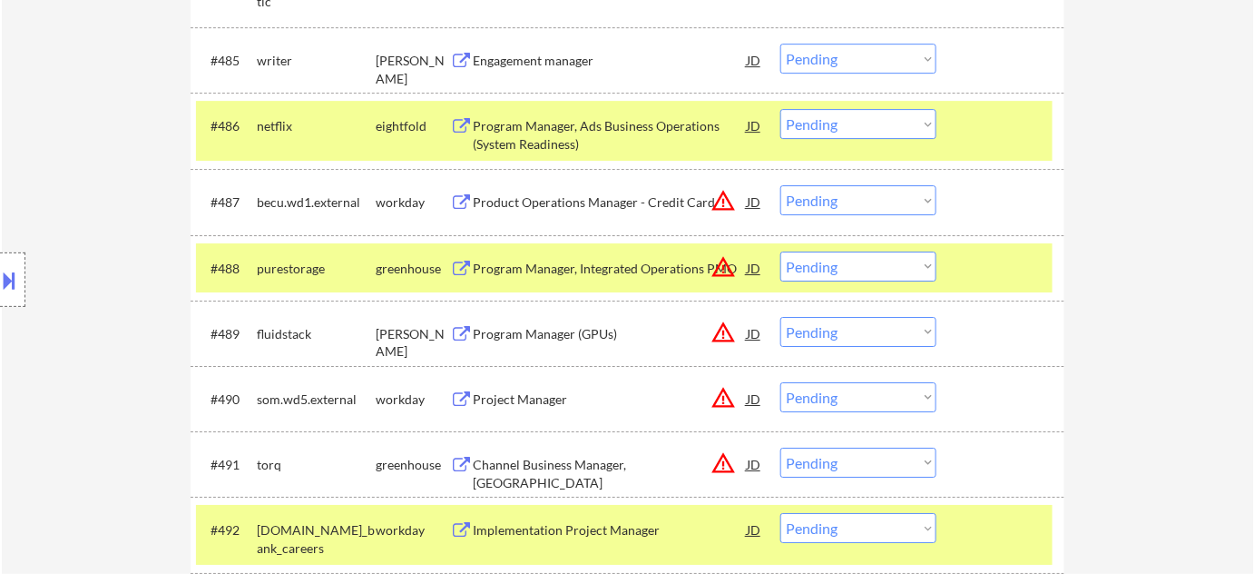
click at [568, 334] on div "Program Manager (GPUs)" at bounding box center [610, 334] width 274 height 18
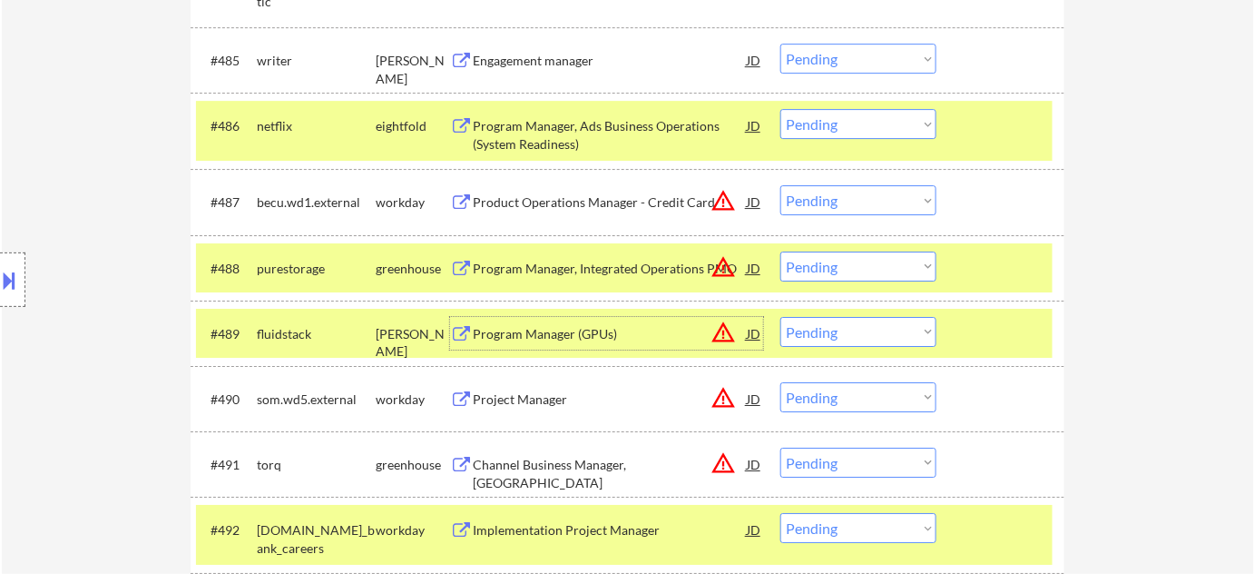
click at [931, 347] on div "#489 fluidstack ashby Program Manager (GPUs) JD warning_amber Choose an option.…" at bounding box center [624, 333] width 857 height 49
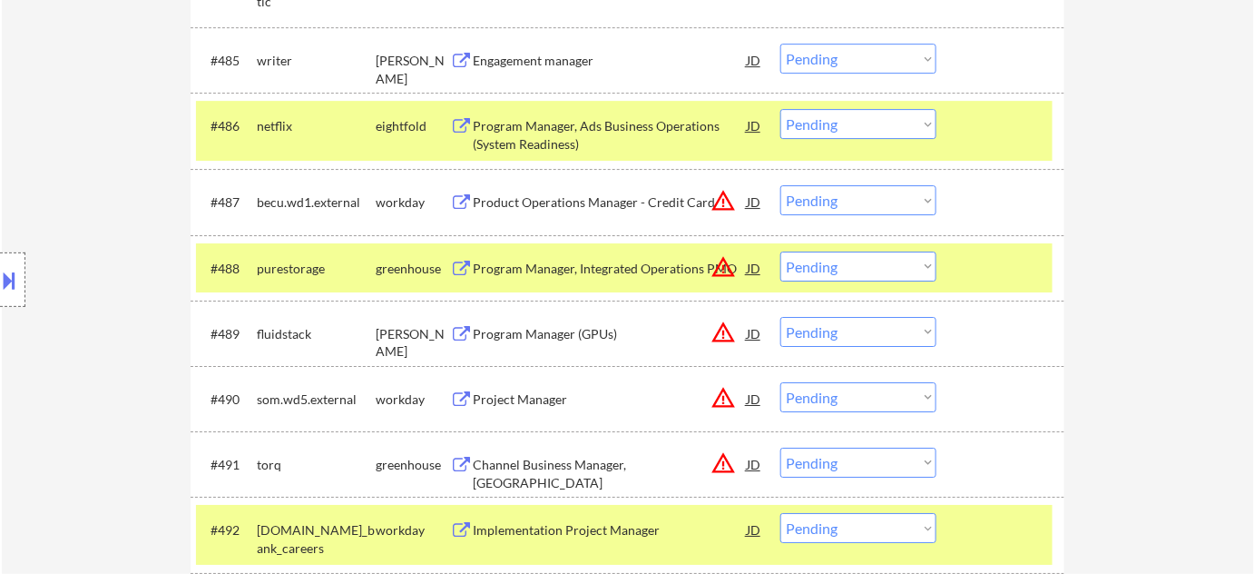
click at [914, 346] on div "#489 fluidstack ashby Program Manager (GPUs) JD warning_amber Choose an option.…" at bounding box center [624, 333] width 857 height 49
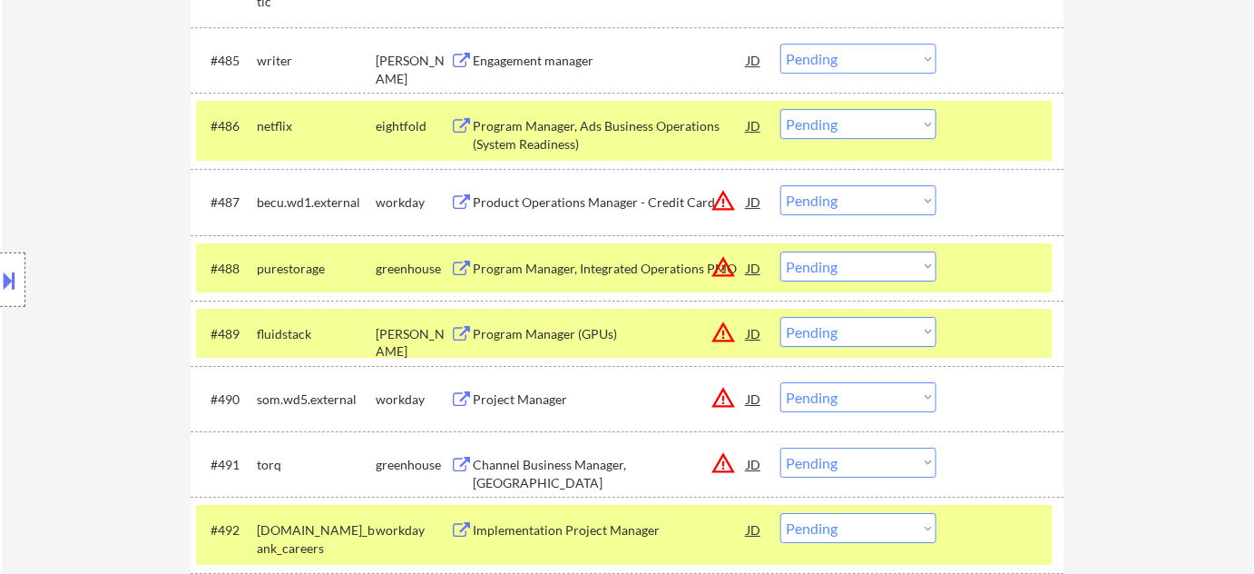
click at [879, 336] on select "Choose an option... Pending Applied Excluded (Questions) Excluded (Expired) Exc…" at bounding box center [858, 332] width 156 height 30
click at [780, 317] on select "Choose an option... Pending Applied Excluded (Questions) Excluded (Expired) Exc…" at bounding box center [858, 332] width 156 height 30
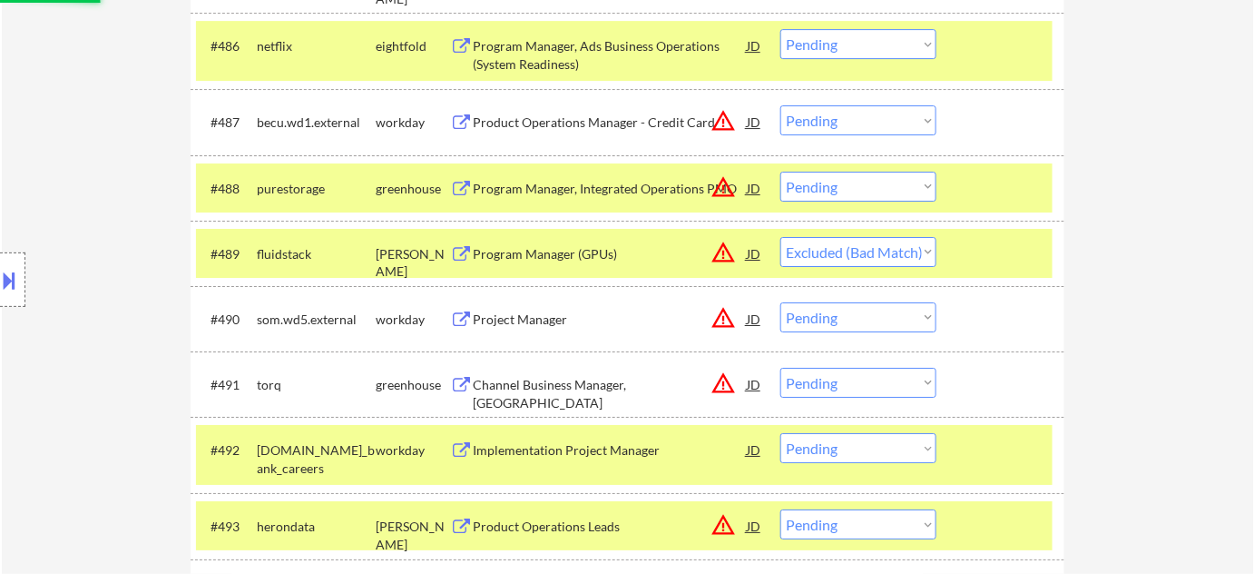
scroll to position [6774, 0]
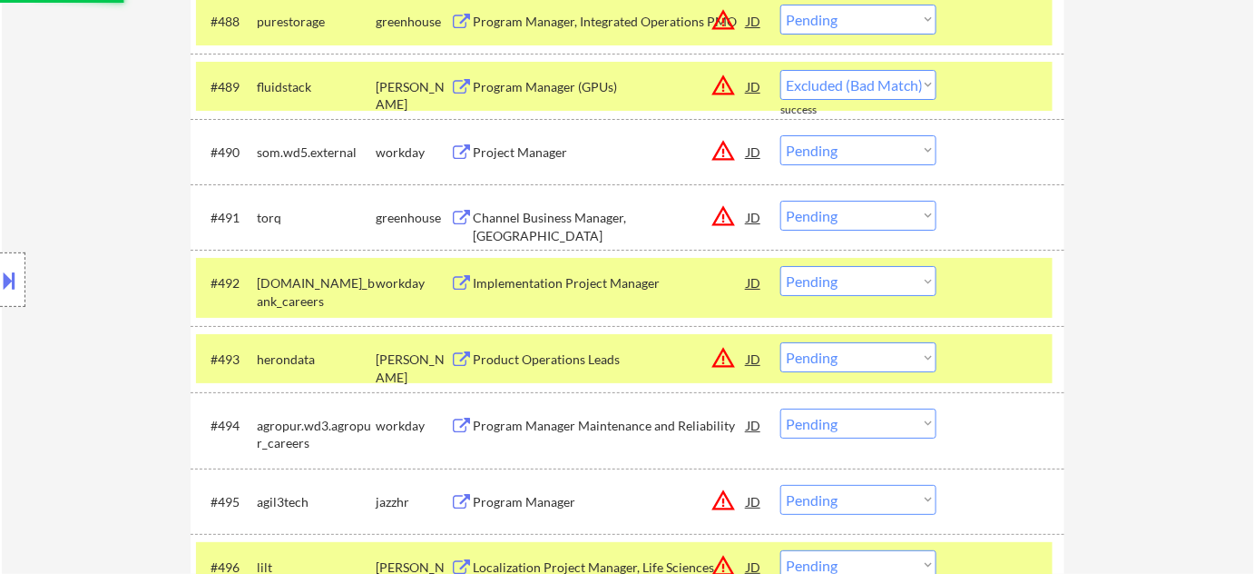
select select ""pending""
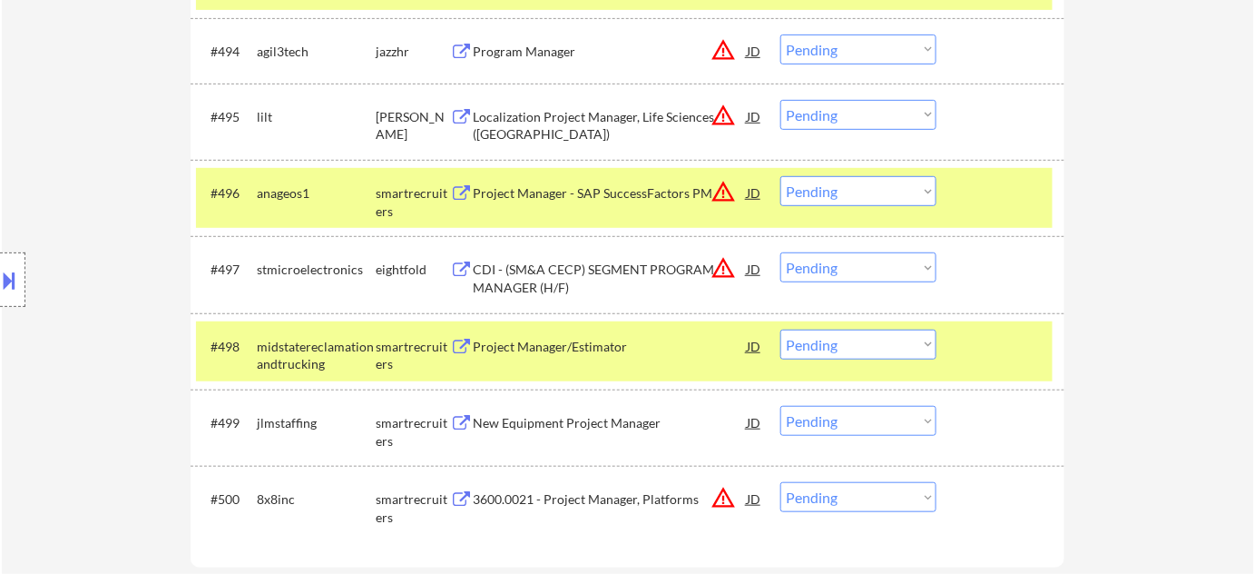
scroll to position [7269, 0]
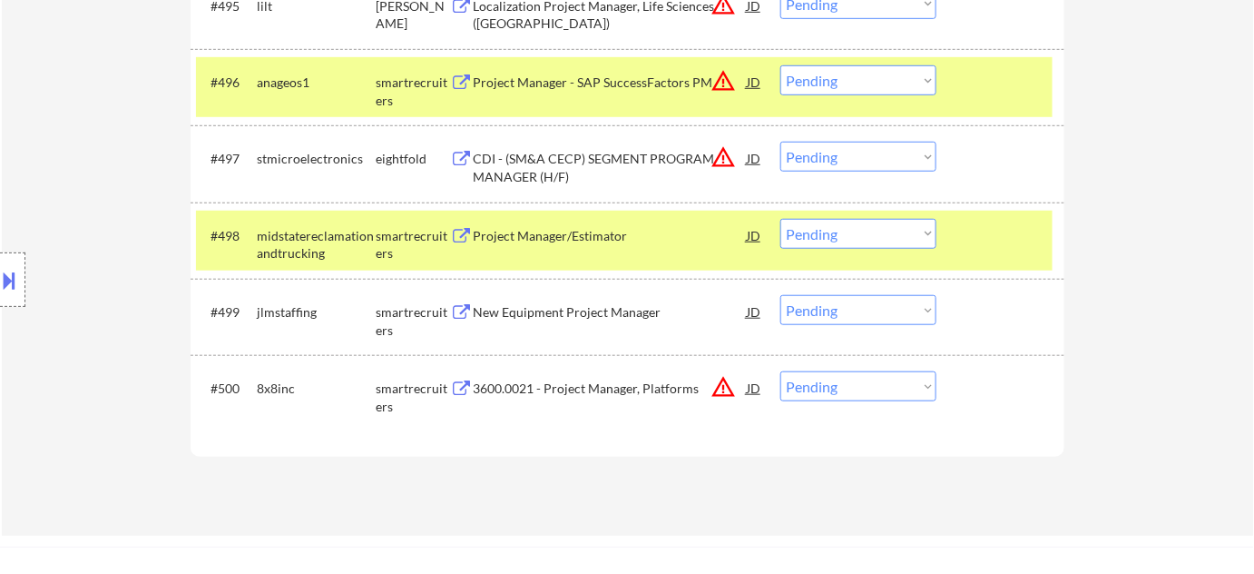
click at [589, 239] on div "Project Manager/Estimator" at bounding box center [610, 236] width 274 height 18
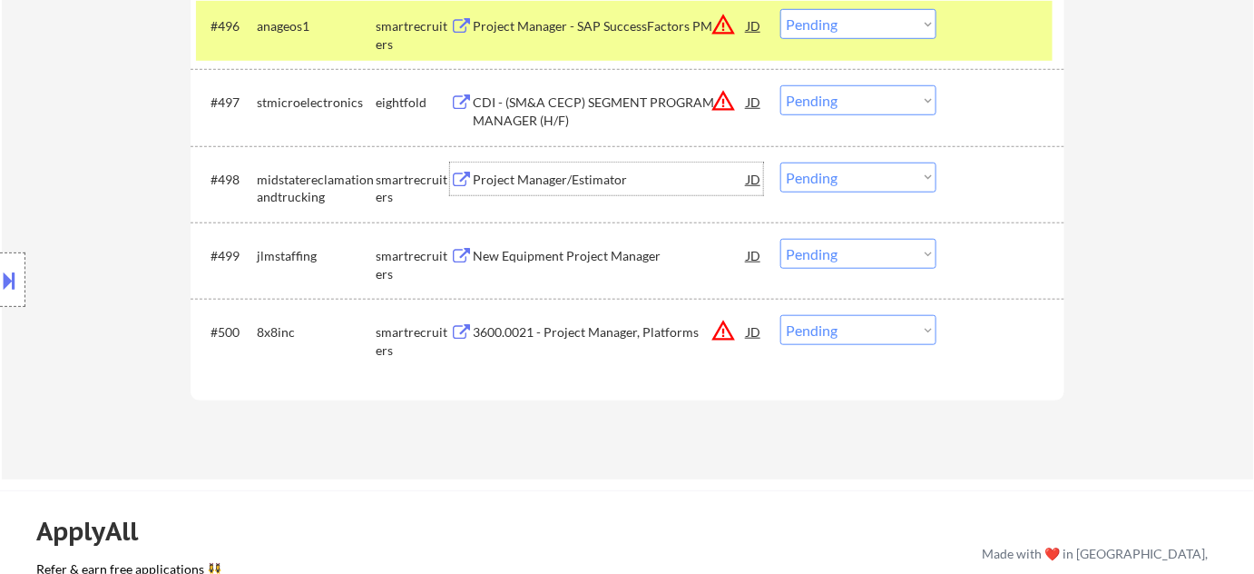
scroll to position [7434, 0]
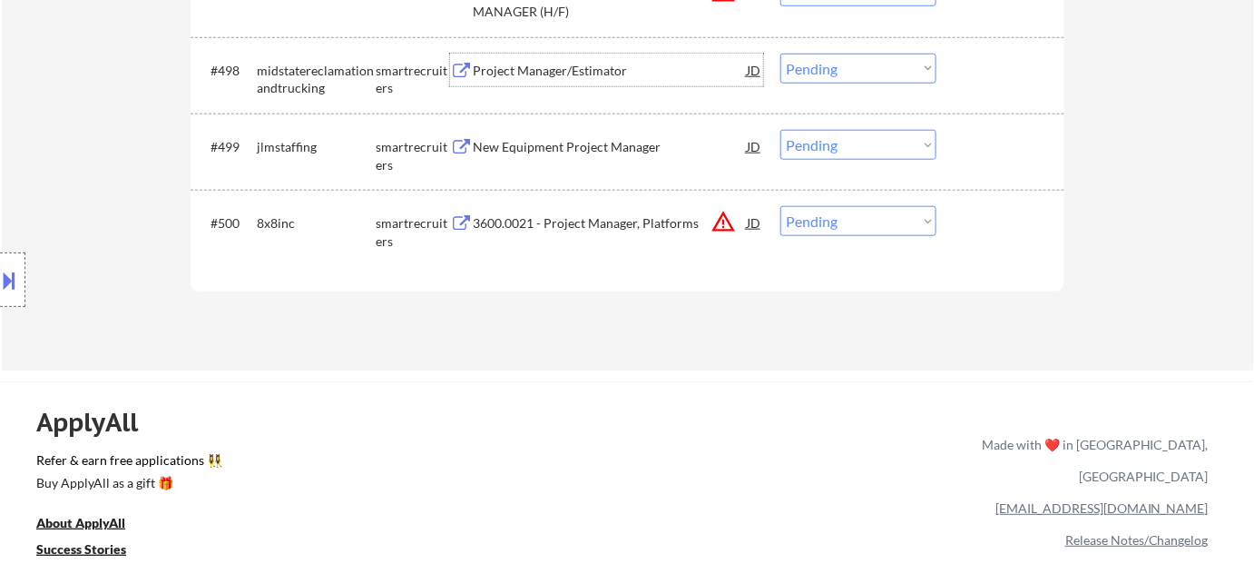
click at [605, 228] on div "3600.0021 - Project Manager, Platforms" at bounding box center [610, 223] width 274 height 18
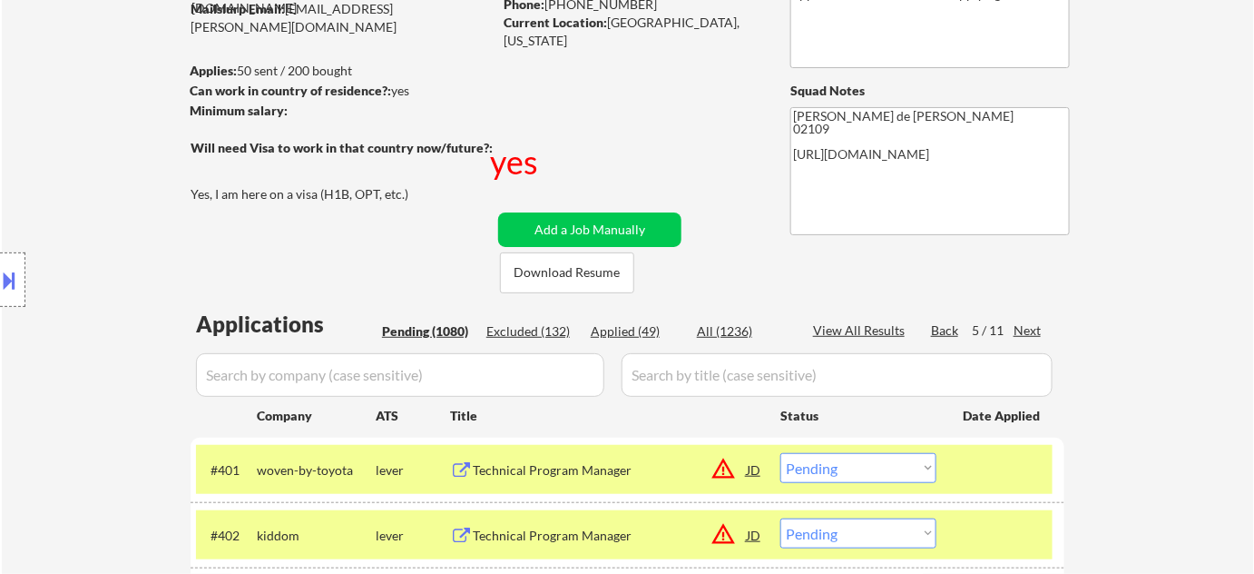
scroll to position [247, 0]
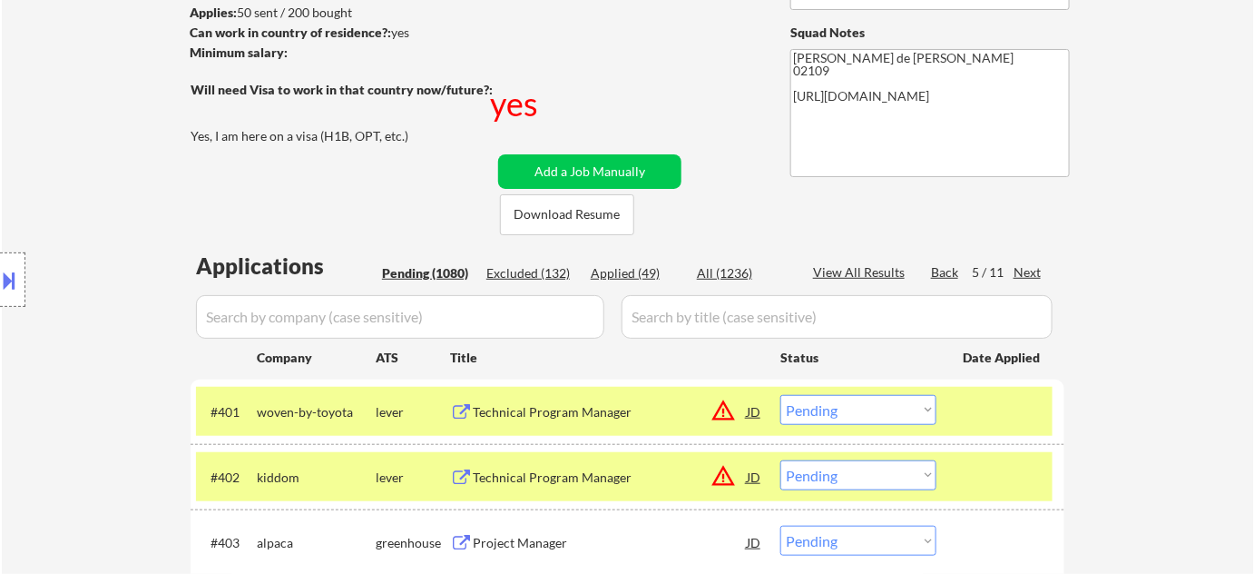
click at [1034, 271] on div "Next" at bounding box center [1028, 272] width 29 height 18
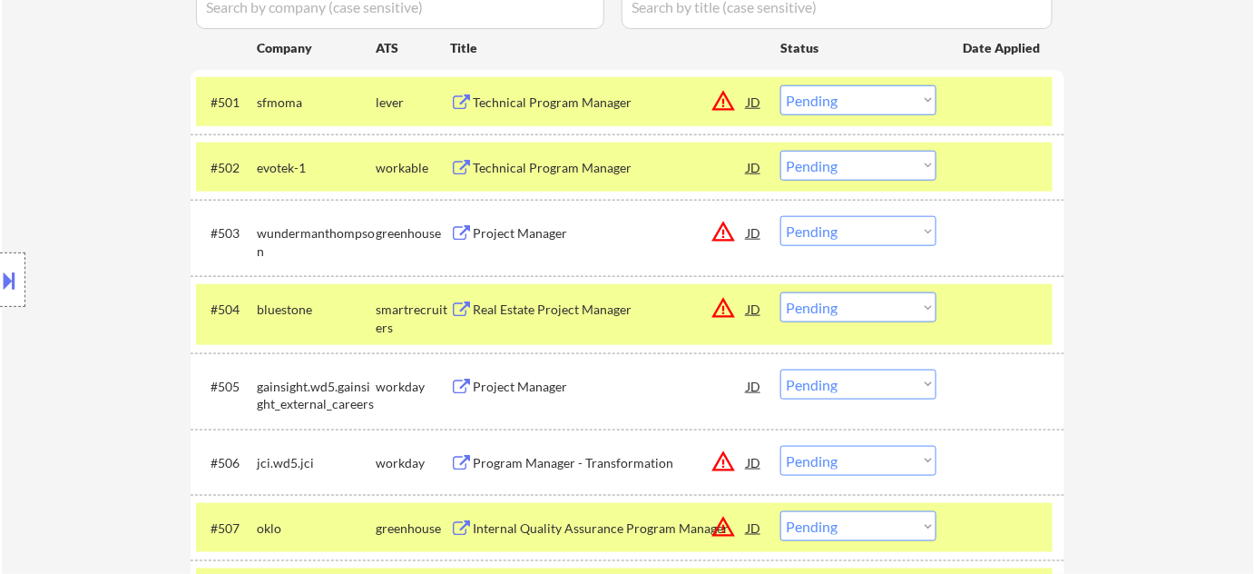
scroll to position [577, 0]
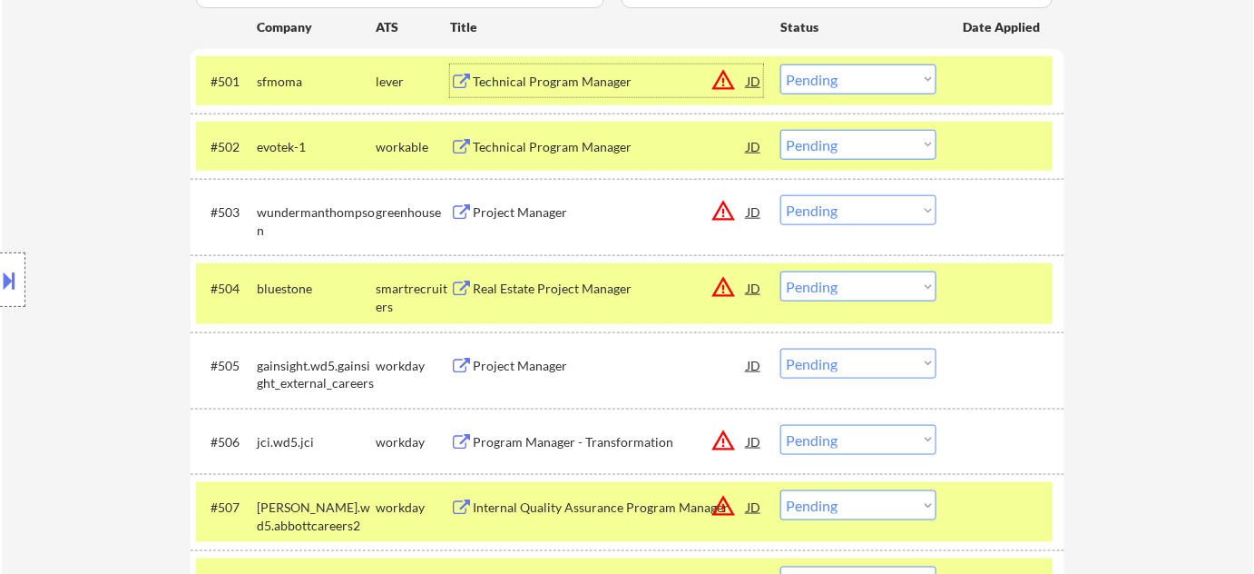
click at [601, 77] on div "Technical Program Manager" at bounding box center [610, 82] width 274 height 18
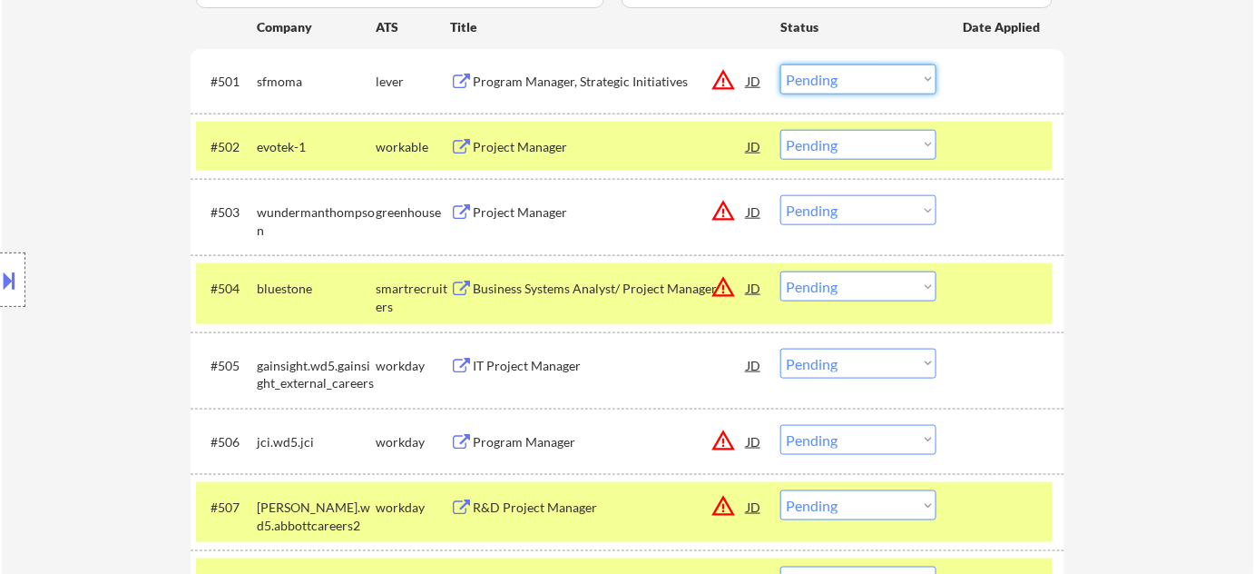
drag, startPoint x: 863, startPoint y: 76, endPoint x: 863, endPoint y: 92, distance: 15.4
click at [863, 76] on select "Choose an option... Pending Applied Excluded (Questions) Excluded (Expired) Exc…" at bounding box center [858, 79] width 156 height 30
click at [780, 64] on select "Choose an option... Pending Applied Excluded (Questions) Excluded (Expired) Exc…" at bounding box center [858, 79] width 156 height 30
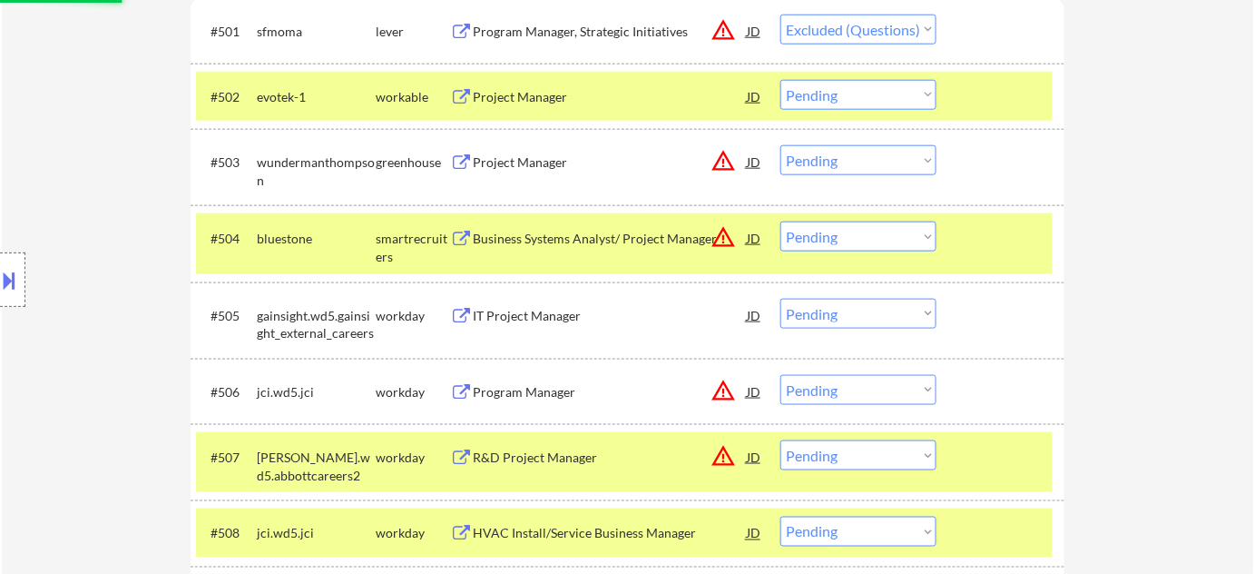
scroll to position [908, 0]
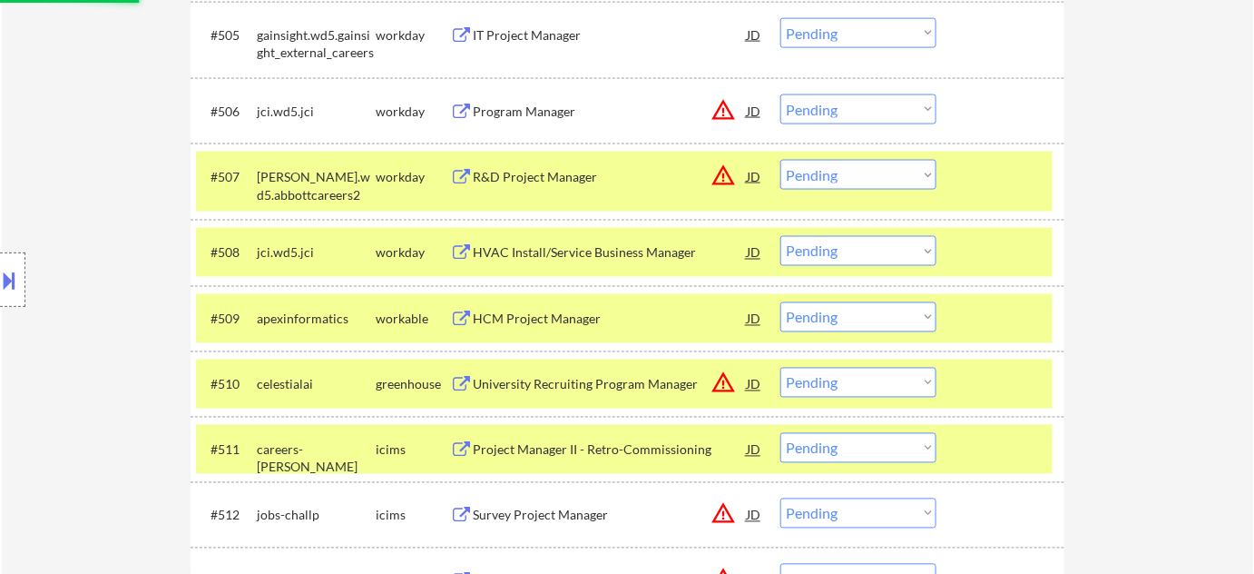
select select ""pending""
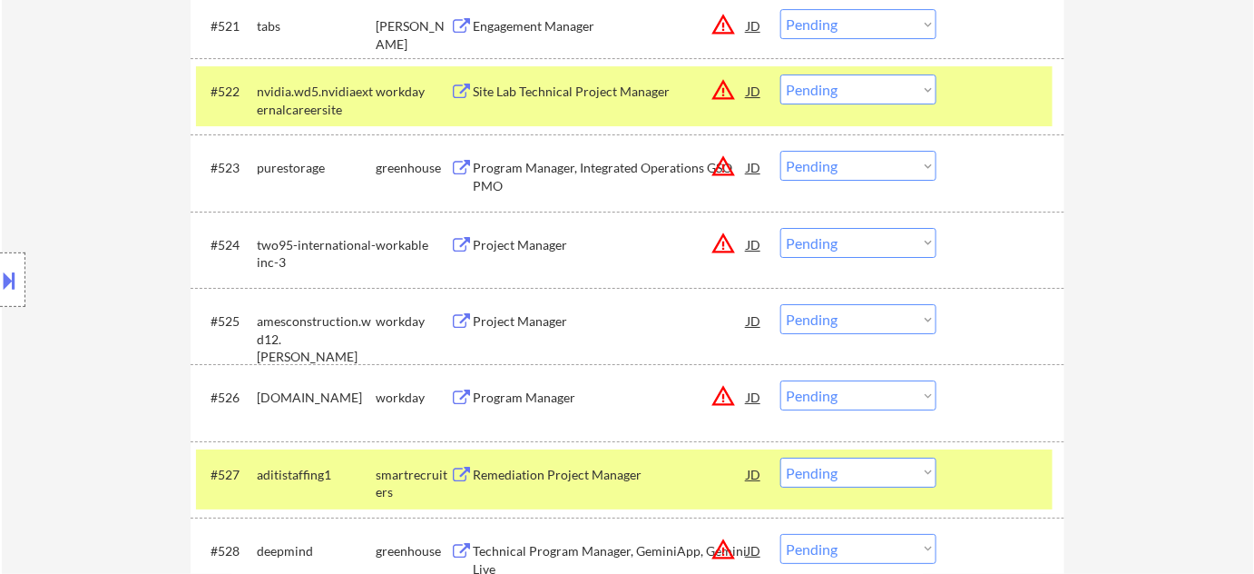
scroll to position [2062, 0]
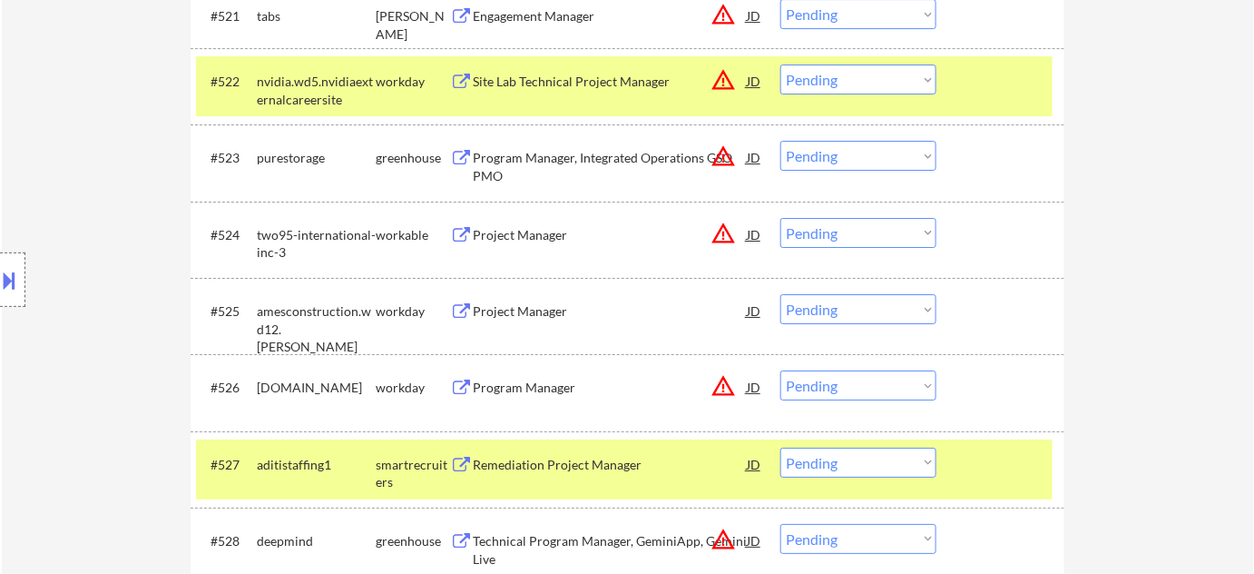
click at [571, 156] on div "Program Manager, Integrated Operations GSO PMO" at bounding box center [610, 166] width 274 height 35
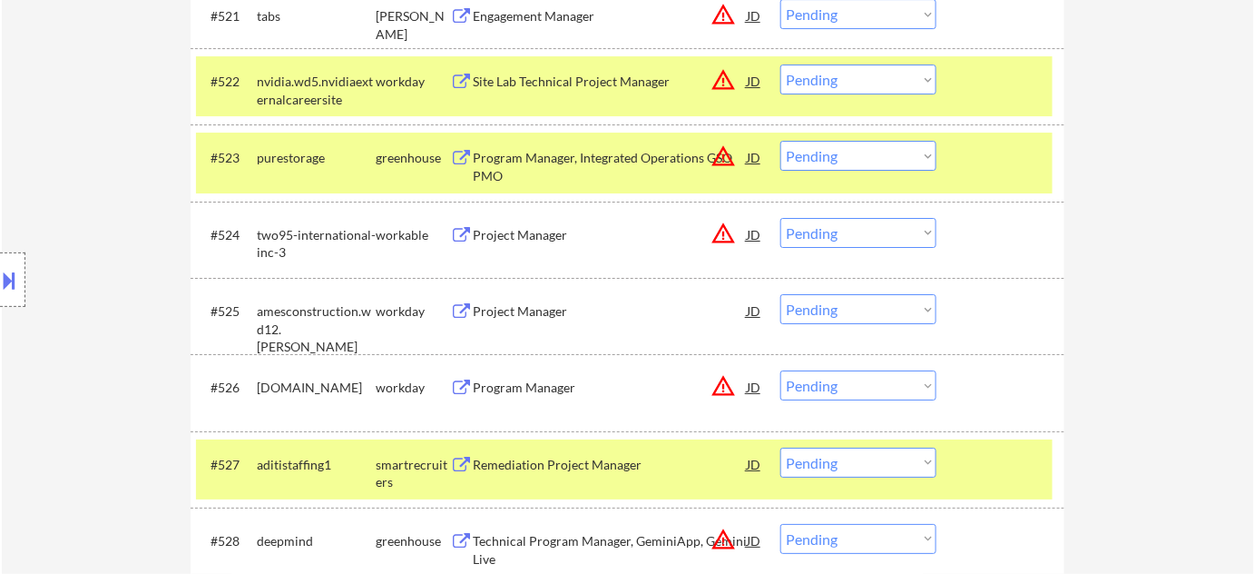
click at [9, 271] on button at bounding box center [10, 280] width 20 height 30
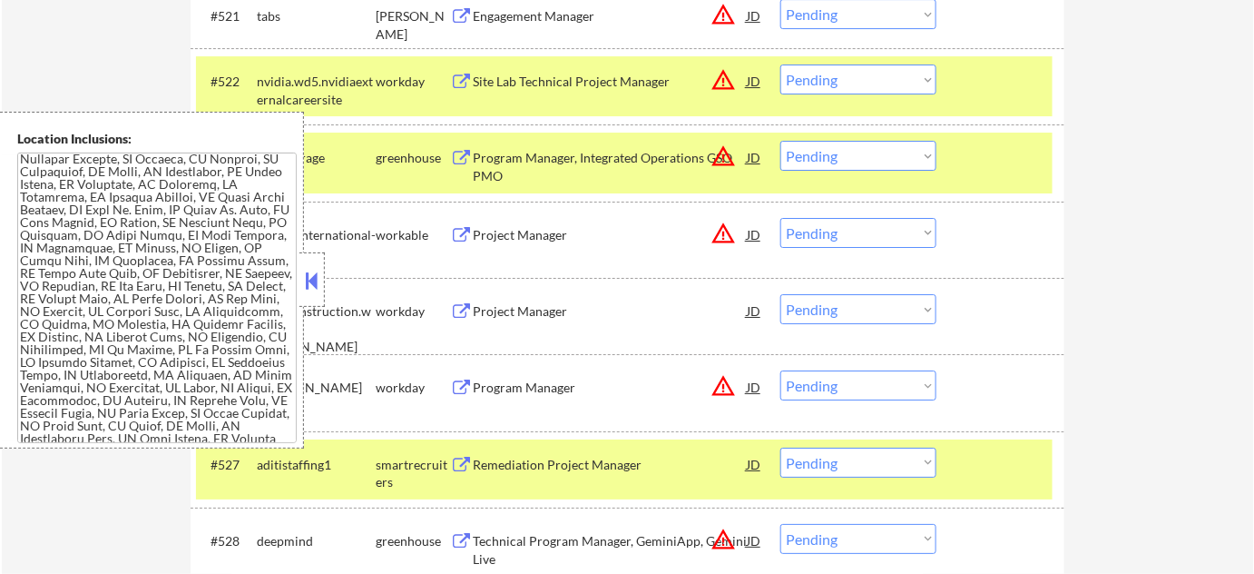
scroll to position [2163, 0]
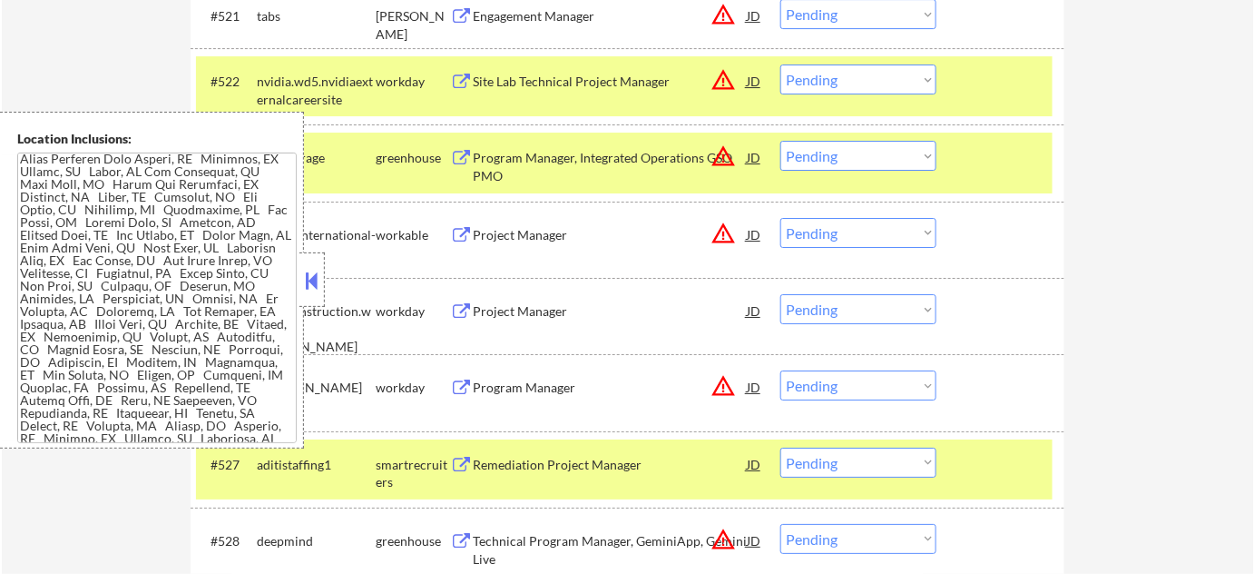
click at [318, 287] on button at bounding box center [312, 280] width 20 height 27
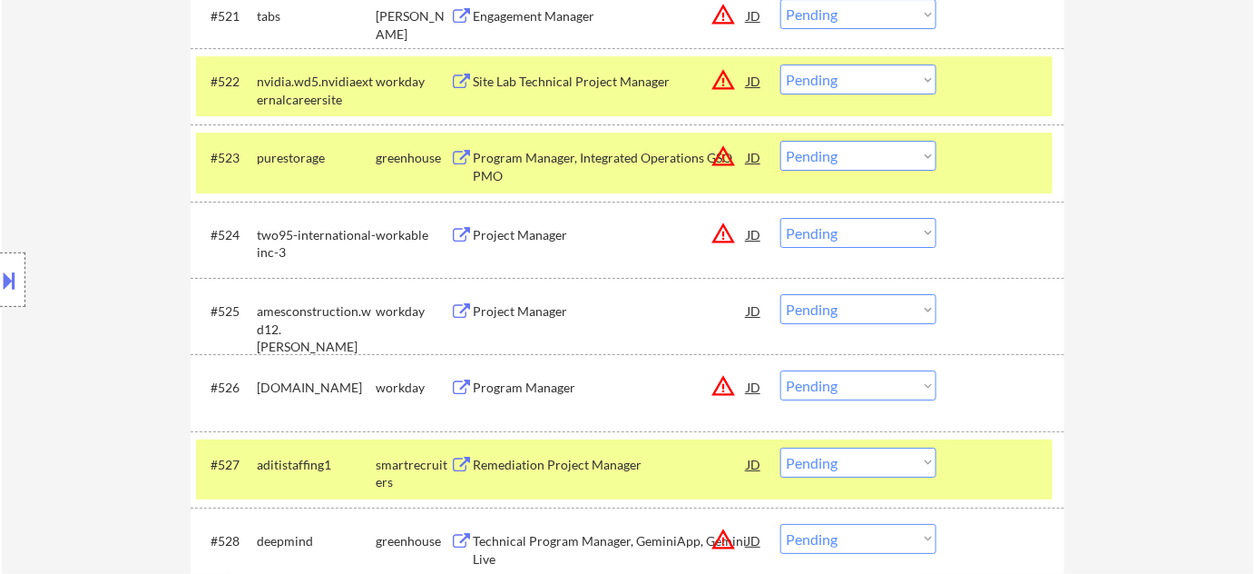
click at [796, 154] on select "Choose an option... Pending Applied Excluded (Questions) Excluded (Expired) Exc…" at bounding box center [858, 156] width 156 height 30
click at [780, 141] on select "Choose an option... Pending Applied Excluded (Questions) Excluded (Expired) Exc…" at bounding box center [858, 156] width 156 height 30
select select ""pending""
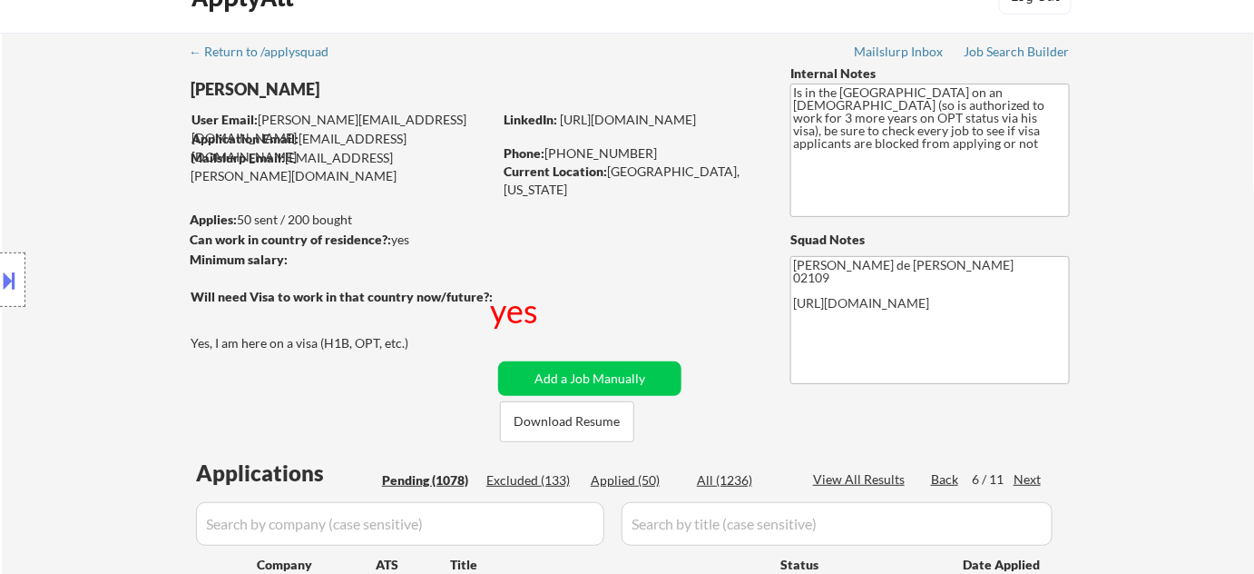
scroll to position [0, 0]
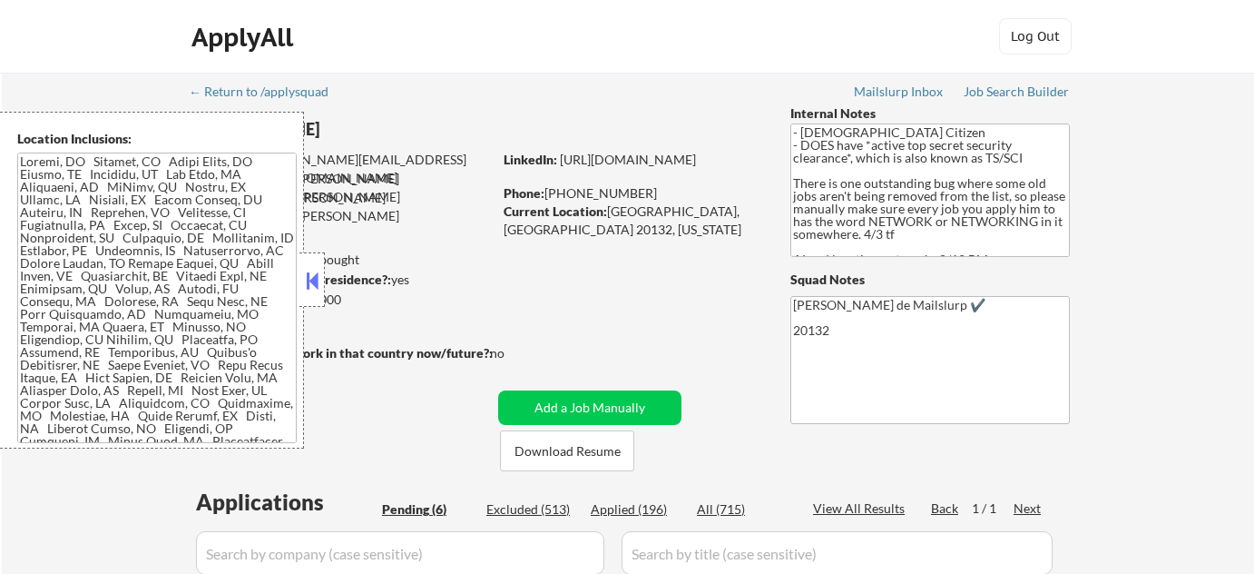
select select ""pending""
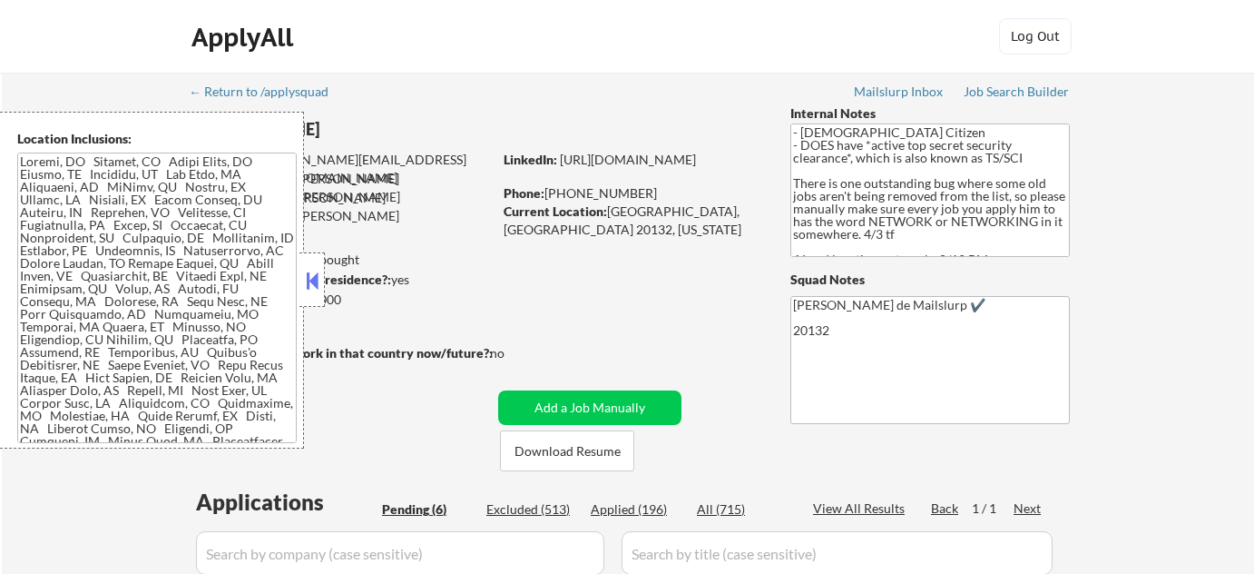
select select ""pending""
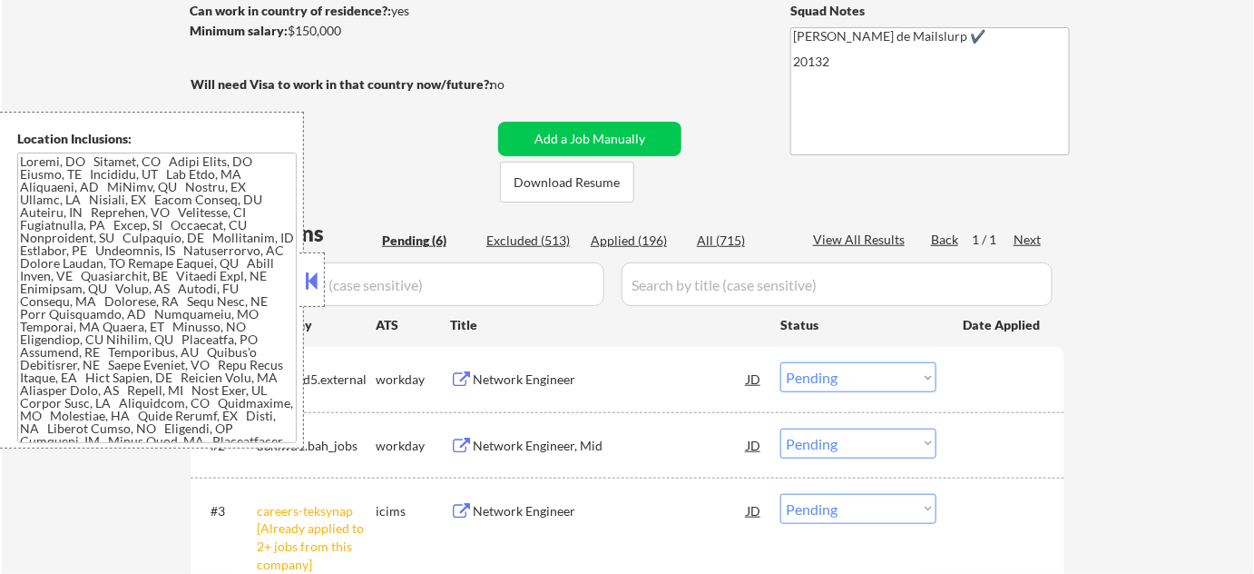
scroll to position [495, 0]
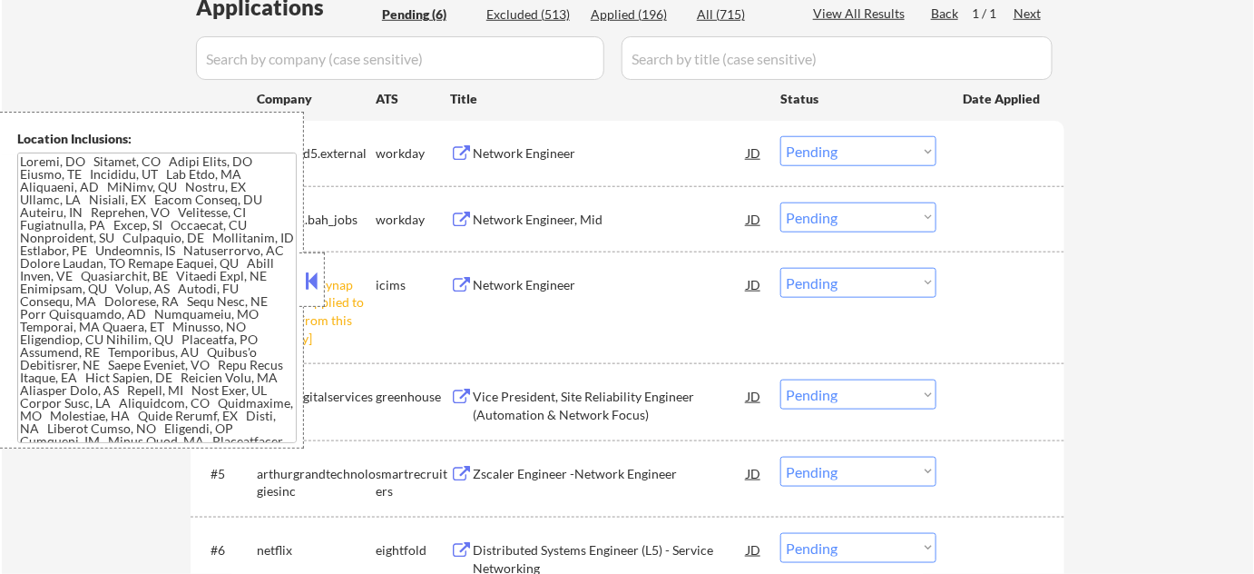
click at [309, 269] on button at bounding box center [312, 280] width 20 height 27
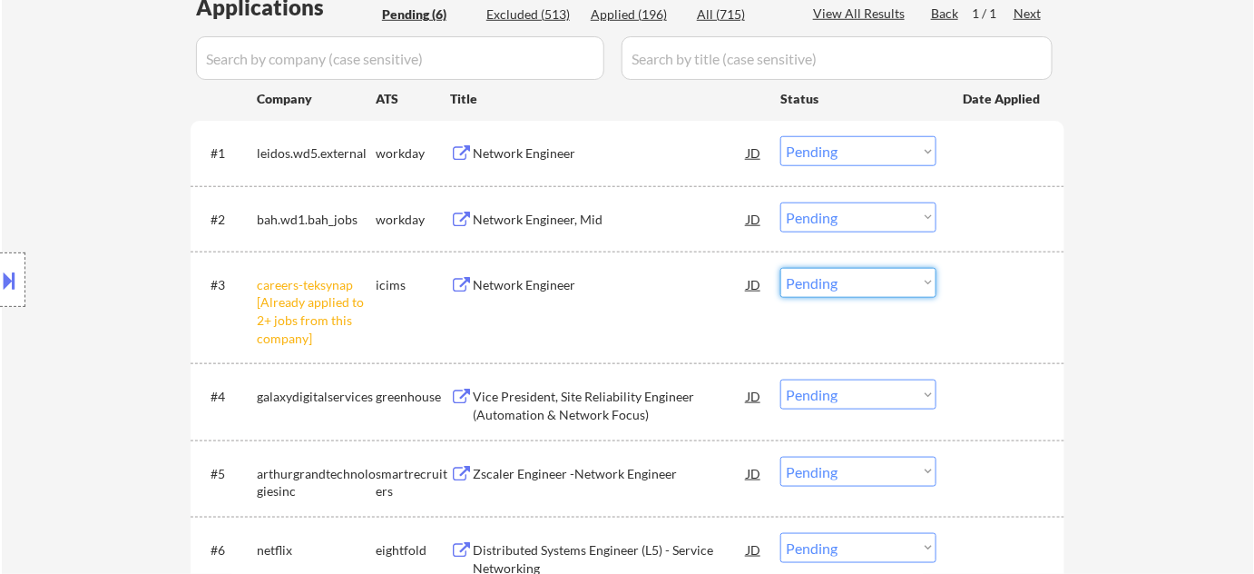
drag, startPoint x: 839, startPoint y: 285, endPoint x: 840, endPoint y: 294, distance: 9.1
click at [839, 285] on select "Choose an option... Pending Applied Excluded (Questions) Excluded (Expired) Exc…" at bounding box center [858, 283] width 156 height 30
click at [780, 268] on select "Choose an option... Pending Applied Excluded (Questions) Excluded (Expired) Exc…" at bounding box center [858, 283] width 156 height 30
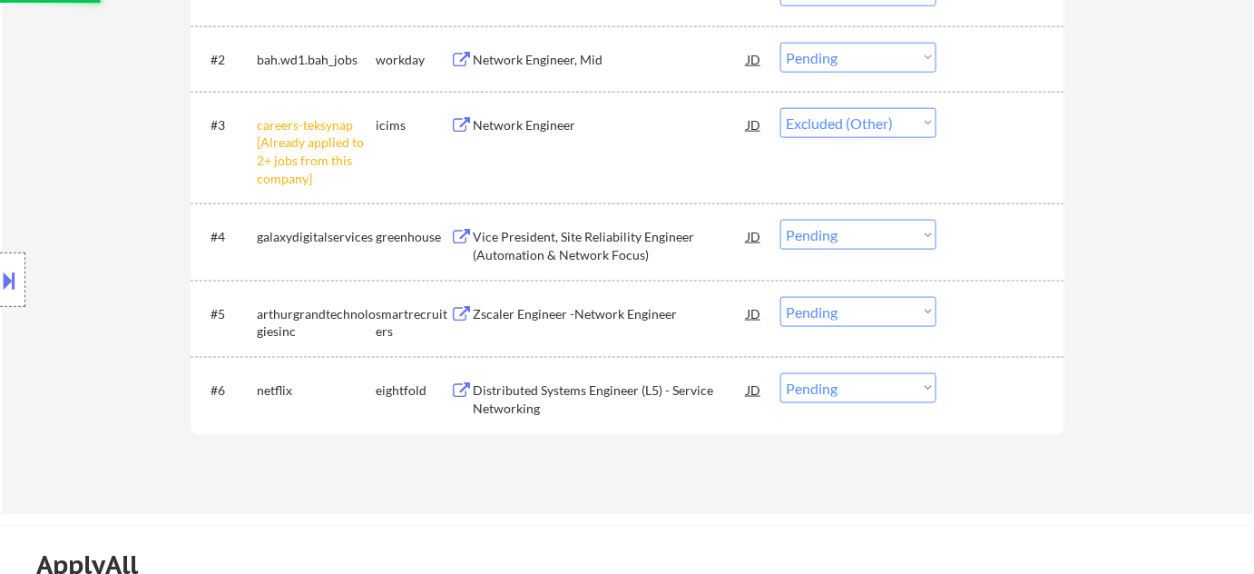
scroll to position [660, 0]
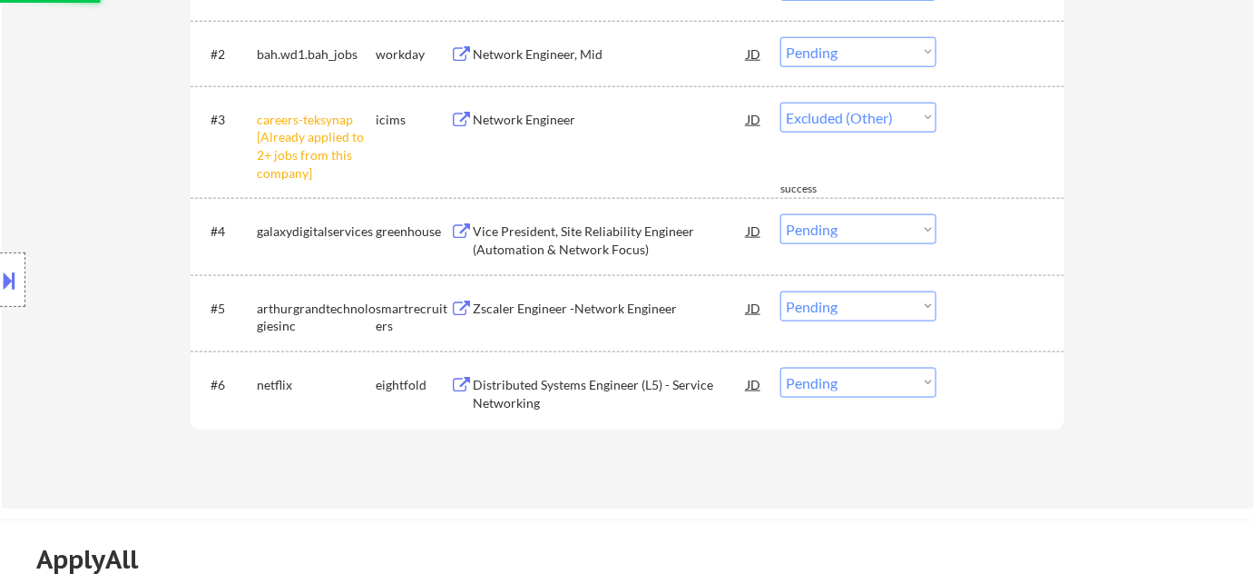
select select ""pending""
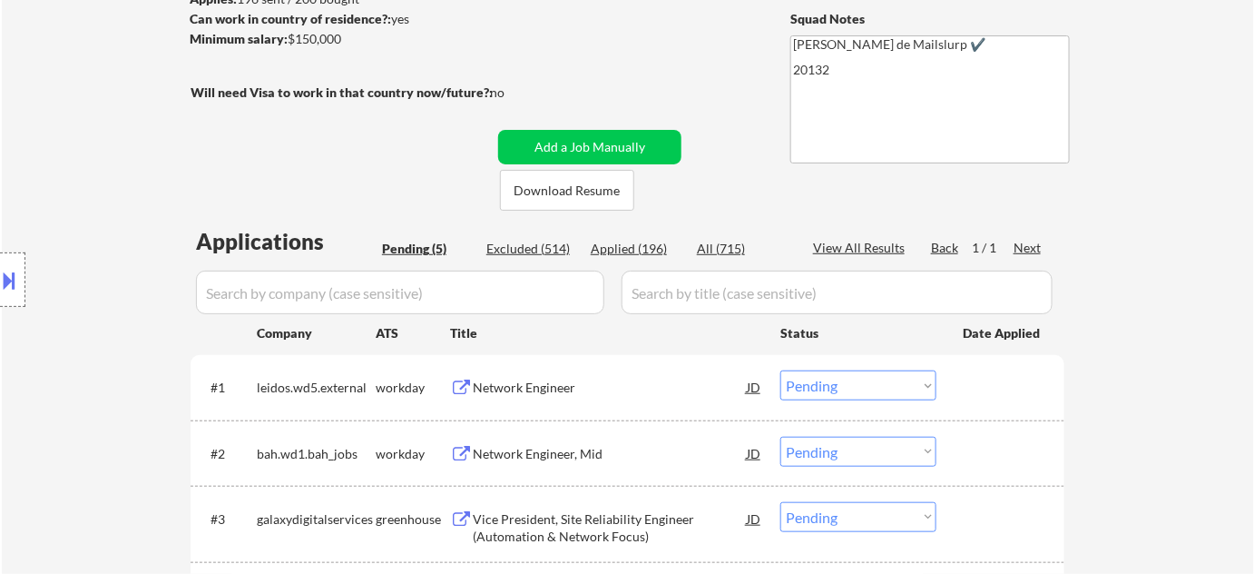
scroll to position [82, 0]
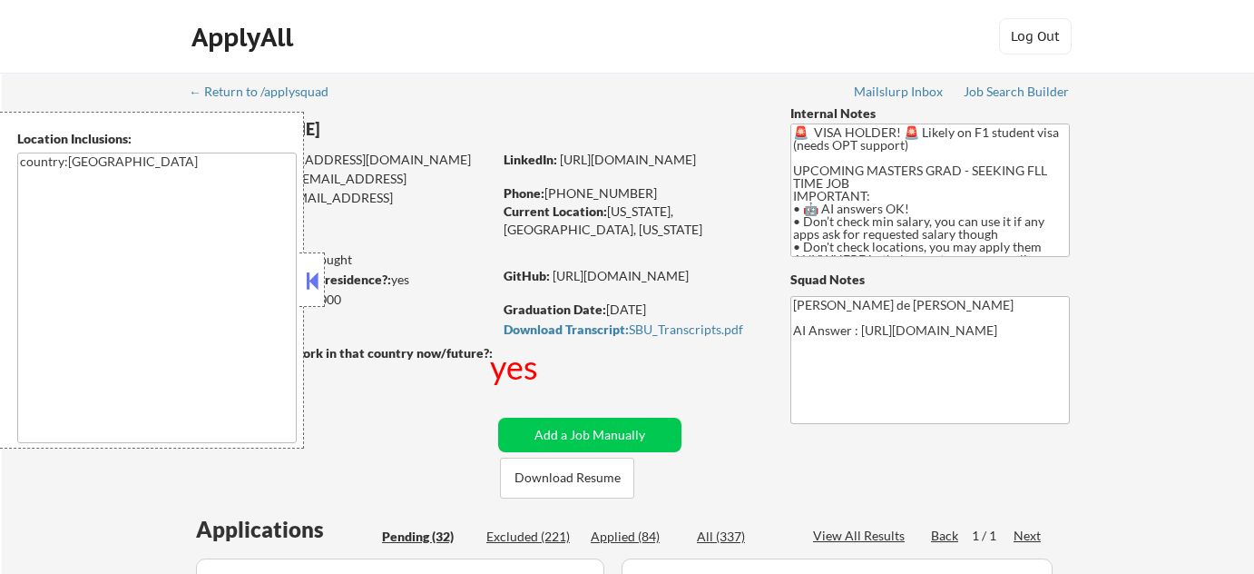
select select ""pending""
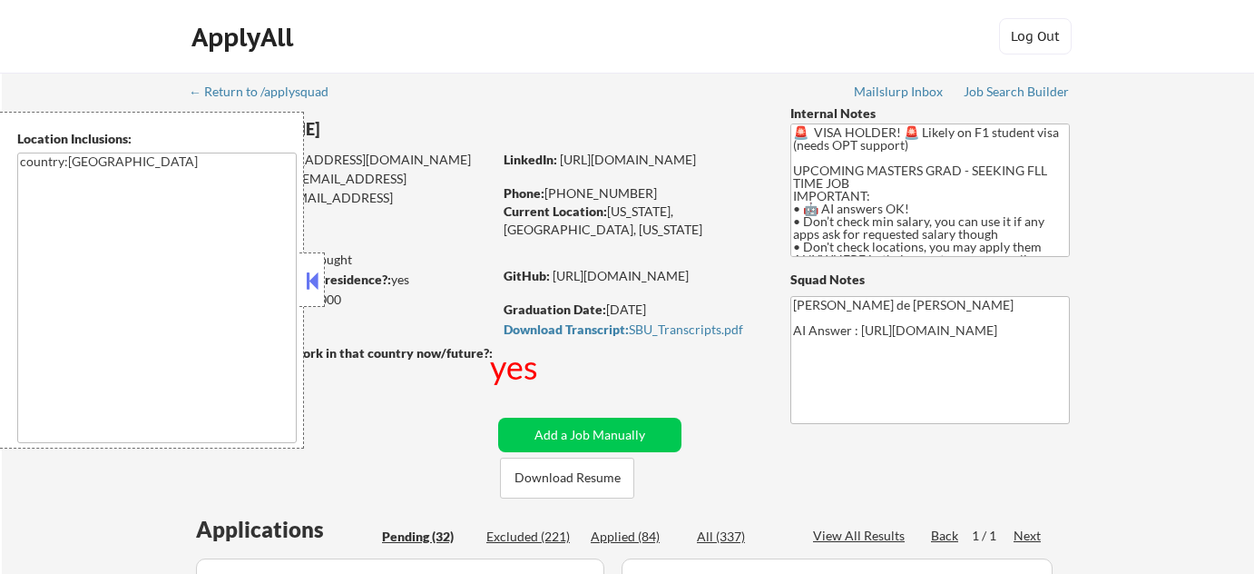
select select ""pending""
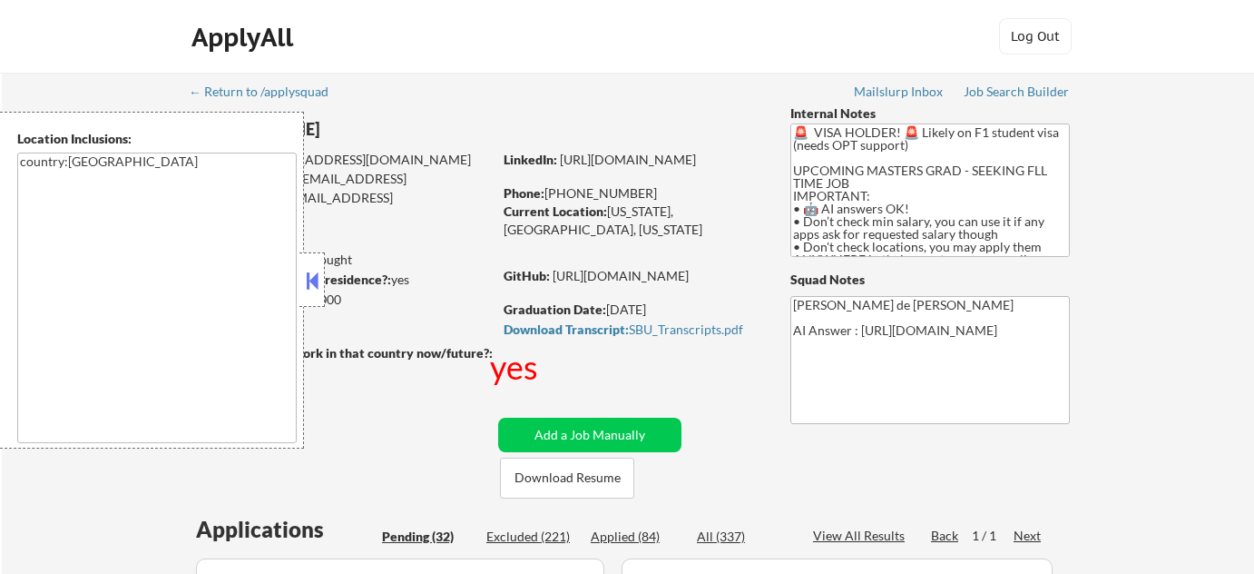
select select ""pending""
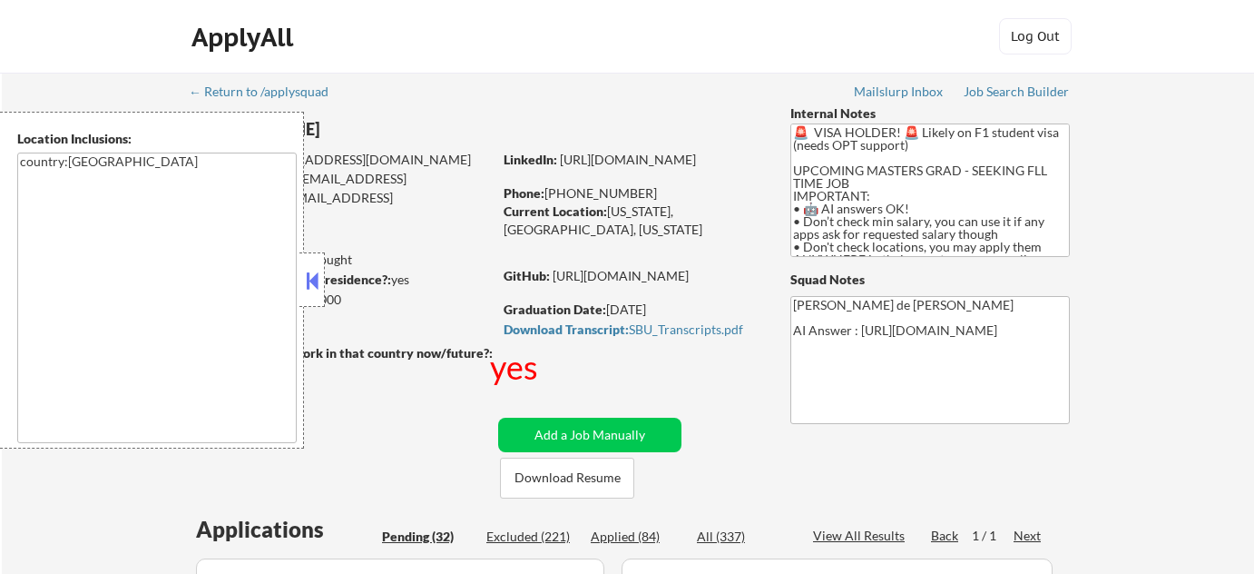
select select ""pending""
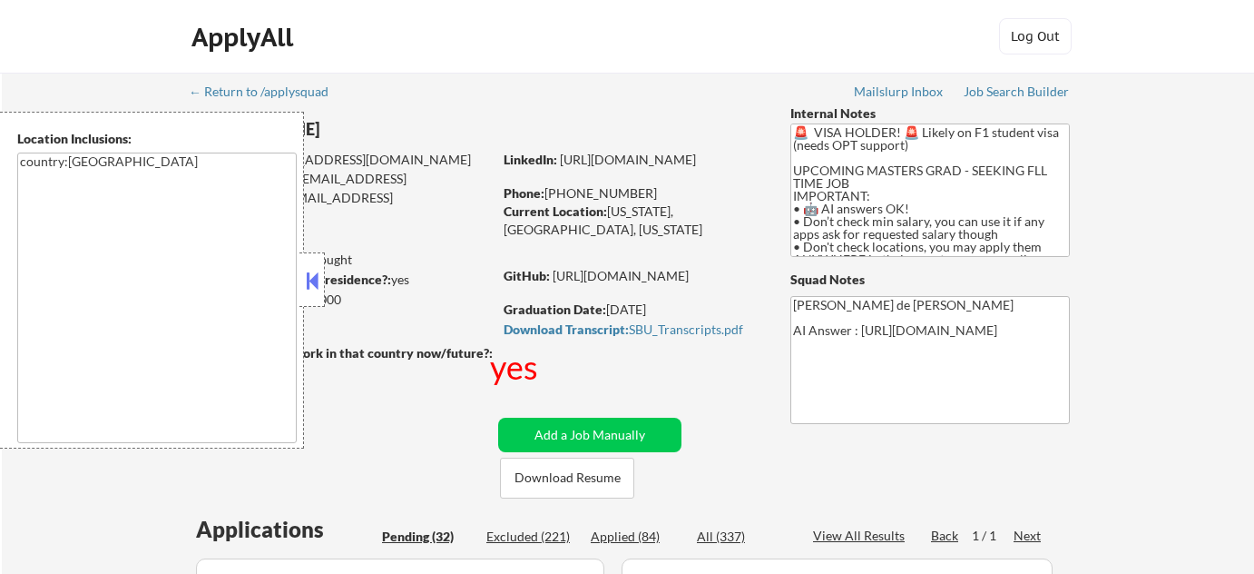
select select ""pending""
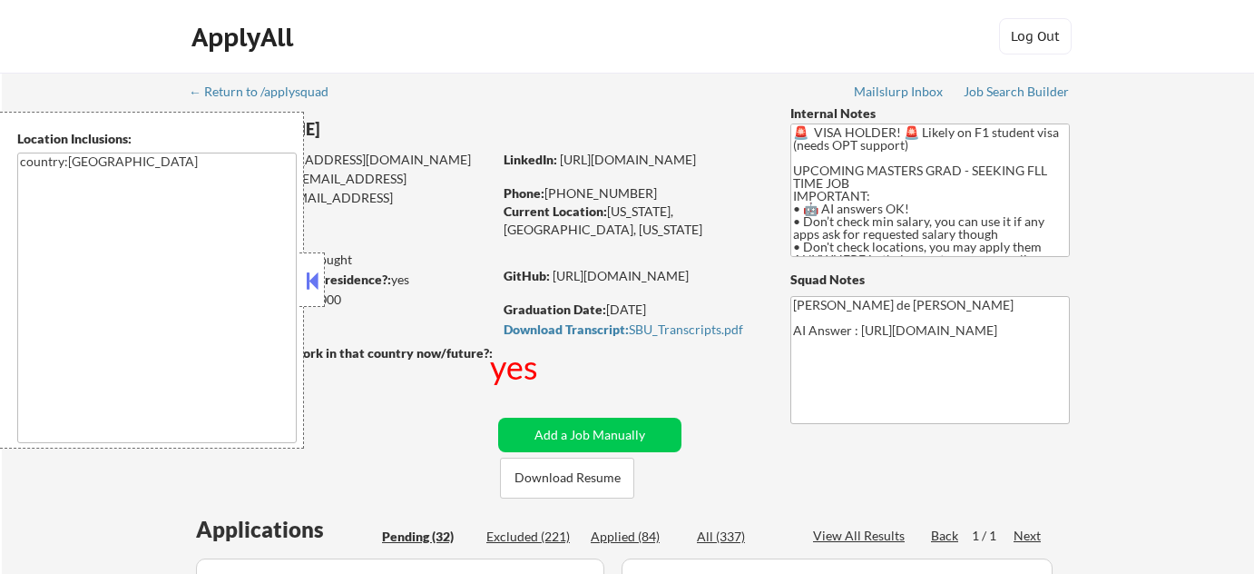
select select ""pending""
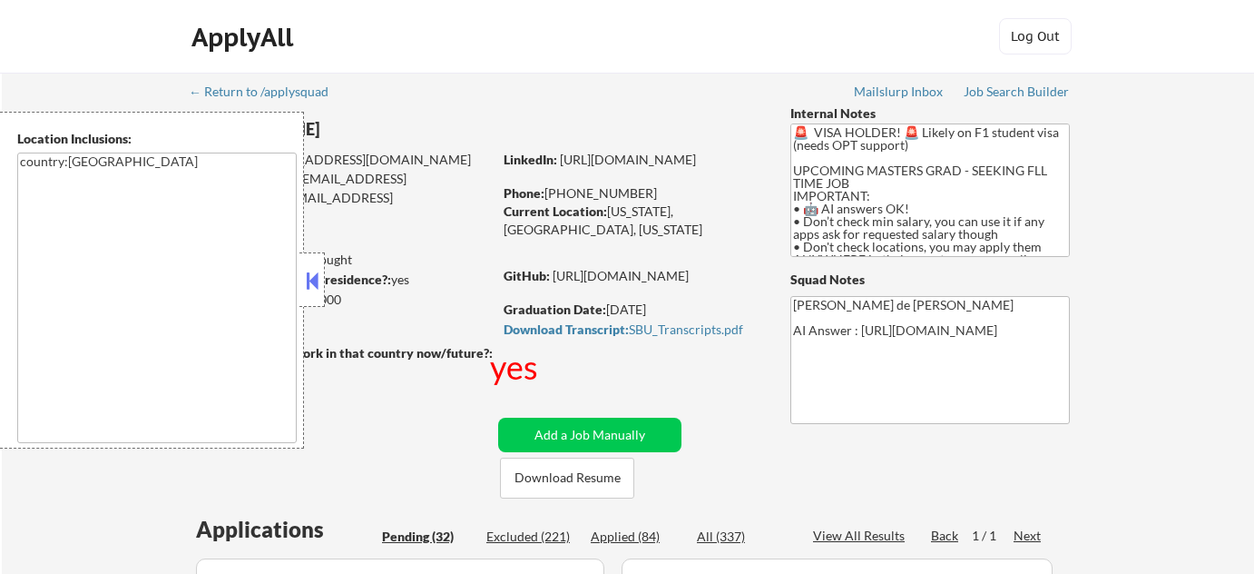
select select ""pending""
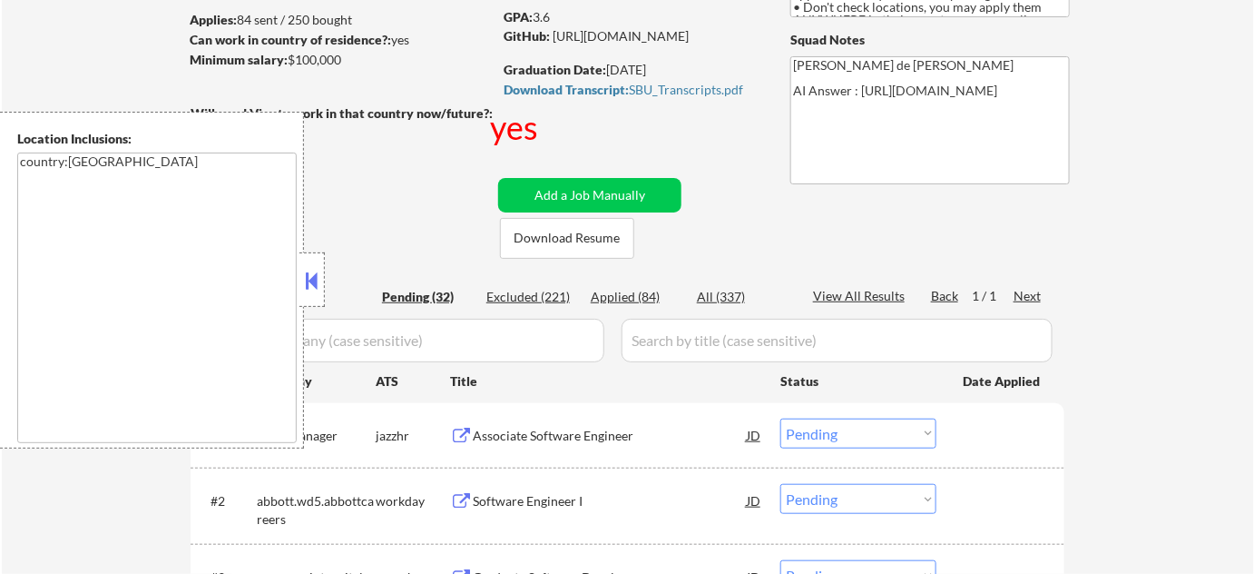
scroll to position [247, 0]
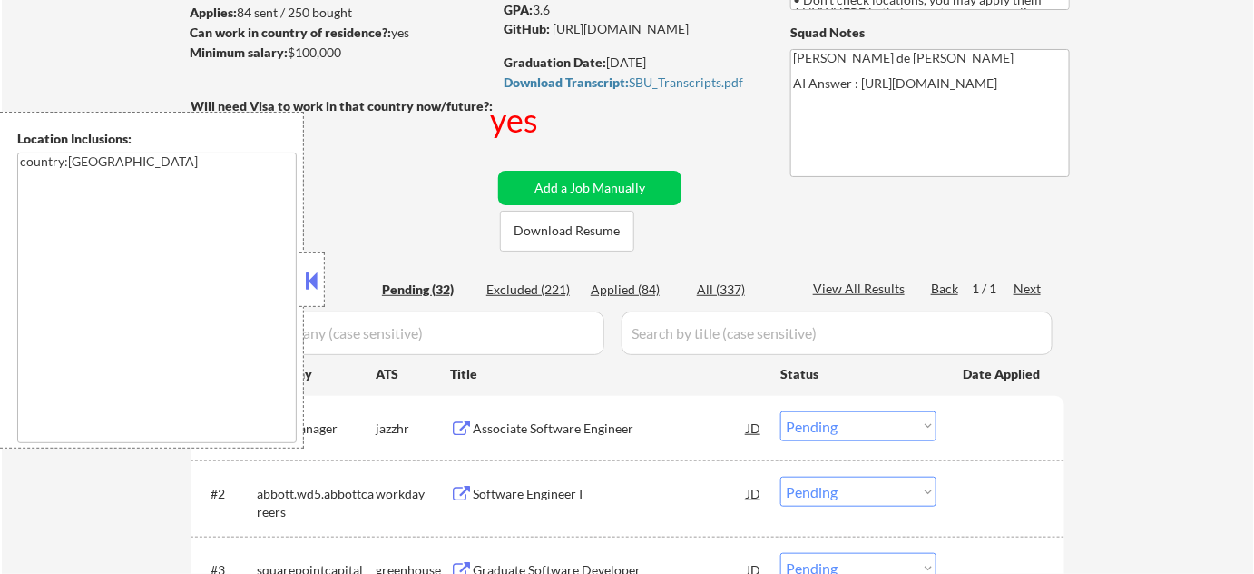
drag, startPoint x: 311, startPoint y: 266, endPoint x: 373, endPoint y: 302, distance: 71.6
click at [311, 267] on button at bounding box center [312, 280] width 20 height 27
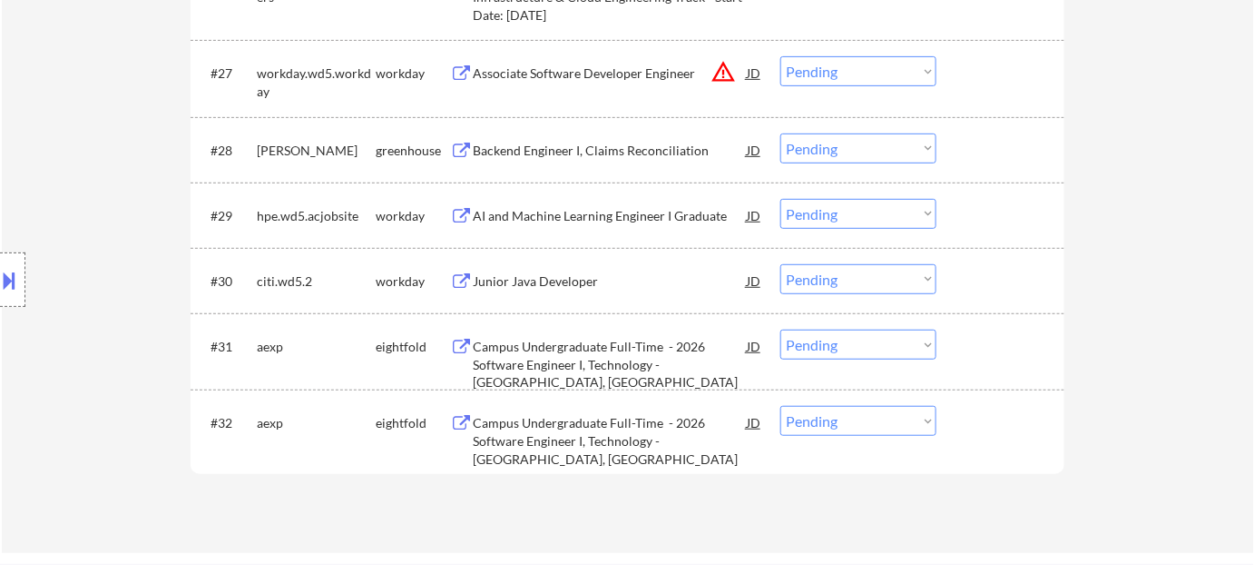
scroll to position [2723, 0]
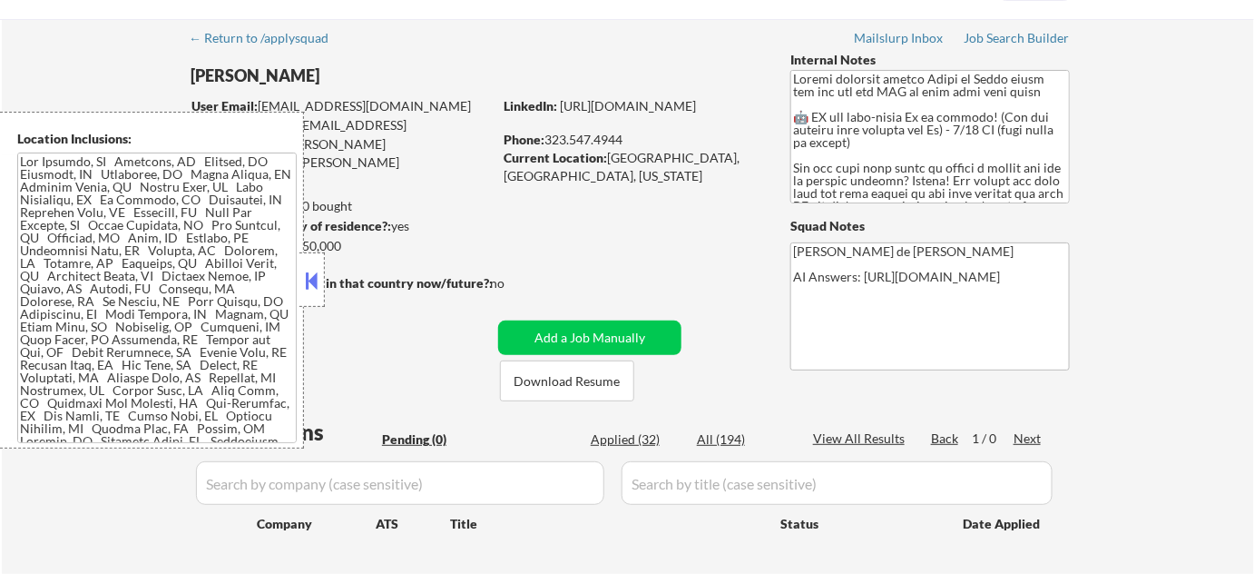
scroll to position [82, 0]
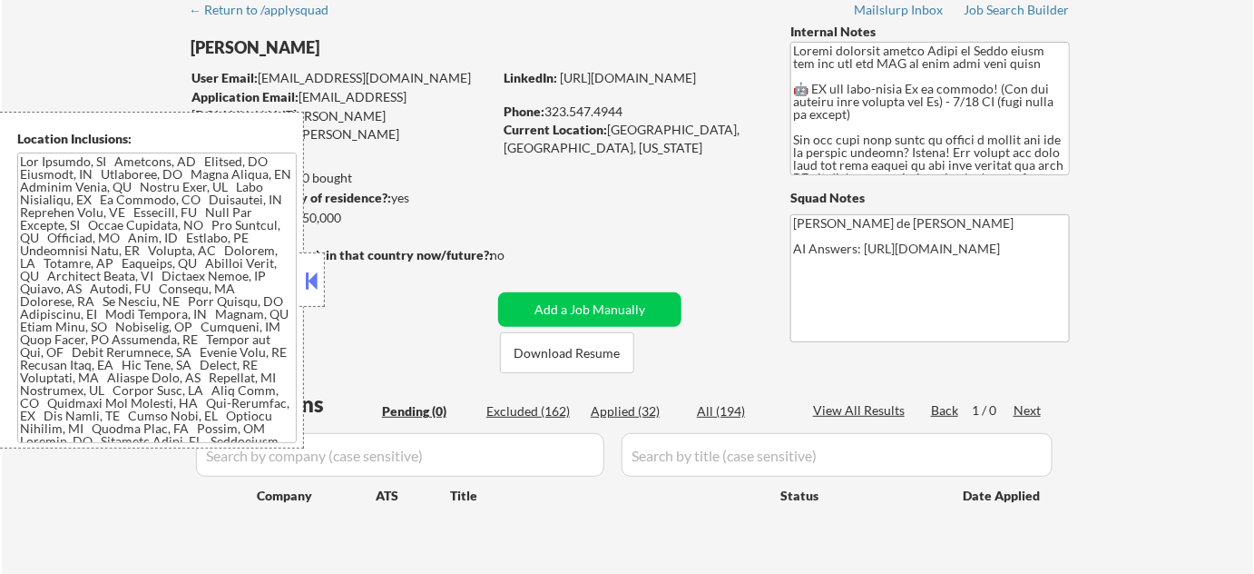
click at [315, 274] on button at bounding box center [312, 280] width 20 height 27
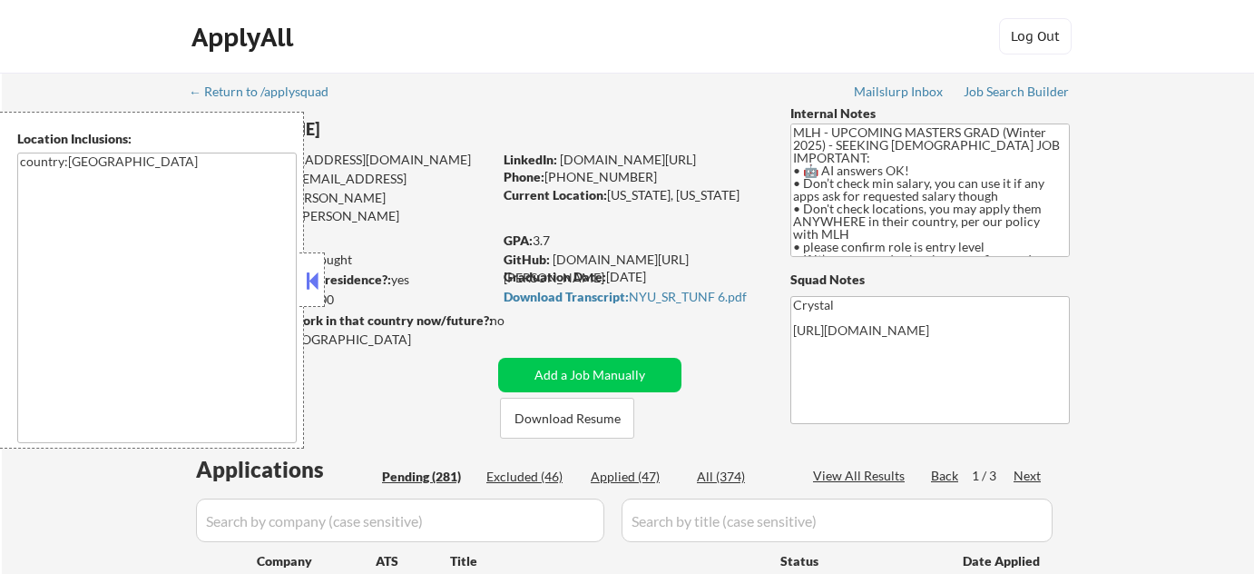
select select ""pending""
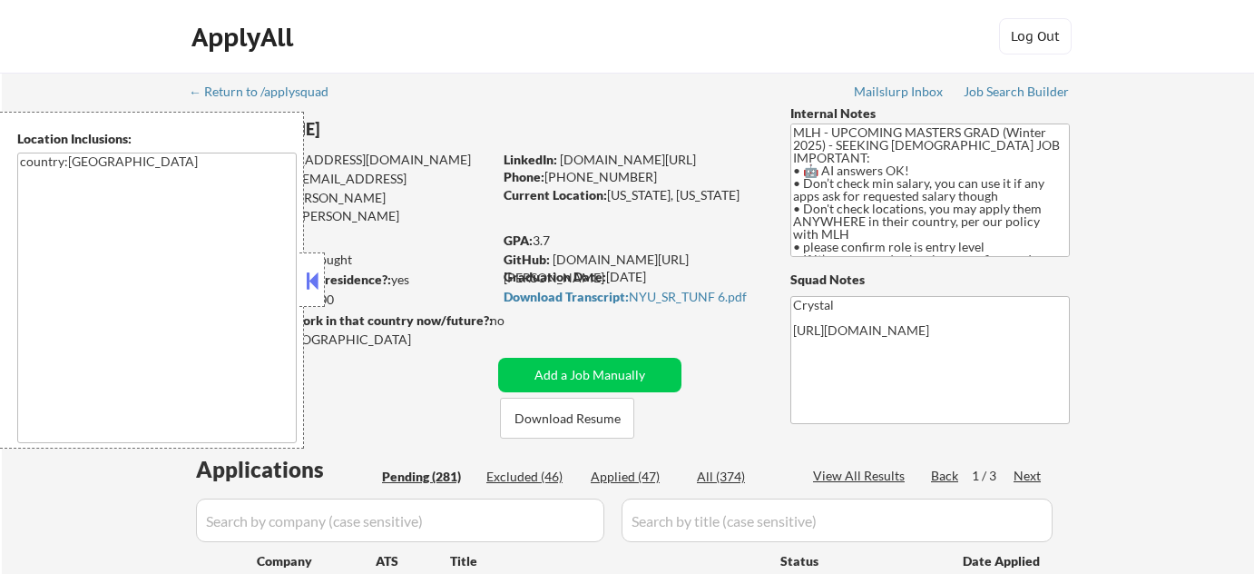
select select ""pending""
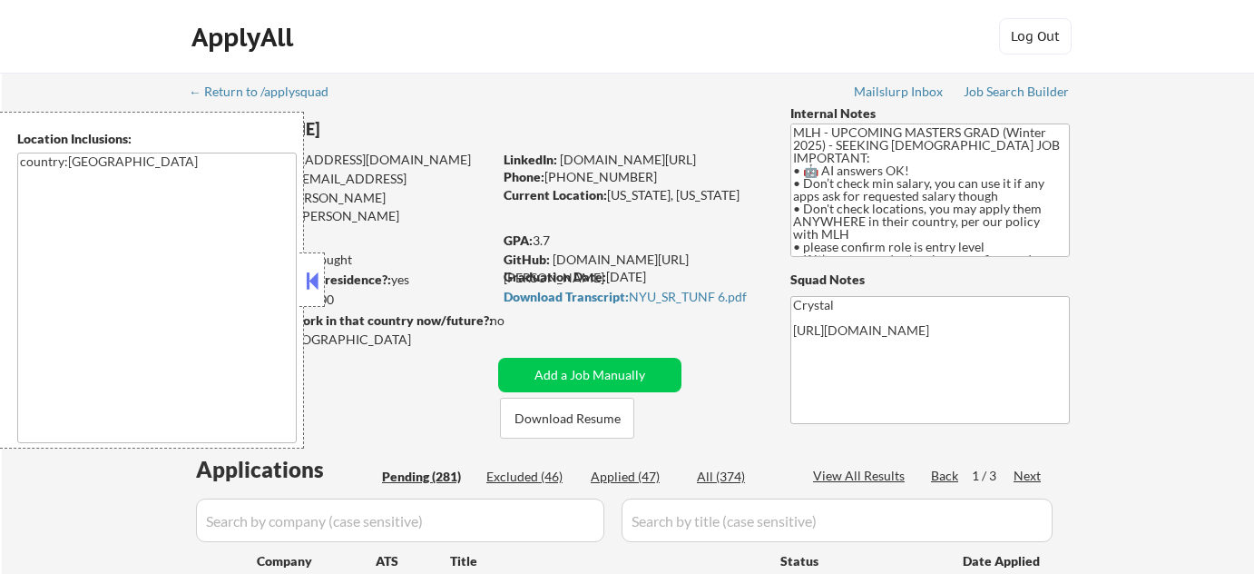
select select ""pending""
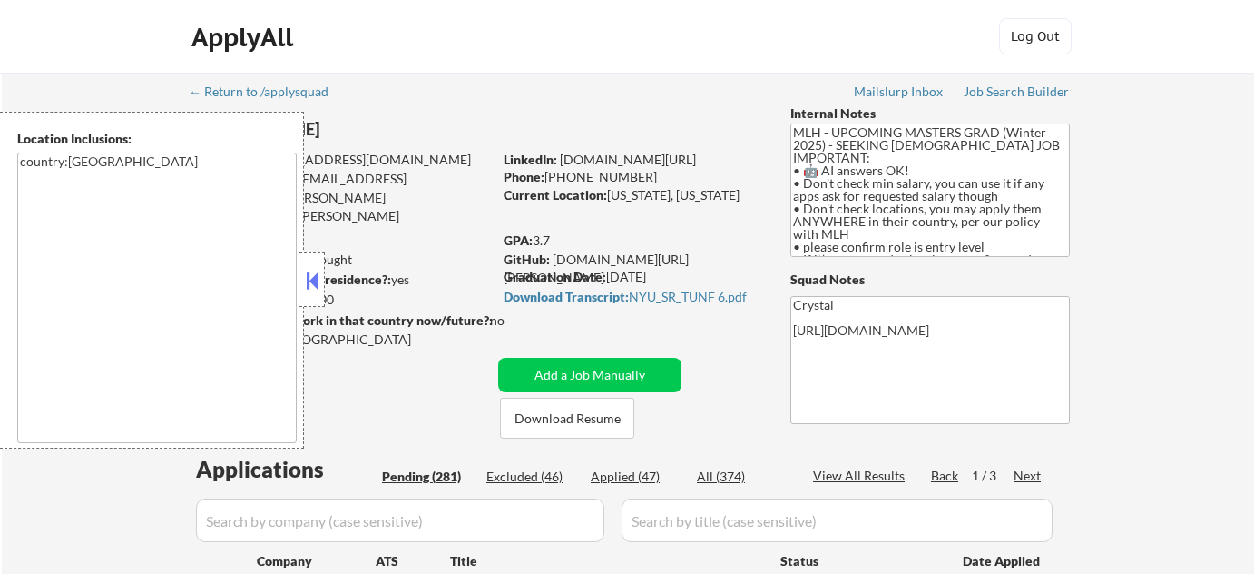
select select ""pending""
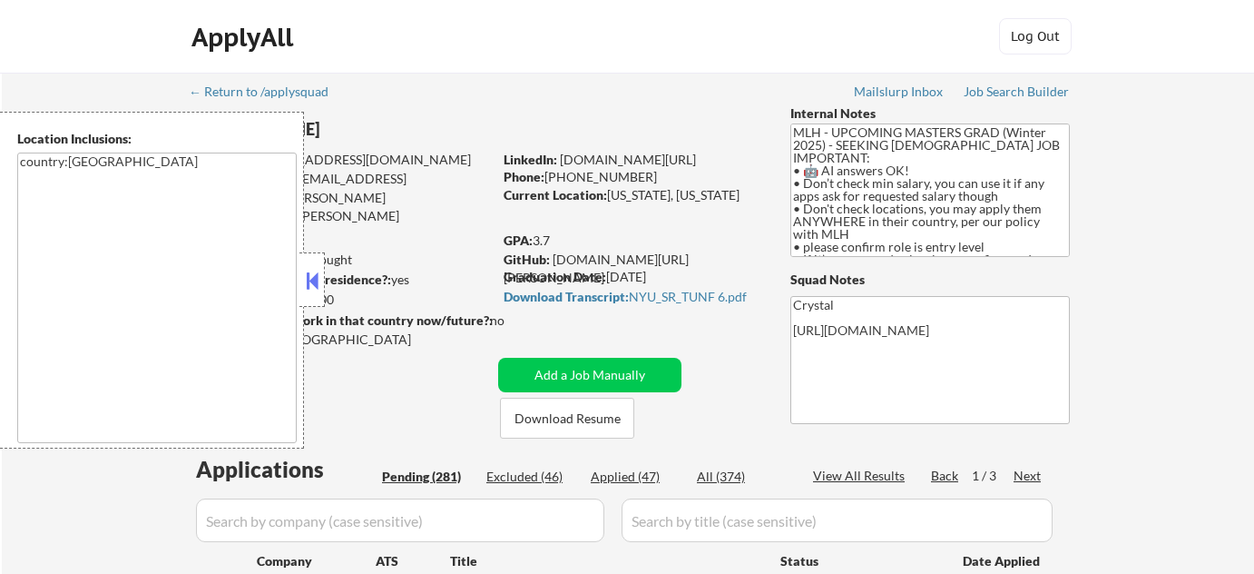
select select ""pending""
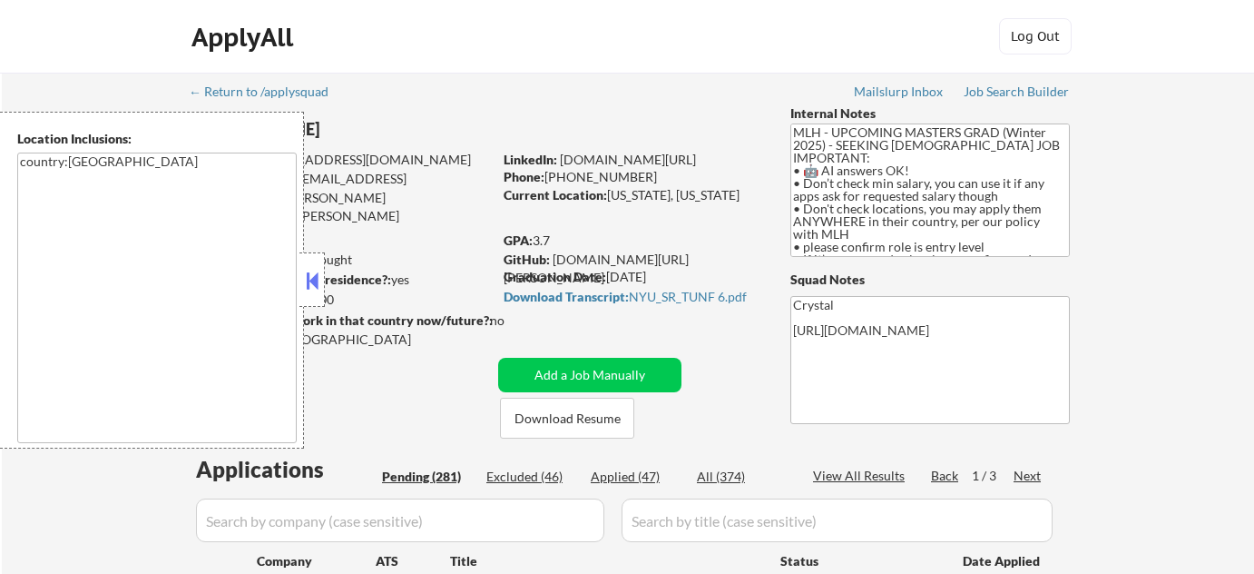
select select ""pending""
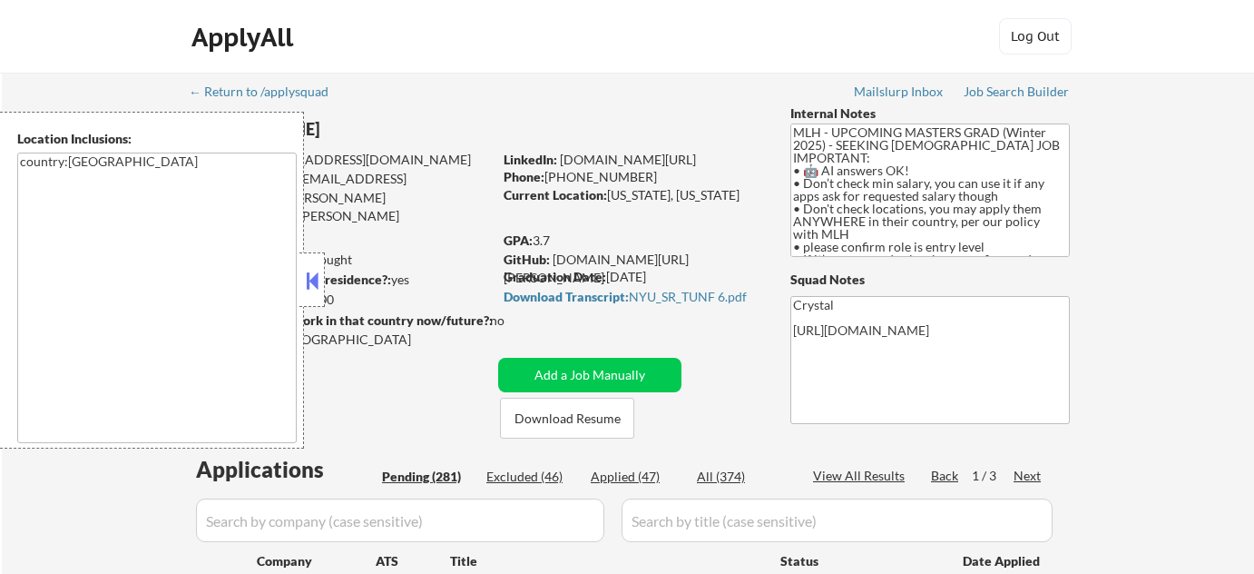
select select ""pending""
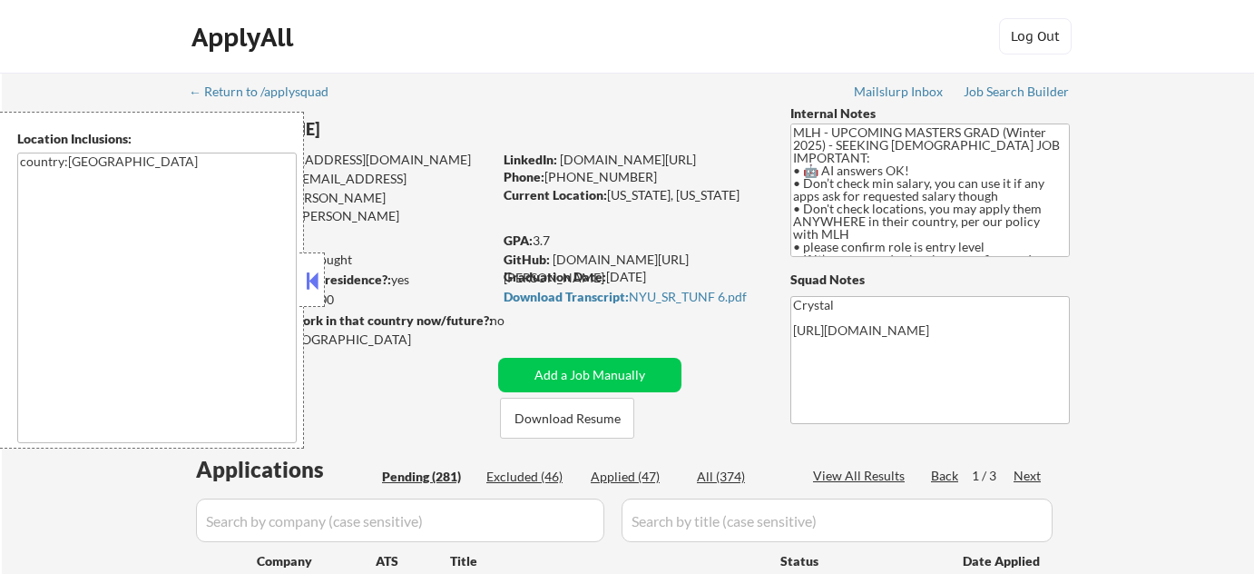
select select ""pending""
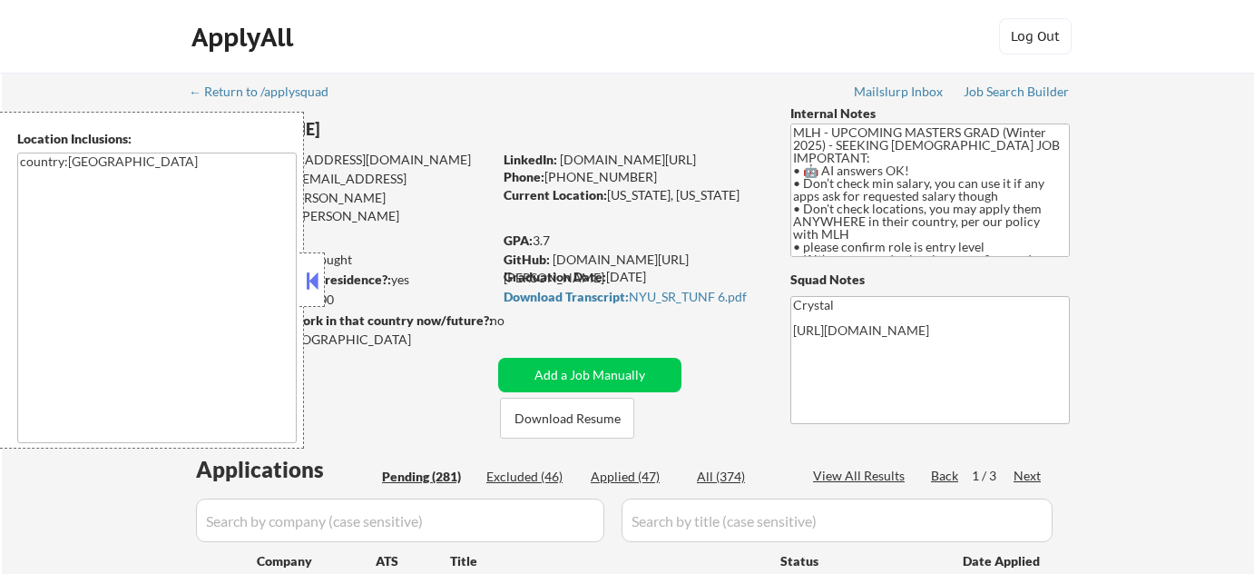
select select ""pending""
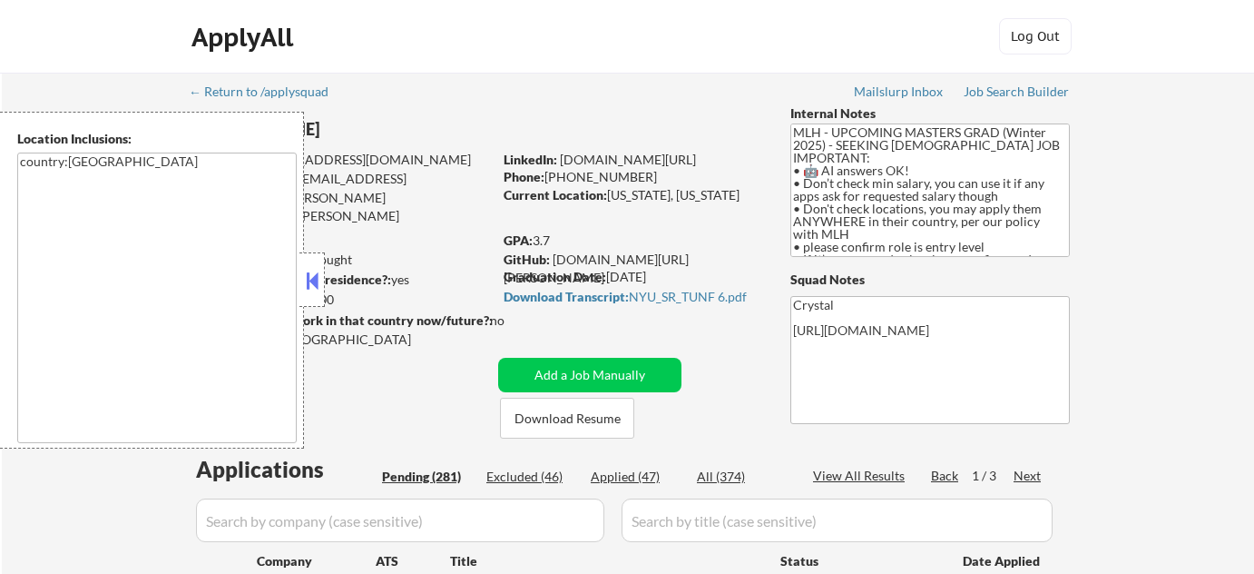
select select ""pending""
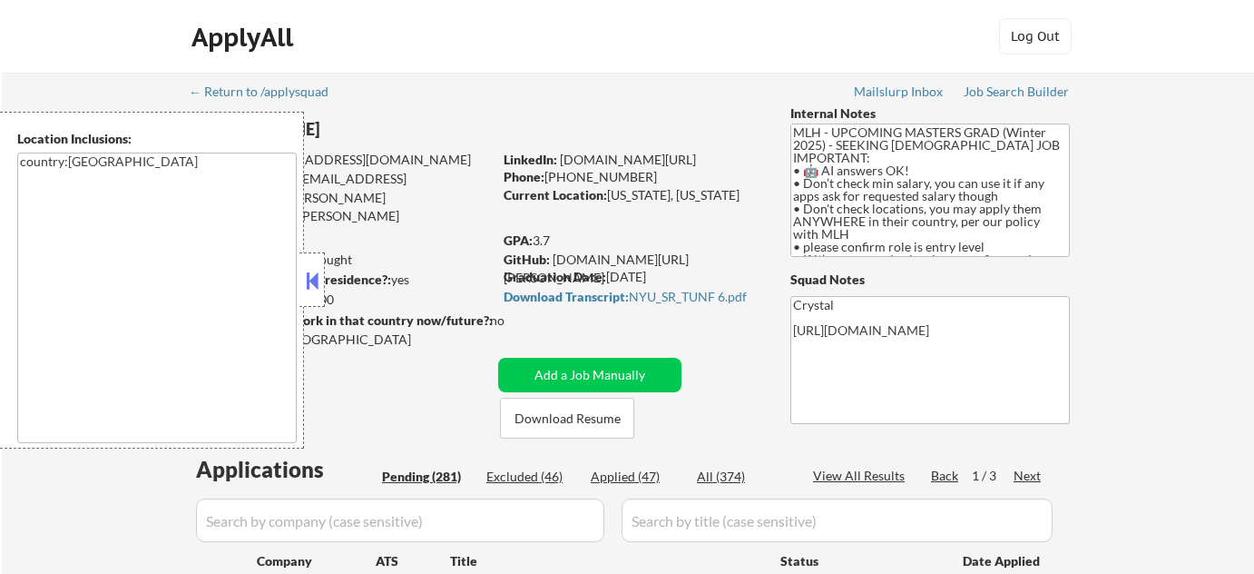
select select ""pending""
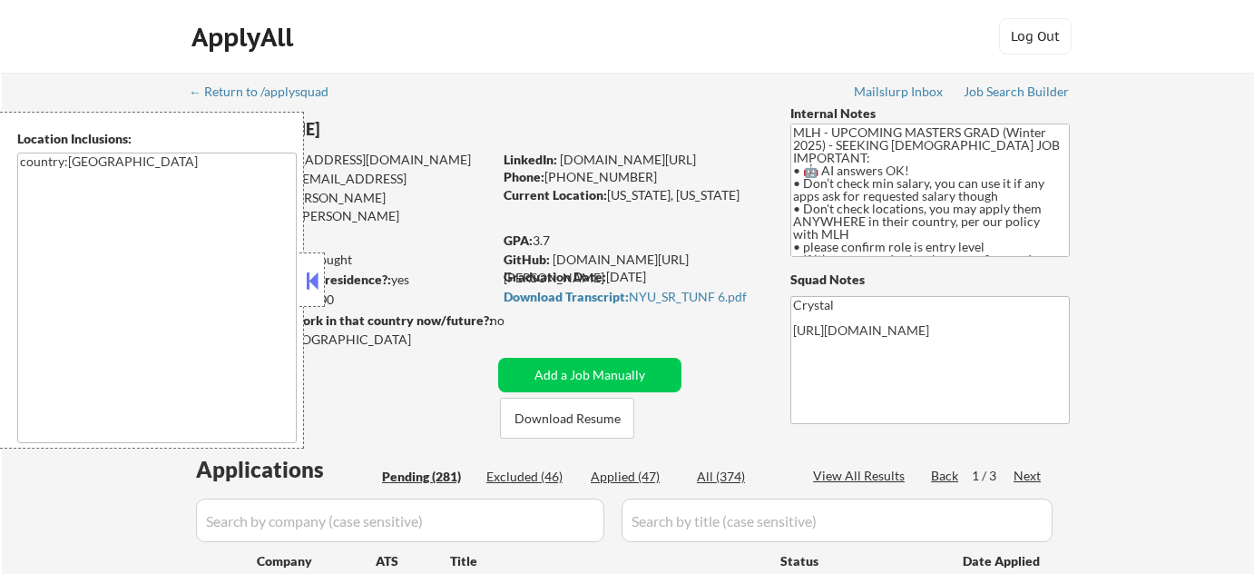
select select ""pending""
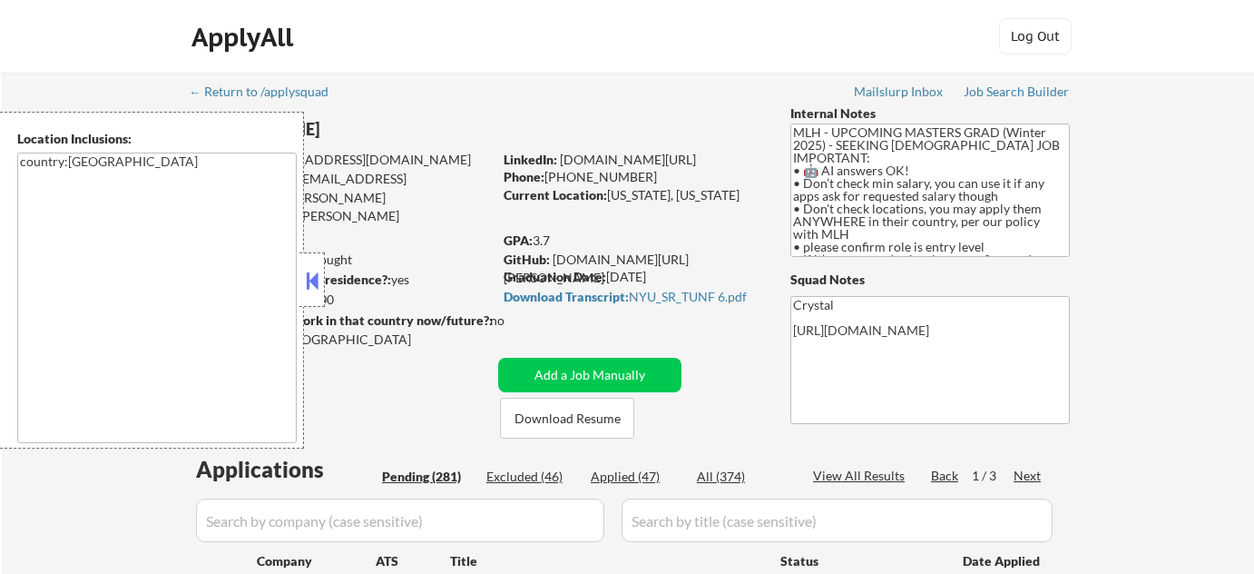
select select ""pending""
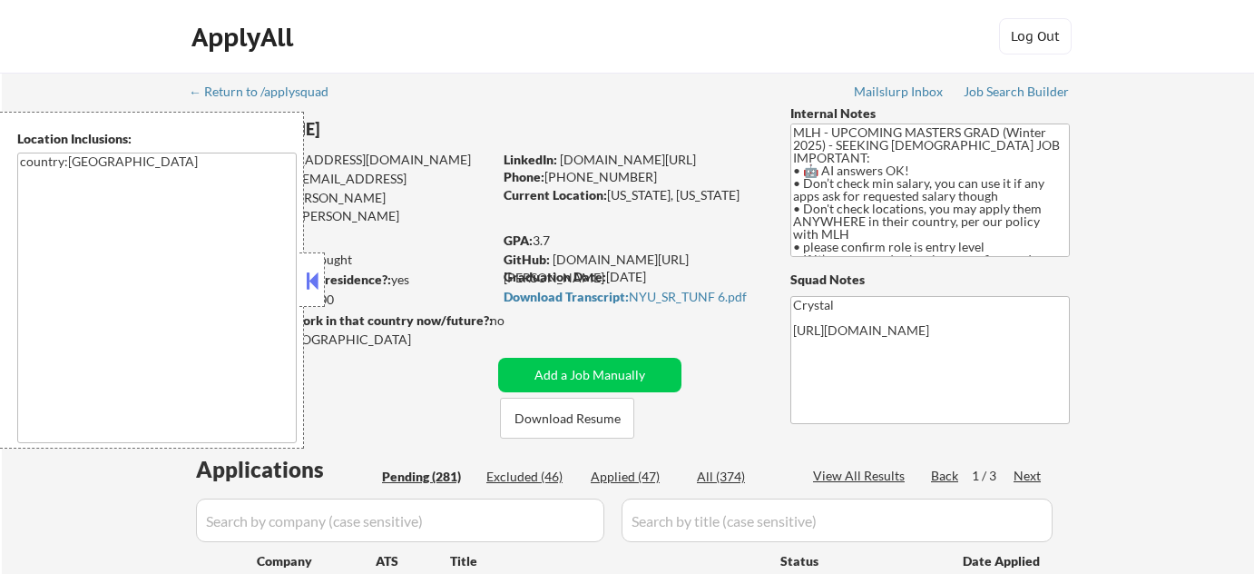
select select ""pending""
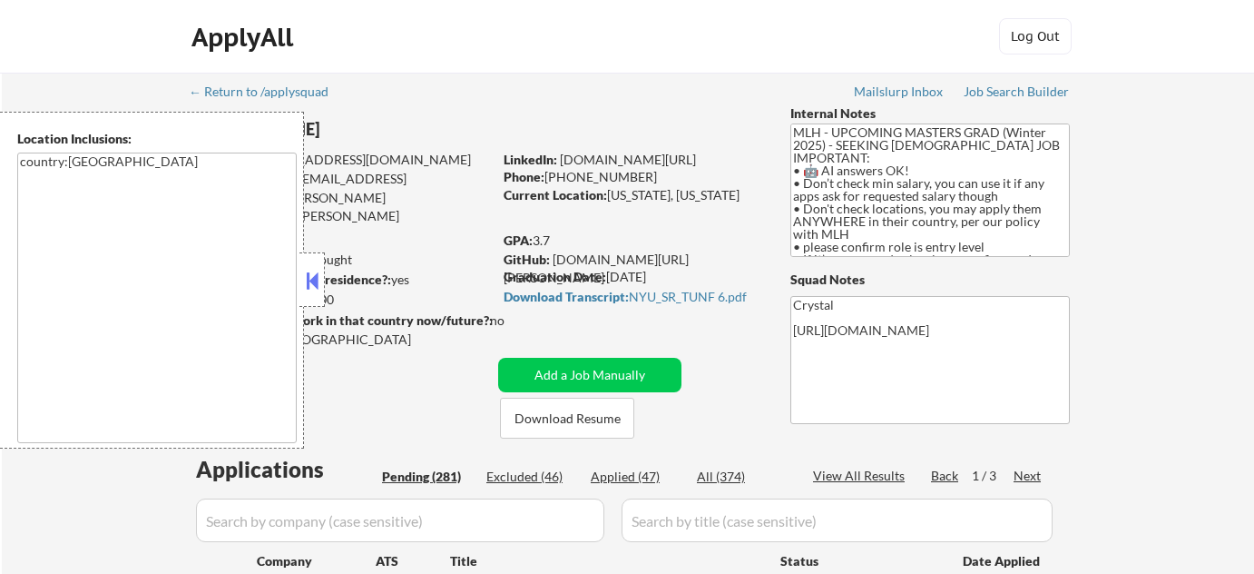
select select ""pending""
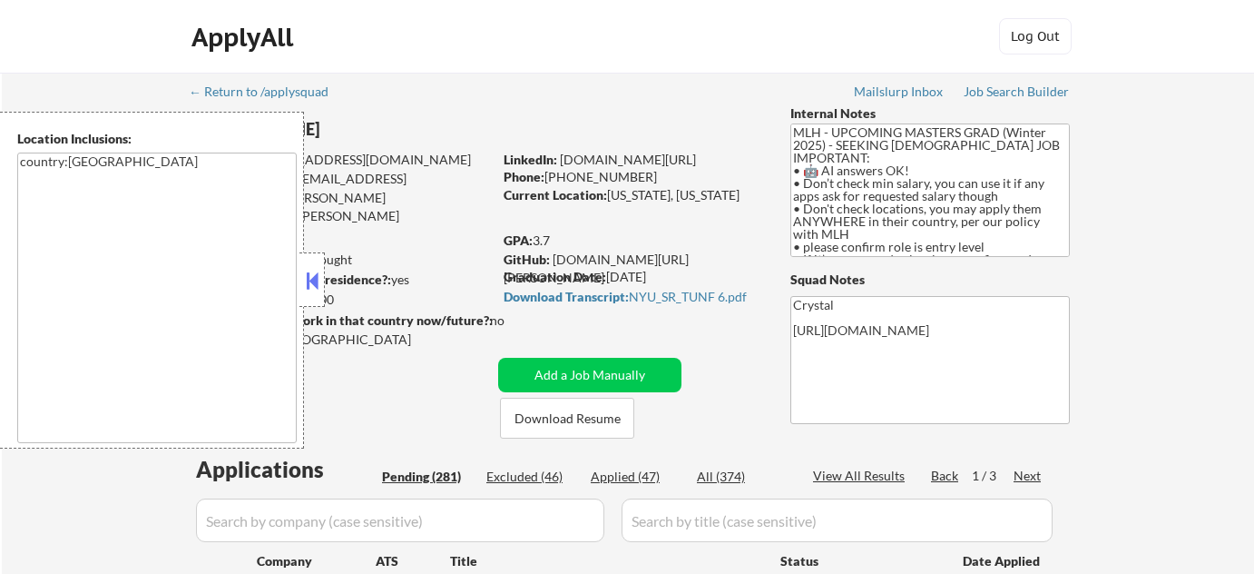
select select ""pending""
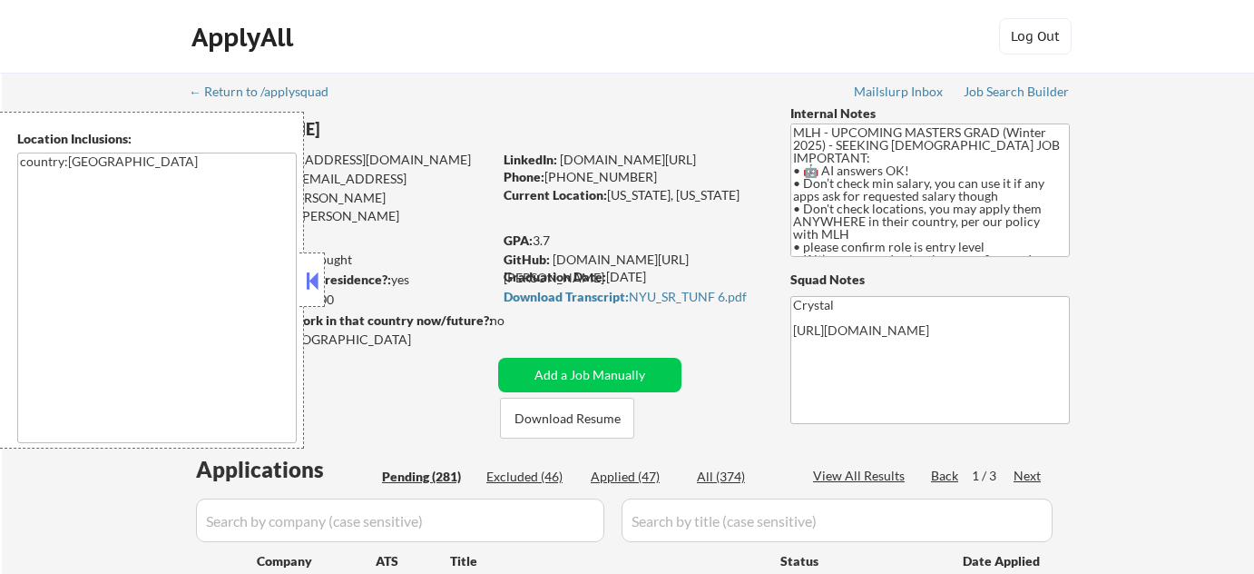
select select ""pending""
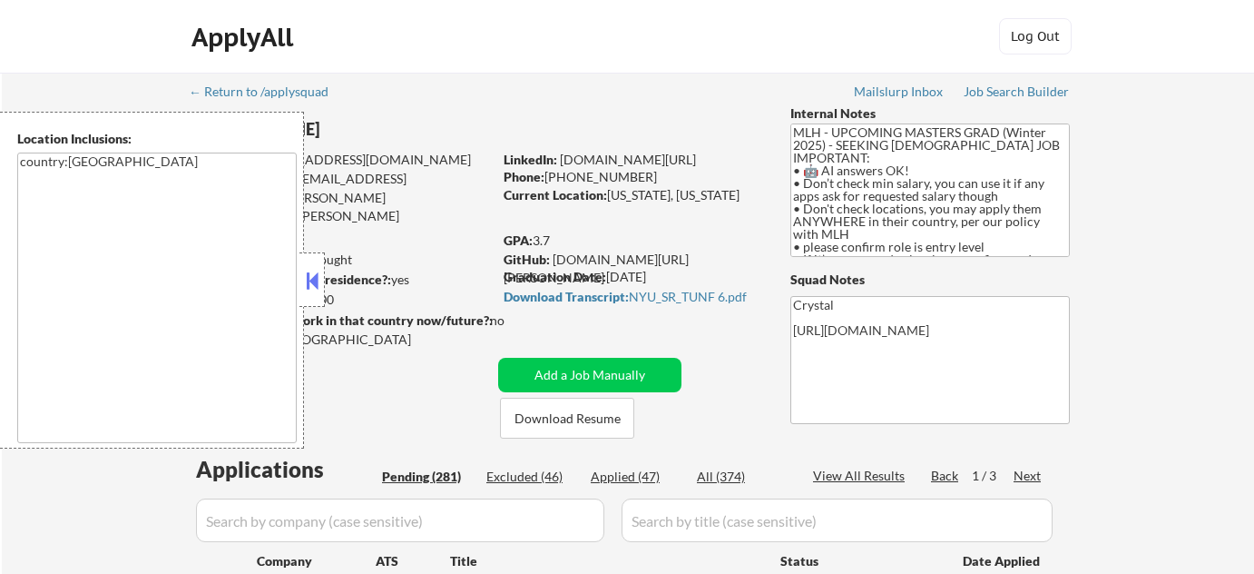
select select ""pending""
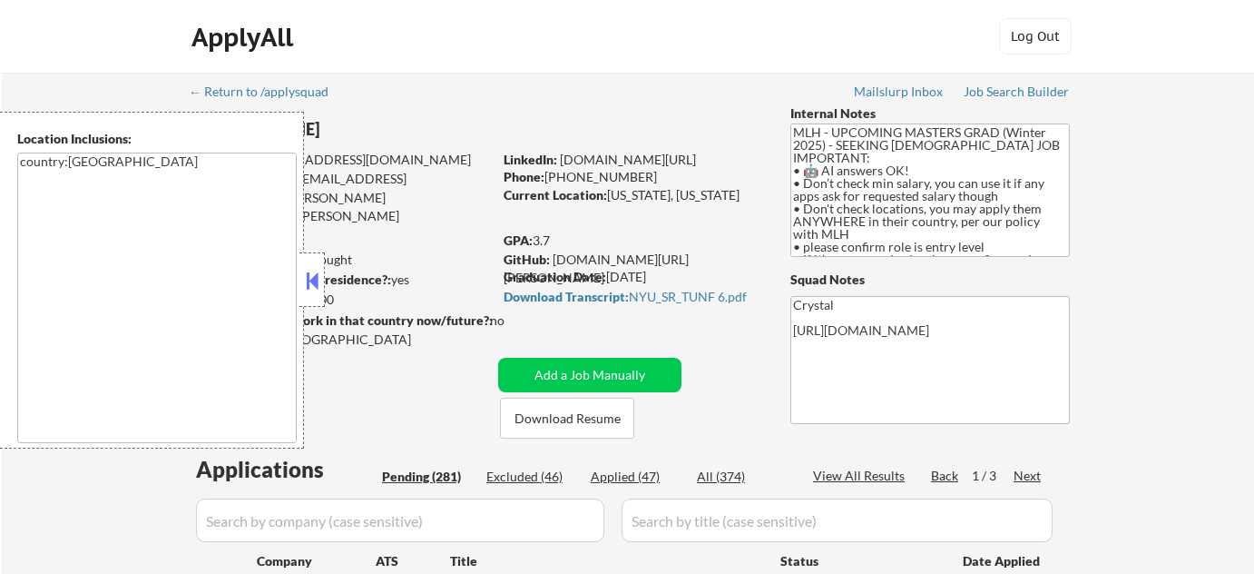
select select ""pending""
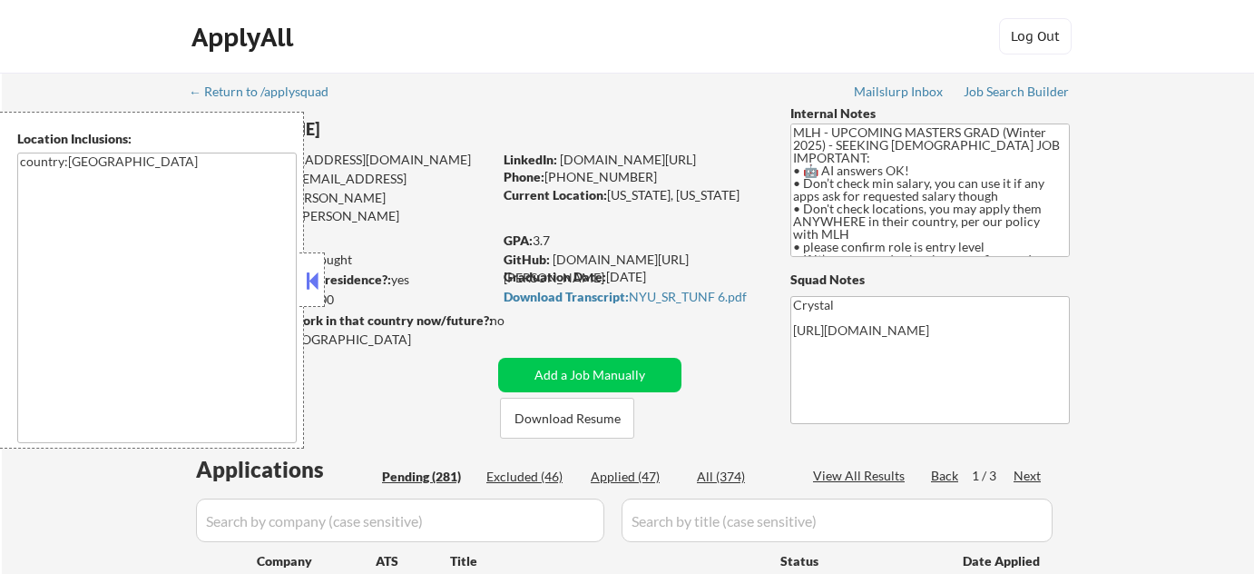
select select ""pending""
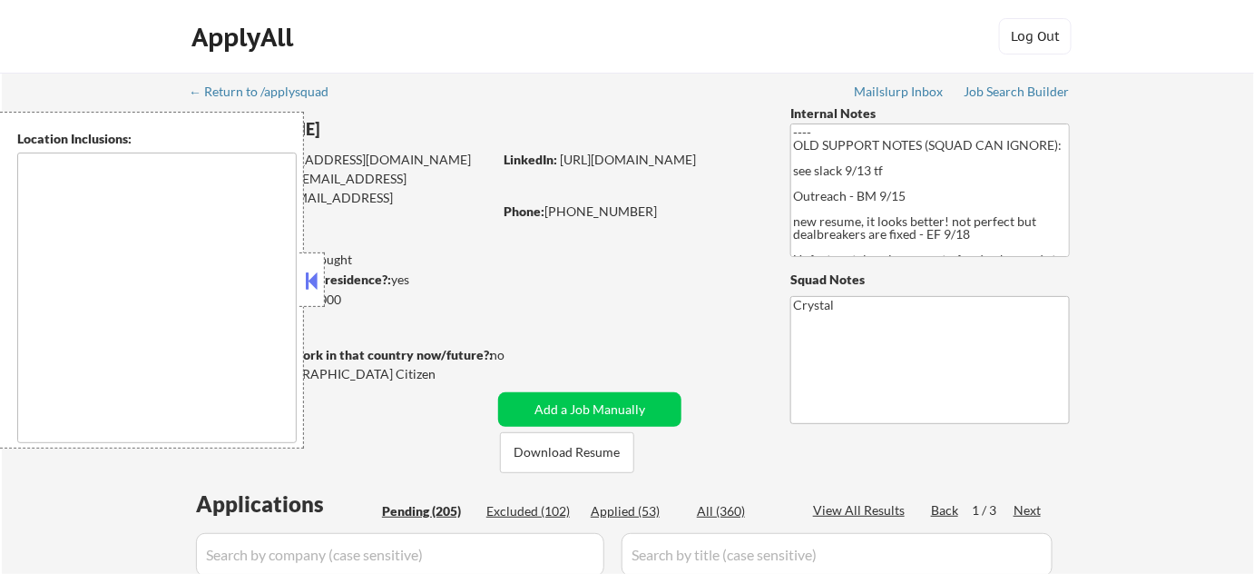
type textarea "[GEOGRAPHIC_DATA], [GEOGRAPHIC_DATA] [GEOGRAPHIC_DATA], [GEOGRAPHIC_DATA] [GEOG…"
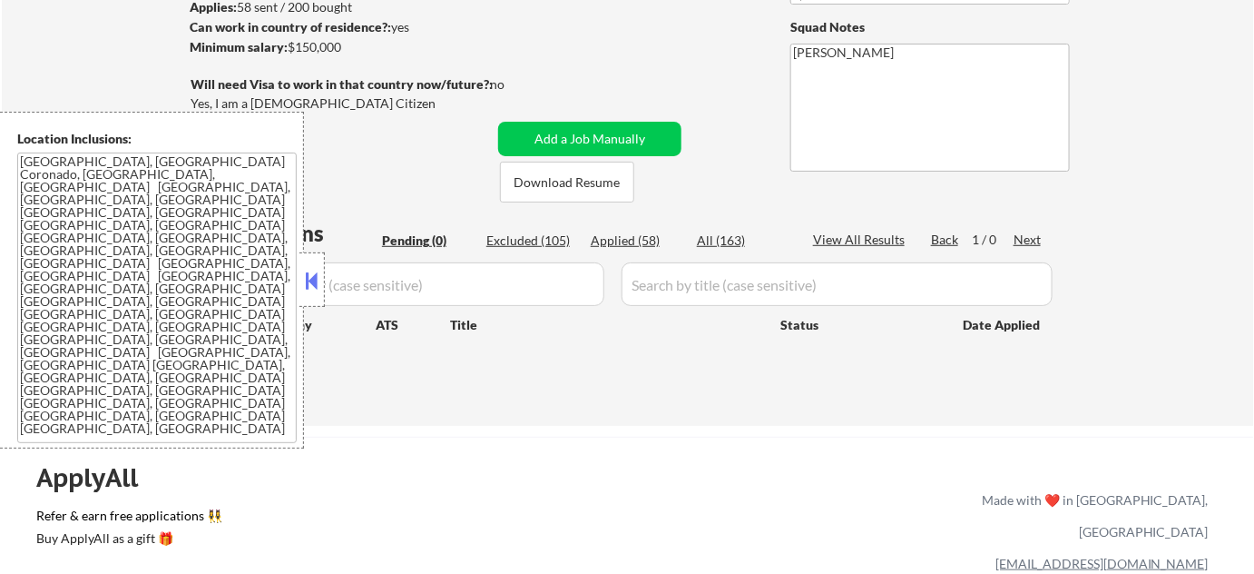
scroll to position [247, 0]
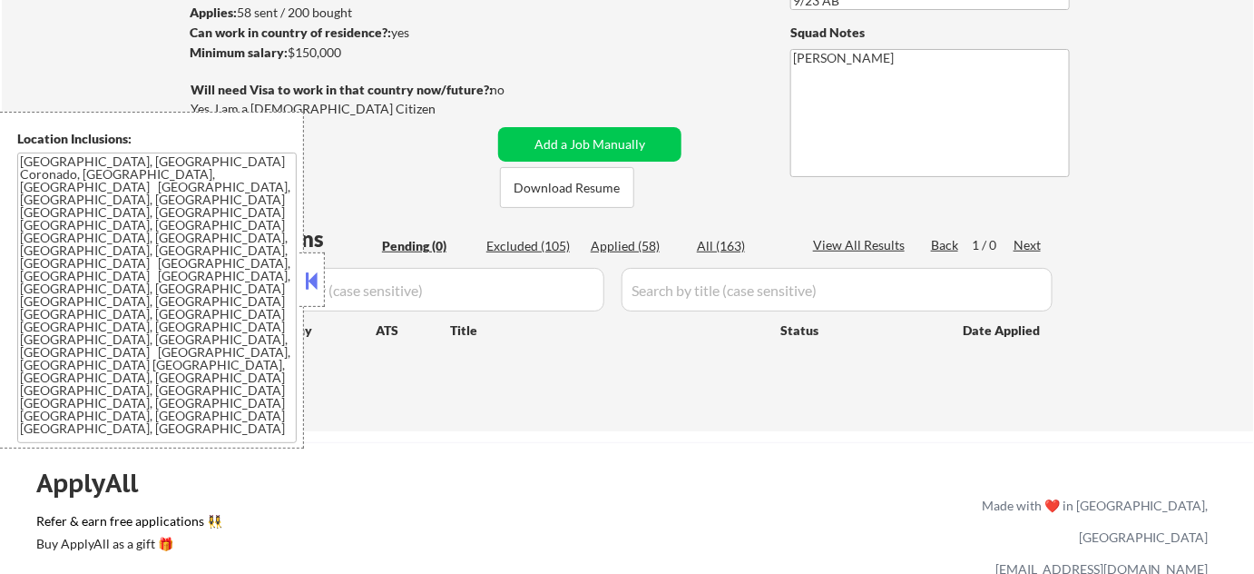
click at [316, 288] on button at bounding box center [312, 280] width 20 height 27
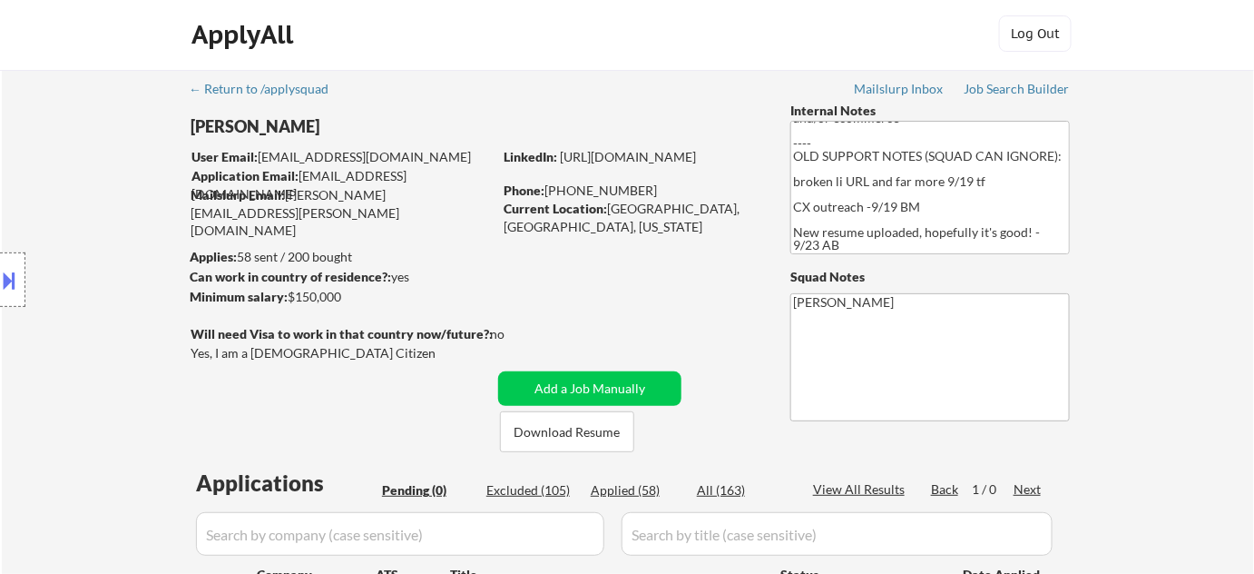
scroll to position [0, 0]
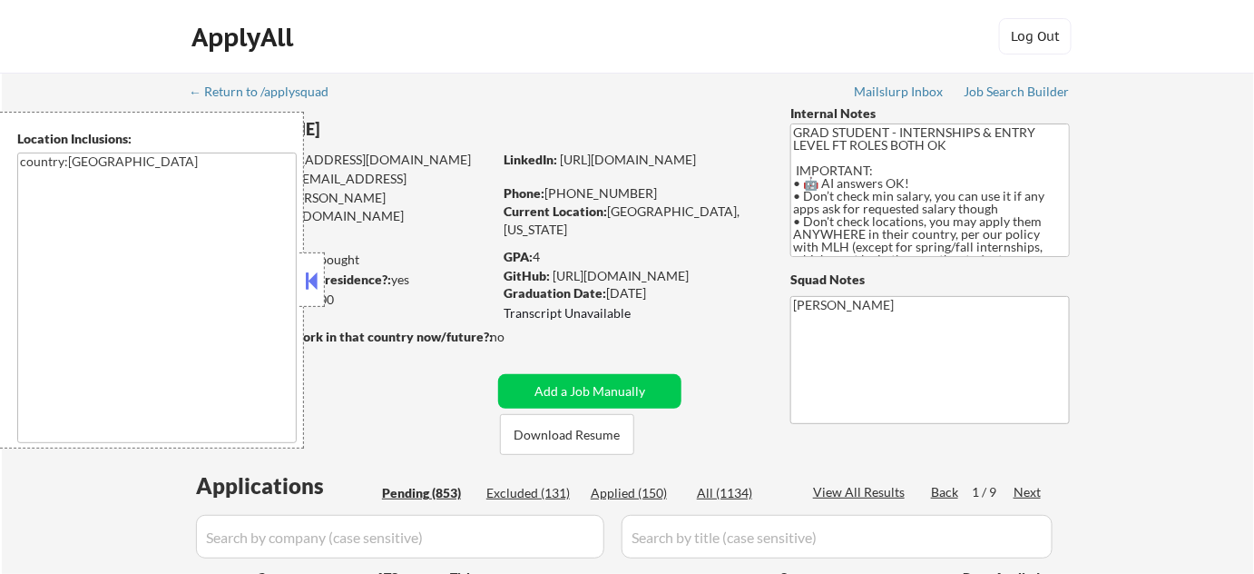
select select ""pending""
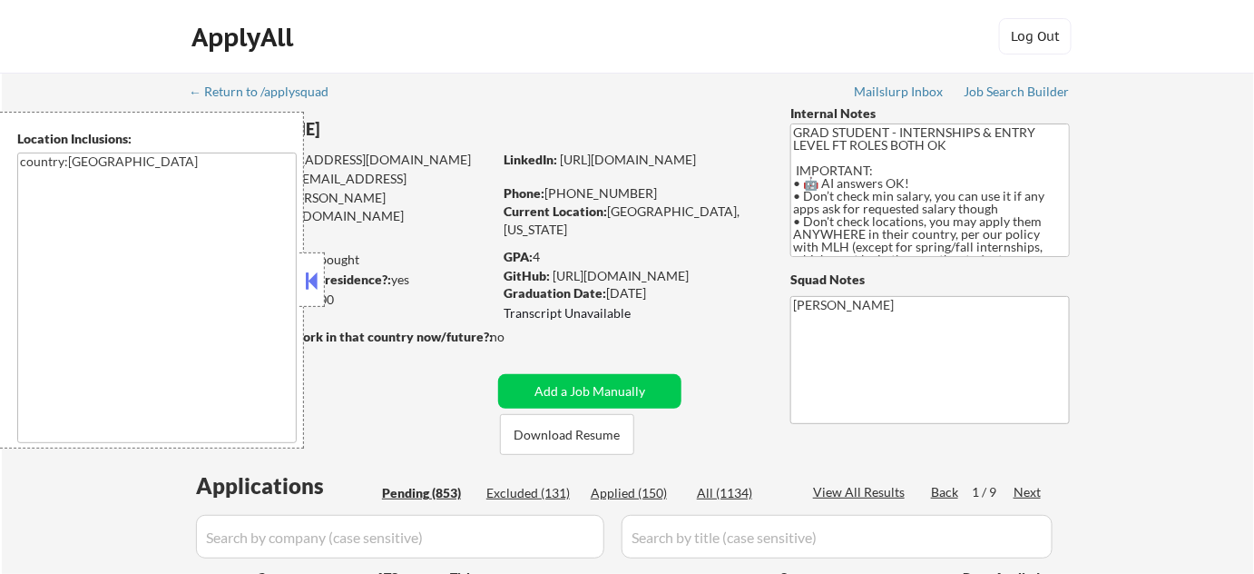
select select ""pending""
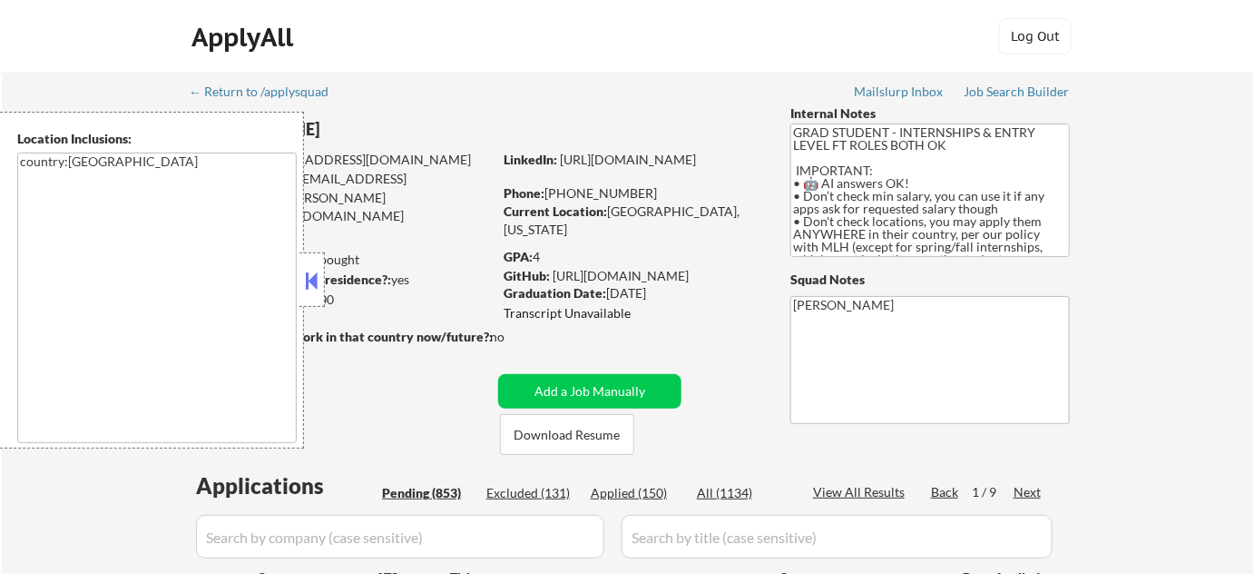
select select ""pending""
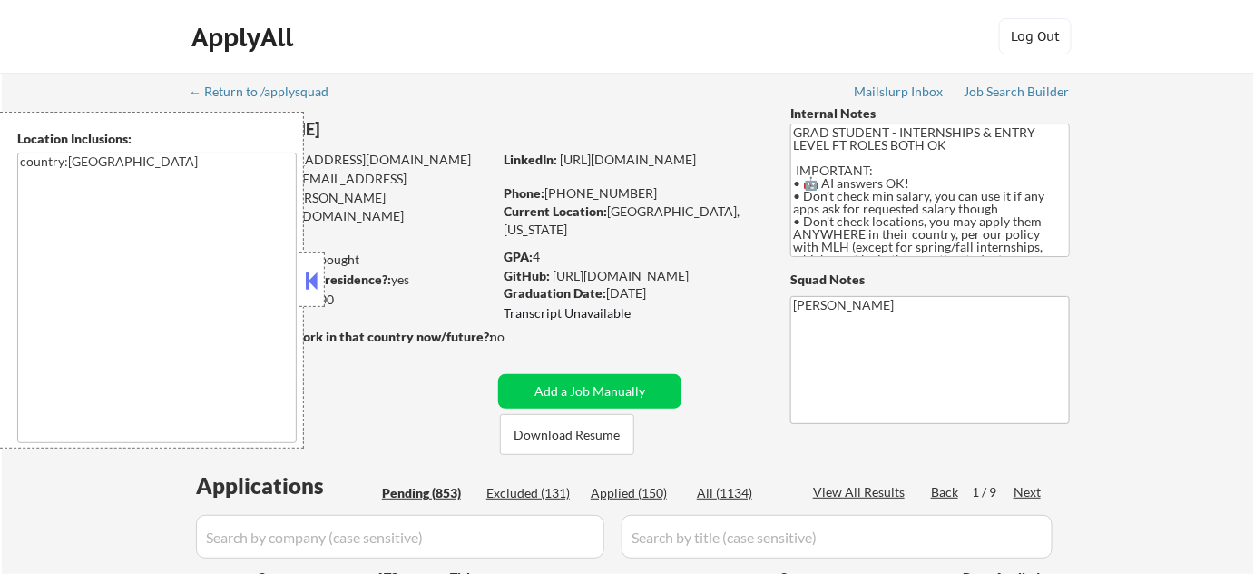
select select ""pending""
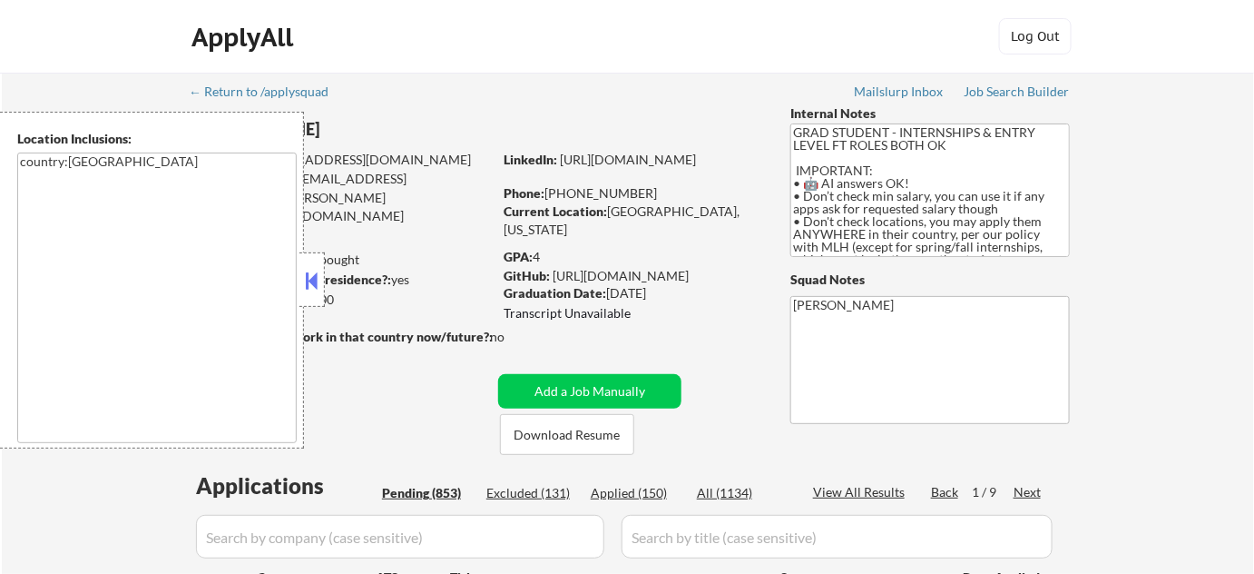
select select ""pending""
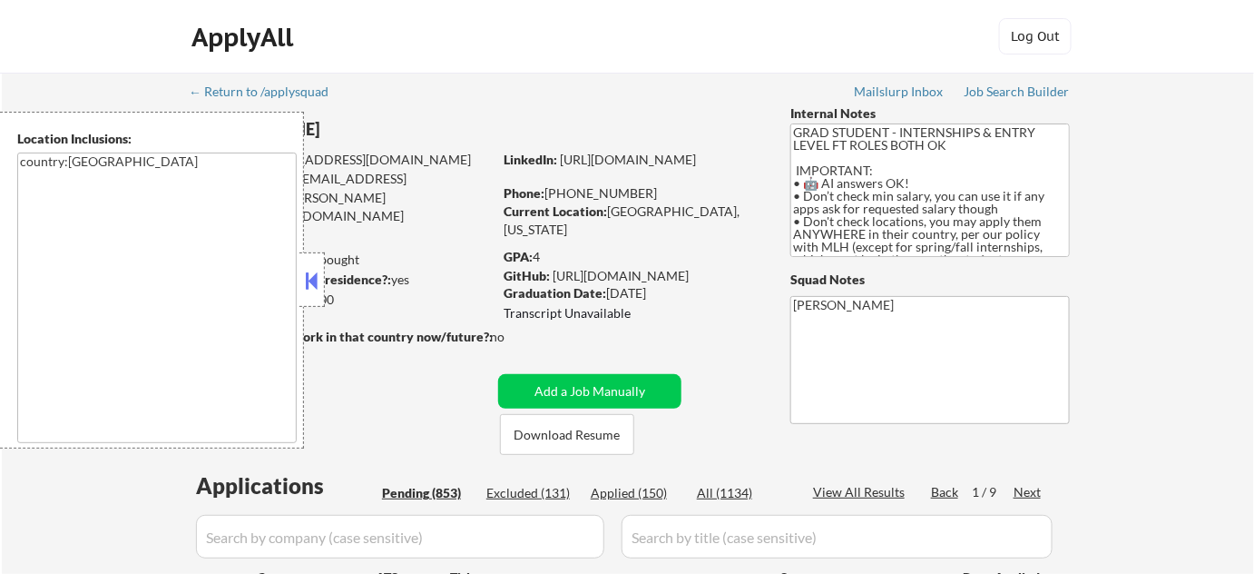
select select ""pending""
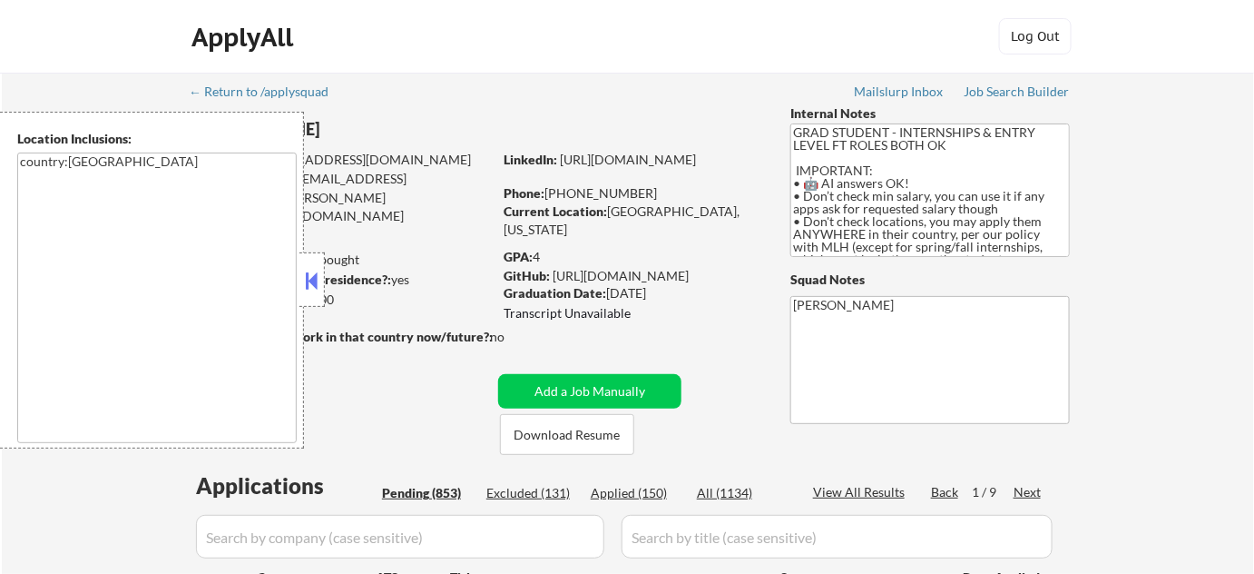
select select ""pending""
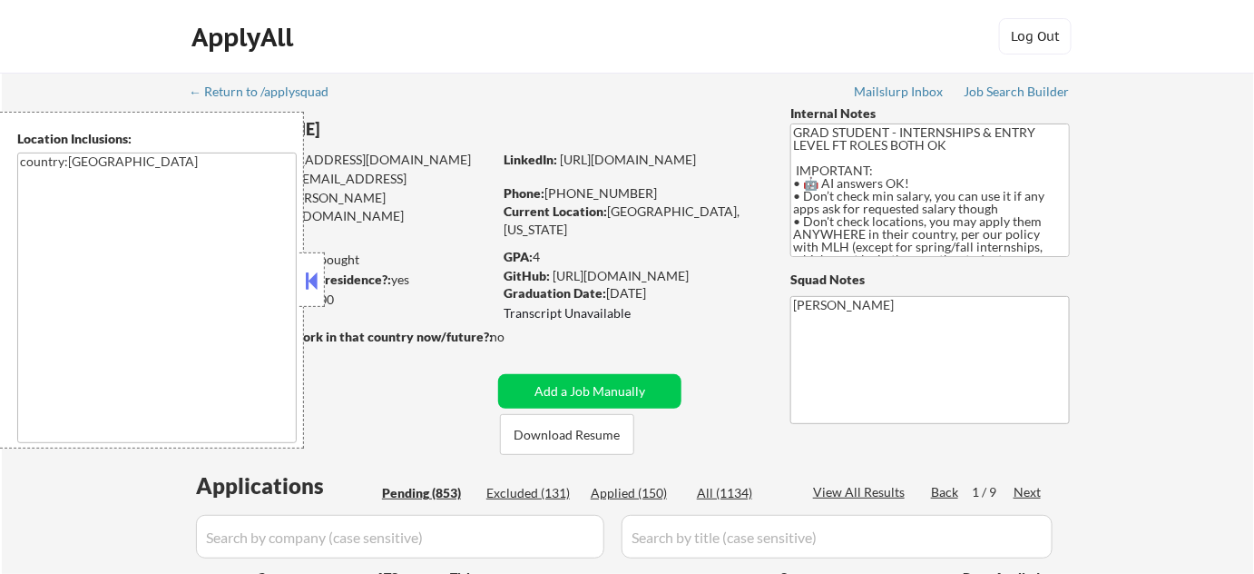
select select ""pending""
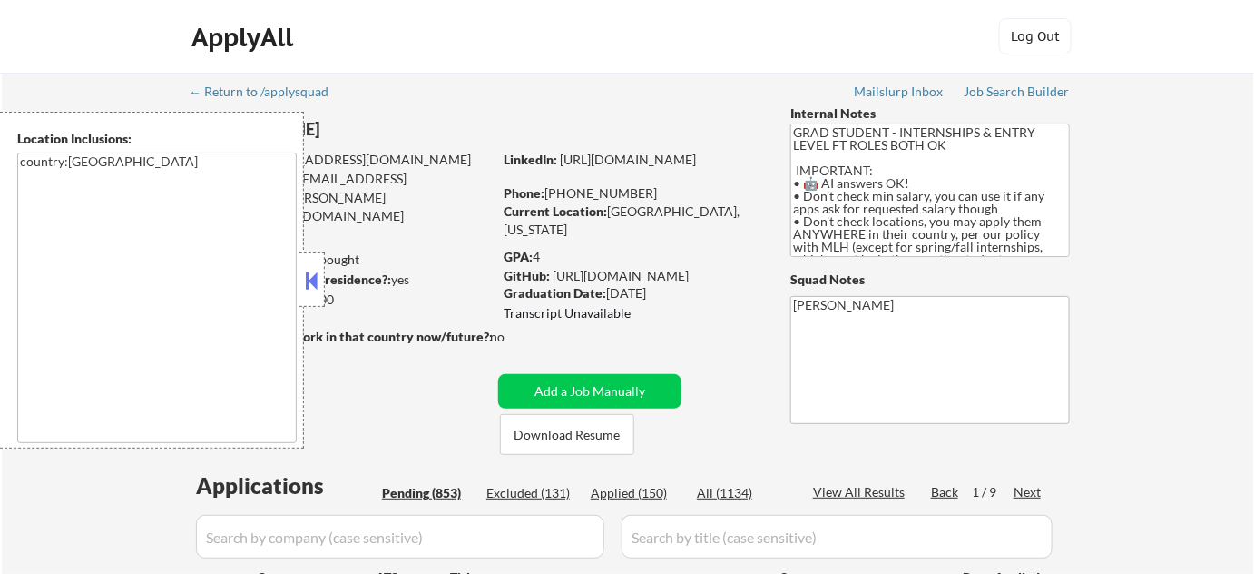
select select ""pending""
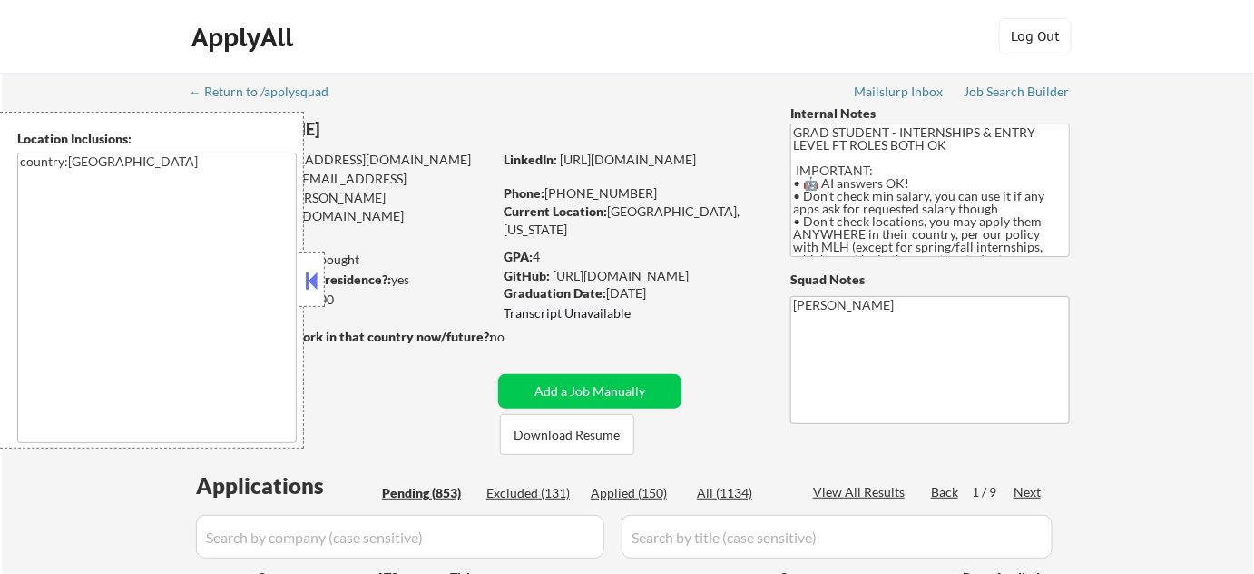
select select ""pending""
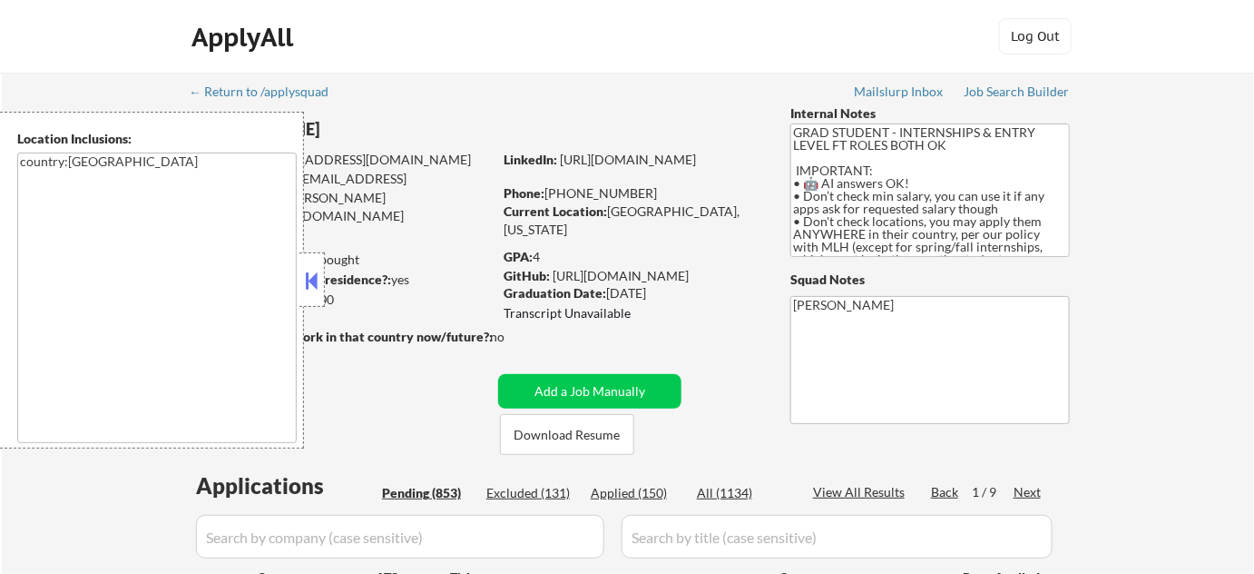
select select ""pending""
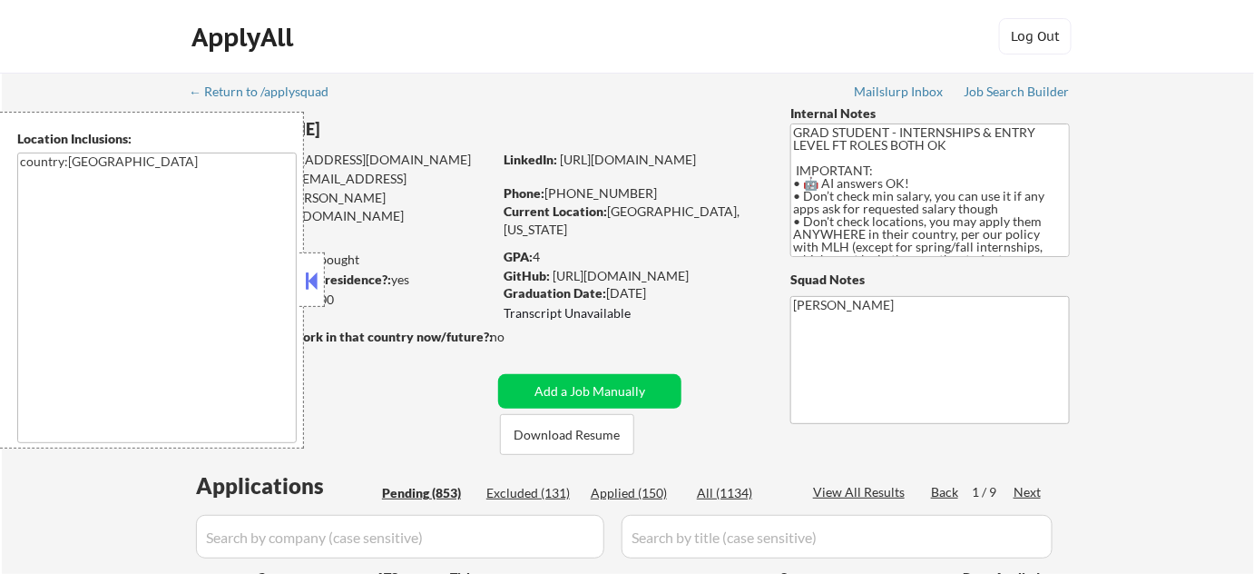
select select ""pending""
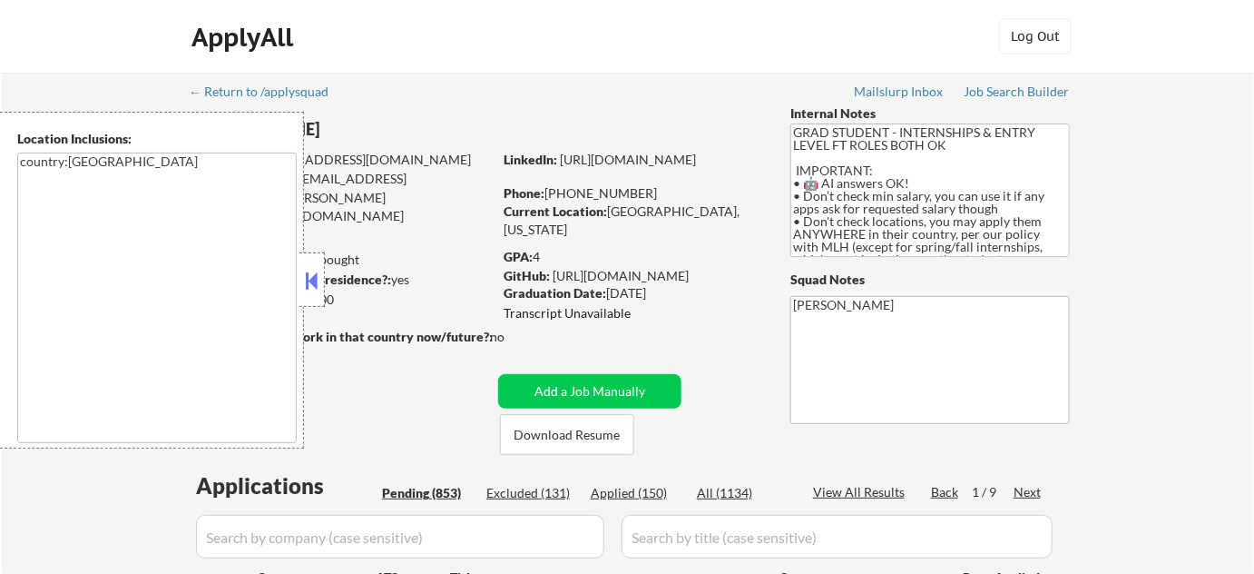
select select ""pending""
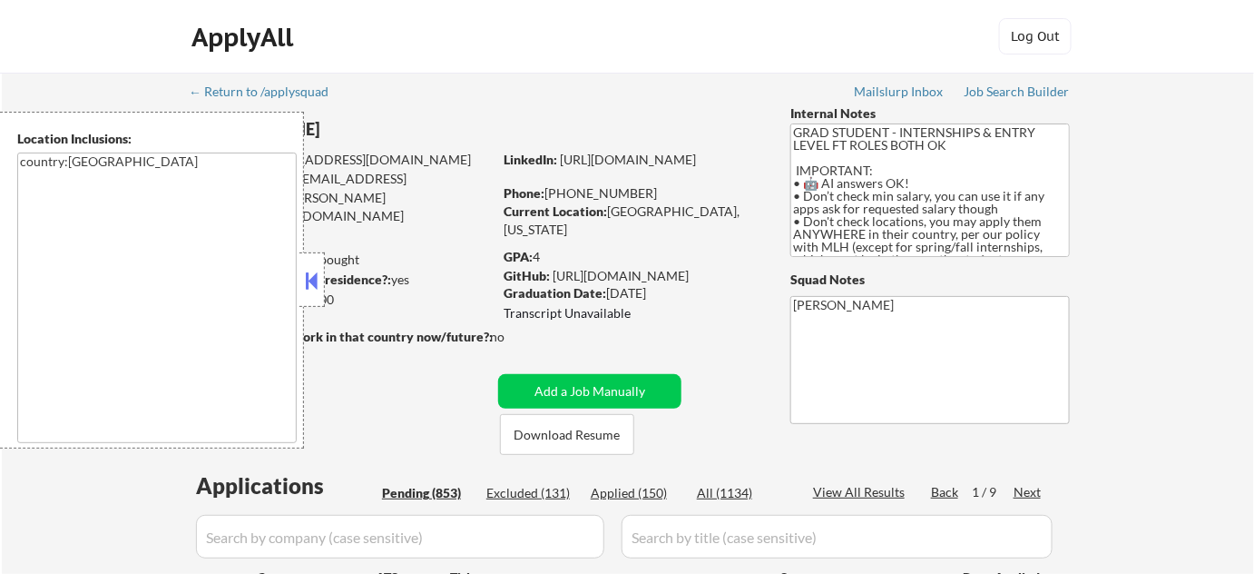
select select ""pending""
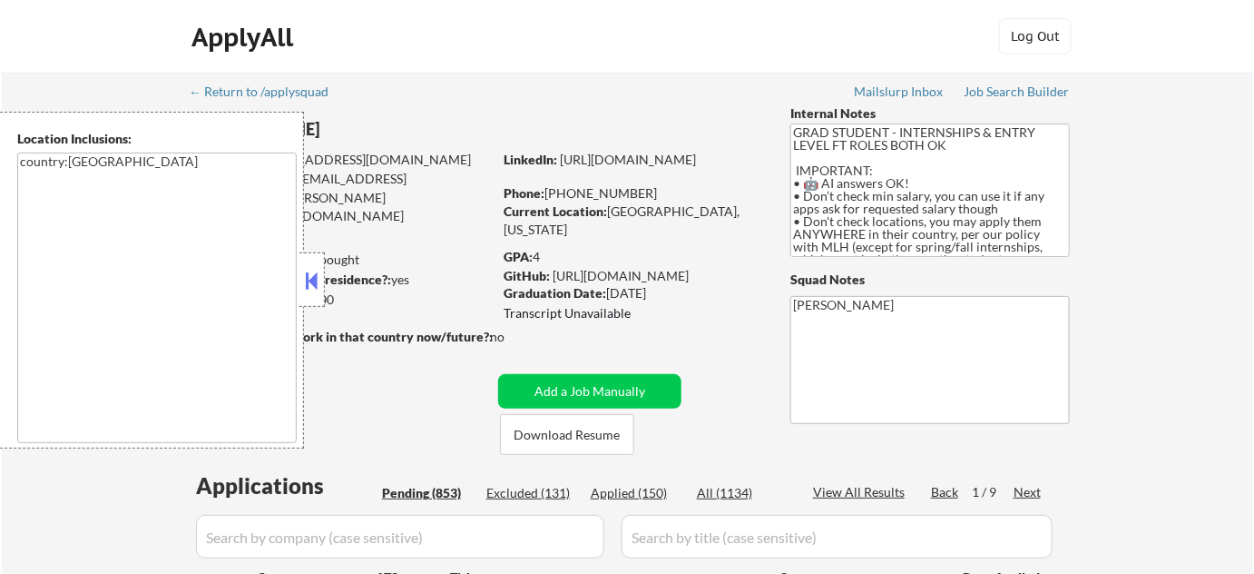
select select ""pending""
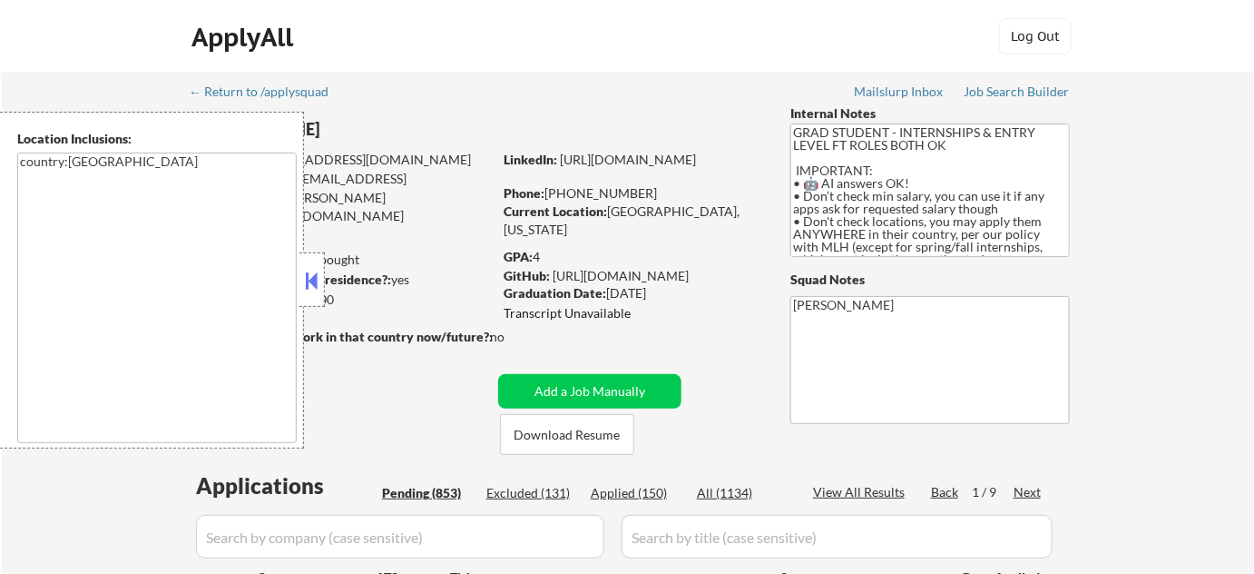
select select ""pending""
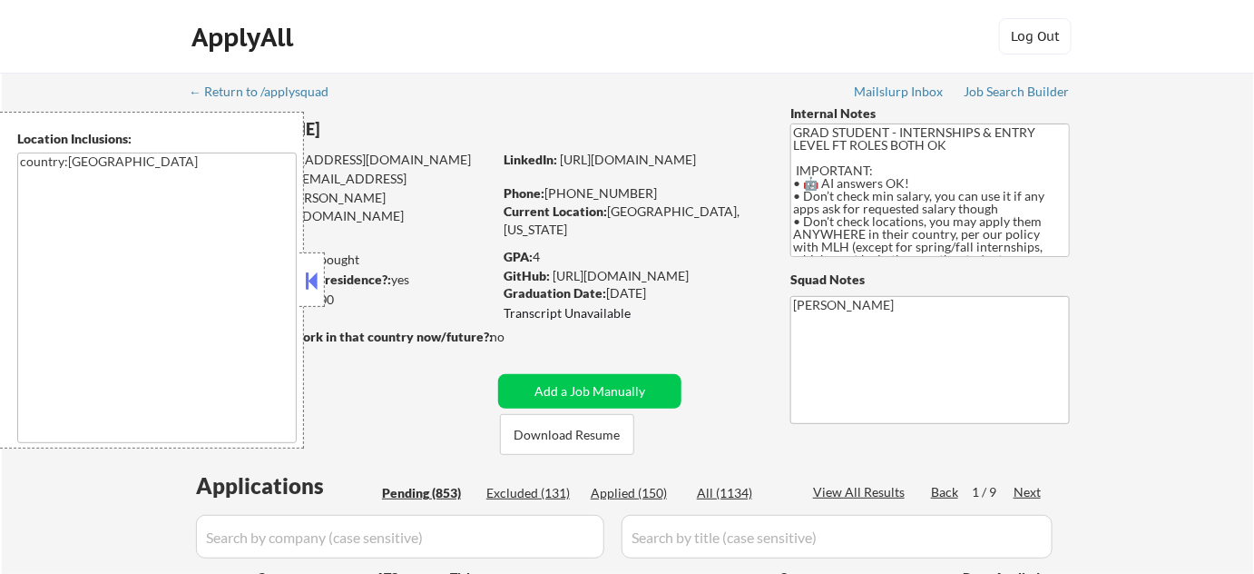
select select ""pending""
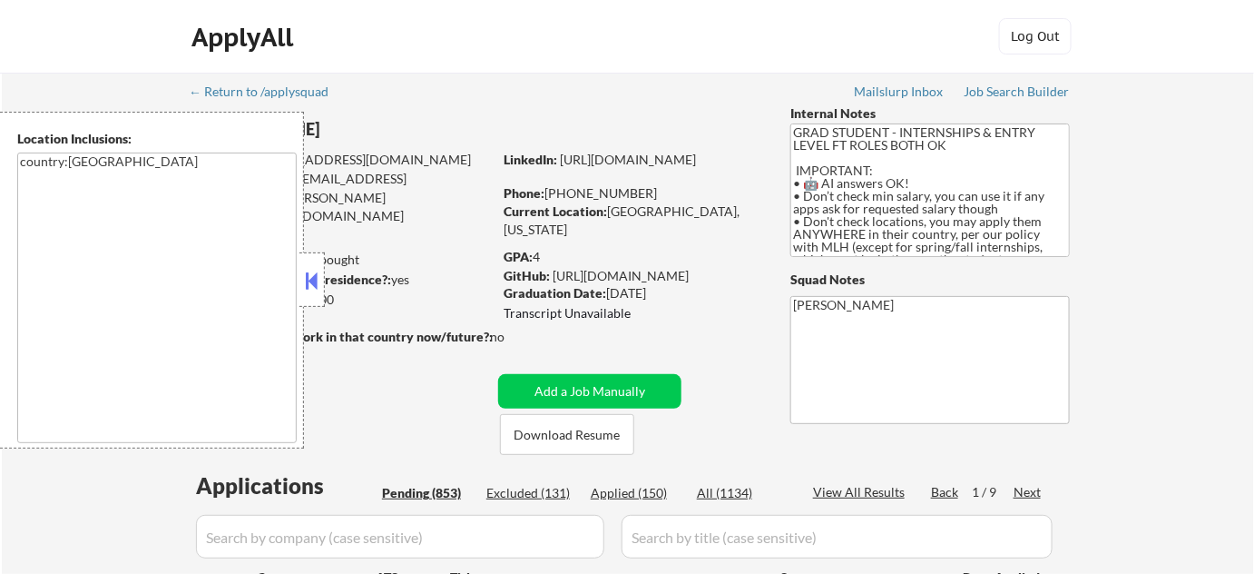
select select ""pending""
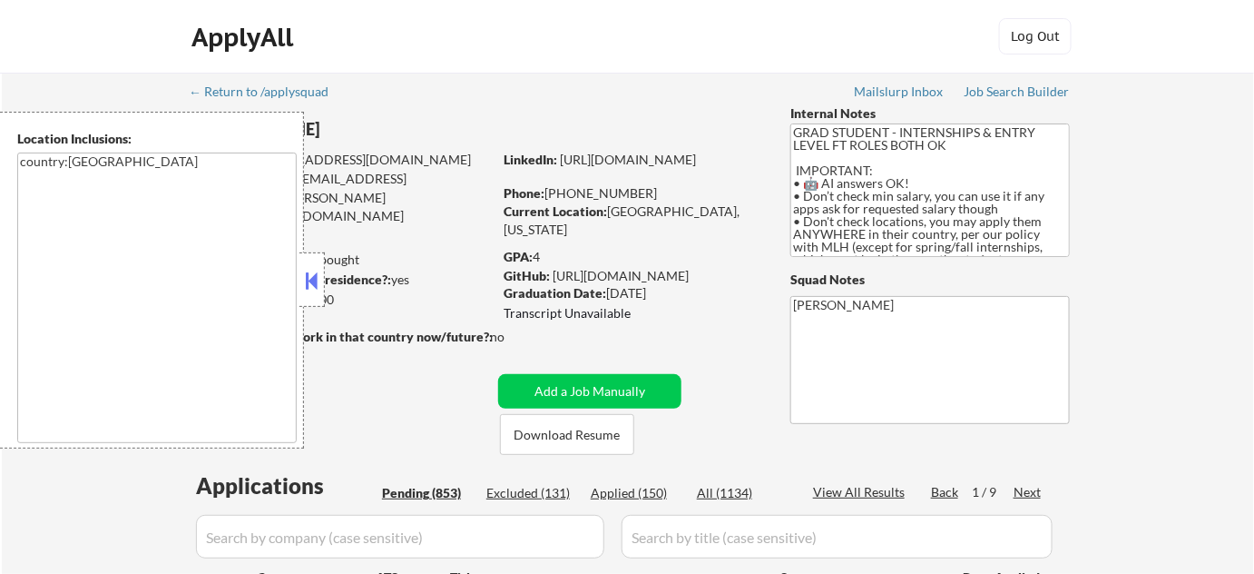
select select ""pending""
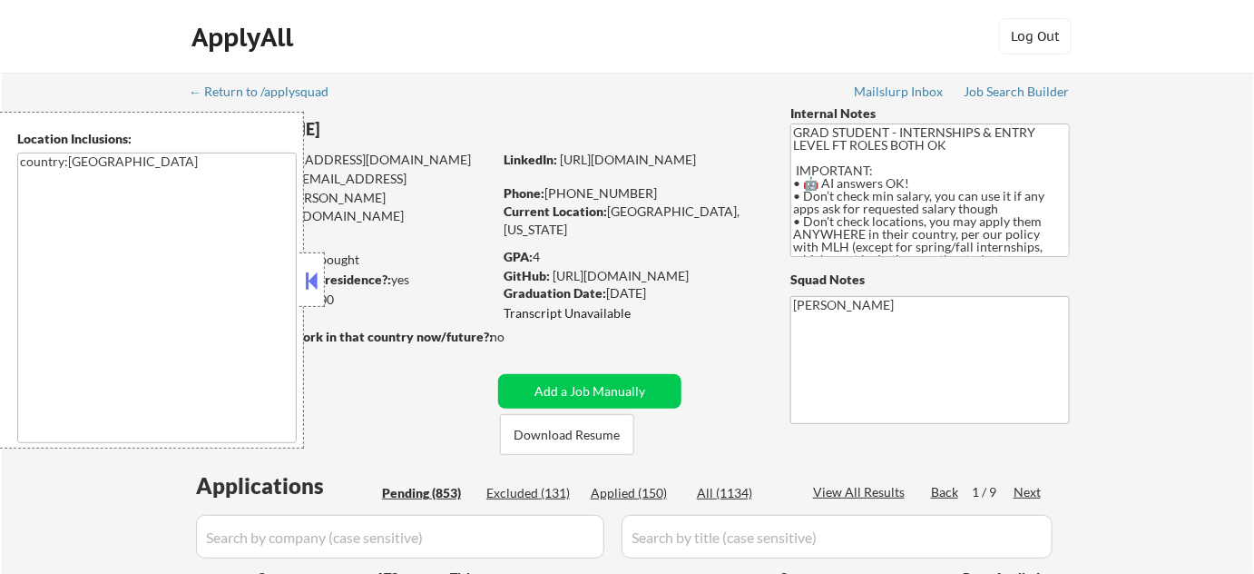
select select ""pending""
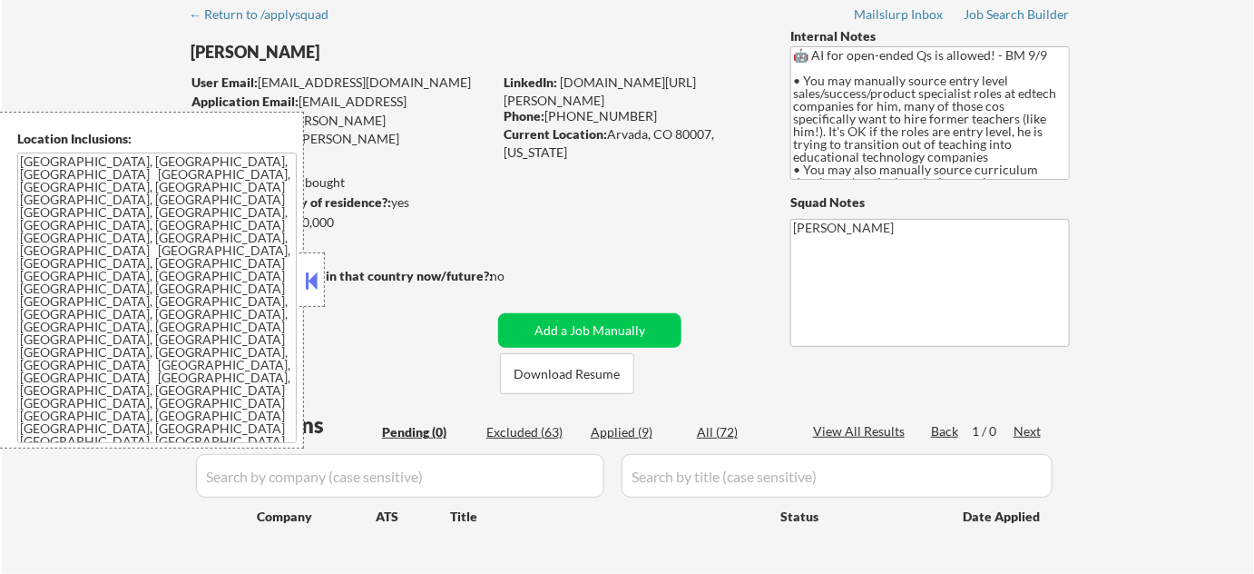
scroll to position [247, 0]
